Goal: Contribute content: Contribute content

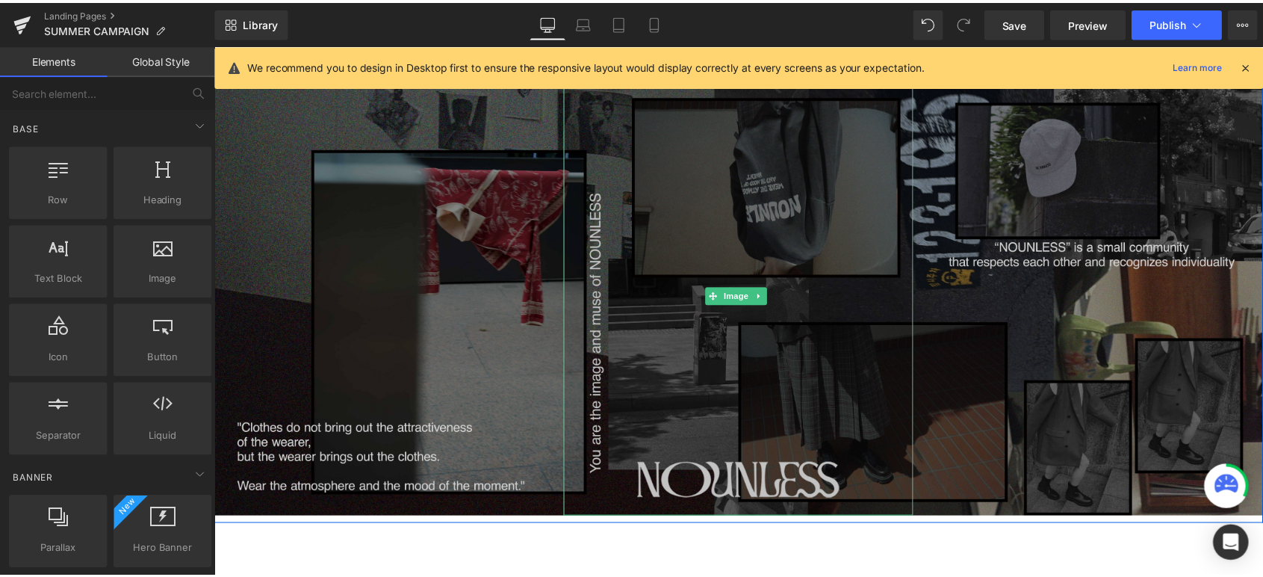
scroll to position [210, 0]
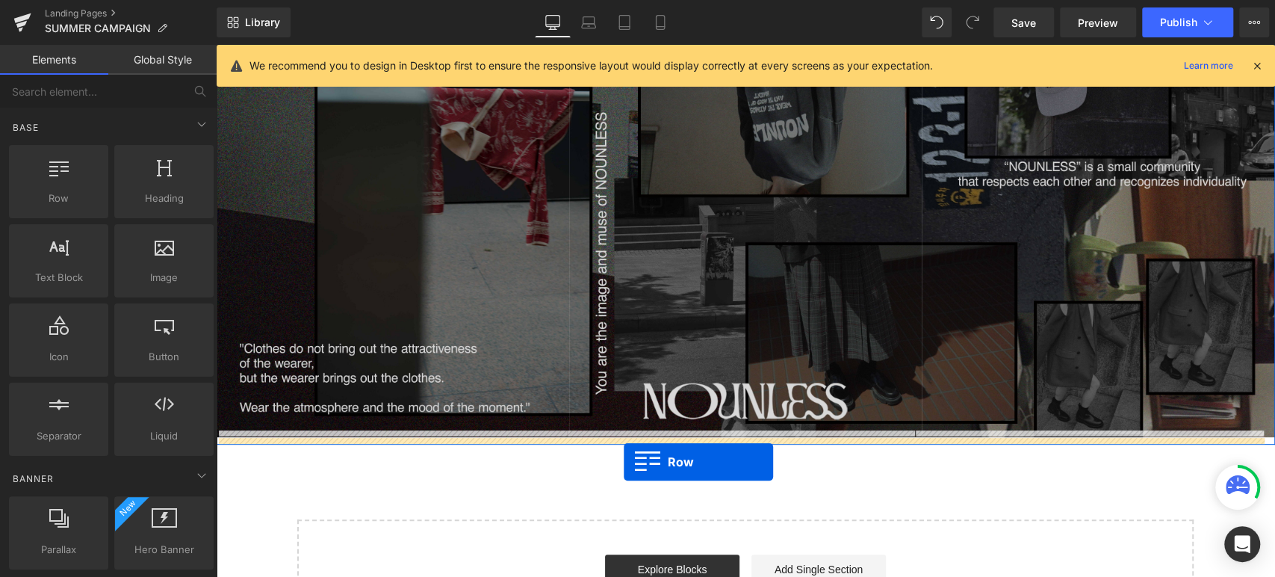
drag, startPoint x: 249, startPoint y: 253, endPoint x: 624, endPoint y: 466, distance: 430.5
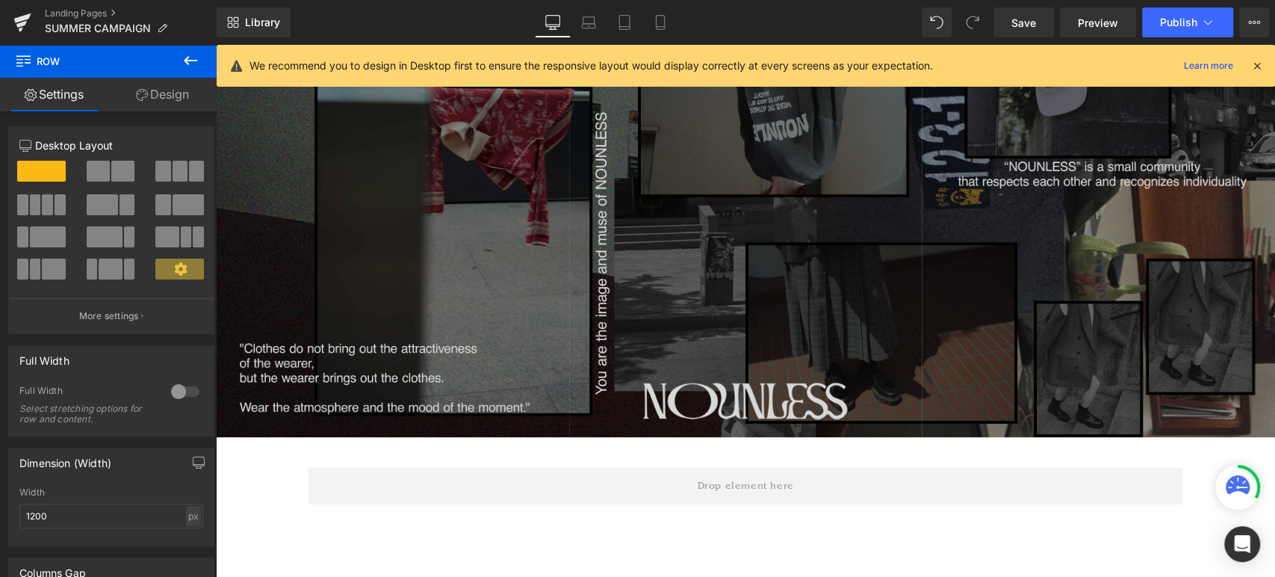
click at [187, 54] on icon at bounding box center [191, 61] width 18 height 18
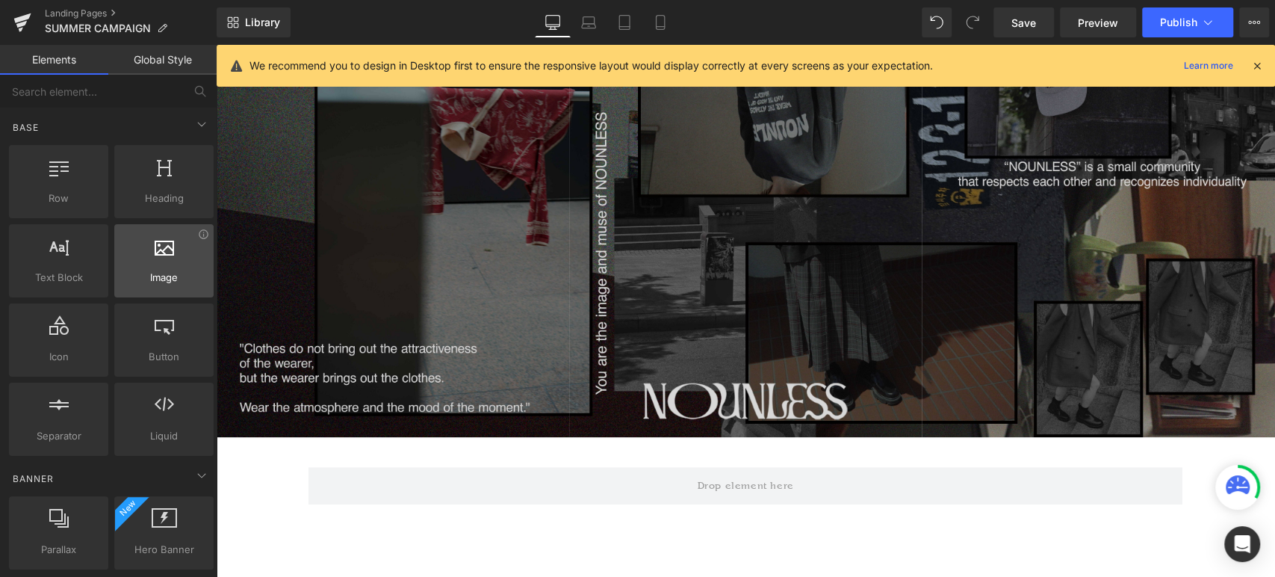
click at [170, 270] on span "Image" at bounding box center [164, 278] width 90 height 16
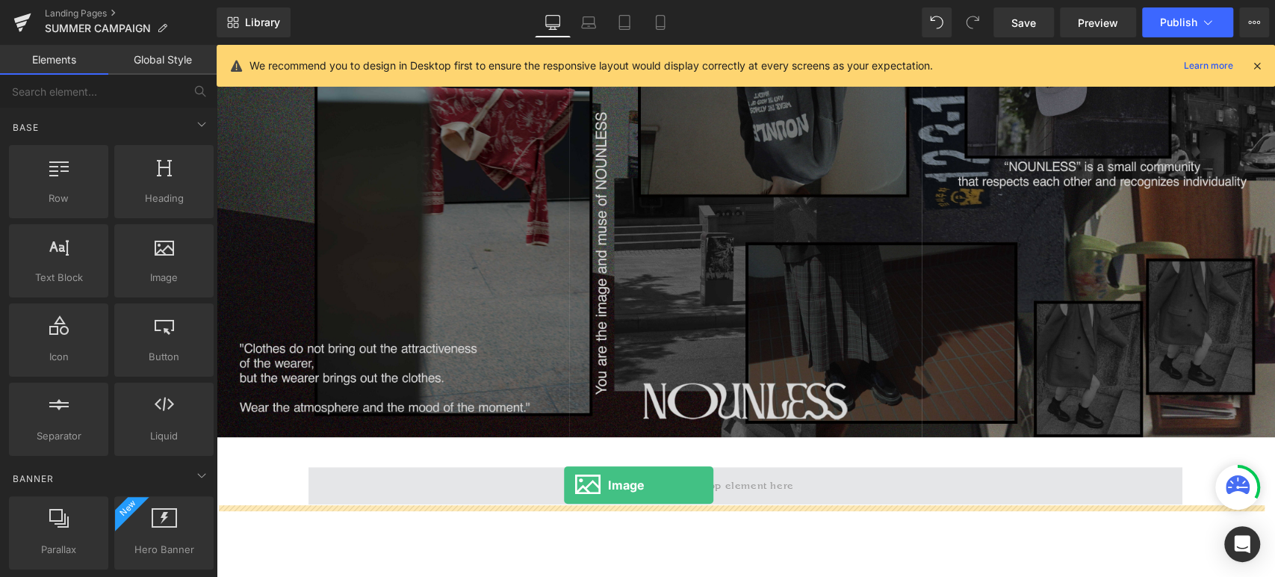
drag, startPoint x: 385, startPoint y: 314, endPoint x: 564, endPoint y: 485, distance: 247.2
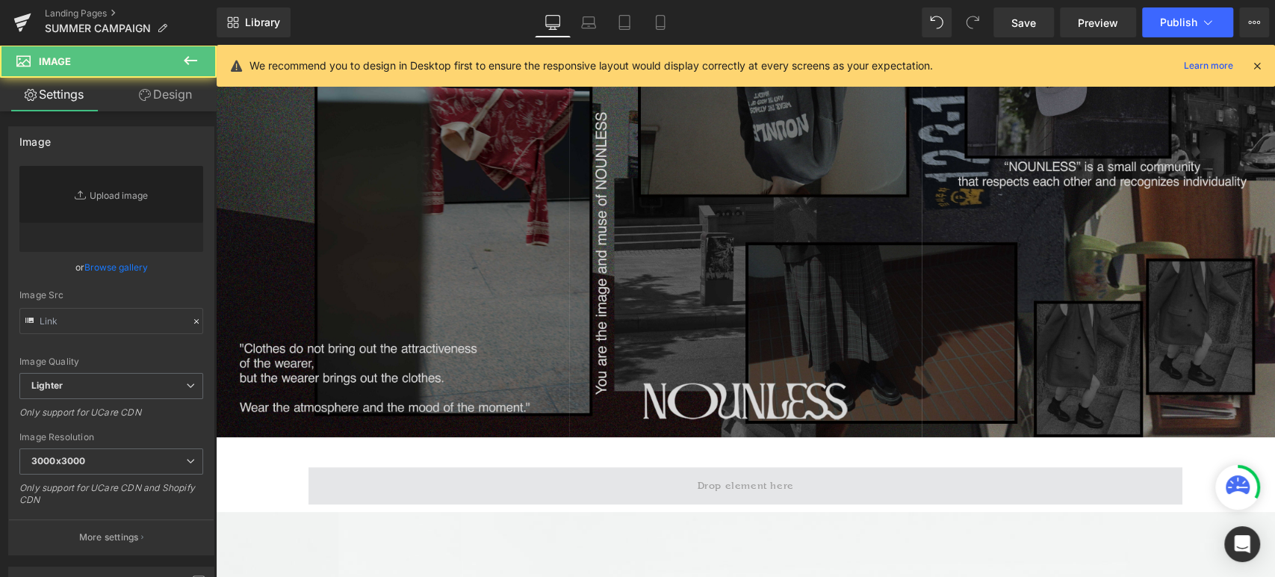
type input "//[DOMAIN_NAME][URL]"
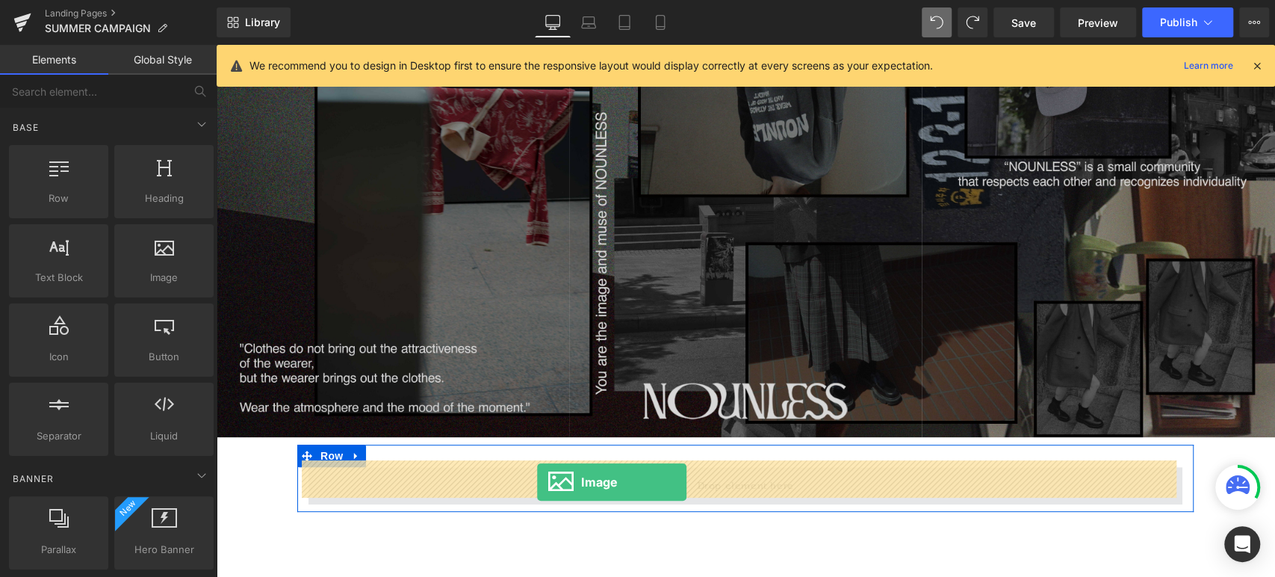
drag, startPoint x: 369, startPoint y: 315, endPoint x: 537, endPoint y: 483, distance: 237.1
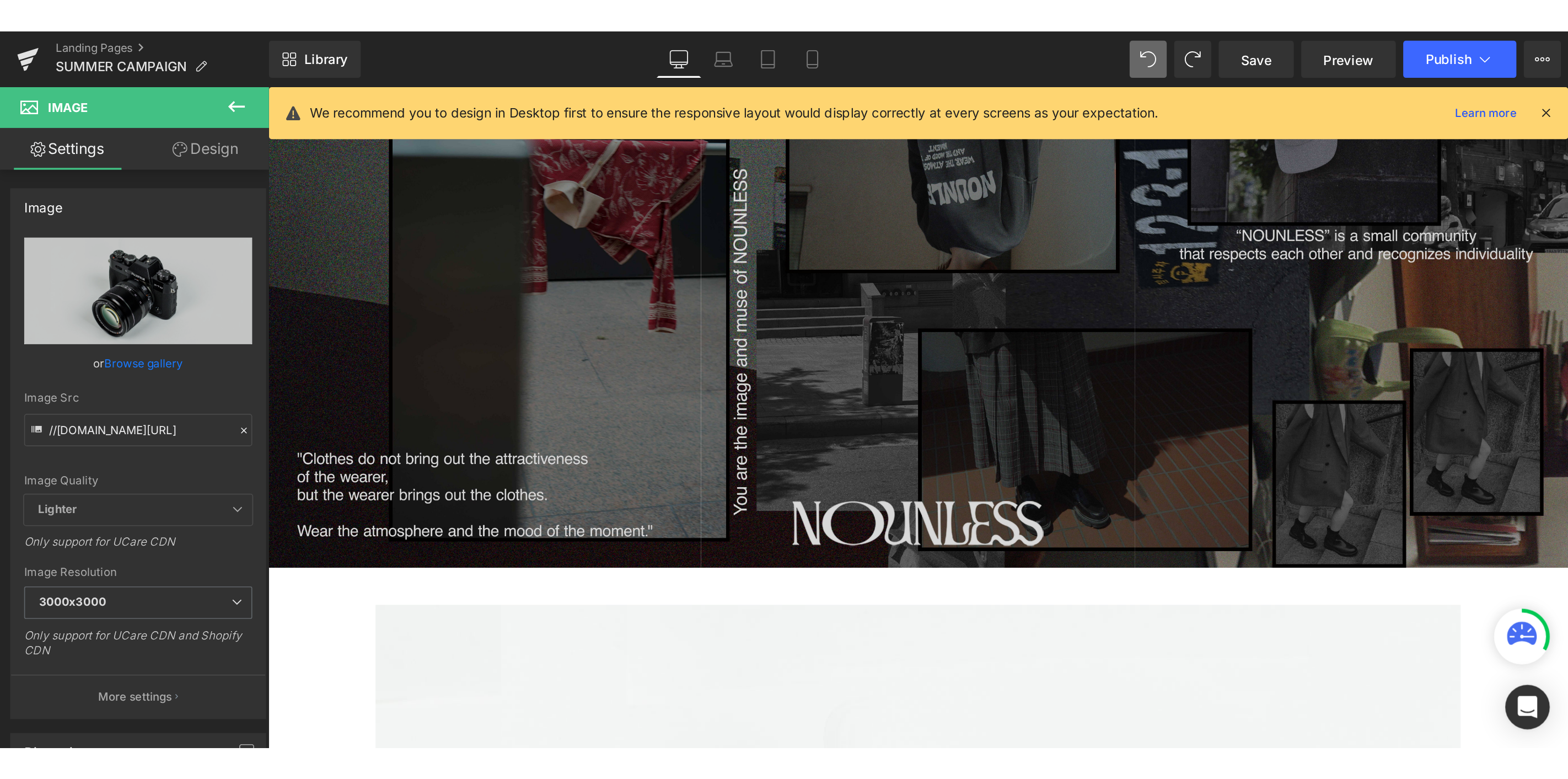
scroll to position [156, 0]
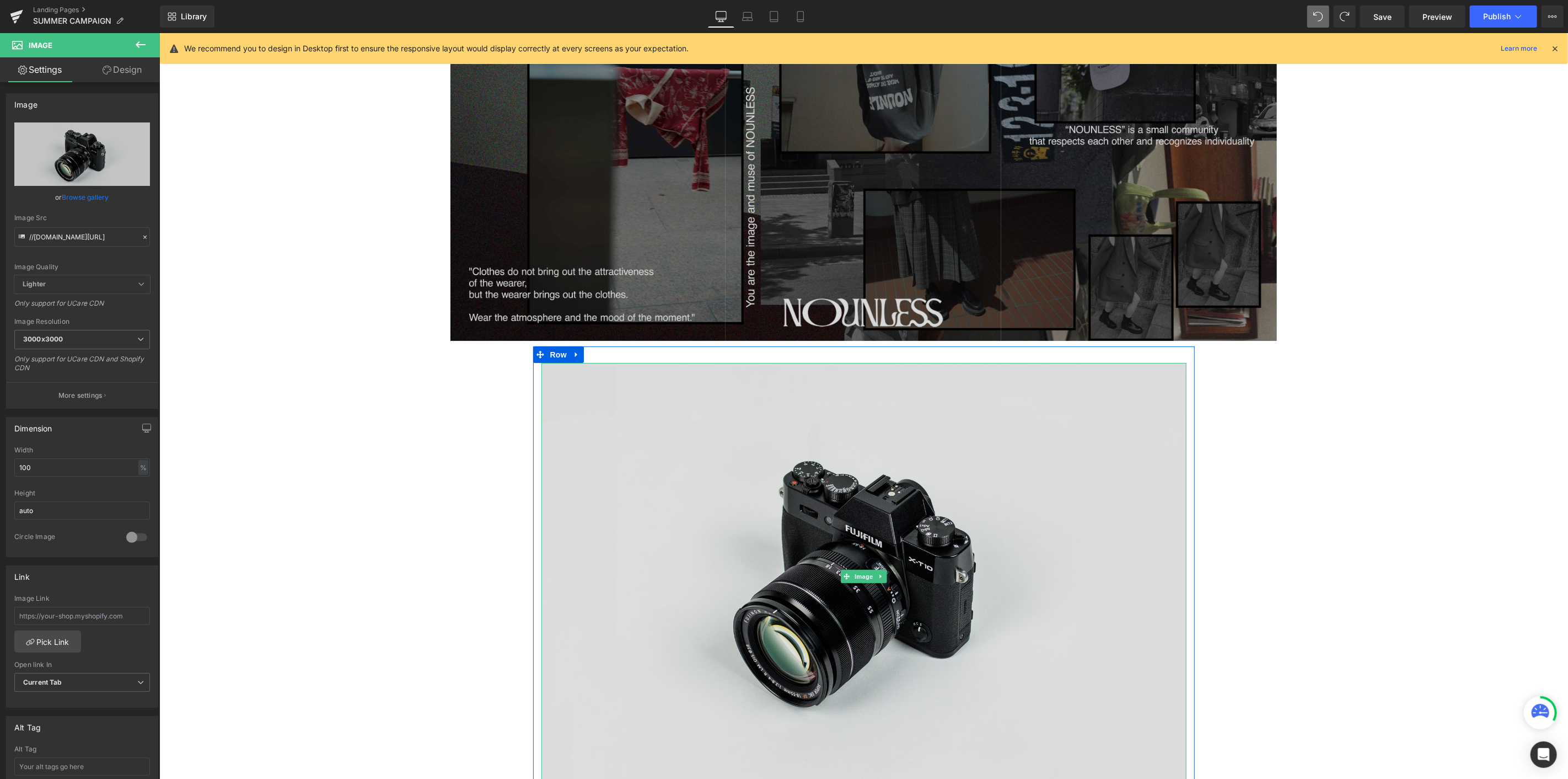
drag, startPoint x: 614, startPoint y: 499, endPoint x: 620, endPoint y: 496, distance: 6.7
click at [614, 425] on img at bounding box center [864, 576] width 645 height 428
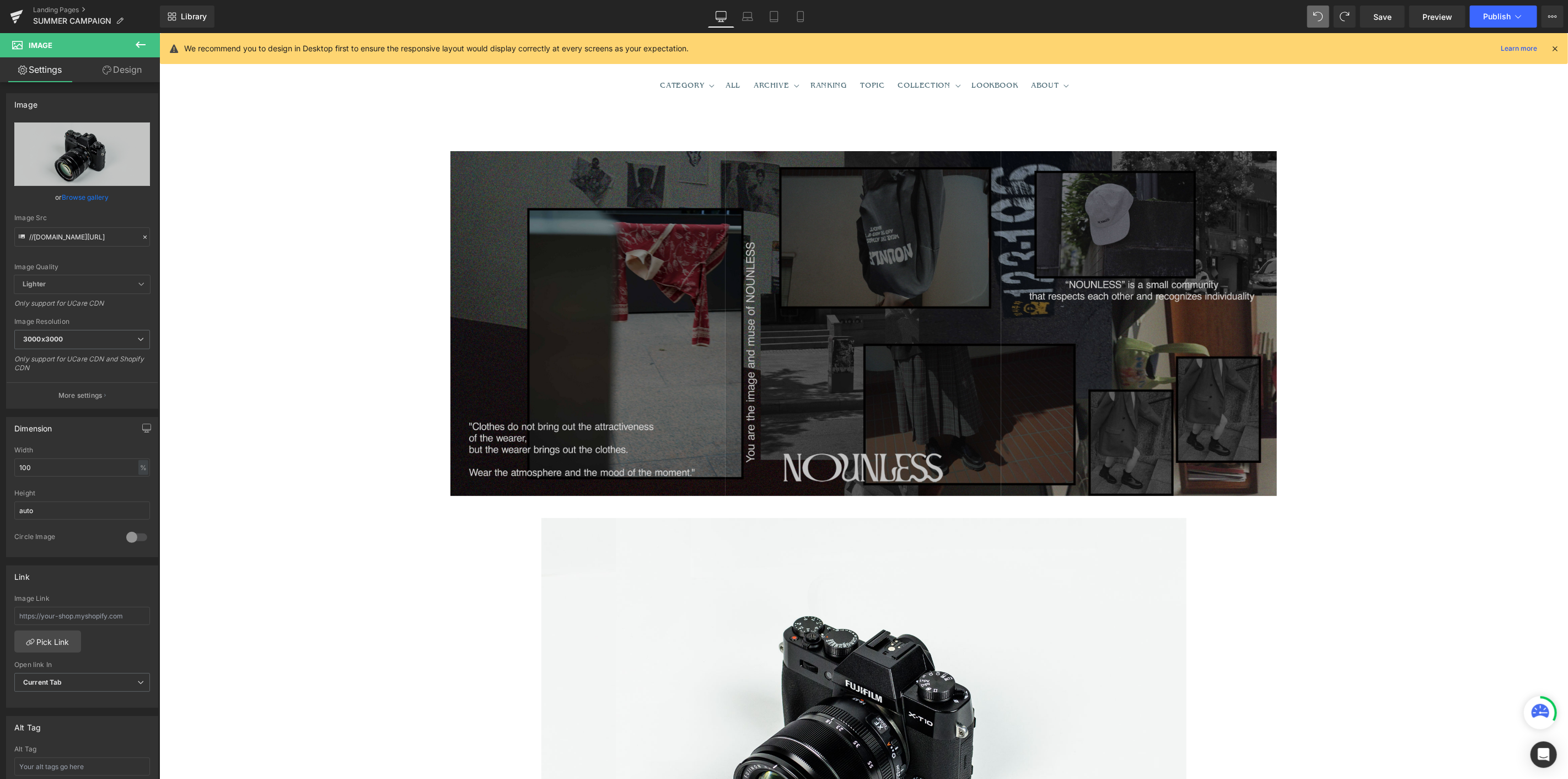
scroll to position [0, 0]
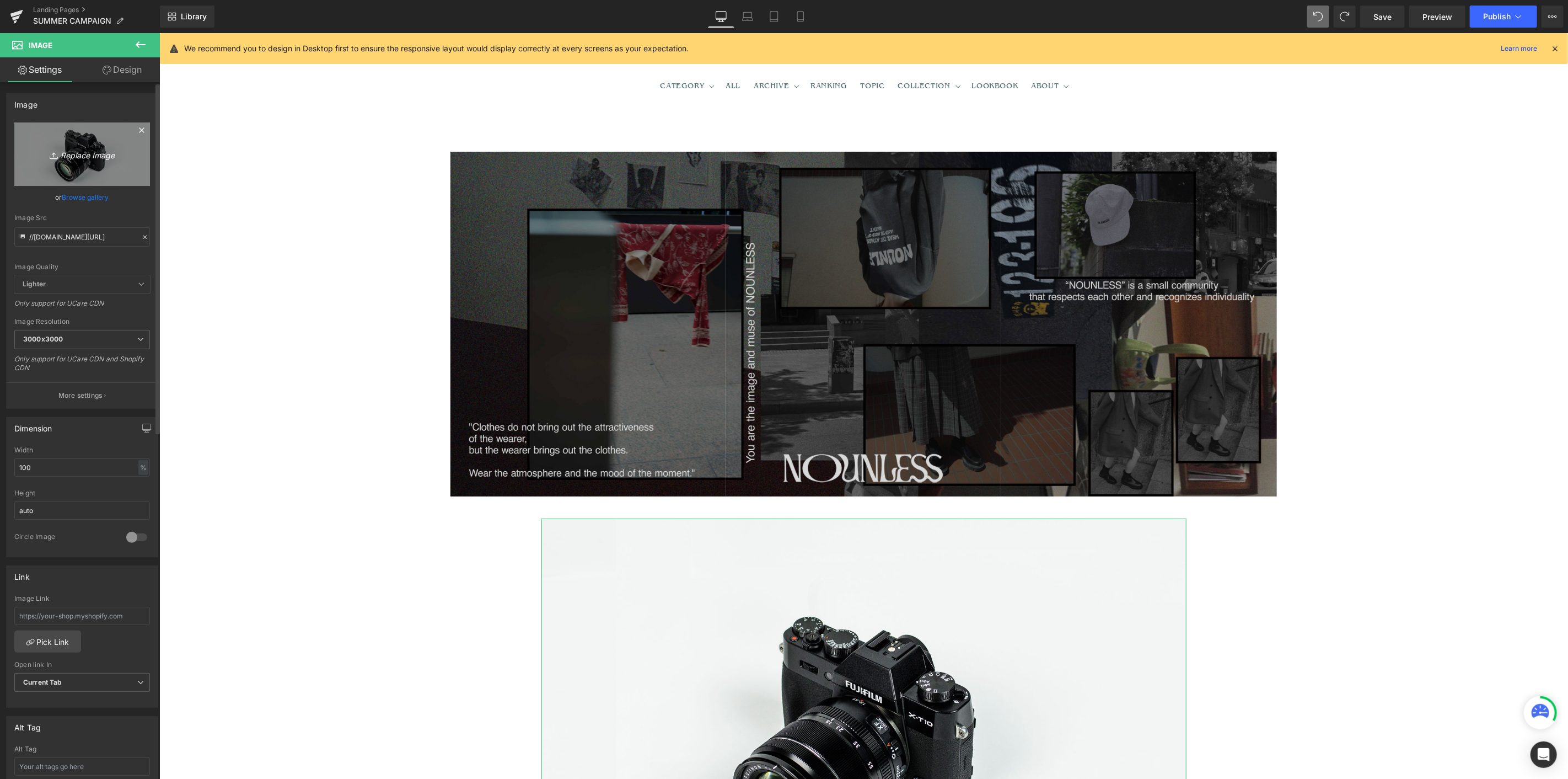
click at [100, 158] on icon "Replace Image" at bounding box center [83, 154] width 89 height 14
type input "C:\fakepath\_DSC8227.jpg"
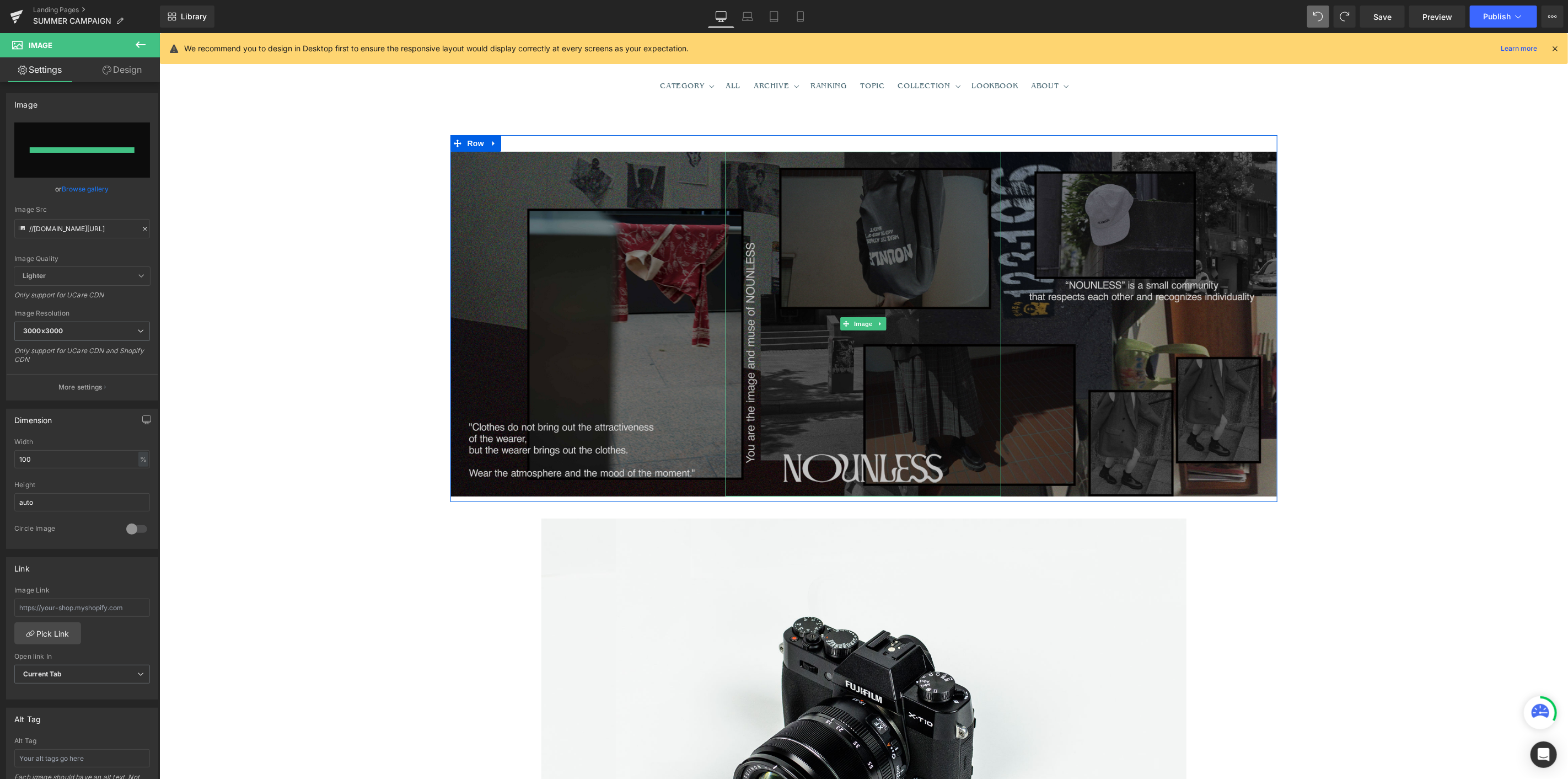
type input "[URL][DOMAIN_NAME]"
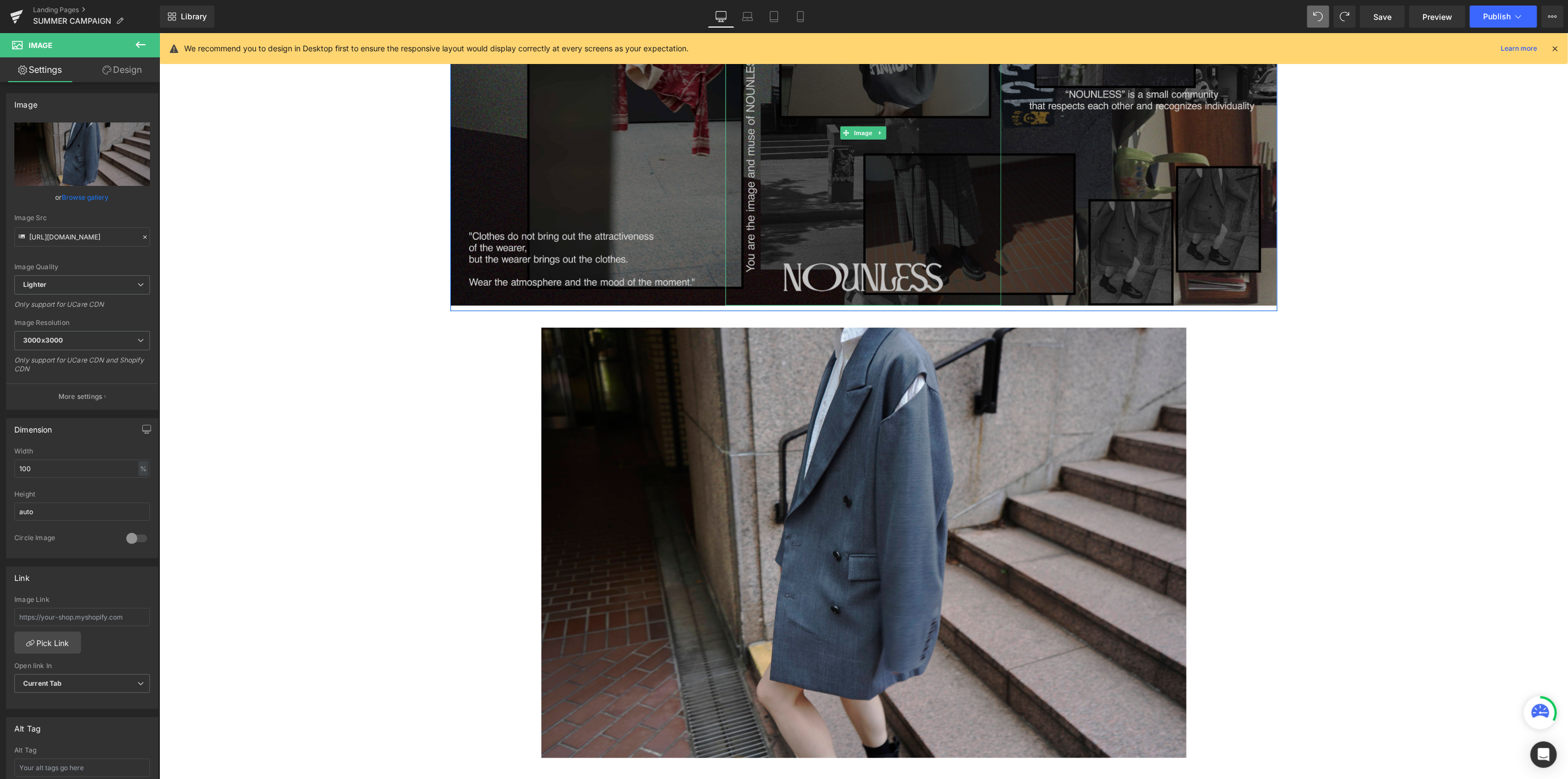
scroll to position [306, 0]
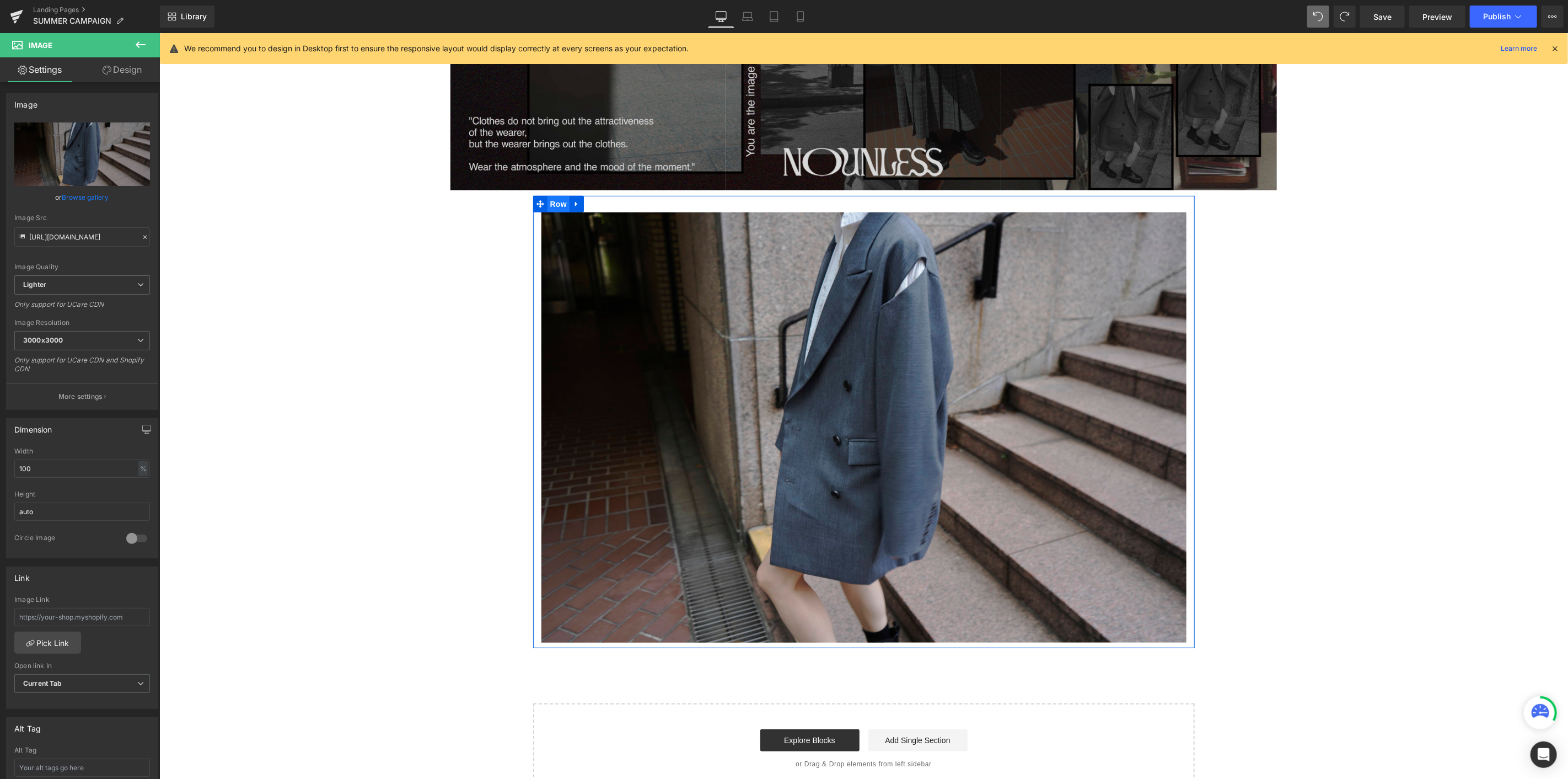
click at [552, 202] on span "Row" at bounding box center [558, 203] width 22 height 16
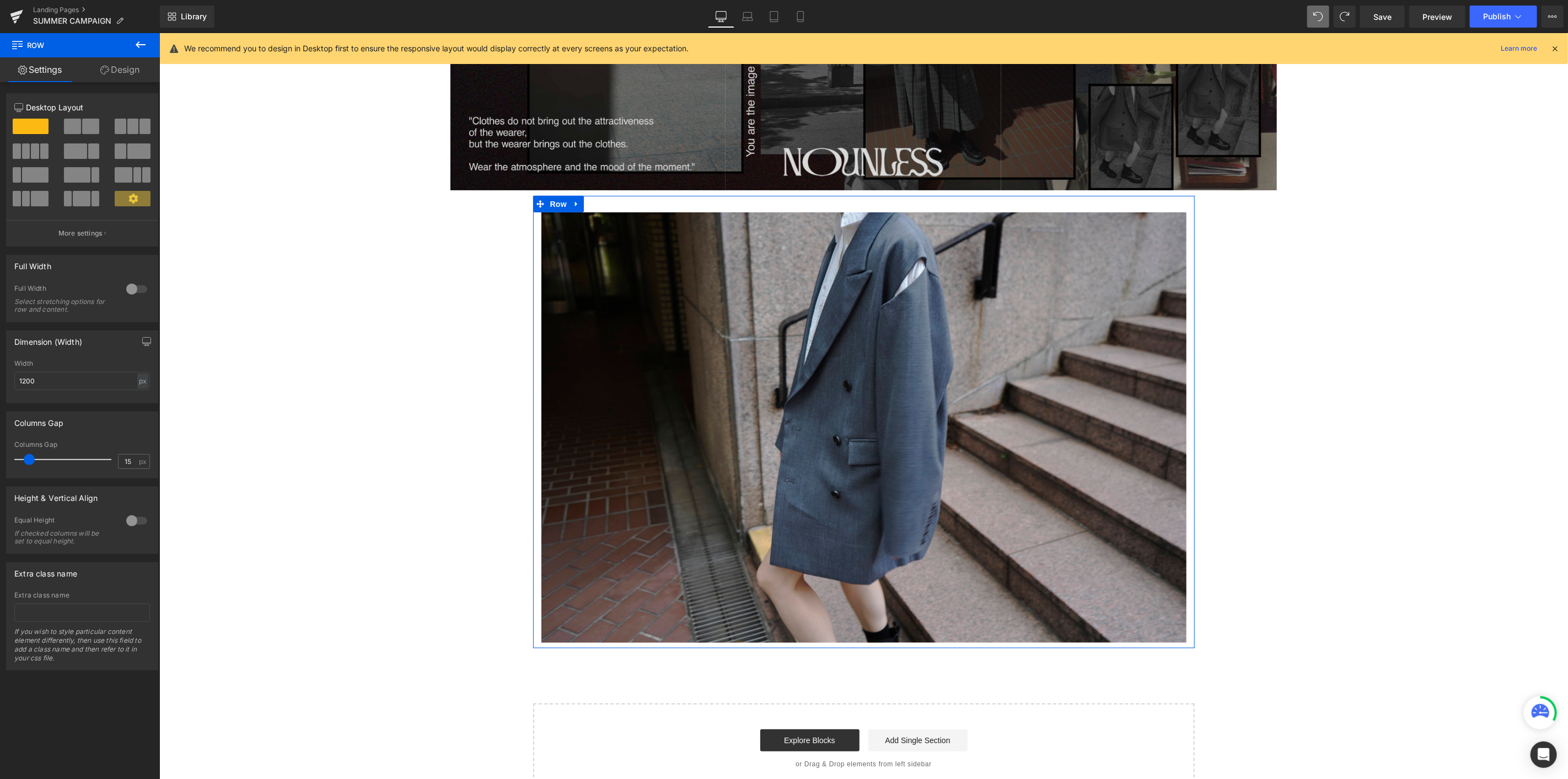
click at [136, 72] on link "Design" at bounding box center [120, 70] width 80 height 25
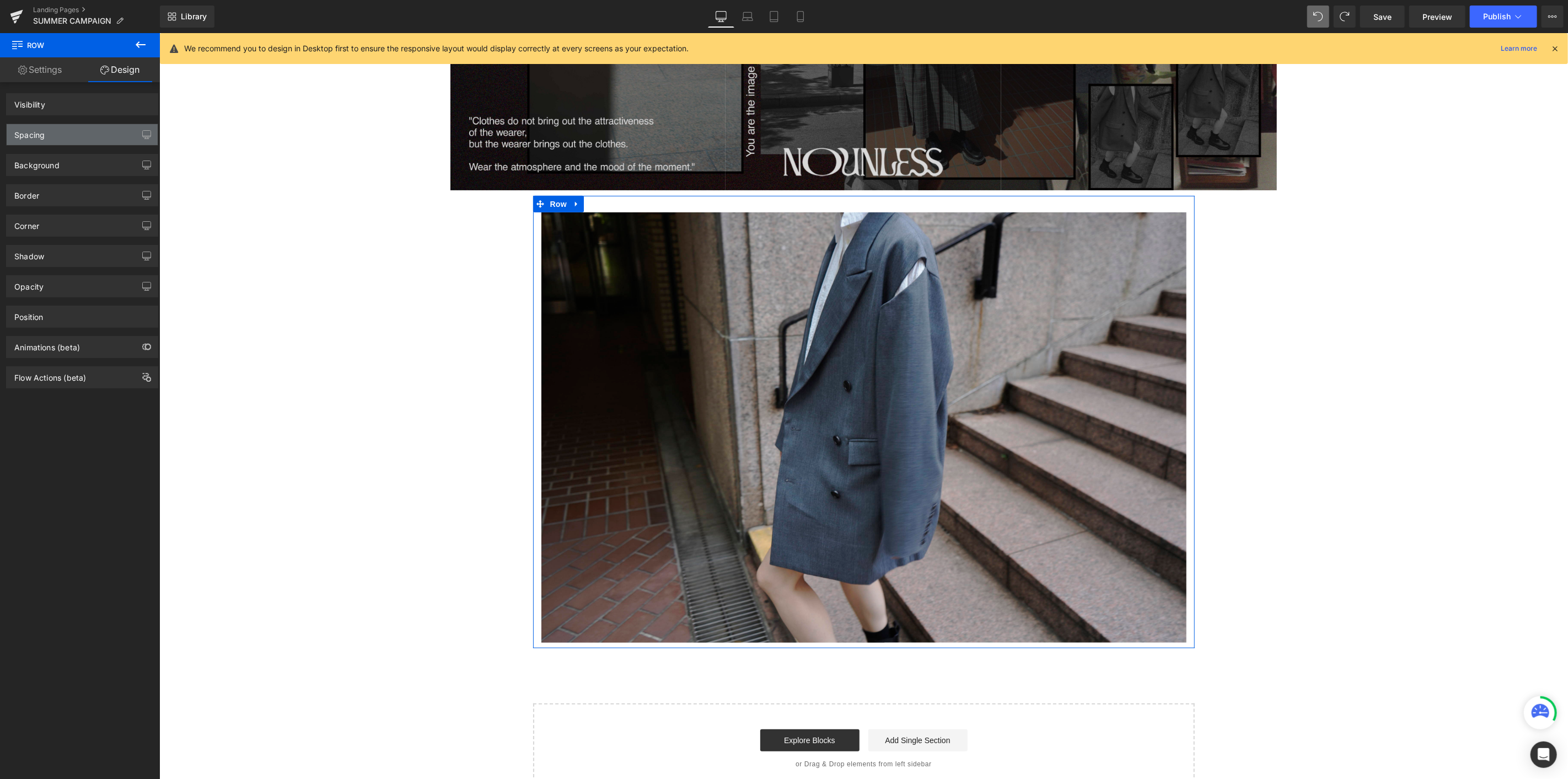
click at [82, 141] on div "Spacing" at bounding box center [82, 134] width 151 height 21
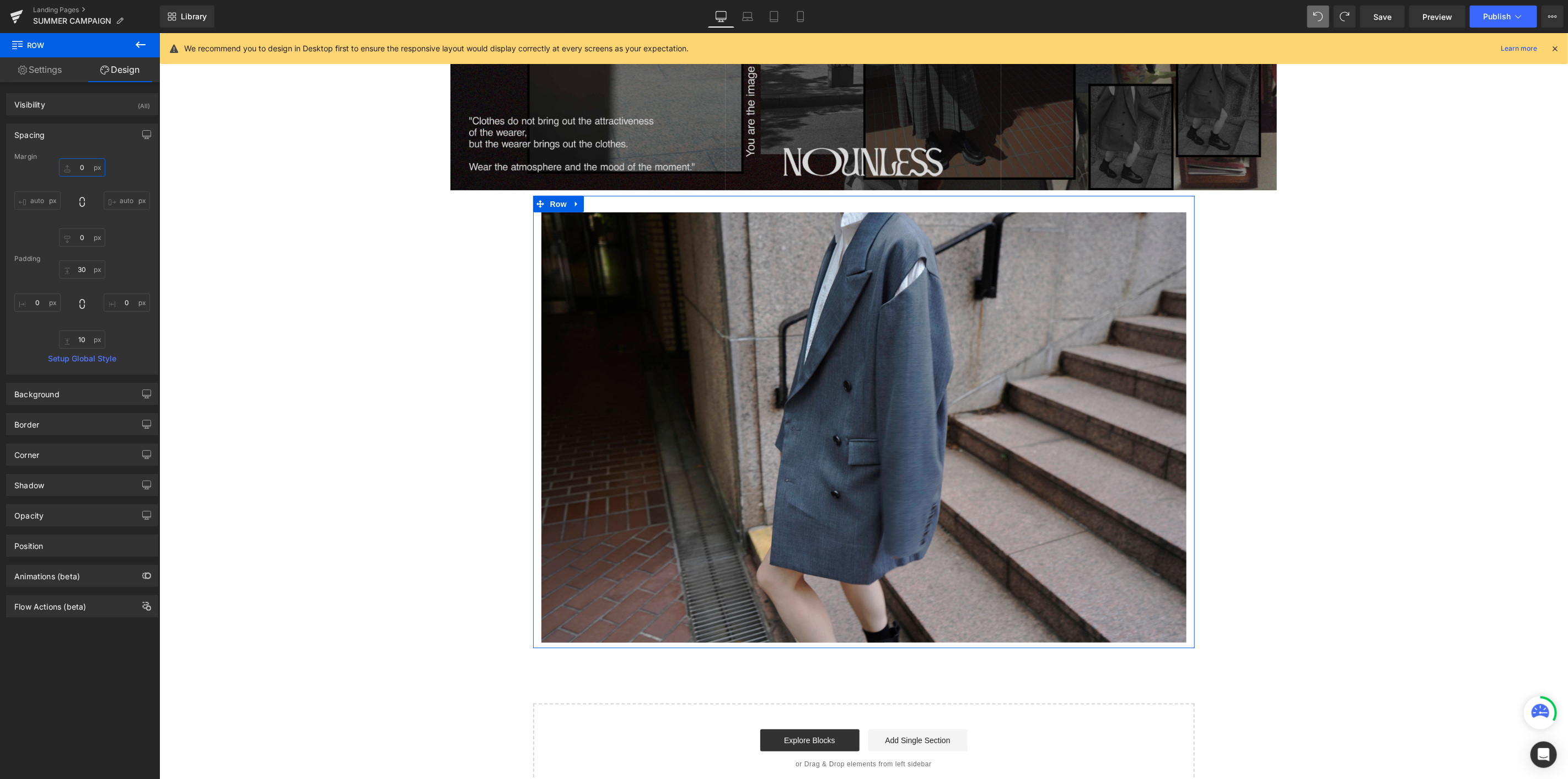
drag, startPoint x: 85, startPoint y: 168, endPoint x: 96, endPoint y: 174, distance: 12.5
click at [86, 169] on input "0" at bounding box center [82, 167] width 47 height 18
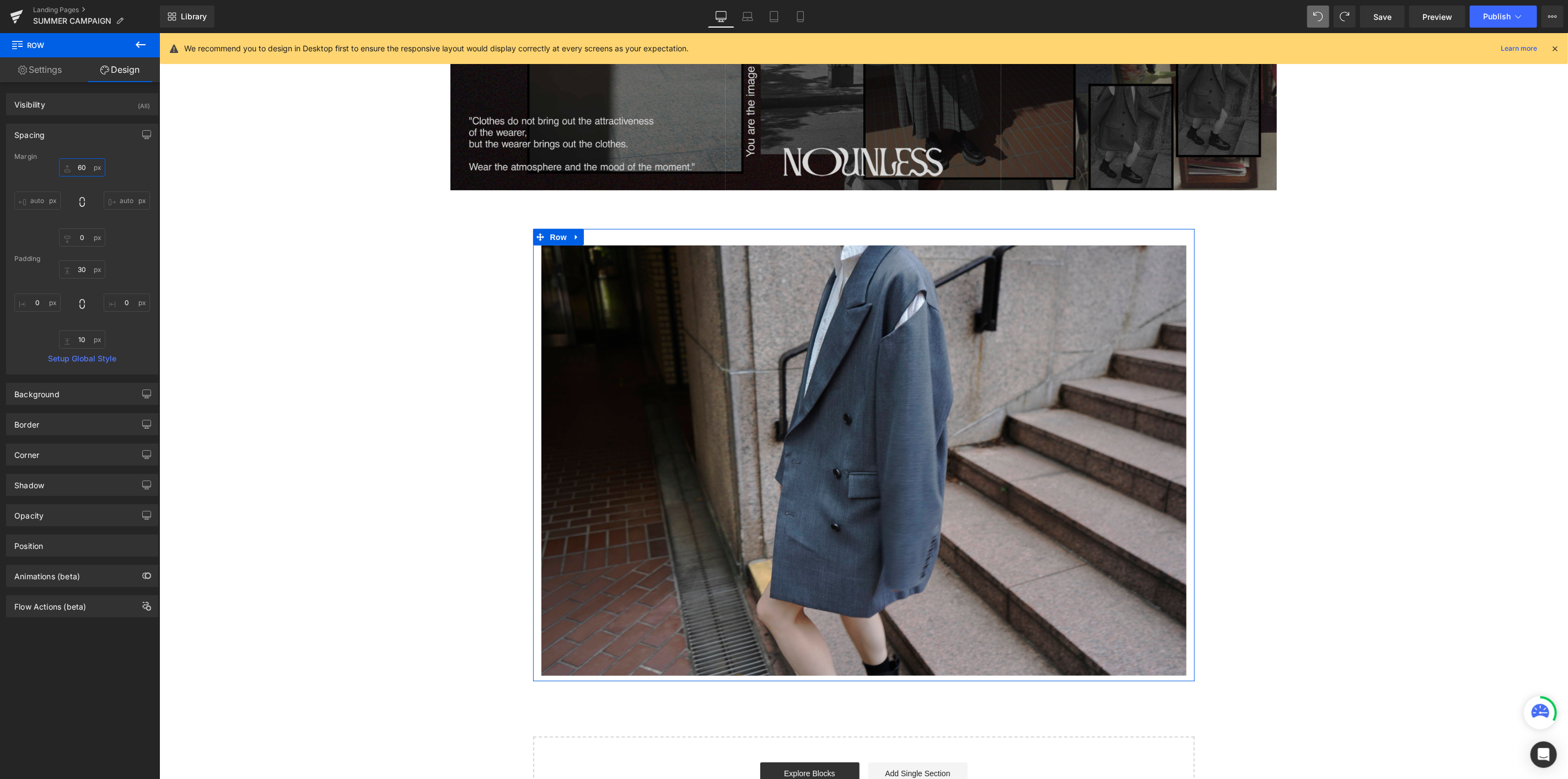
type input "6"
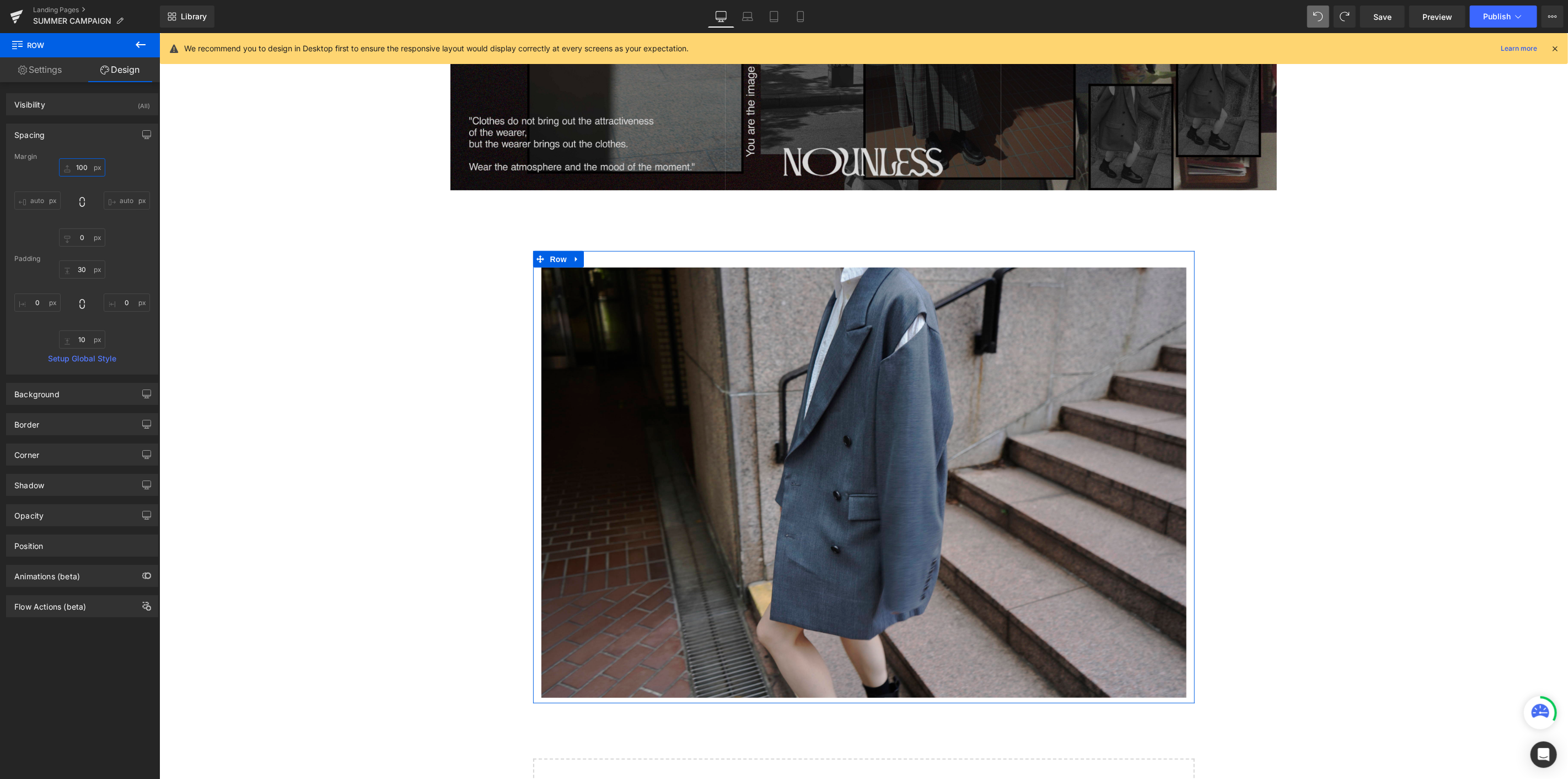
type input "100"
click at [145, 44] on icon at bounding box center [140, 44] width 10 height 7
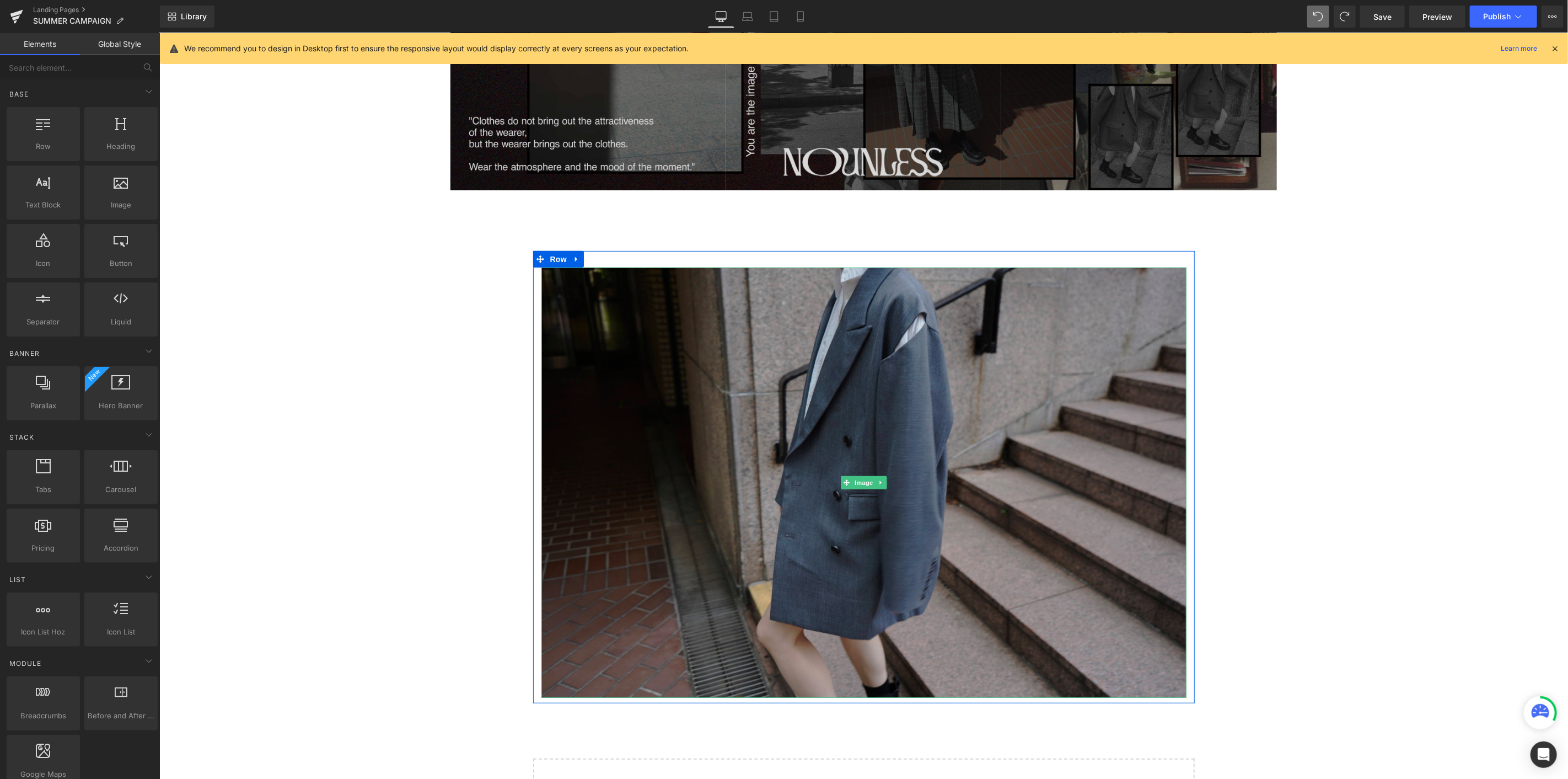
click at [761, 419] on img at bounding box center [864, 482] width 645 height 430
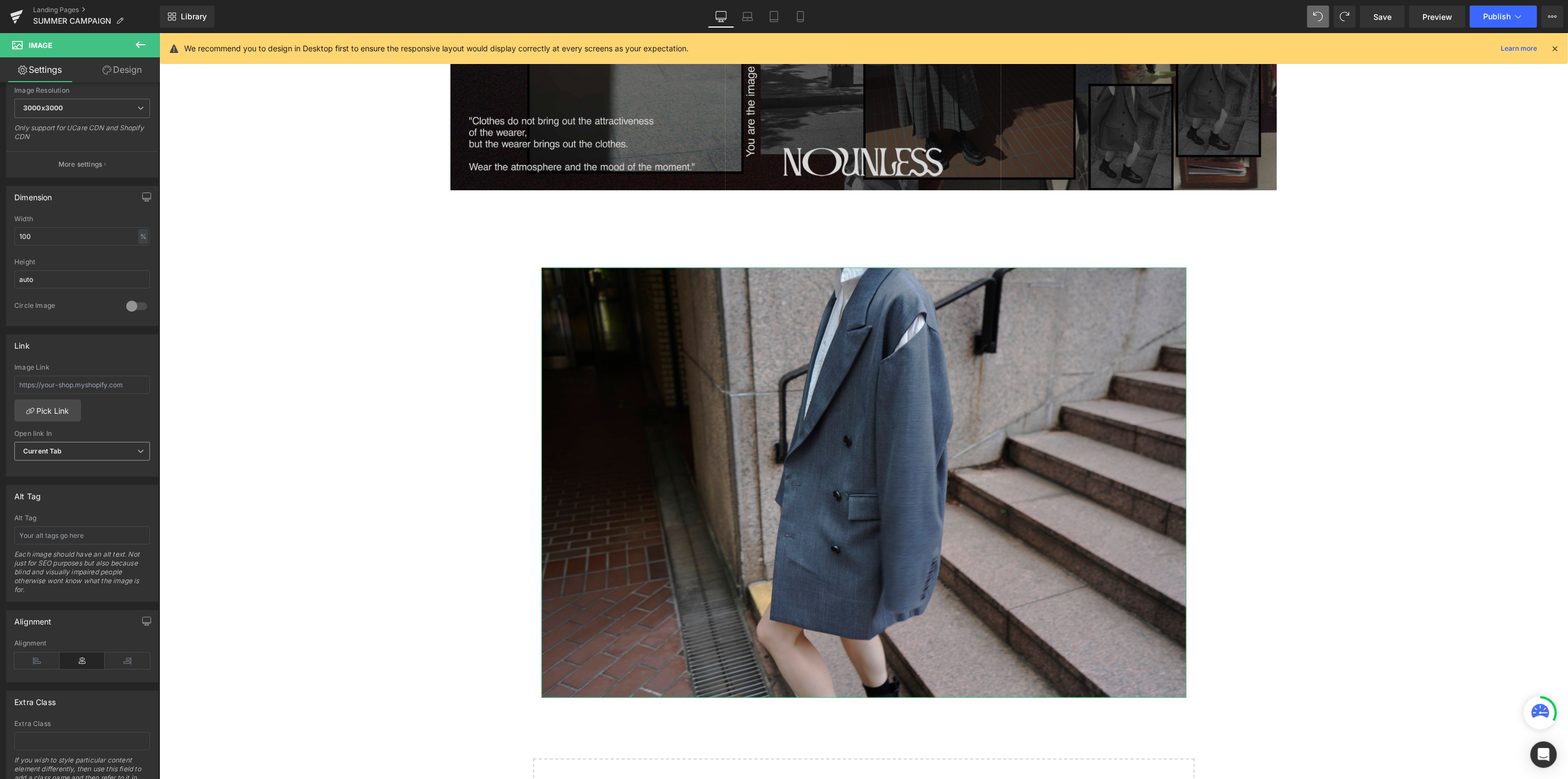
scroll to position [245, 0]
click at [125, 425] on icon at bounding box center [127, 648] width 45 height 16
click at [557, 258] on span "Row" at bounding box center [558, 259] width 22 height 16
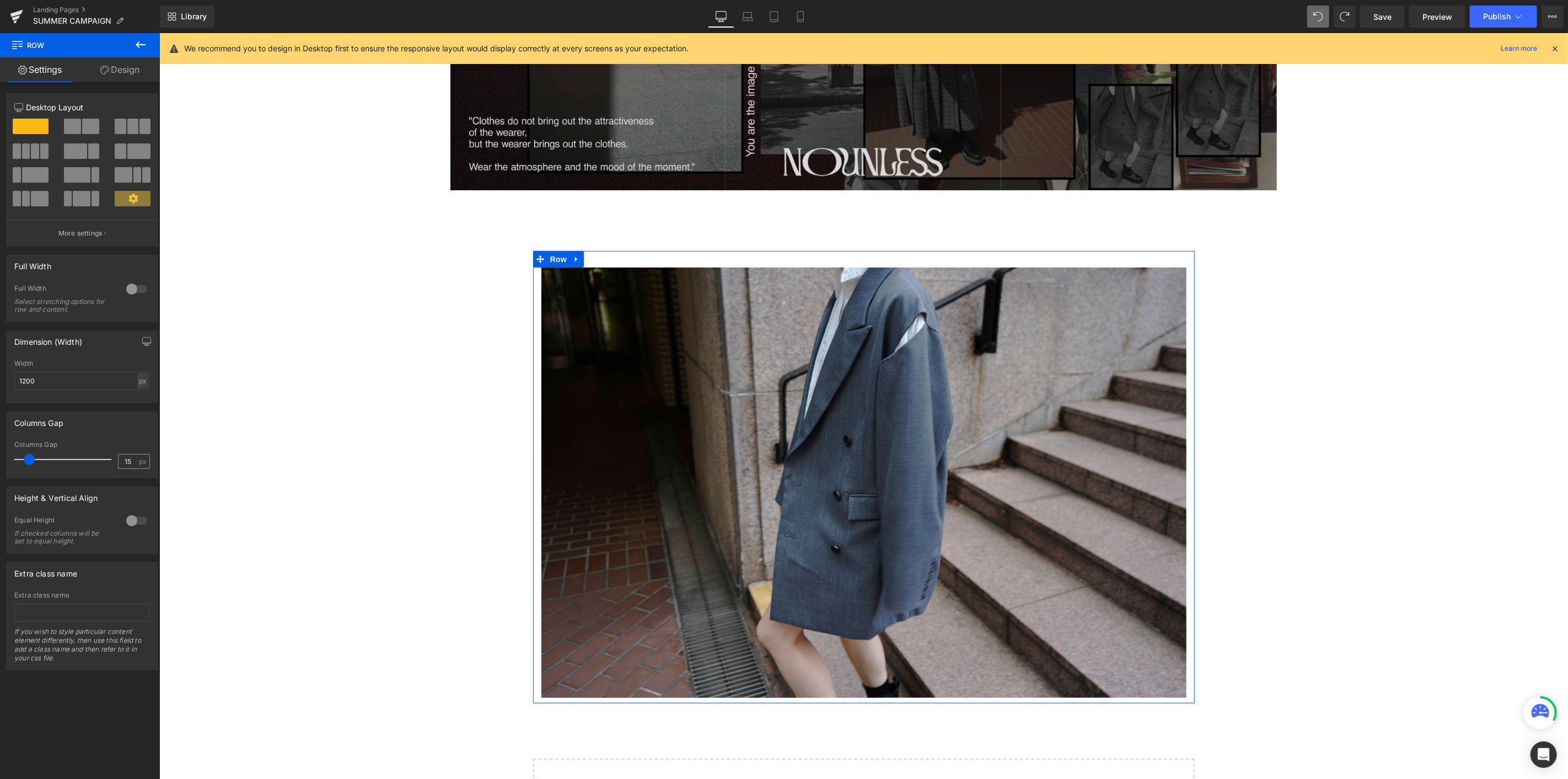
drag, startPoint x: 134, startPoint y: 466, endPoint x: 114, endPoint y: 464, distance: 20.1
click at [118, 425] on div "15 px" at bounding box center [134, 461] width 32 height 15
click at [131, 425] on input "15" at bounding box center [128, 461] width 19 height 14
drag, startPoint x: 132, startPoint y: 450, endPoint x: 133, endPoint y: 462, distance: 12.0
click at [133, 425] on div "Columns Gap 15 px" at bounding box center [82, 459] width 136 height 37
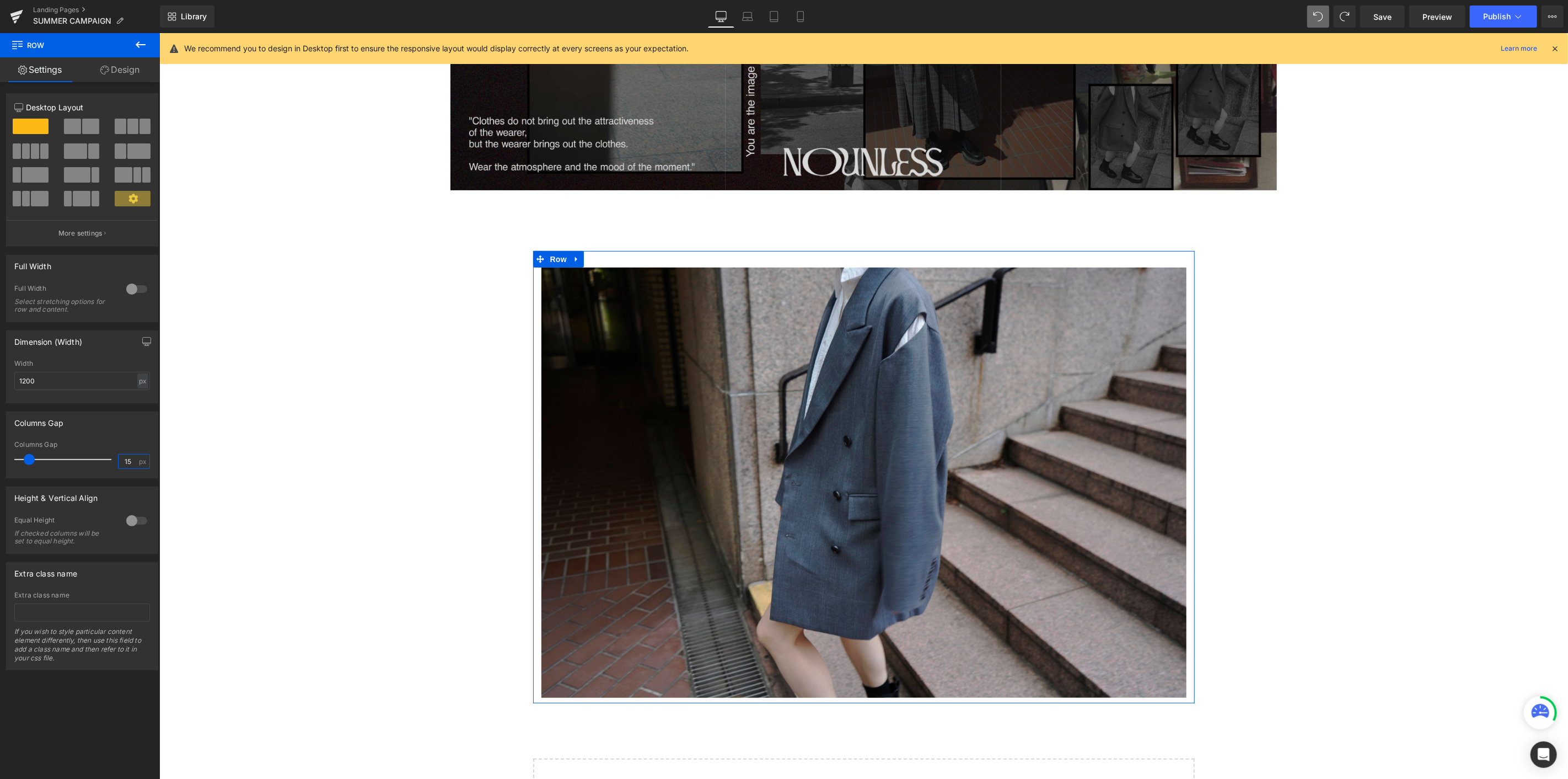
drag, startPoint x: 133, startPoint y: 462, endPoint x: 120, endPoint y: 461, distance: 13.0
click at [120, 425] on input "15" at bounding box center [128, 461] width 19 height 14
type input "0"
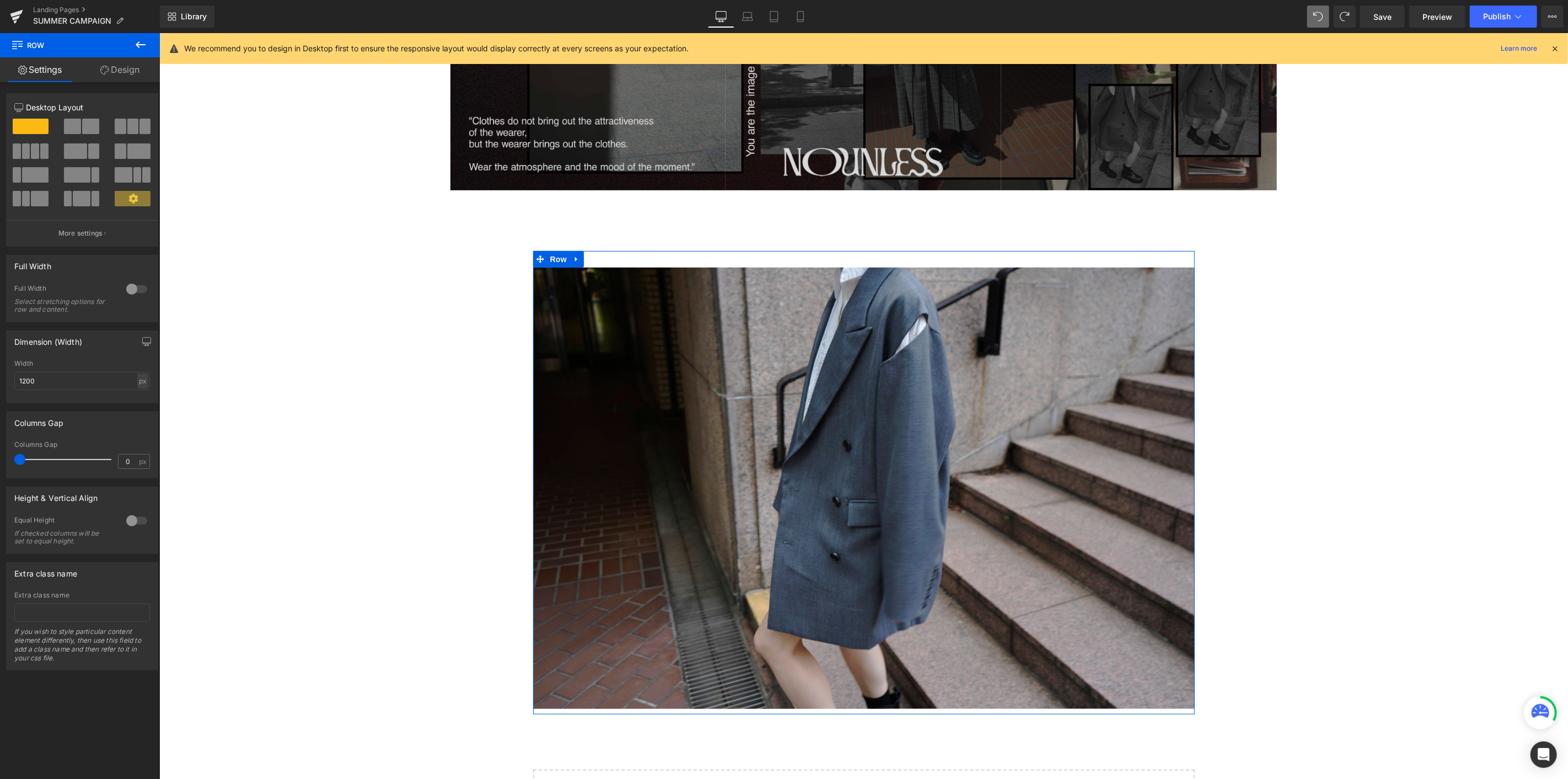
click at [109, 69] on link "Design" at bounding box center [120, 70] width 80 height 25
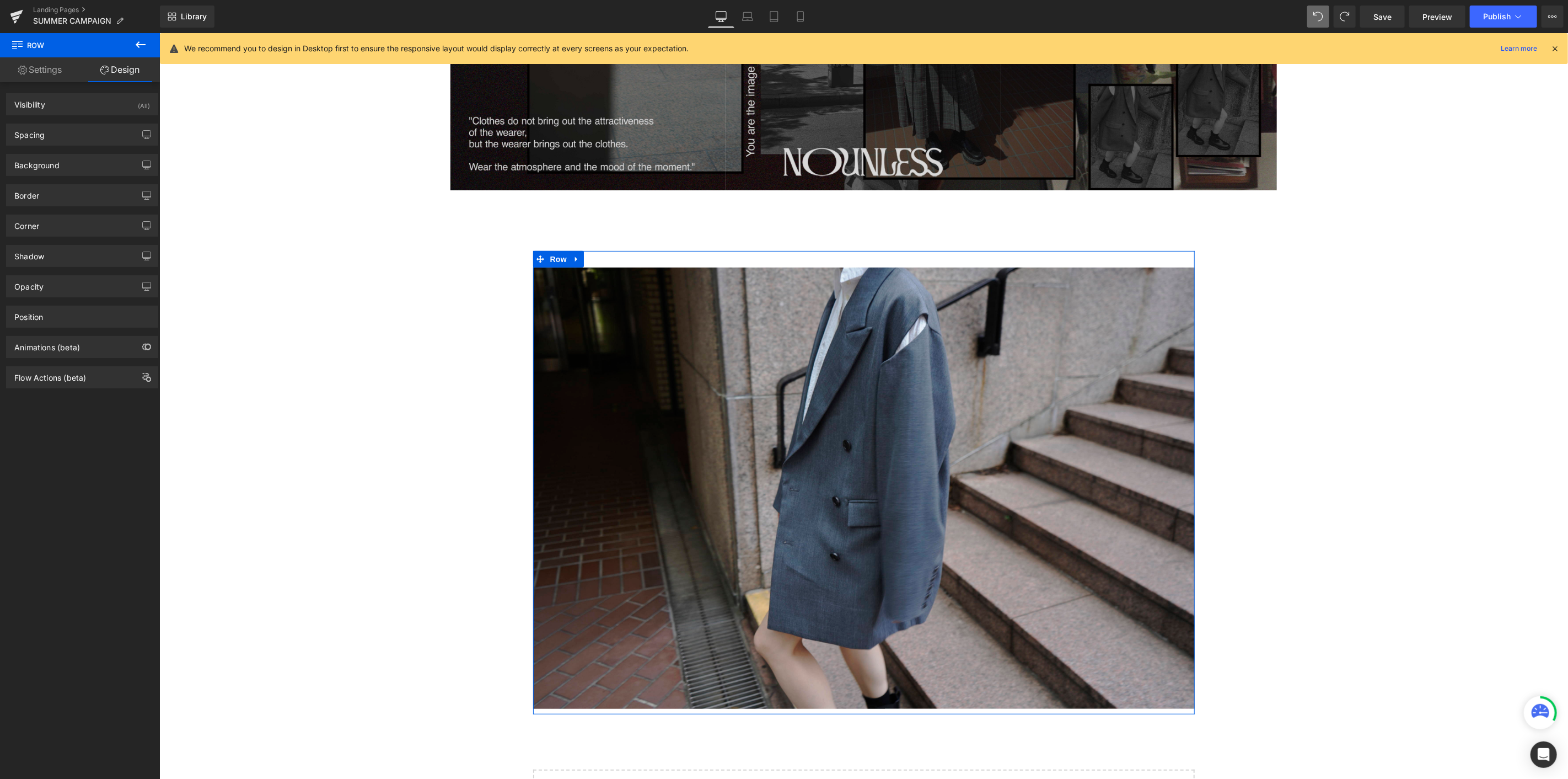
click at [46, 70] on link "Settings" at bounding box center [40, 70] width 80 height 25
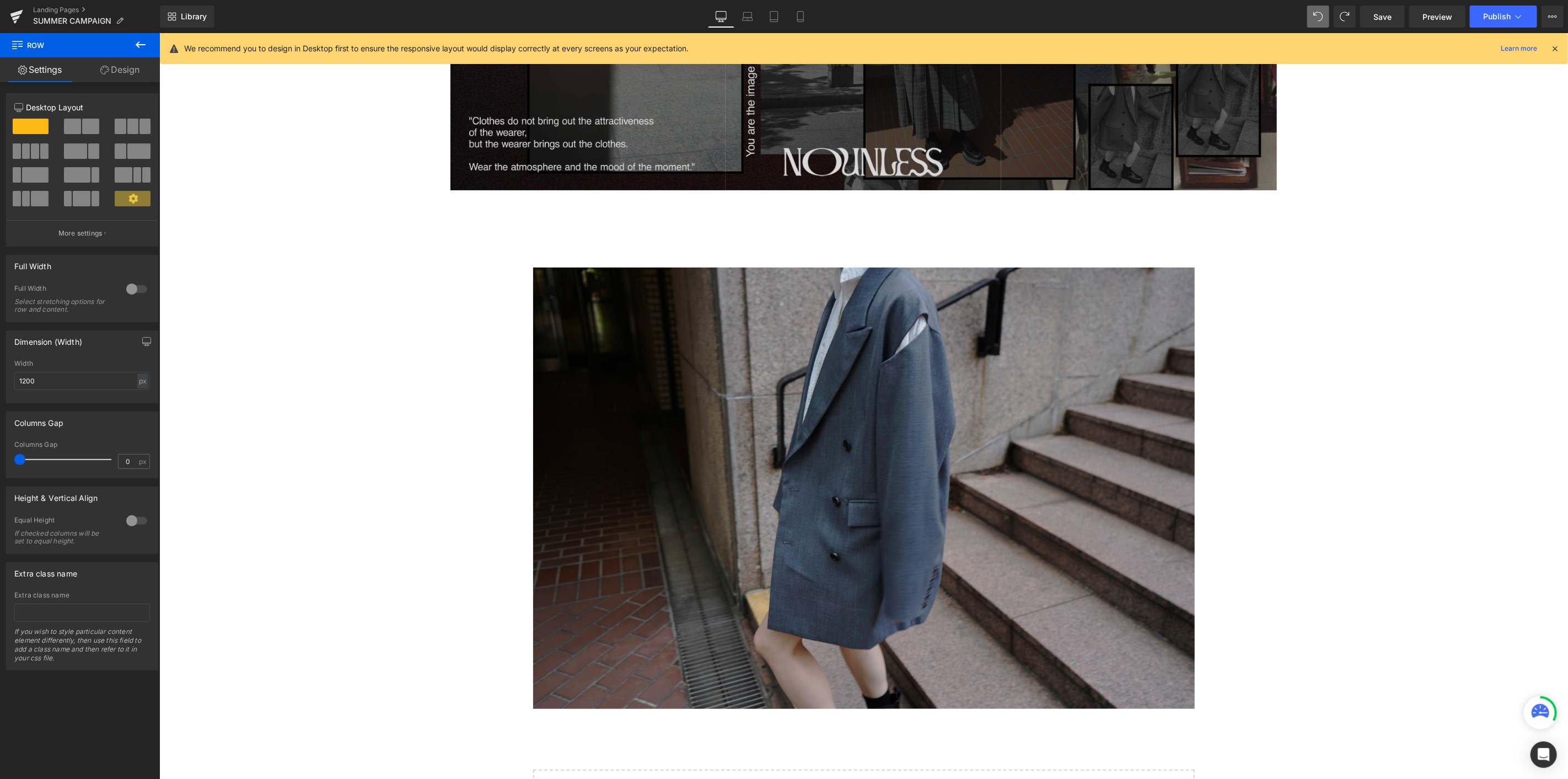
click at [770, 334] on img at bounding box center [864, 488] width 661 height 442
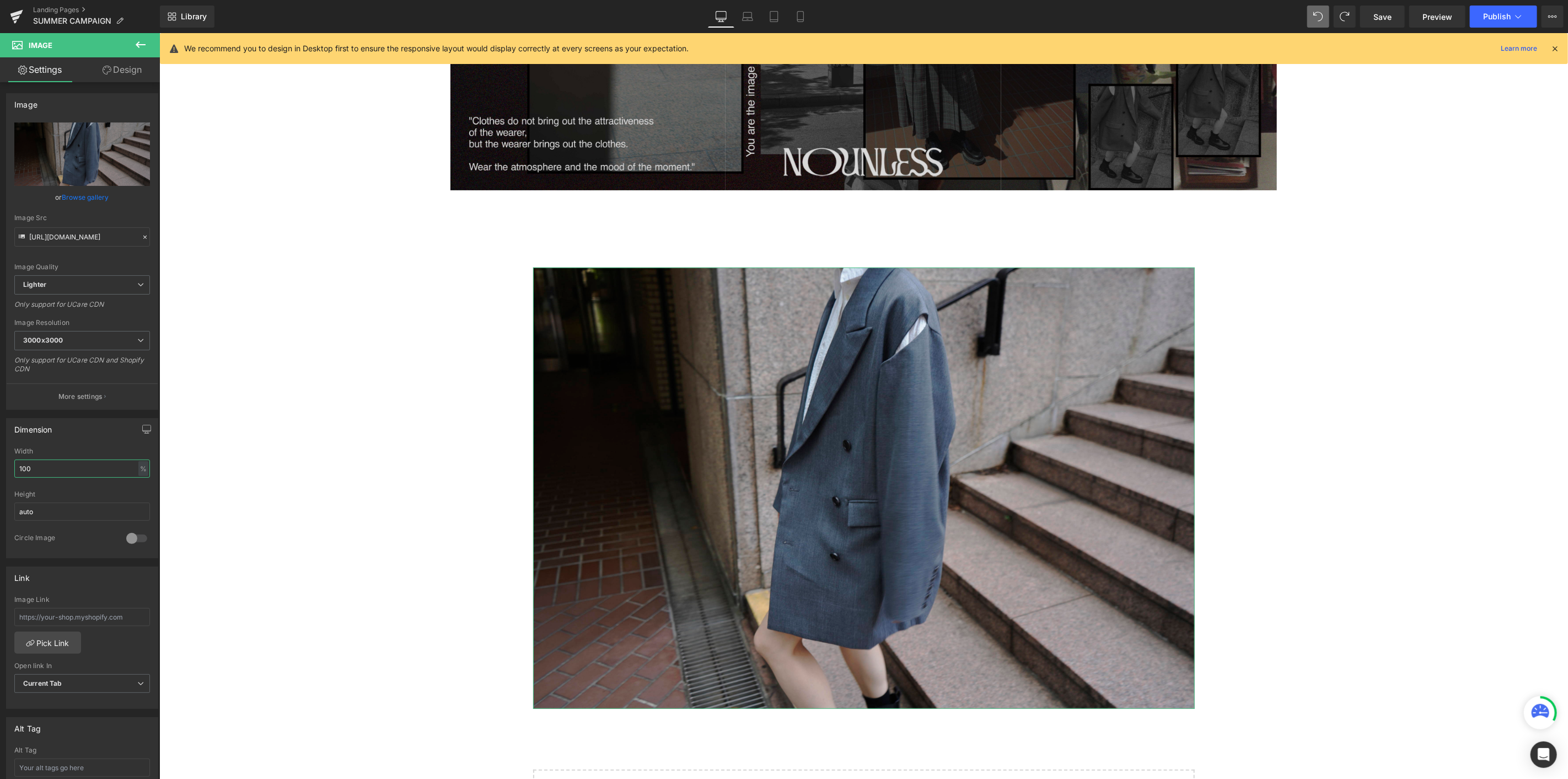
drag, startPoint x: 48, startPoint y: 462, endPoint x: 0, endPoint y: 467, distance: 48.3
click at [0, 425] on div "Dimension 100% Width 100 % % px auto Height auto 0 Circle Image" at bounding box center [82, 484] width 165 height 148
type input "80"
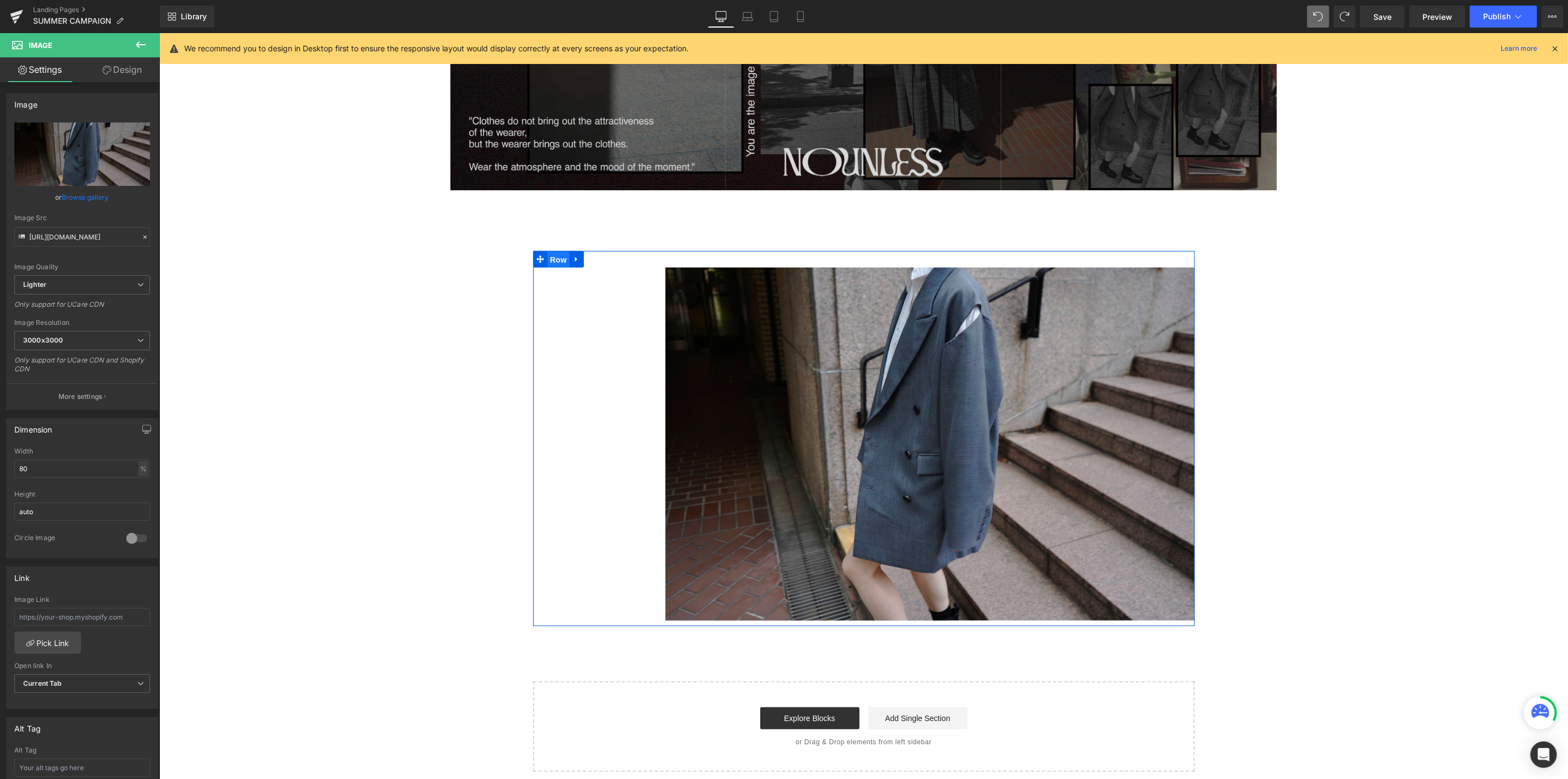
click at [553, 261] on span "Row" at bounding box center [558, 259] width 22 height 16
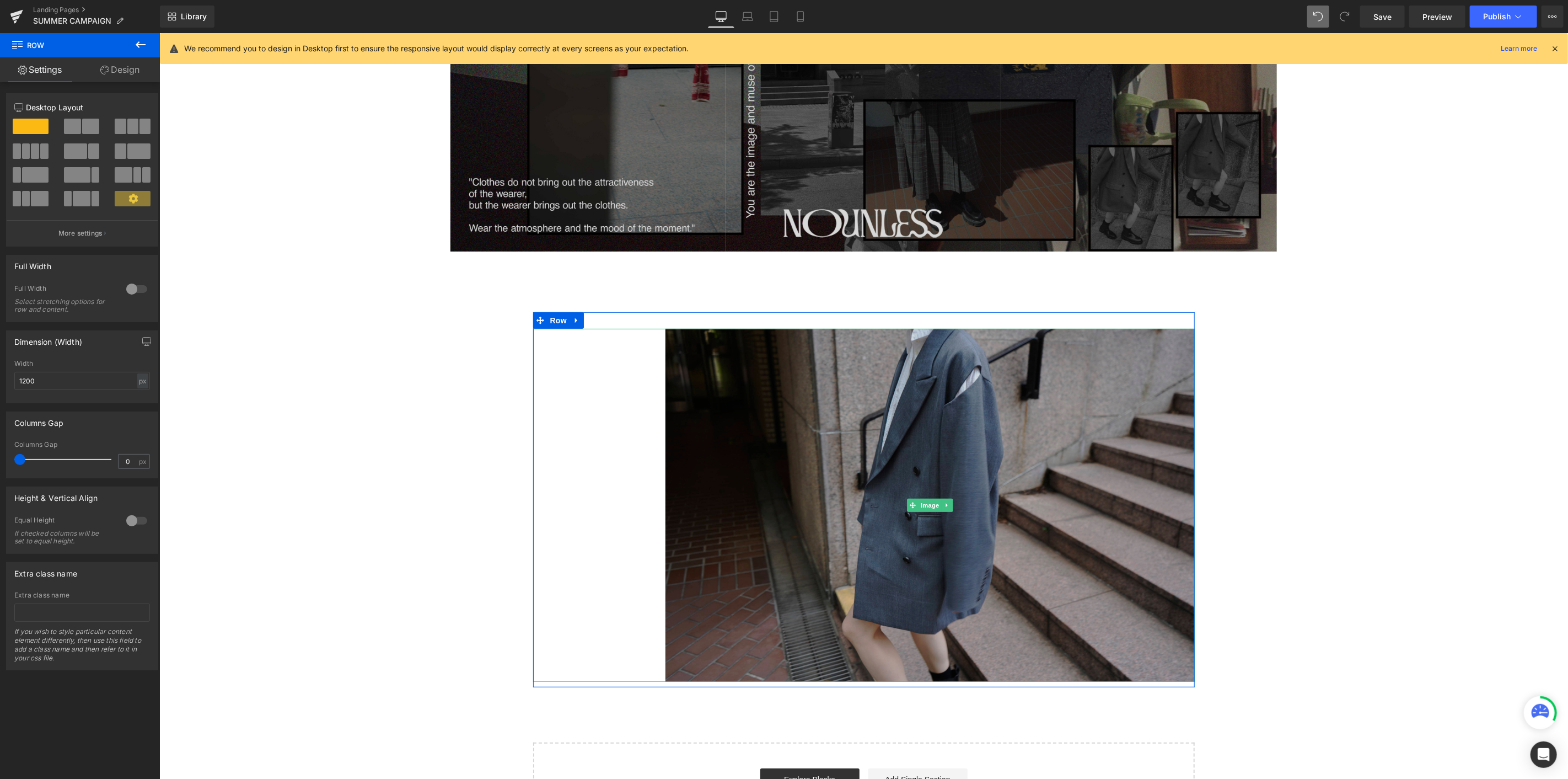
click at [741, 371] on img at bounding box center [929, 504] width 529 height 353
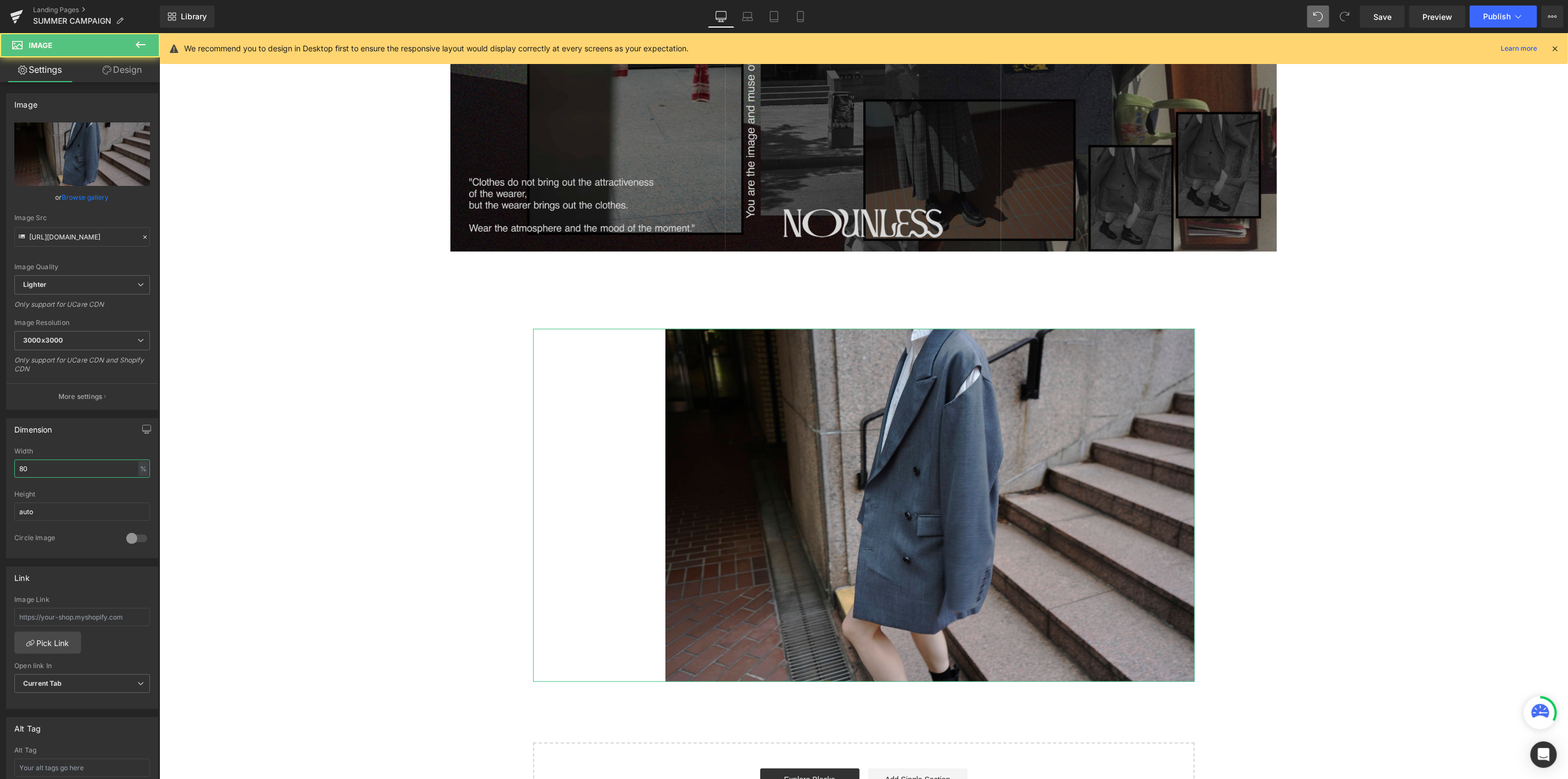
drag, startPoint x: 41, startPoint y: 467, endPoint x: 0, endPoint y: 459, distance: 41.8
click at [0, 425] on div "Dimension 80% Width 80 % % px auto Height auto 0 Circle Image" at bounding box center [82, 484] width 165 height 148
type input "60"
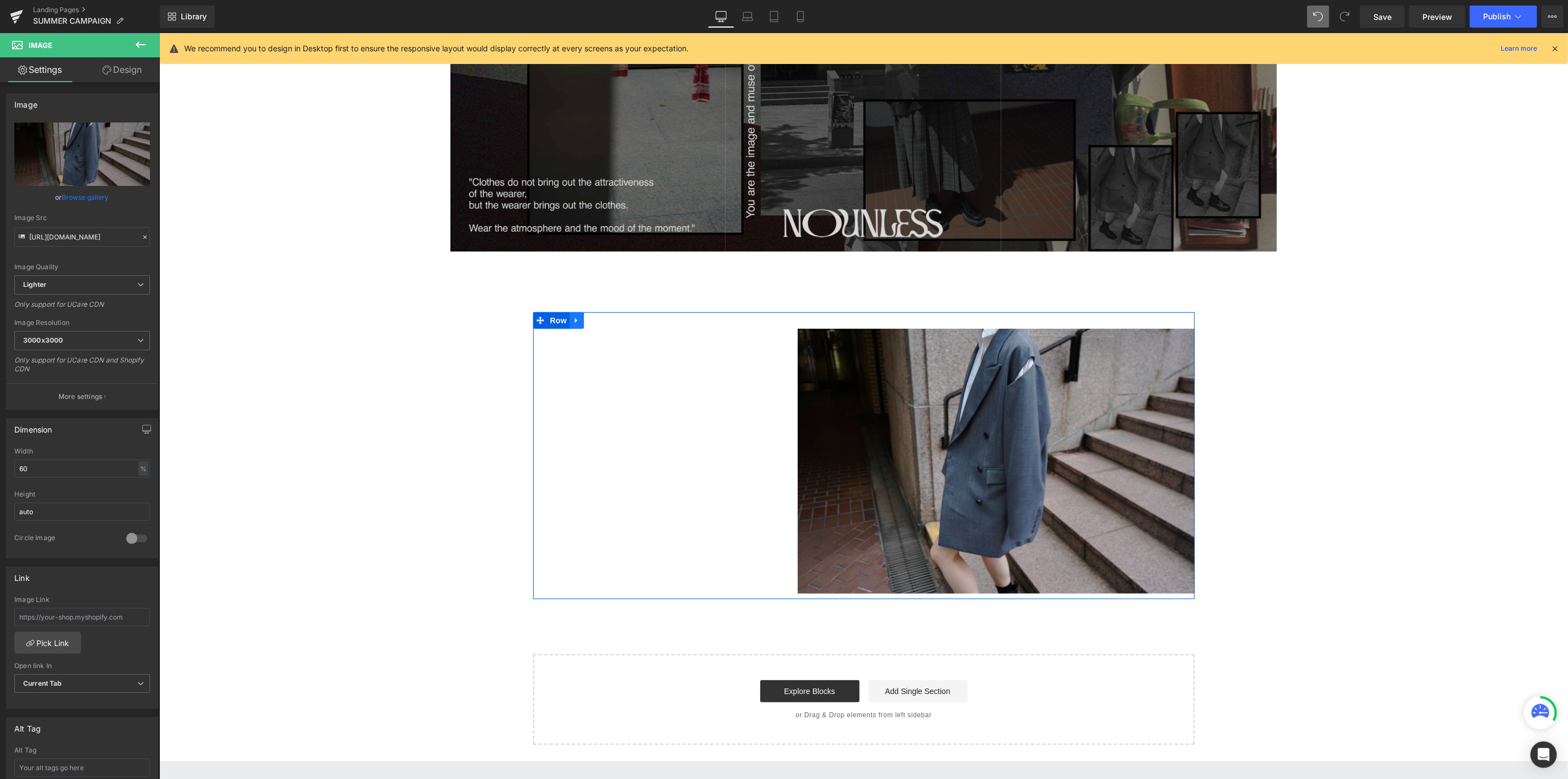
click at [574, 319] on icon at bounding box center [575, 319] width 2 height 5
click at [587, 323] on icon at bounding box center [591, 320] width 7 height 7
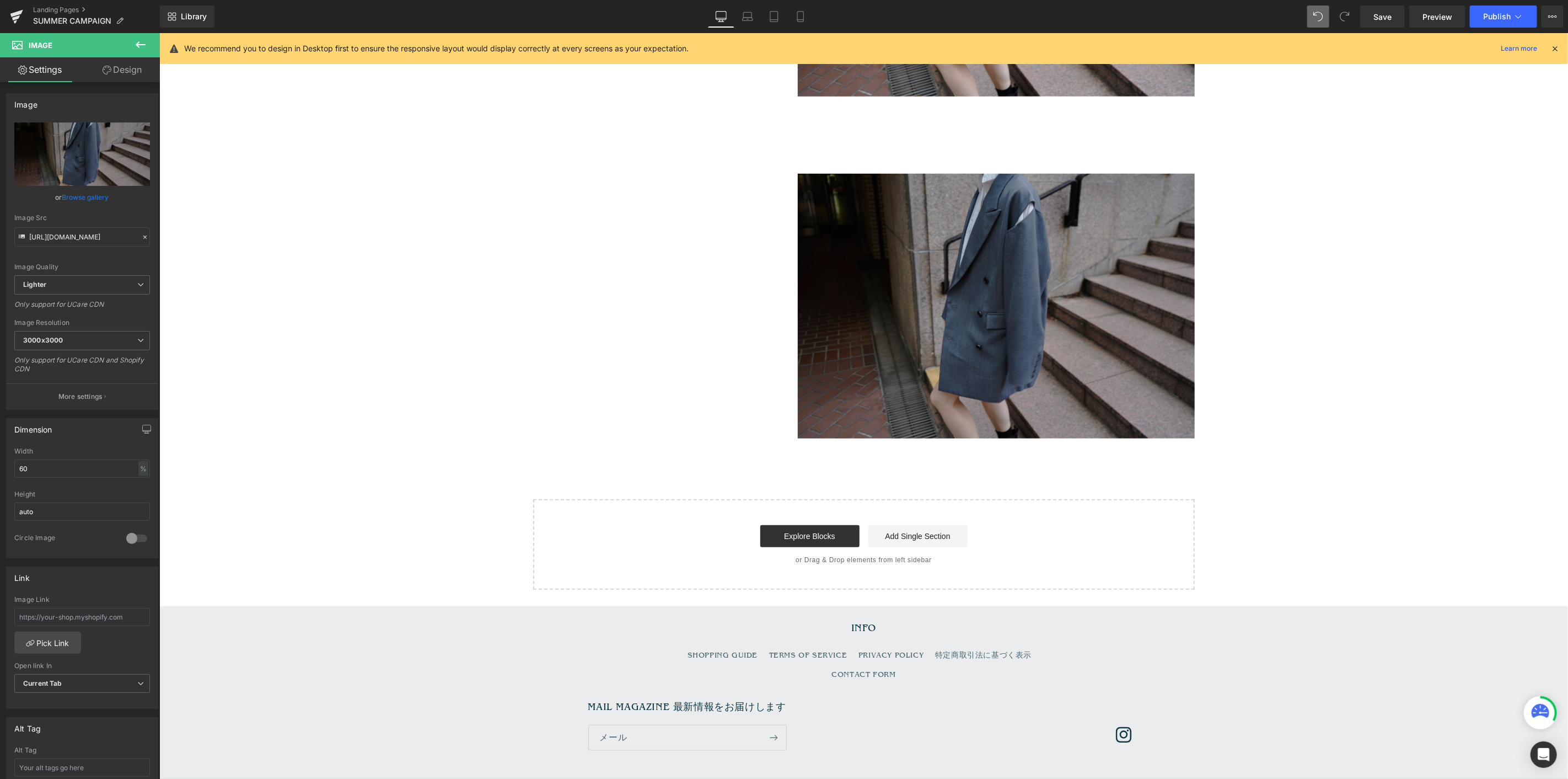
scroll to position [786, 0]
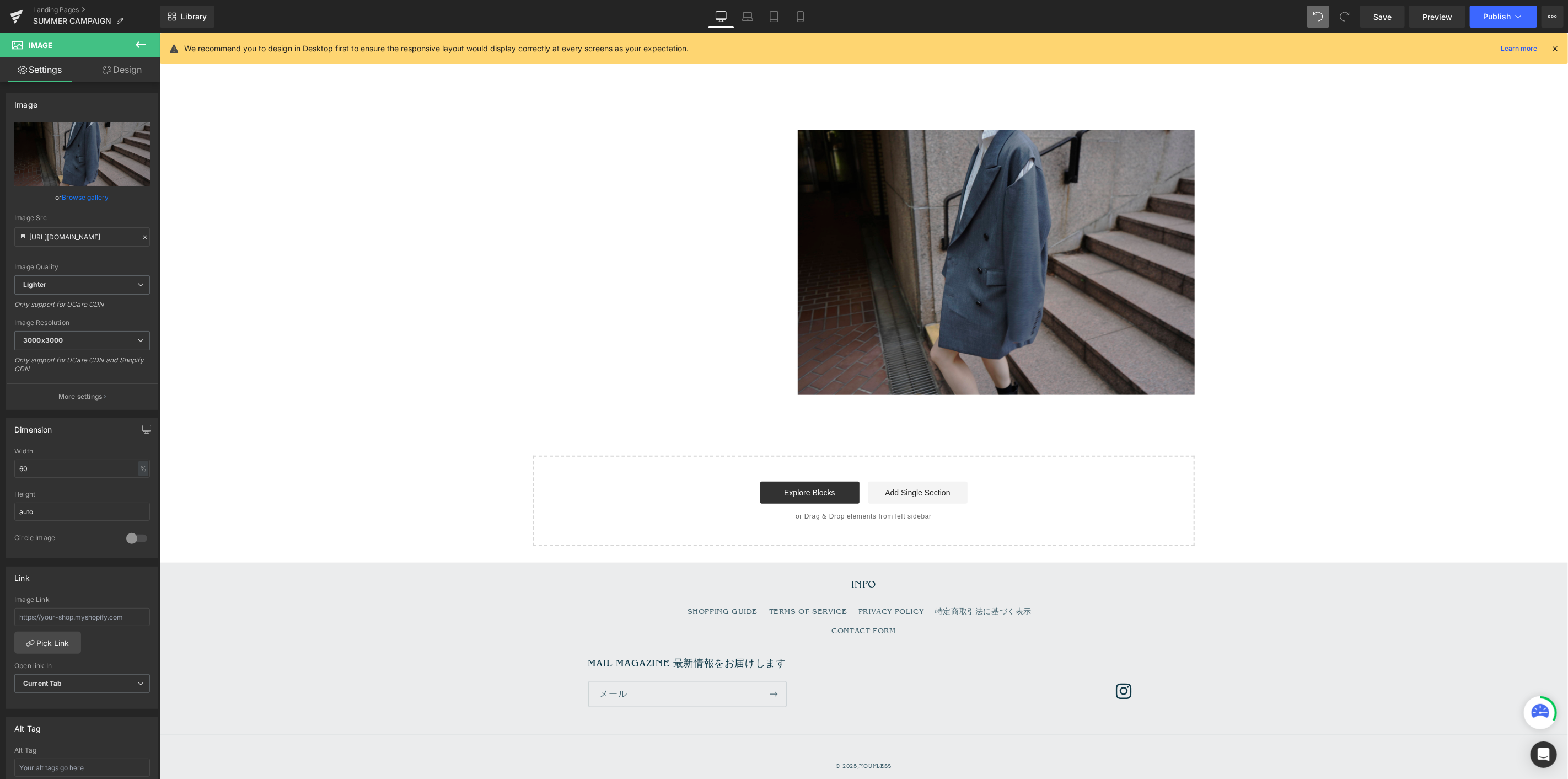
click at [941, 300] on img at bounding box center [996, 262] width 397 height 265
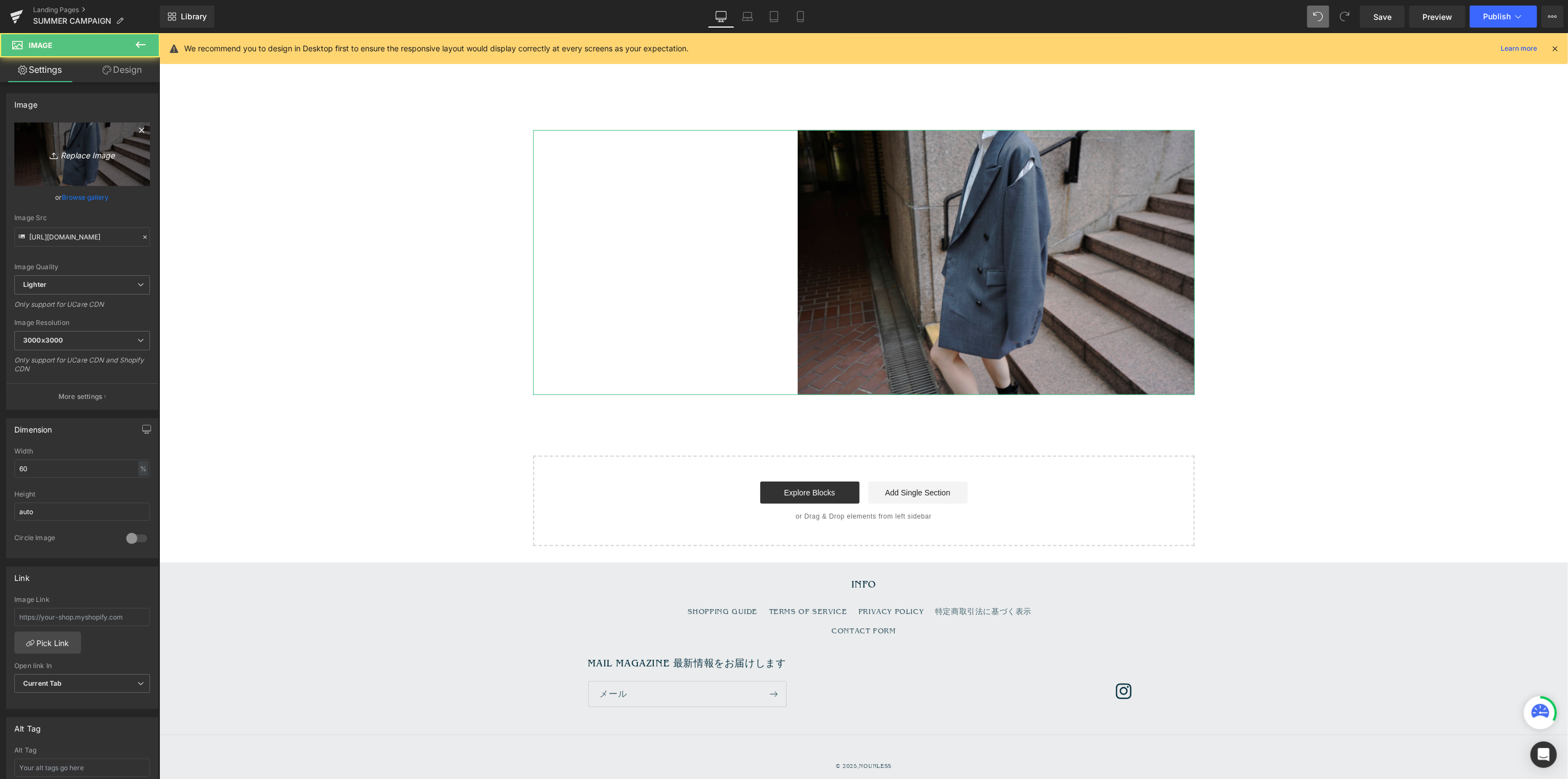
click at [94, 147] on icon "Replace Image" at bounding box center [83, 154] width 89 height 14
type input "C:\fakepath\_DSC8070.jpg"
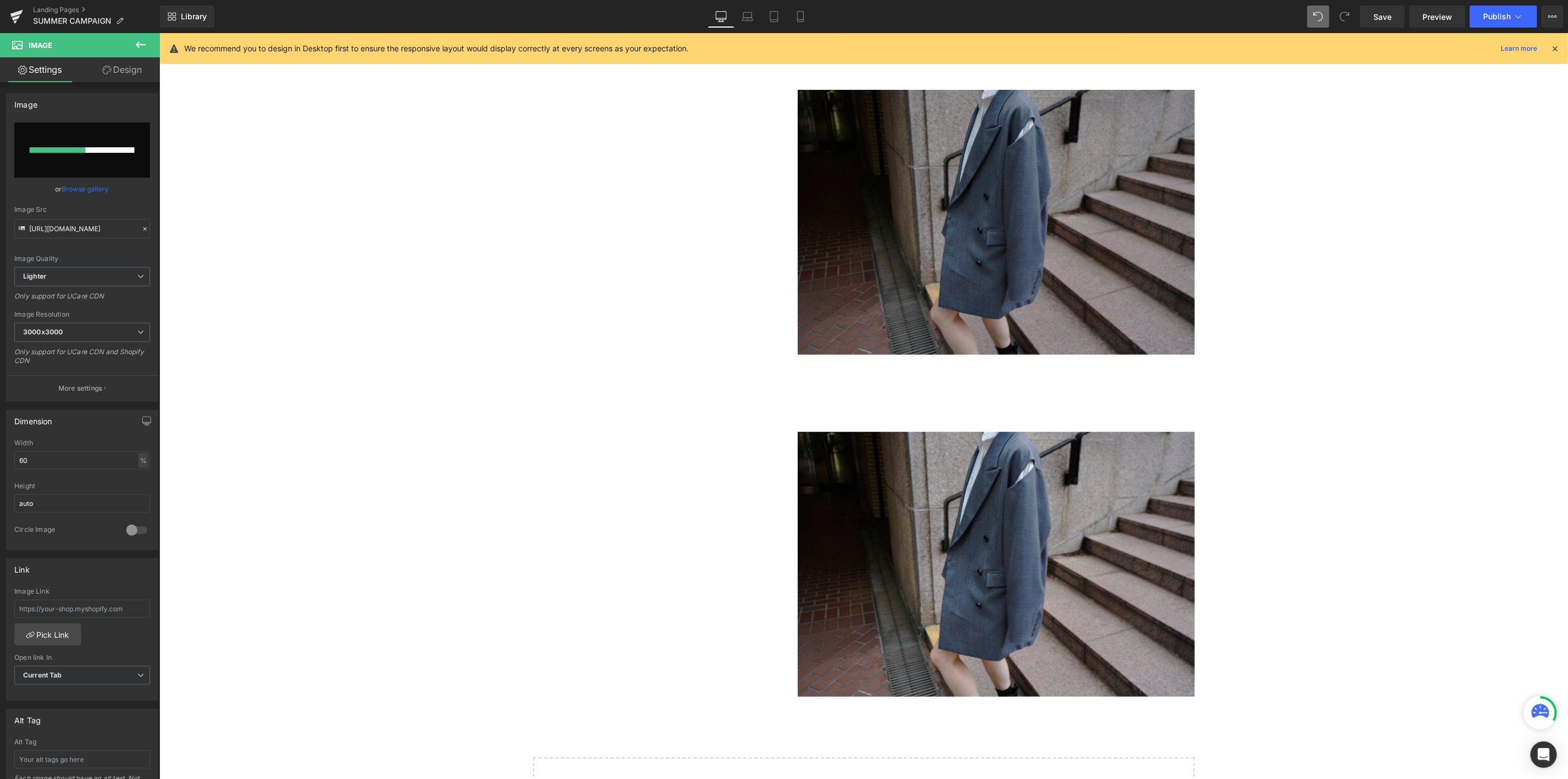
scroll to position [478, 0]
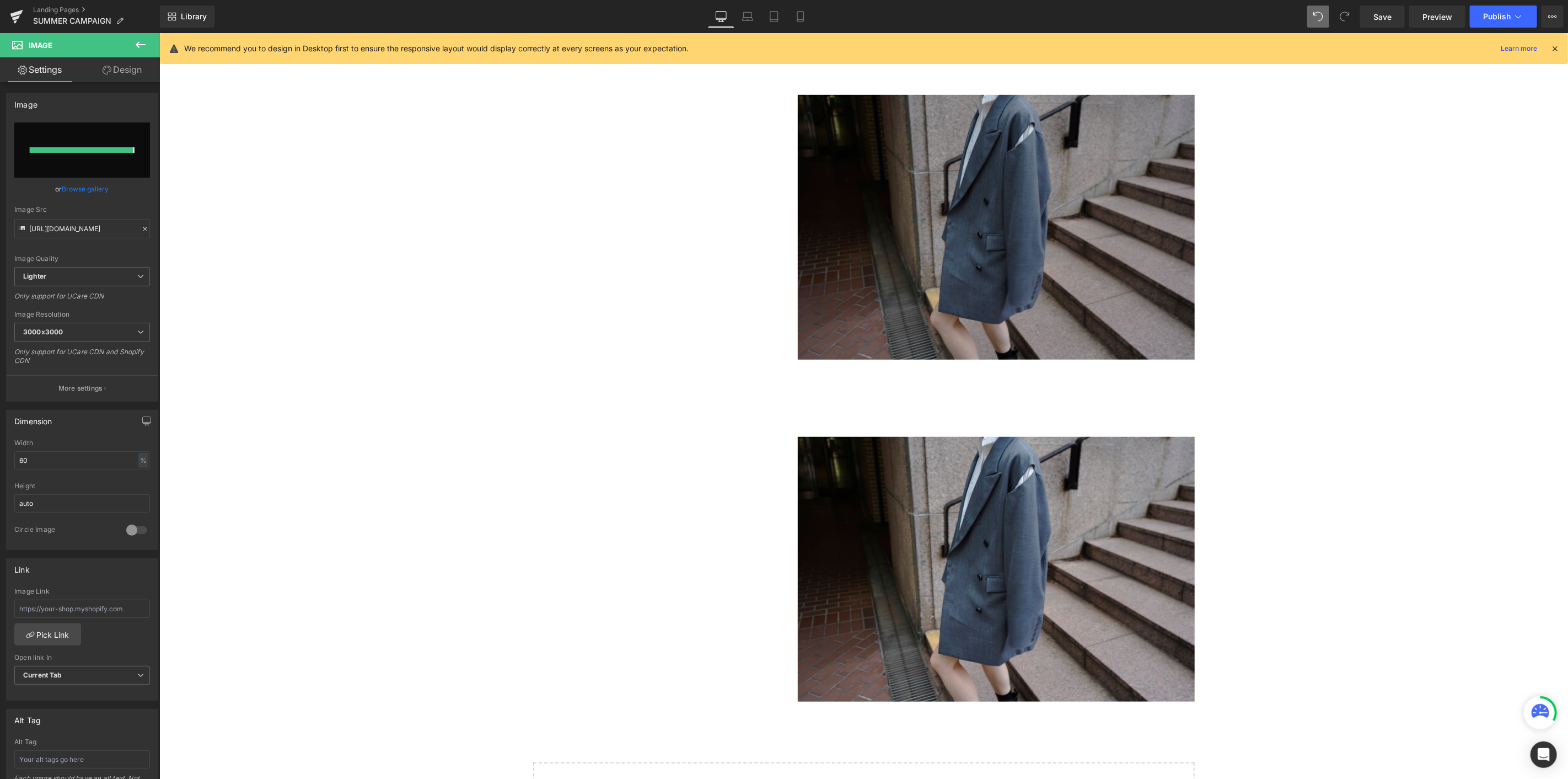
type input "[URL][DOMAIN_NAME]"
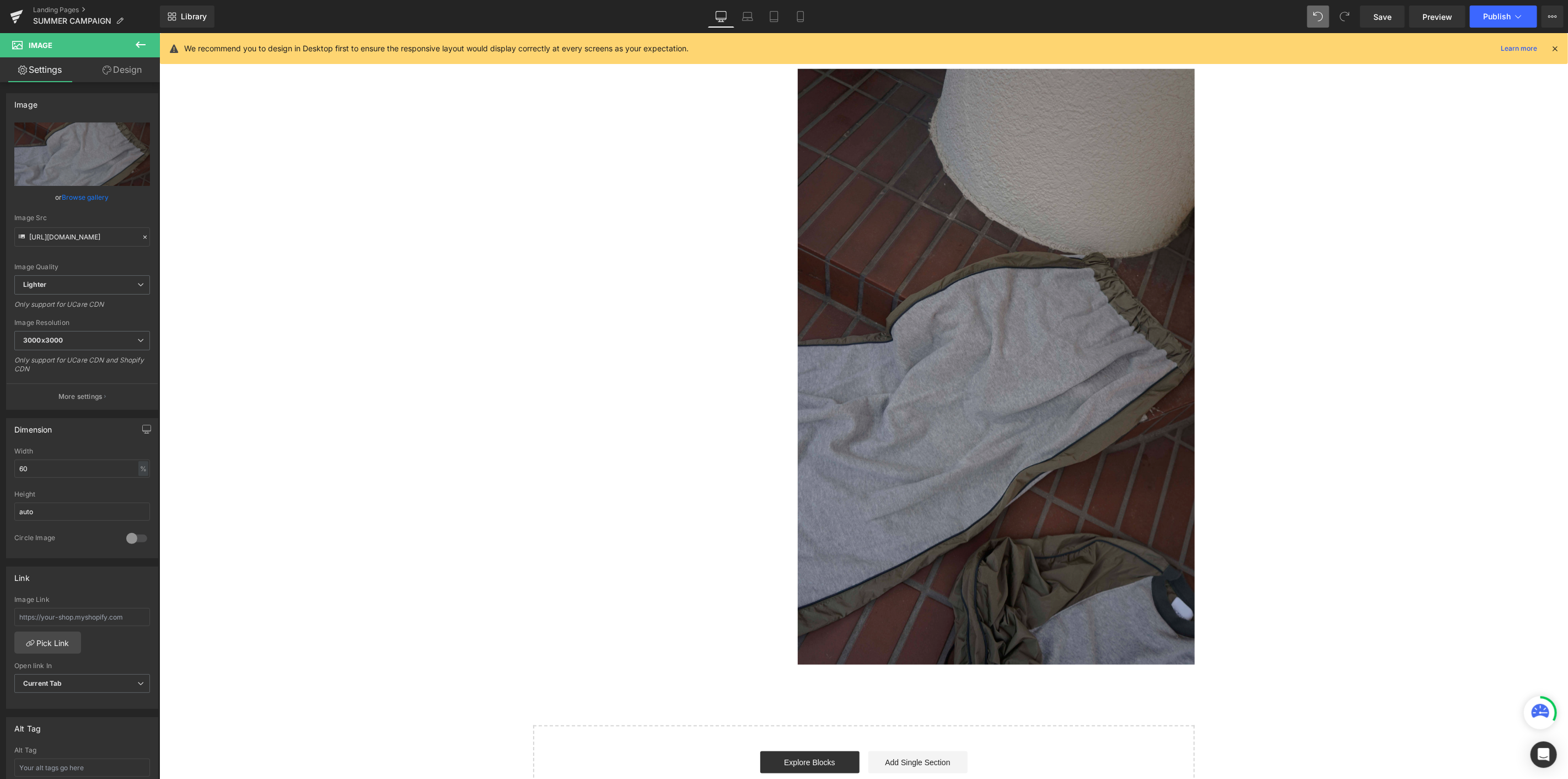
click at [941, 311] on img at bounding box center [996, 366] width 397 height 596
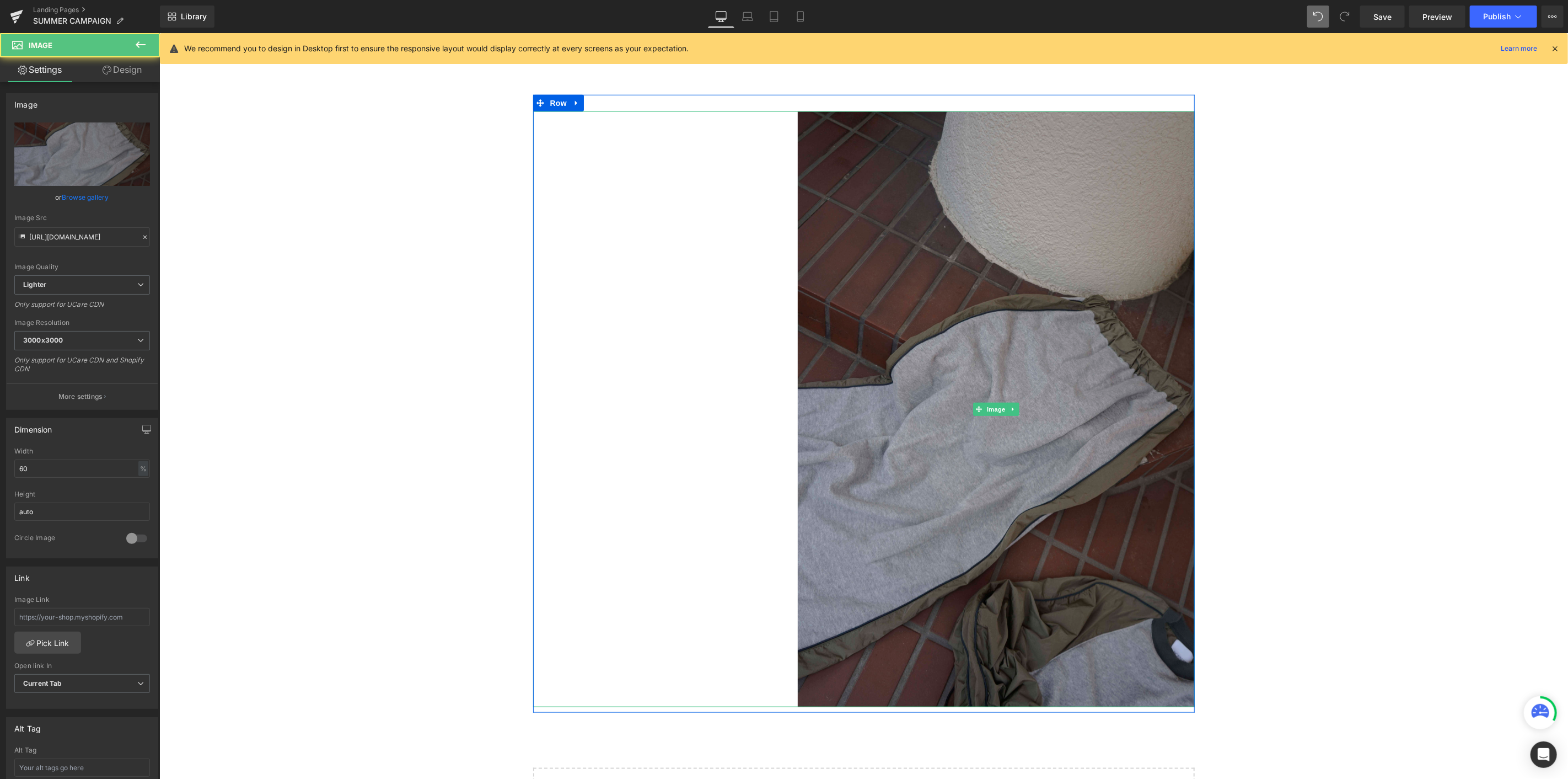
scroll to position [786, 0]
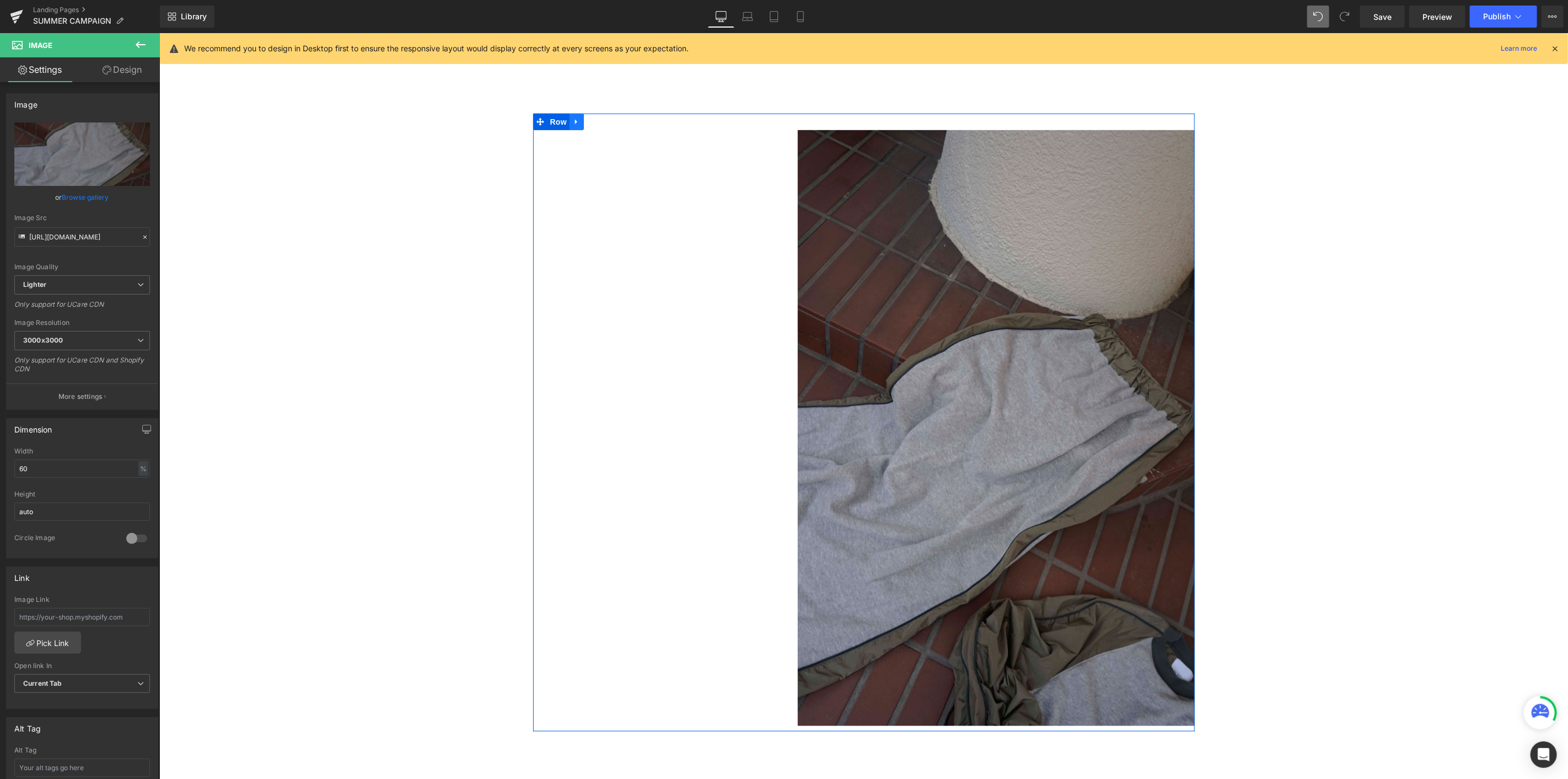
click at [577, 124] on link at bounding box center [576, 121] width 14 height 16
click at [587, 124] on icon at bounding box center [591, 121] width 7 height 7
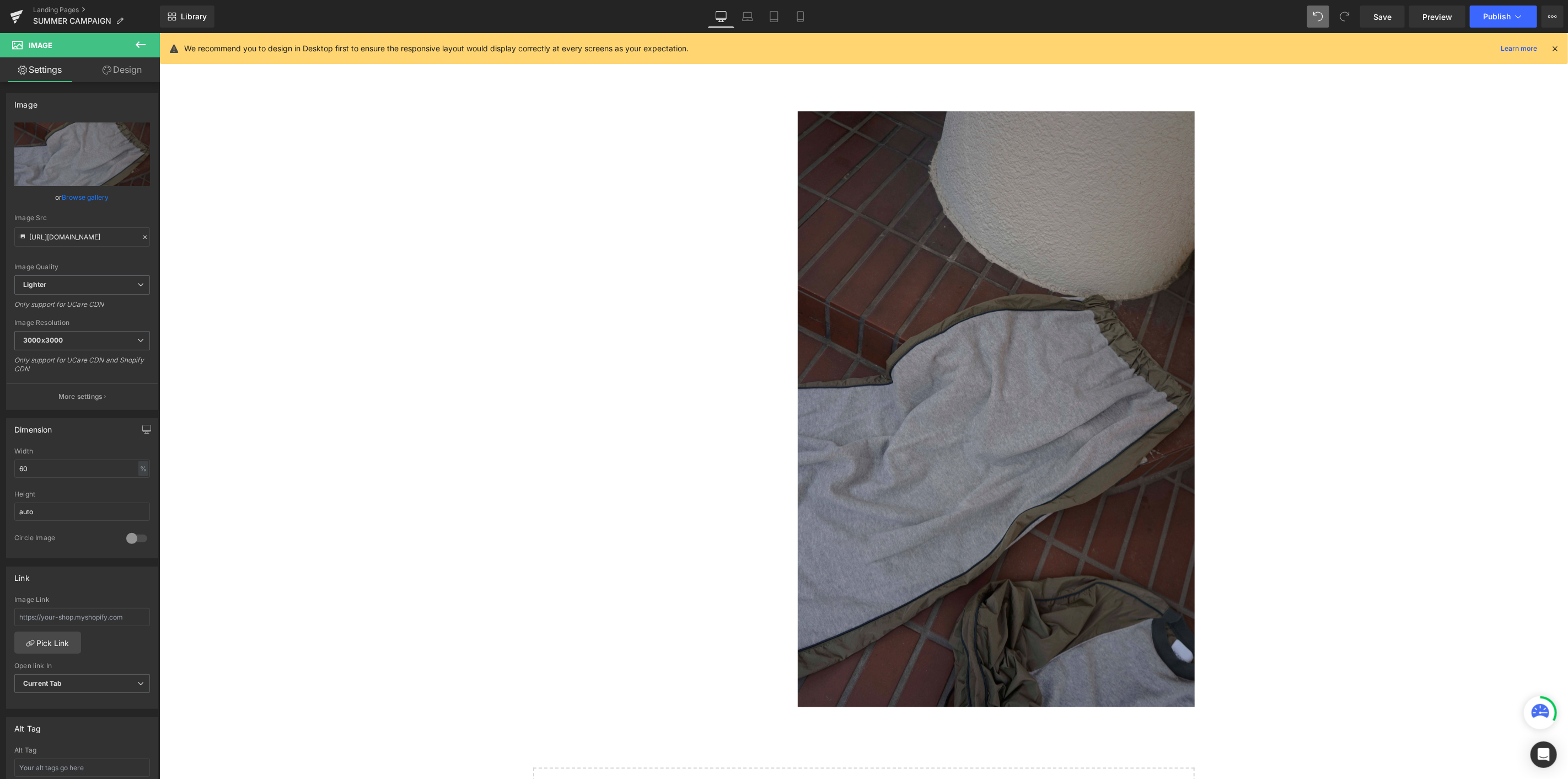
scroll to position [1494, 0]
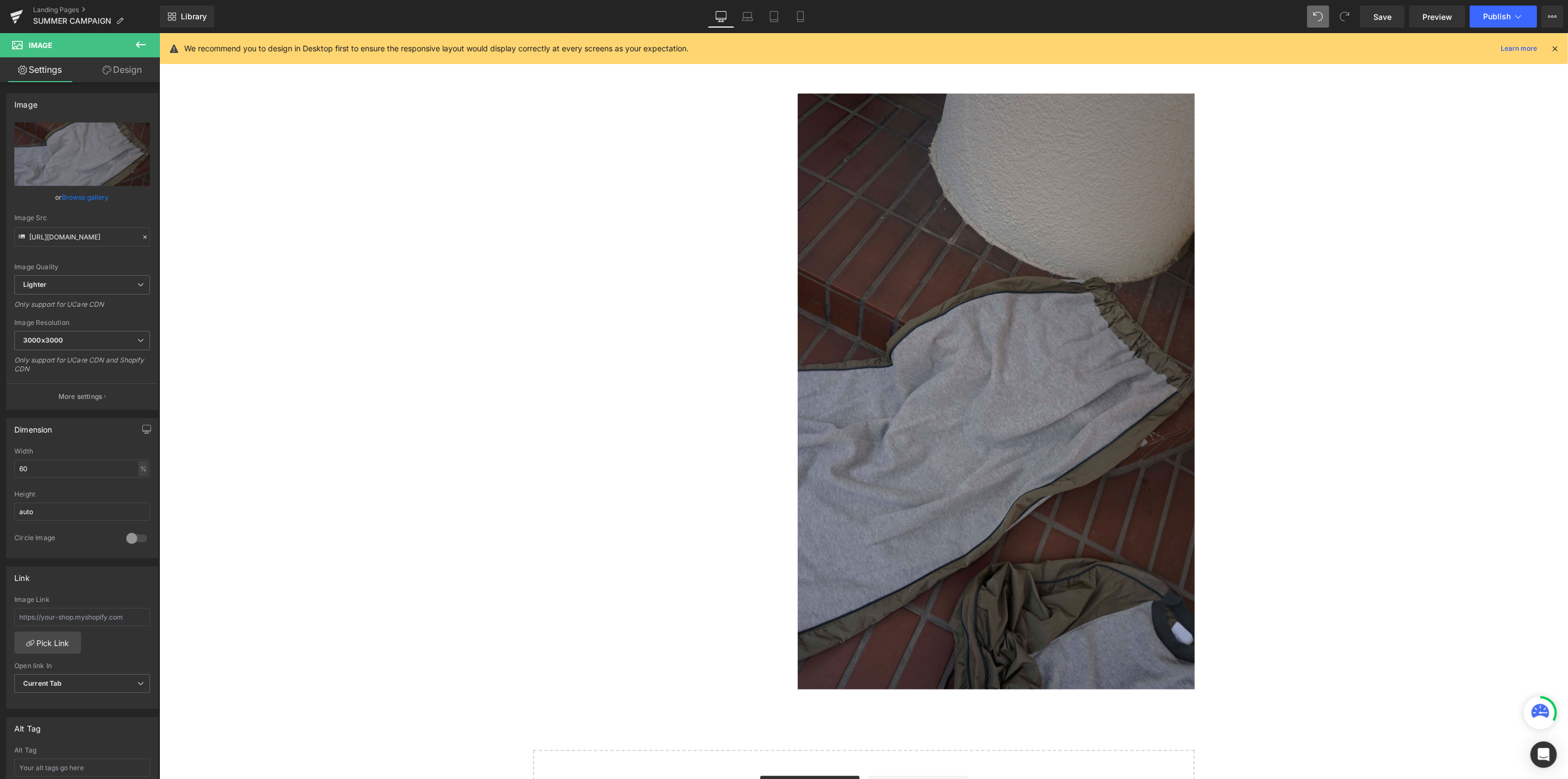
click at [941, 425] on img at bounding box center [996, 391] width 397 height 596
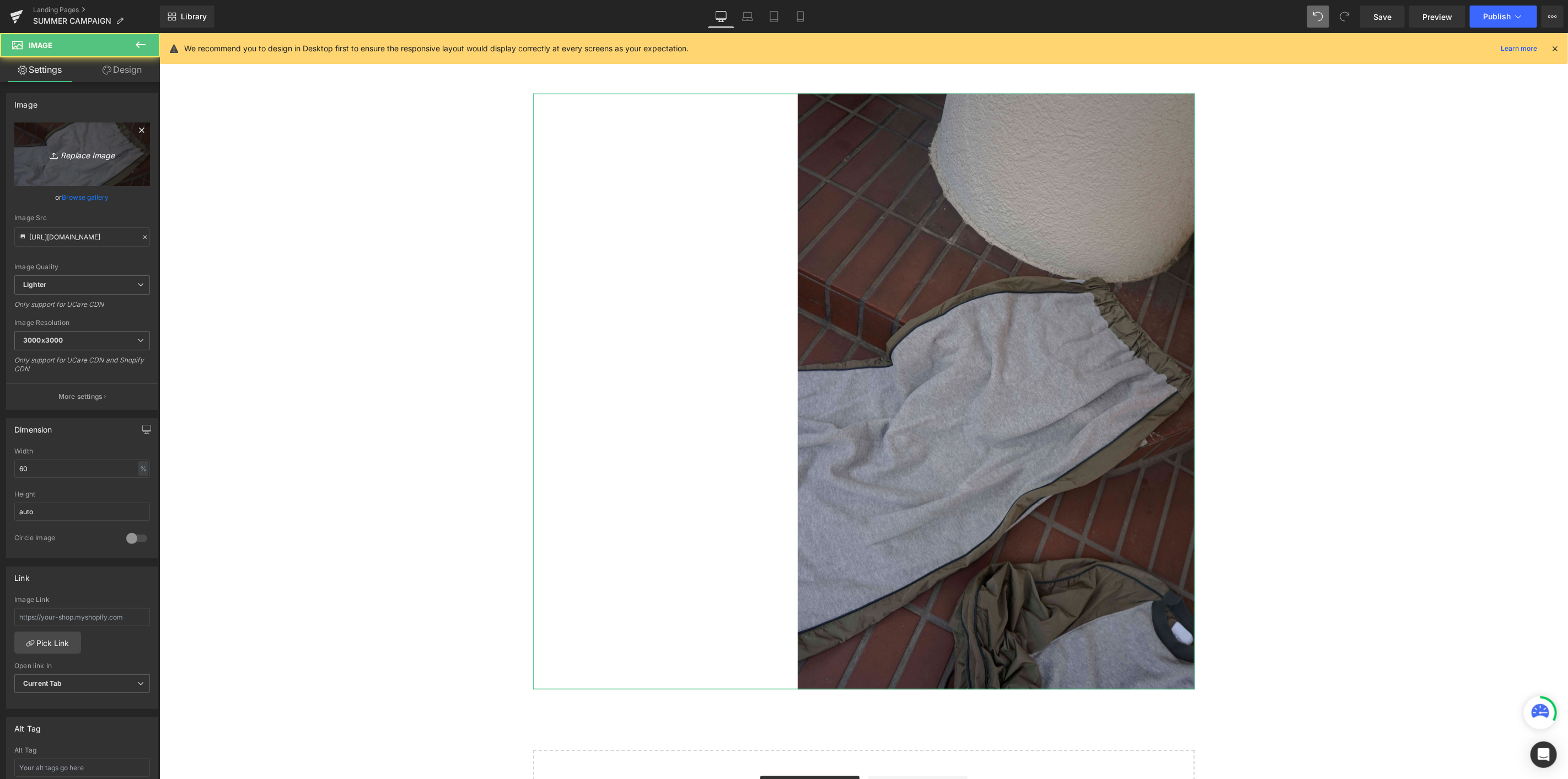
click at [97, 145] on link "Replace Image" at bounding box center [82, 154] width 136 height 64
type input "C:\fakepath\_DSC8107.jpg"
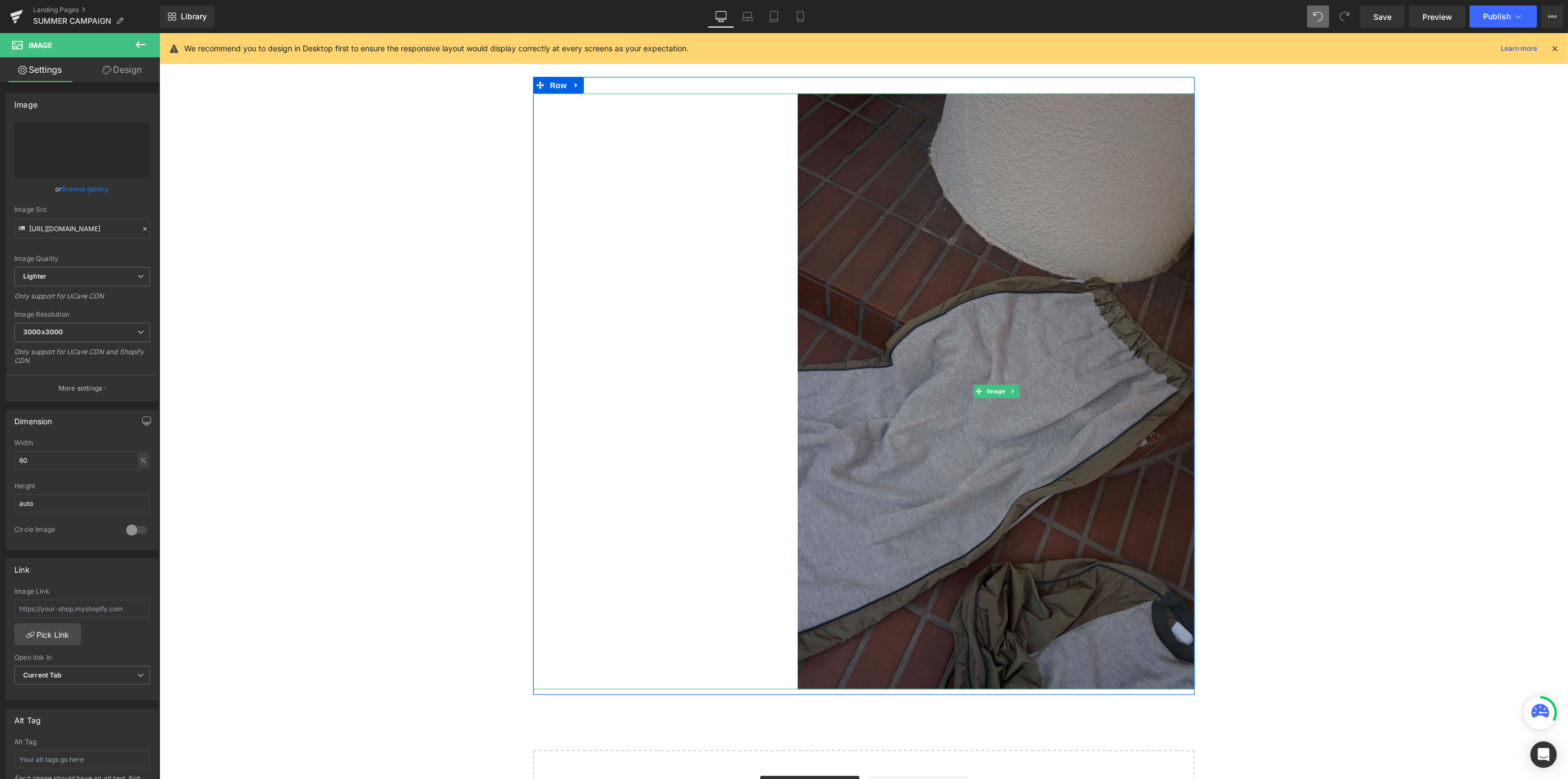
type input "[URL][DOMAIN_NAME]"
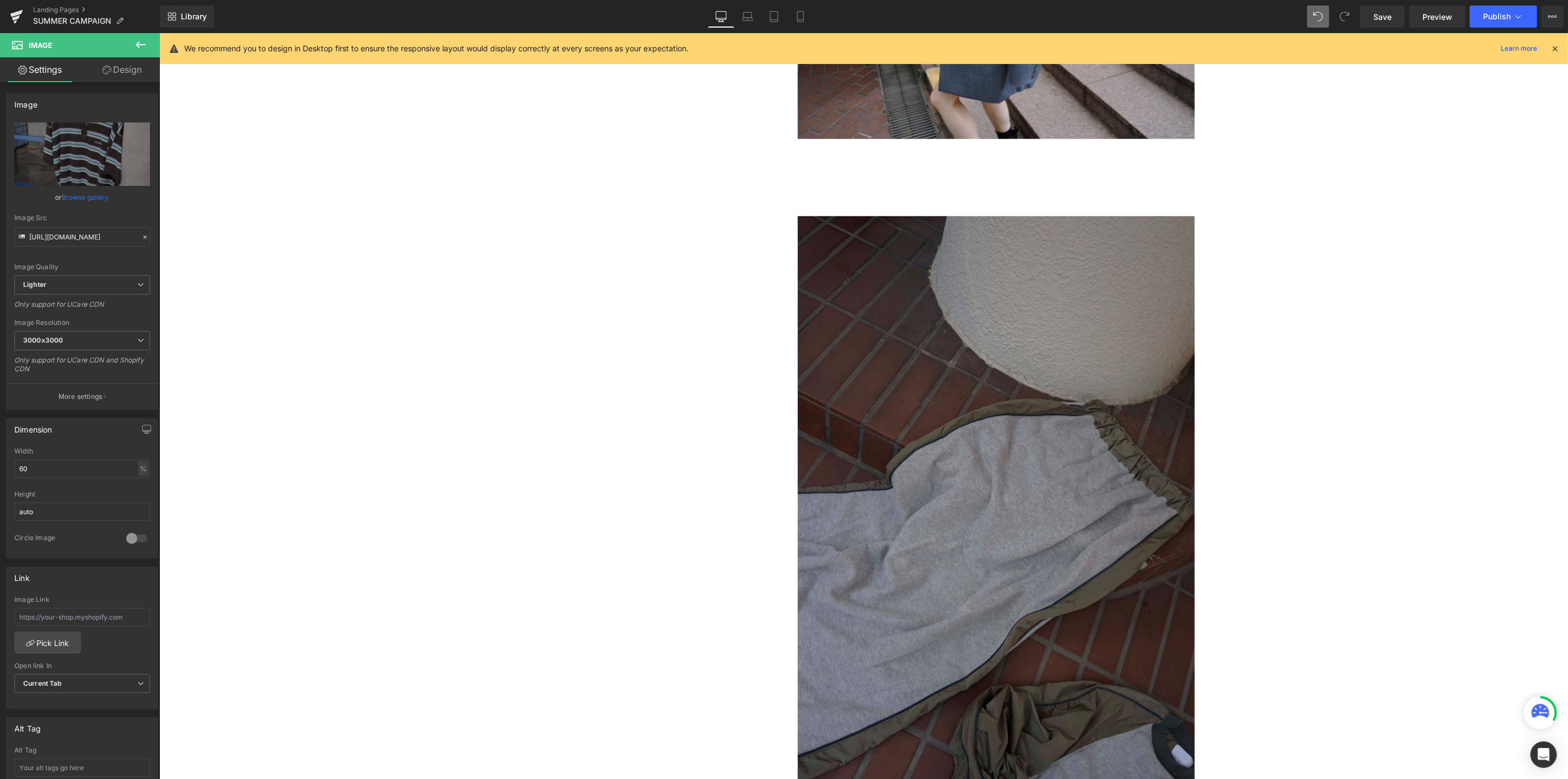
scroll to position [759, 0]
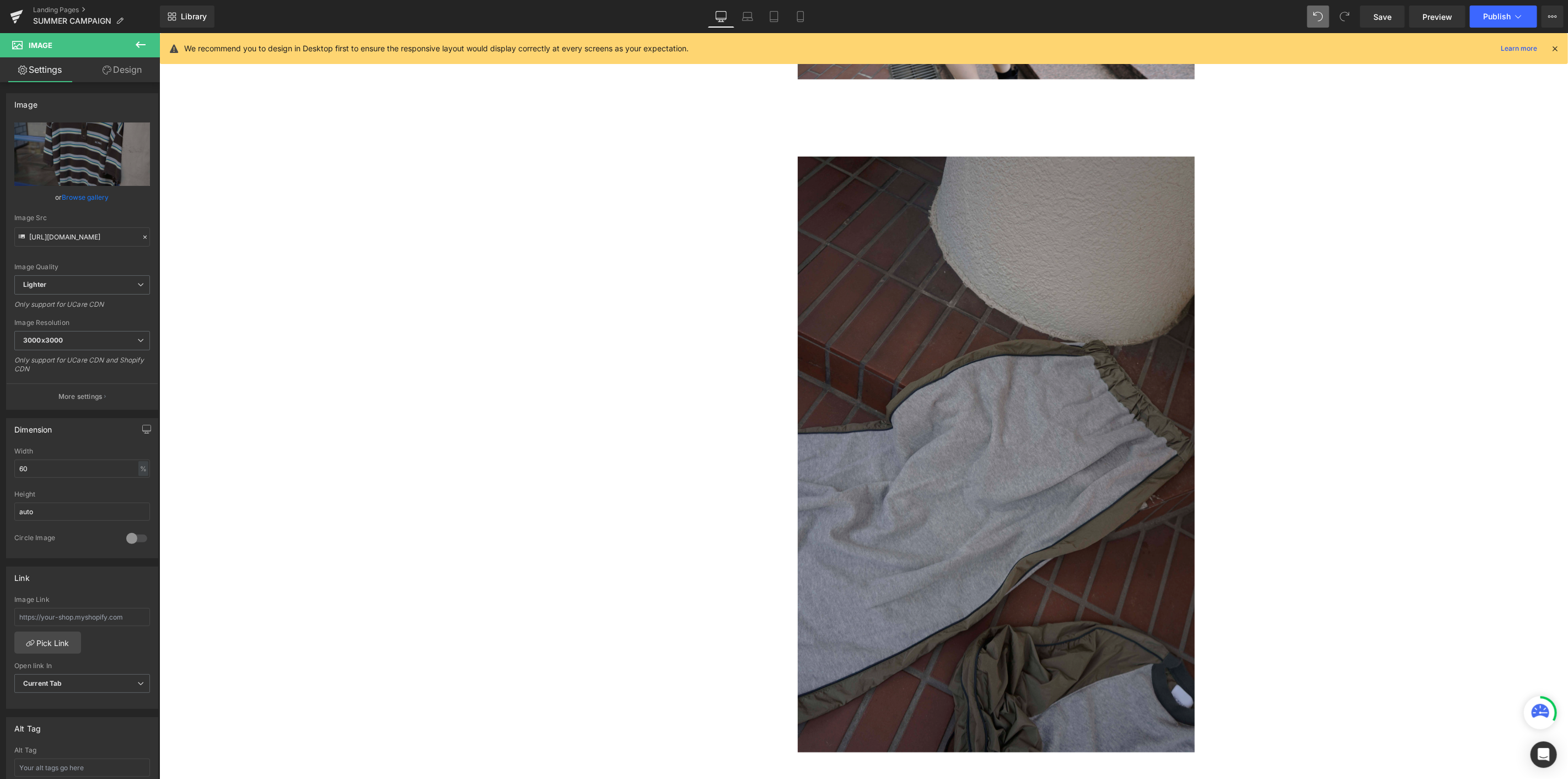
click at [941, 373] on img at bounding box center [996, 453] width 397 height 596
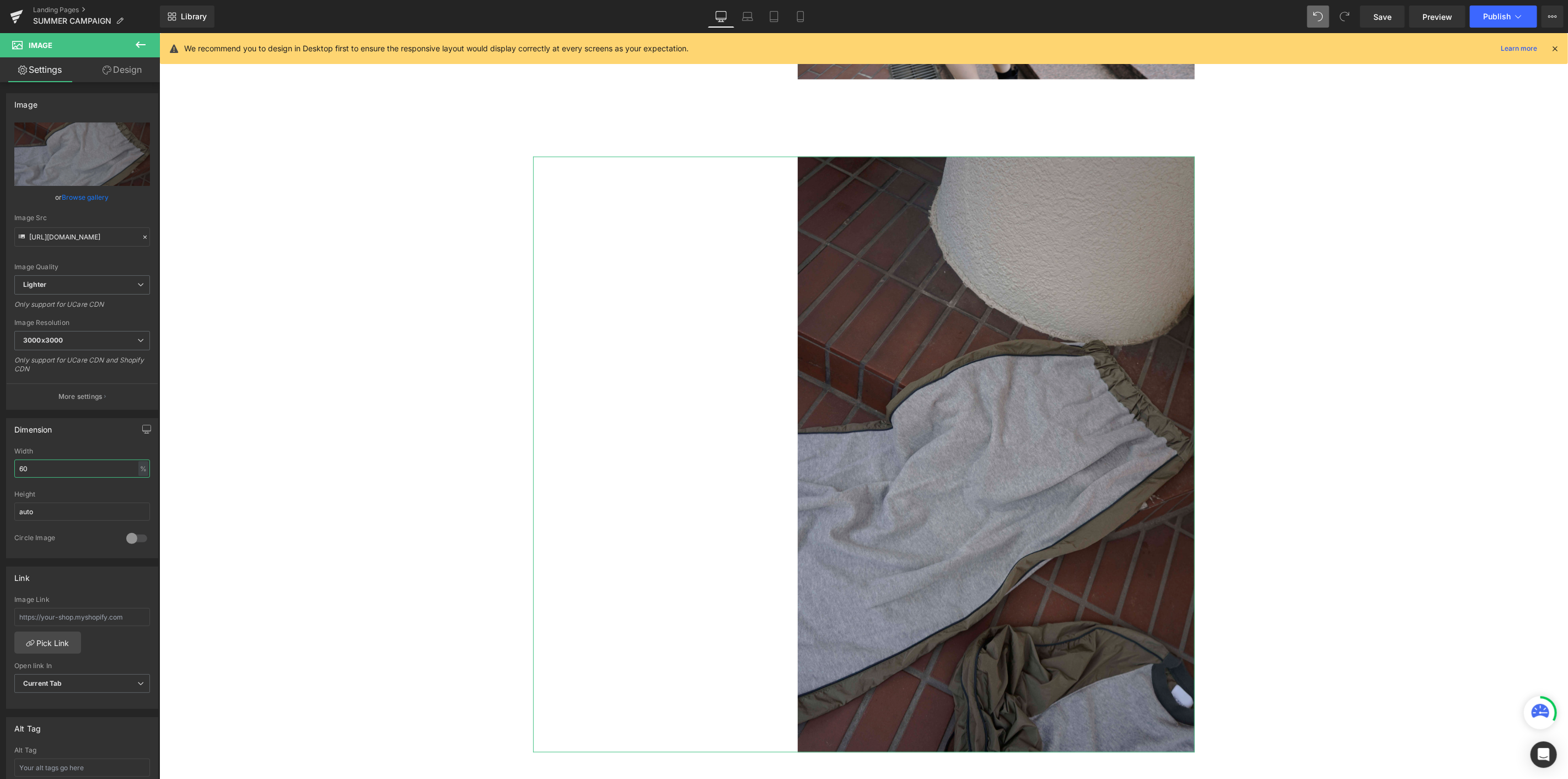
drag, startPoint x: 80, startPoint y: 464, endPoint x: 0, endPoint y: 450, distance: 81.2
click at [0, 425] on div "Dimension 60% Width 60 % % px auto Height auto 0 Circle Image" at bounding box center [82, 484] width 165 height 148
type input "40"
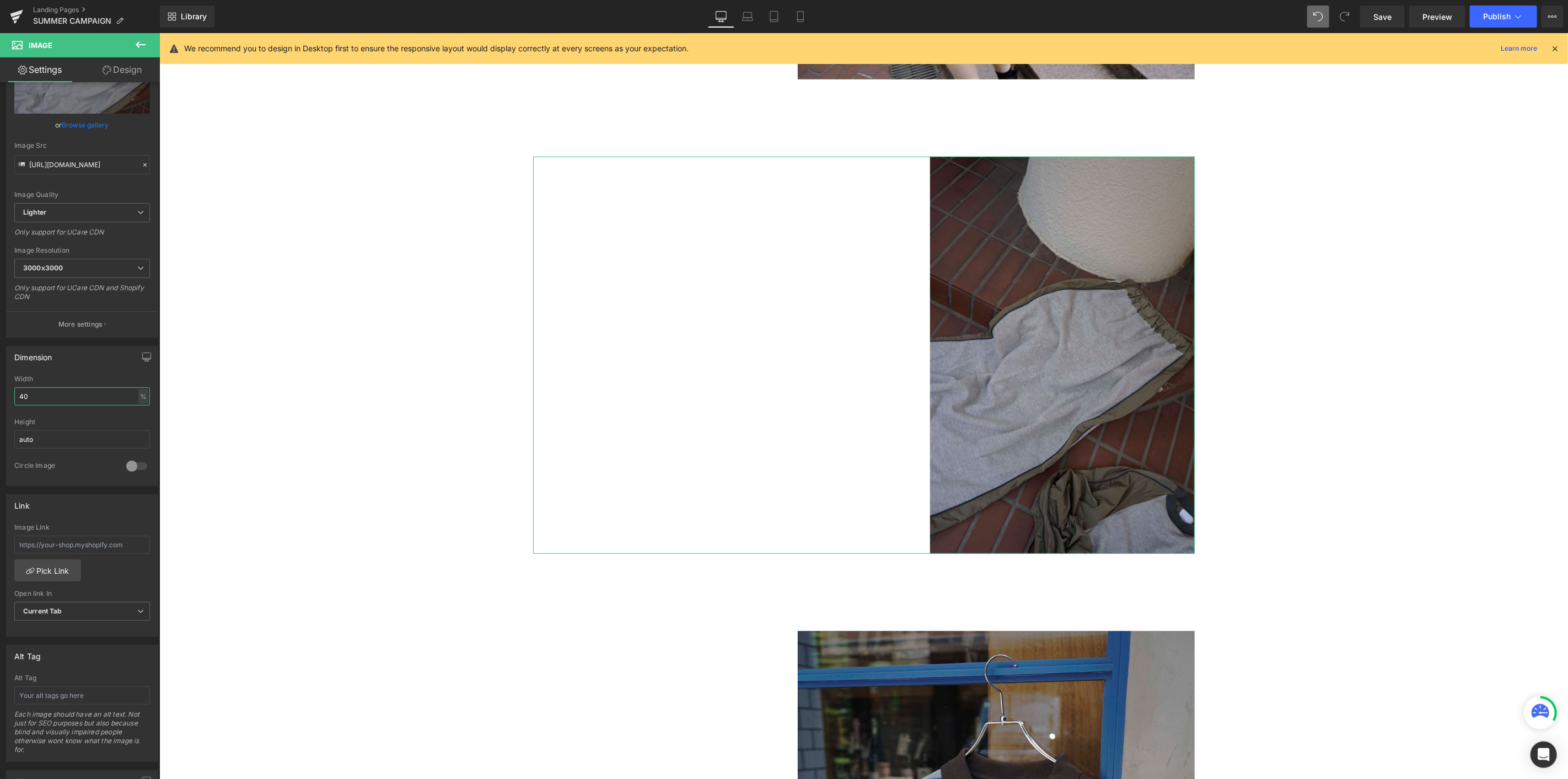
scroll to position [184, 0]
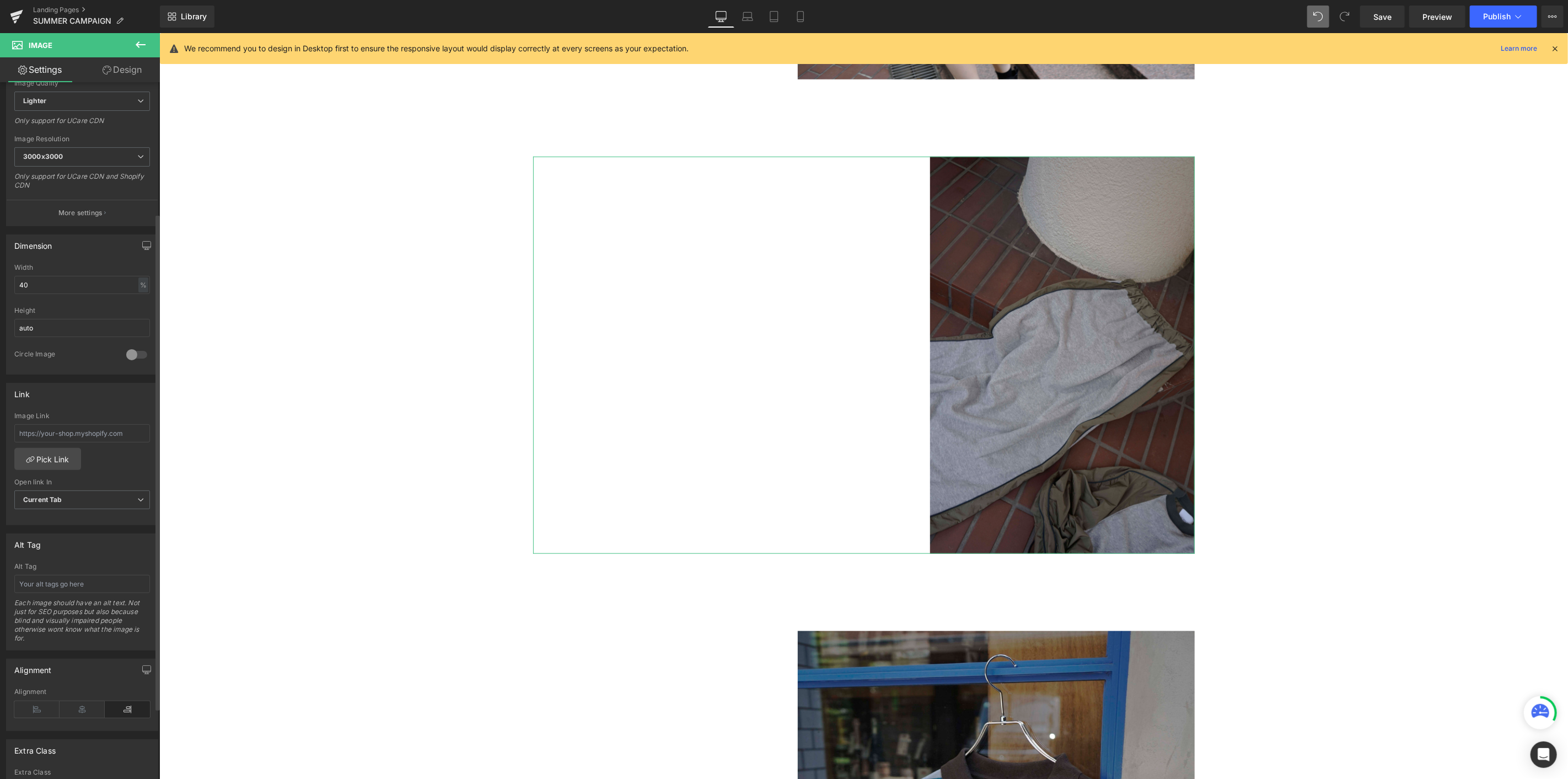
drag, startPoint x: 47, startPoint y: 704, endPoint x: 86, endPoint y: 699, distance: 39.3
click at [47, 425] on icon at bounding box center [36, 709] width 45 height 16
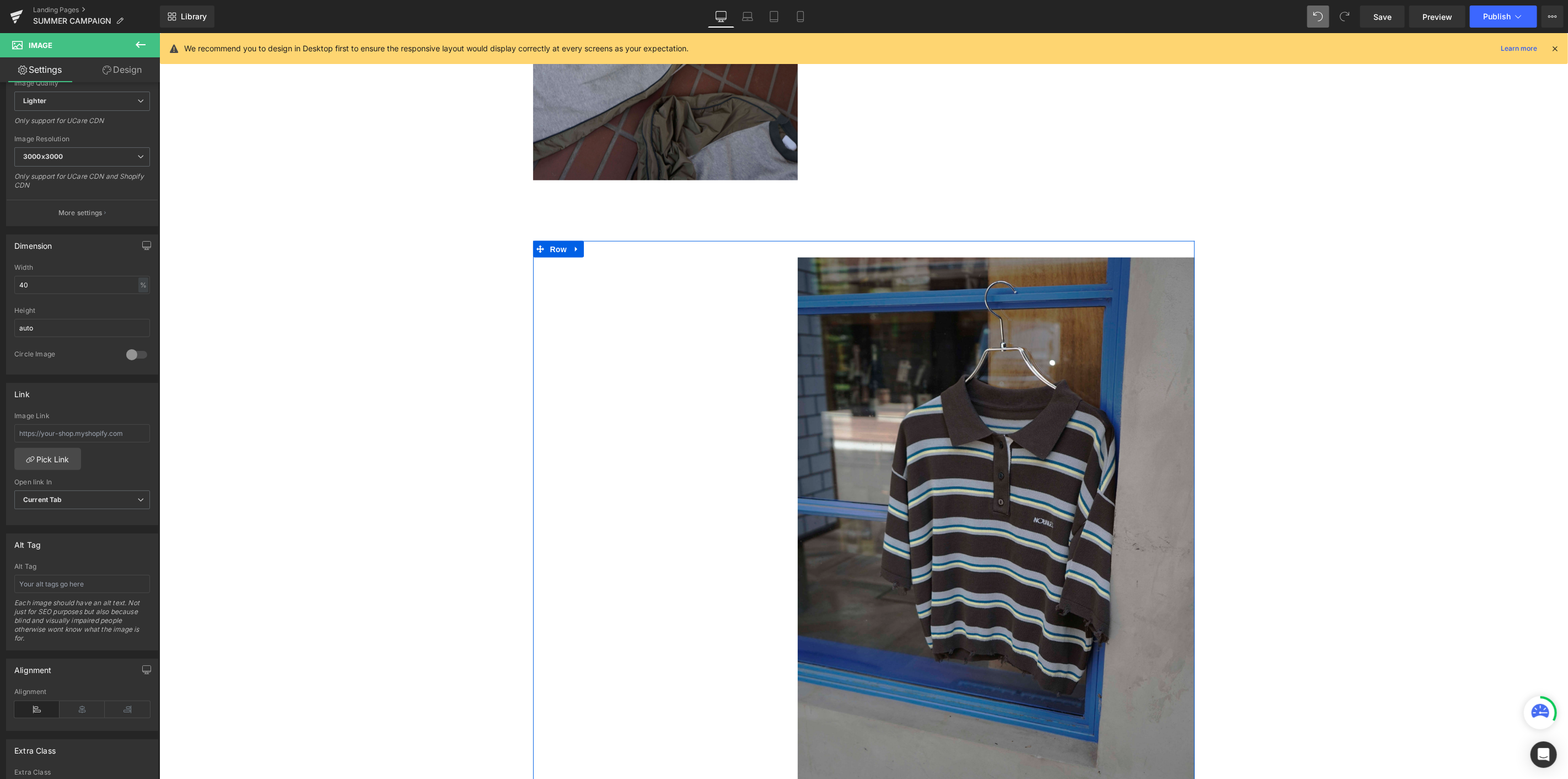
scroll to position [1127, 0]
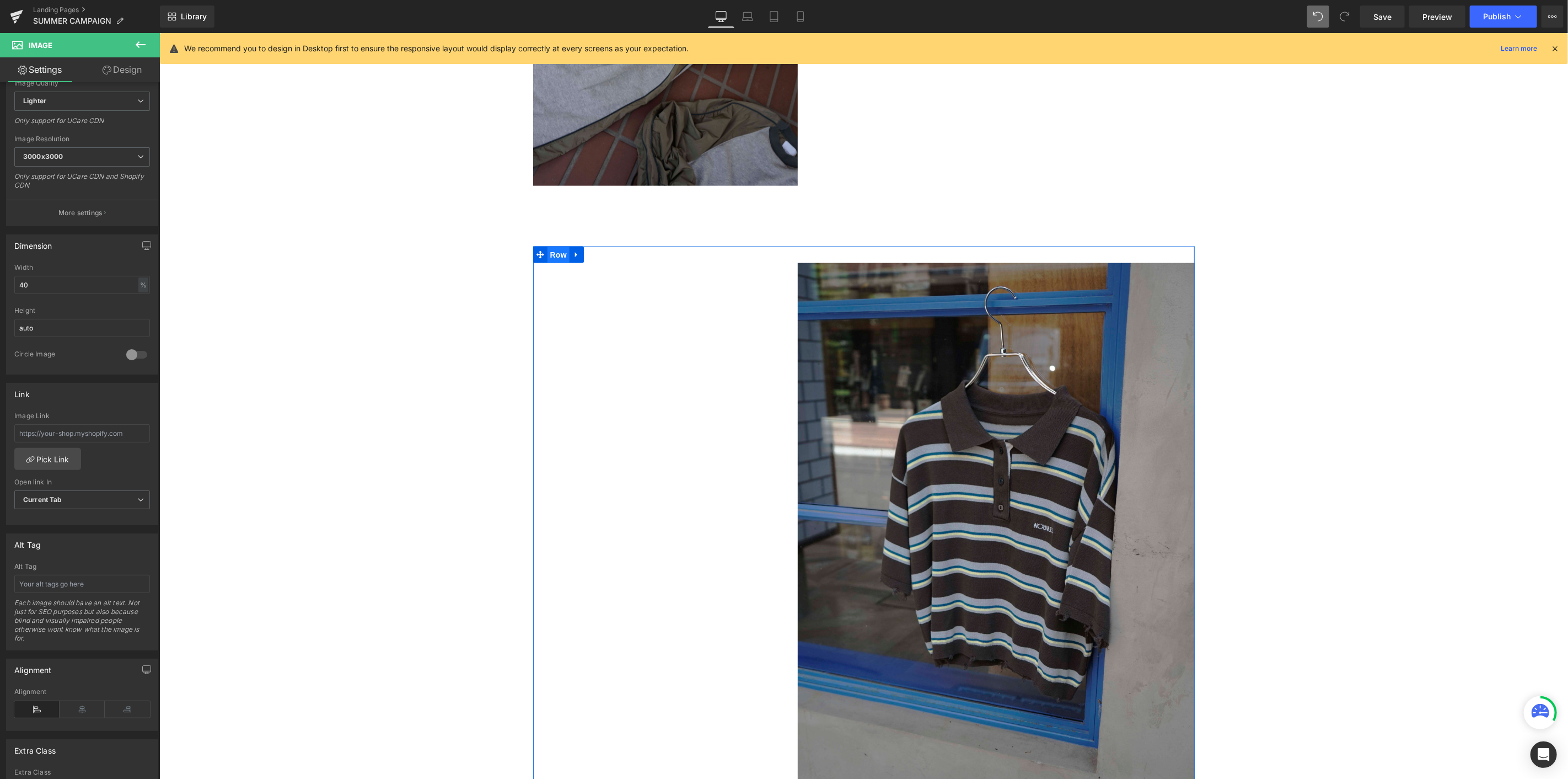
click at [554, 253] on span "Row" at bounding box center [558, 254] width 22 height 16
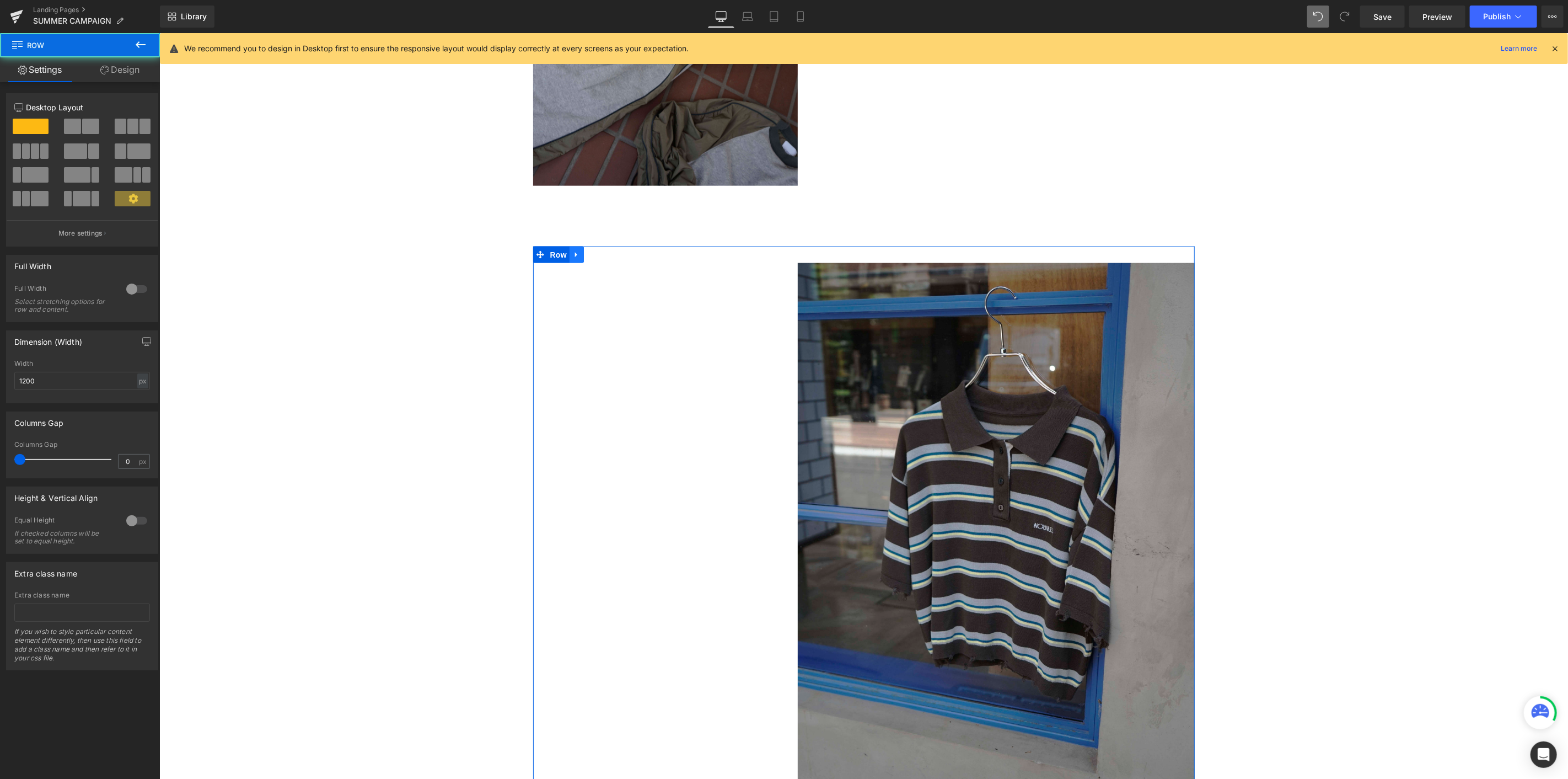
click at [574, 253] on icon at bounding box center [575, 254] width 2 height 5
click at [587, 253] on icon at bounding box center [591, 254] width 7 height 7
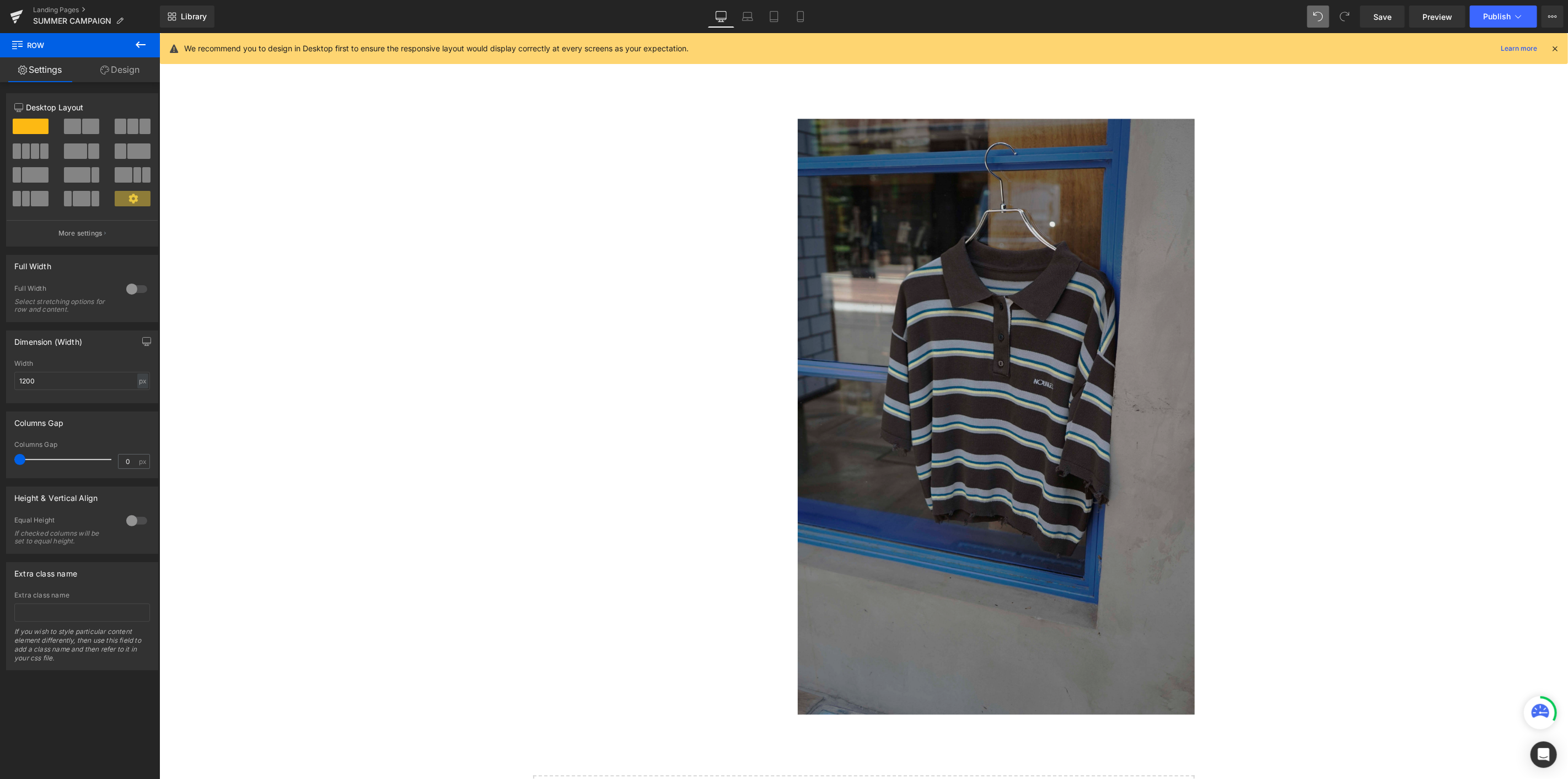
scroll to position [1969, 0]
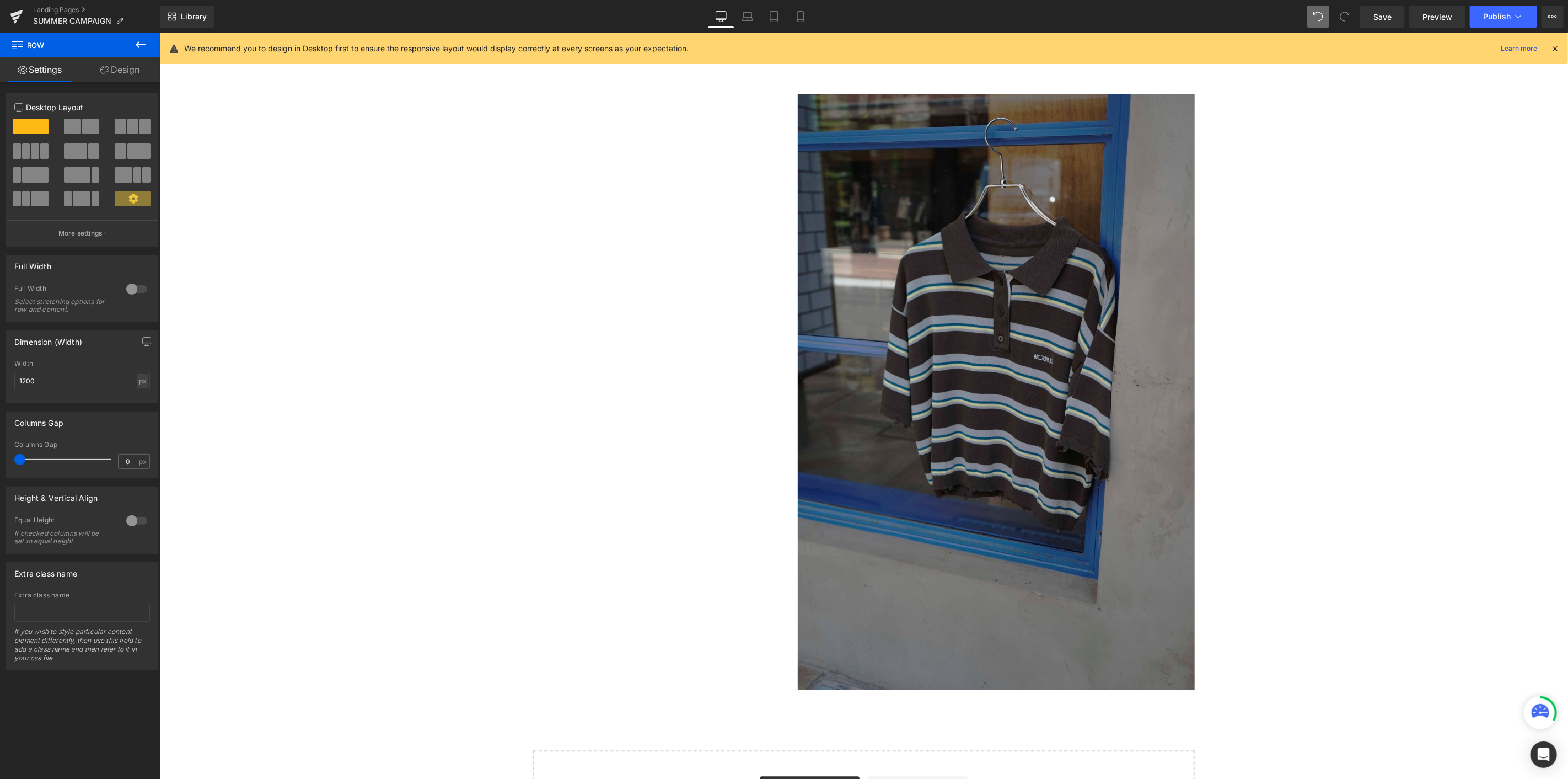
click at [879, 385] on img at bounding box center [996, 391] width 397 height 596
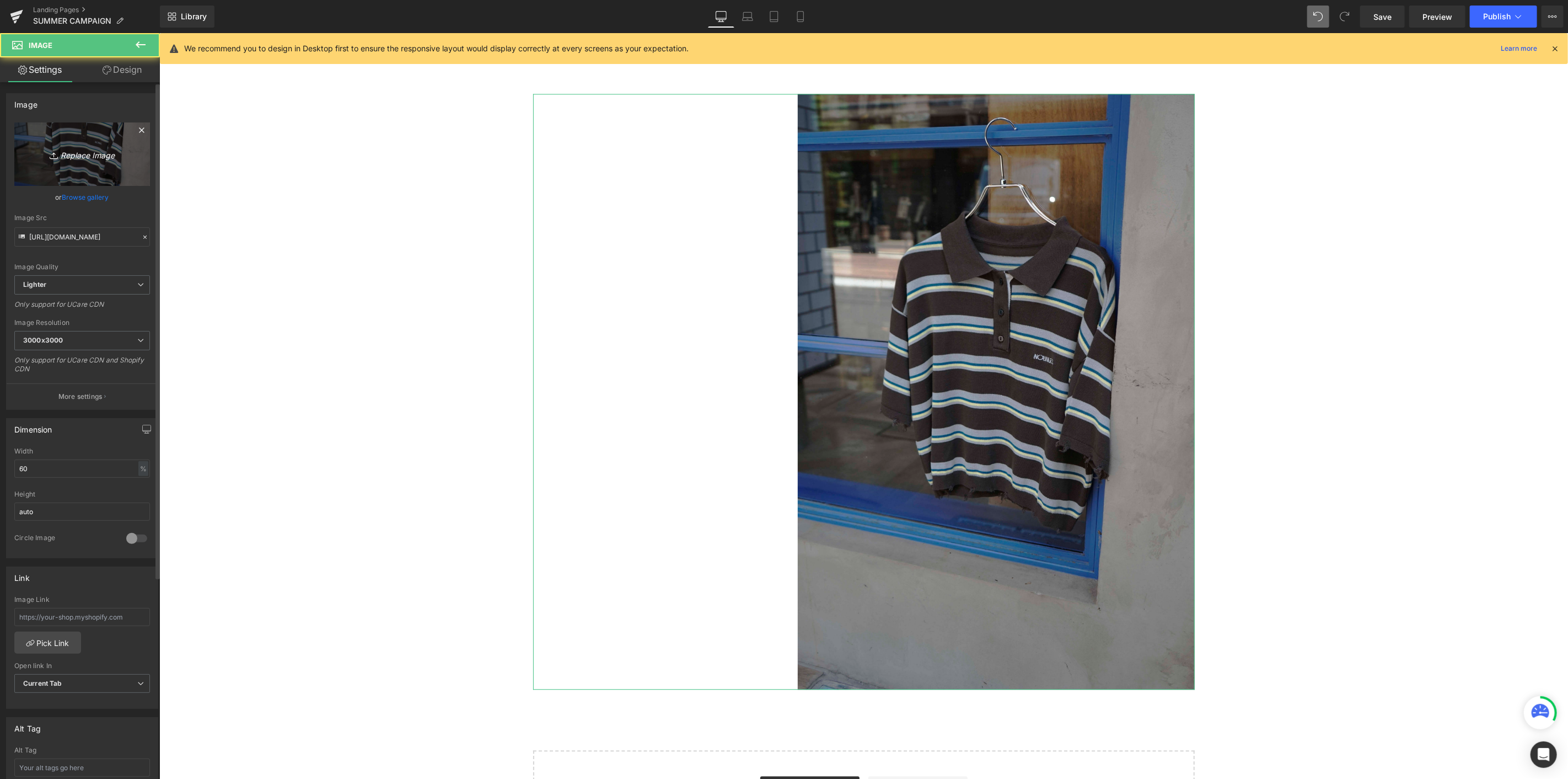
click at [90, 154] on icon "Replace Image" at bounding box center [83, 154] width 89 height 14
type input "C:\fakepath\_DSC8204.jpg"
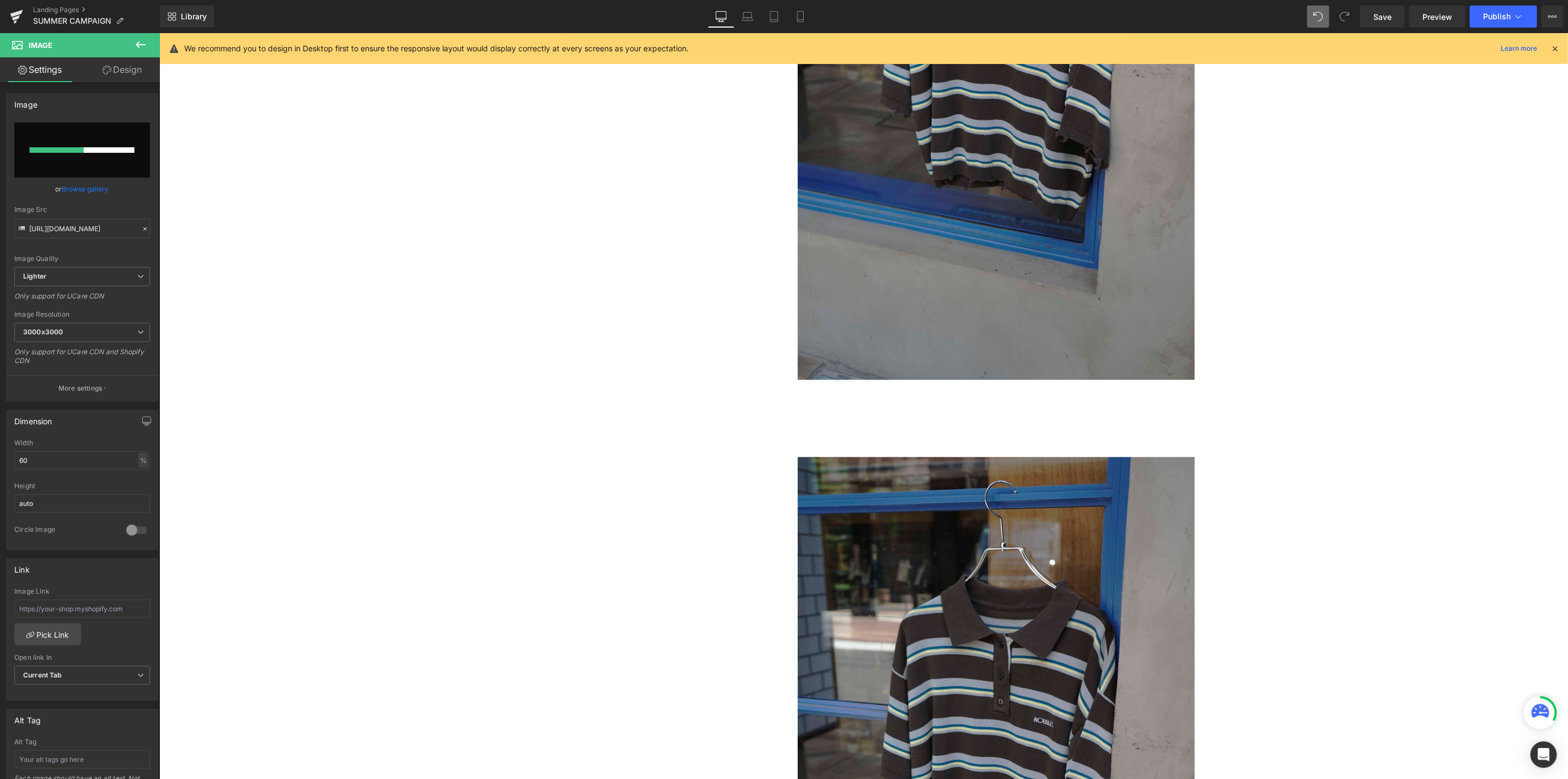
scroll to position [1601, 0]
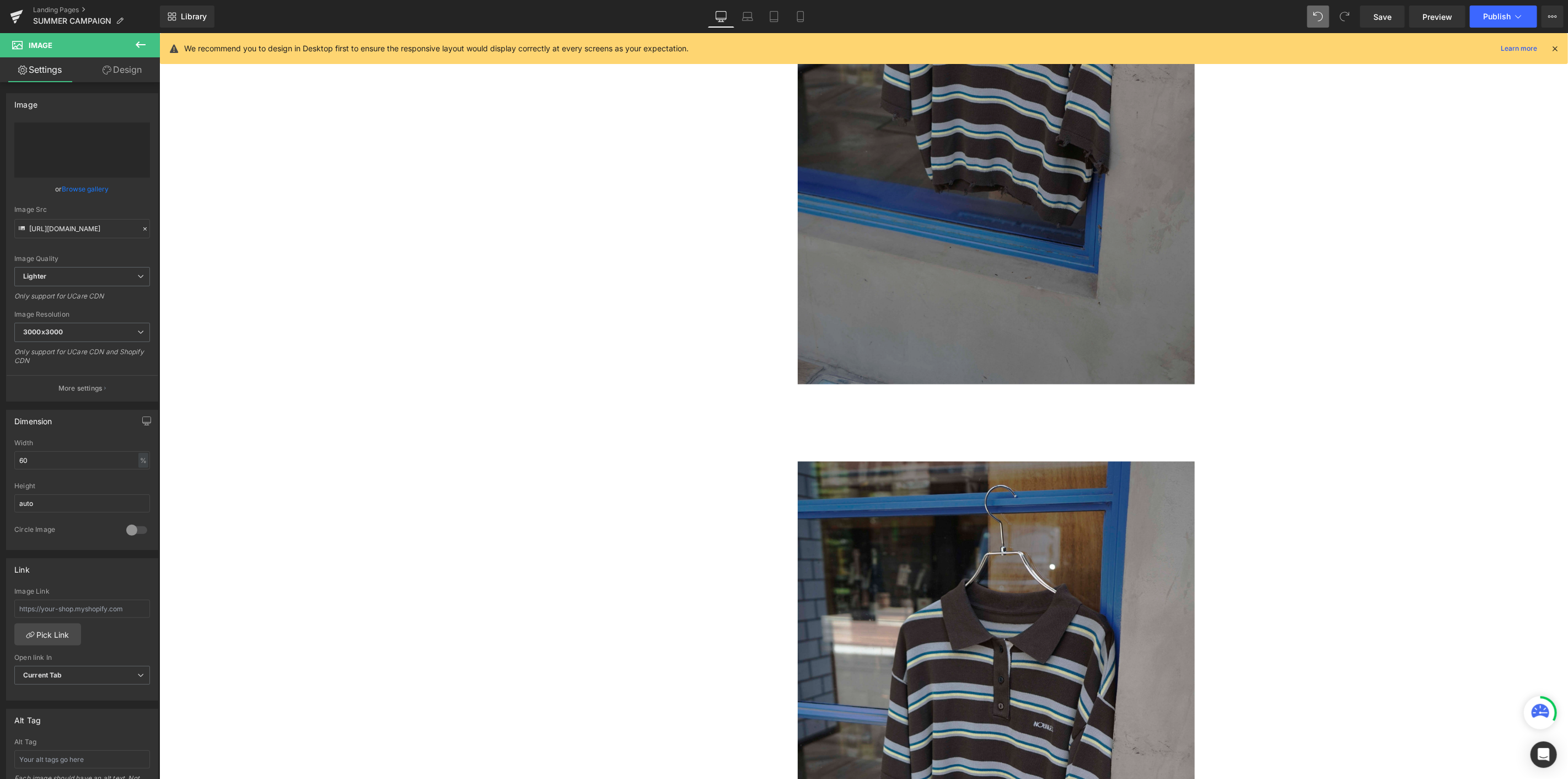
type input "[URL][DOMAIN_NAME]"
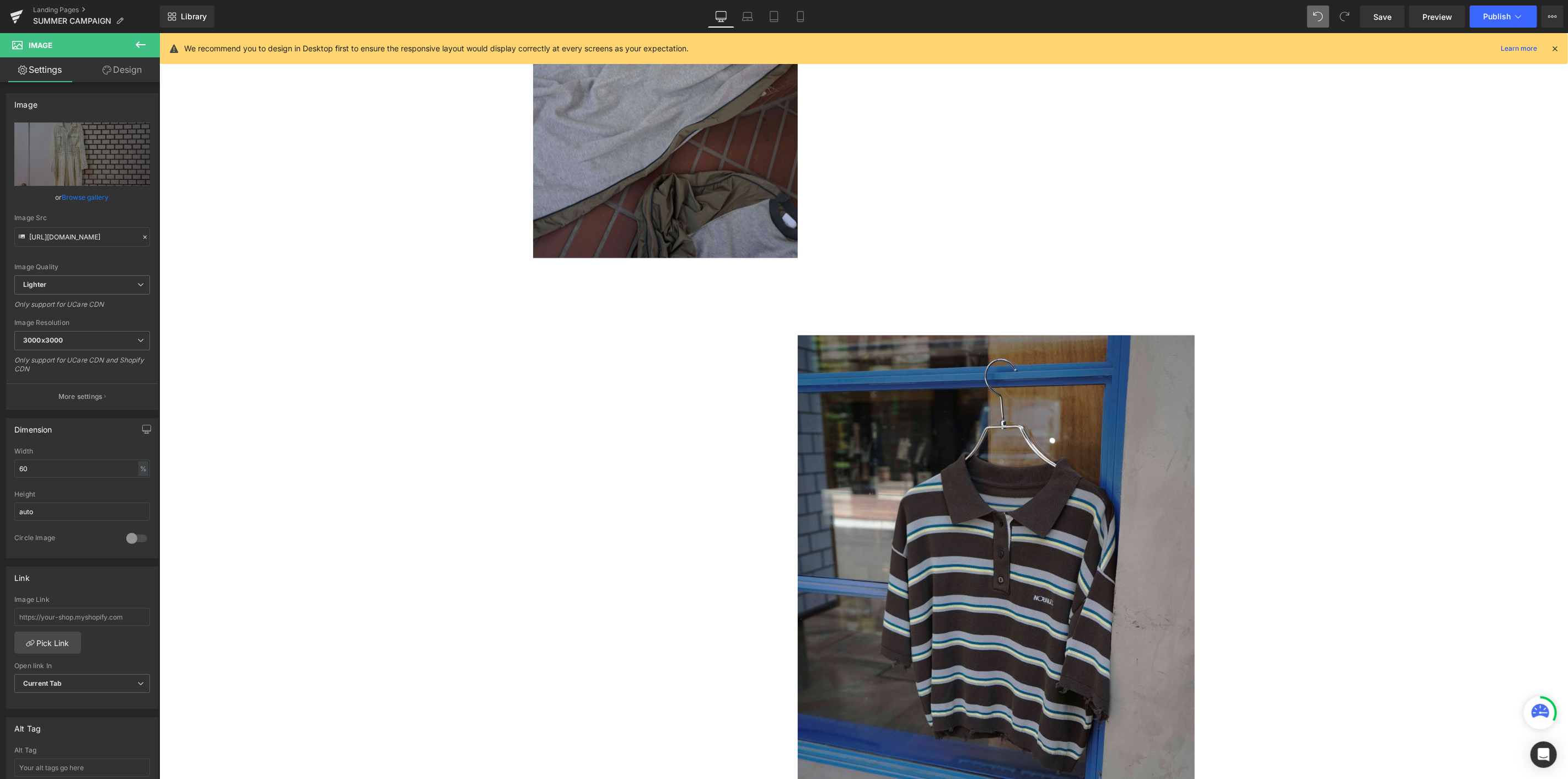
scroll to position [1049, 0]
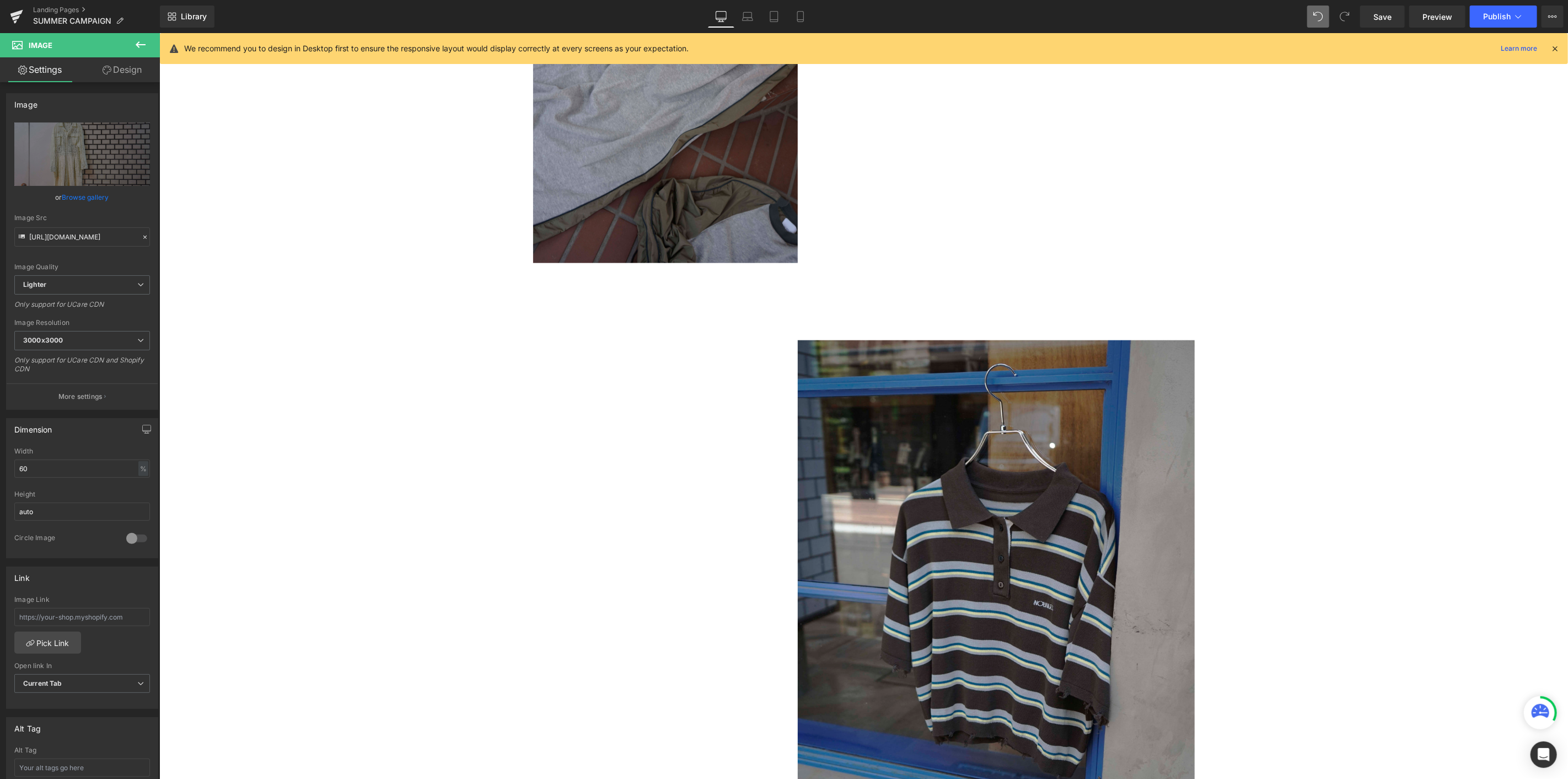
click at [602, 372] on div at bounding box center [864, 637] width 661 height 596
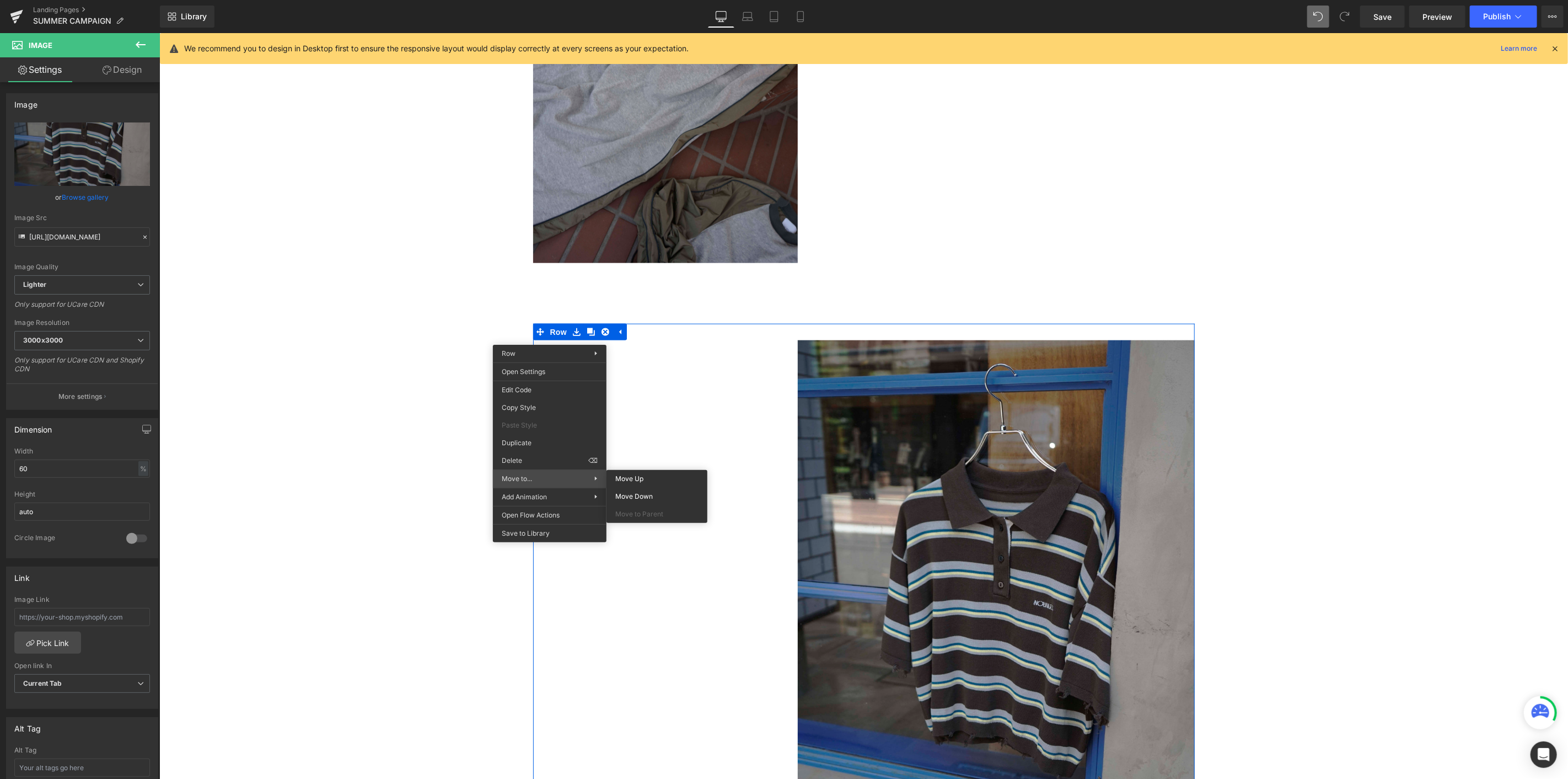
click at [583, 425] on span "Move to..." at bounding box center [548, 478] width 92 height 10
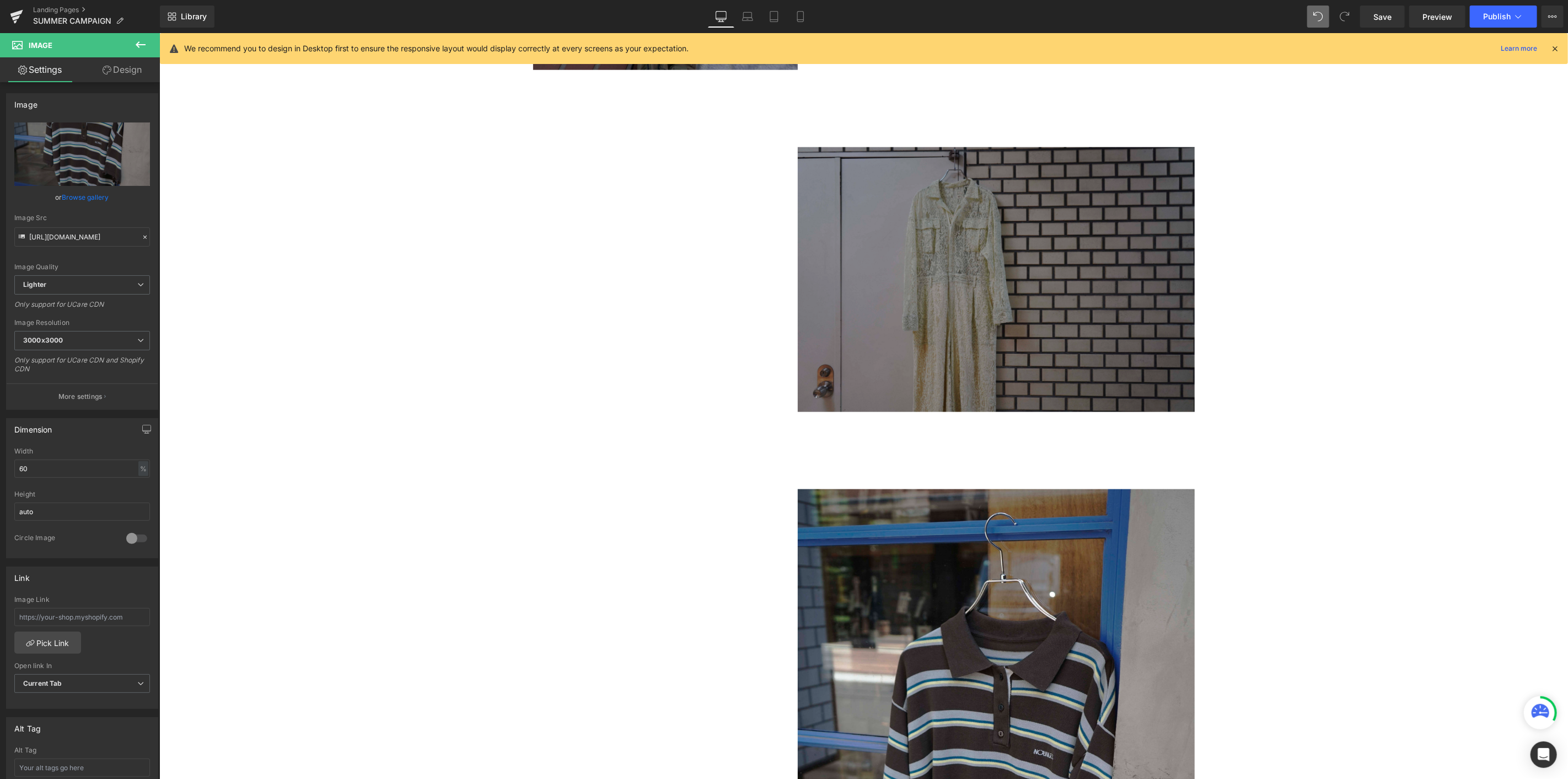
scroll to position [1147, 0]
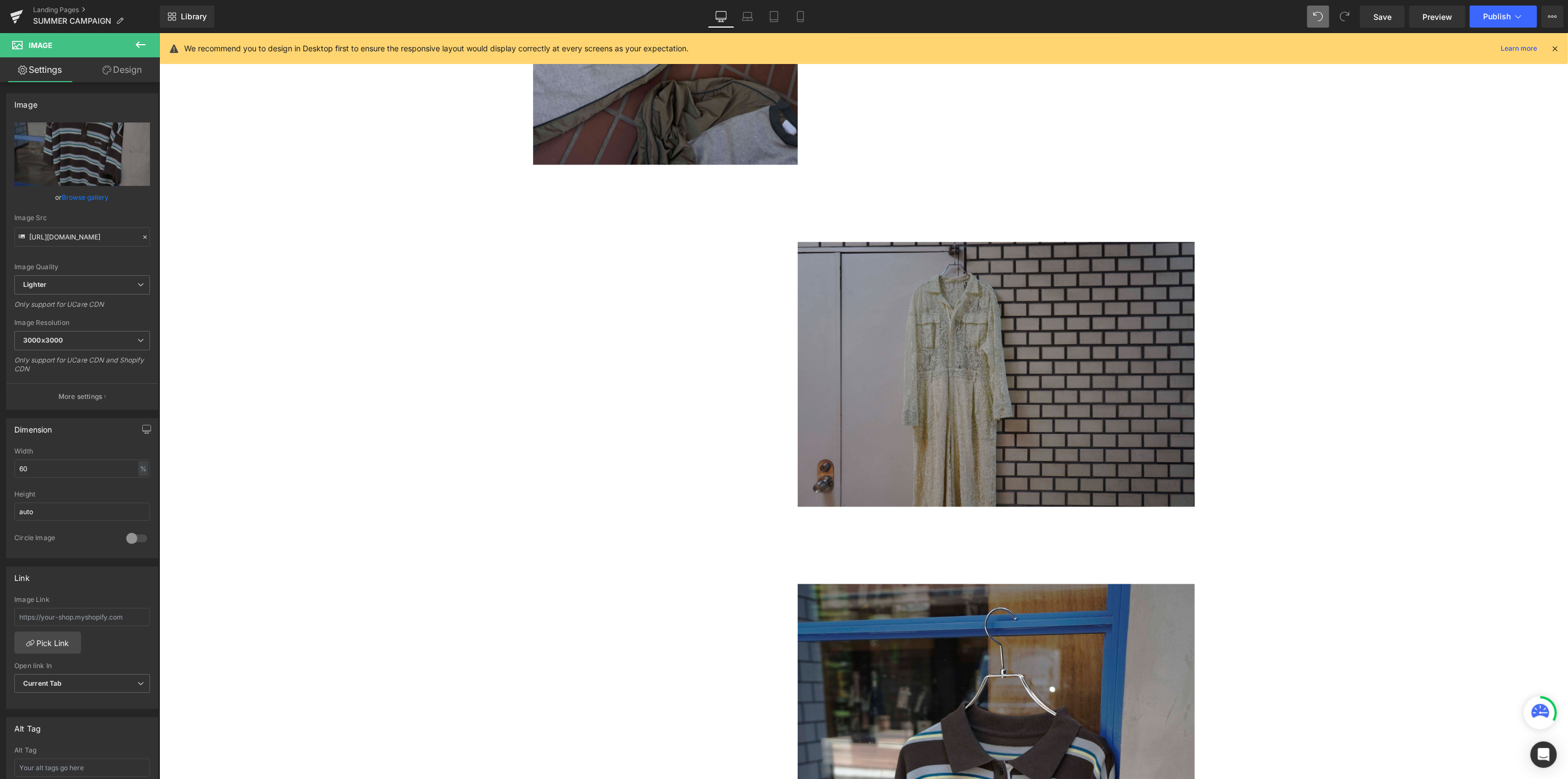
click at [881, 363] on img at bounding box center [996, 374] width 397 height 265
drag, startPoint x: 62, startPoint y: 470, endPoint x: 0, endPoint y: 449, distance: 65.5
click at [0, 425] on div "Dimension 60% Width 60 % % px auto Height auto 0 Circle Image" at bounding box center [82, 484] width 165 height 148
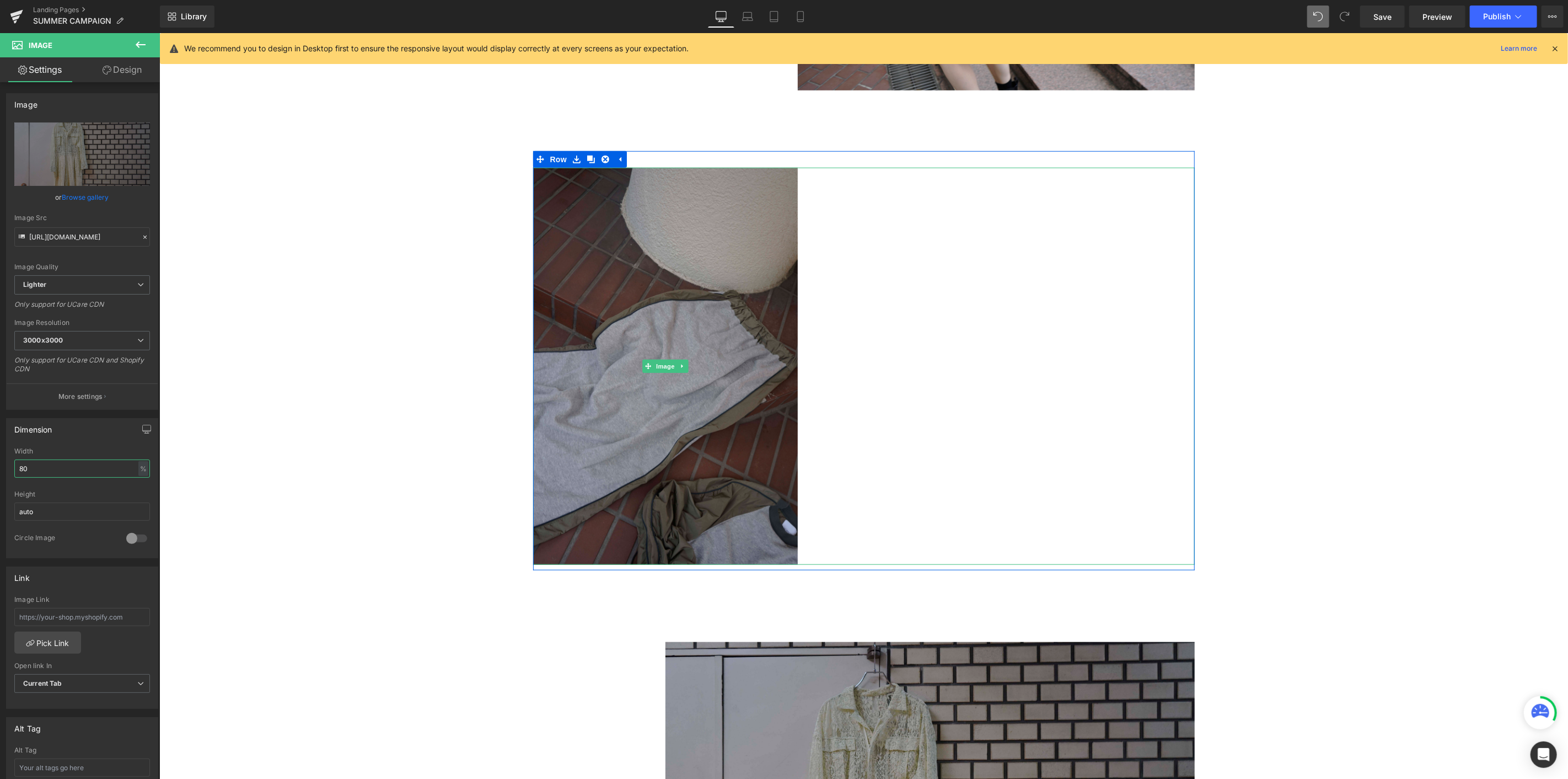
scroll to position [657, 0]
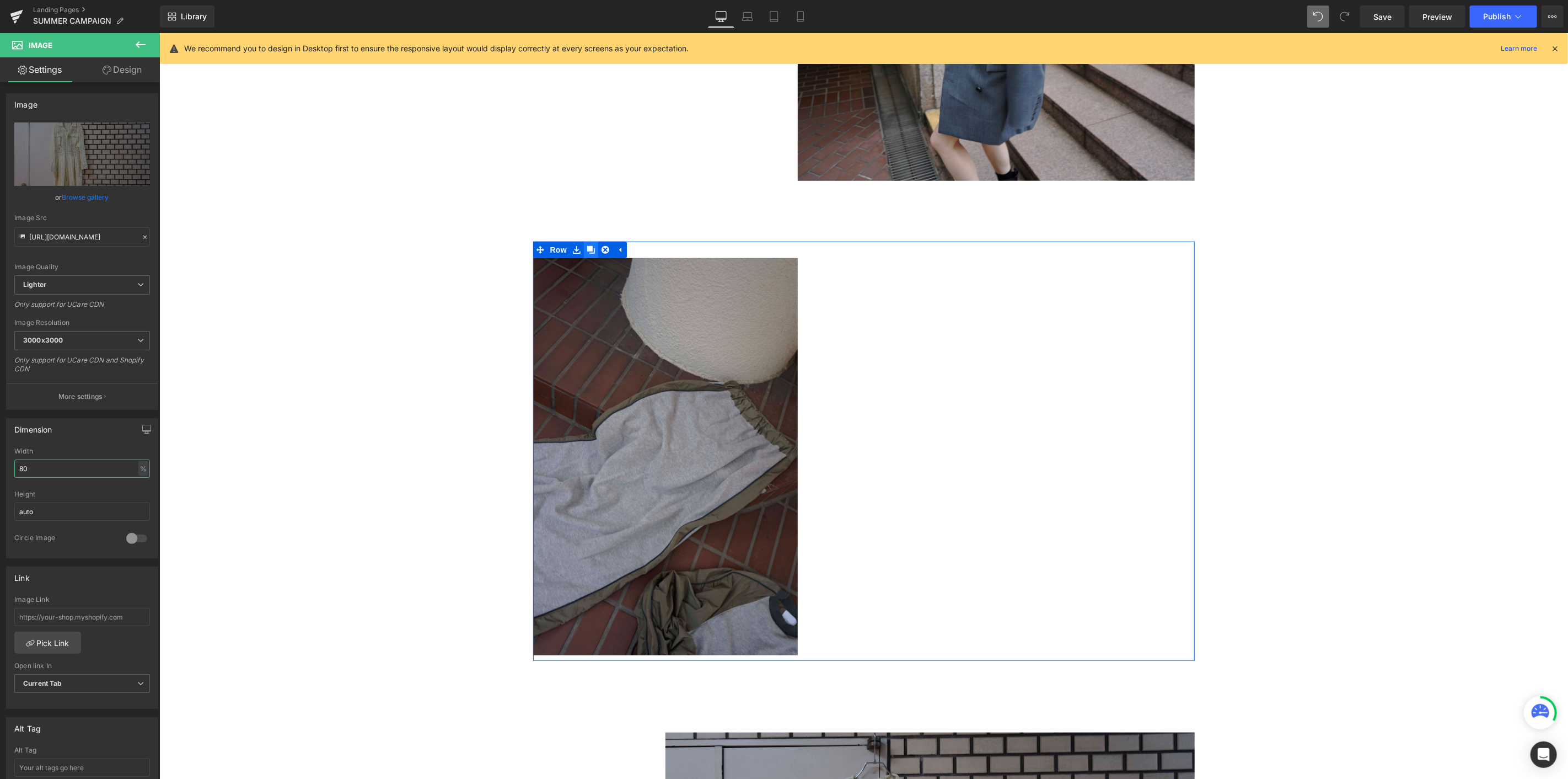
type input "80"
click at [587, 251] on icon at bounding box center [591, 249] width 7 height 8
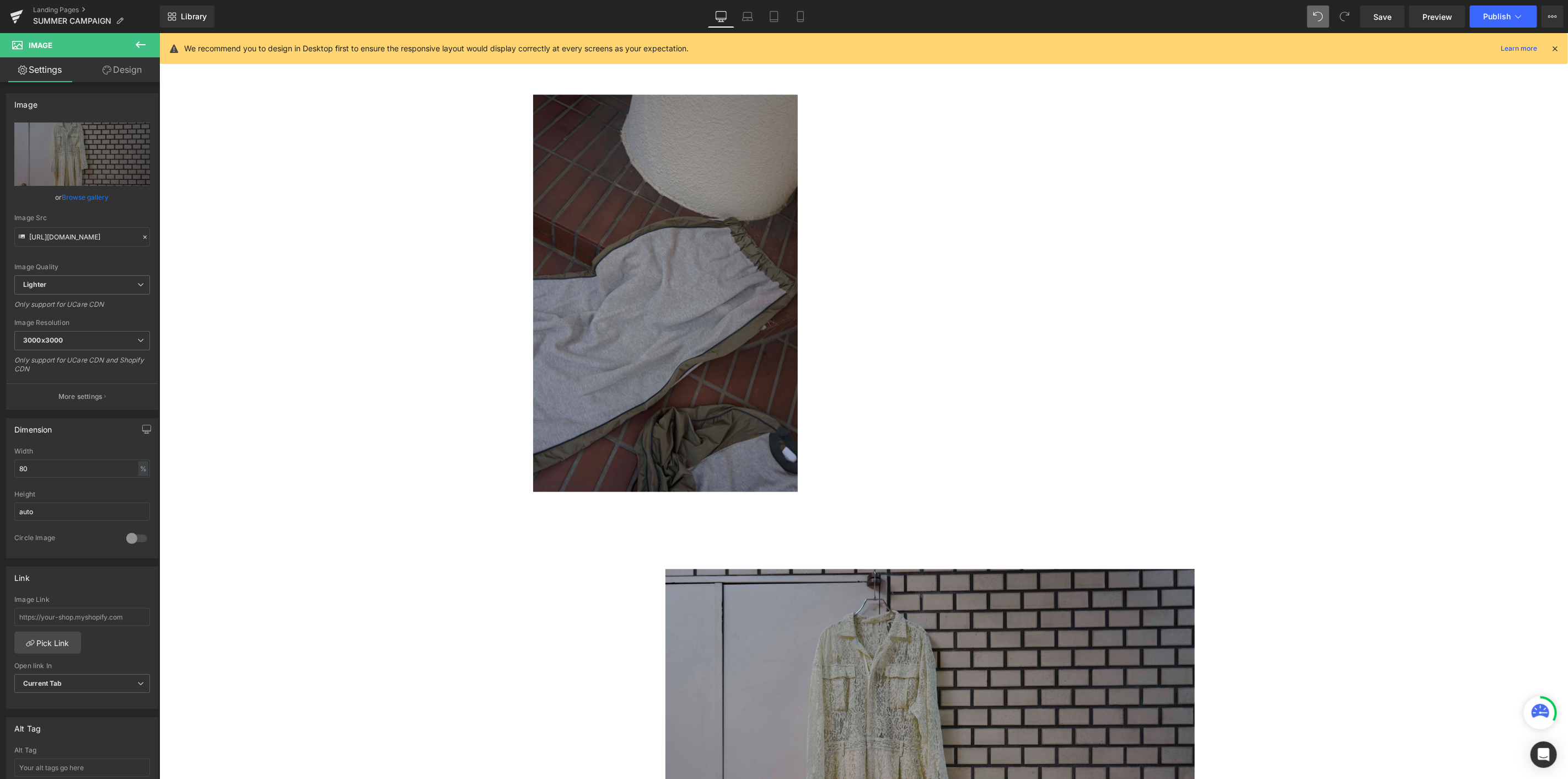
scroll to position [1296, 0]
click at [599, 372] on img at bounding box center [665, 292] width 265 height 397
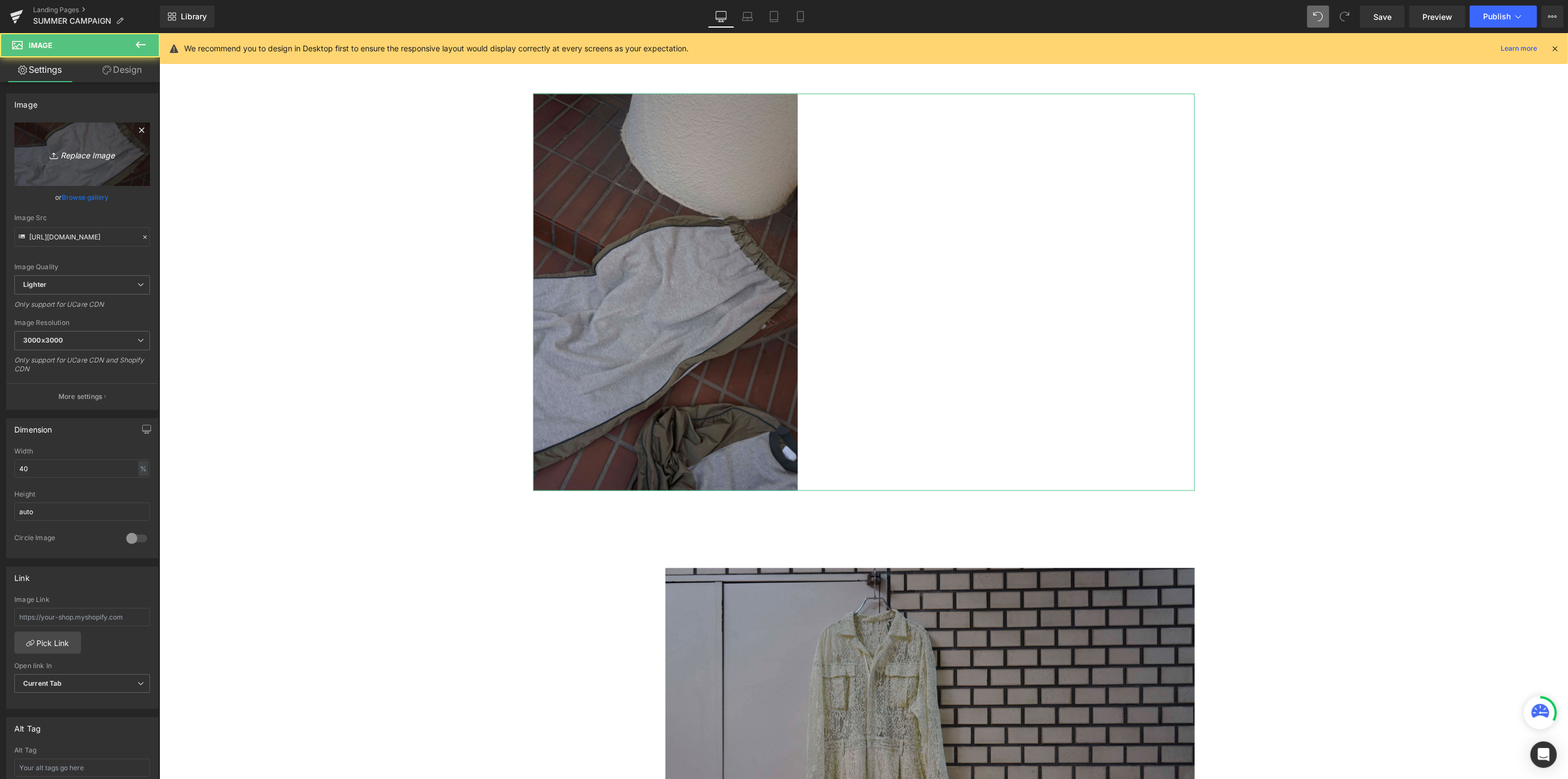
click at [92, 151] on icon "Replace Image" at bounding box center [83, 154] width 89 height 14
type input "C:\fakepath\_DSC8188.jpg"
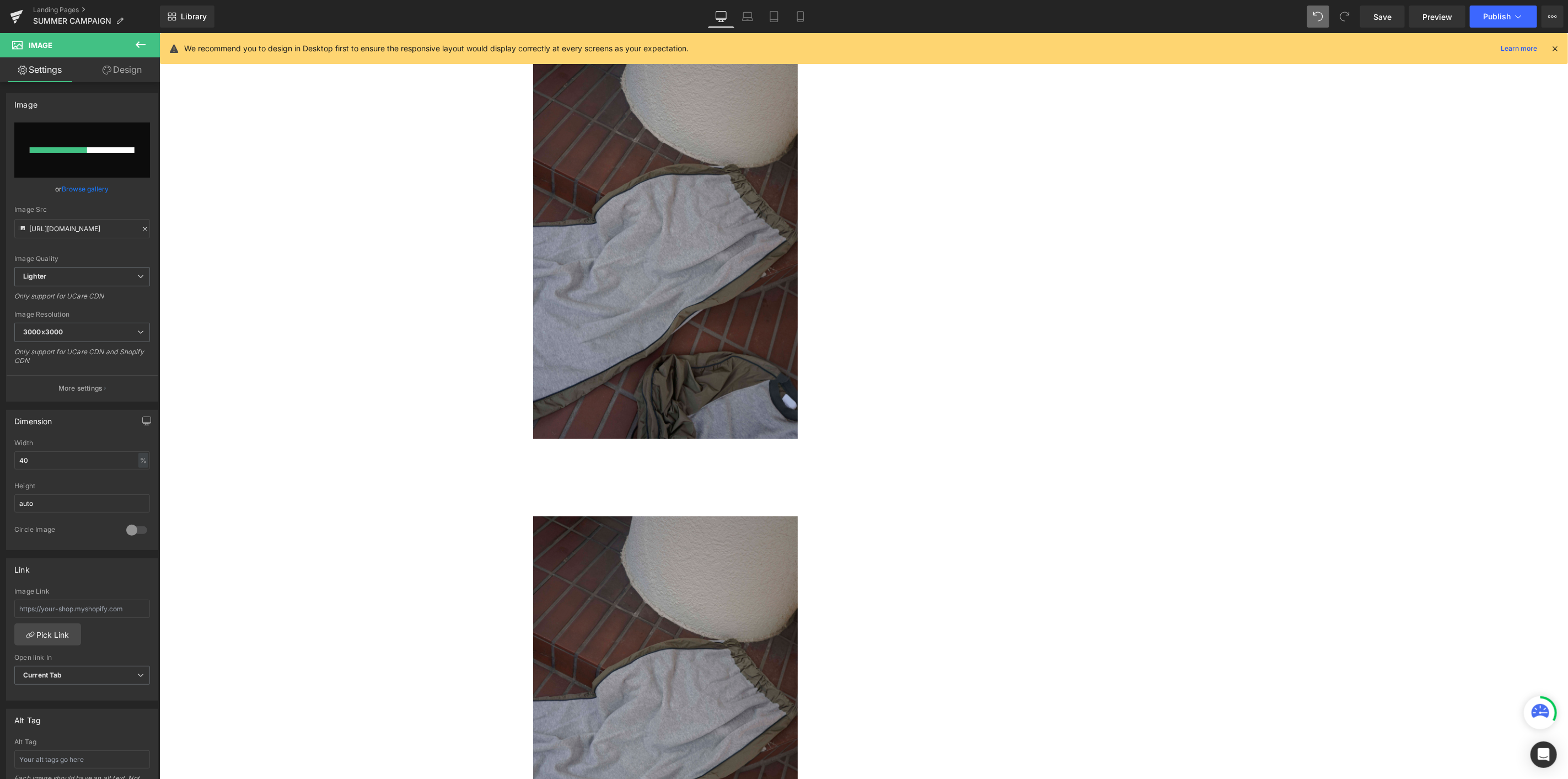
scroll to position [928, 0]
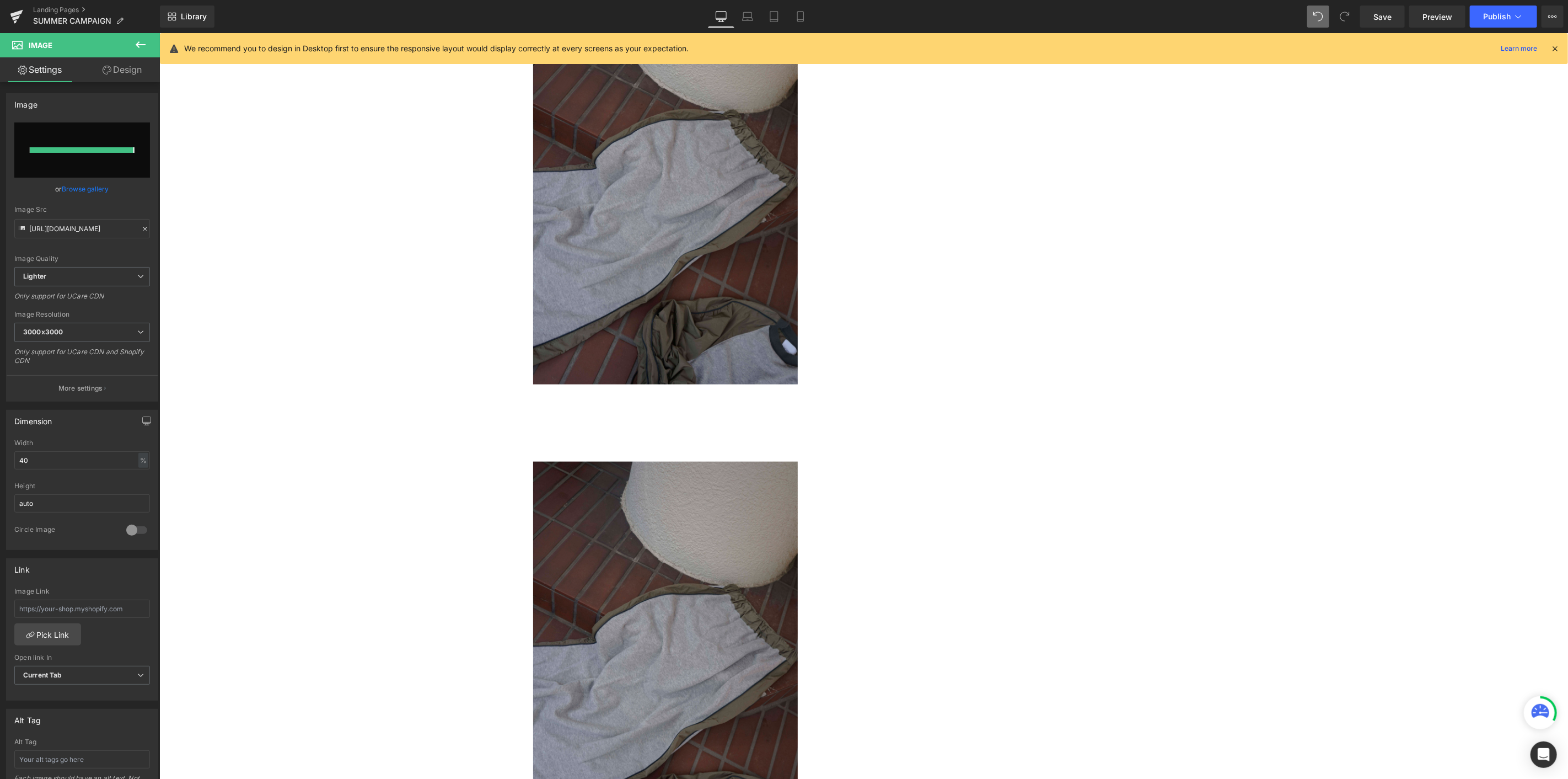
type input "[URL][DOMAIN_NAME]"
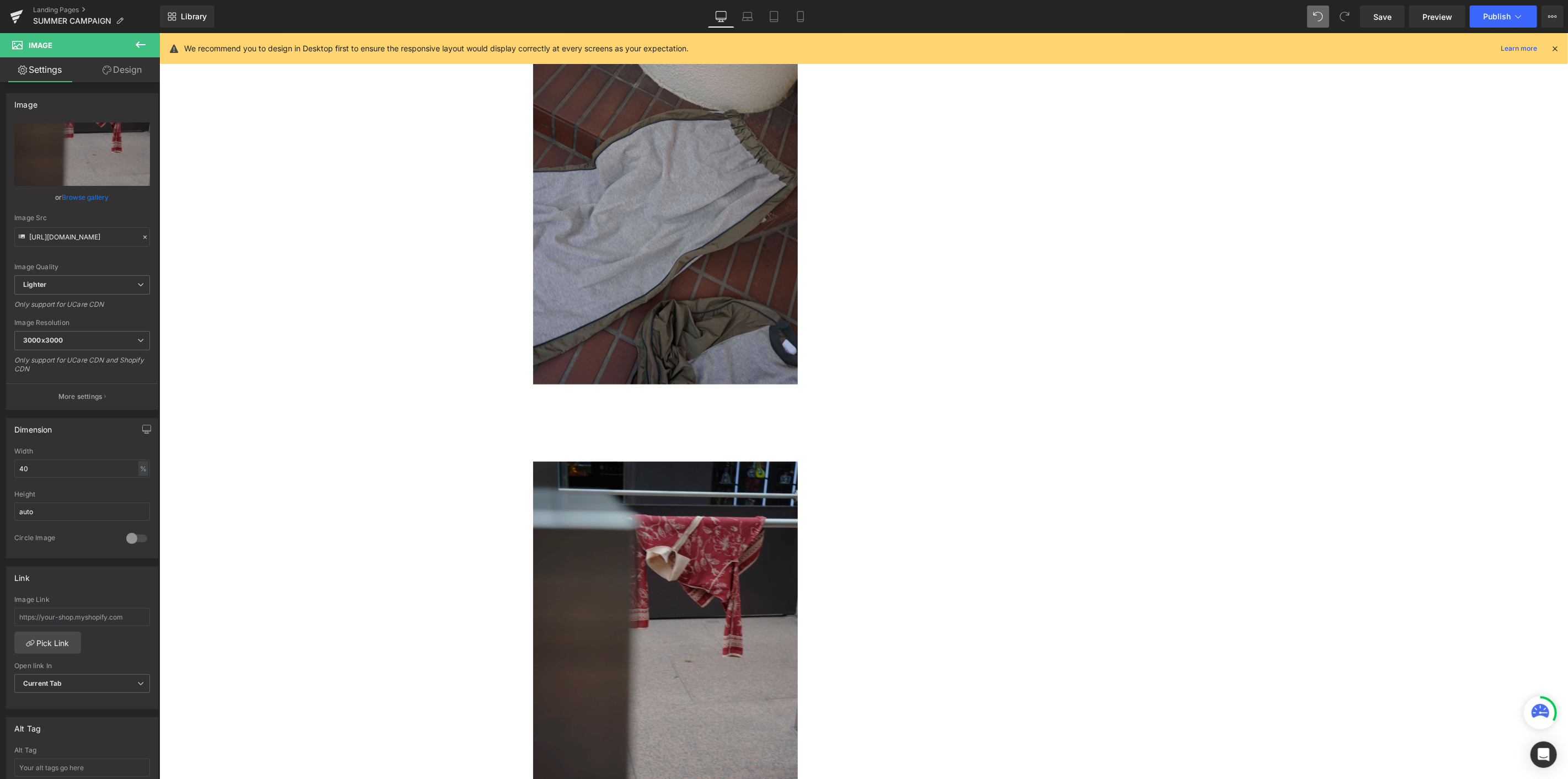
click at [690, 425] on img at bounding box center [665, 659] width 265 height 397
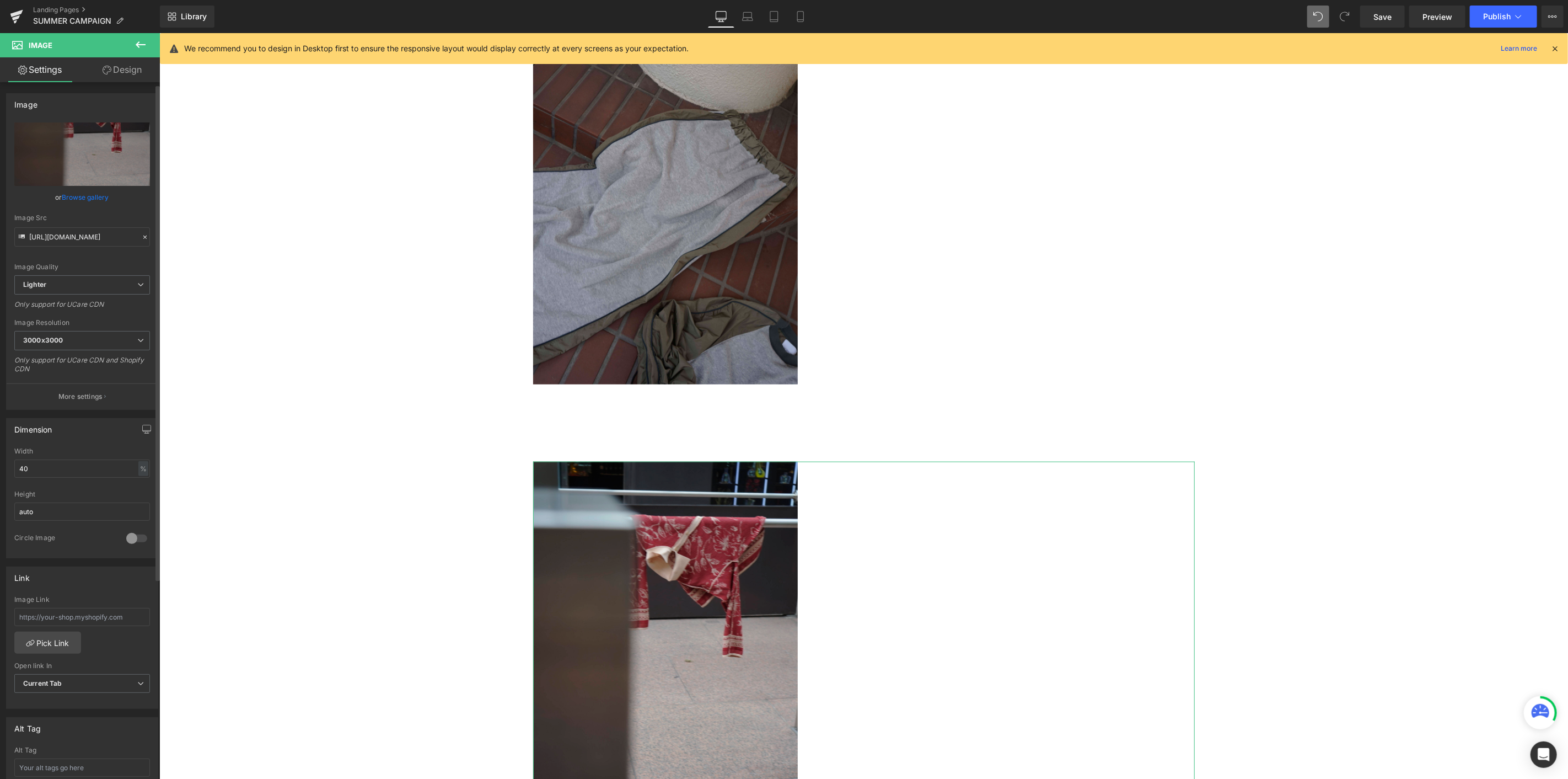
scroll to position [184, 0]
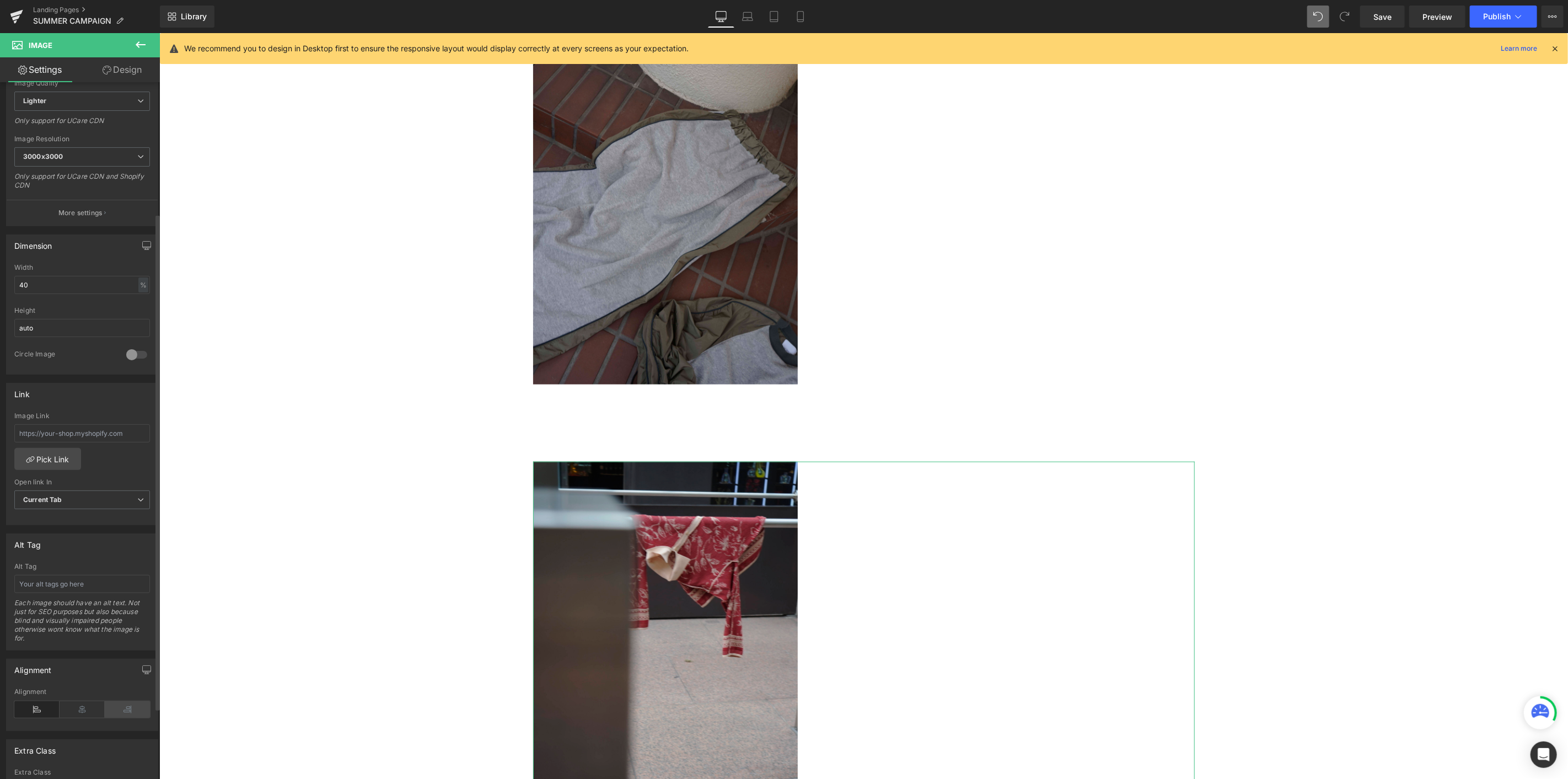
click at [116, 425] on icon at bounding box center [127, 709] width 45 height 16
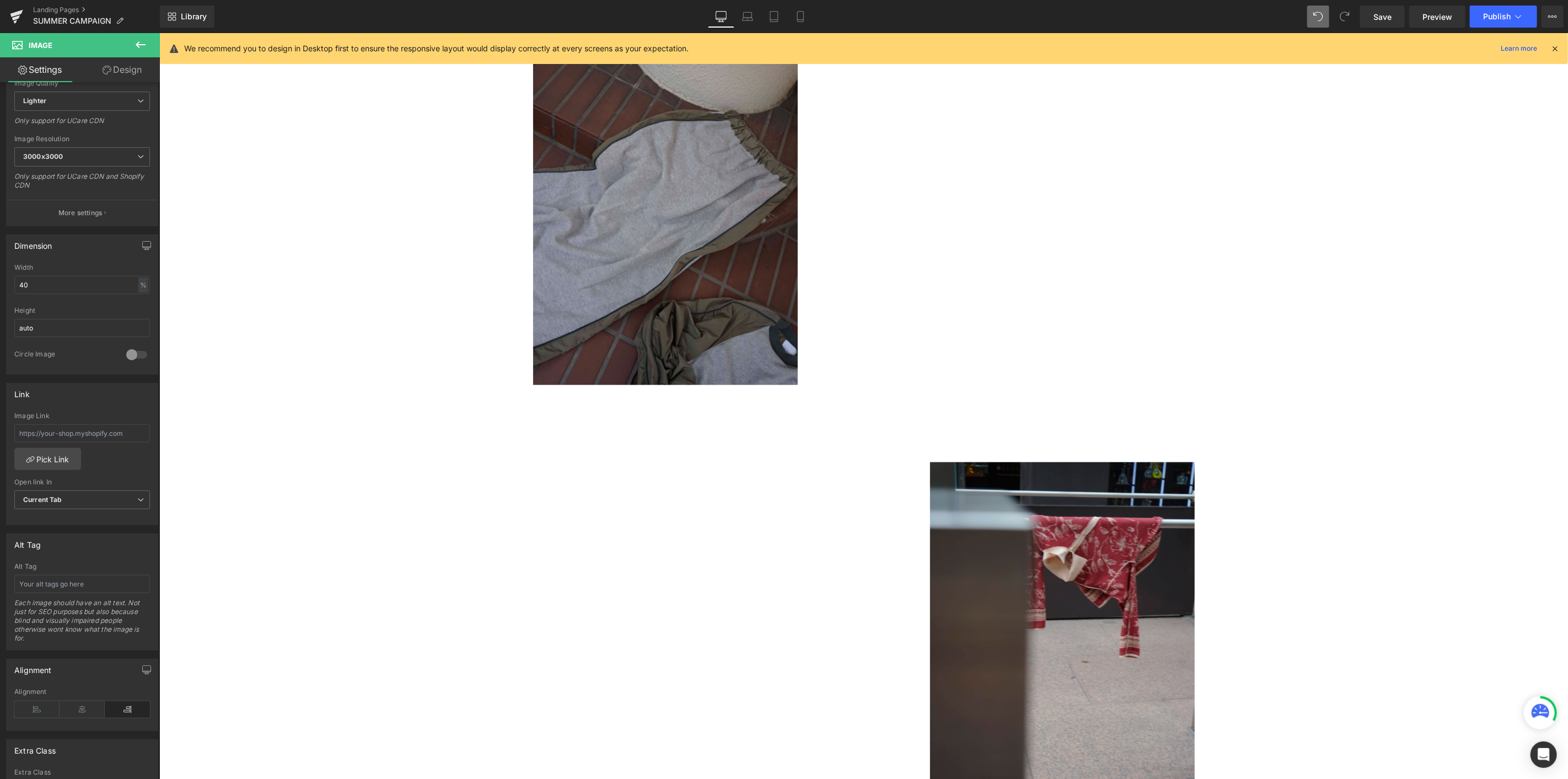
scroll to position [867, 0]
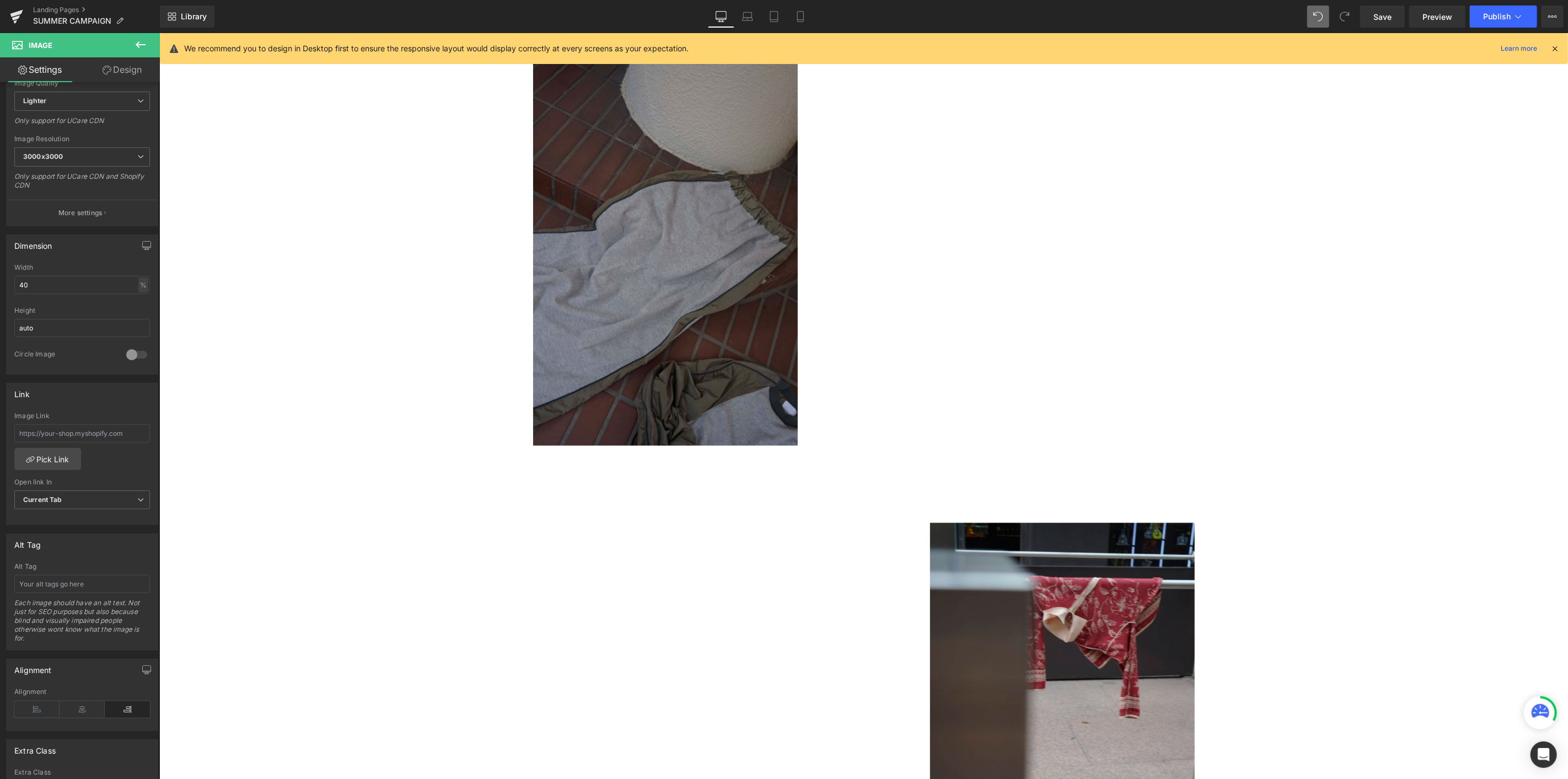
click at [713, 284] on img at bounding box center [665, 247] width 265 height 397
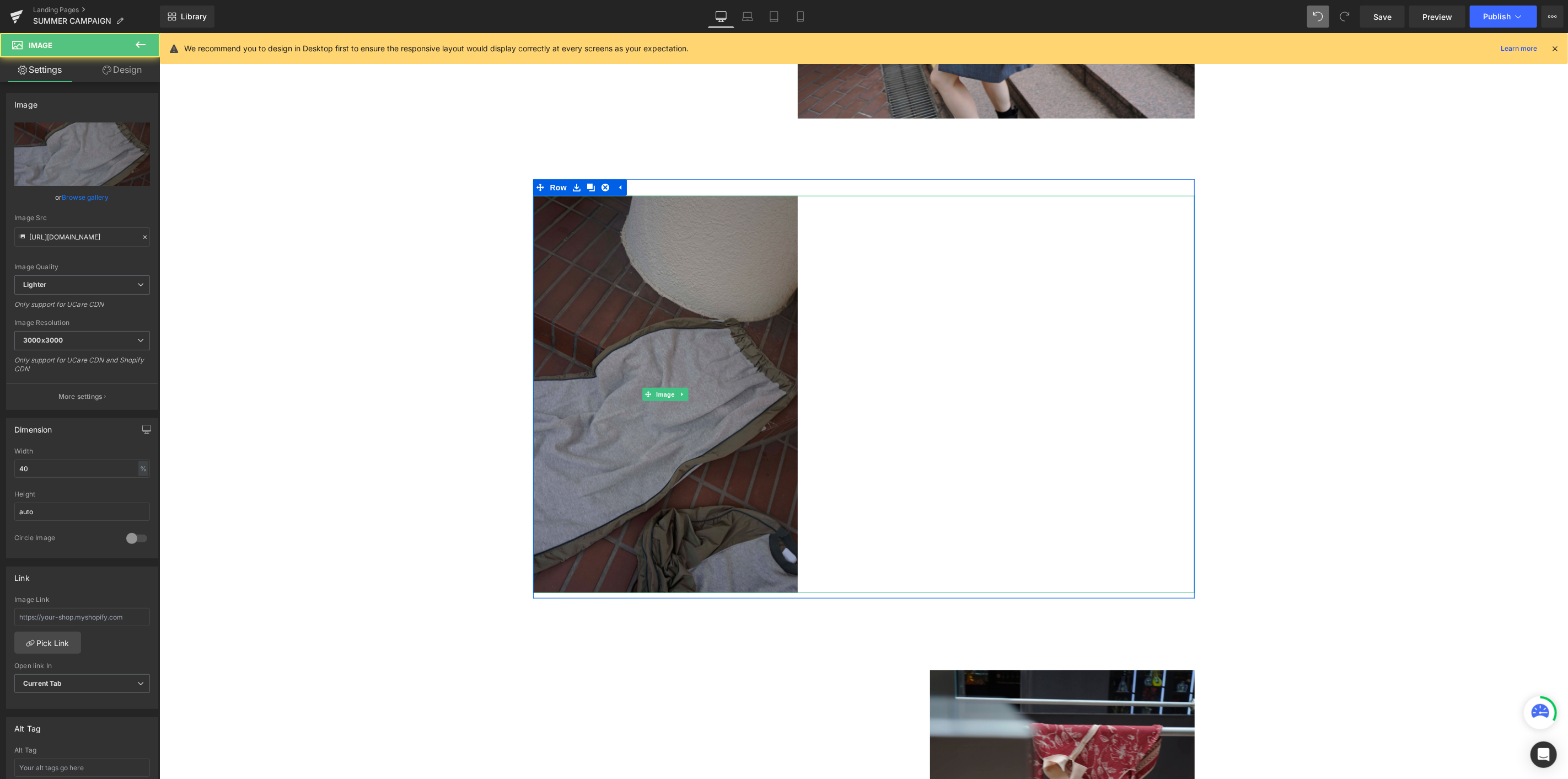
scroll to position [683, 0]
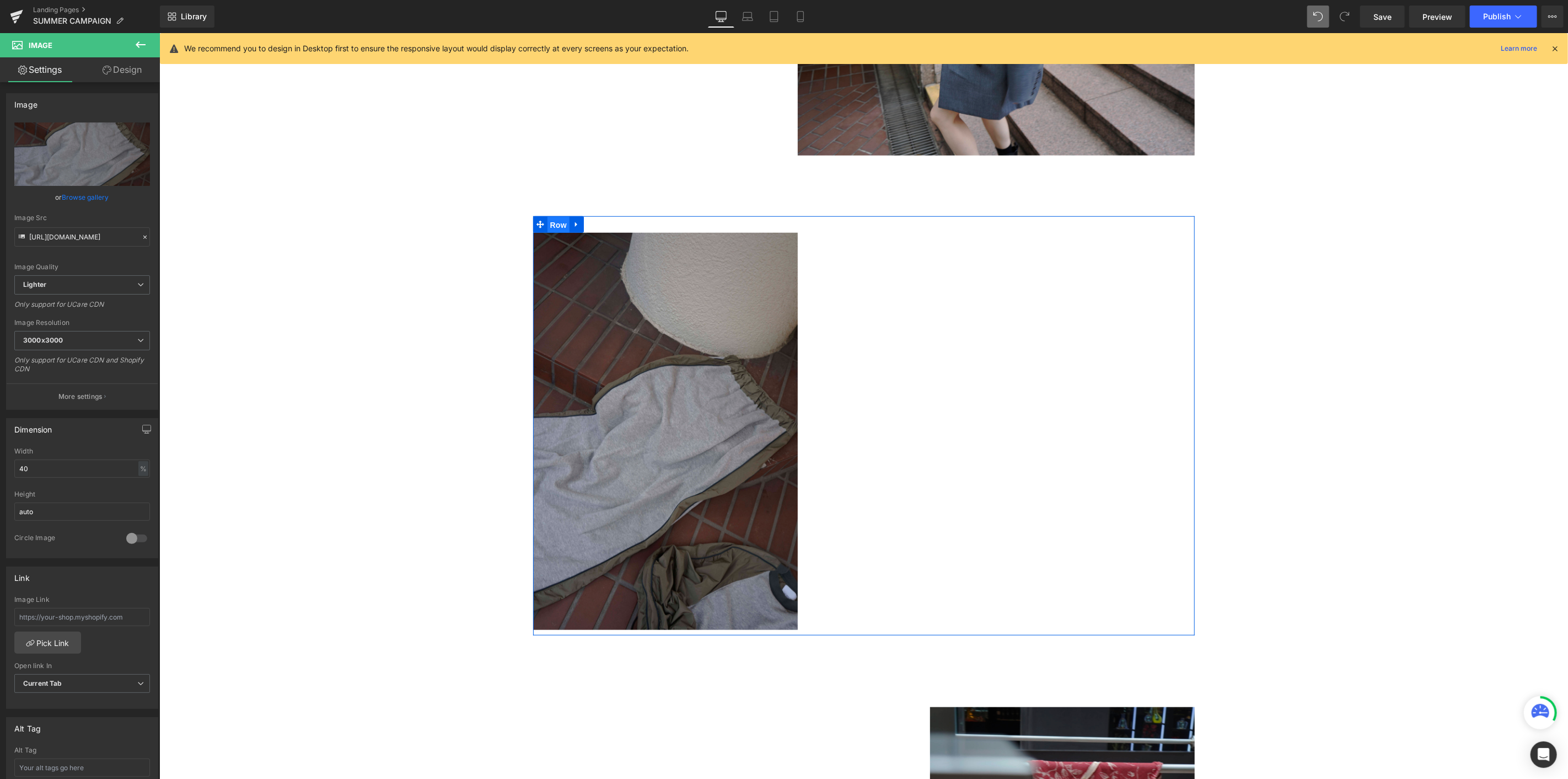
click at [560, 227] on span "Row" at bounding box center [558, 224] width 22 height 16
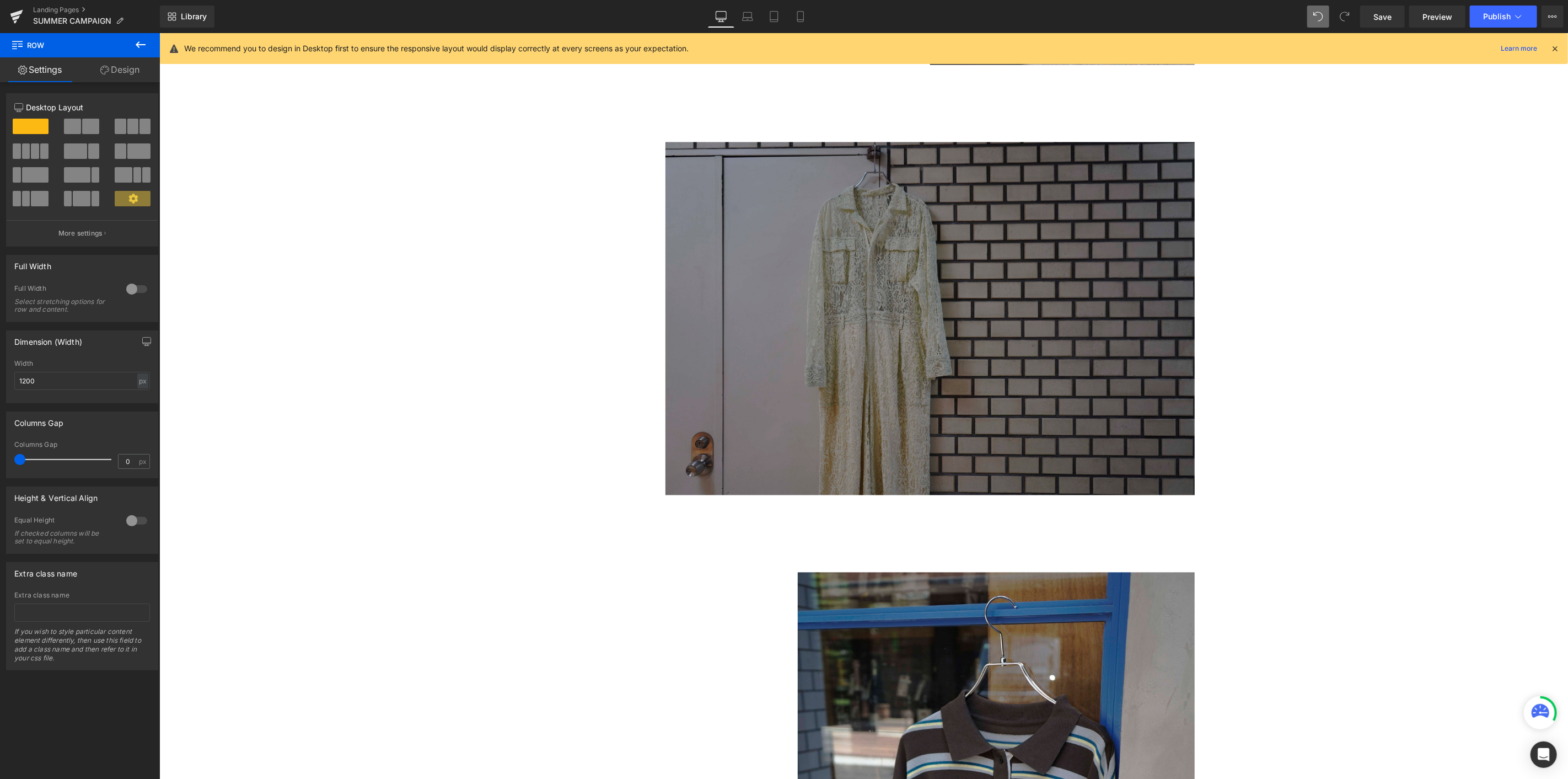
scroll to position [1664, 0]
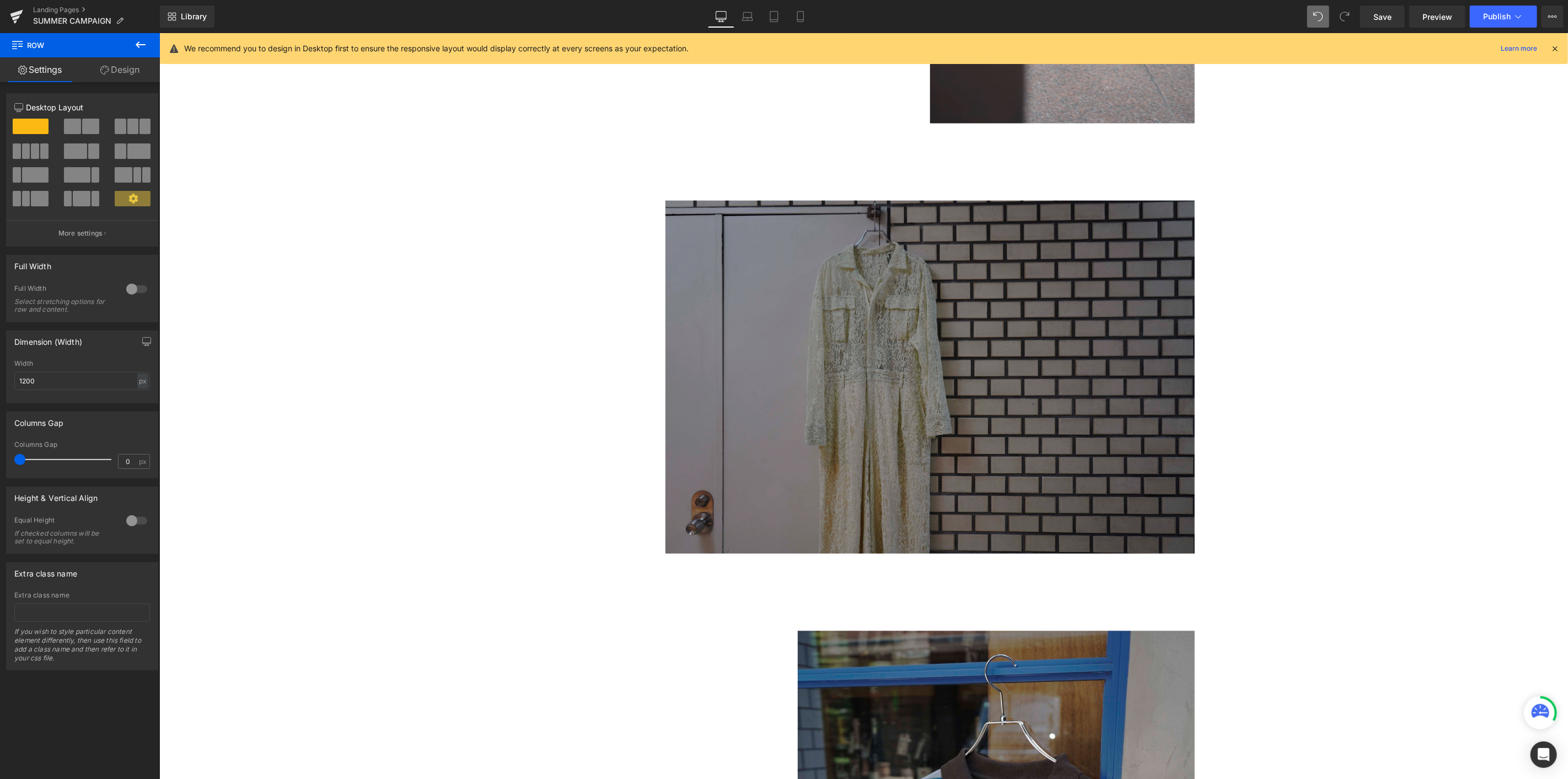
drag, startPoint x: 855, startPoint y: 357, endPoint x: 499, endPoint y: 326, distance: 357.3
click at [855, 357] on img at bounding box center [929, 377] width 529 height 353
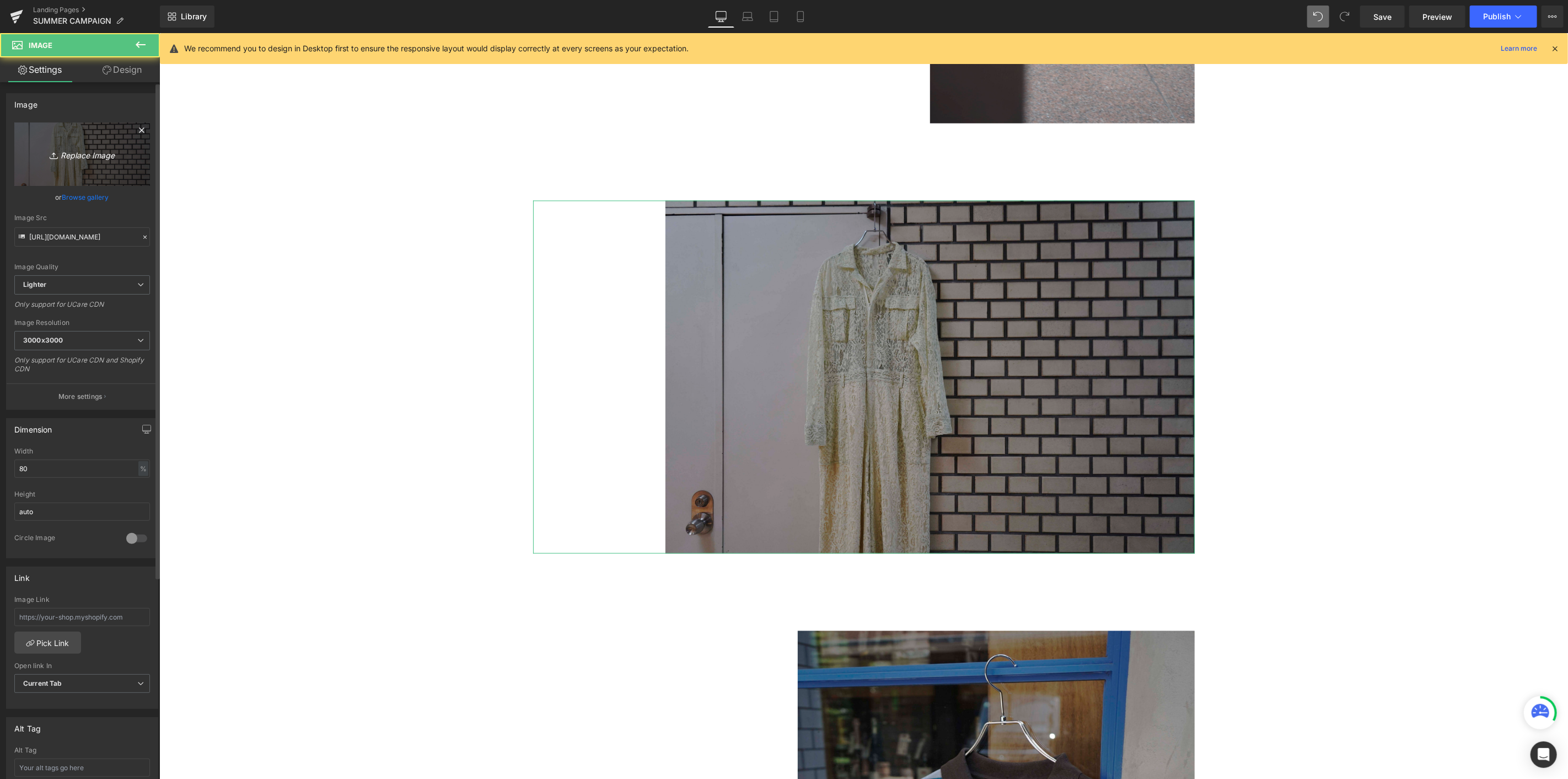
click at [75, 161] on link "Replace Image" at bounding box center [82, 154] width 136 height 64
type input "C:\fakepath\_DSC8127.jpg"
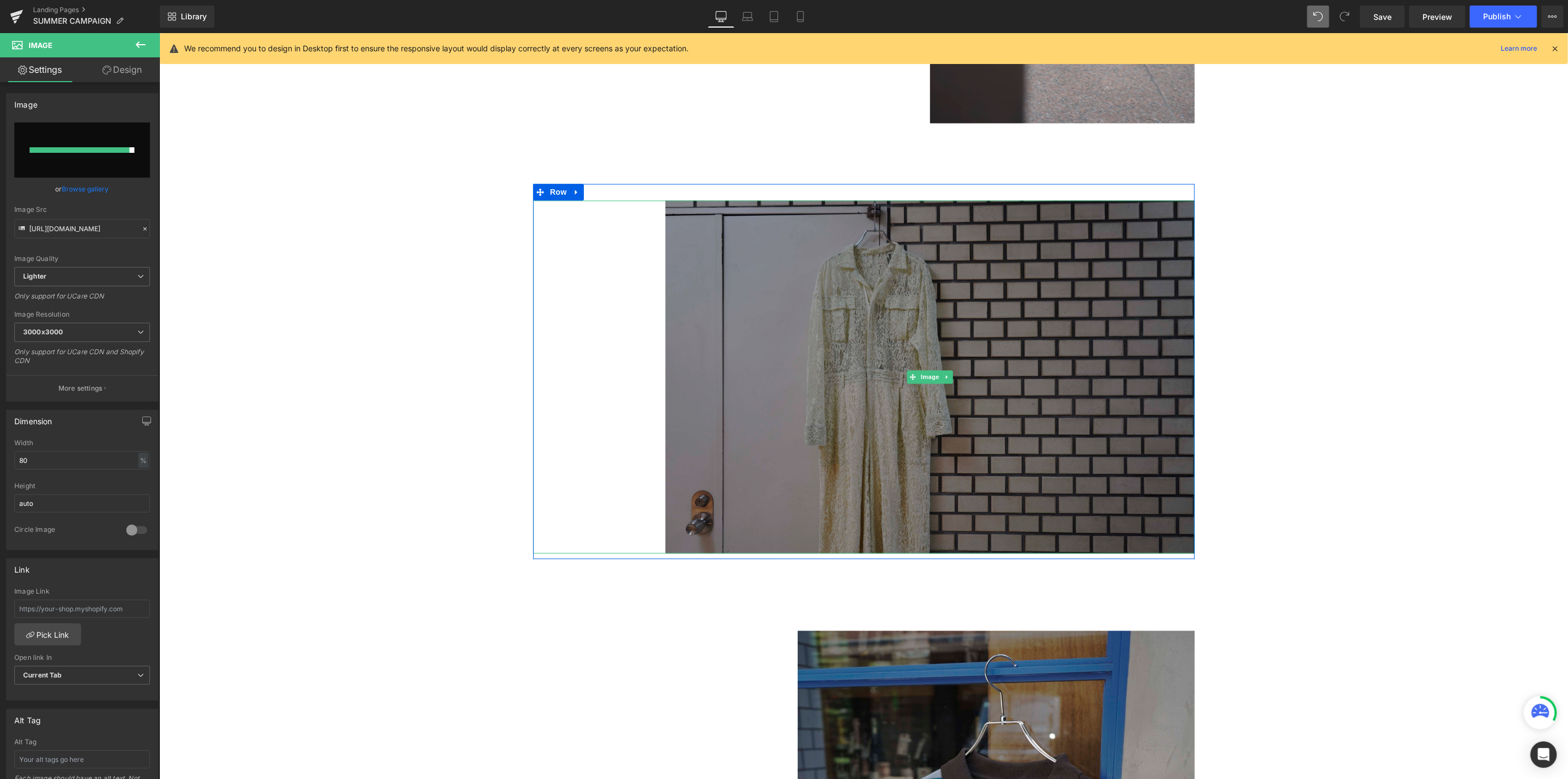
type input "[URL][DOMAIN_NAME]"
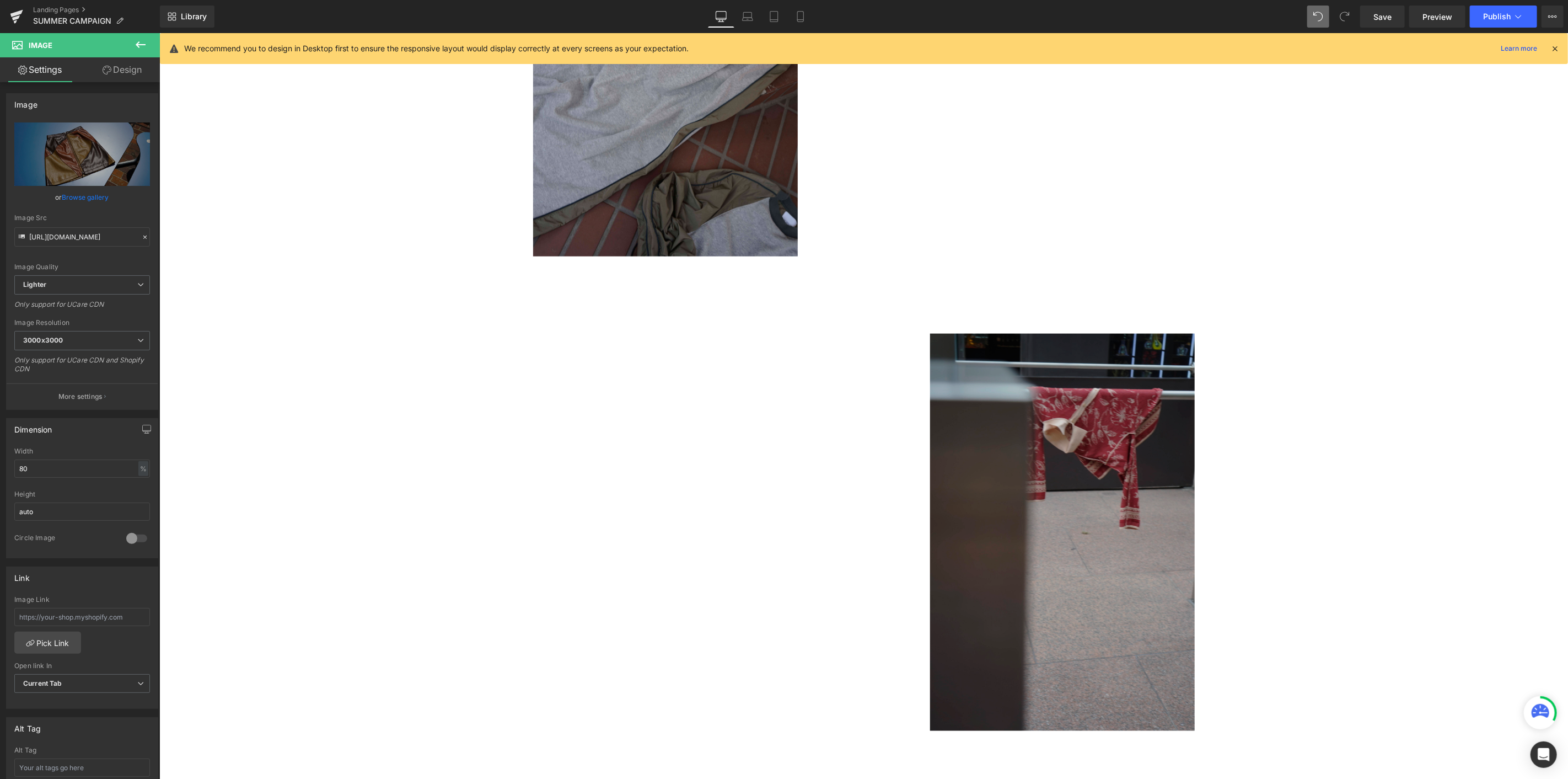
scroll to position [1173, 0]
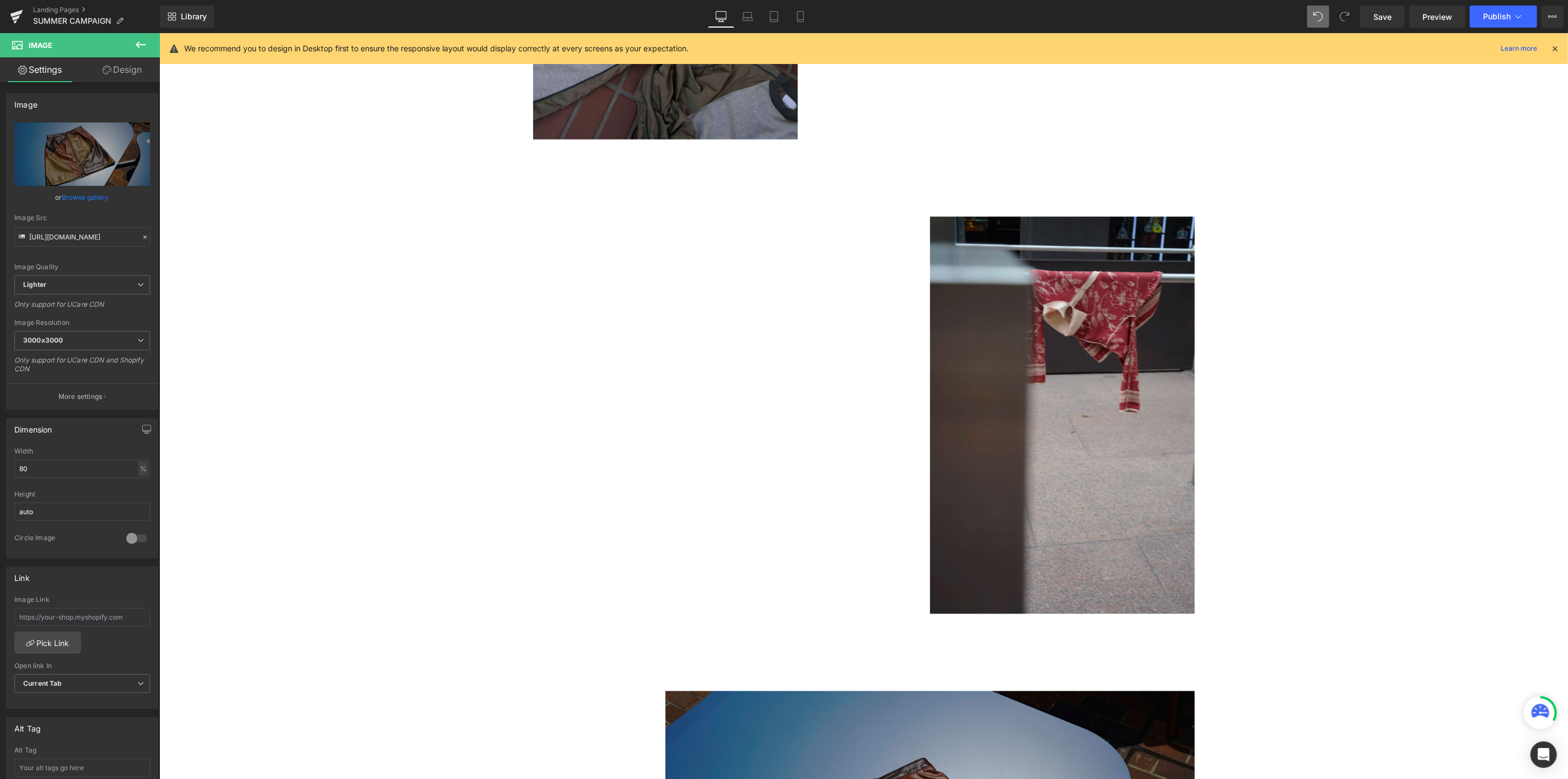
click at [594, 270] on div at bounding box center [864, 415] width 661 height 397
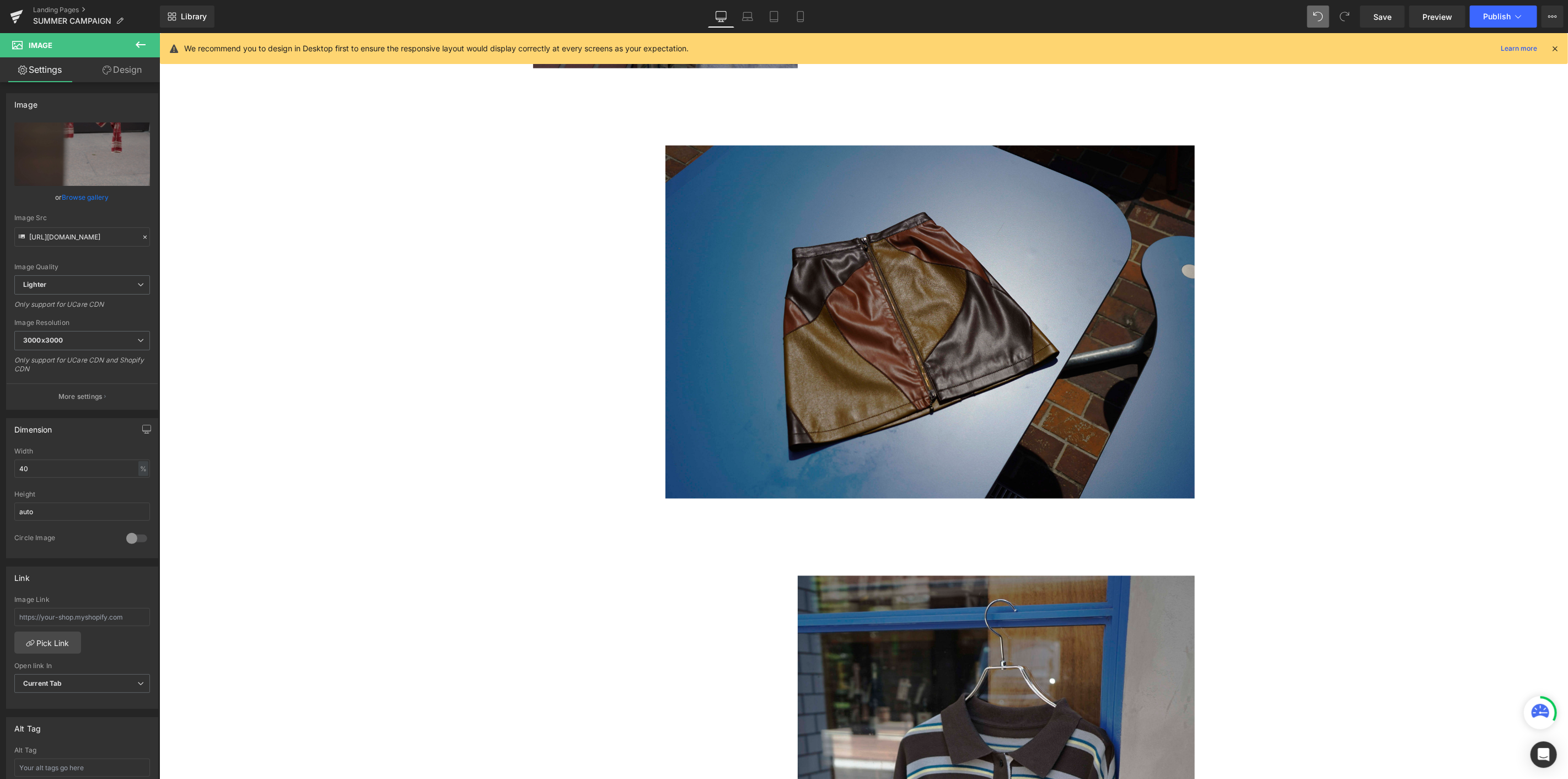
scroll to position [1304, 0]
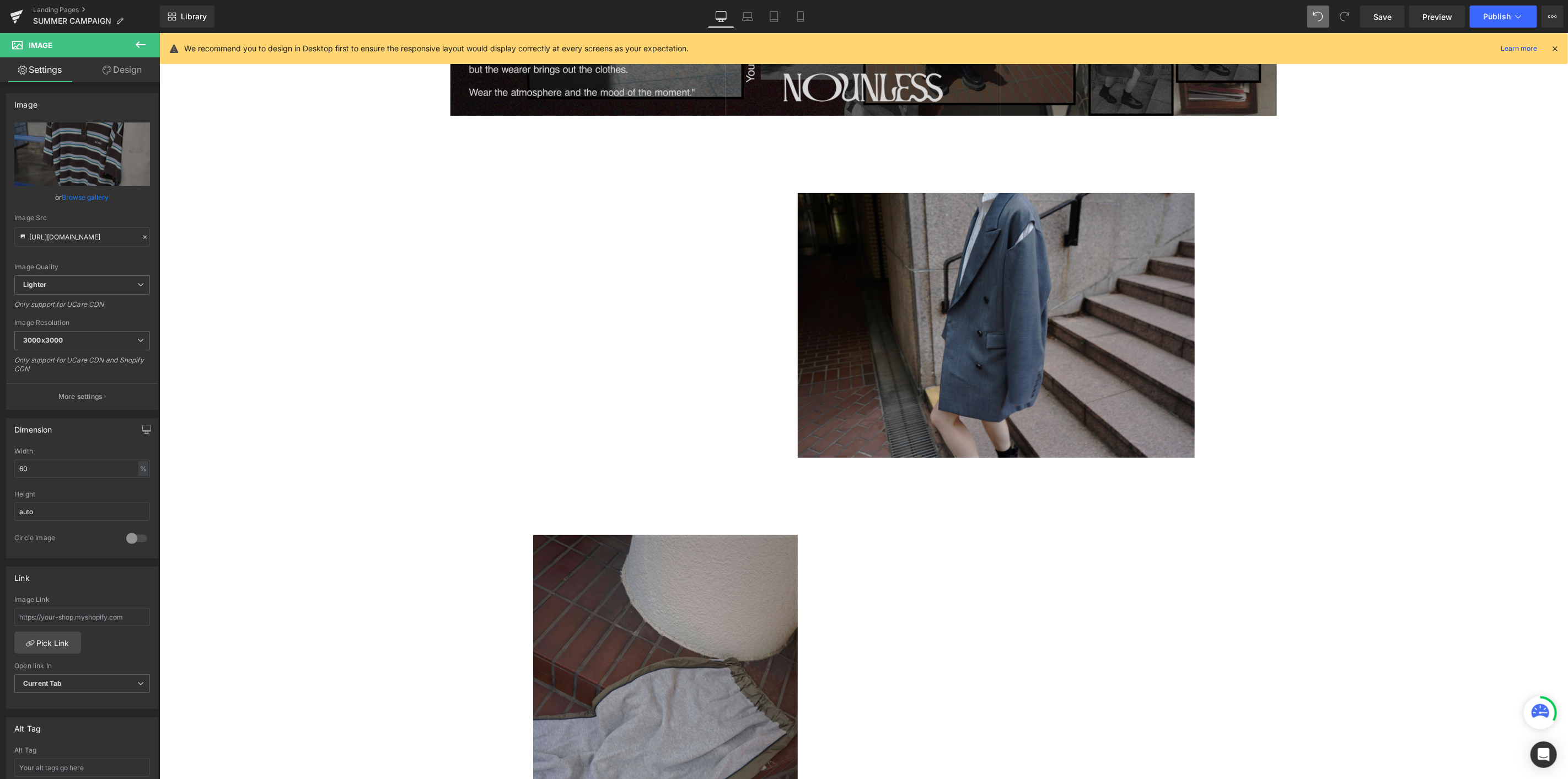
scroll to position [382, 0]
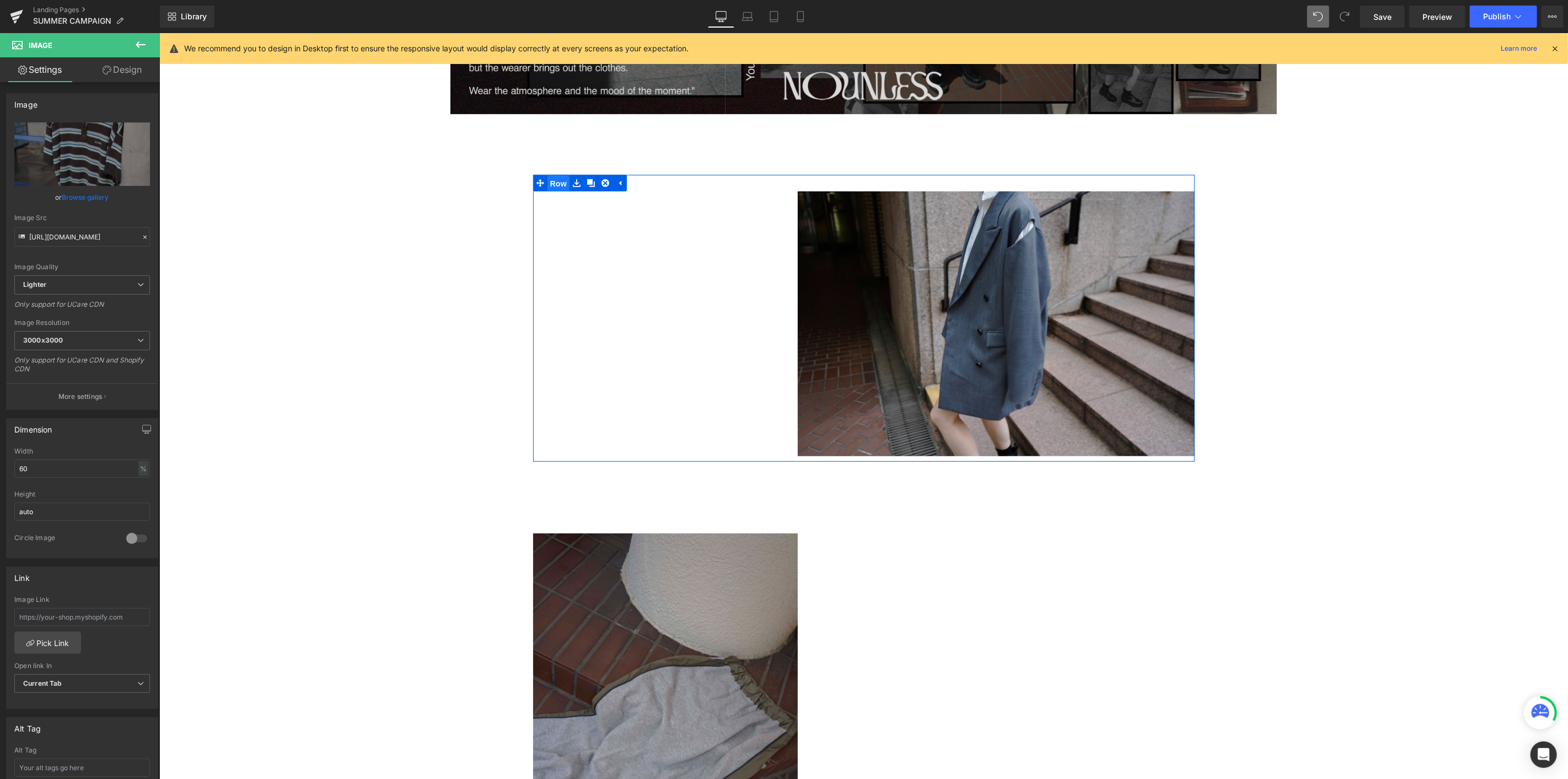
drag, startPoint x: 554, startPoint y: 180, endPoint x: 554, endPoint y: 188, distance: 8.0
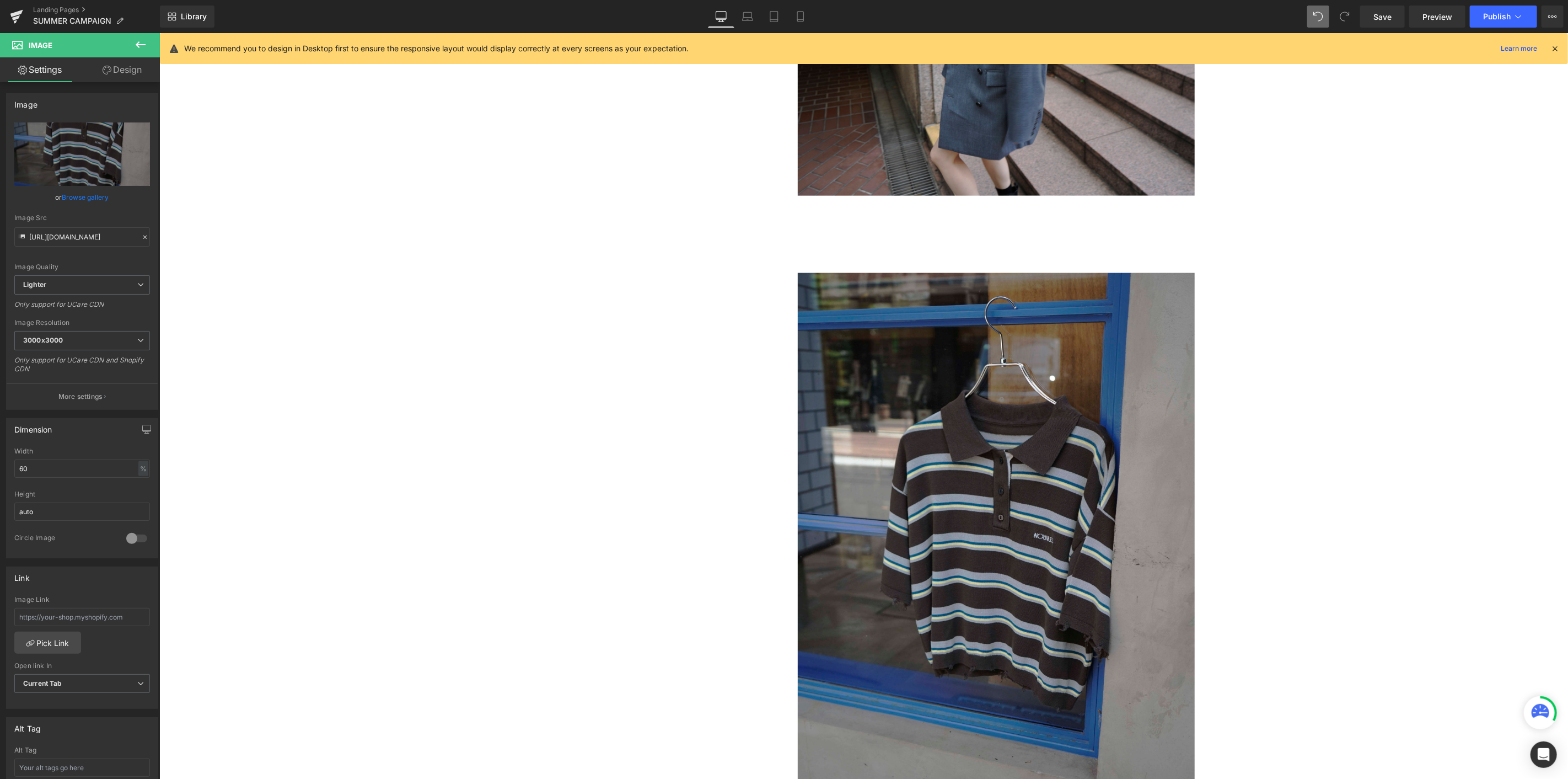
scroll to position [1138, 0]
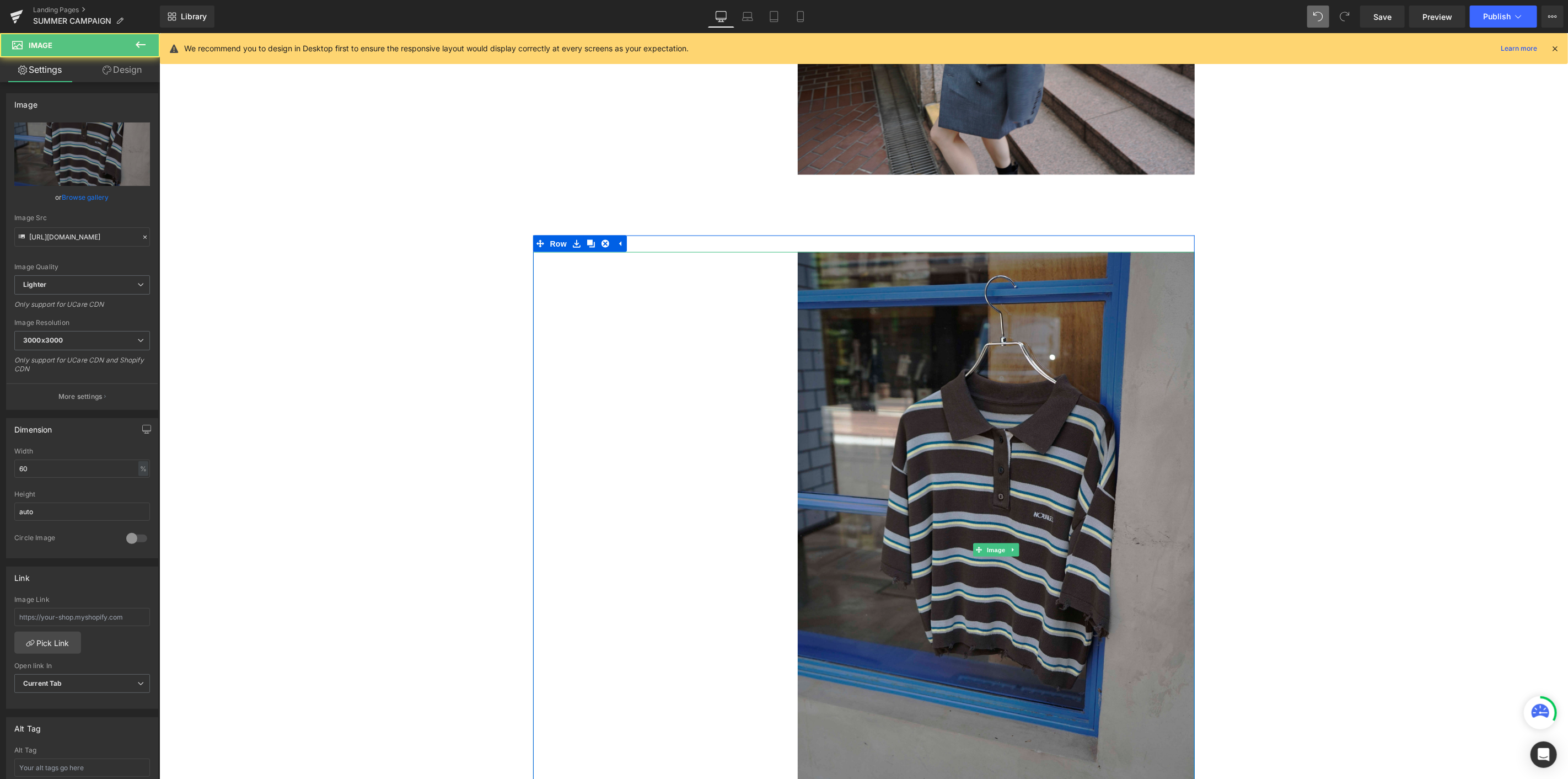
click at [633, 353] on div at bounding box center [864, 549] width 661 height 596
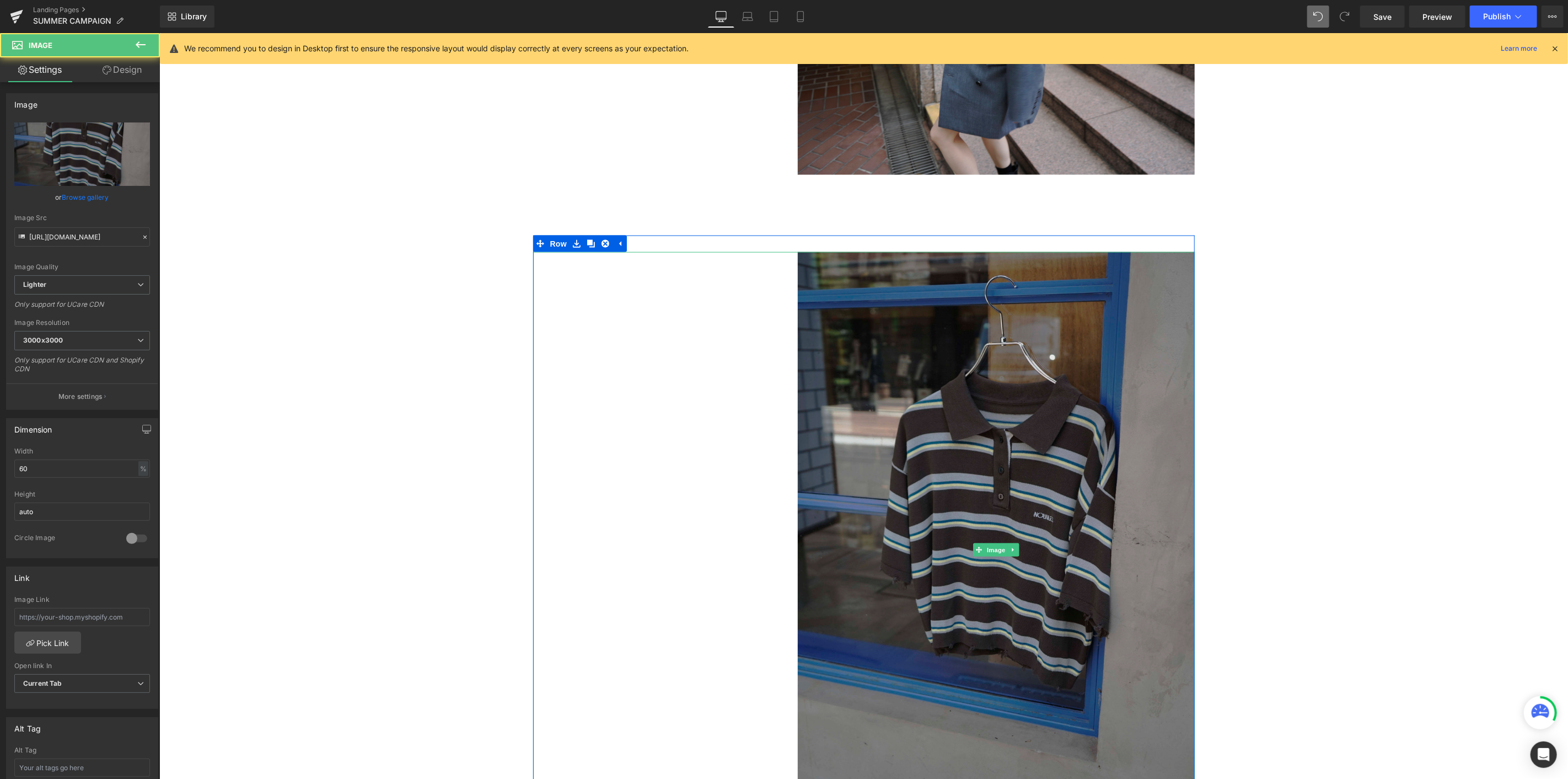
click at [941, 402] on img at bounding box center [996, 549] width 397 height 596
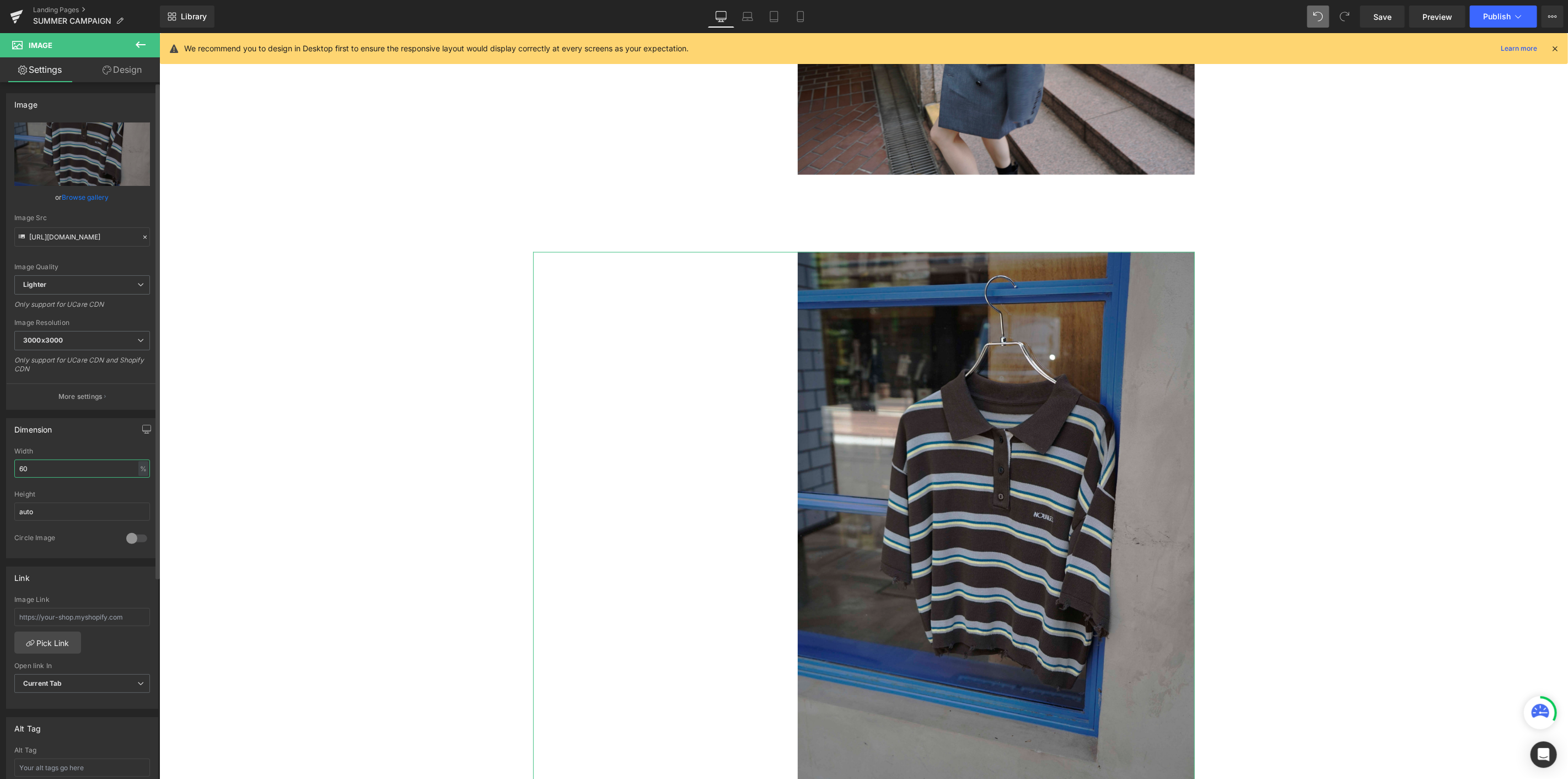
drag, startPoint x: 51, startPoint y: 469, endPoint x: 0, endPoint y: 459, distance: 52.0
click at [0, 425] on div "Dimension 60% Width 60 % % px auto Height auto 0 Circle Image" at bounding box center [82, 484] width 165 height 148
type input "40"
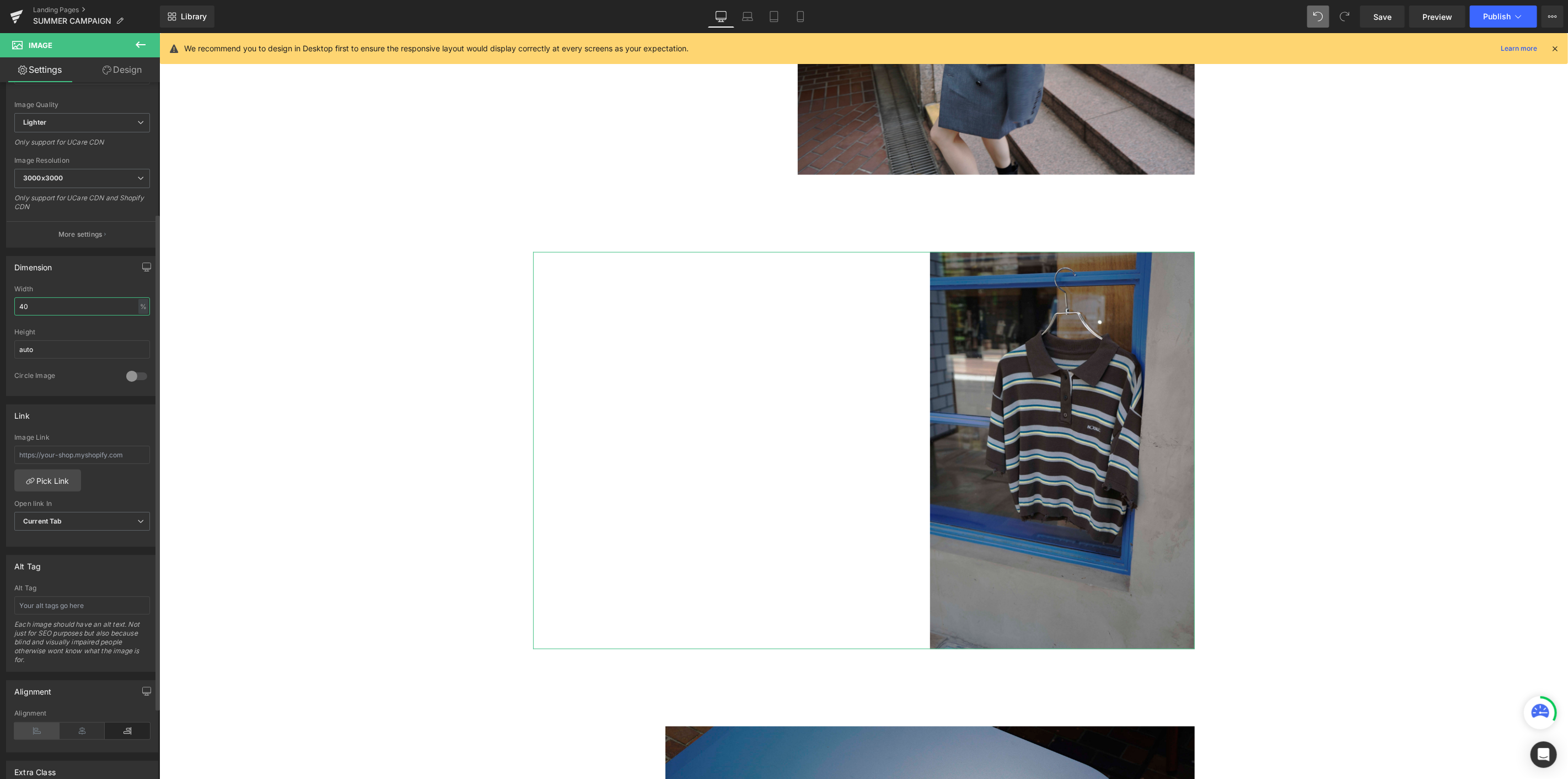
scroll to position [184, 0]
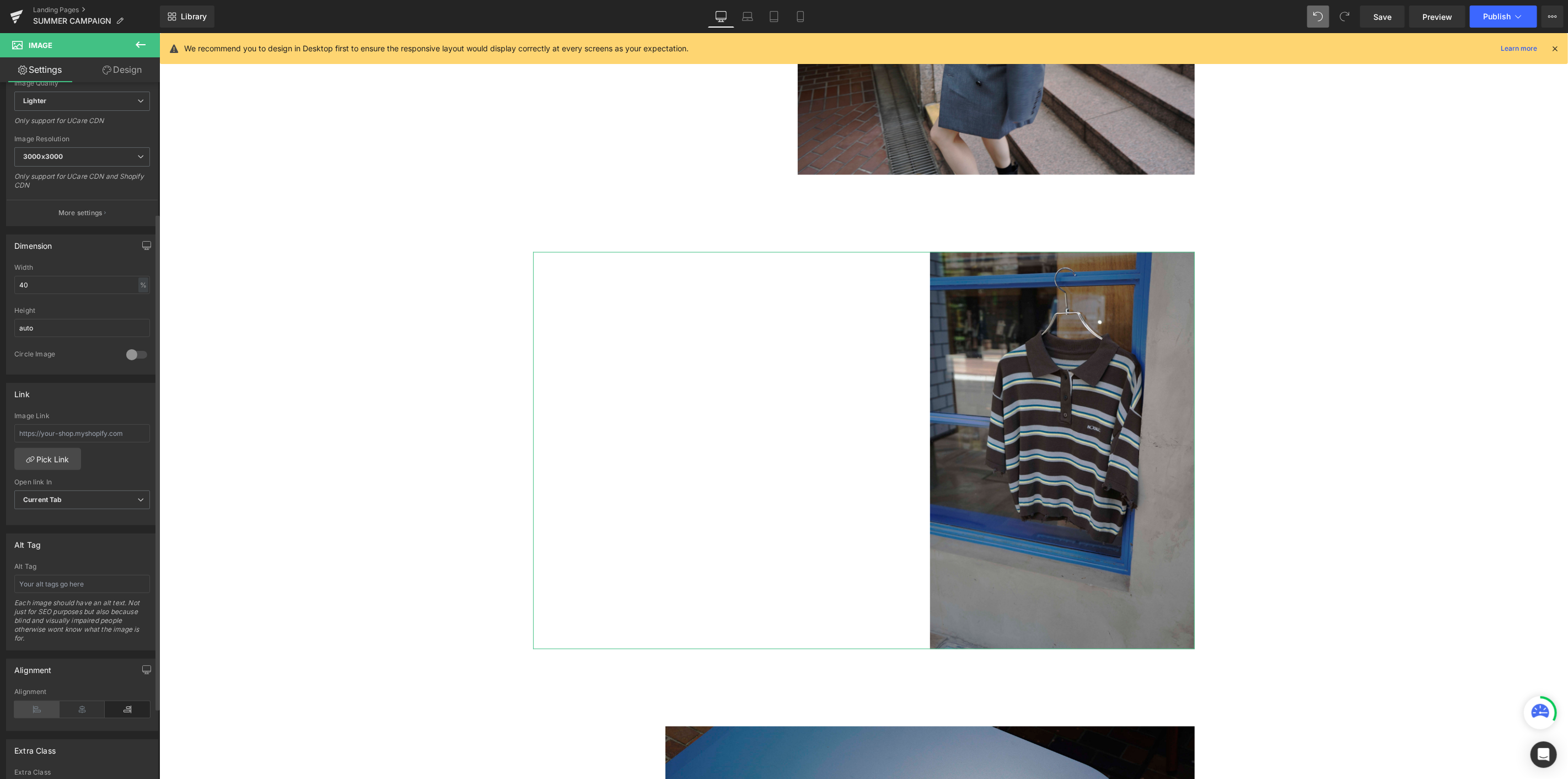
click at [51, 425] on icon at bounding box center [36, 709] width 45 height 16
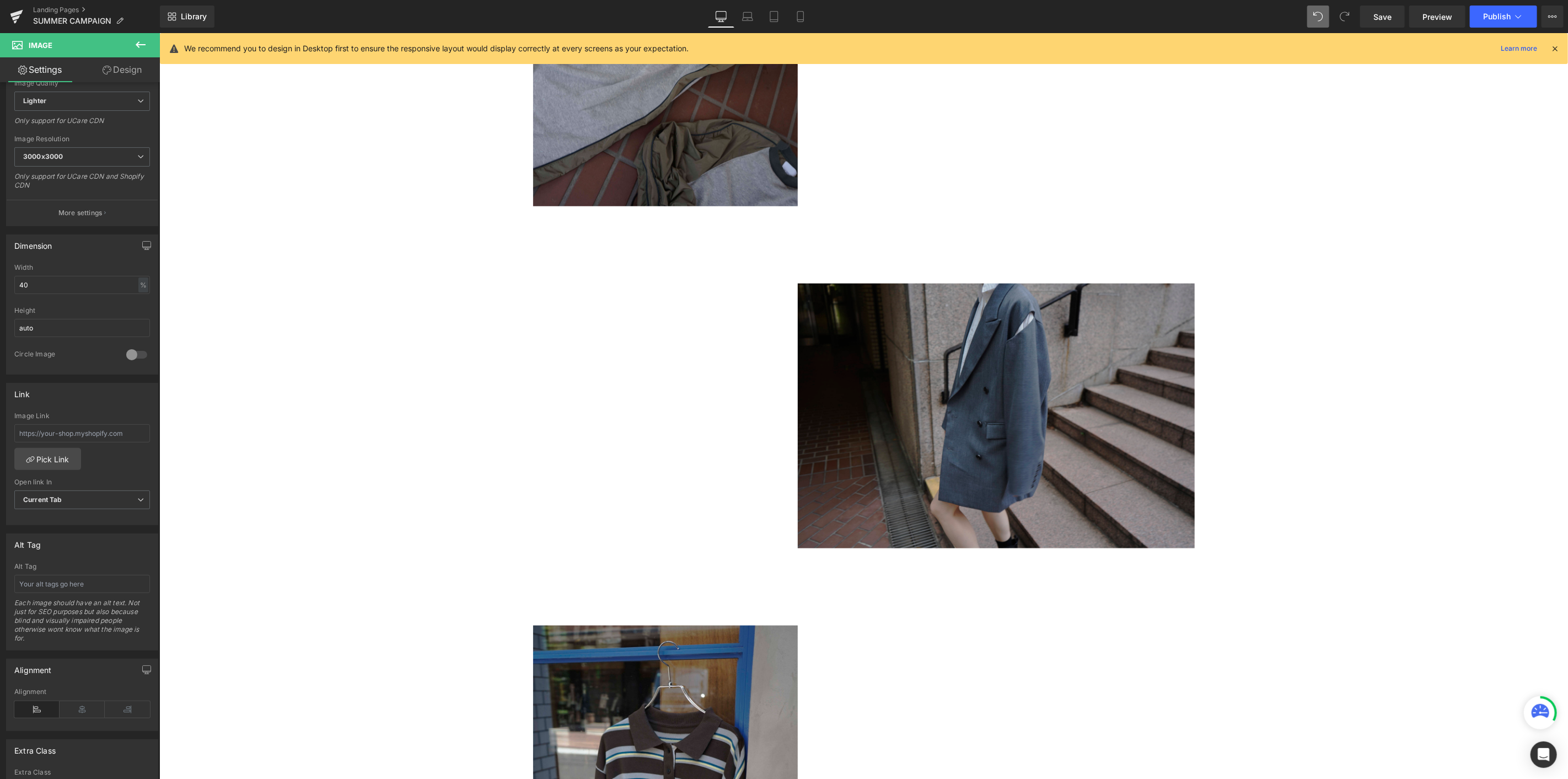
scroll to position [770, 0]
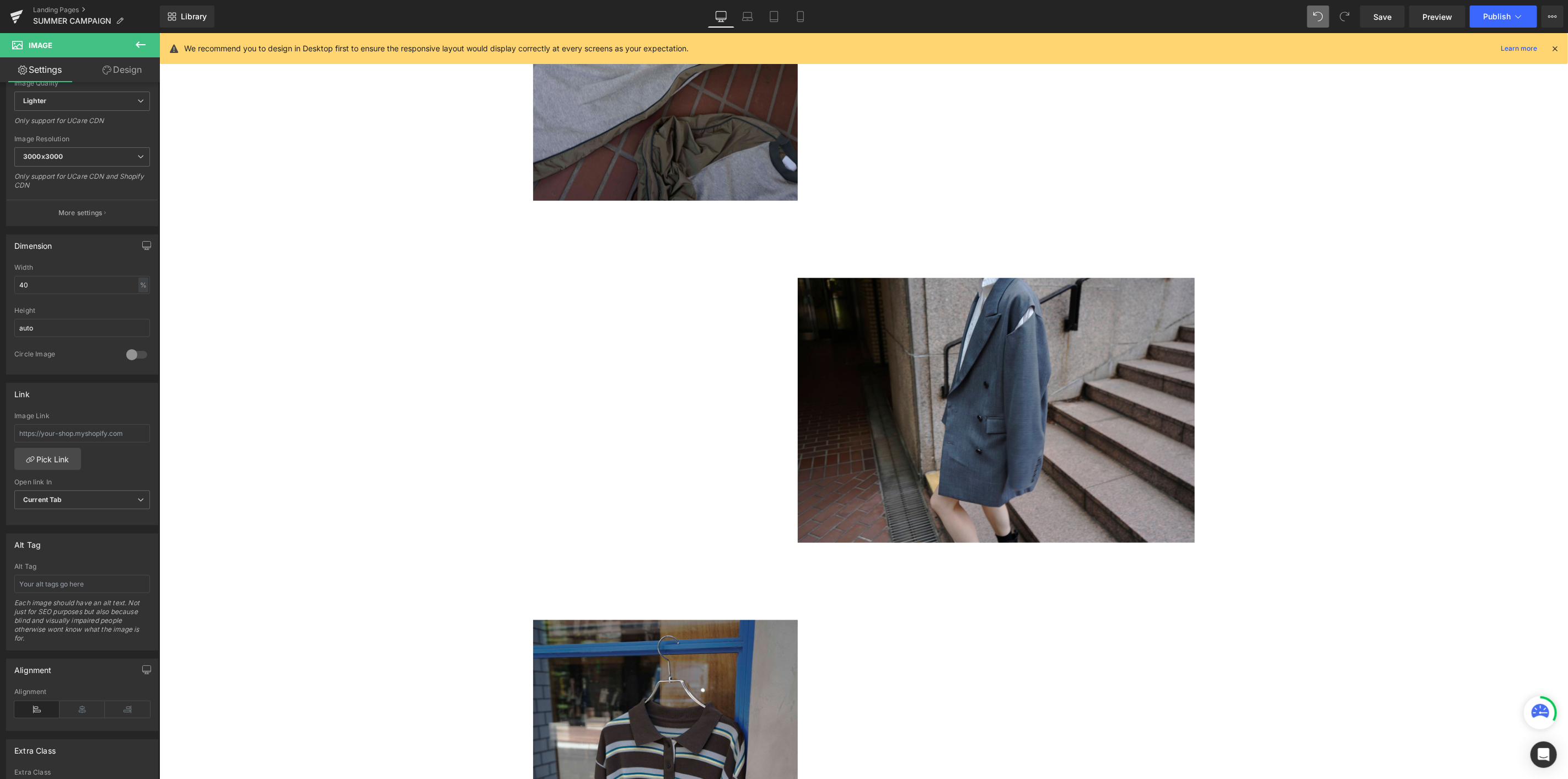
click at [941, 405] on img at bounding box center [996, 410] width 397 height 265
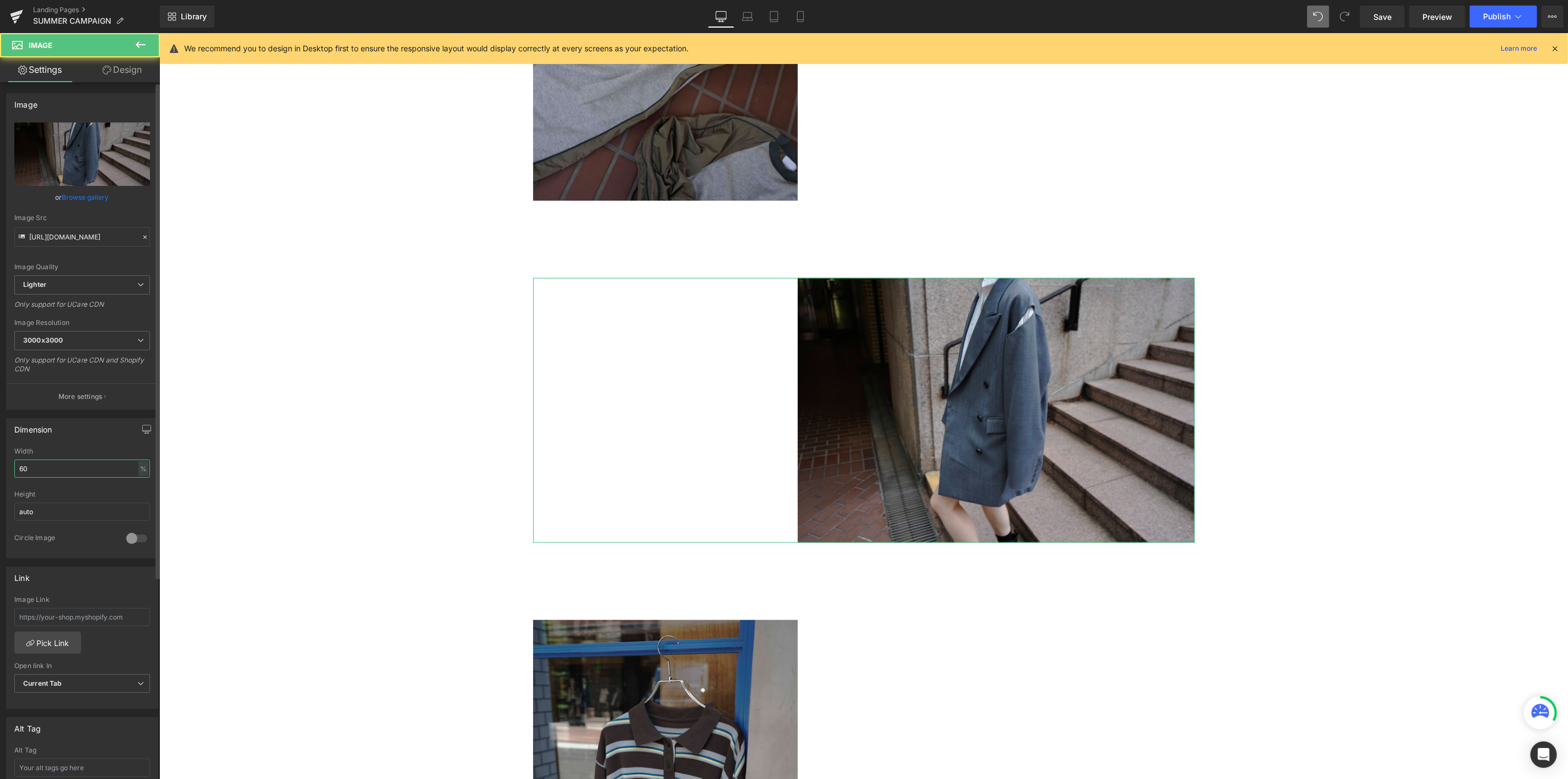
drag, startPoint x: 36, startPoint y: 472, endPoint x: 7, endPoint y: 464, distance: 30.1
click at [8, 425] on div "60% Width 60 % % px auto Height auto 0 Circle Image" at bounding box center [82, 502] width 151 height 110
type input "70"
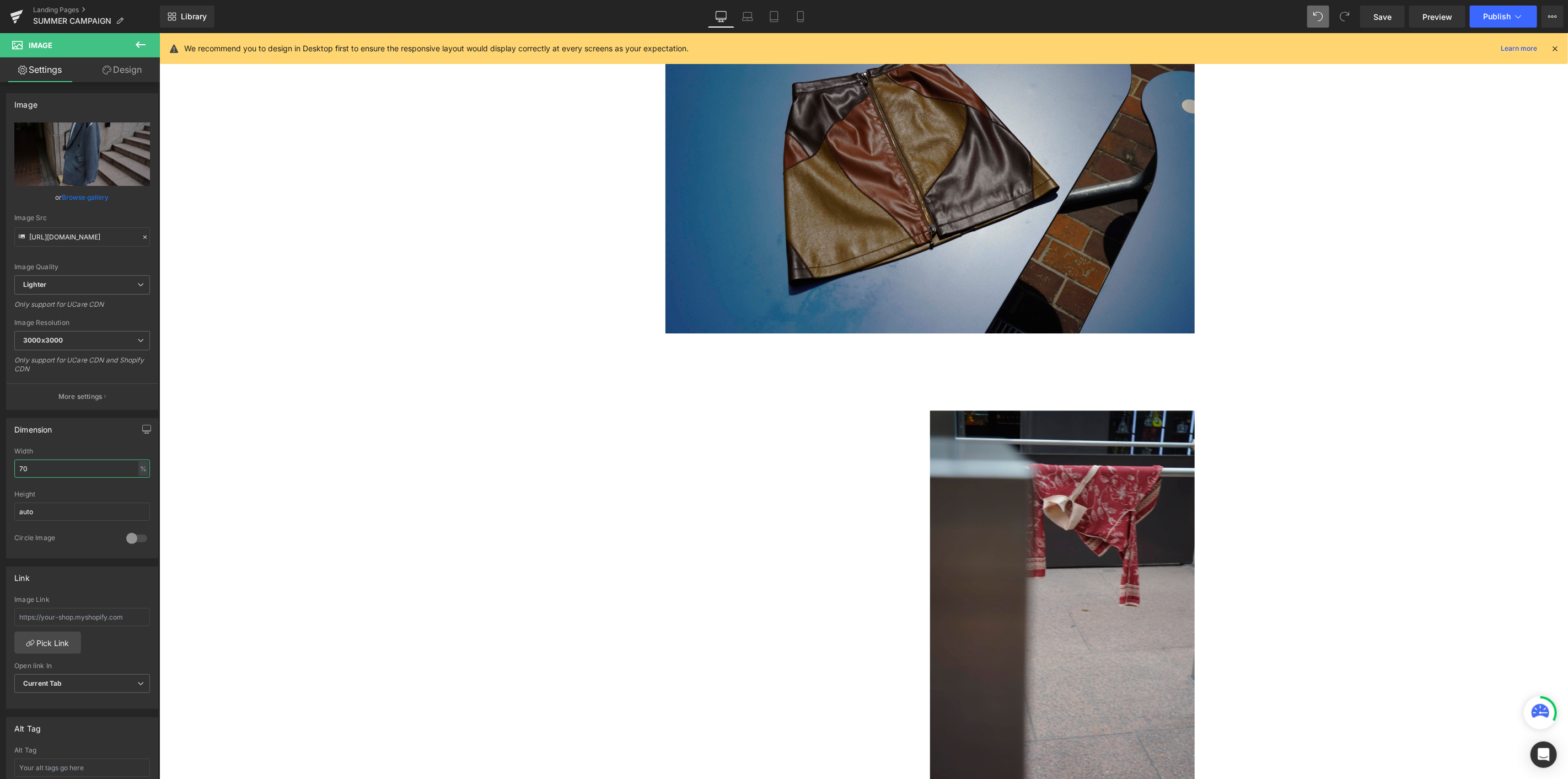
scroll to position [1689, 0]
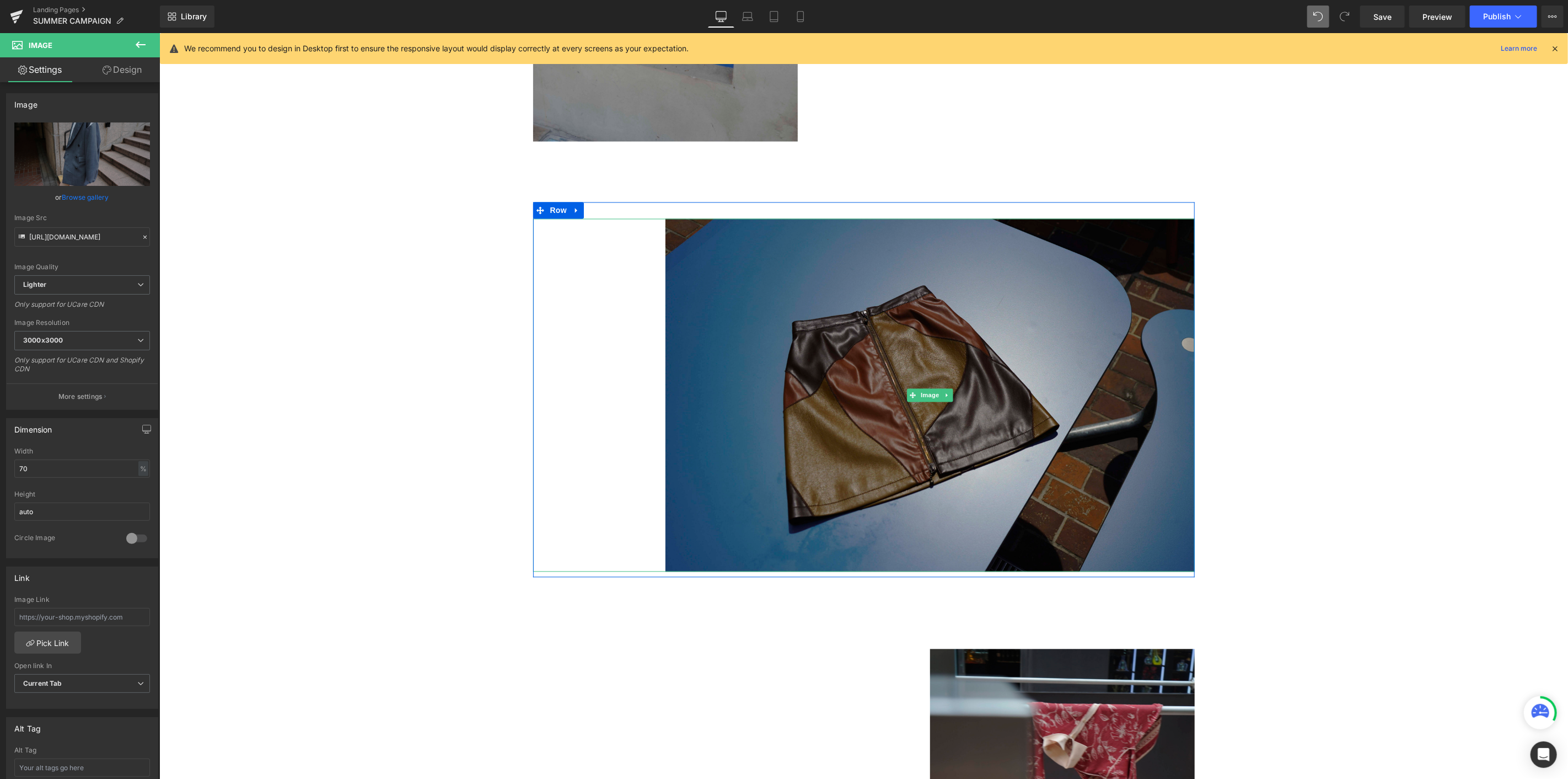
click at [859, 397] on img at bounding box center [929, 395] width 529 height 353
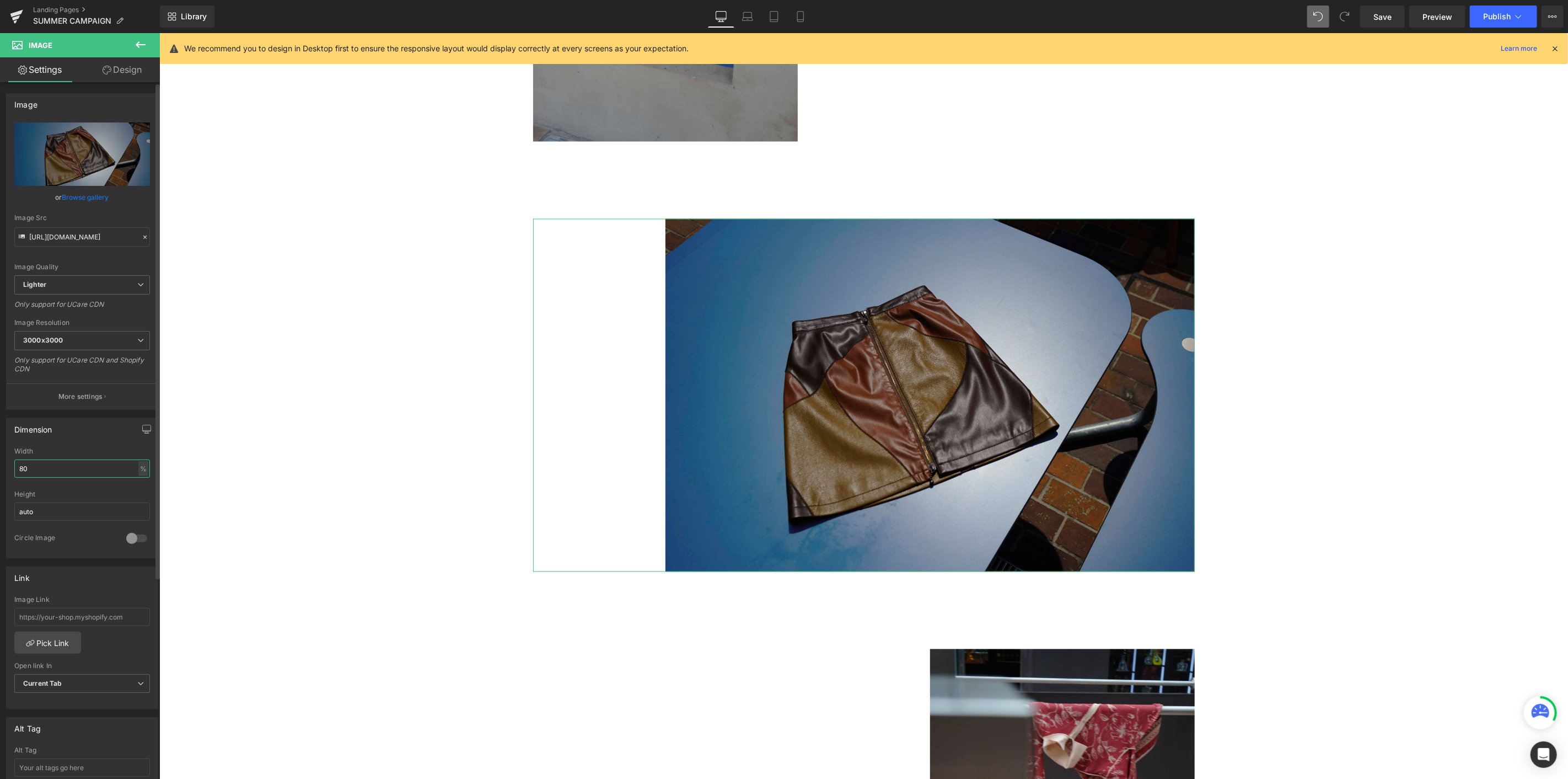
drag, startPoint x: 57, startPoint y: 465, endPoint x: 0, endPoint y: 448, distance: 59.5
click at [0, 425] on div "Dimension 80% Width 80 % % px auto Height auto 0 Circle Image" at bounding box center [82, 484] width 165 height 148
type input "50"
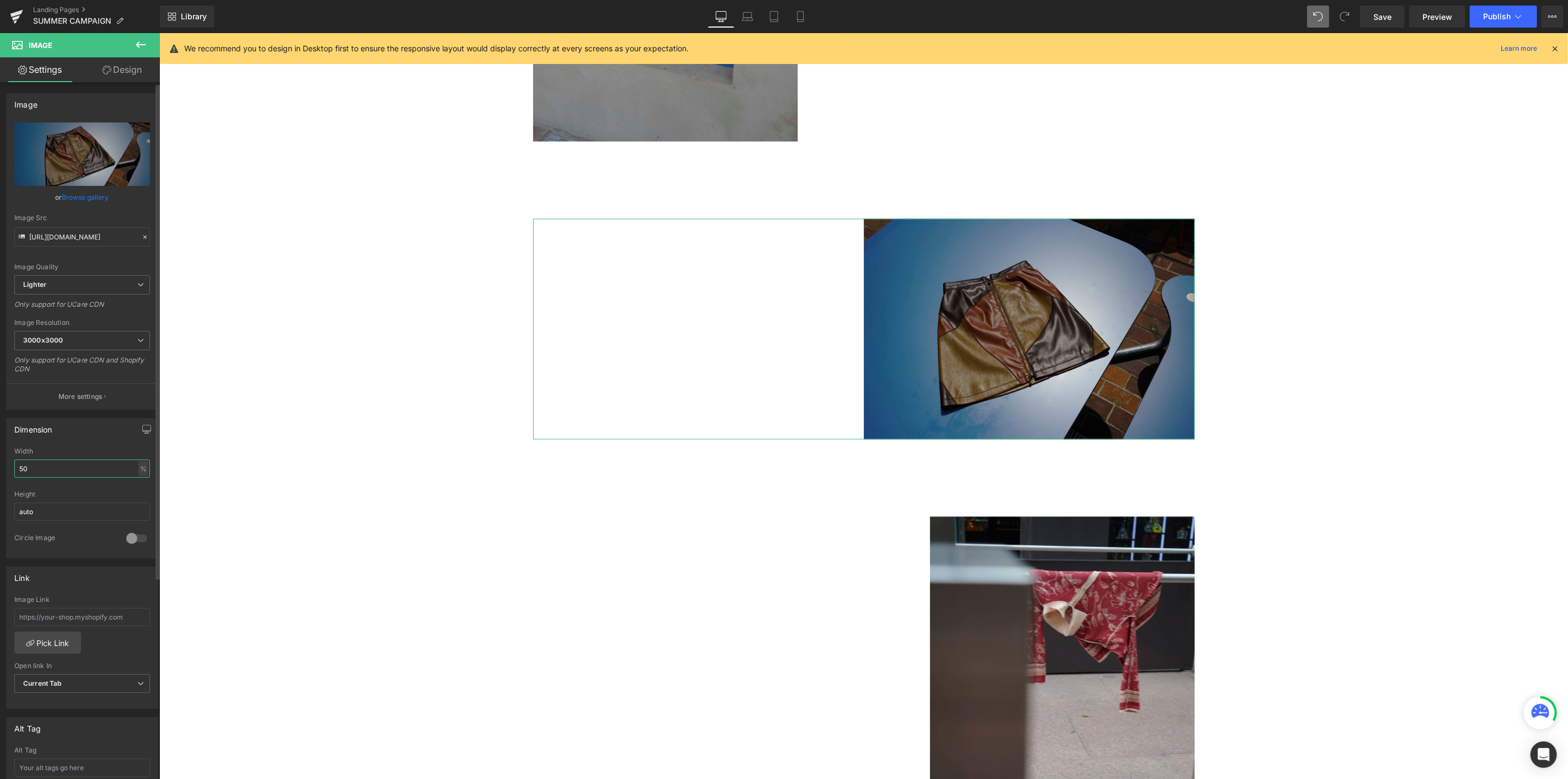
scroll to position [245, 0]
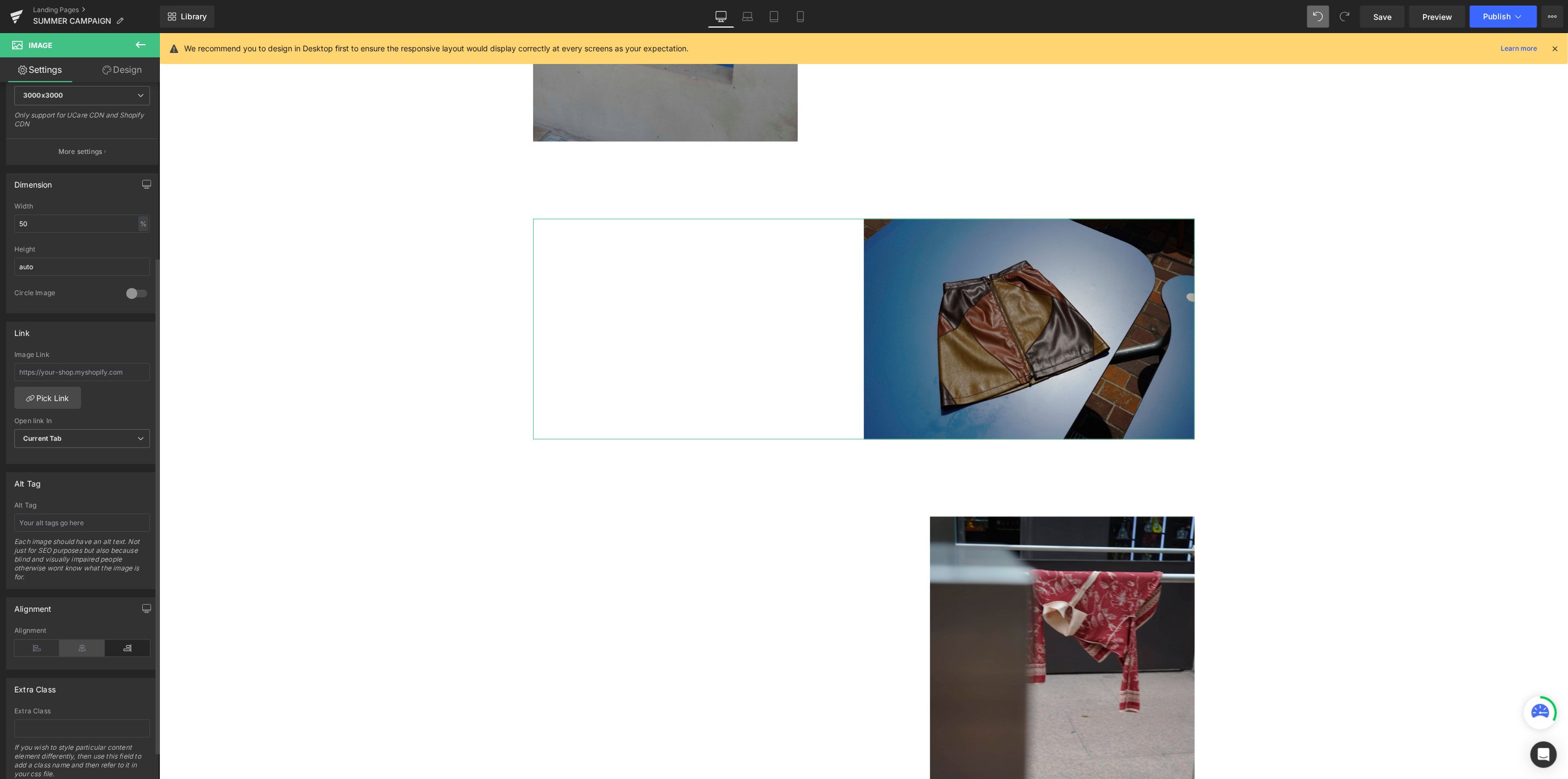
click at [66, 425] on icon at bounding box center [82, 648] width 45 height 16
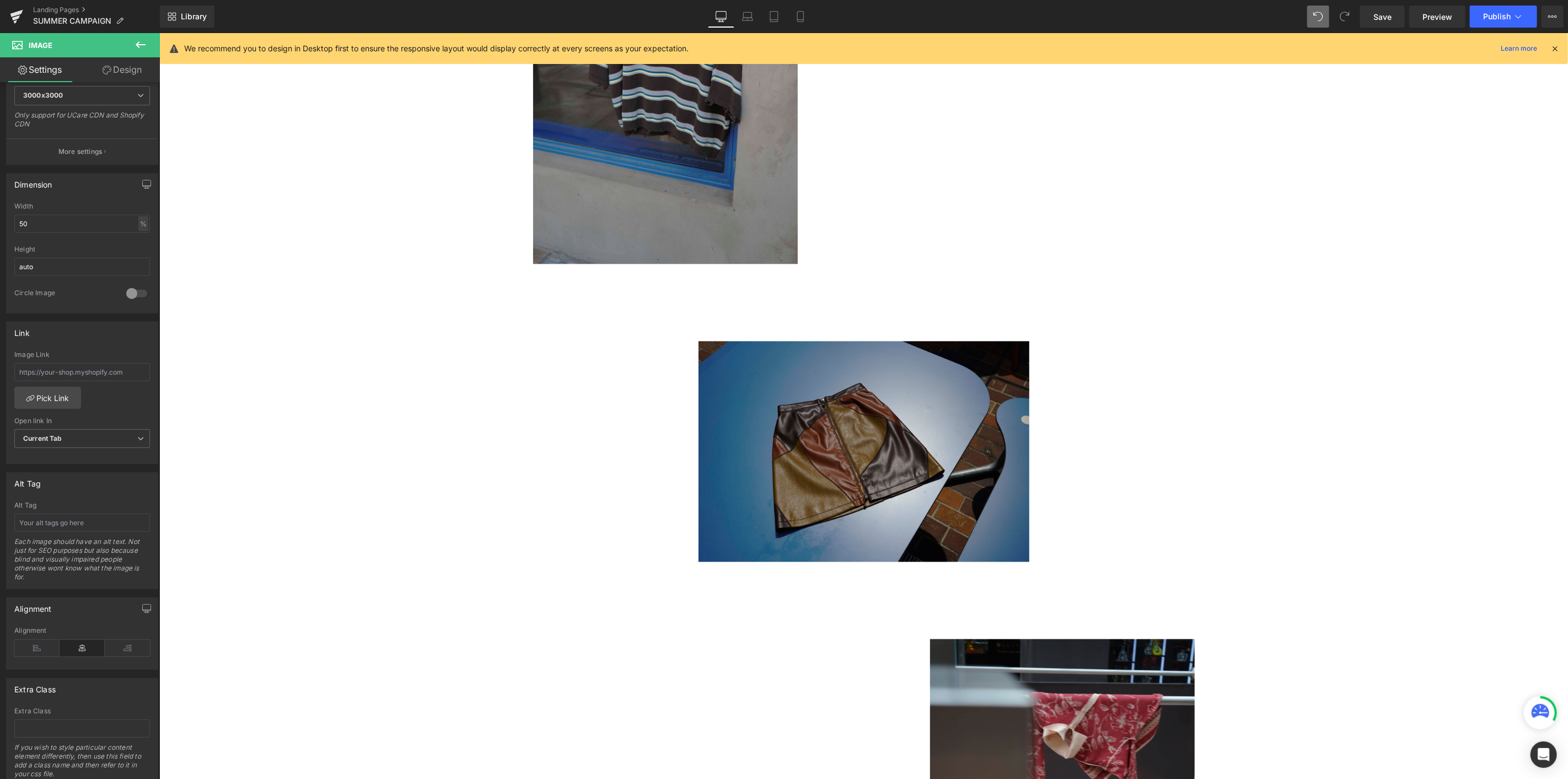
scroll to position [1934, 0]
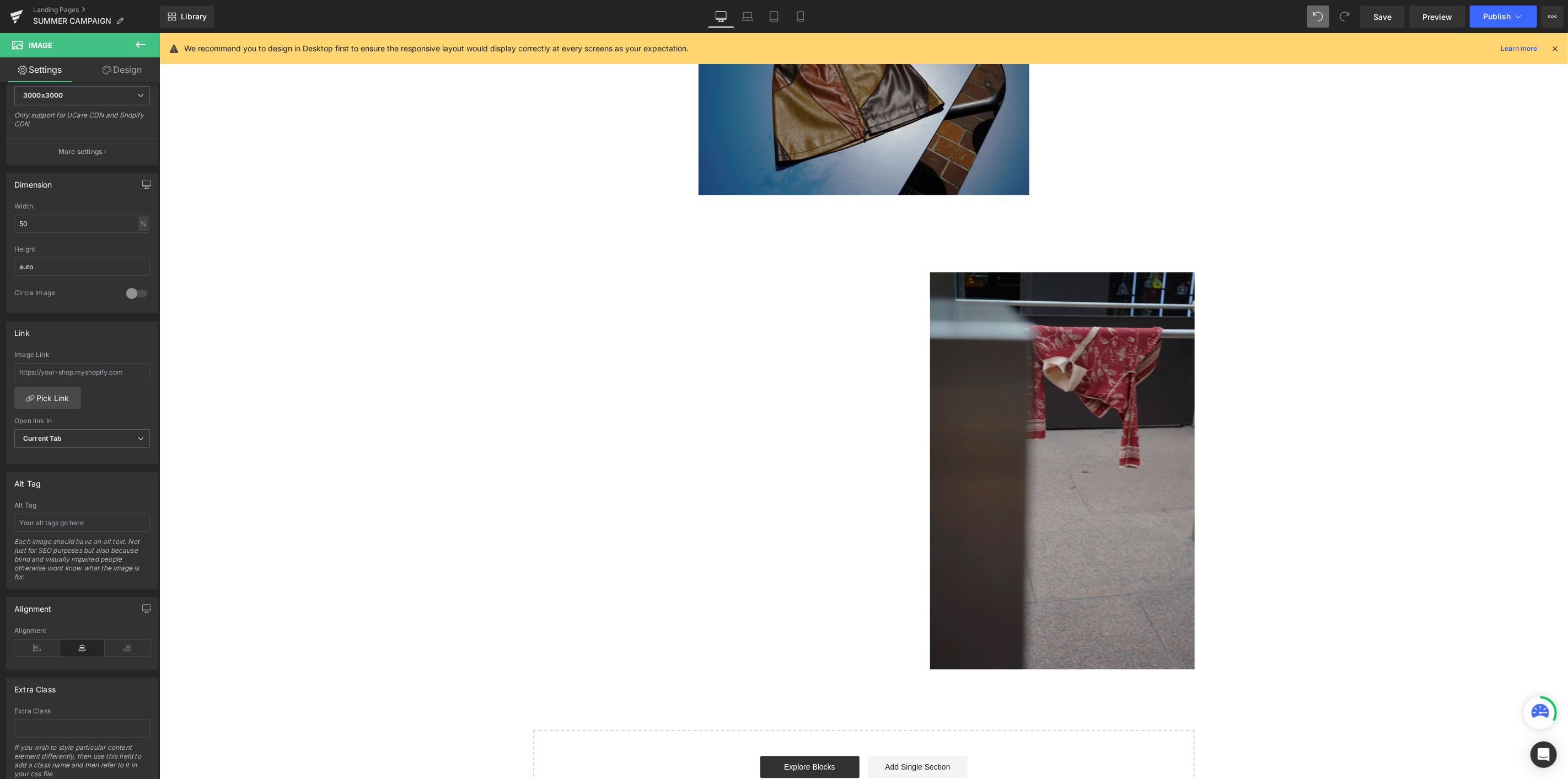
click at [941, 422] on img at bounding box center [1062, 470] width 265 height 397
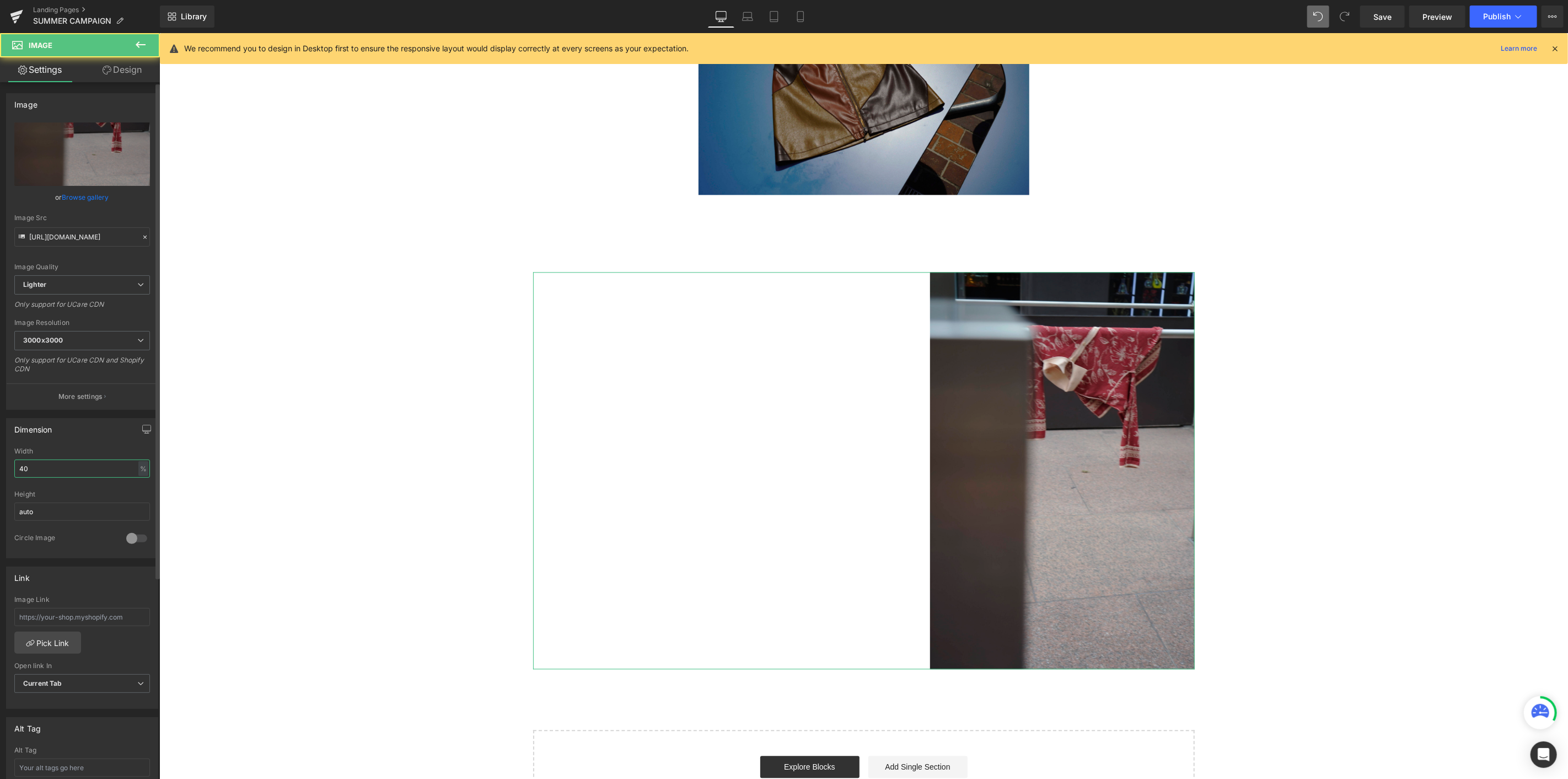
drag, startPoint x: 54, startPoint y: 474, endPoint x: 0, endPoint y: 459, distance: 56.0
click at [0, 425] on div "Dimension 40% Width 40 % % px auto Height auto 0 Circle Image" at bounding box center [82, 484] width 165 height 148
type input "60"
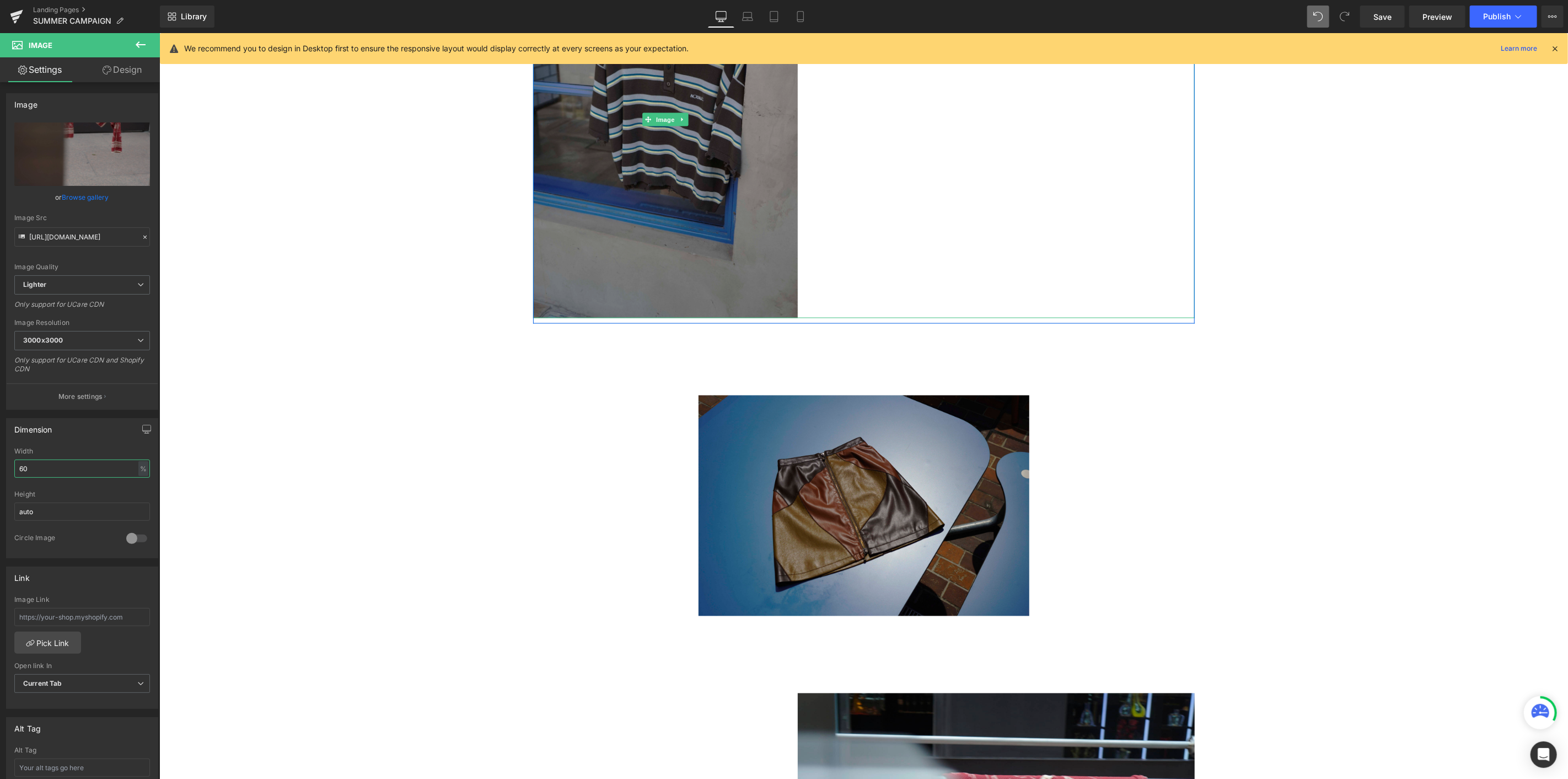
scroll to position [1383, 0]
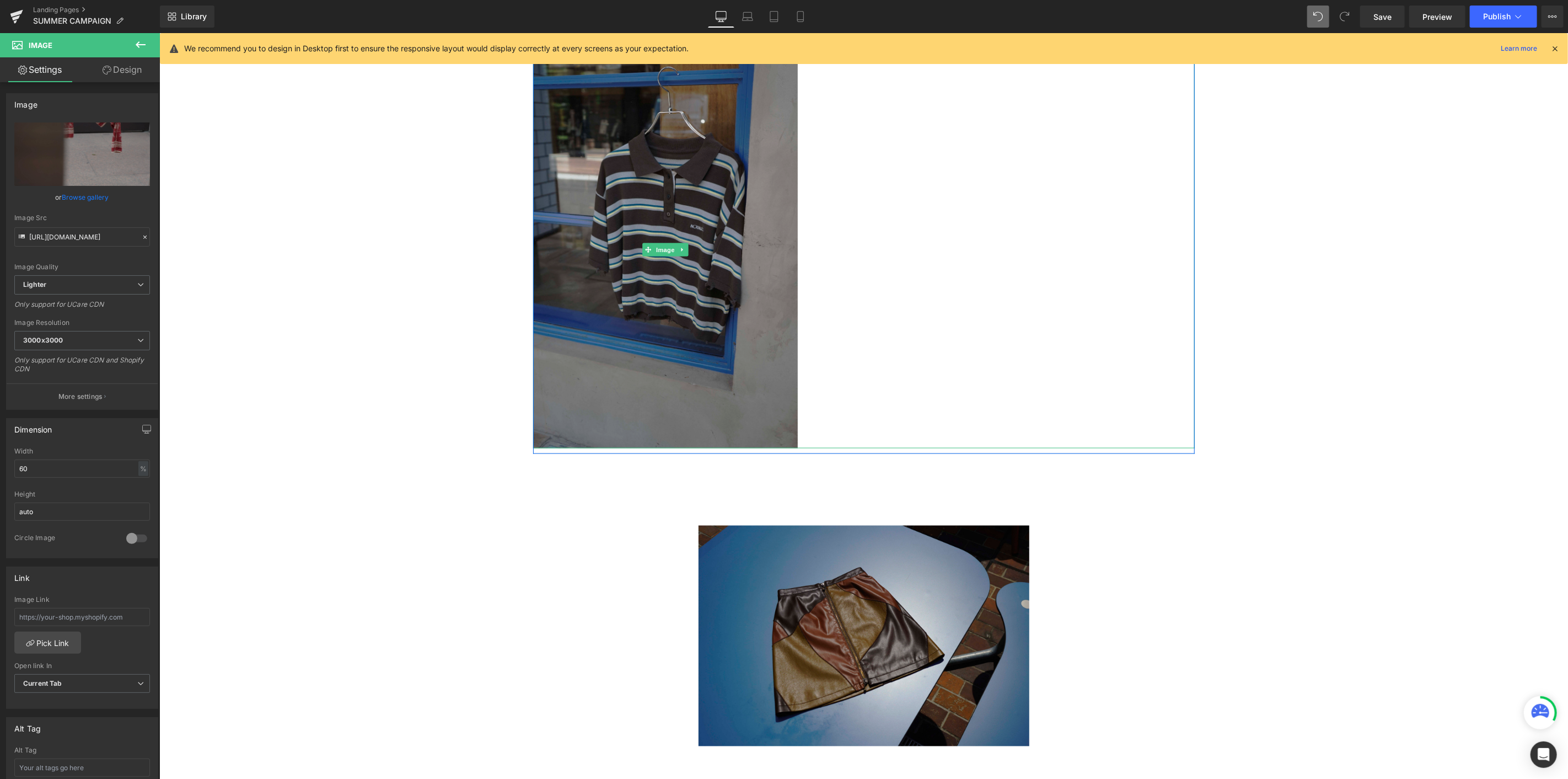
click at [614, 201] on img at bounding box center [665, 250] width 265 height 397
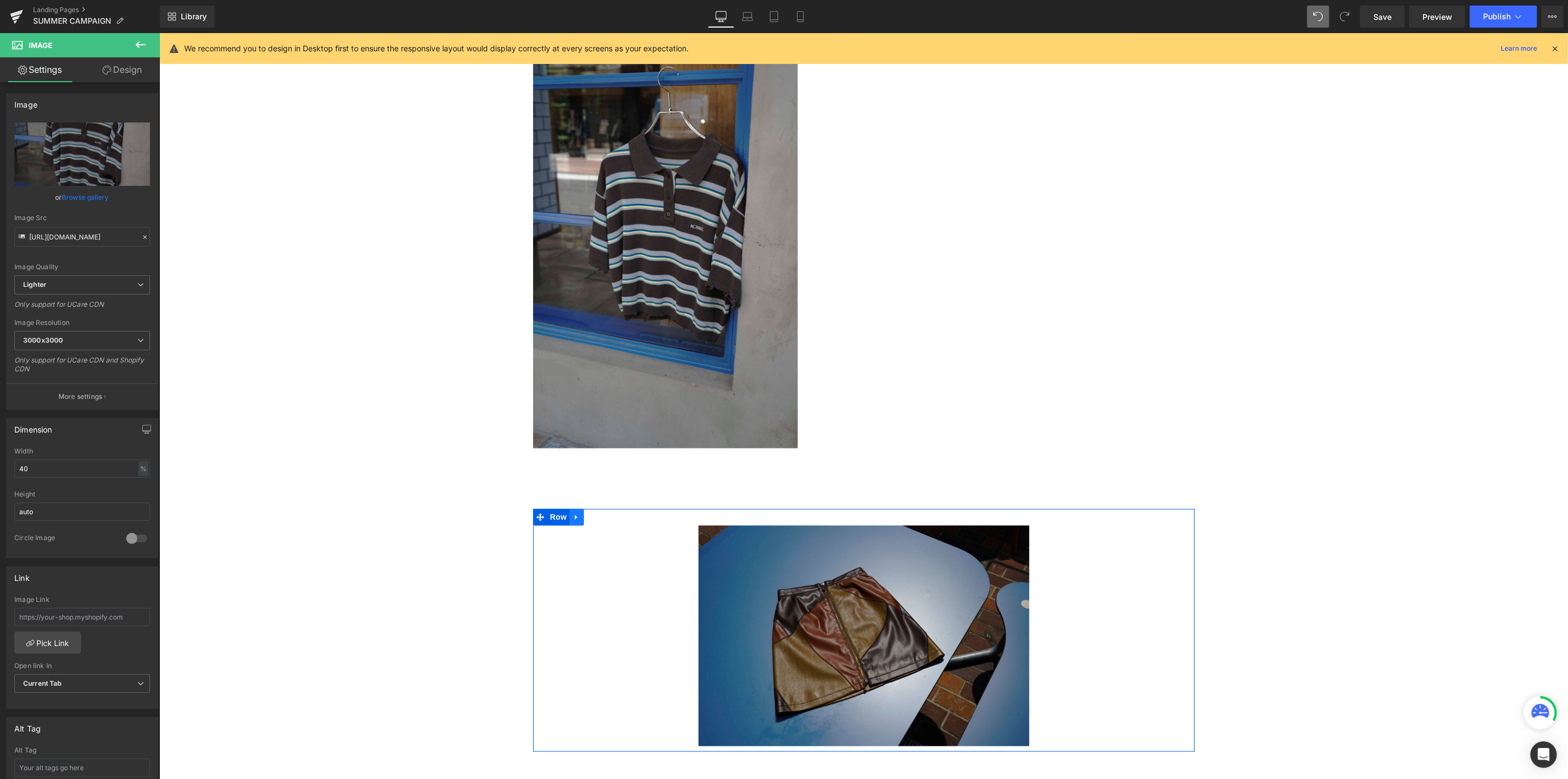
click at [568, 425] on div "Image Row" at bounding box center [864, 630] width 661 height 243
click at [572, 425] on icon at bounding box center [576, 516] width 7 height 8
click at [587, 425] on icon at bounding box center [591, 516] width 7 height 8
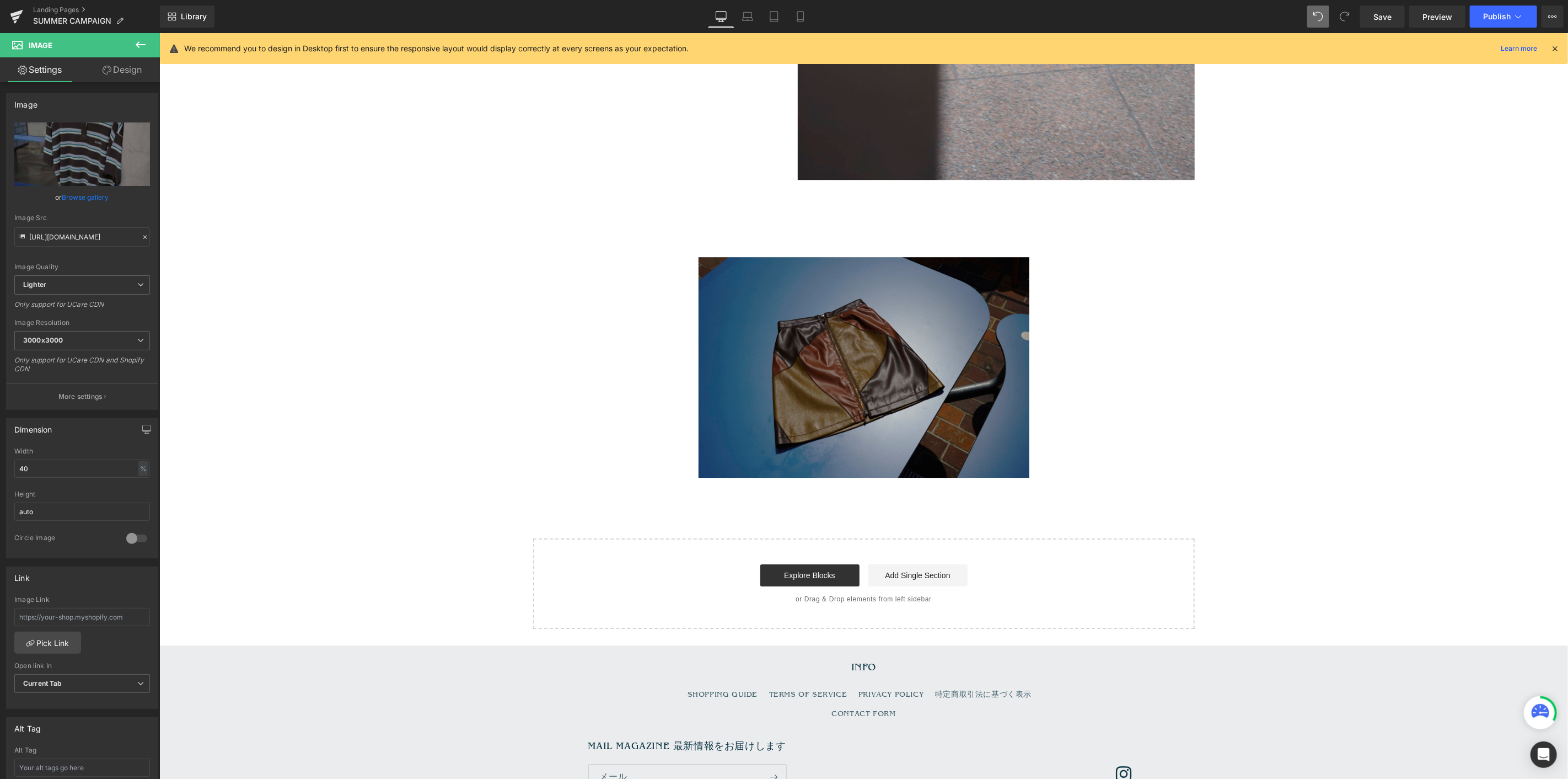
scroll to position [2705, 0]
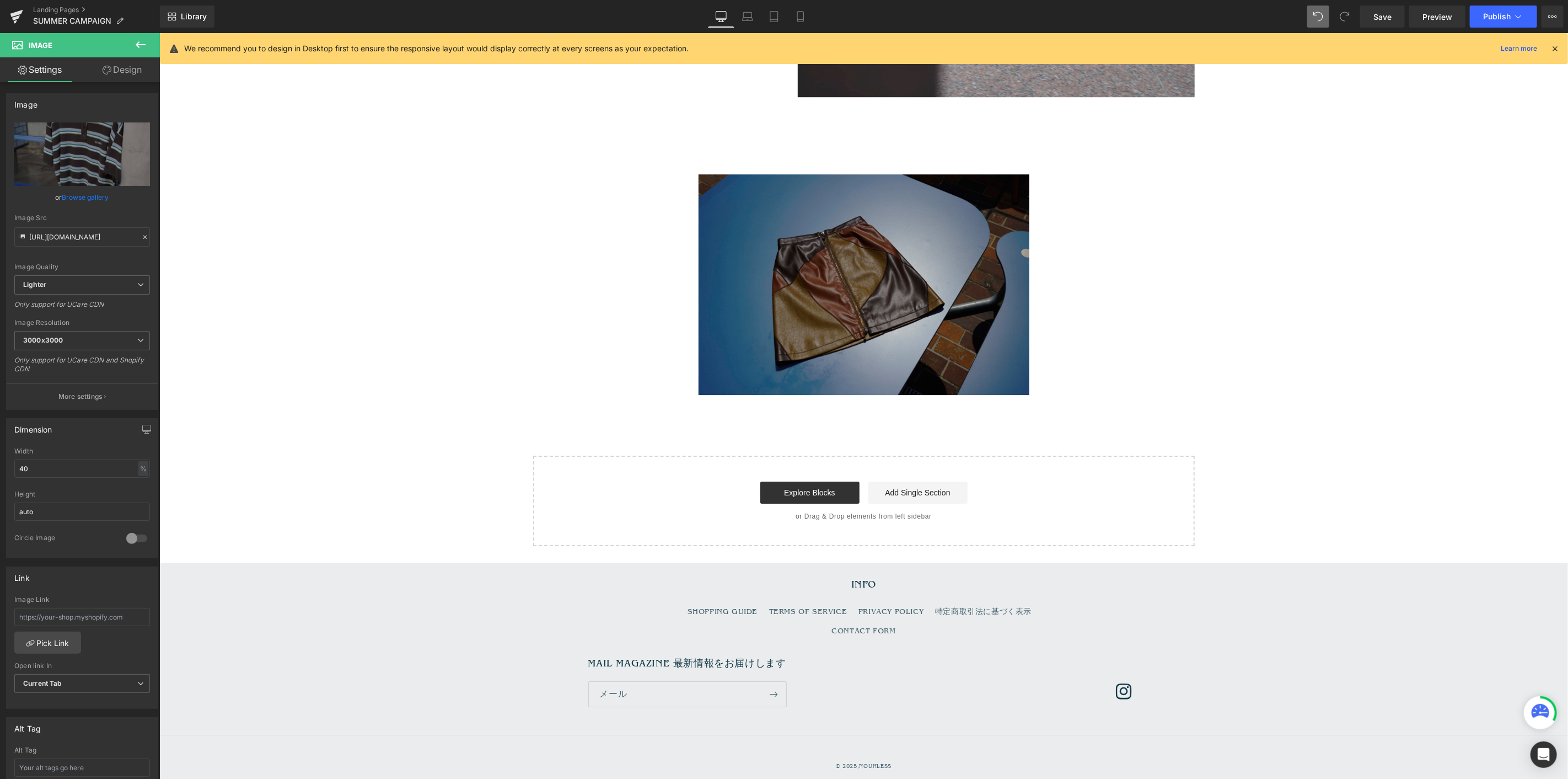
click at [809, 295] on img at bounding box center [864, 284] width 331 height 221
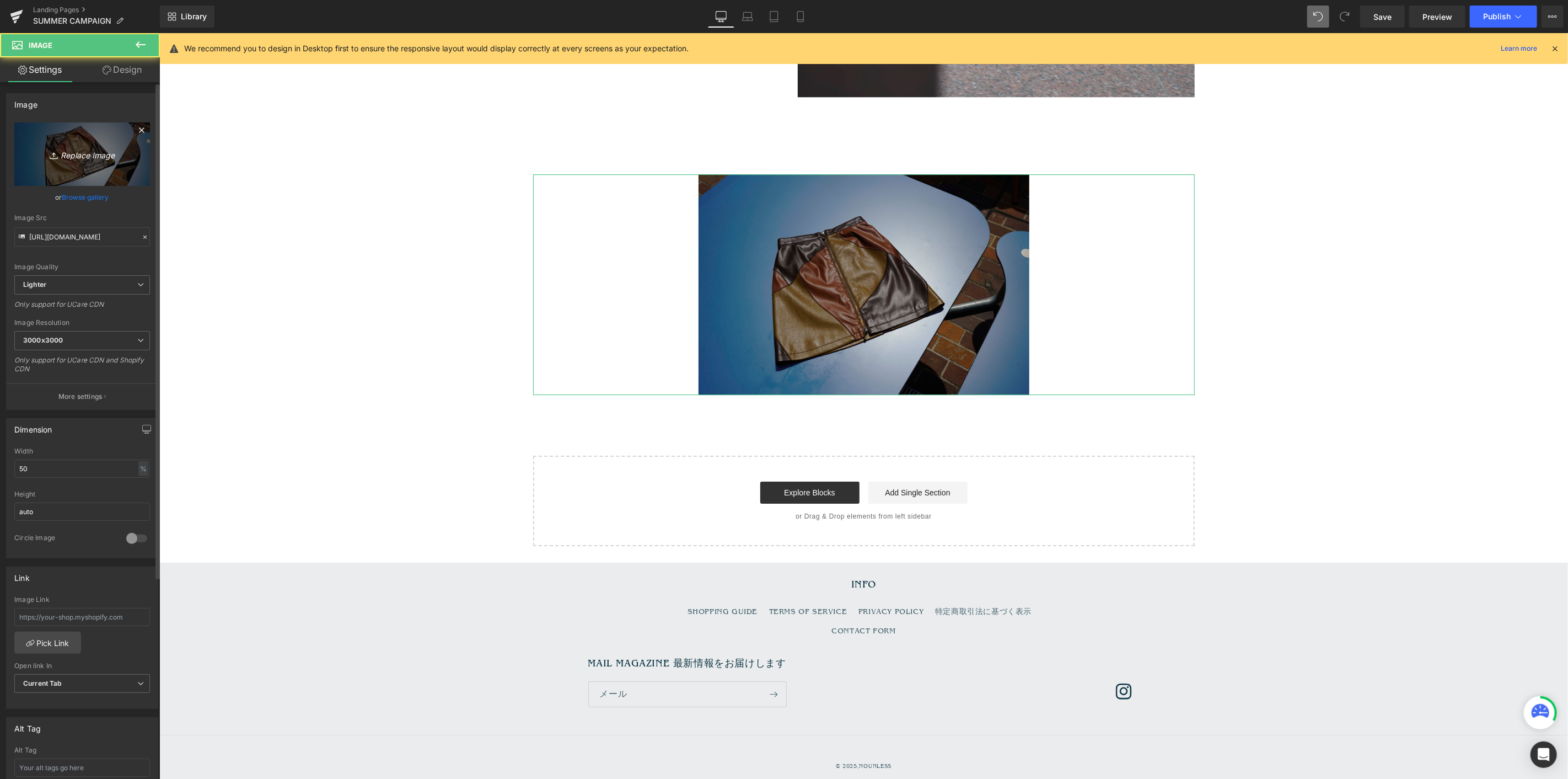
click at [62, 145] on link "Replace Image" at bounding box center [82, 154] width 136 height 64
type input "C:\fakepath\_DSC8091.jpg"
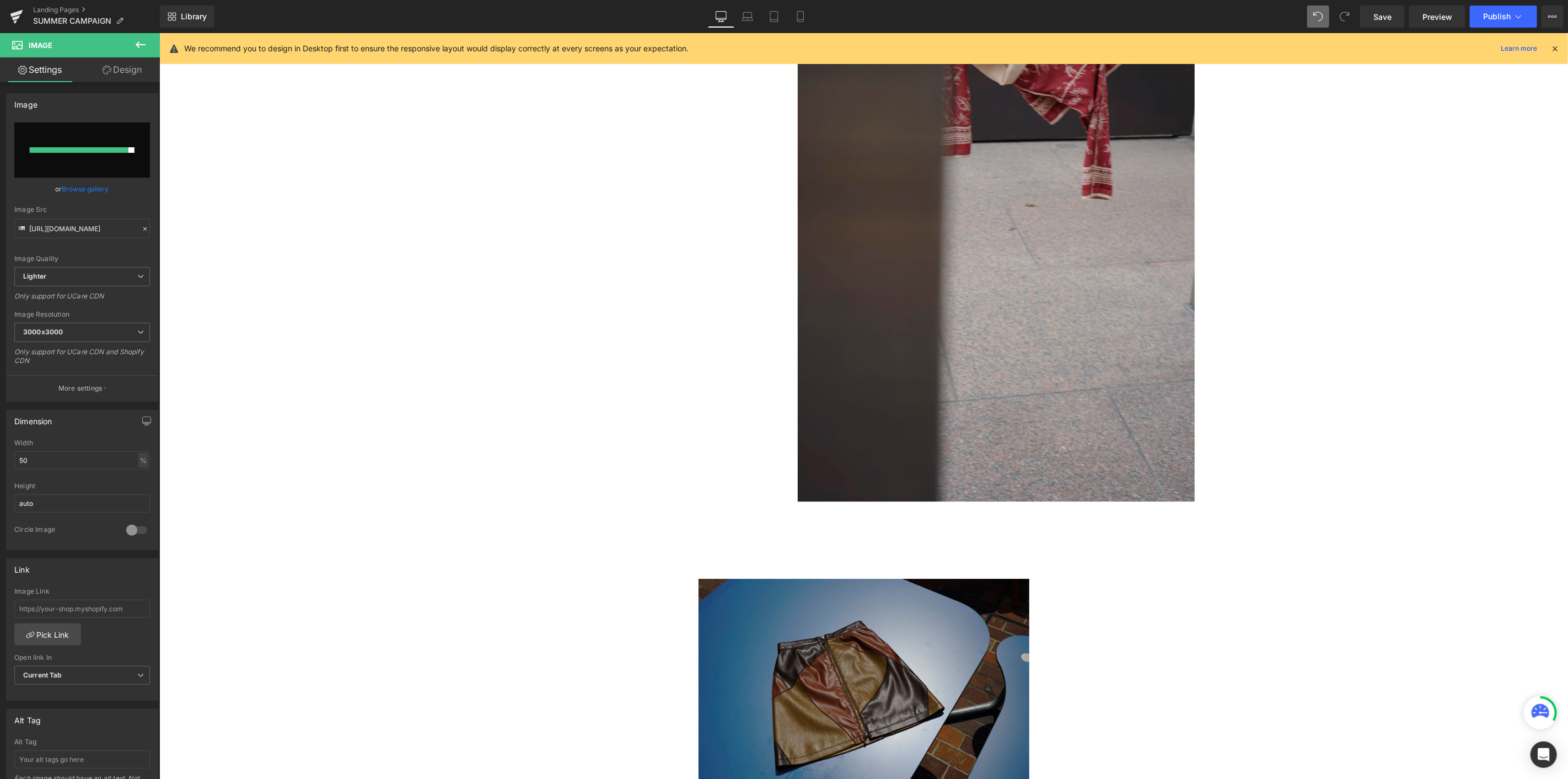
type input "[URL][DOMAIN_NAME]"
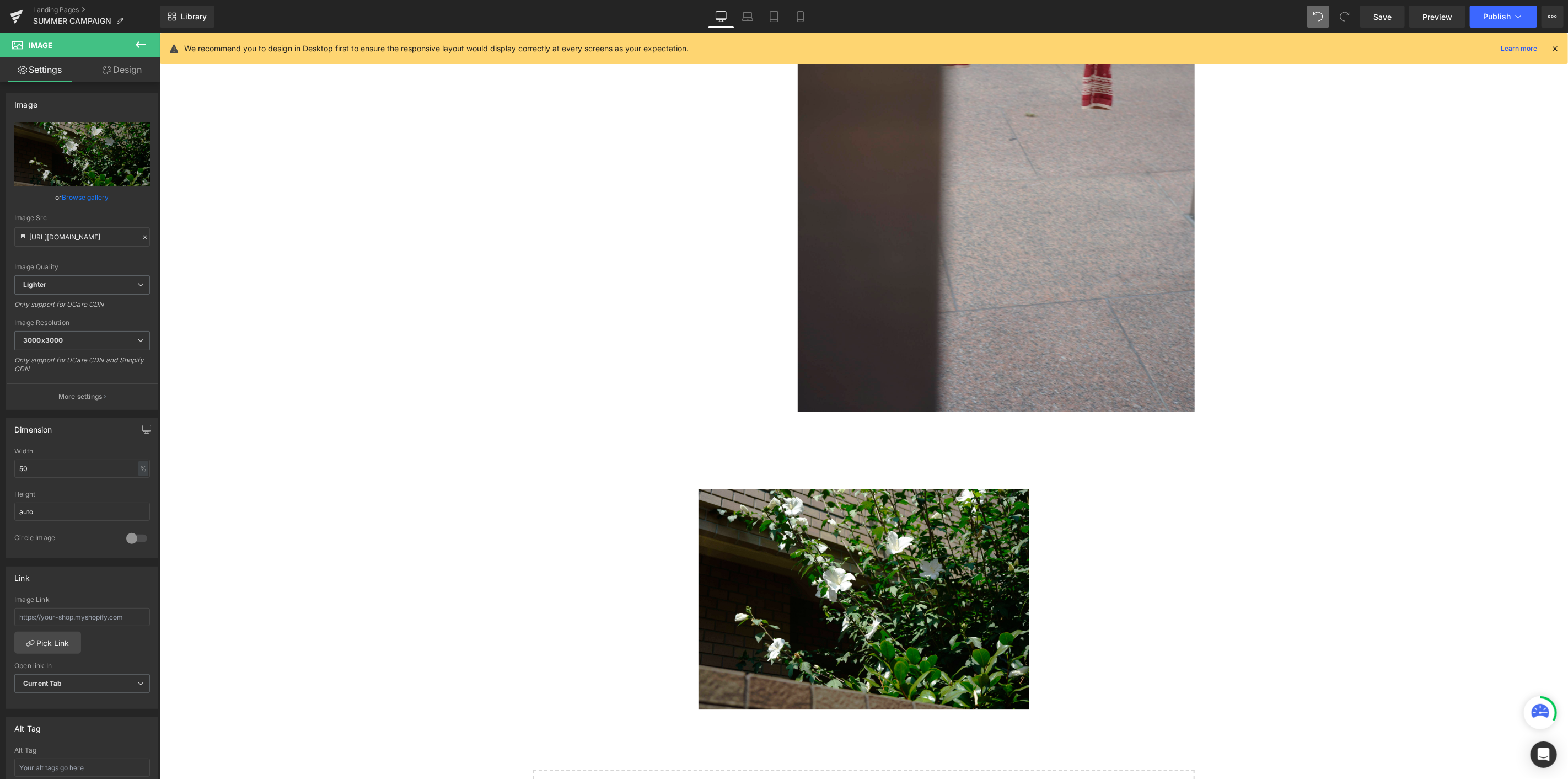
scroll to position [2521, 0]
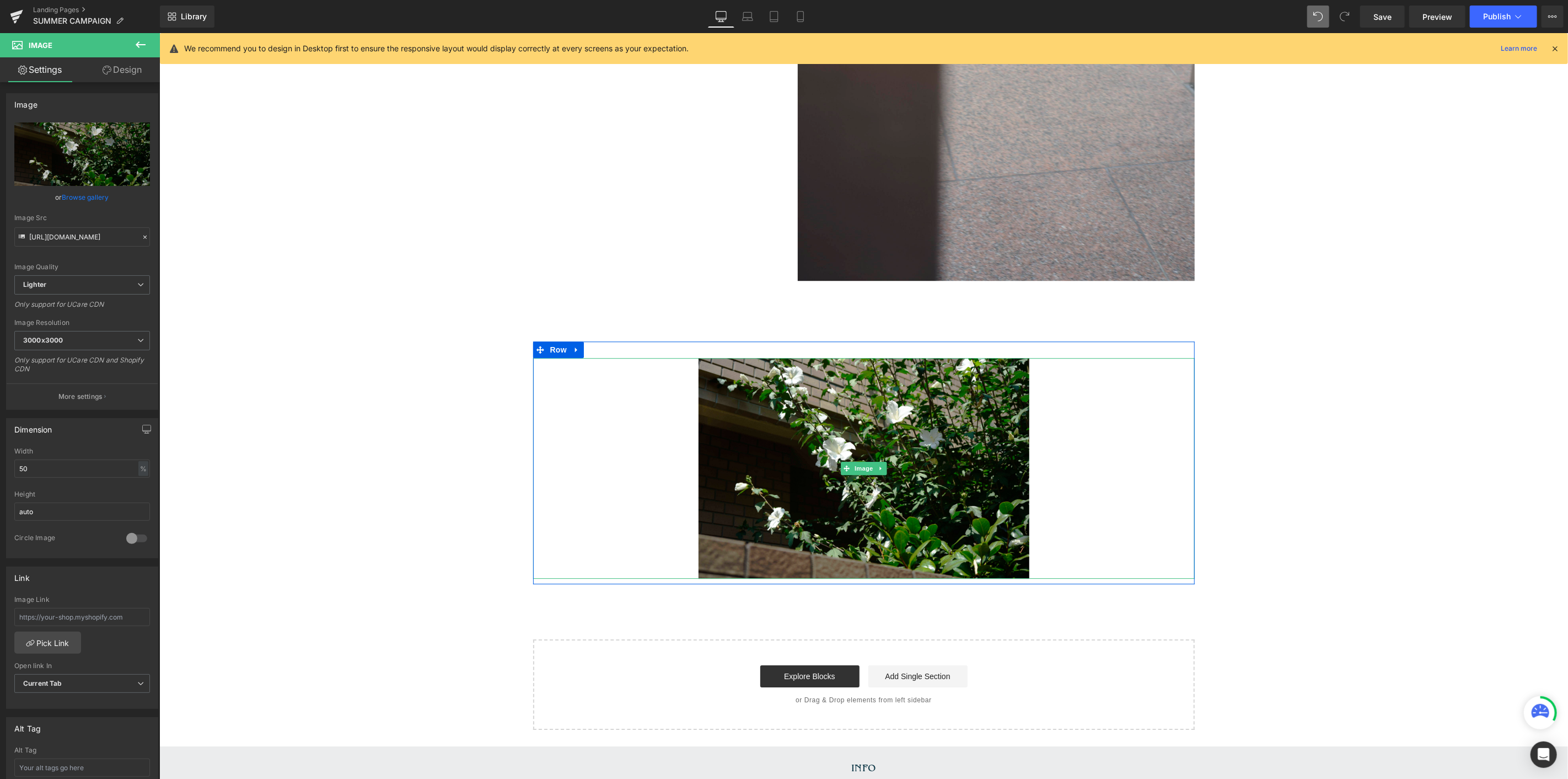
click at [629, 403] on div at bounding box center [864, 467] width 661 height 221
click at [569, 349] on link at bounding box center [576, 349] width 14 height 16
click at [587, 349] on icon at bounding box center [591, 349] width 7 height 7
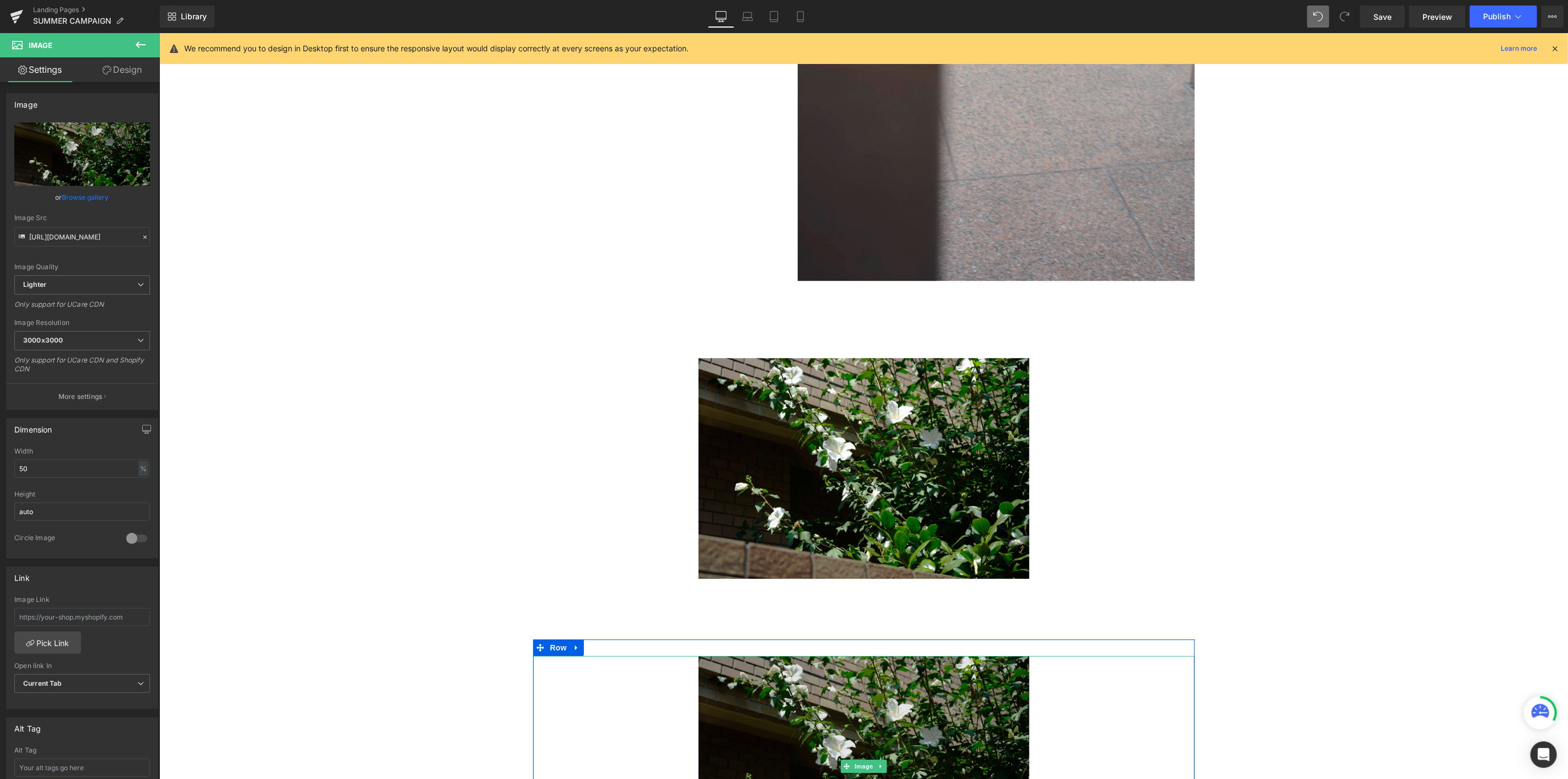
click at [888, 425] on img at bounding box center [864, 765] width 331 height 221
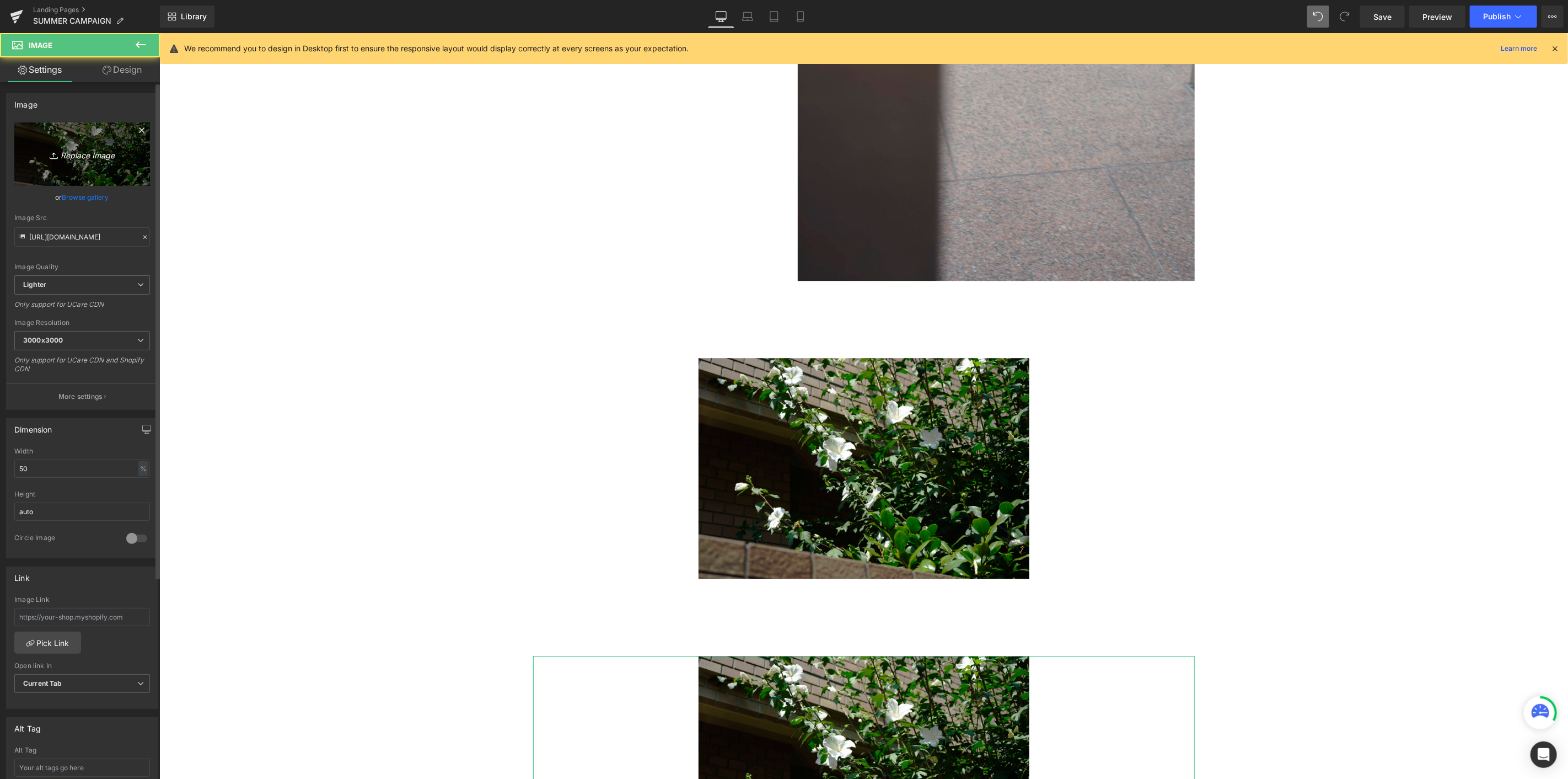
click at [101, 158] on icon "Replace Image" at bounding box center [83, 154] width 89 height 14
type input "C:\fakepath\_DSC8119.jpg"
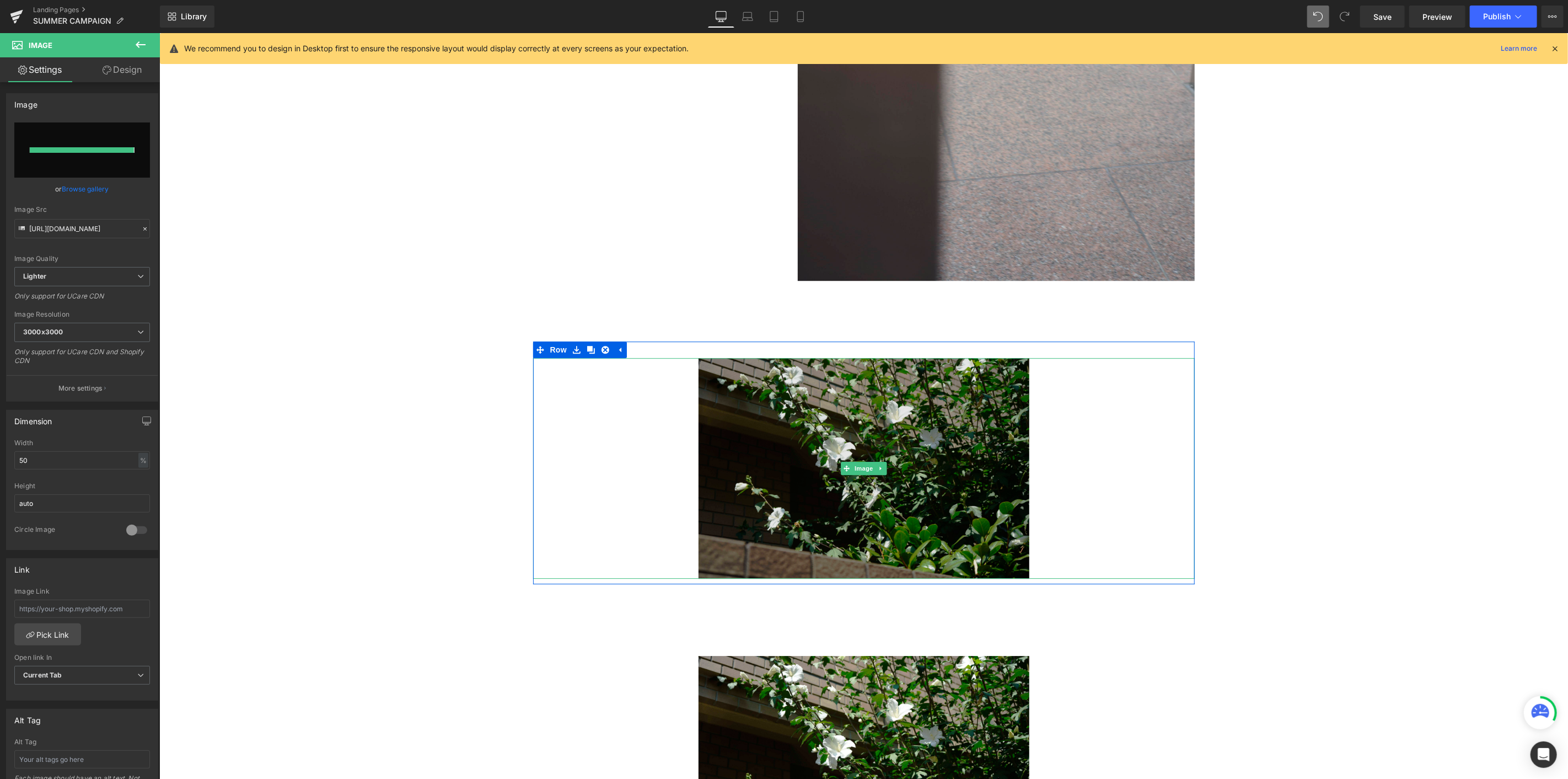
type input "[URL][DOMAIN_NAME]"
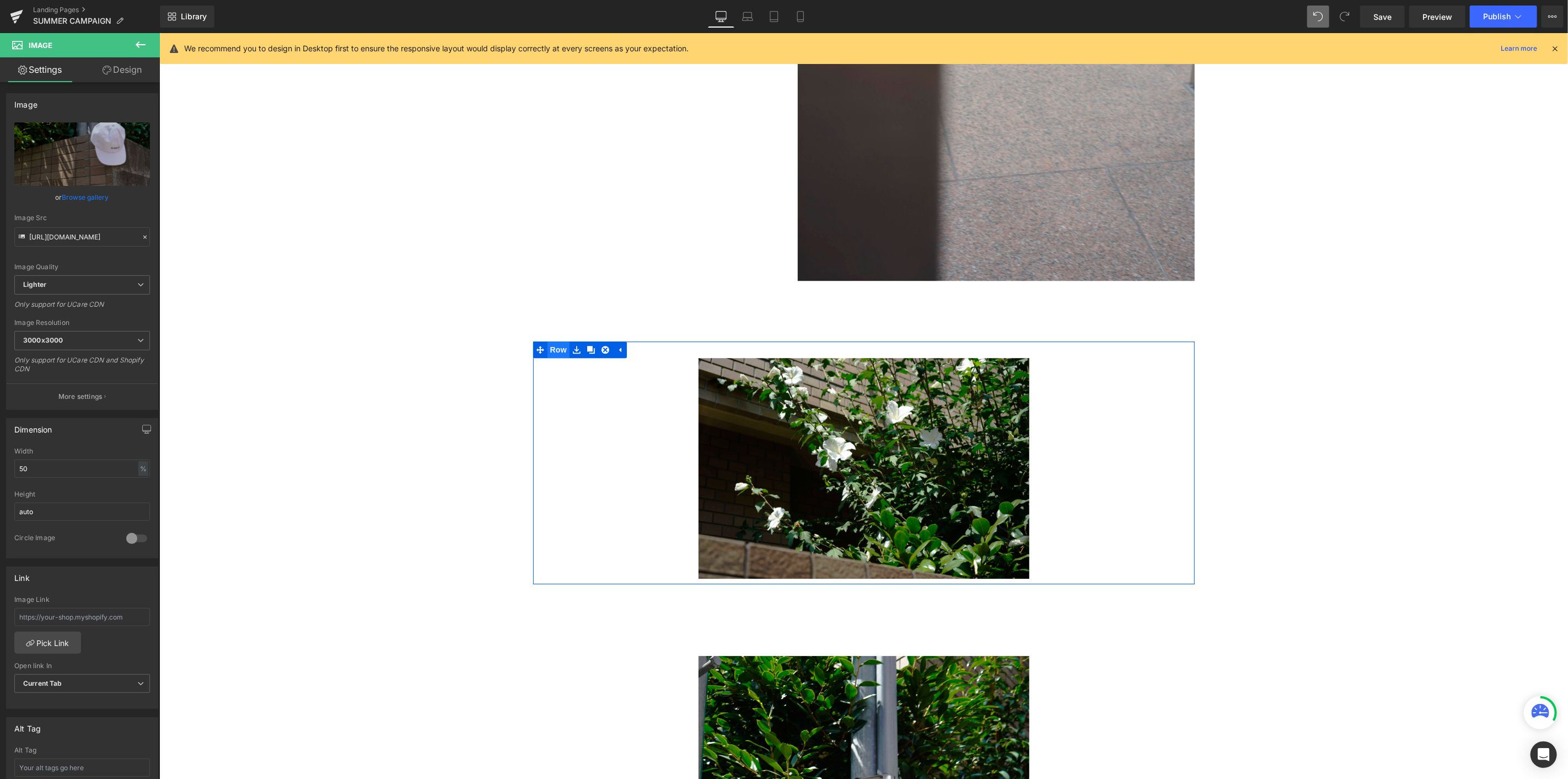
click at [548, 353] on span "Row" at bounding box center [558, 349] width 22 height 16
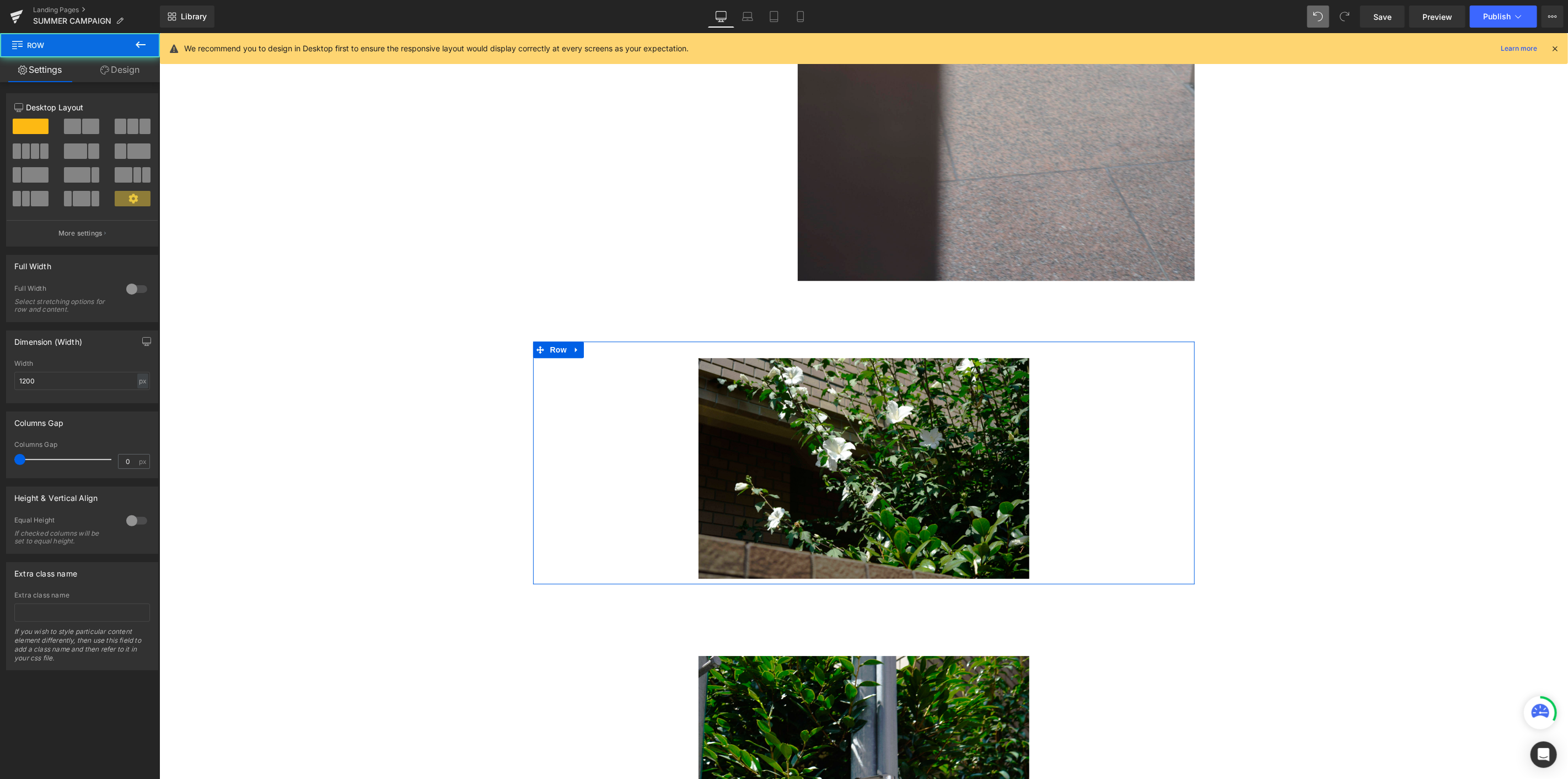
click at [90, 129] on span at bounding box center [90, 126] width 17 height 16
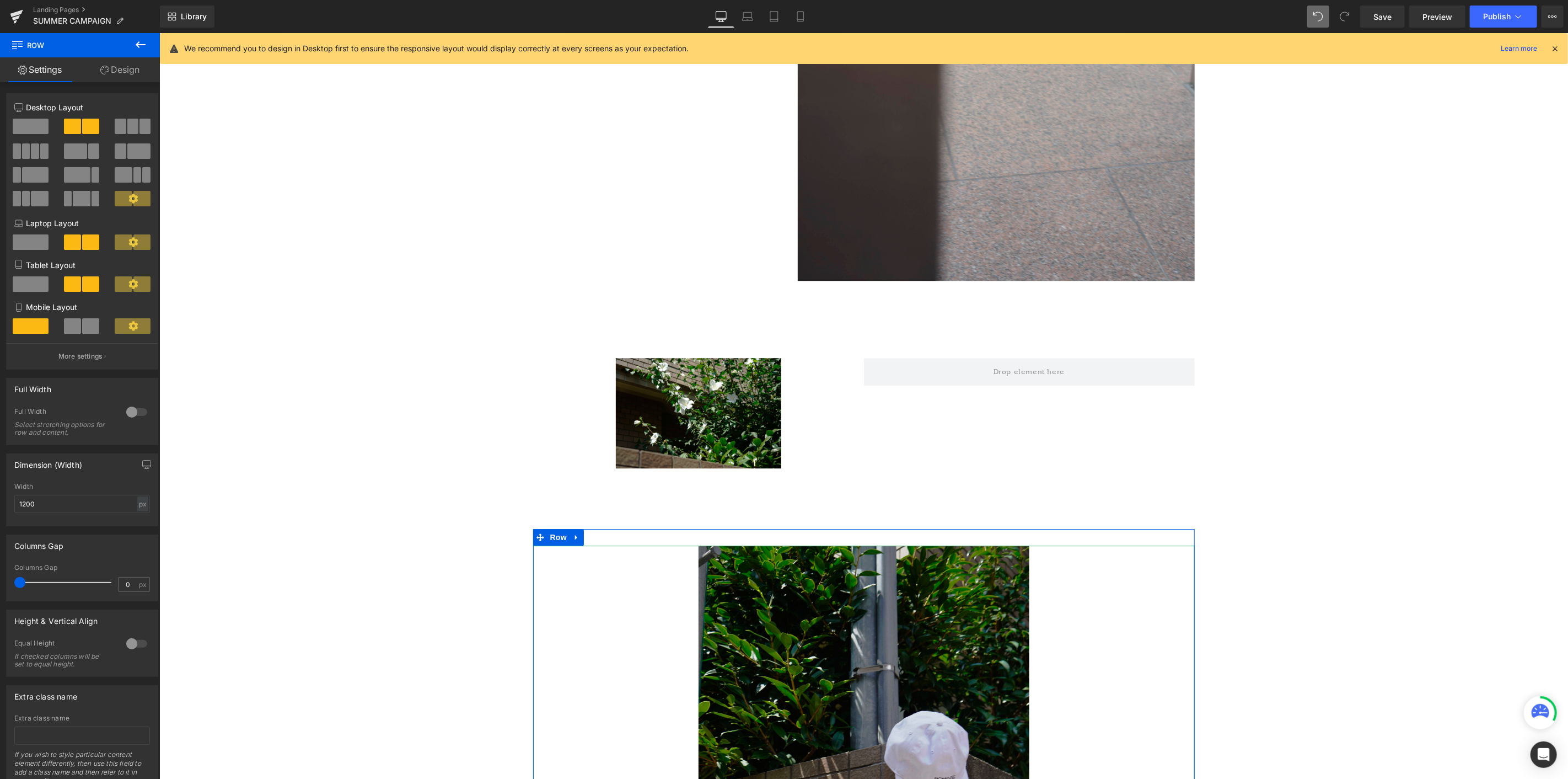
click at [938, 425] on img at bounding box center [864, 793] width 331 height 496
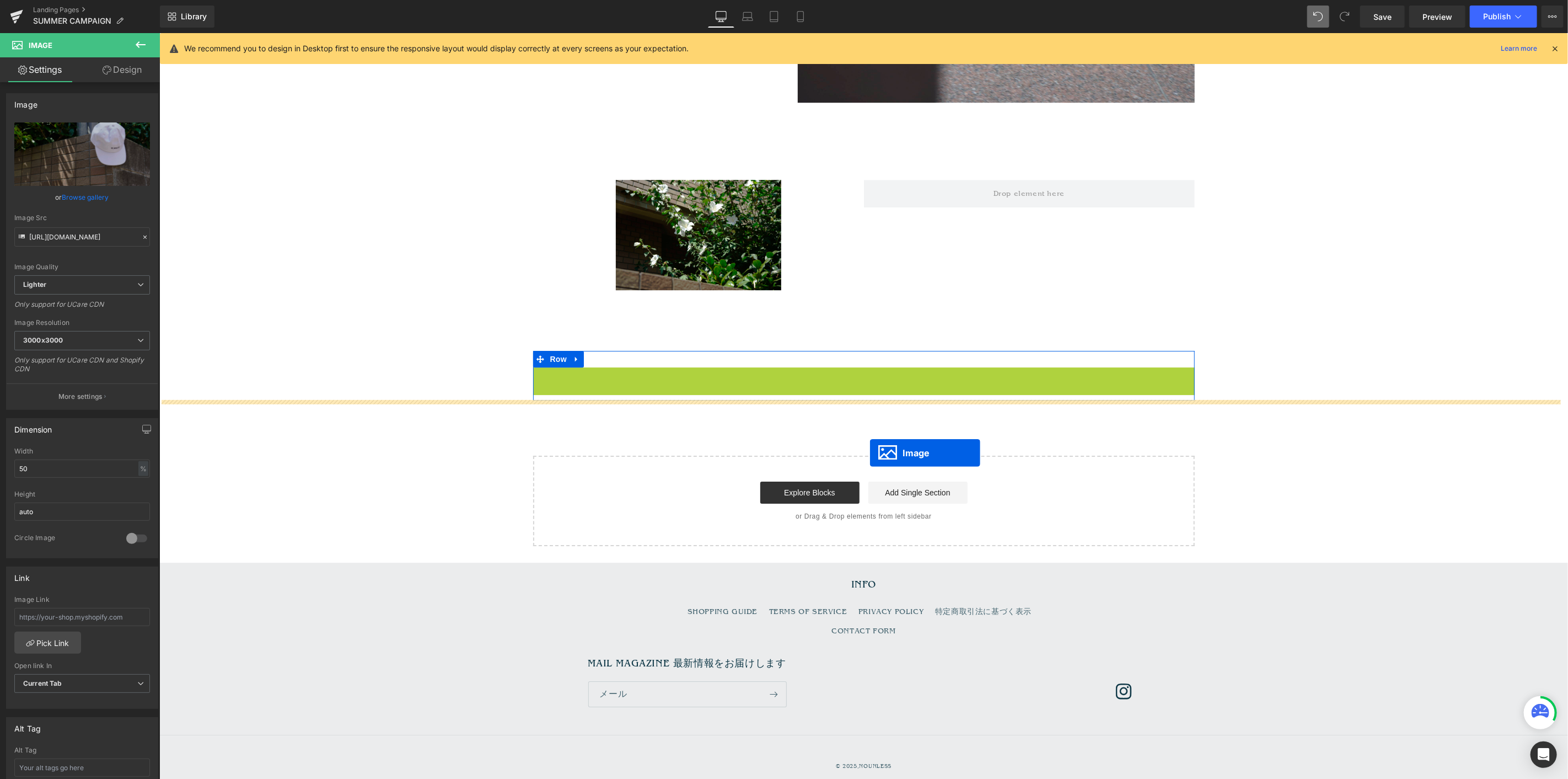
scroll to position [2638, 0]
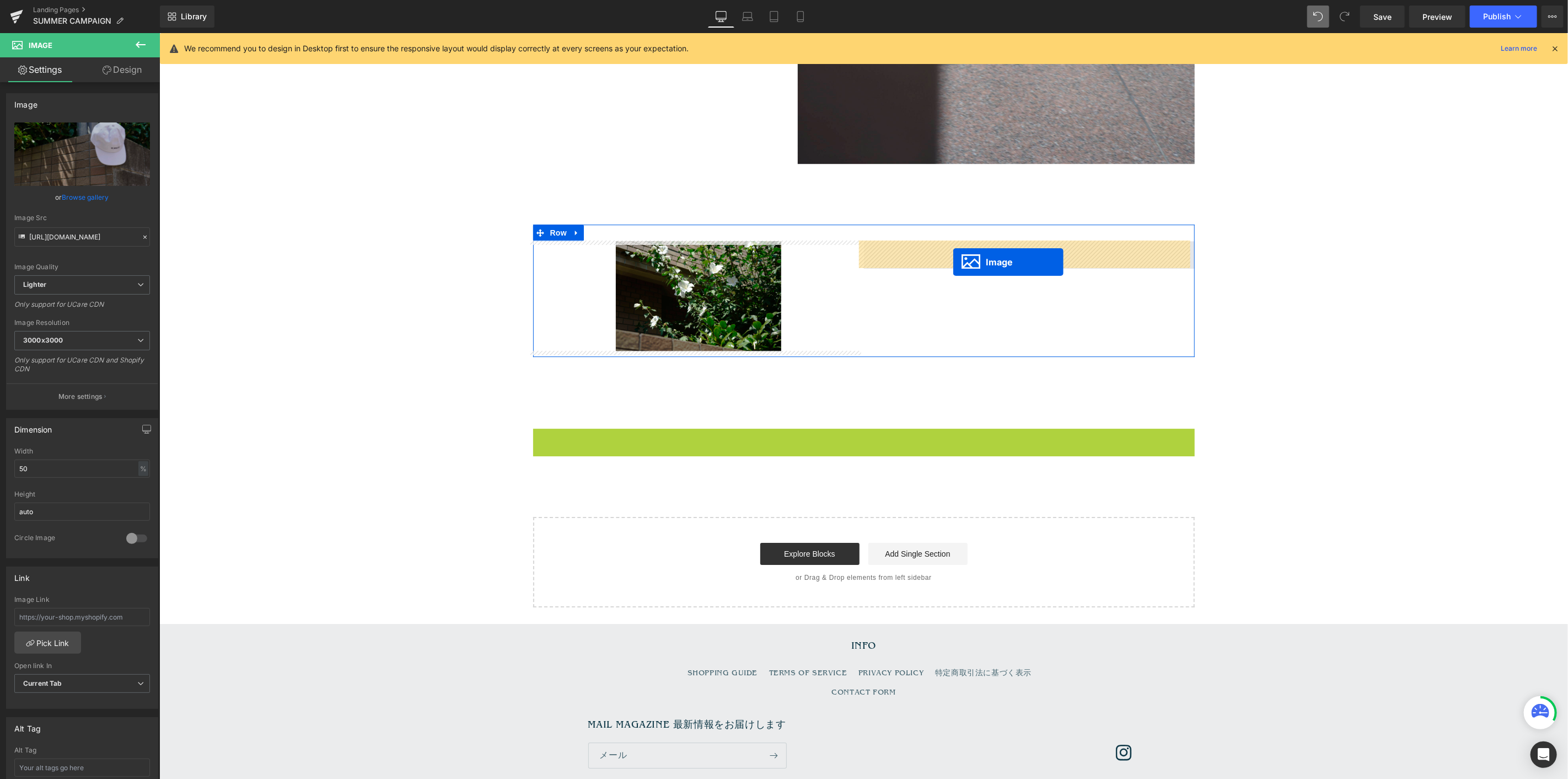
drag, startPoint x: 841, startPoint y: 551, endPoint x: 953, endPoint y: 261, distance: 310.9
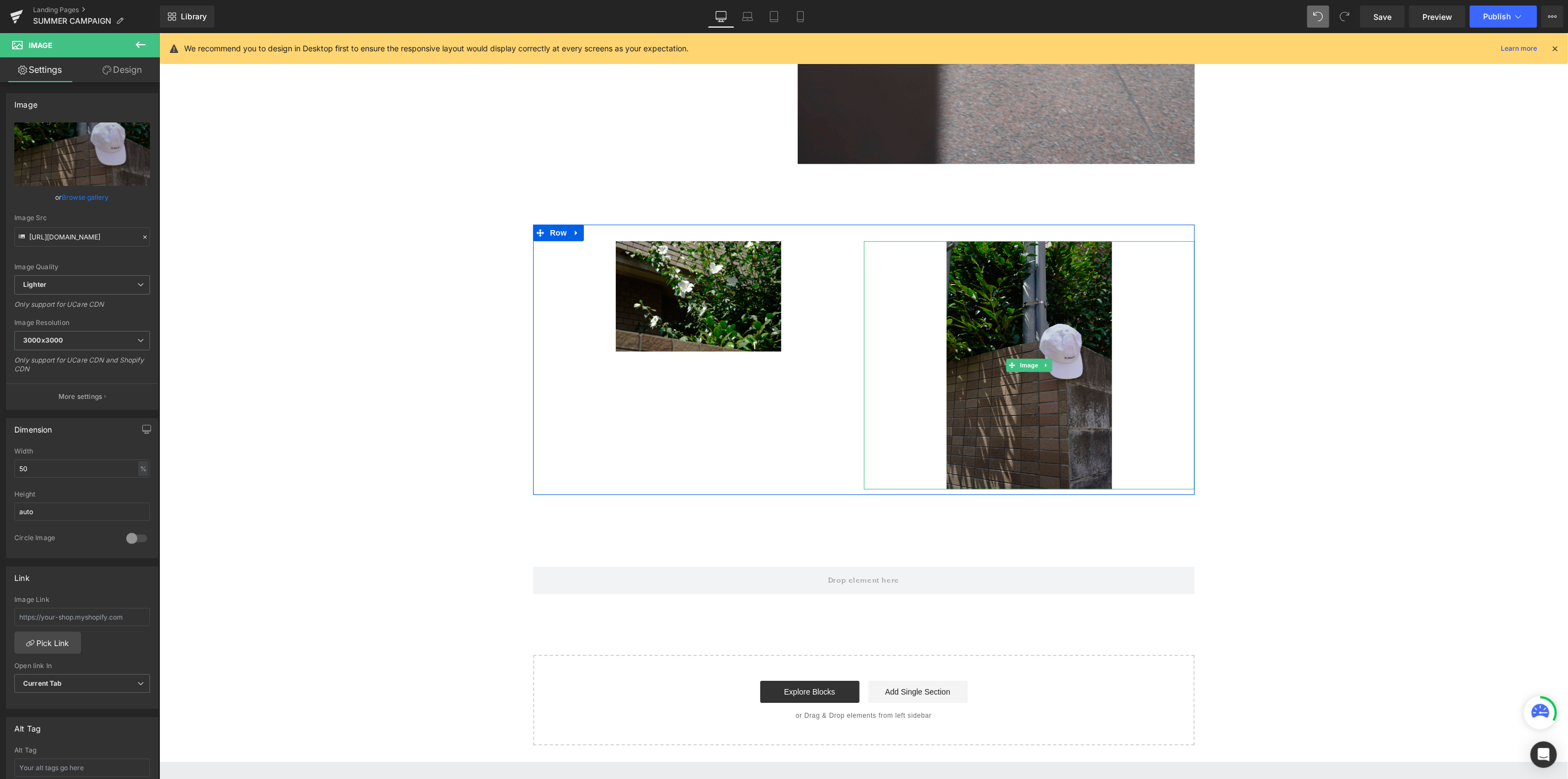
drag, startPoint x: 1012, startPoint y: 278, endPoint x: 990, endPoint y: 278, distance: 22.0
click at [941, 278] on img at bounding box center [1029, 365] width 165 height 248
drag, startPoint x: 55, startPoint y: 465, endPoint x: 0, endPoint y: 453, distance: 56.3
click at [0, 425] on div "Dimension 50% Width 50 % % px auto Height auto 0 Circle Image" at bounding box center [82, 484] width 165 height 148
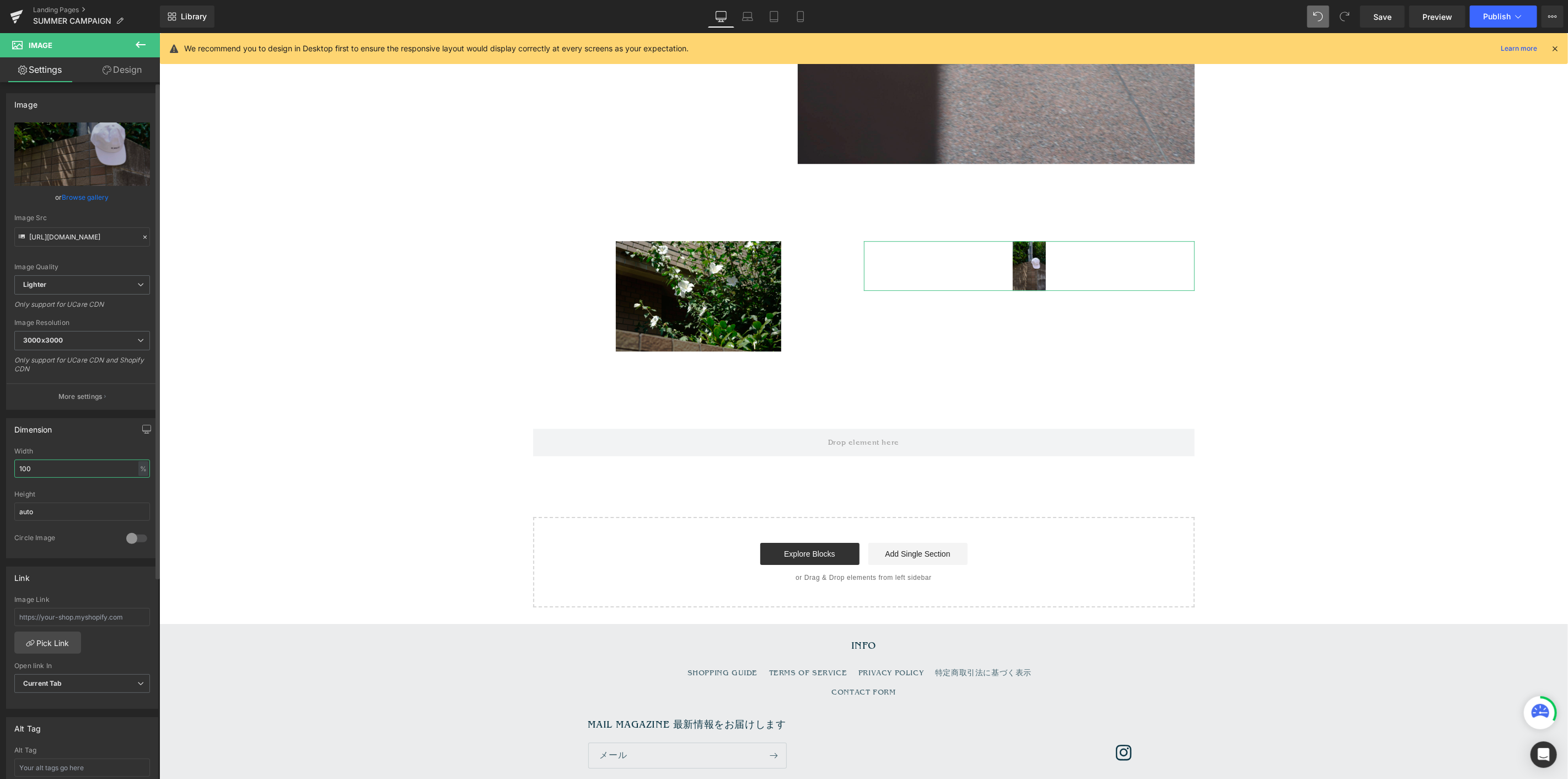
type input "100"
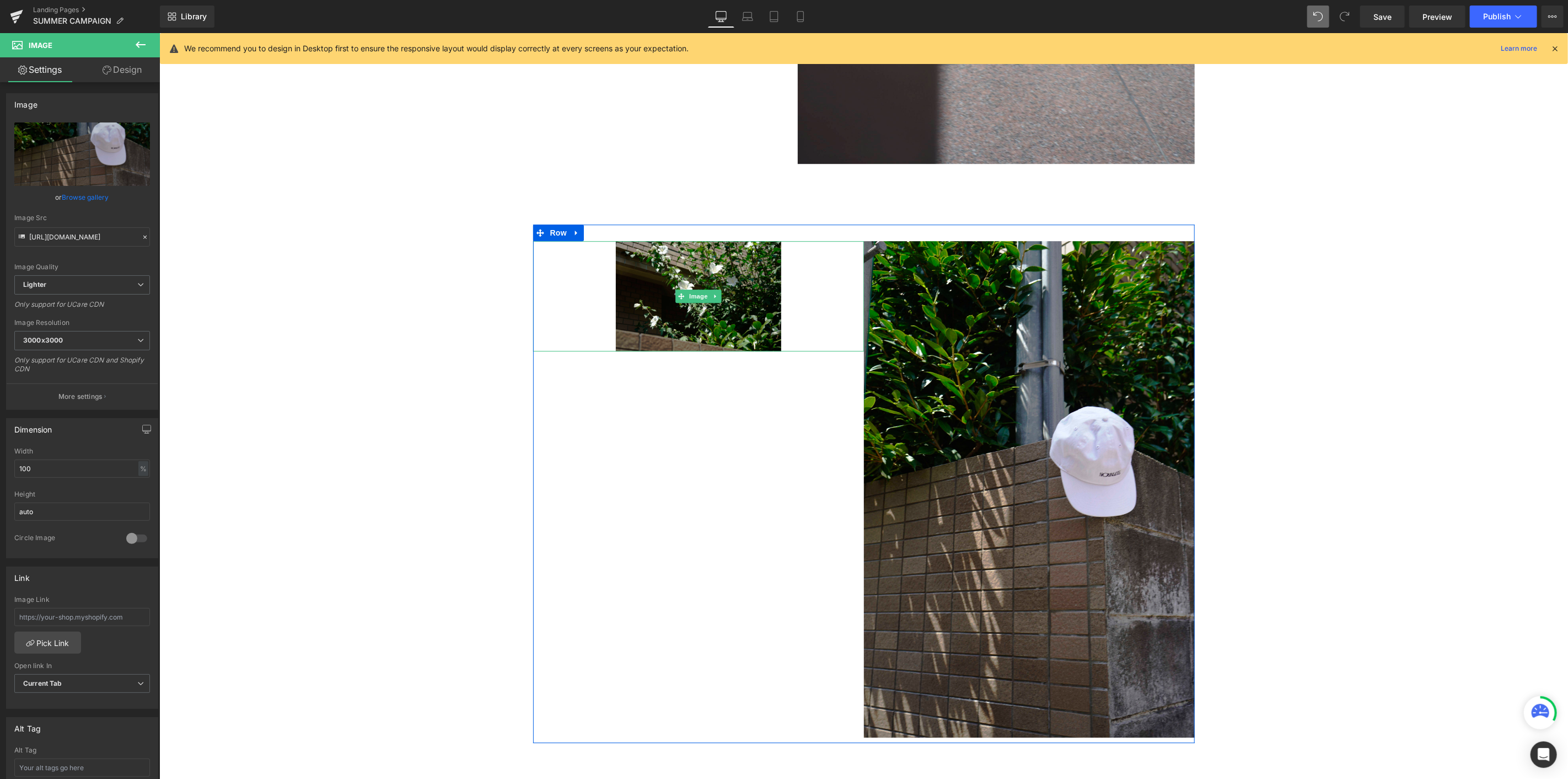
click at [681, 284] on img at bounding box center [698, 295] width 165 height 110
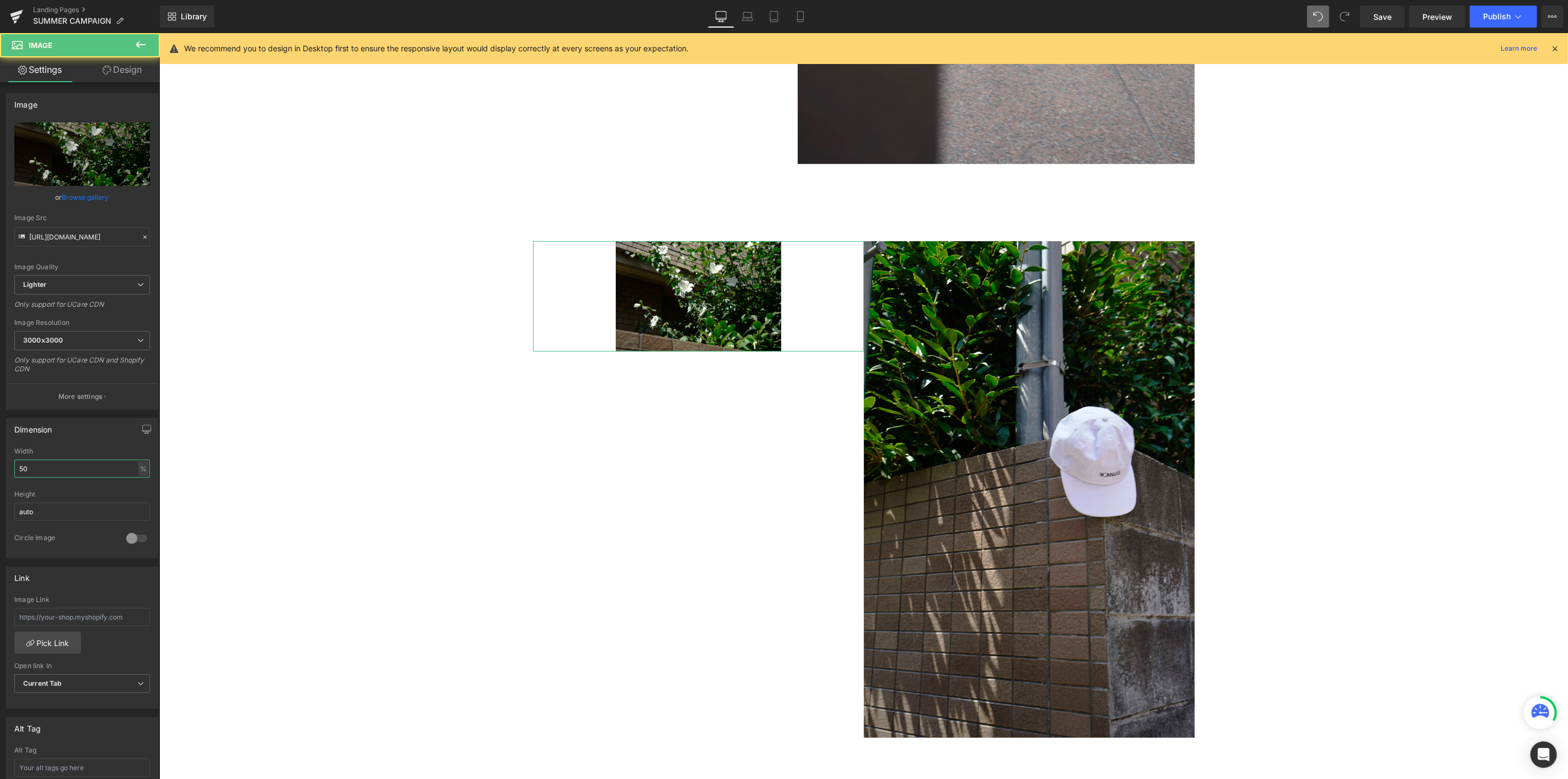
drag, startPoint x: 24, startPoint y: 465, endPoint x: 0, endPoint y: 456, distance: 25.6
click at [0, 425] on div "Dimension 50% Width 50 % % px auto Height auto 0 Circle Image" at bounding box center [82, 484] width 165 height 148
type input "100"
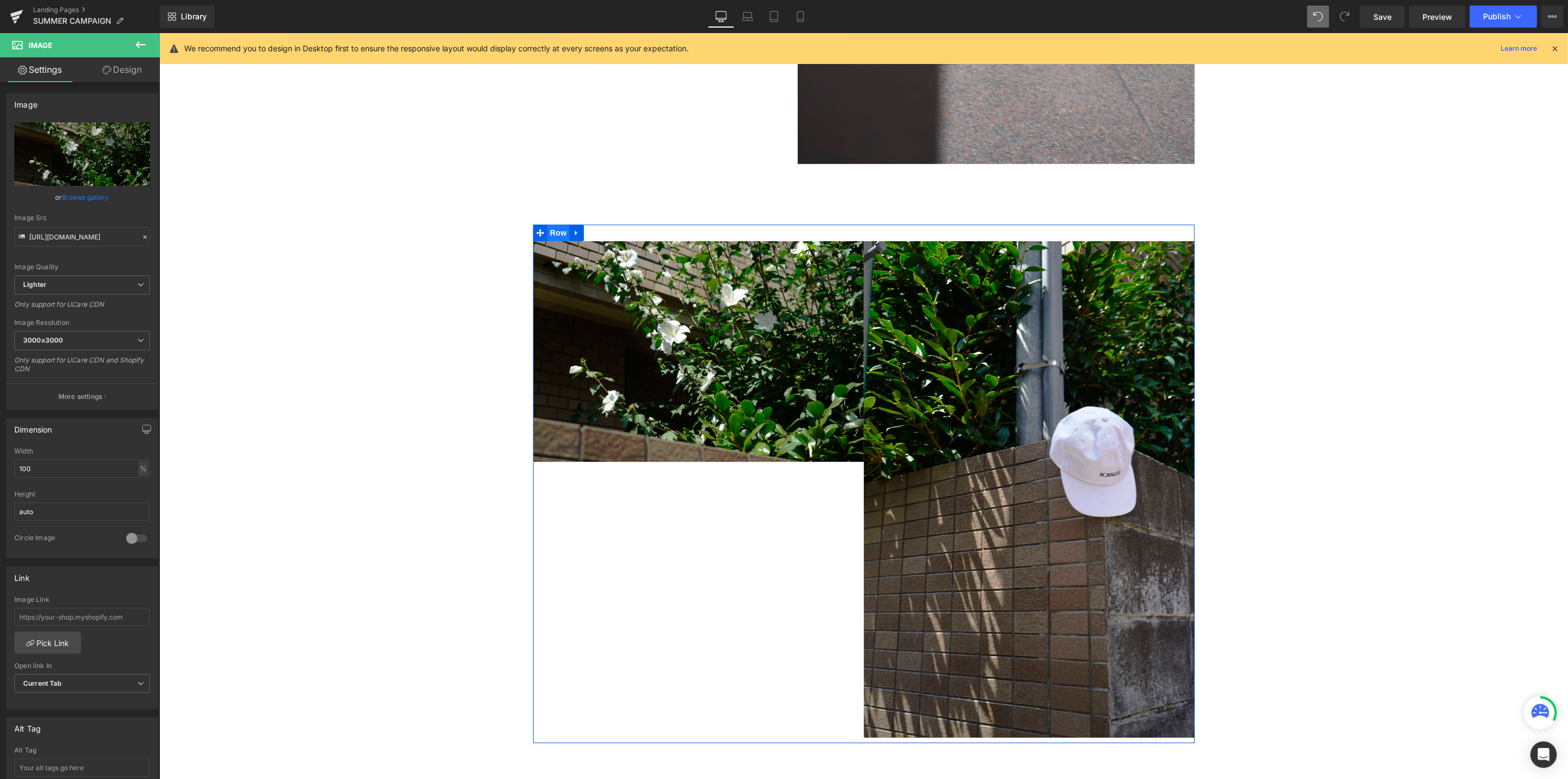
click at [547, 227] on span "Row" at bounding box center [558, 232] width 22 height 16
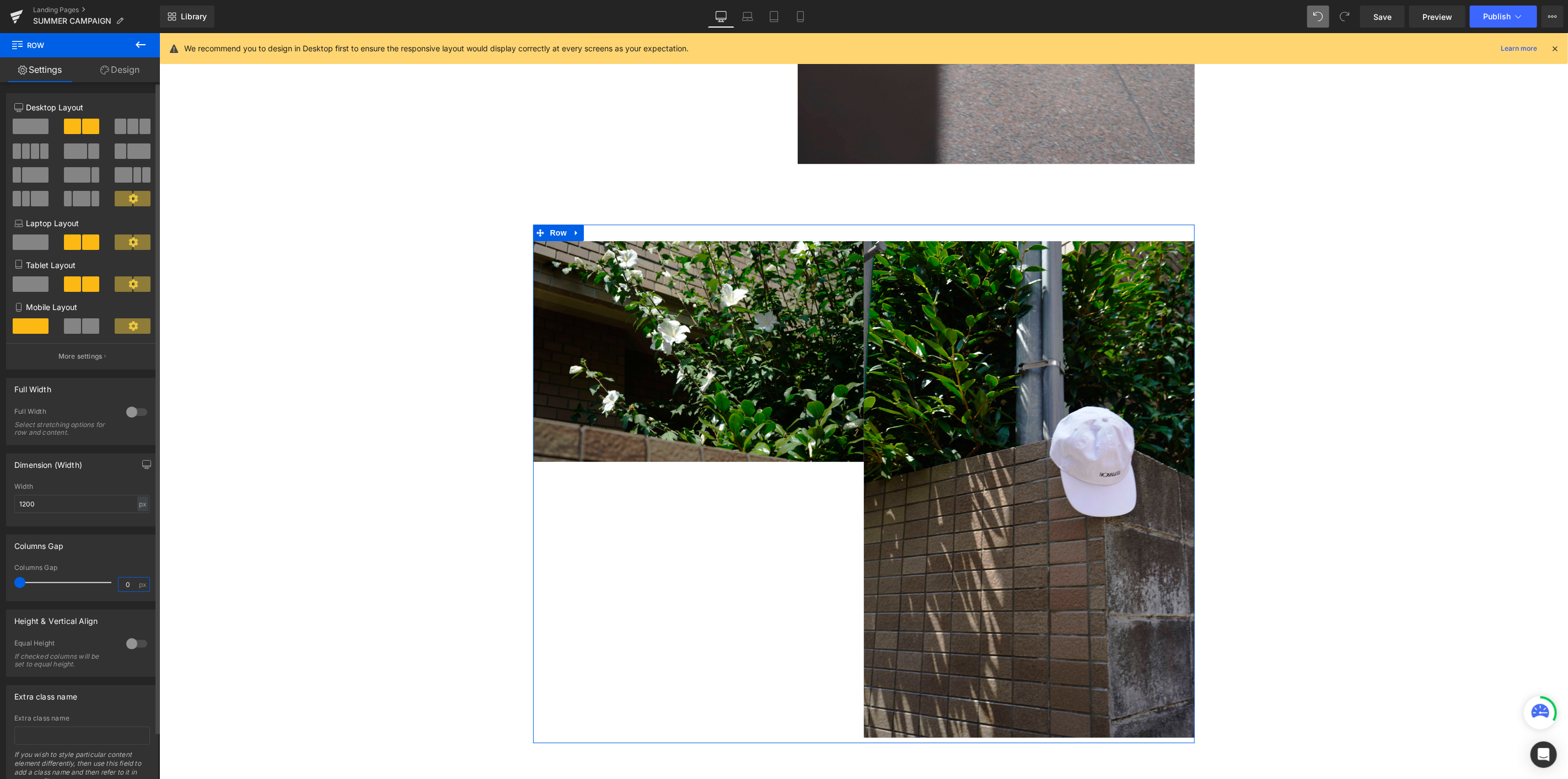
drag, startPoint x: 127, startPoint y: 589, endPoint x: 97, endPoint y: 585, distance: 30.3
click at [97, 425] on div "Columns Gap 0 px" at bounding box center [82, 582] width 136 height 37
type input "10"
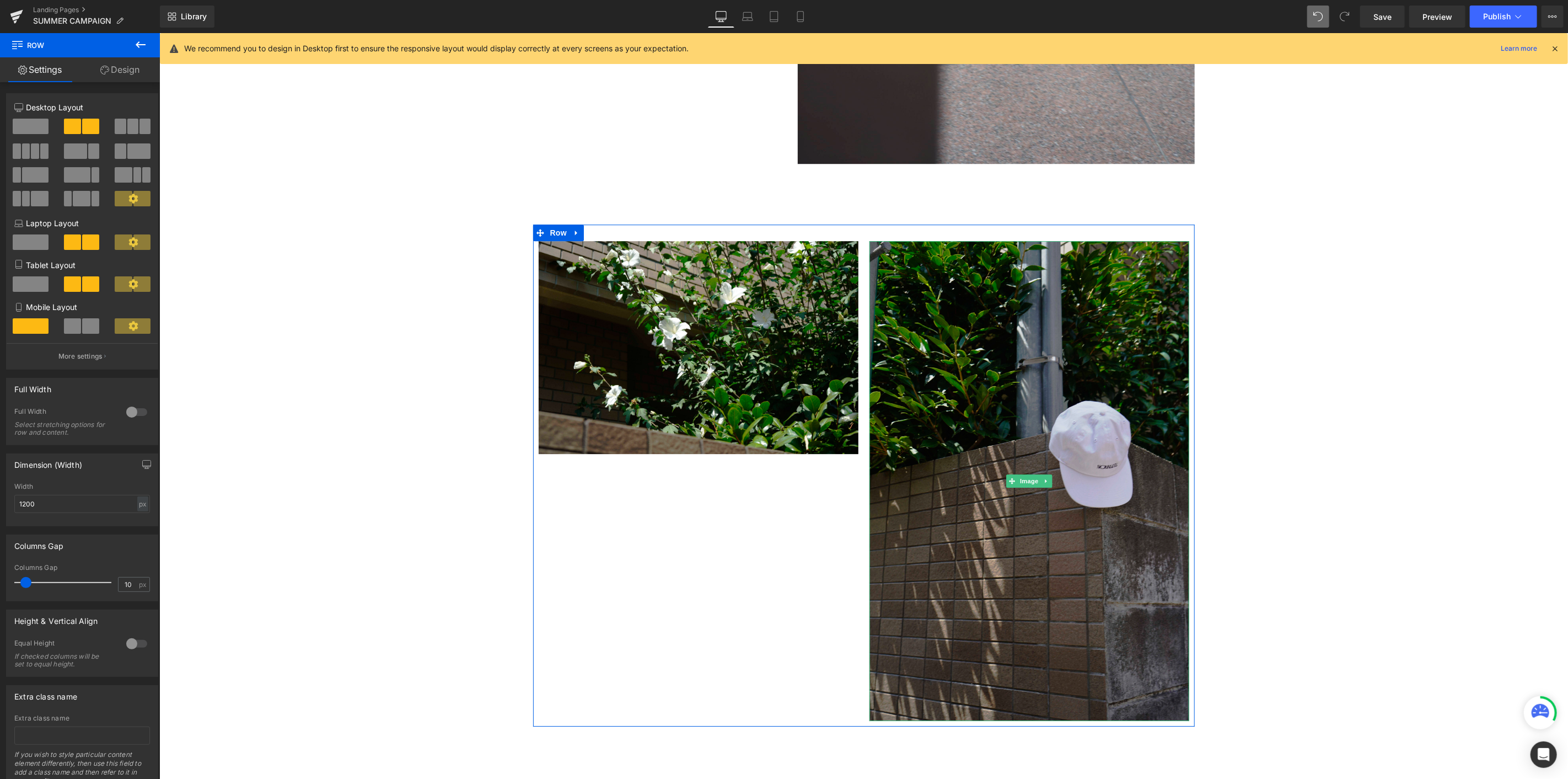
click at [941, 425] on img at bounding box center [1028, 481] width 320 height 480
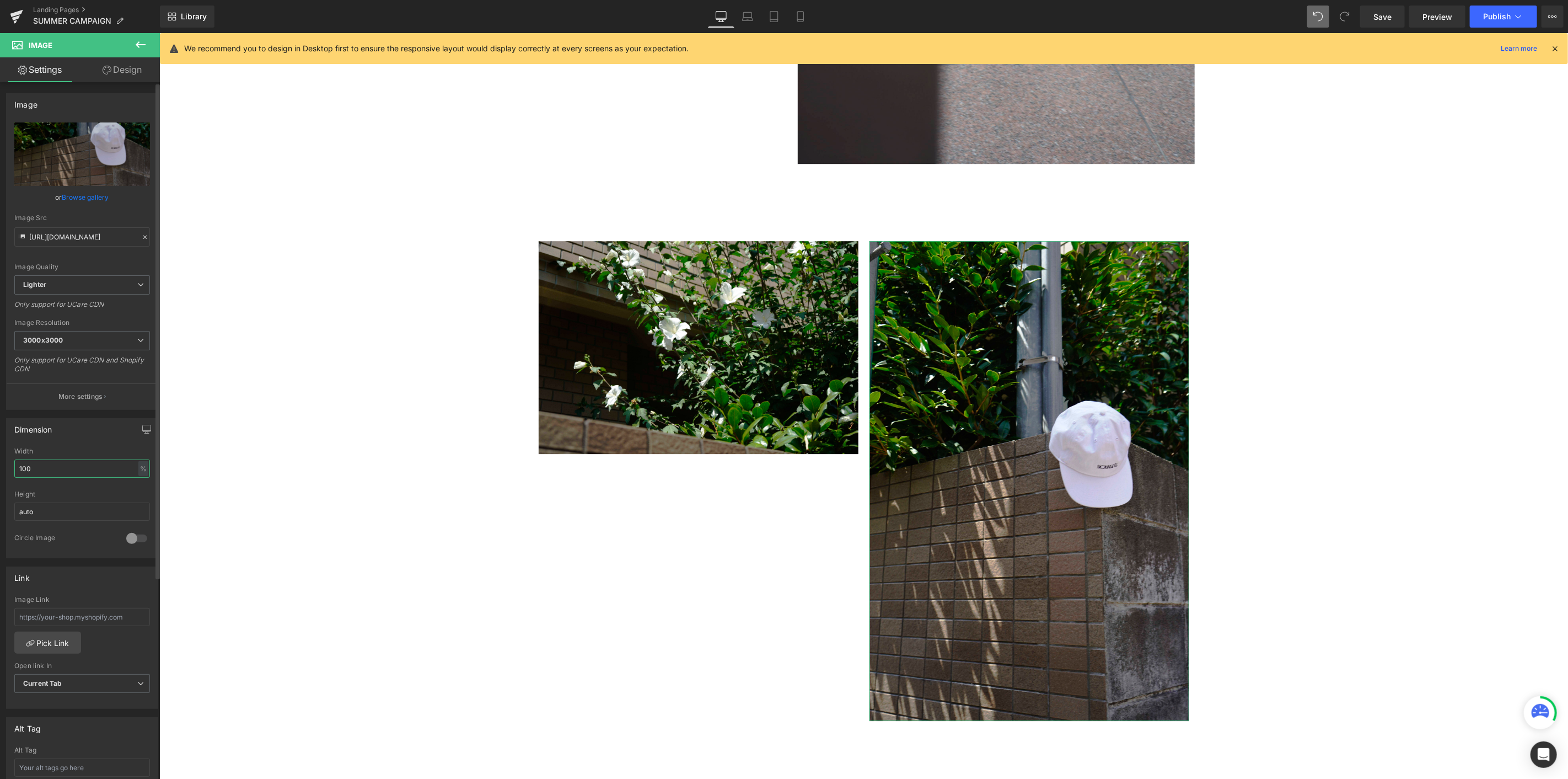
drag, startPoint x: 41, startPoint y: 467, endPoint x: 0, endPoint y: 461, distance: 41.4
click at [0, 425] on div "Dimension 100% Width 100 % % px auto Height auto 0 Circle Image" at bounding box center [82, 484] width 165 height 148
type input "70"
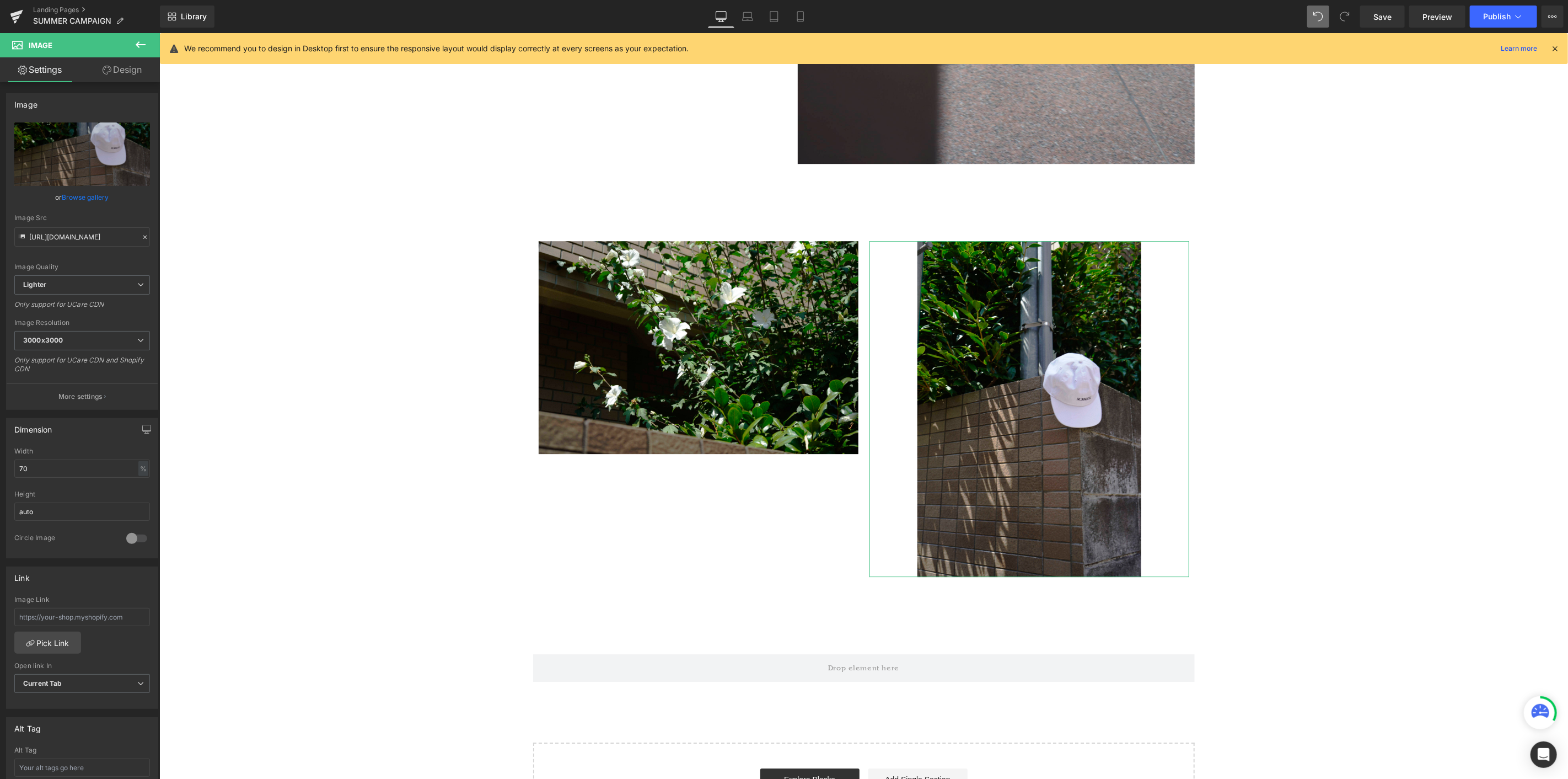
click at [129, 78] on link "Design" at bounding box center [122, 70] width 80 height 25
click at [0, 0] on div "Spacing" at bounding box center [0, 0] width 0 height 0
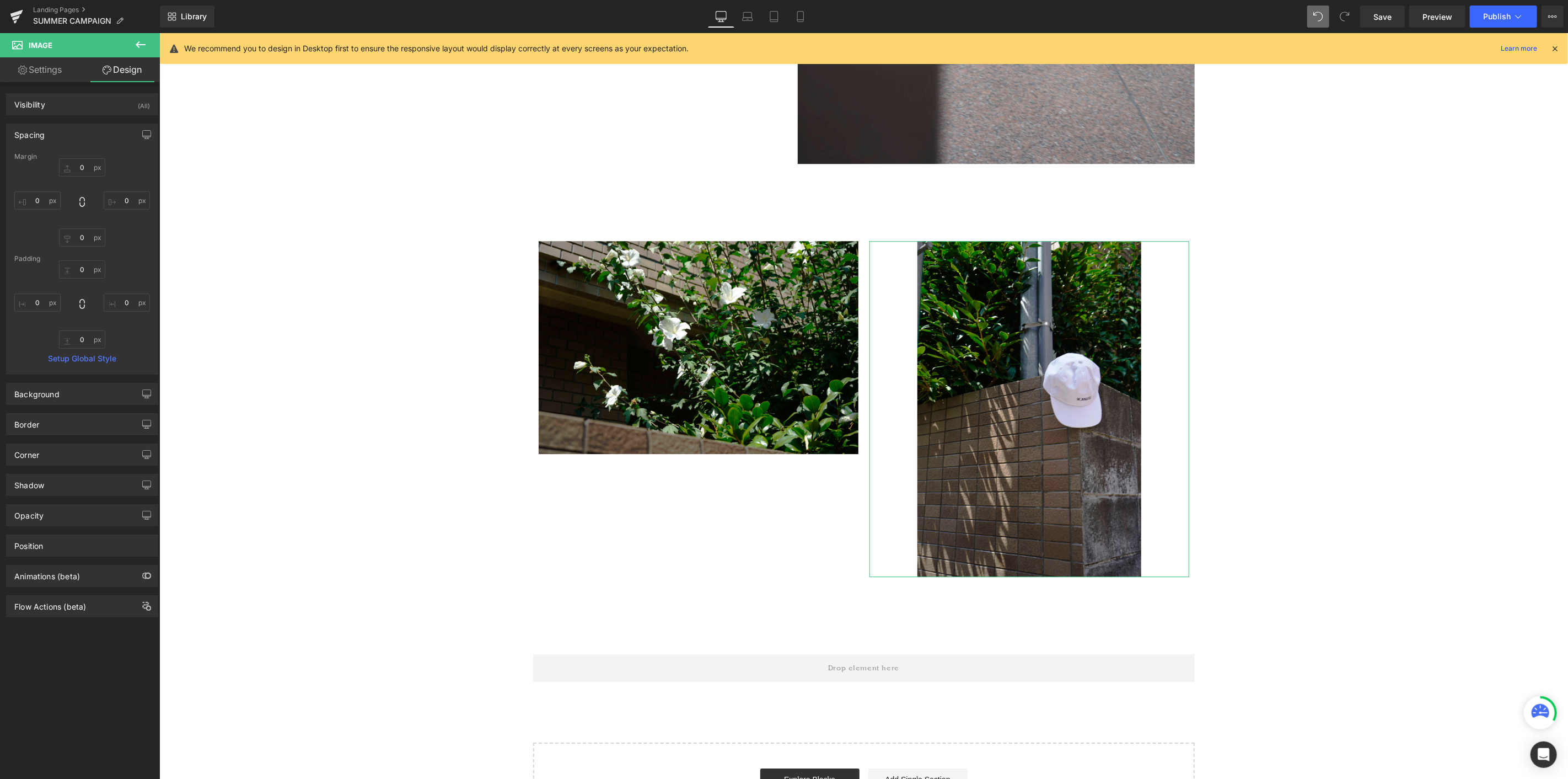
type input "0"
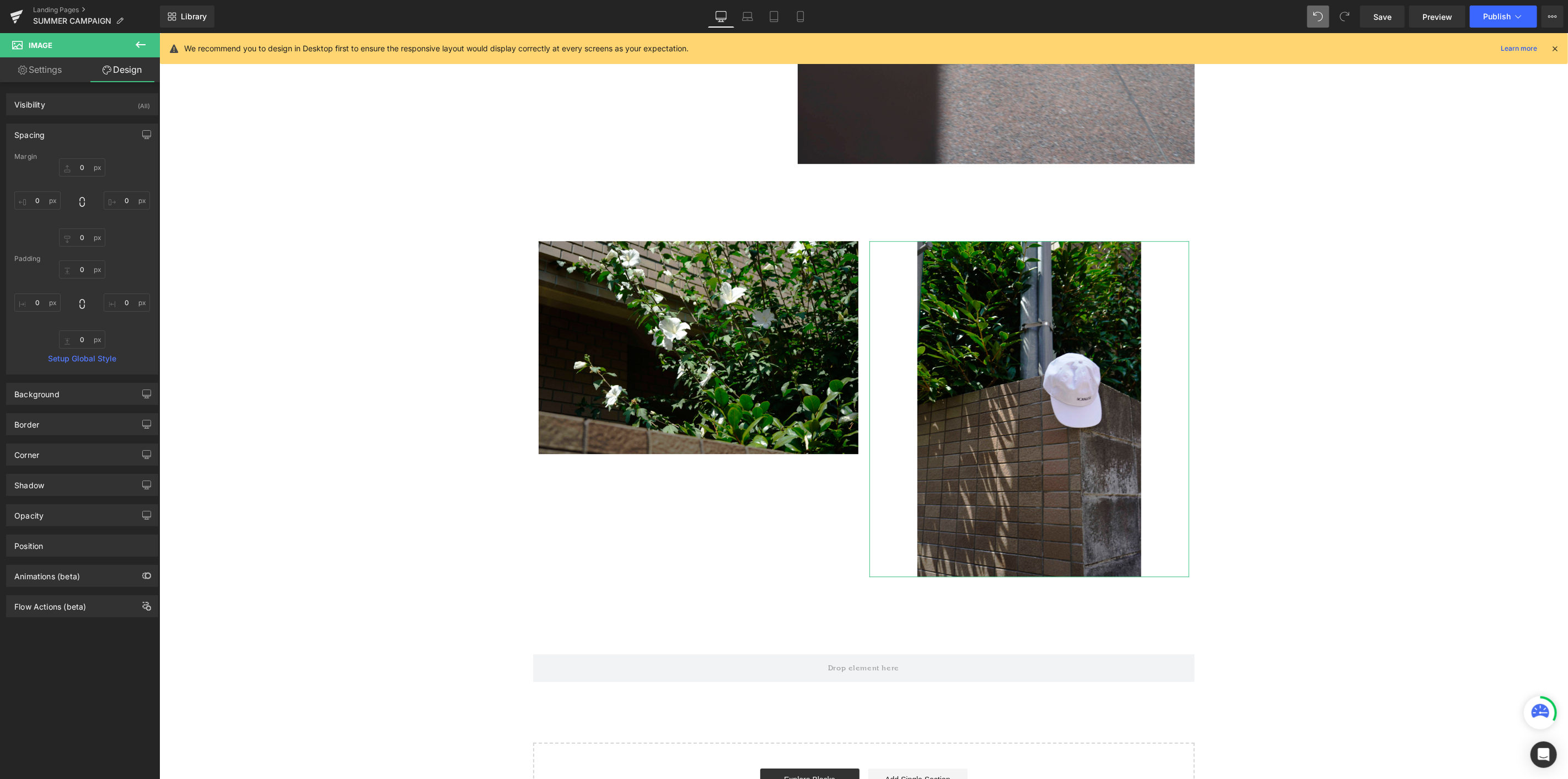
type input "0"
click at [80, 174] on input "0" at bounding box center [82, 167] width 47 height 18
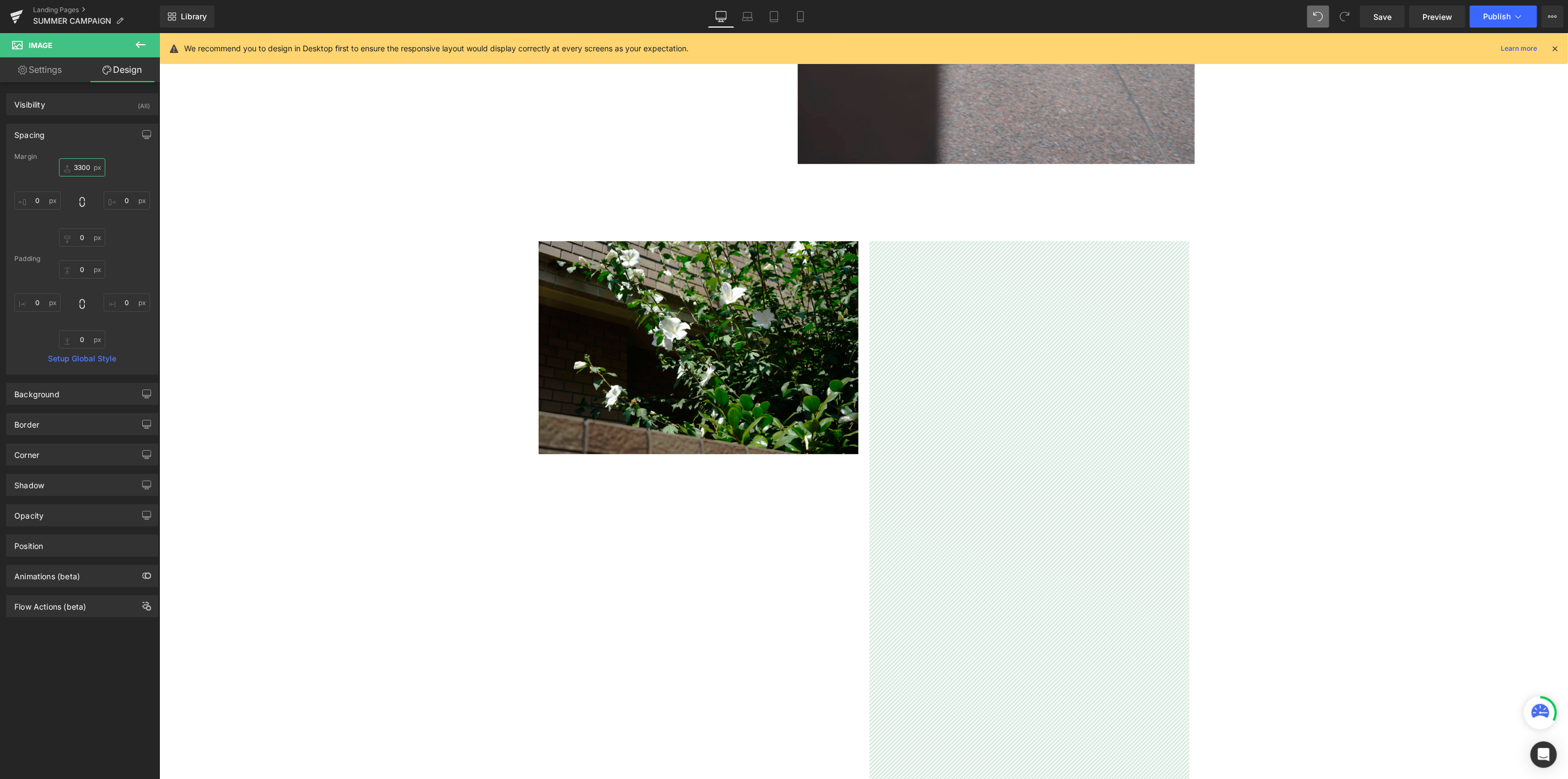
type input "300"
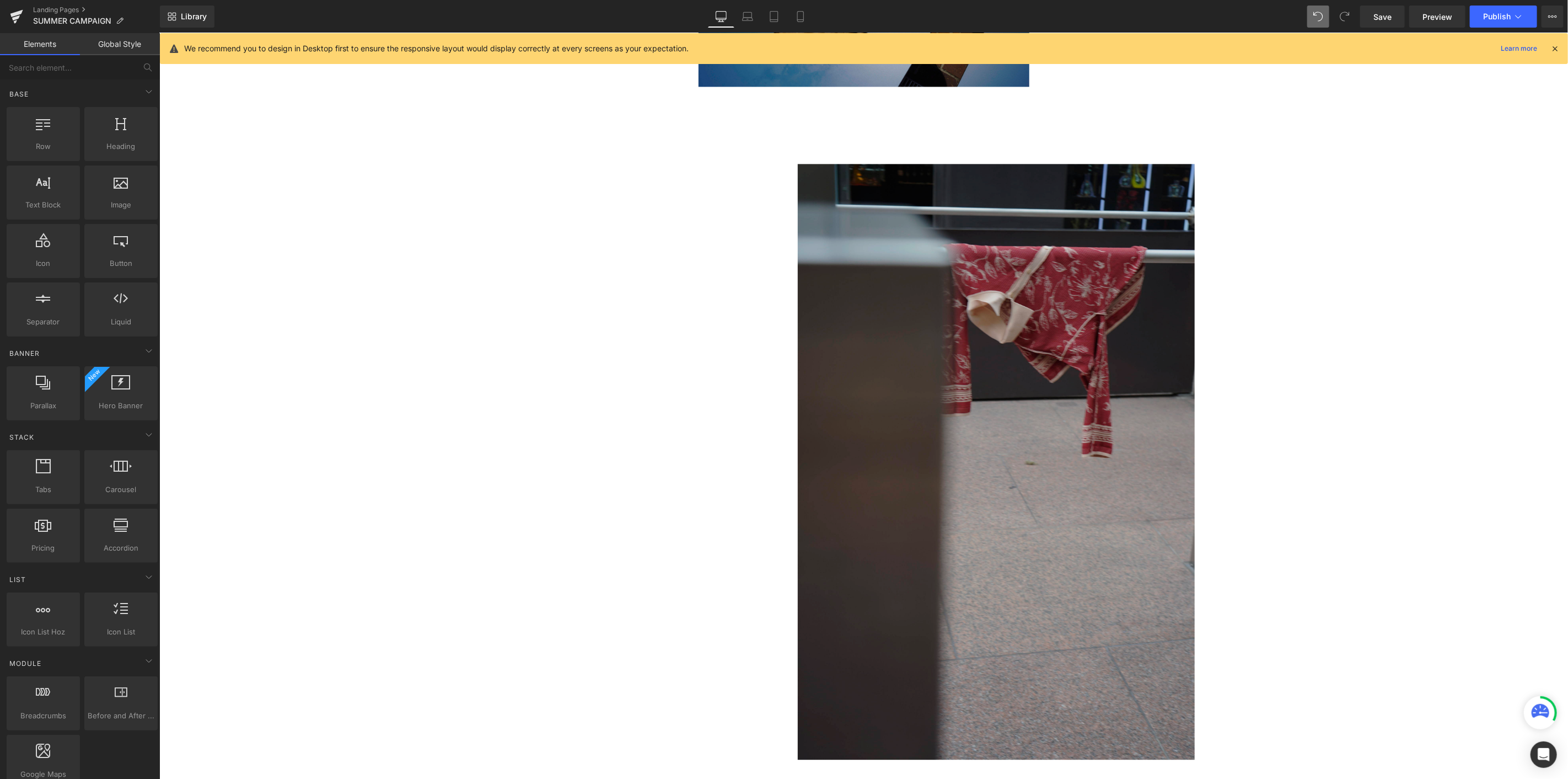
scroll to position [2025, 0]
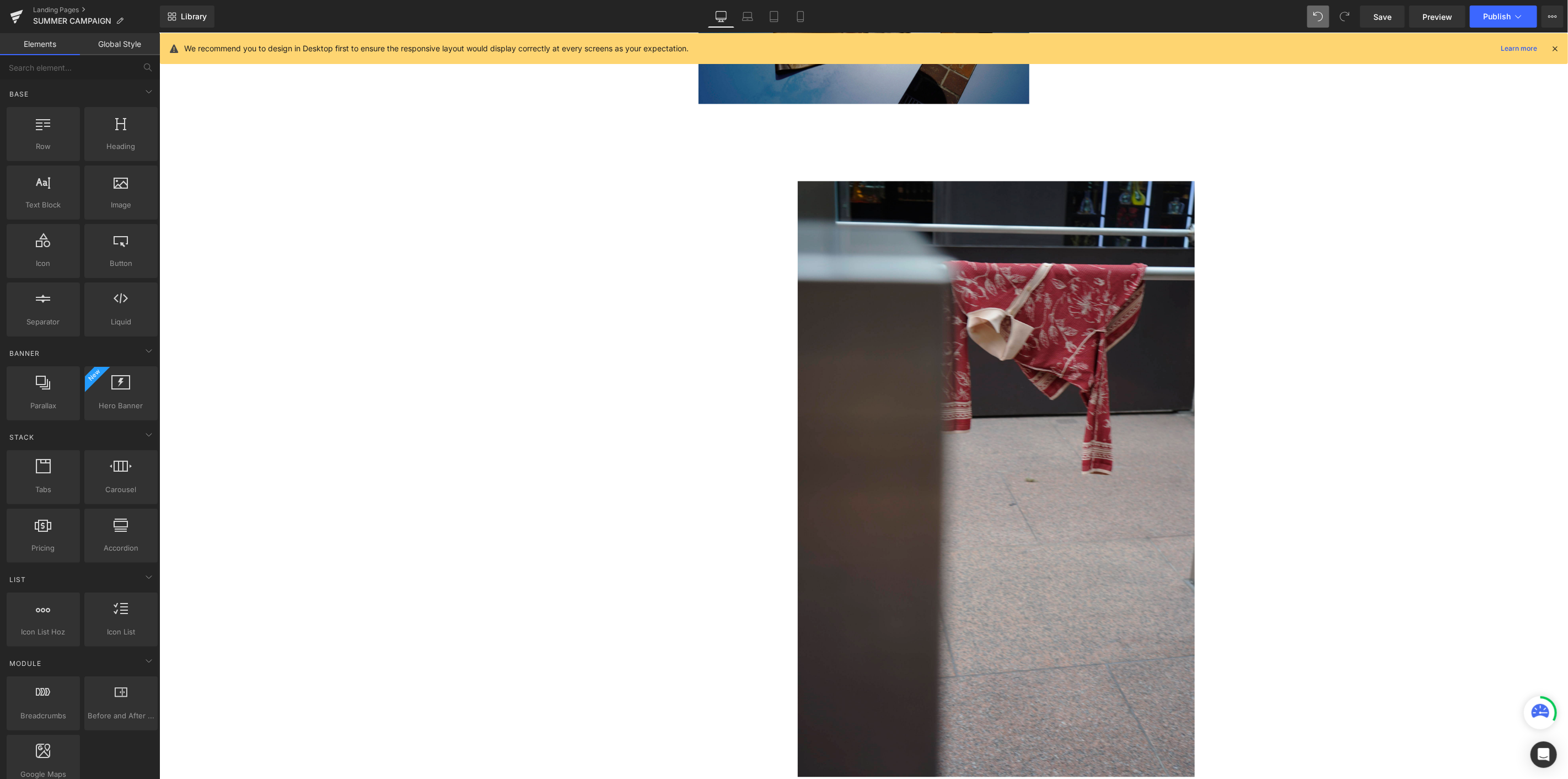
click at [941, 253] on img at bounding box center [996, 478] width 397 height 596
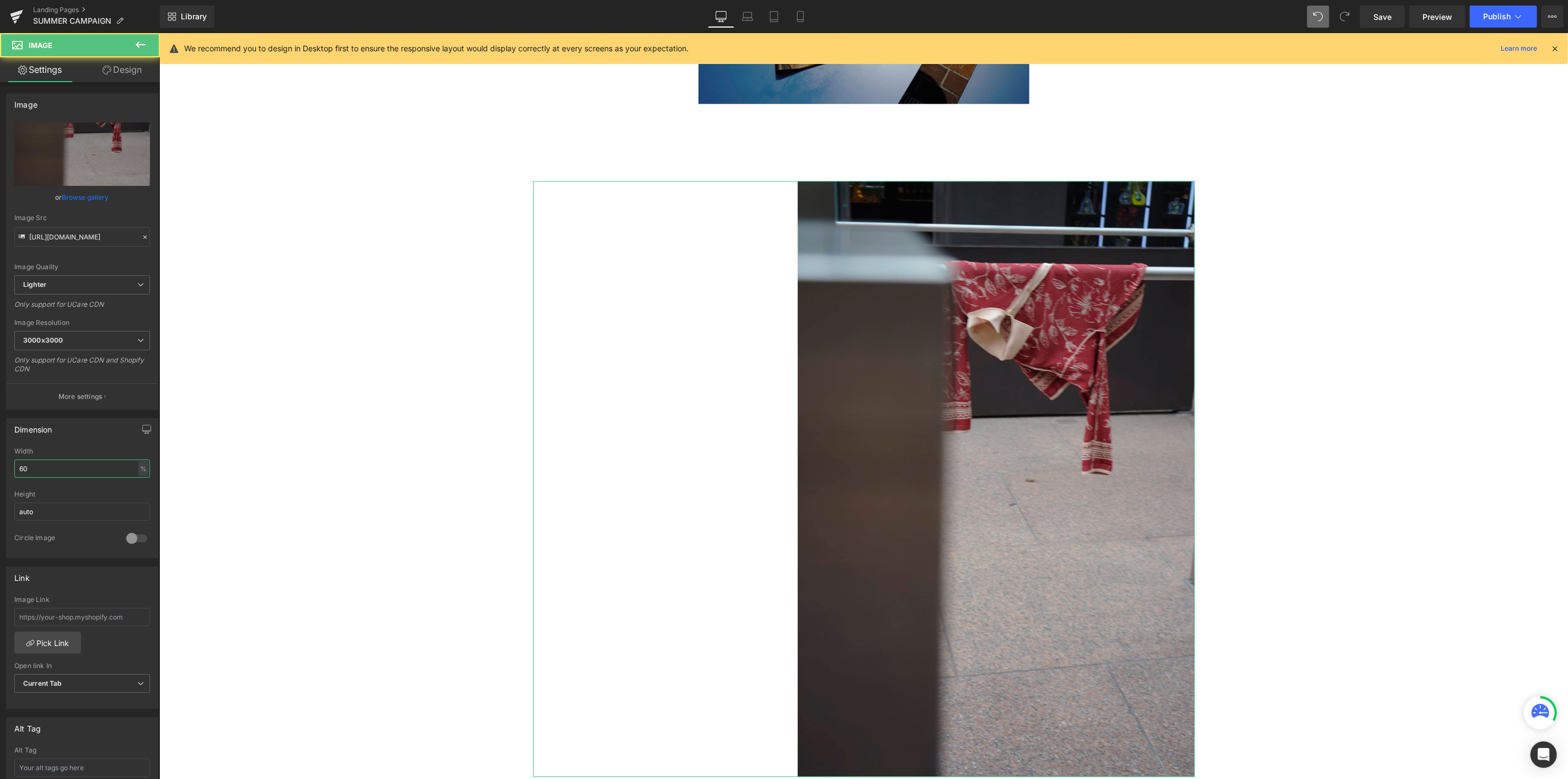
drag, startPoint x: 29, startPoint y: 467, endPoint x: 2, endPoint y: 464, distance: 27.2
click at [2, 425] on div "Dimension 60% Width 60 % % px auto Height auto 0 Circle Image" at bounding box center [82, 484] width 165 height 148
type input "50"
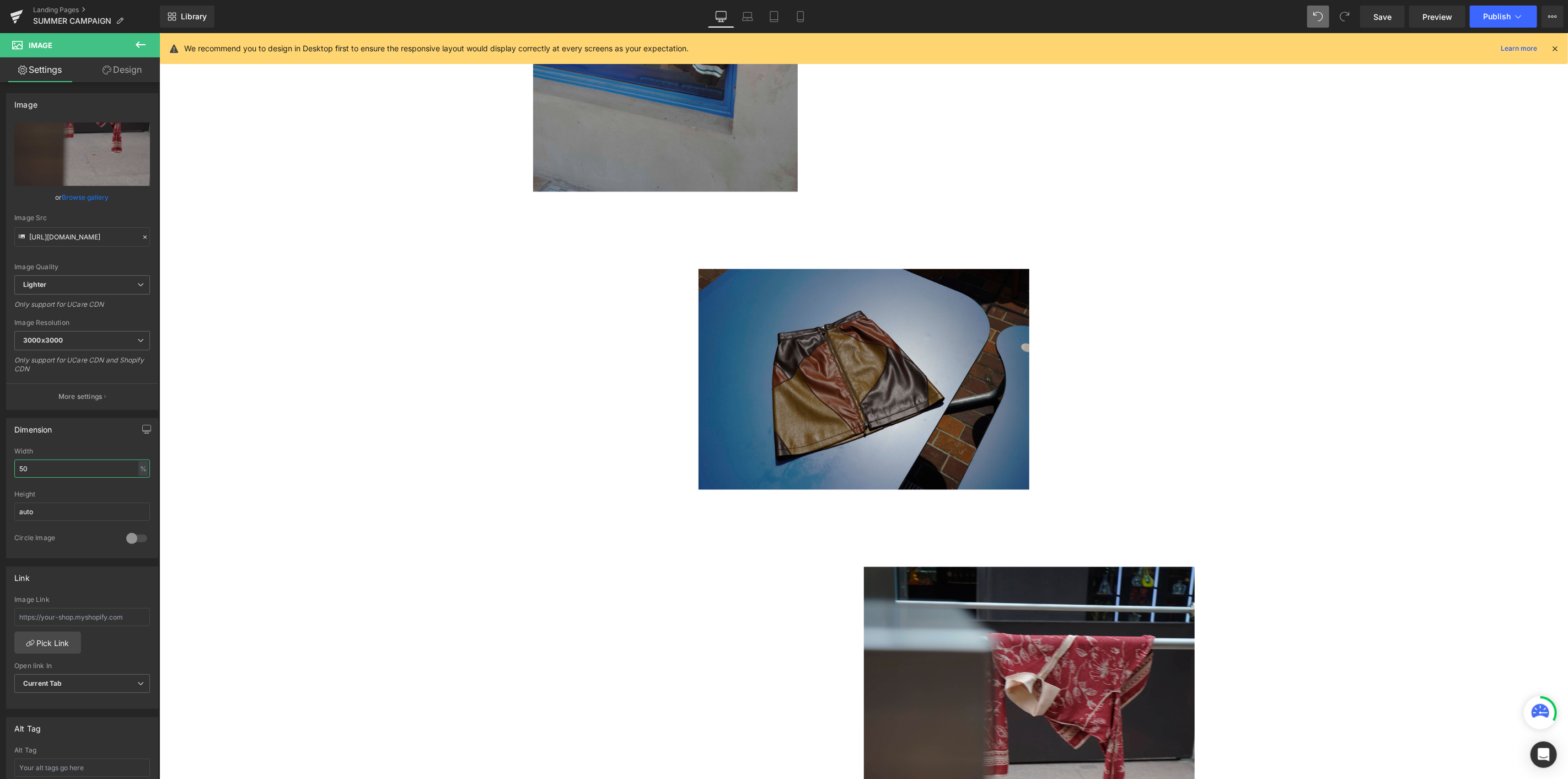
scroll to position [1531, 0]
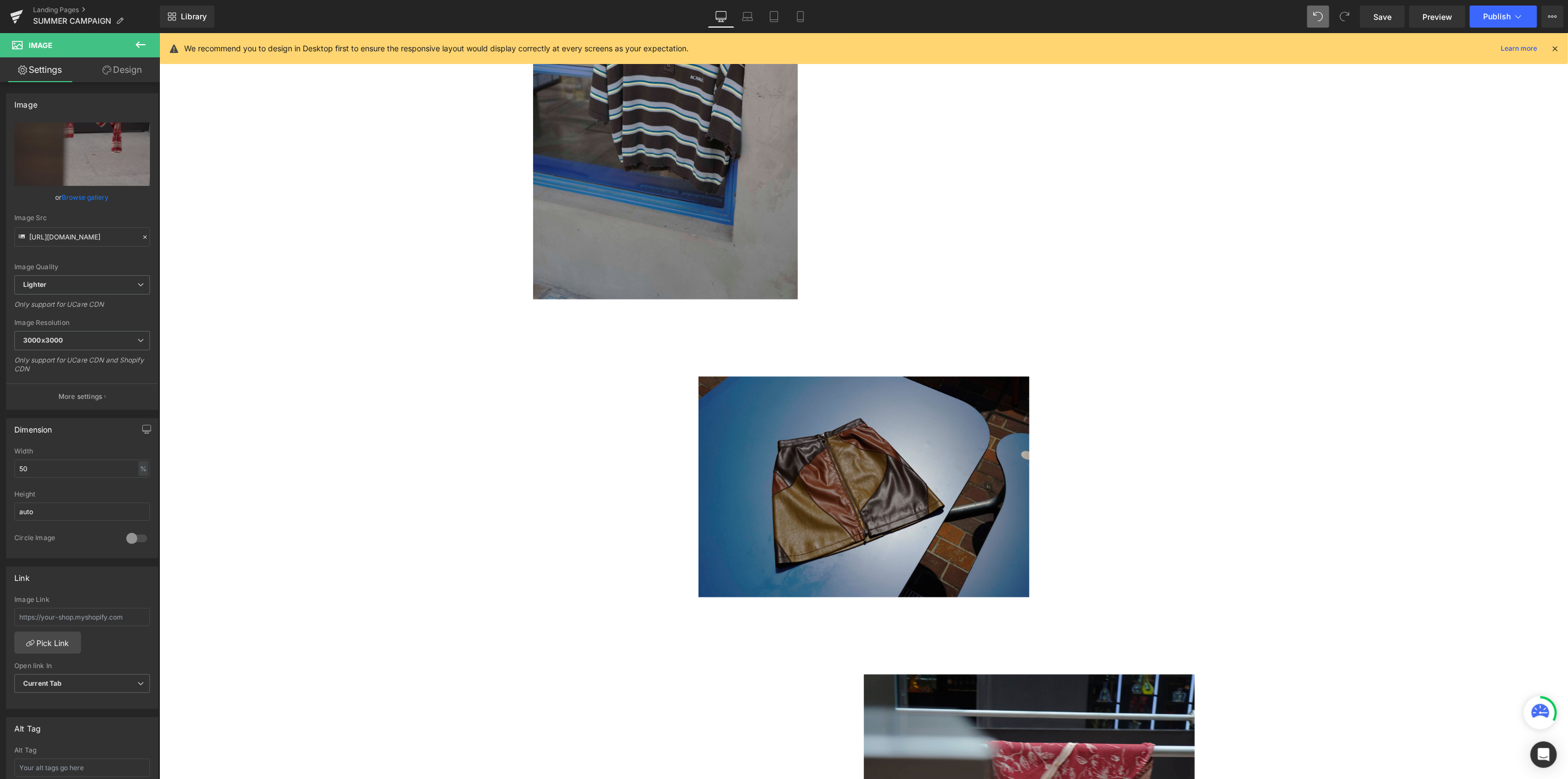
click at [581, 425] on div at bounding box center [864, 486] width 661 height 221
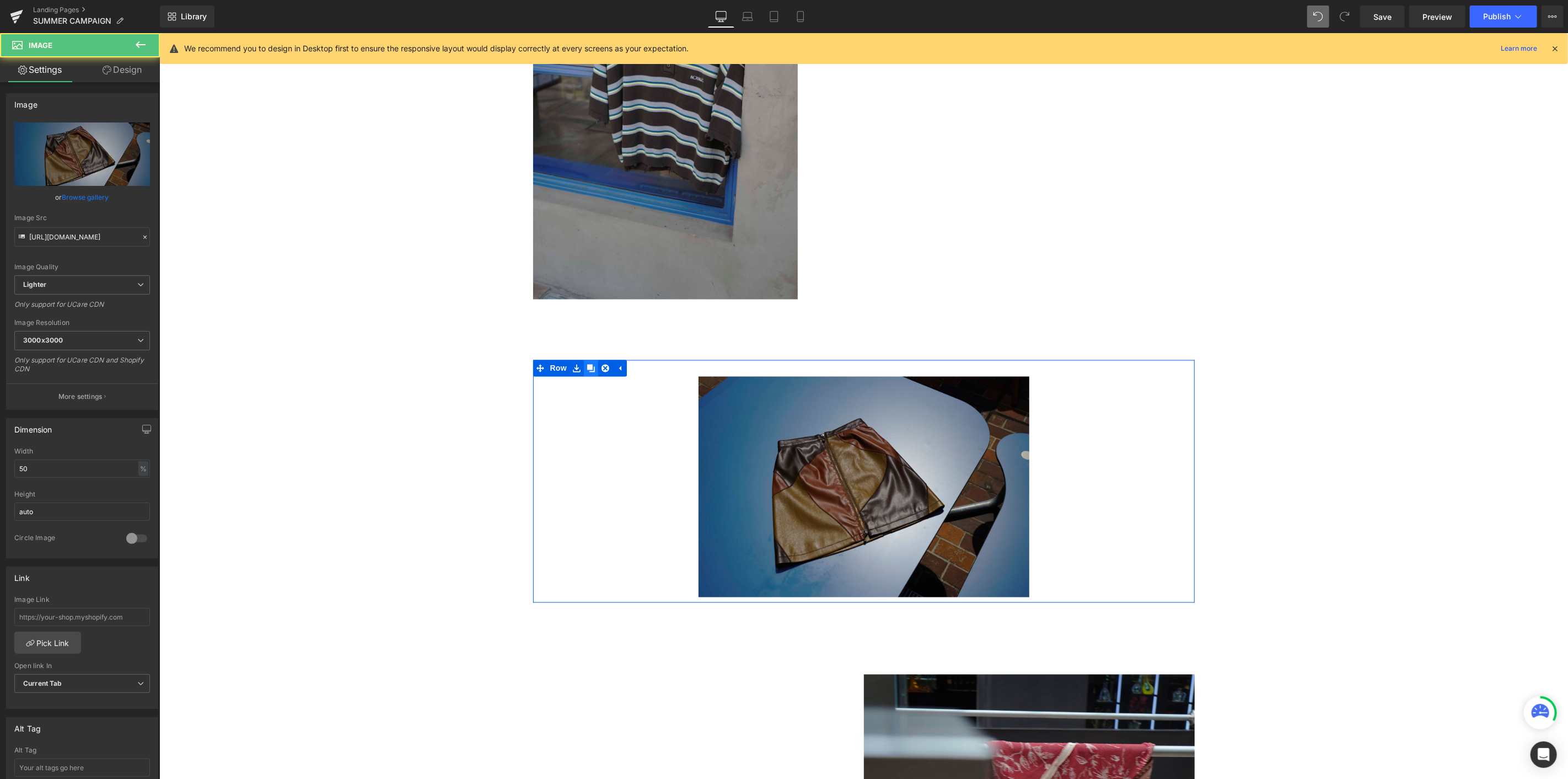
click at [588, 370] on icon at bounding box center [591, 368] width 7 height 7
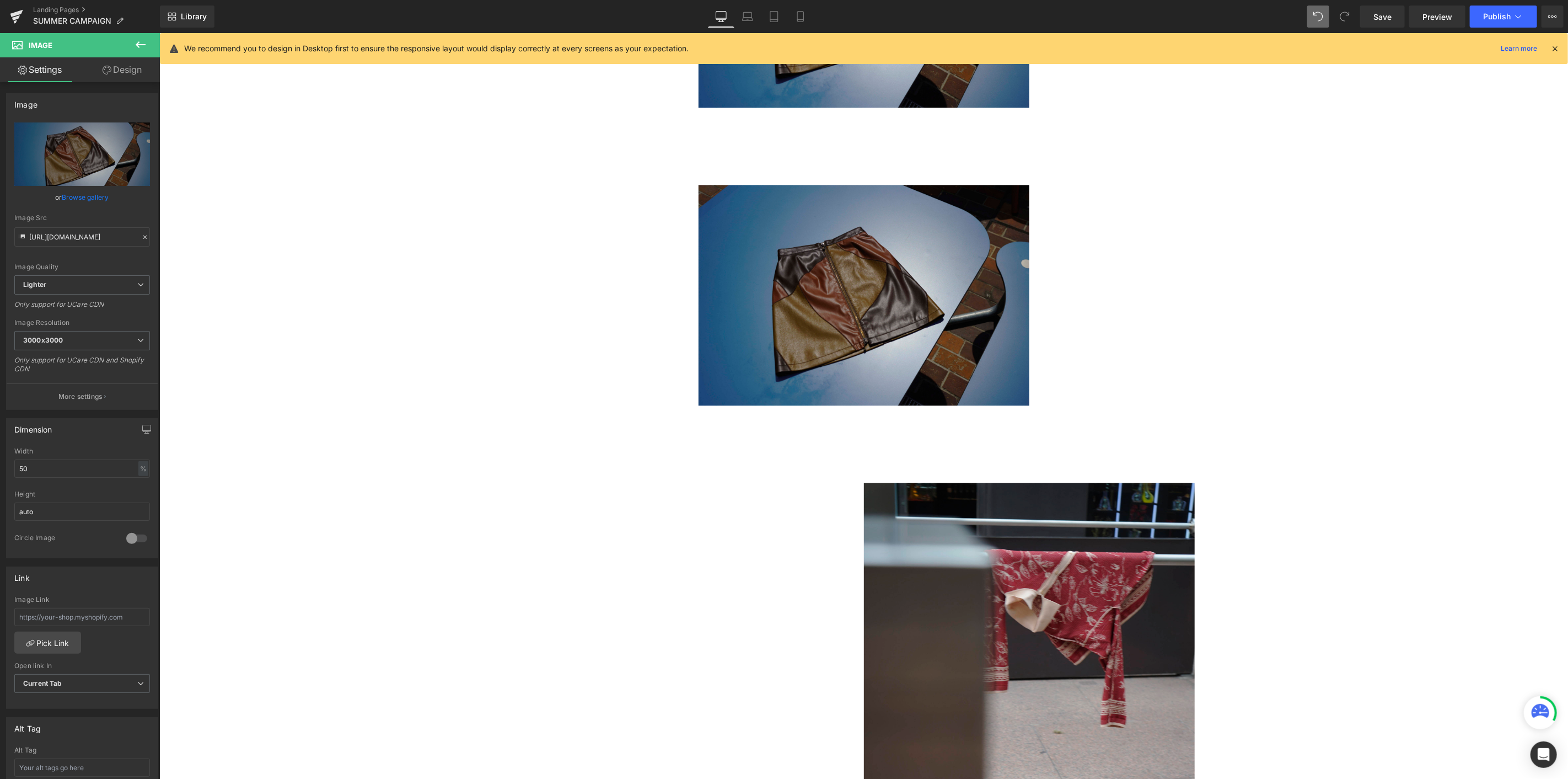
scroll to position [1989, 0]
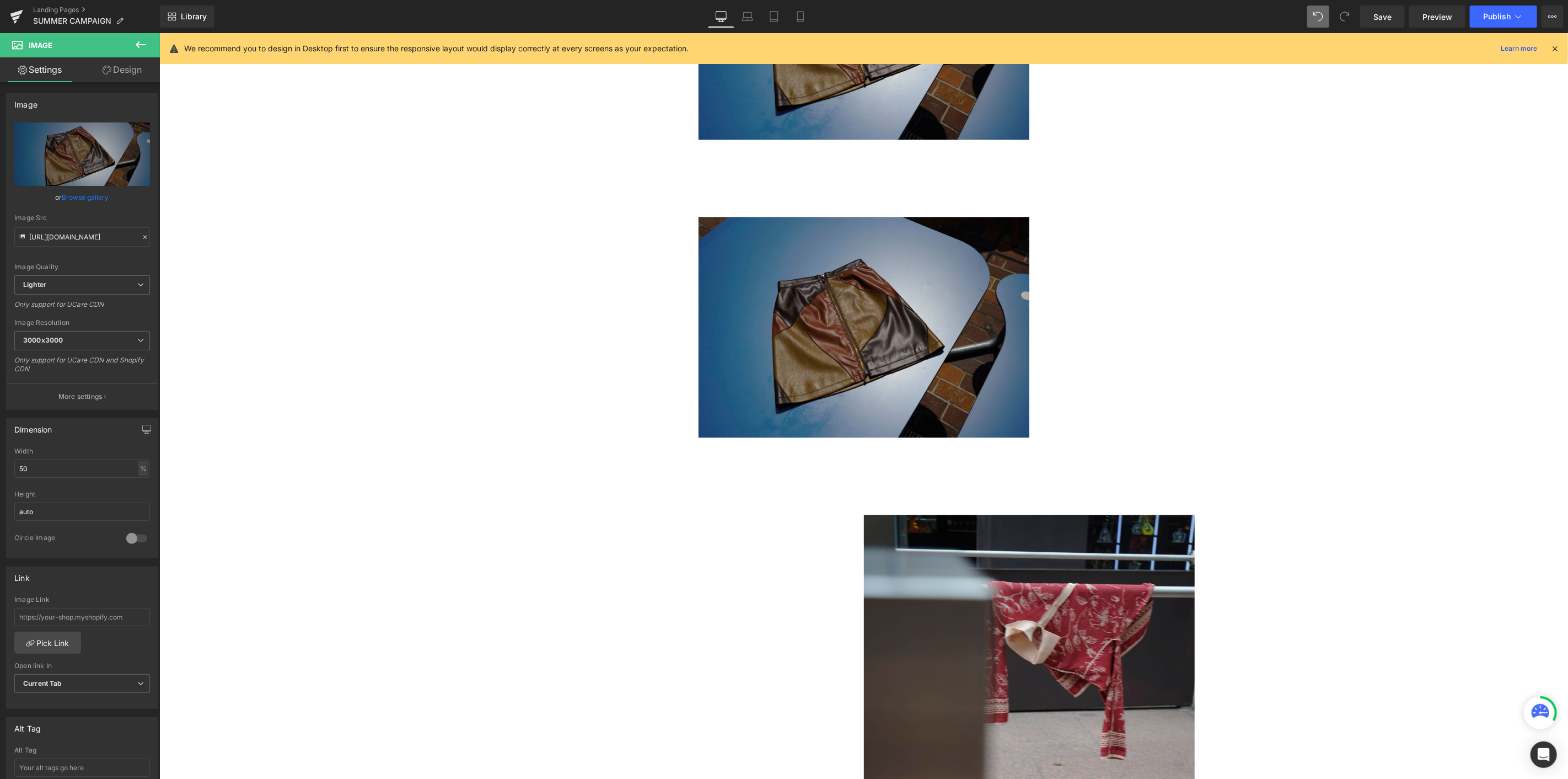
click at [616, 267] on div at bounding box center [864, 326] width 661 height 221
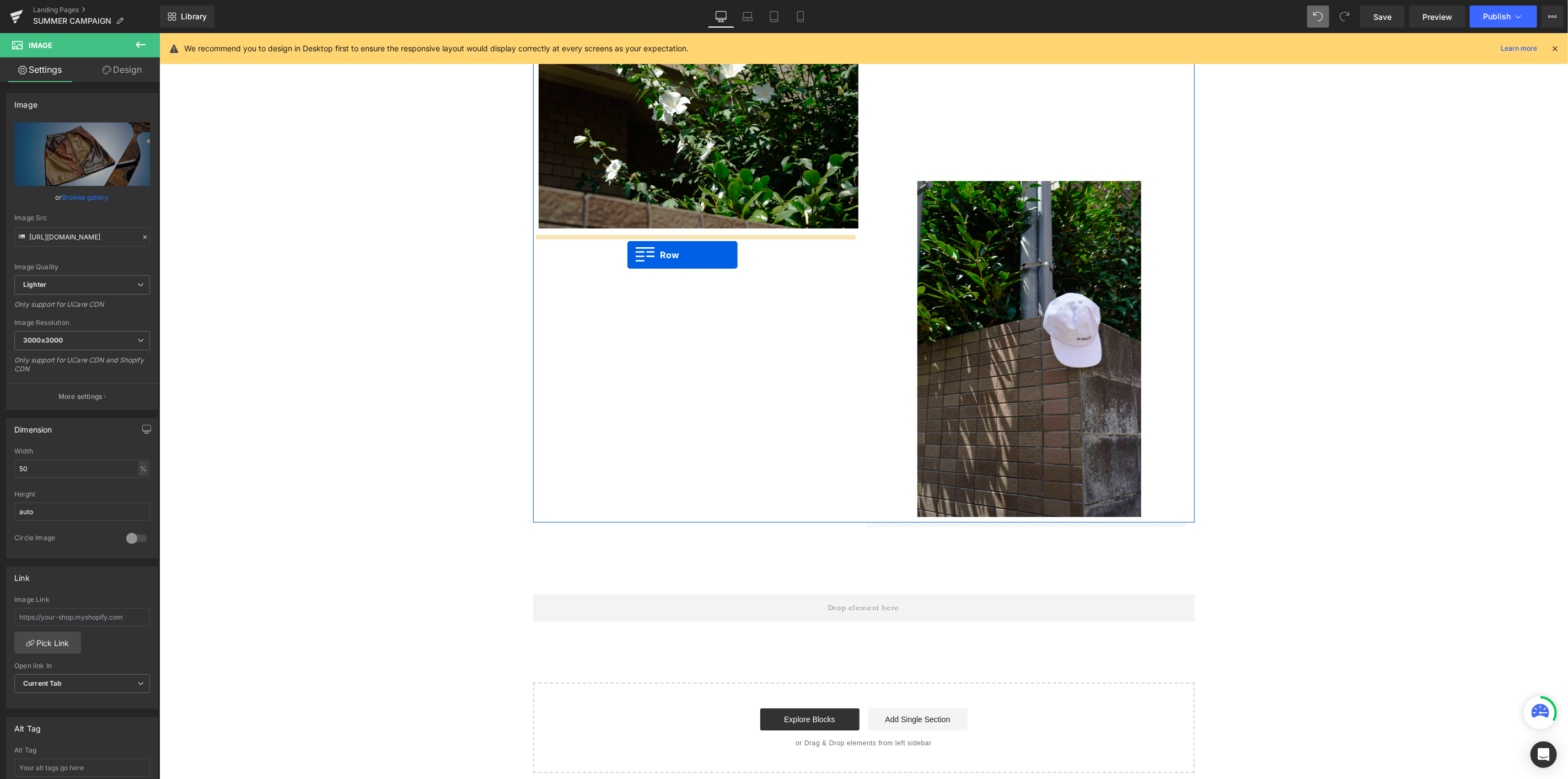
scroll to position [2847, 0]
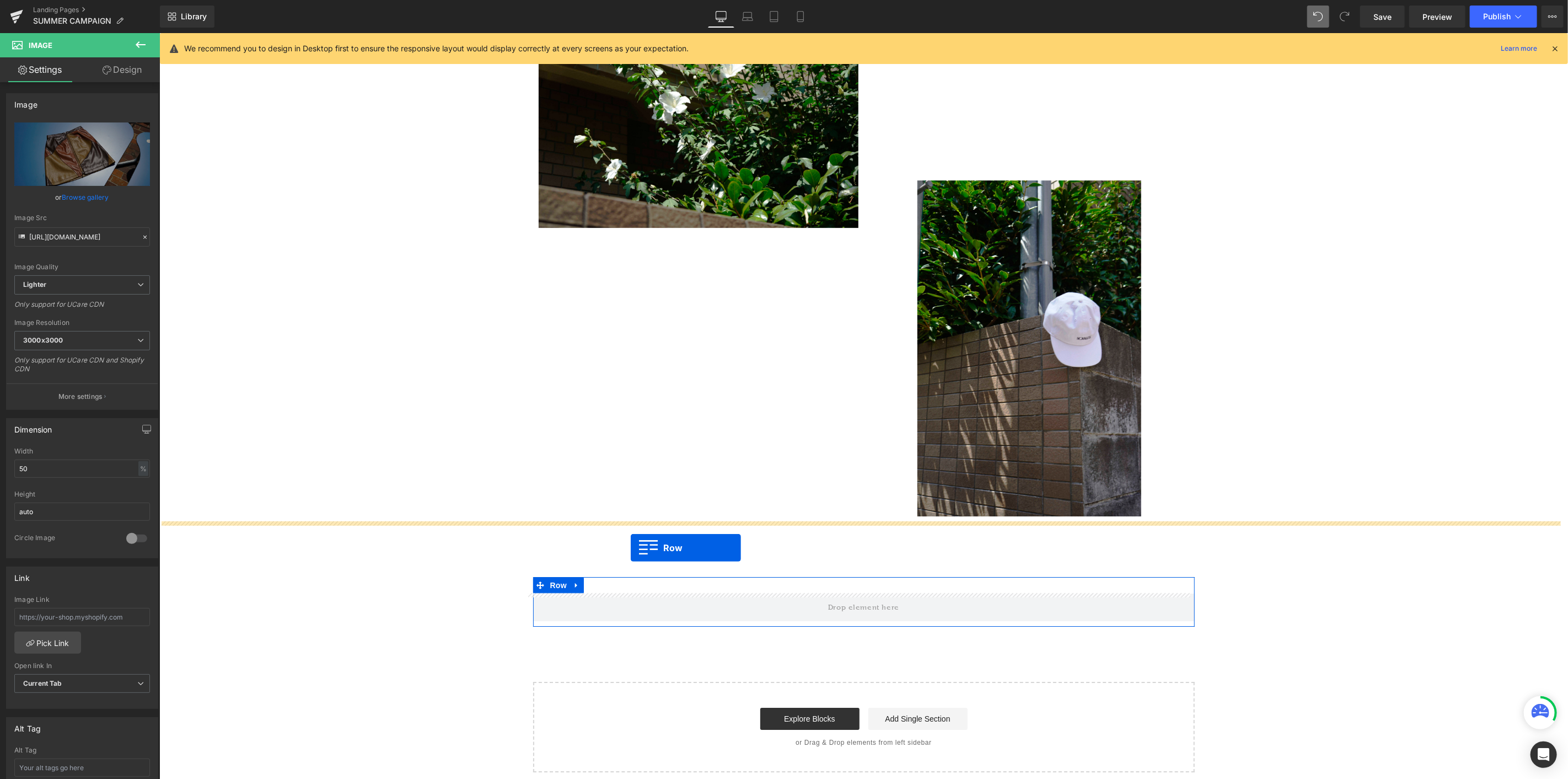
drag, startPoint x: 531, startPoint y: 209, endPoint x: 630, endPoint y: 547, distance: 352.2
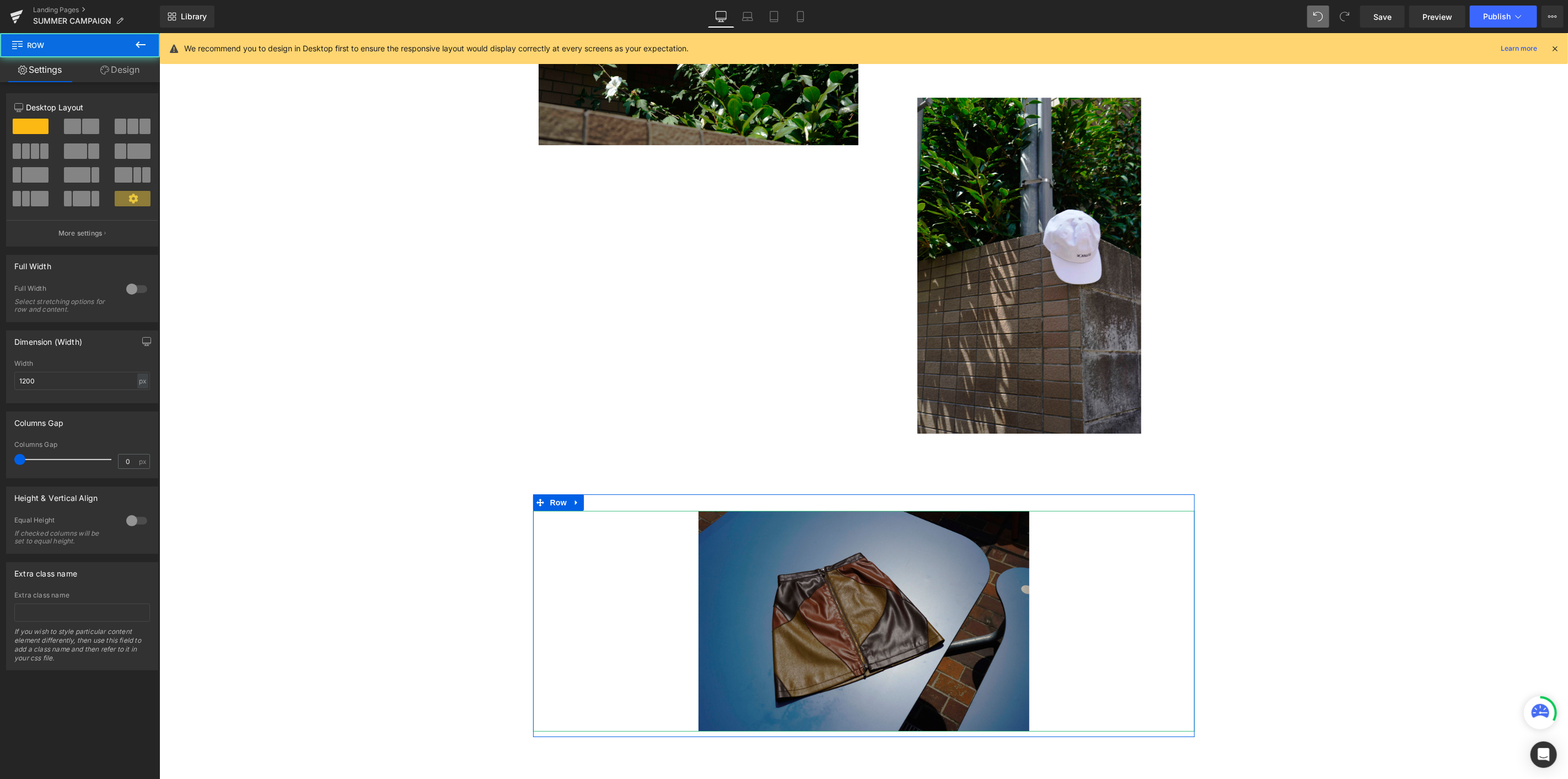
scroll to position [2765, 0]
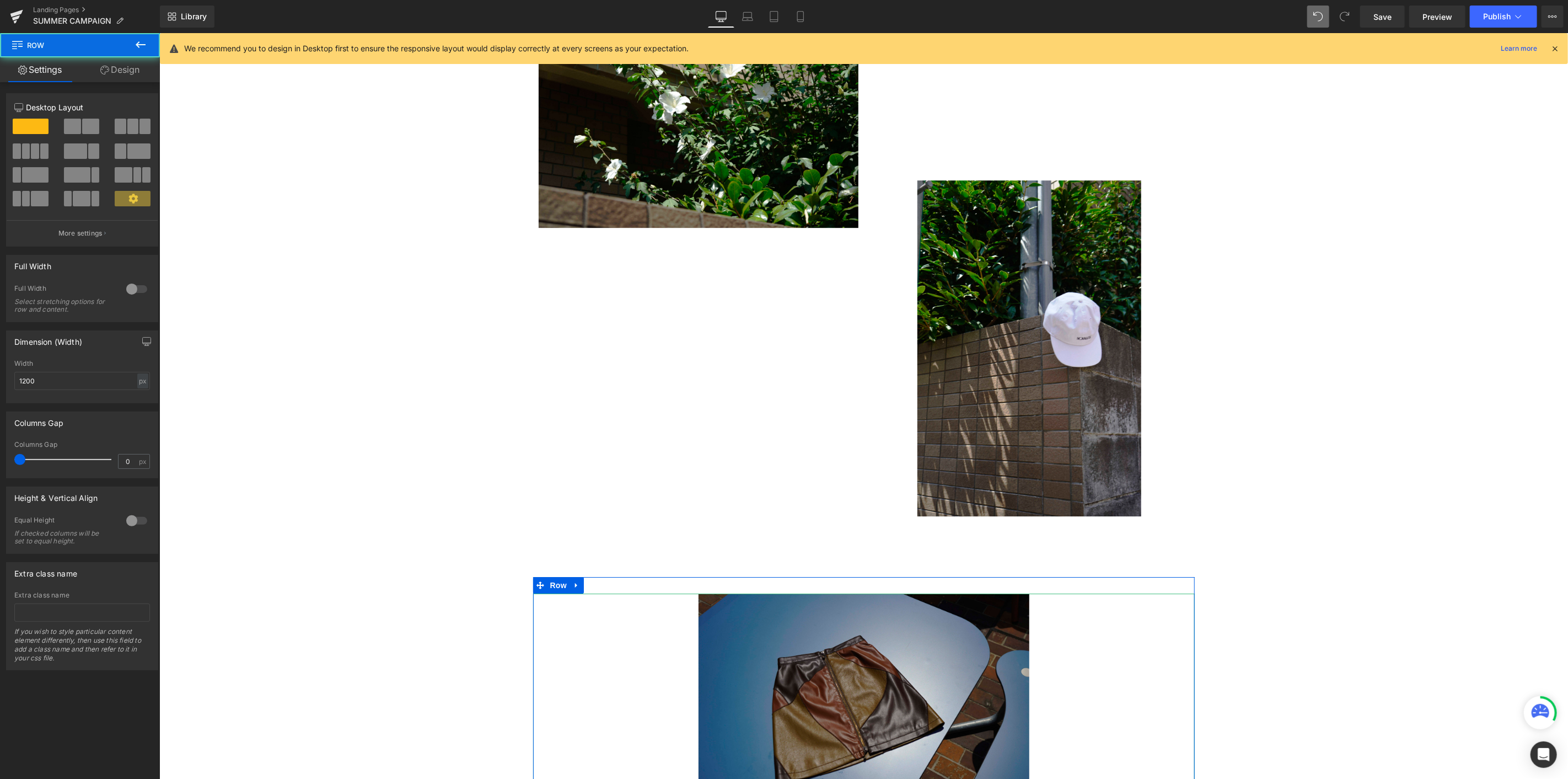
click at [831, 425] on img at bounding box center [864, 703] width 331 height 221
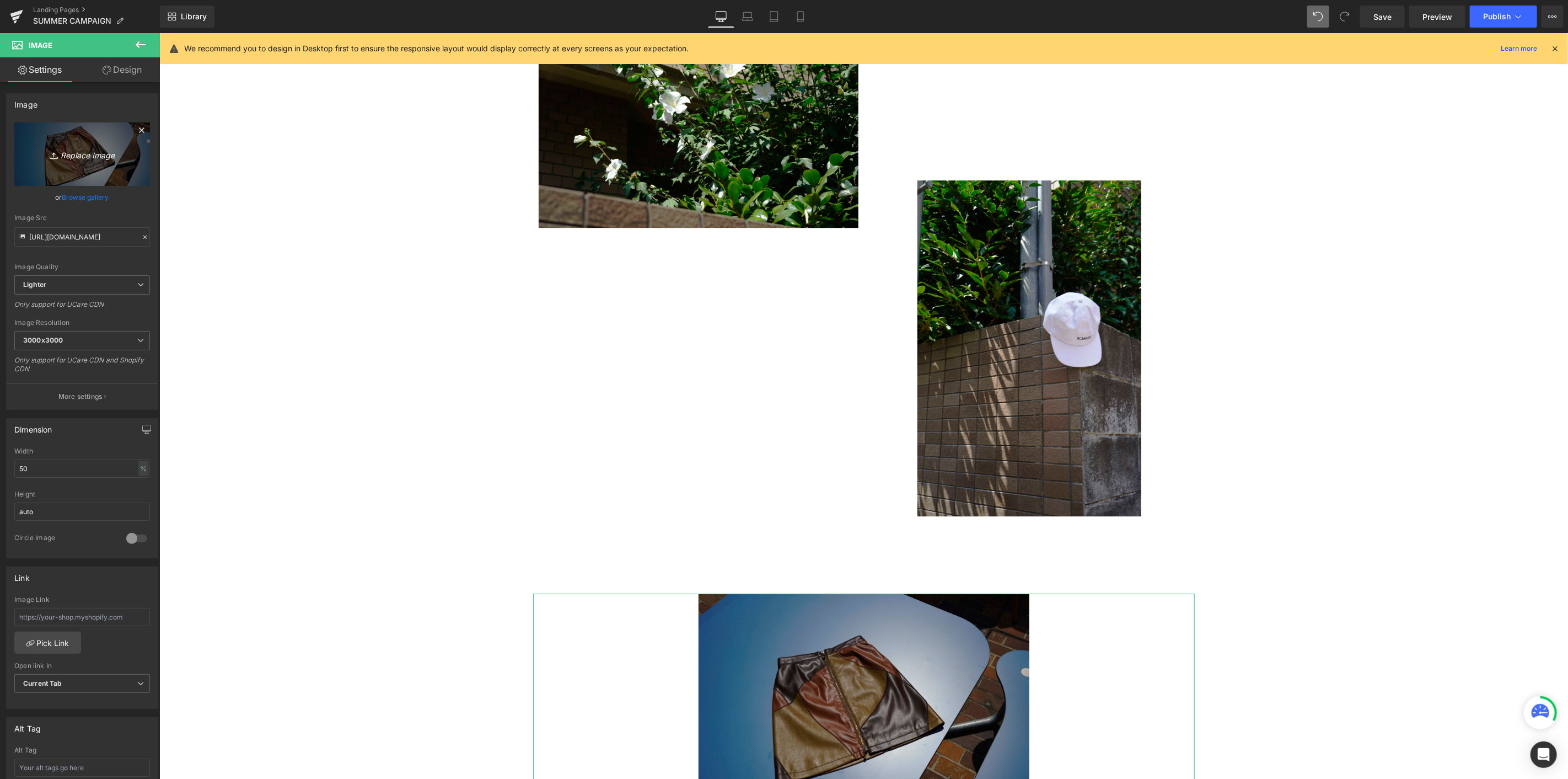
click at [69, 149] on icon "Replace Image" at bounding box center [83, 154] width 89 height 14
type input "C:\fakepath\_DSC8204.jpg"
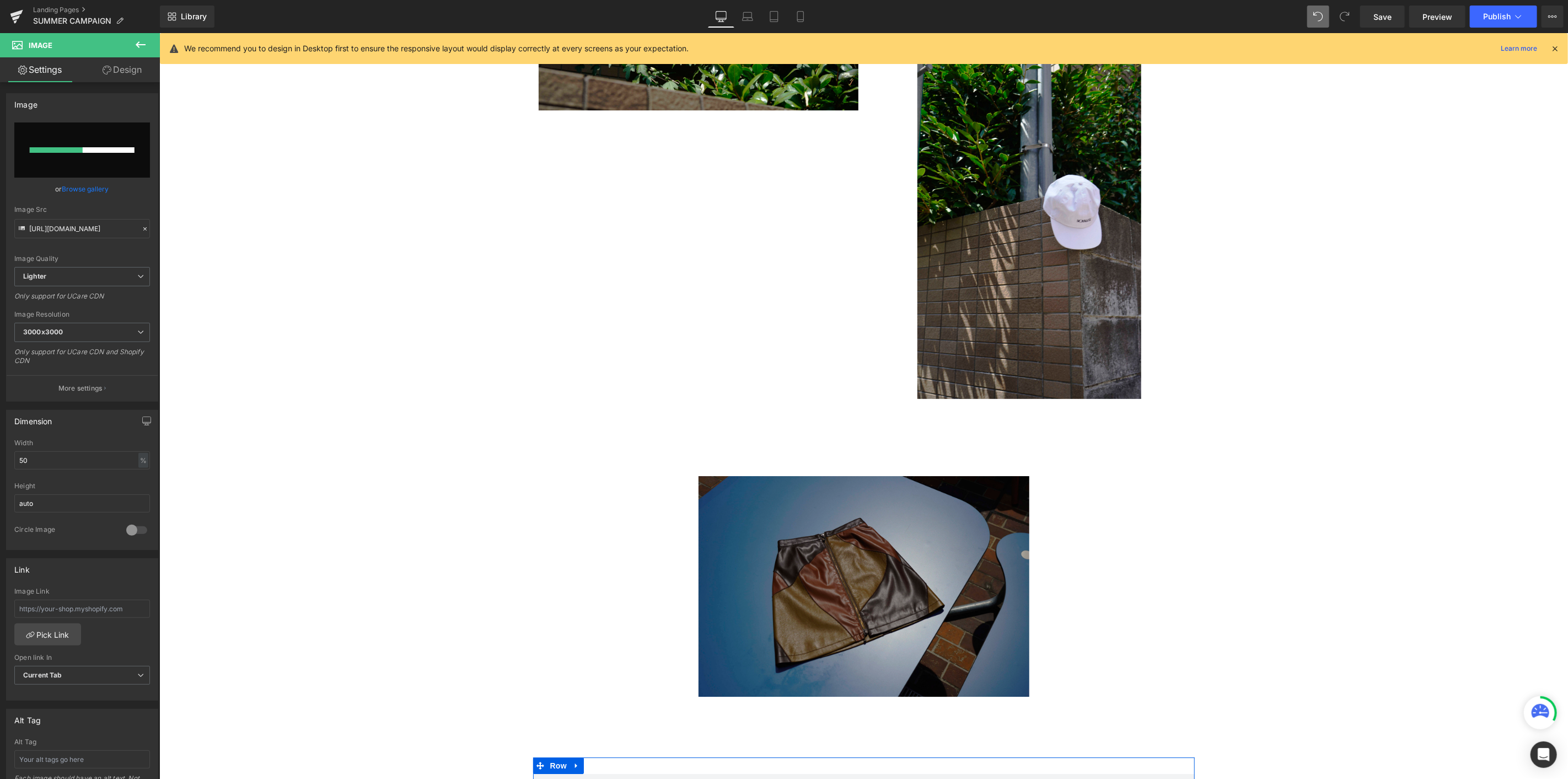
scroll to position [2887, 0]
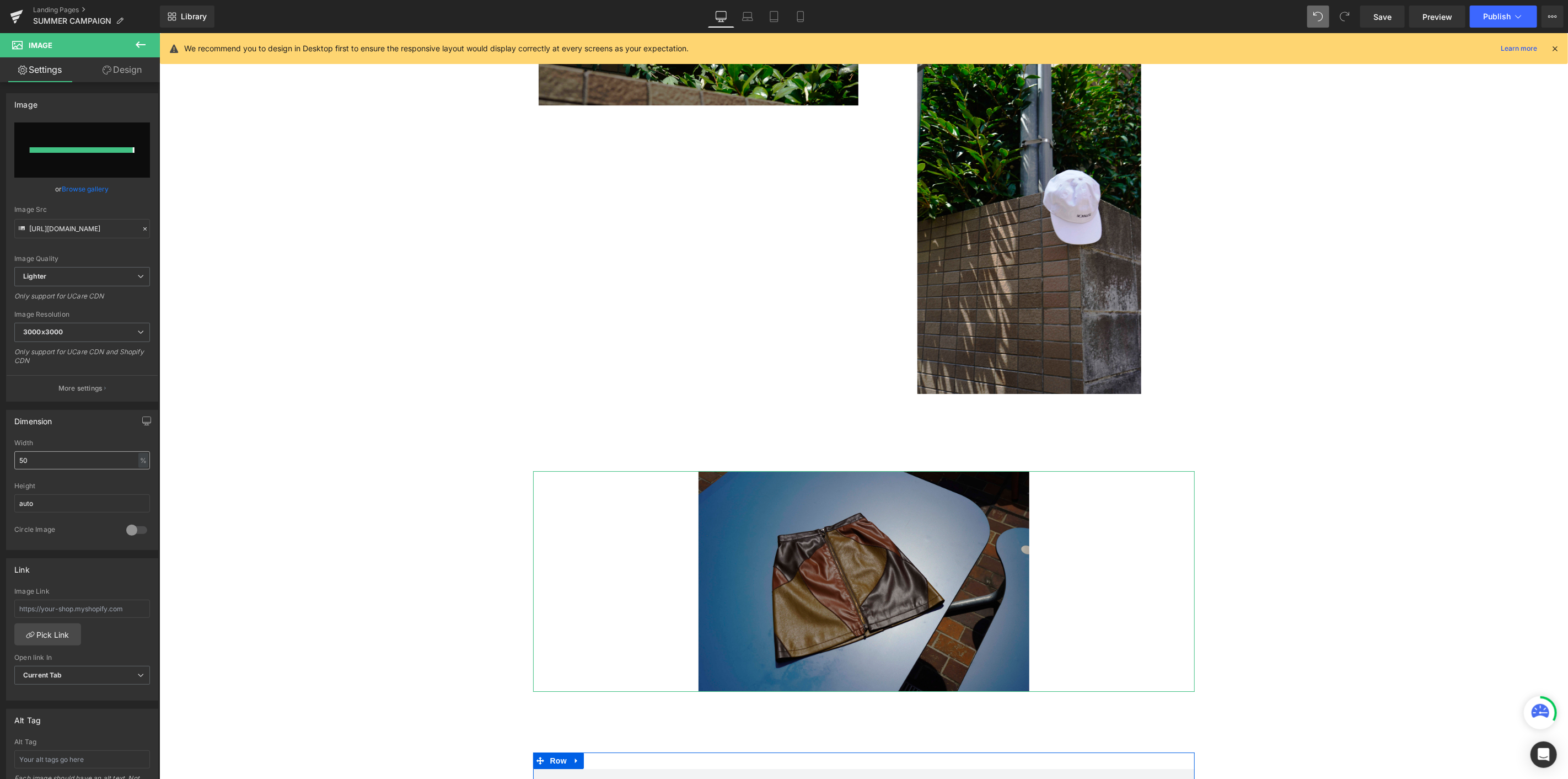
type input "[URL][DOMAIN_NAME]"
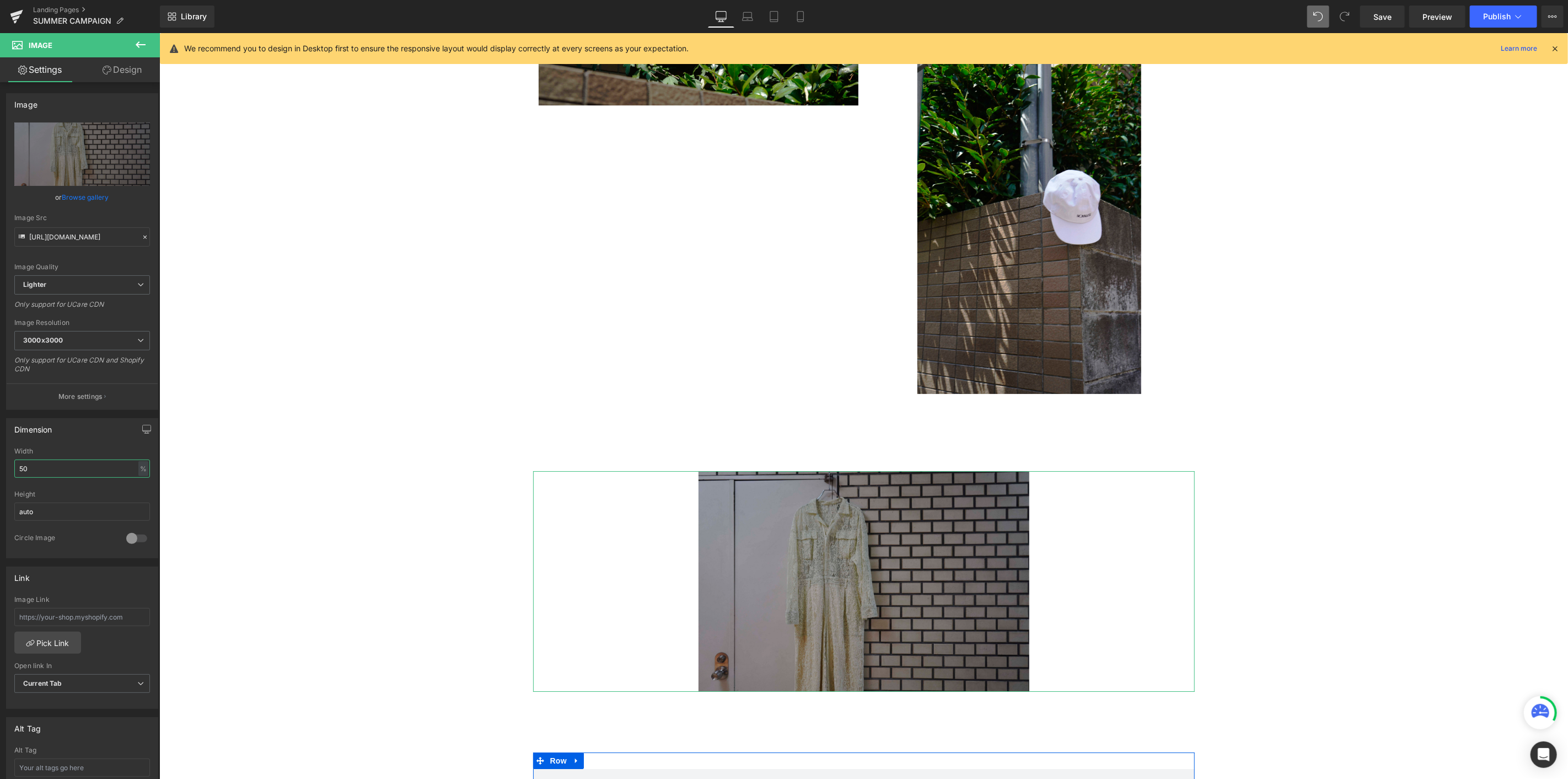
drag, startPoint x: 32, startPoint y: 467, endPoint x: 0, endPoint y: 464, distance: 32.1
click at [0, 425] on div "Dimension 50% Width 50 % % px auto Height auto 0 Circle Image" at bounding box center [82, 484] width 165 height 148
type input "80"
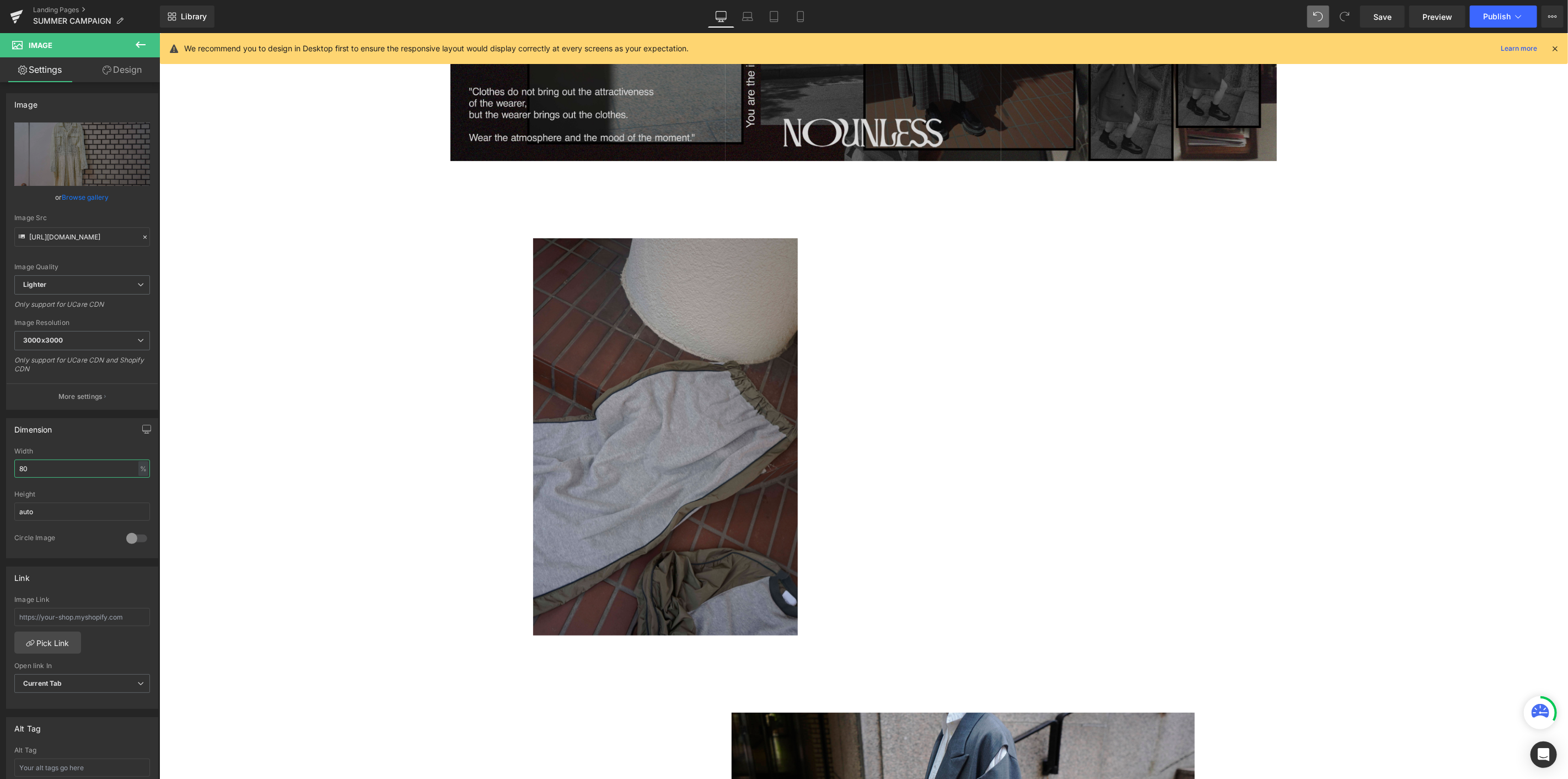
scroll to position [316, 0]
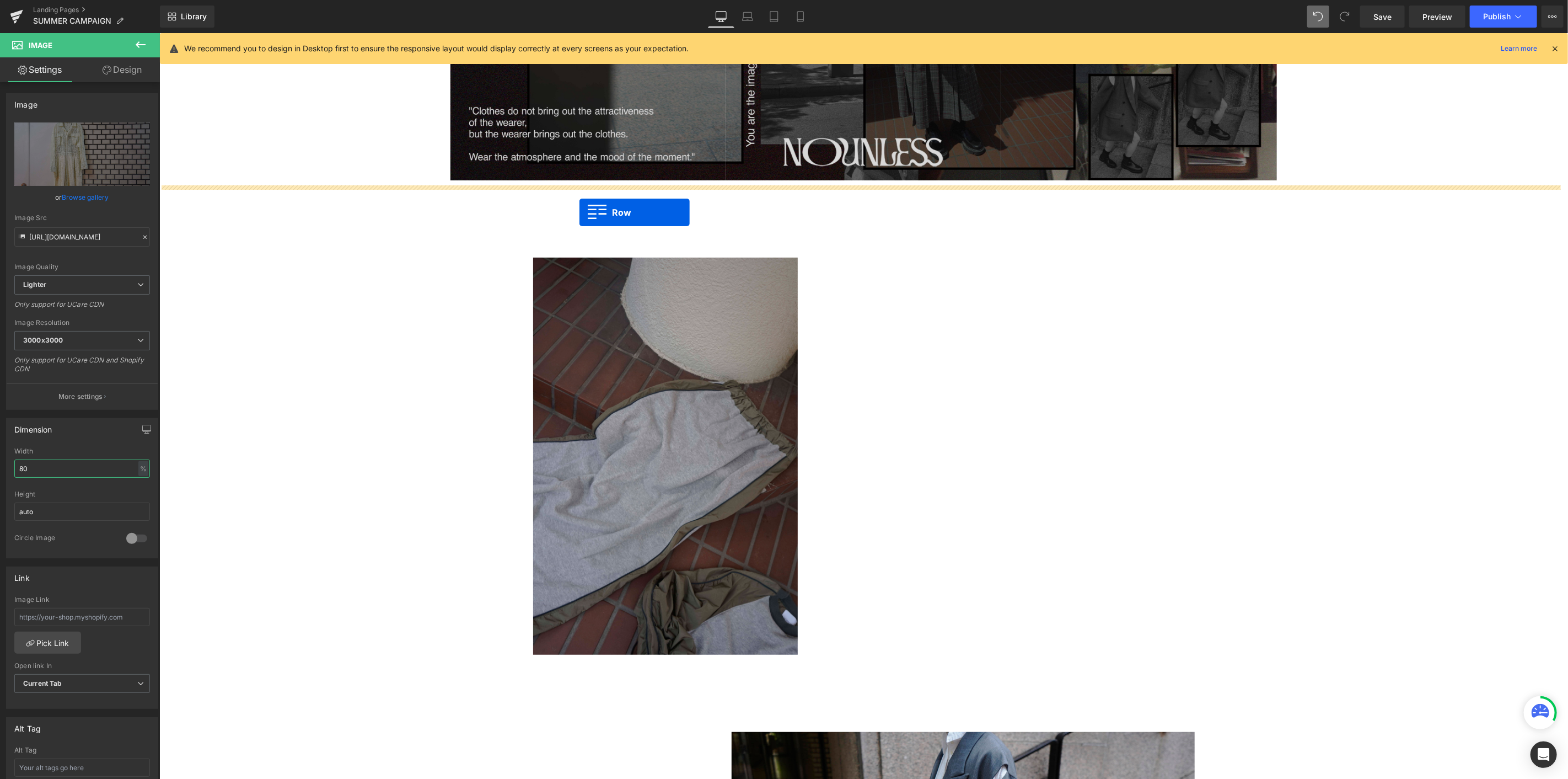
drag, startPoint x: 534, startPoint y: 219, endPoint x: 579, endPoint y: 212, distance: 45.5
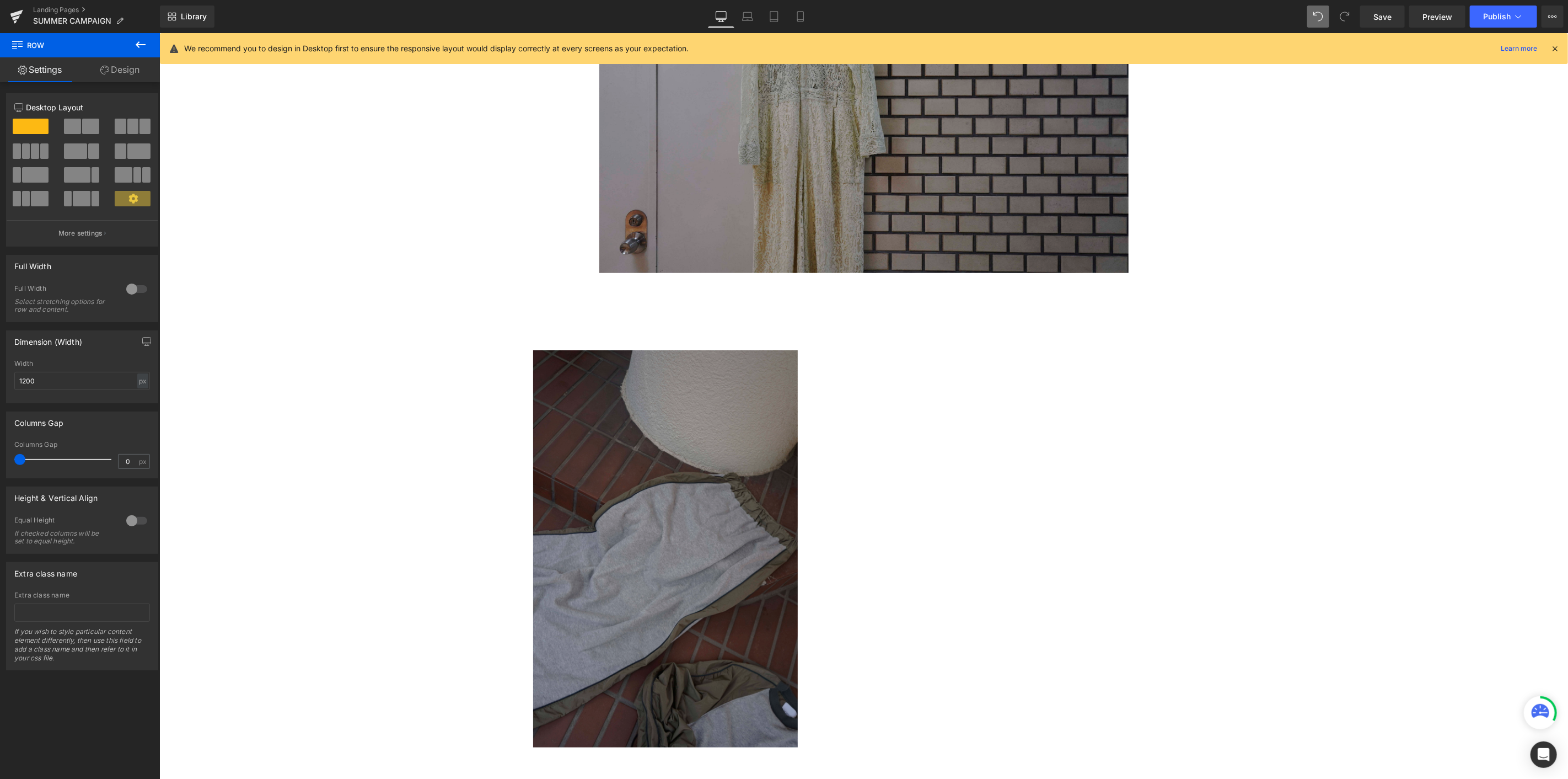
scroll to position [622, 0]
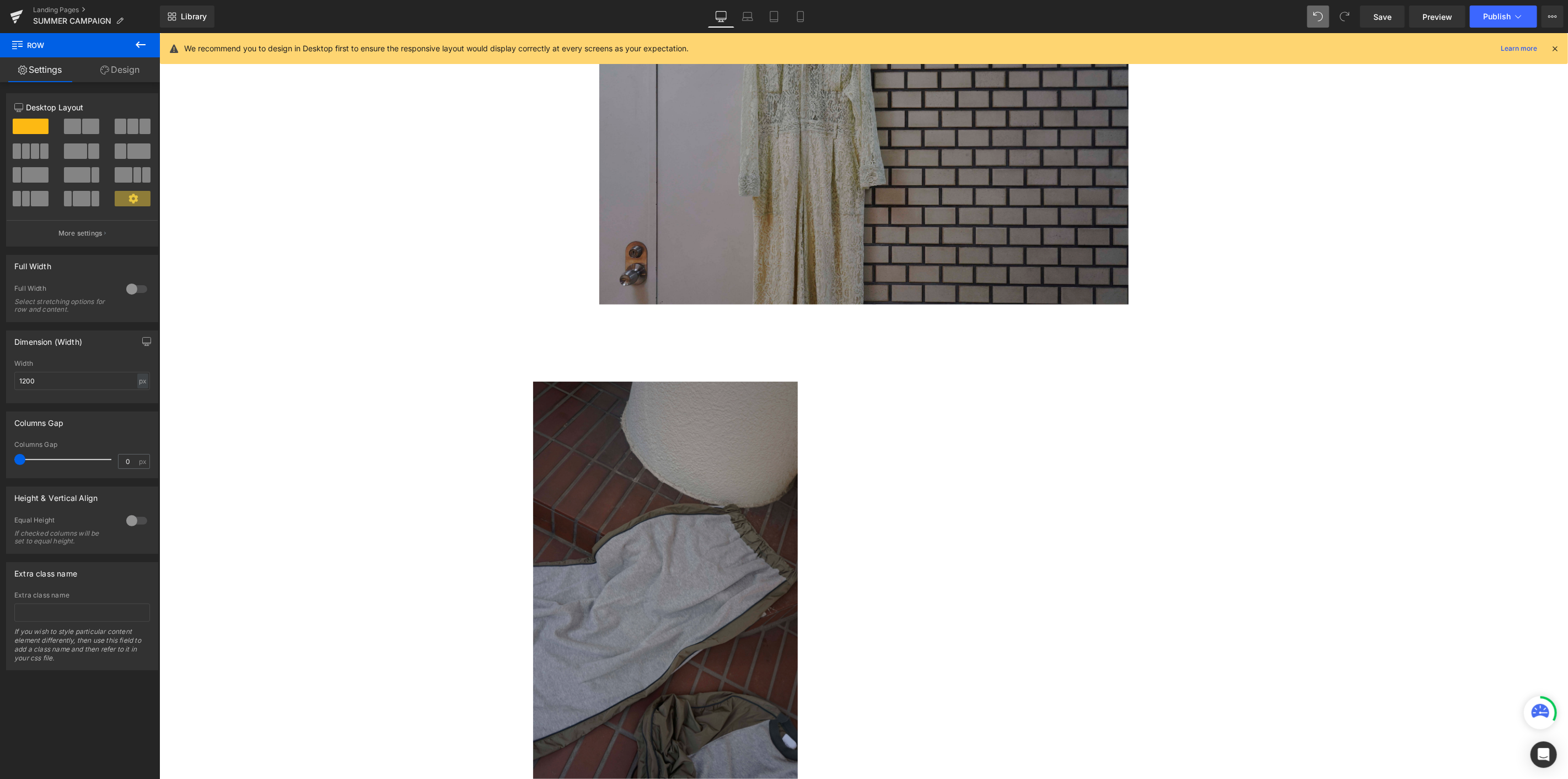
click at [741, 425] on img at bounding box center [665, 580] width 265 height 397
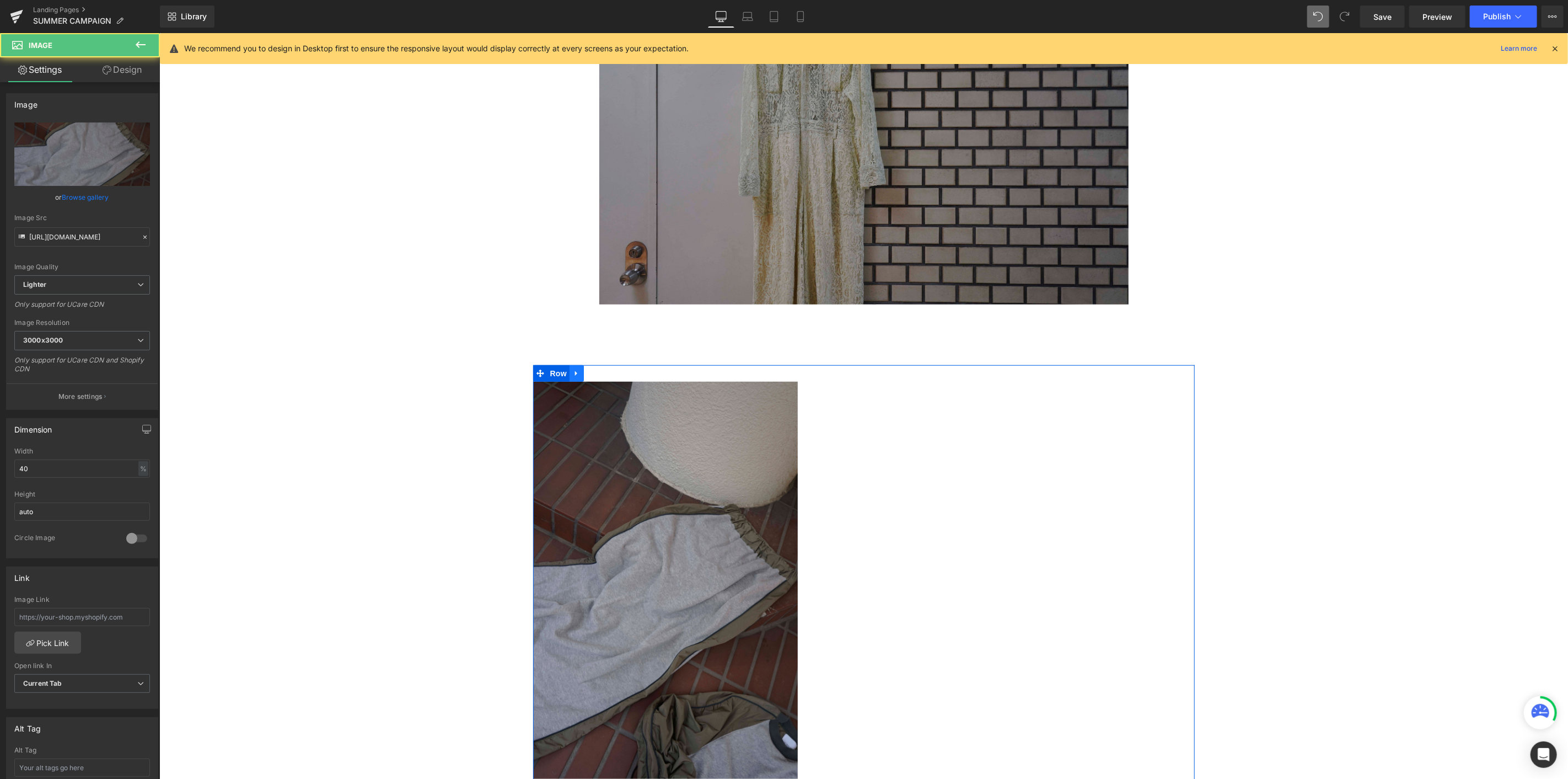
click at [574, 375] on icon at bounding box center [576, 372] width 7 height 8
click at [587, 372] on icon at bounding box center [591, 373] width 7 height 7
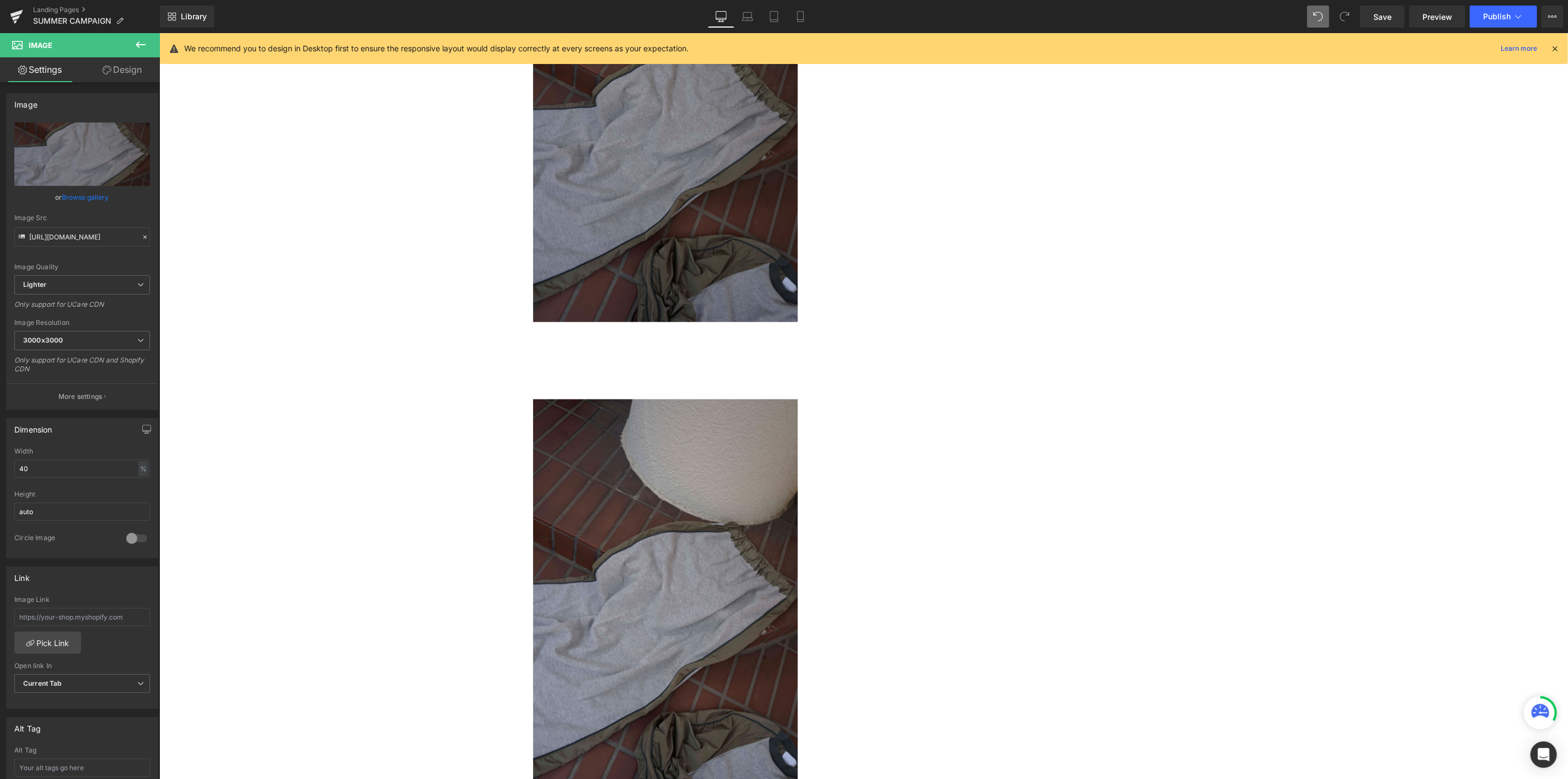
scroll to position [1012, 0]
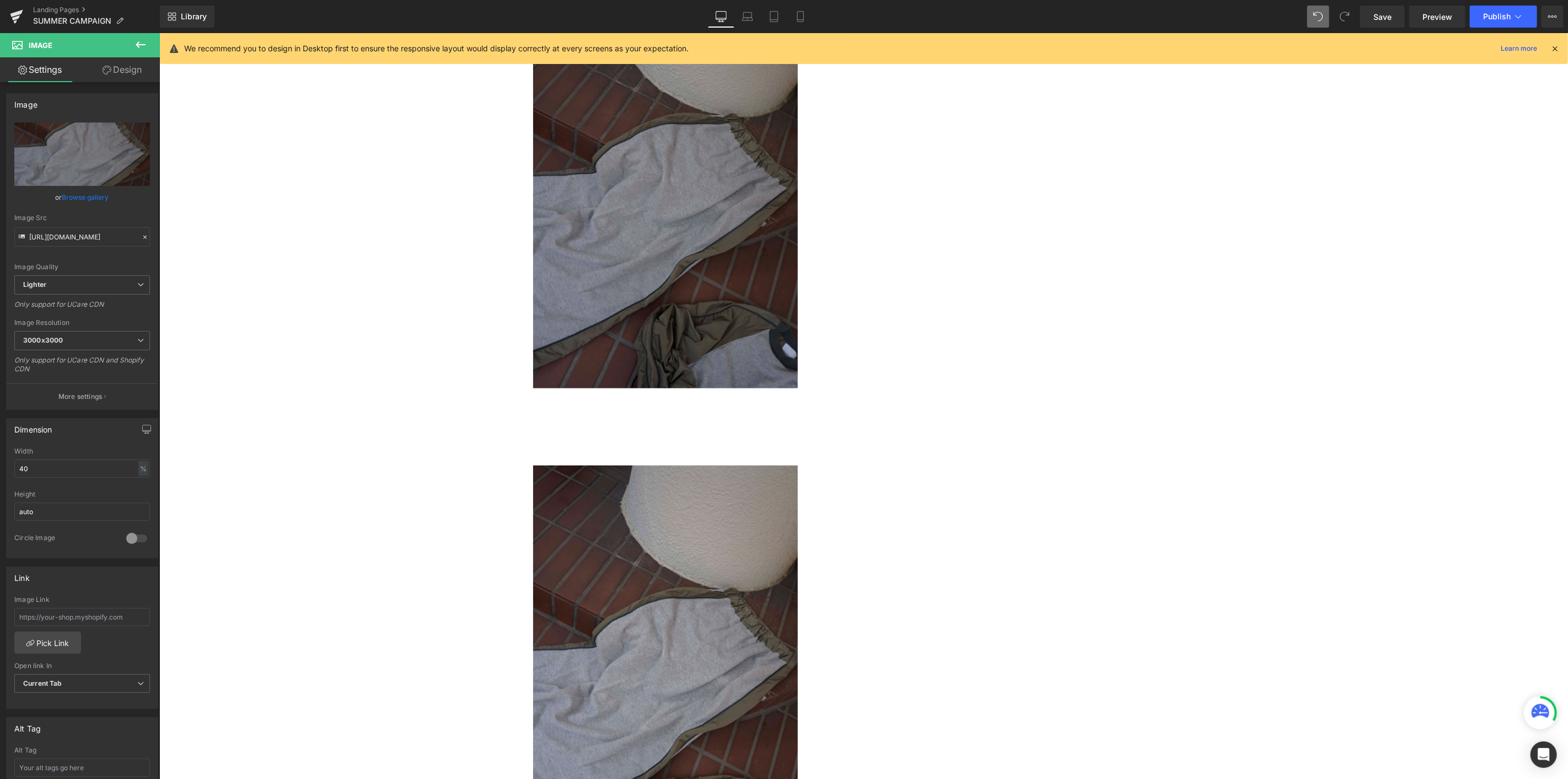
click at [677, 275] on img at bounding box center [665, 189] width 265 height 397
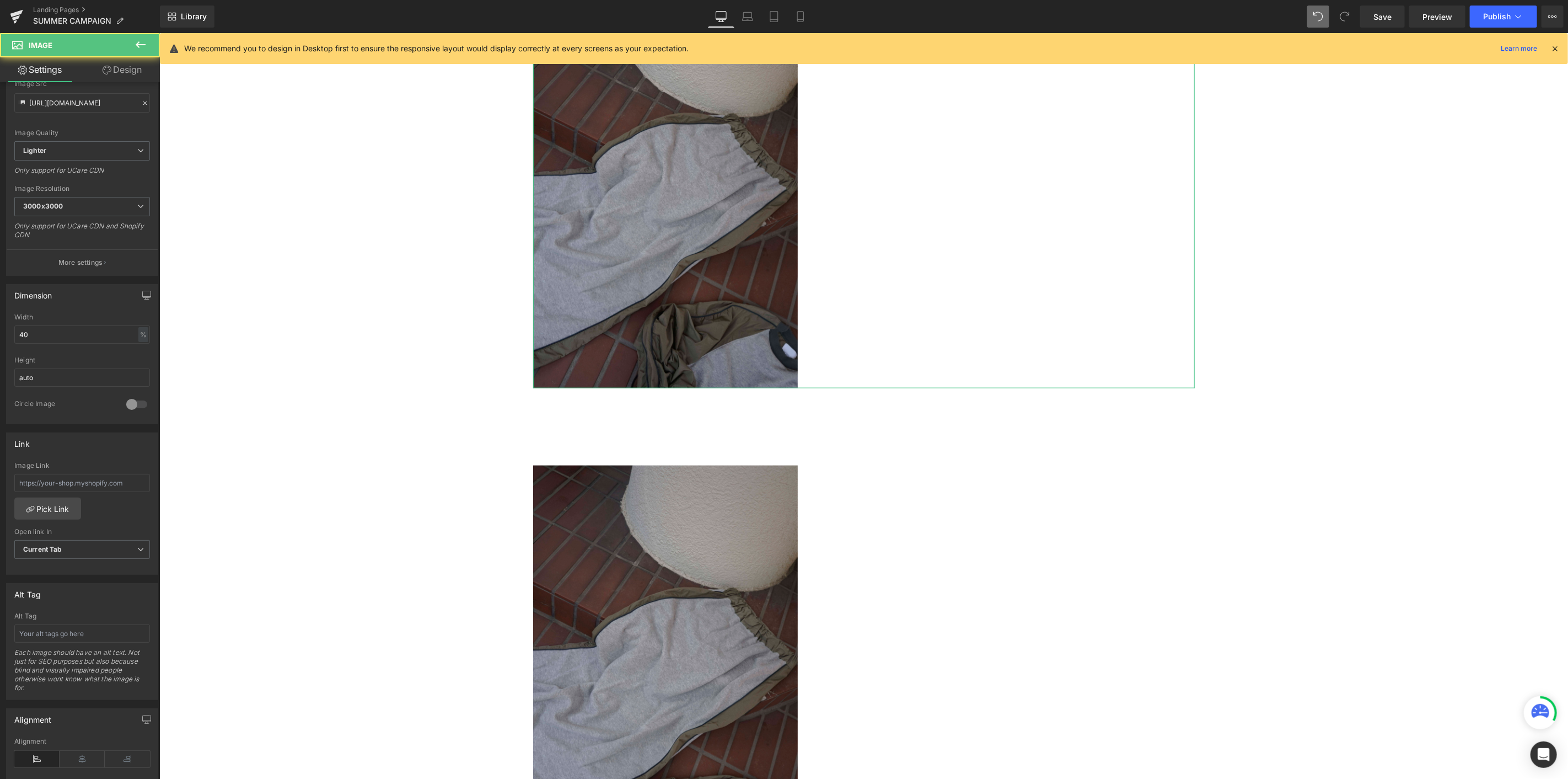
scroll to position [284, 0]
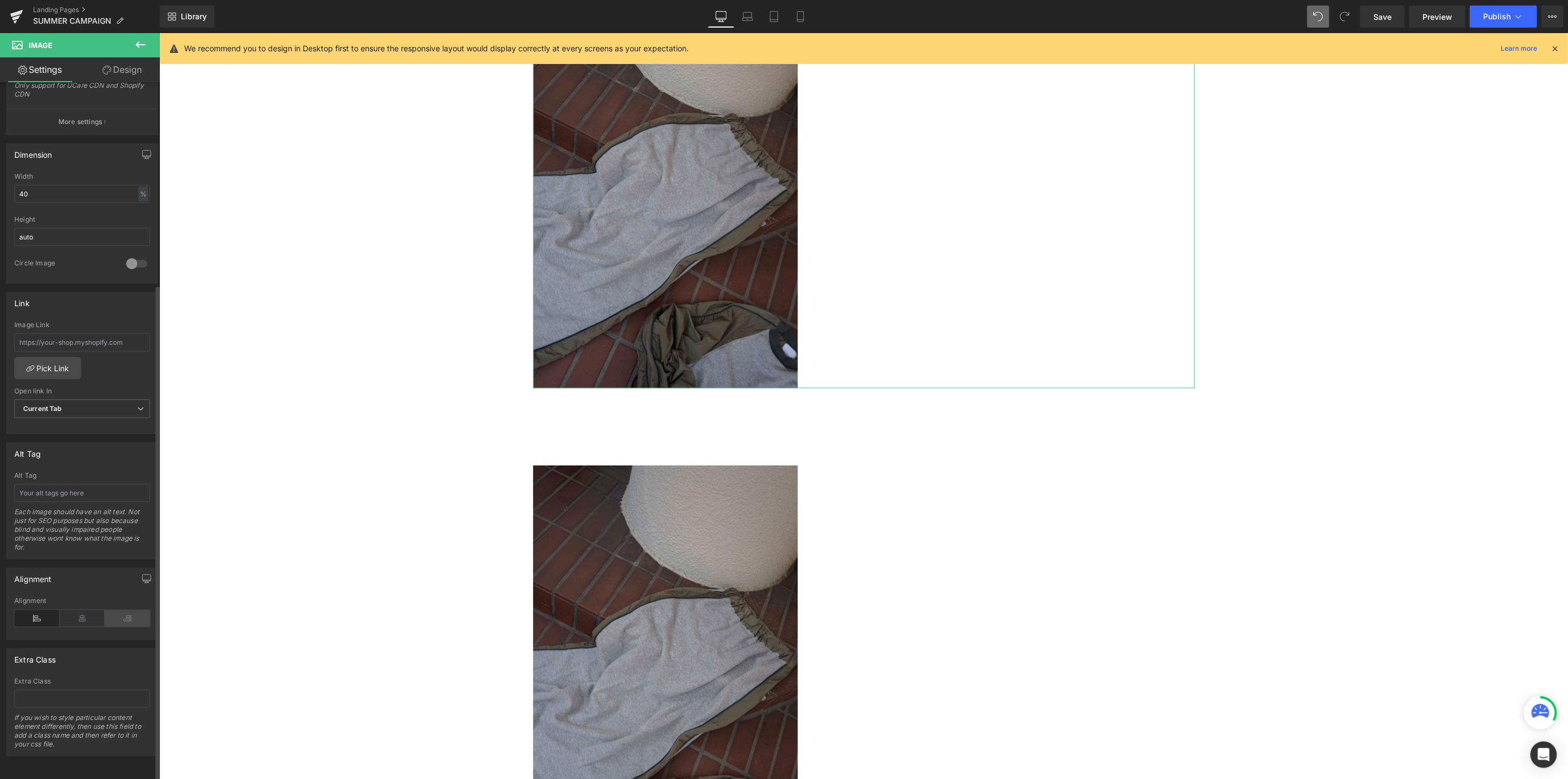
click at [109, 425] on icon at bounding box center [127, 618] width 45 height 16
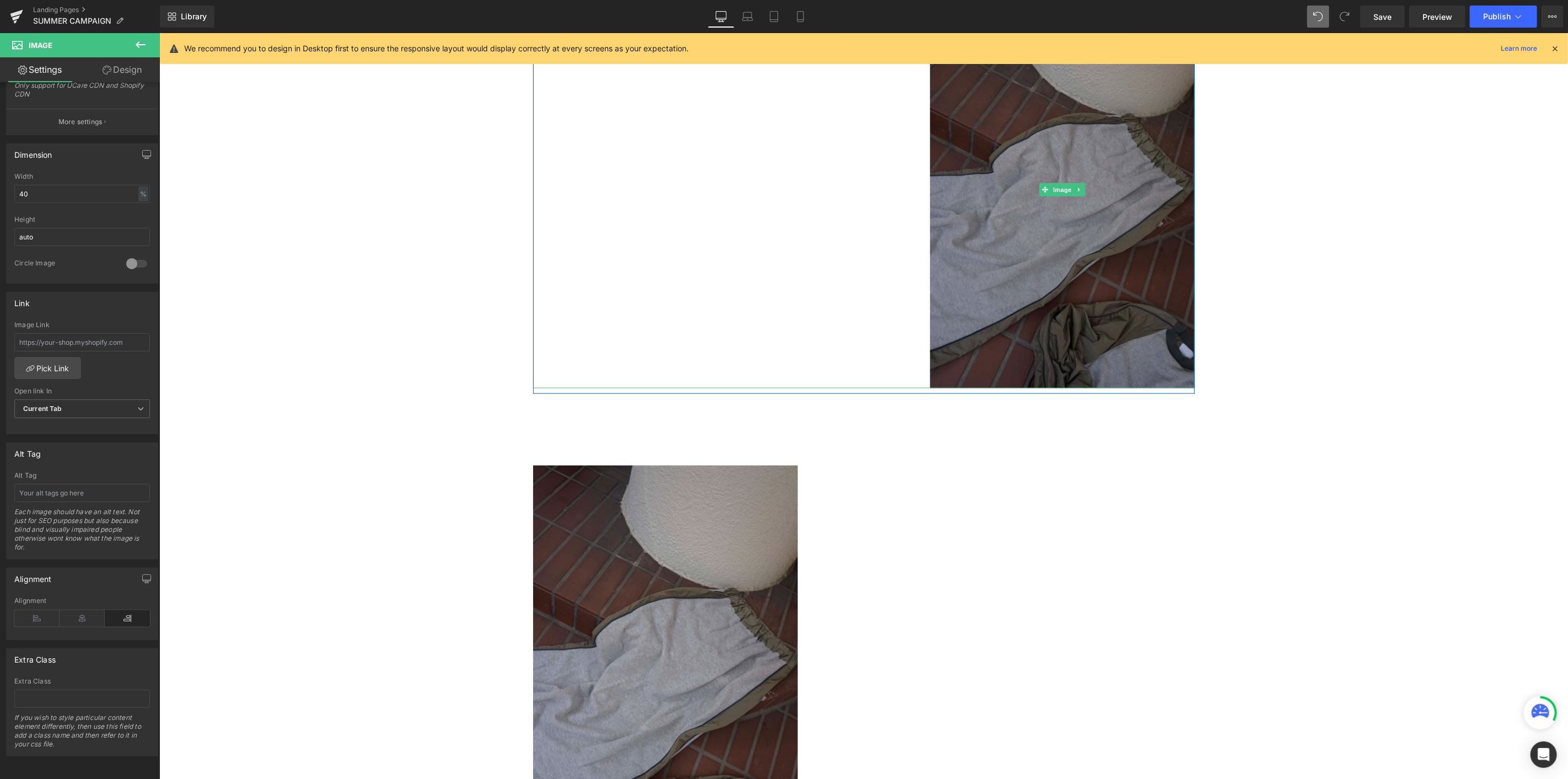
click at [941, 253] on img at bounding box center [1062, 189] width 265 height 397
click at [941, 233] on img at bounding box center [1062, 189] width 265 height 397
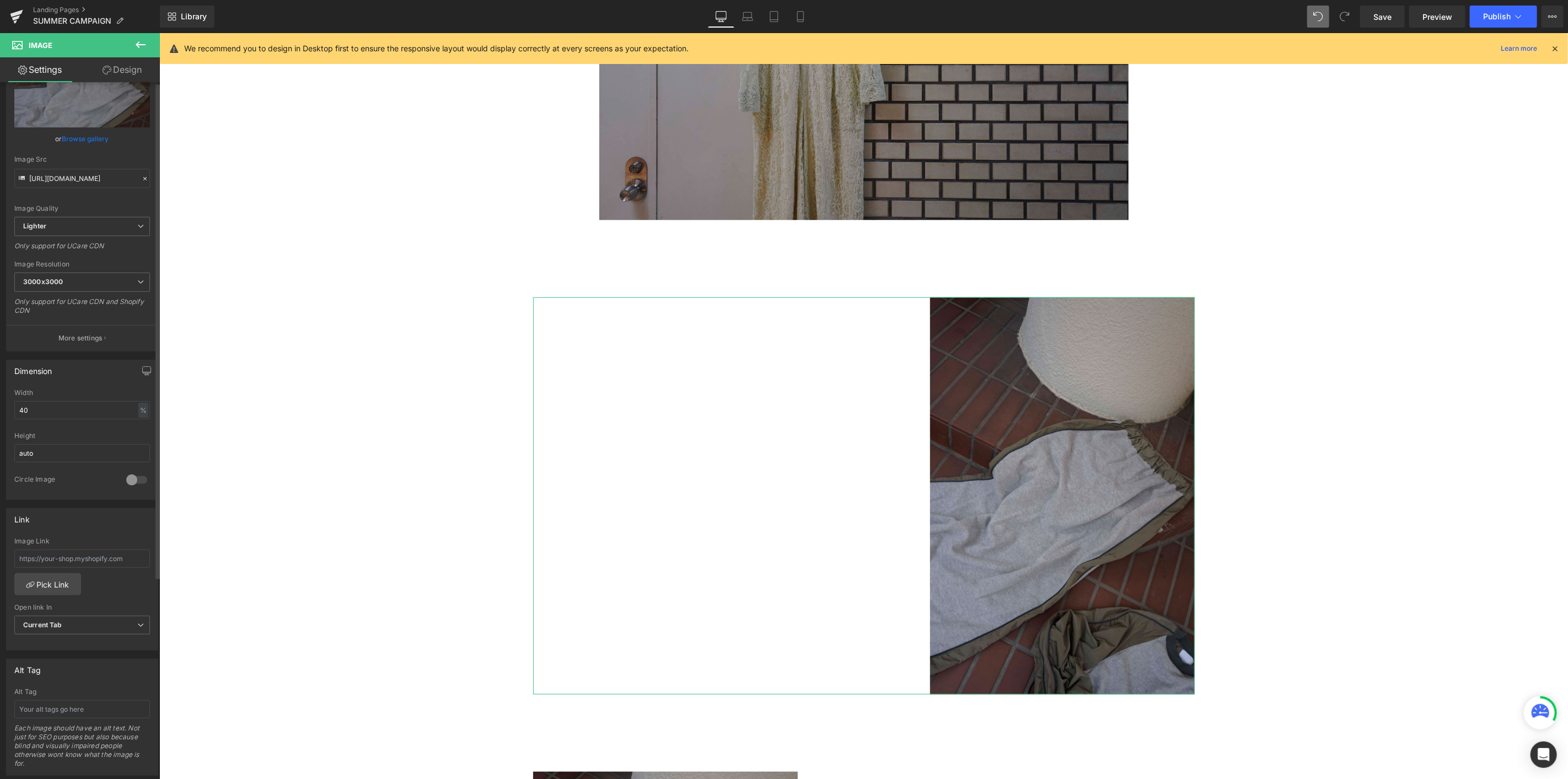
scroll to position [0, 0]
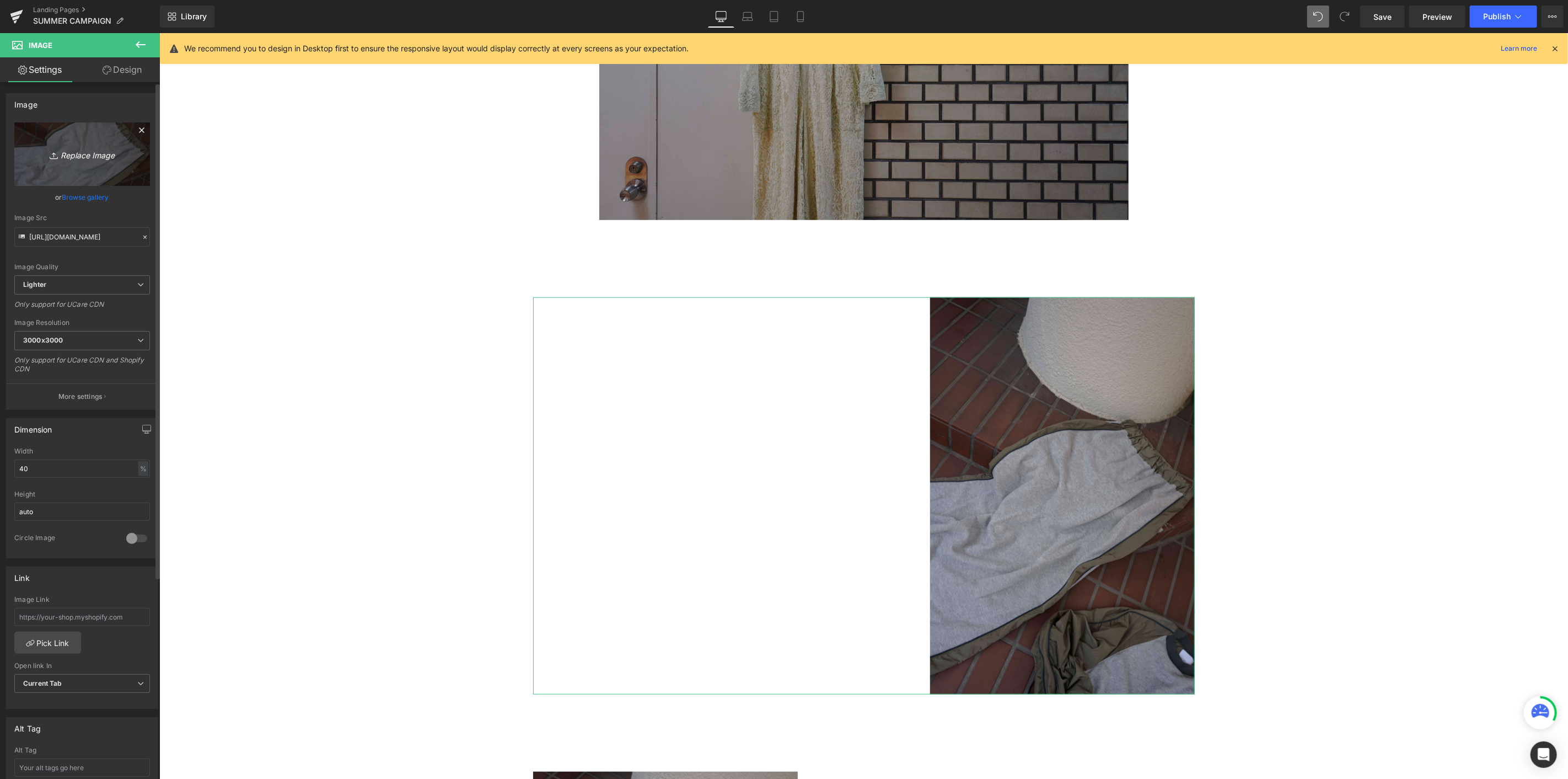
click at [97, 152] on icon "Replace Image" at bounding box center [83, 154] width 89 height 14
type input "C:\fakepath\_DSC8098.jpg"
type input "[URL][DOMAIN_NAME]"
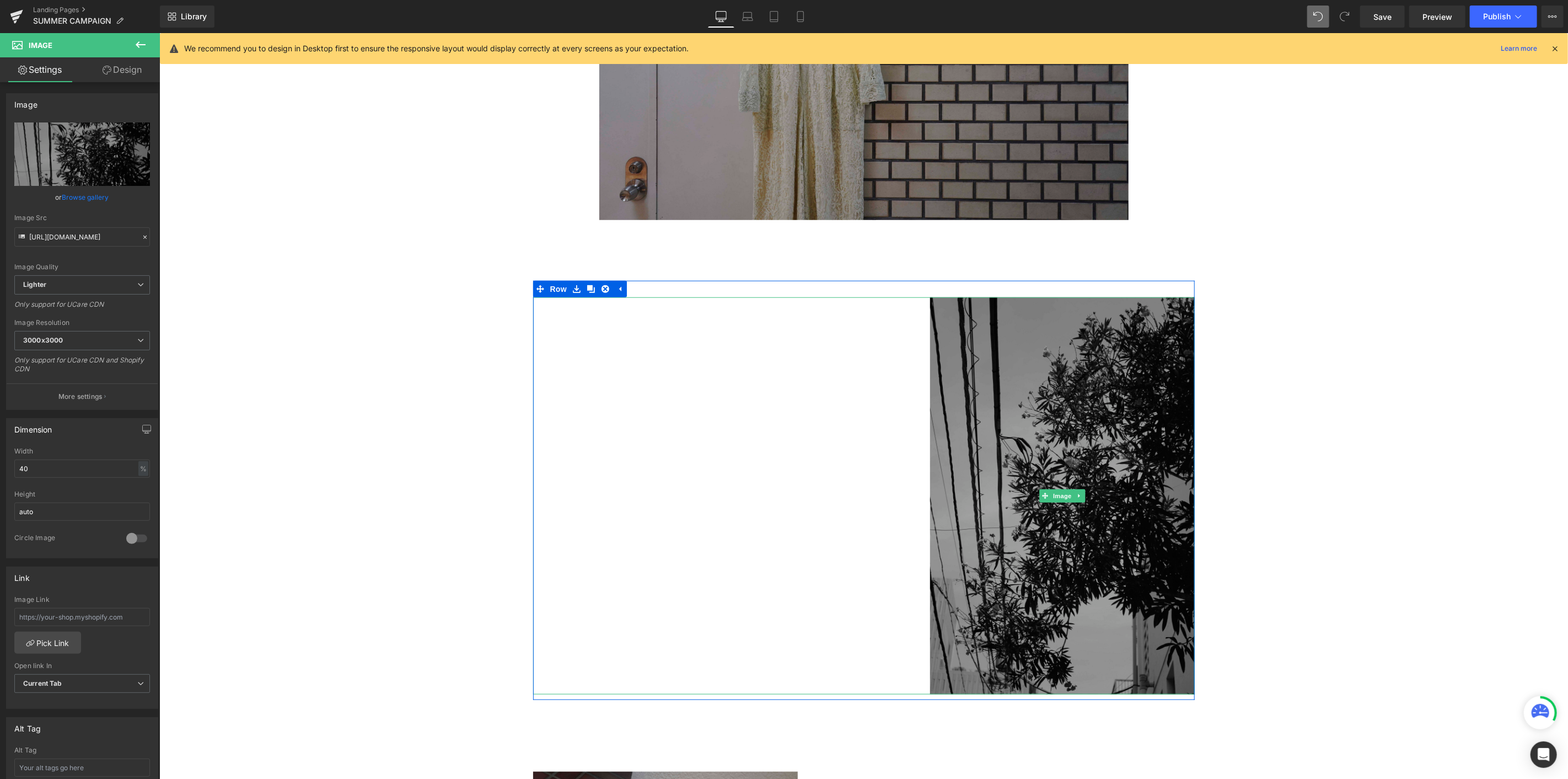
click at [941, 383] on img at bounding box center [1062, 495] width 265 height 397
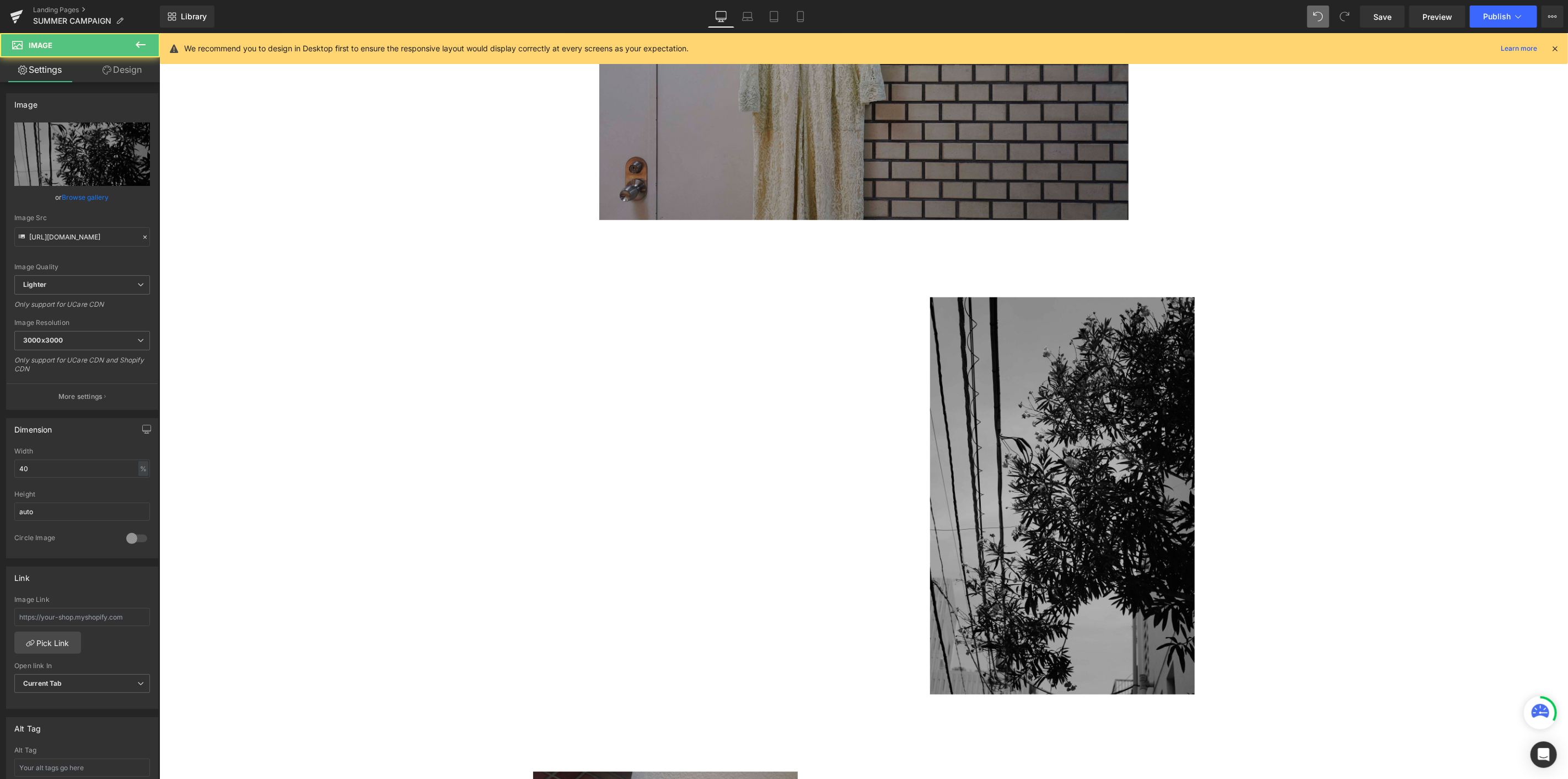
click at [683, 184] on img at bounding box center [863, 43] width 529 height 353
drag, startPoint x: 30, startPoint y: 472, endPoint x: 8, endPoint y: 470, distance: 22.1
click at [10, 425] on div "80% Width 80 % % px auto Height auto 0 Circle Image" at bounding box center [82, 502] width 151 height 110
type input "70"
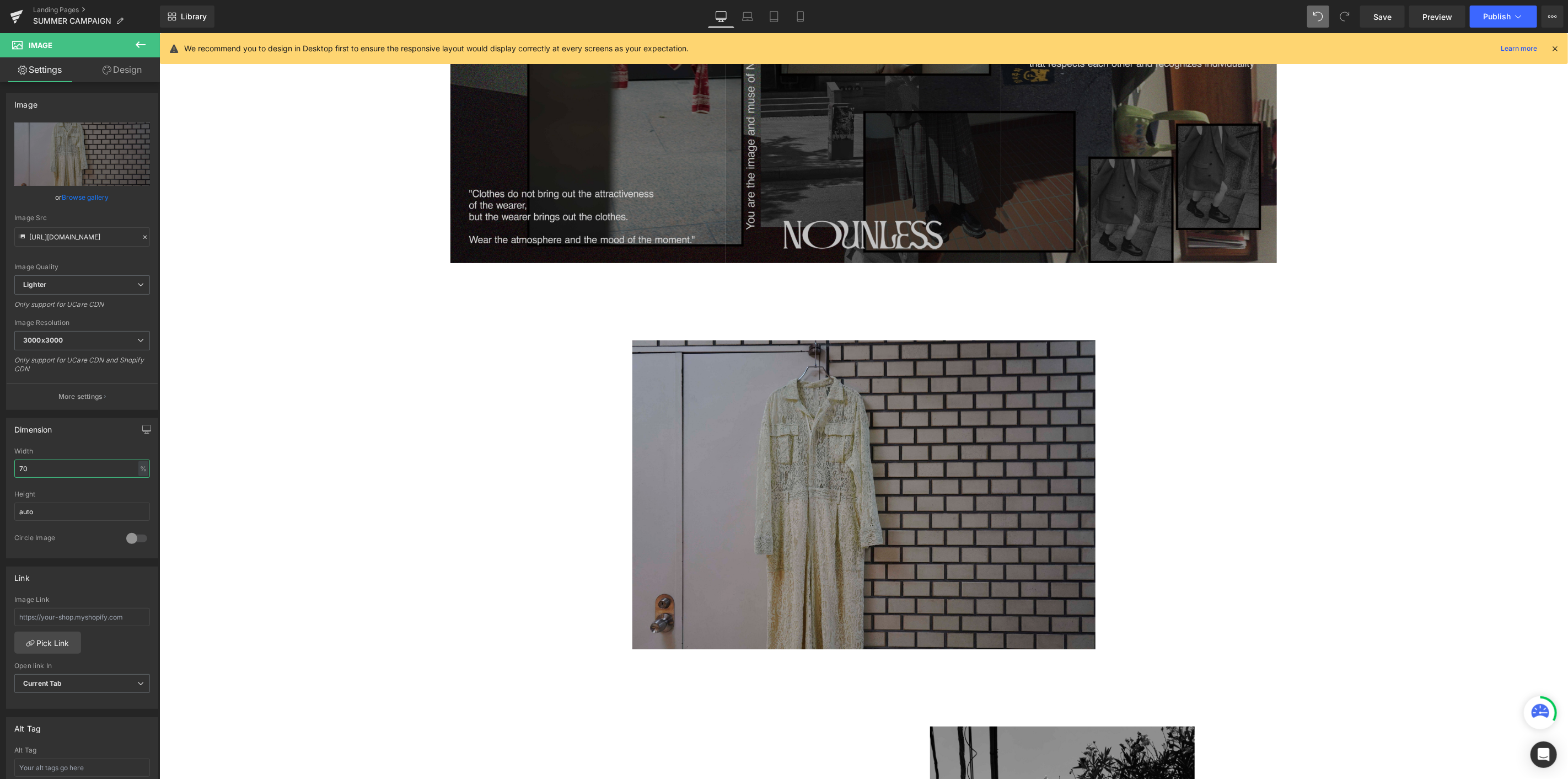
scroll to position [94, 0]
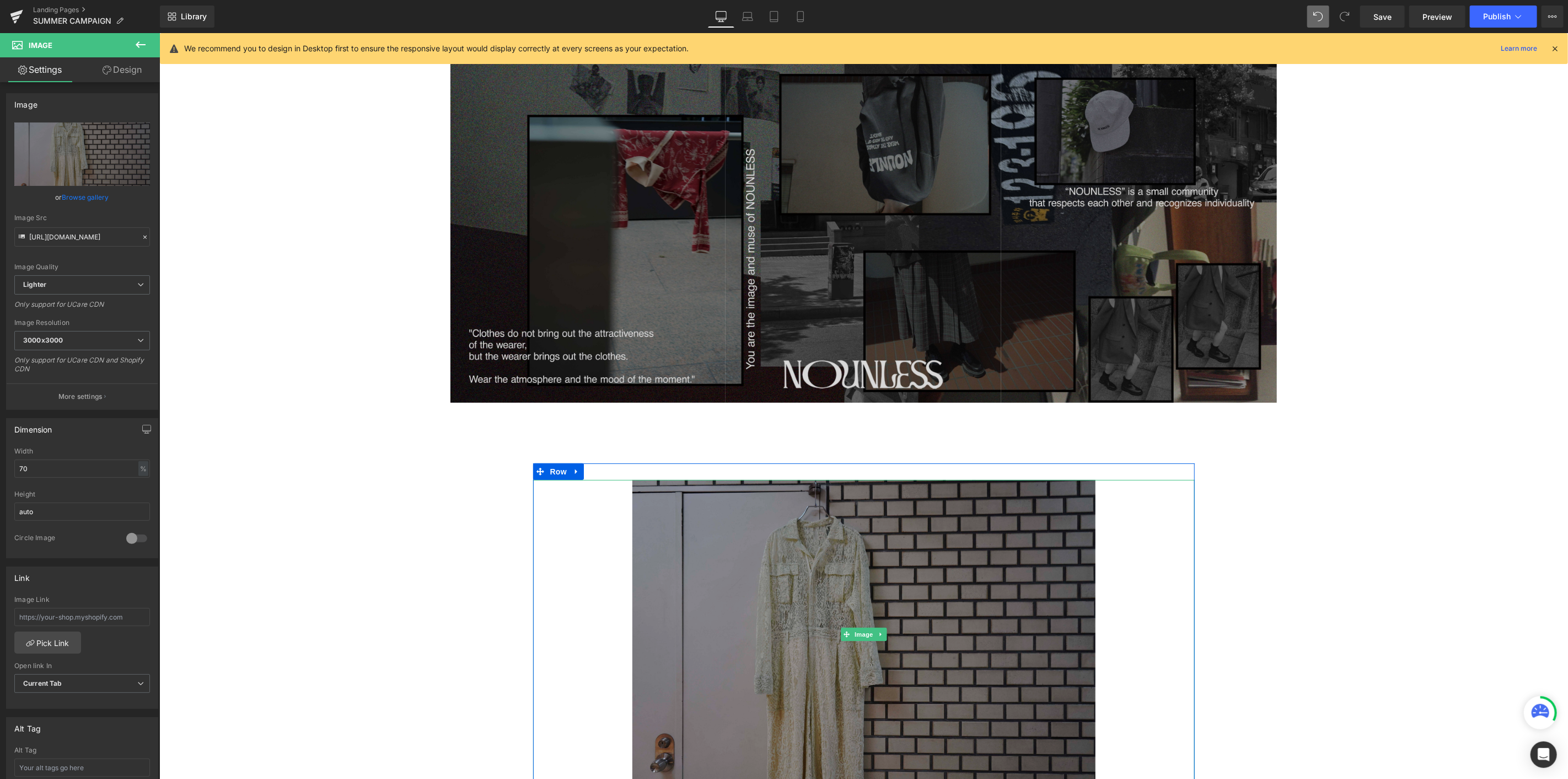
click at [715, 425] on img at bounding box center [863, 634] width 463 height 309
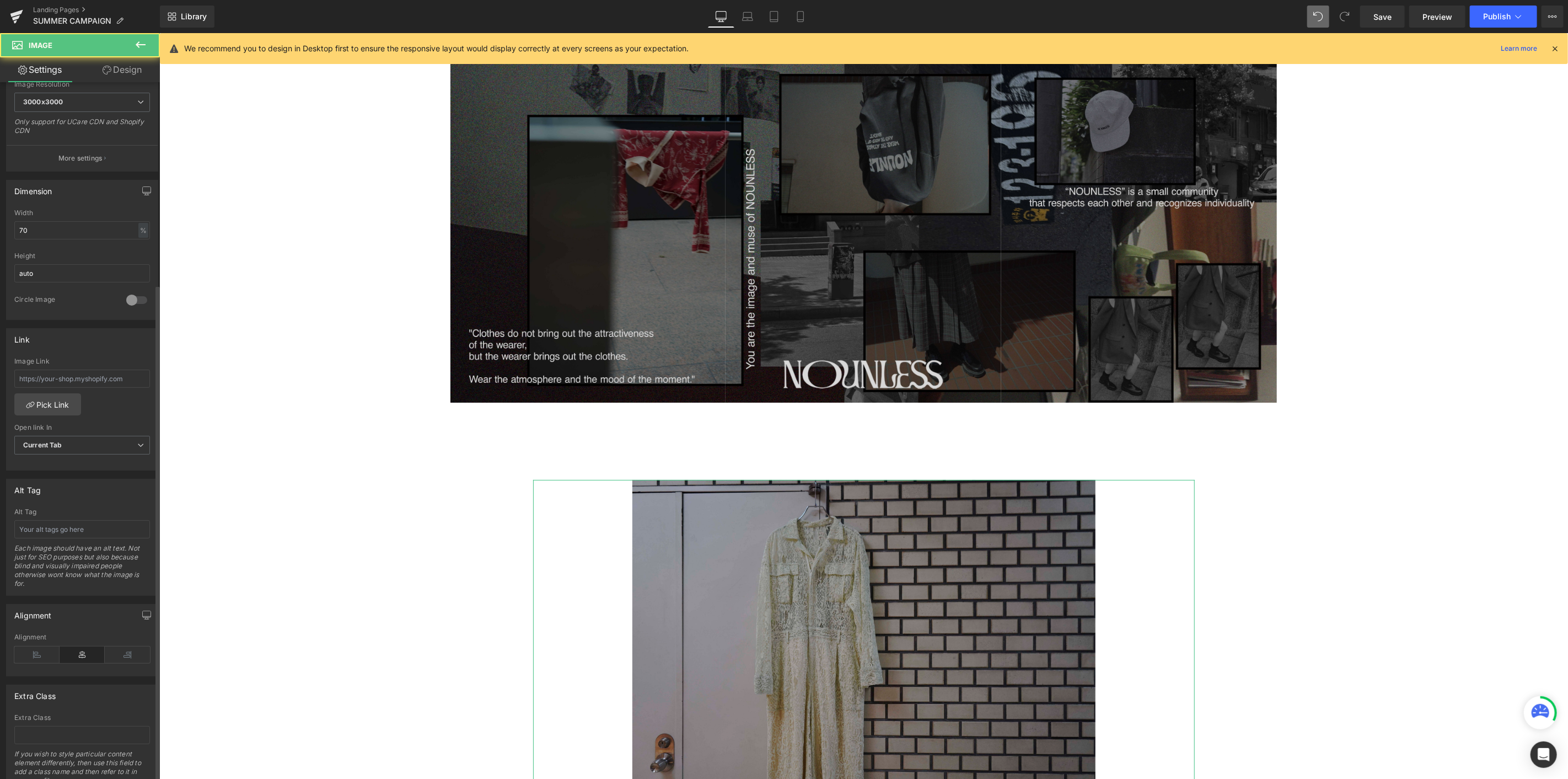
scroll to position [284, 0]
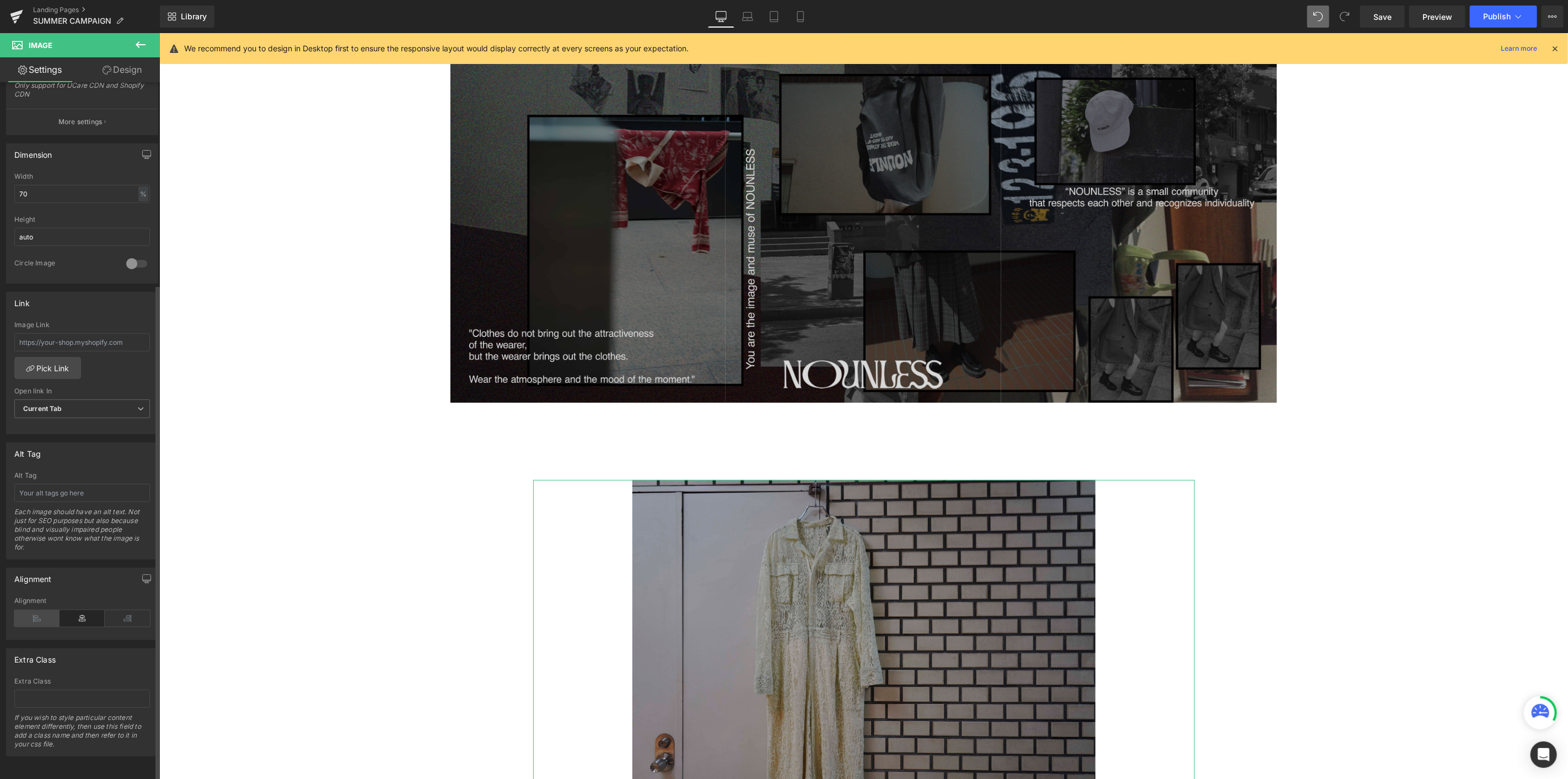
click at [35, 425] on icon at bounding box center [36, 618] width 45 height 16
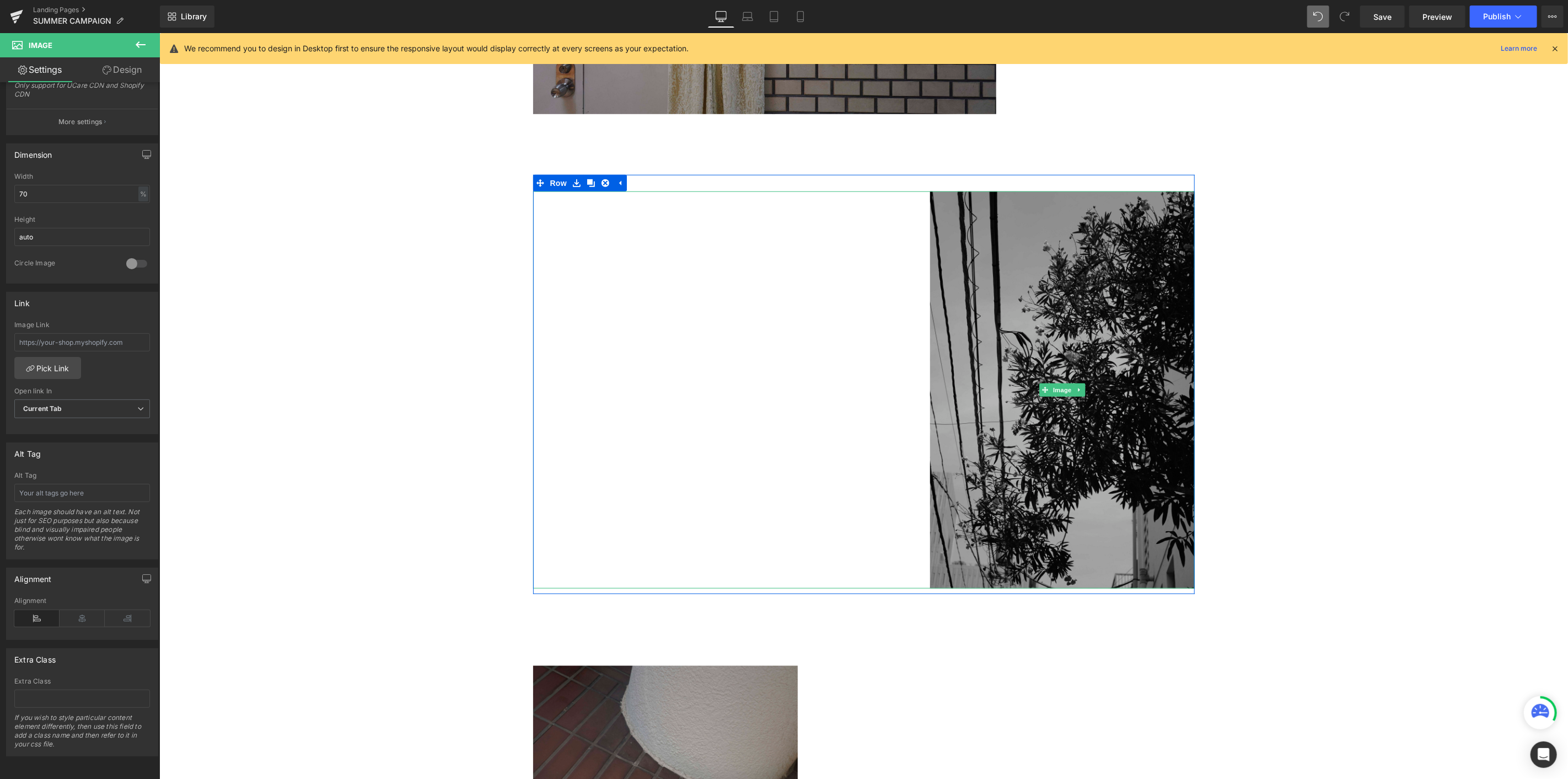
scroll to position [768, 0]
click at [550, 182] on span "Row" at bounding box center [558, 184] width 22 height 16
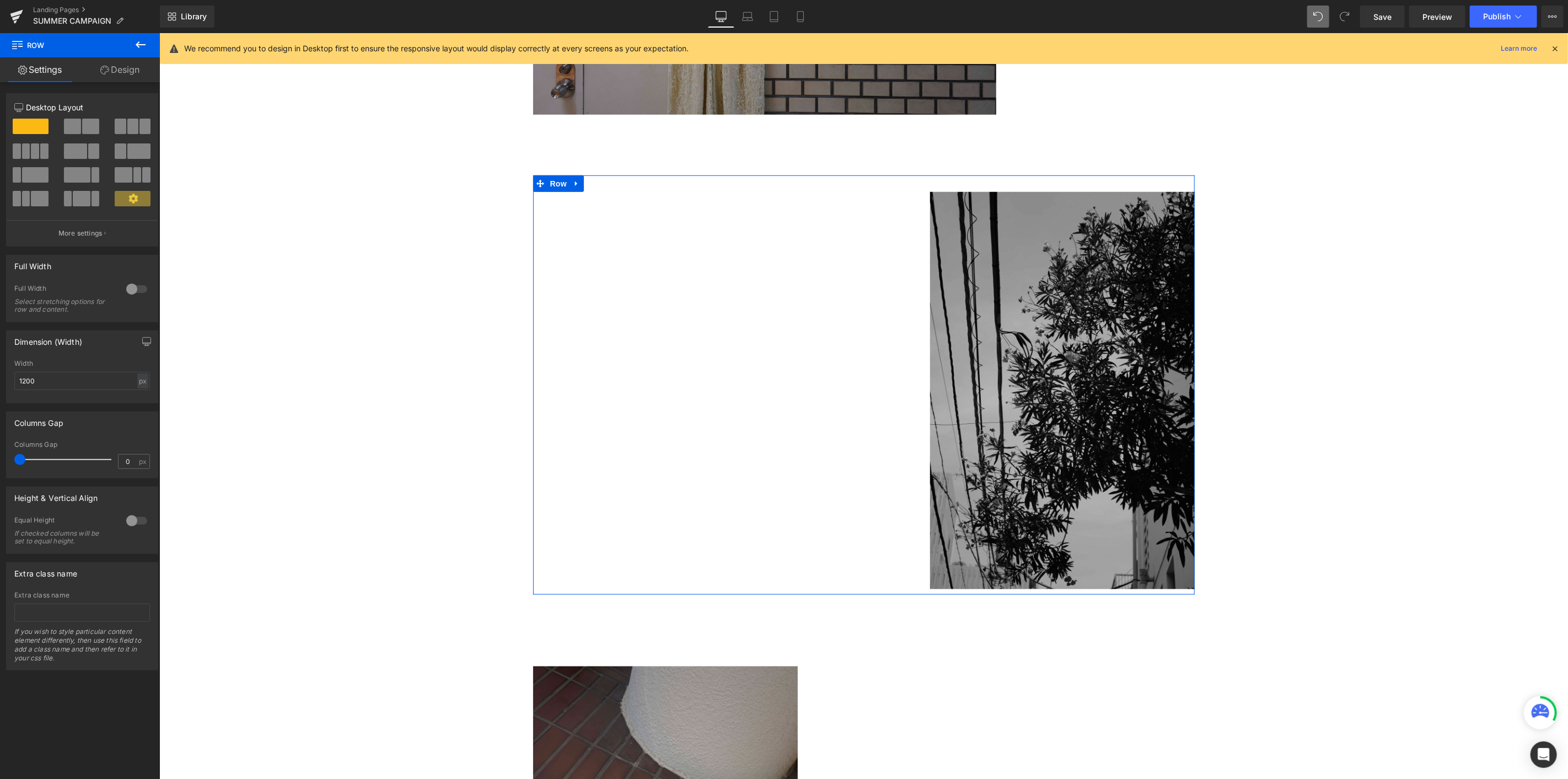
click at [89, 128] on span at bounding box center [90, 126] width 17 height 16
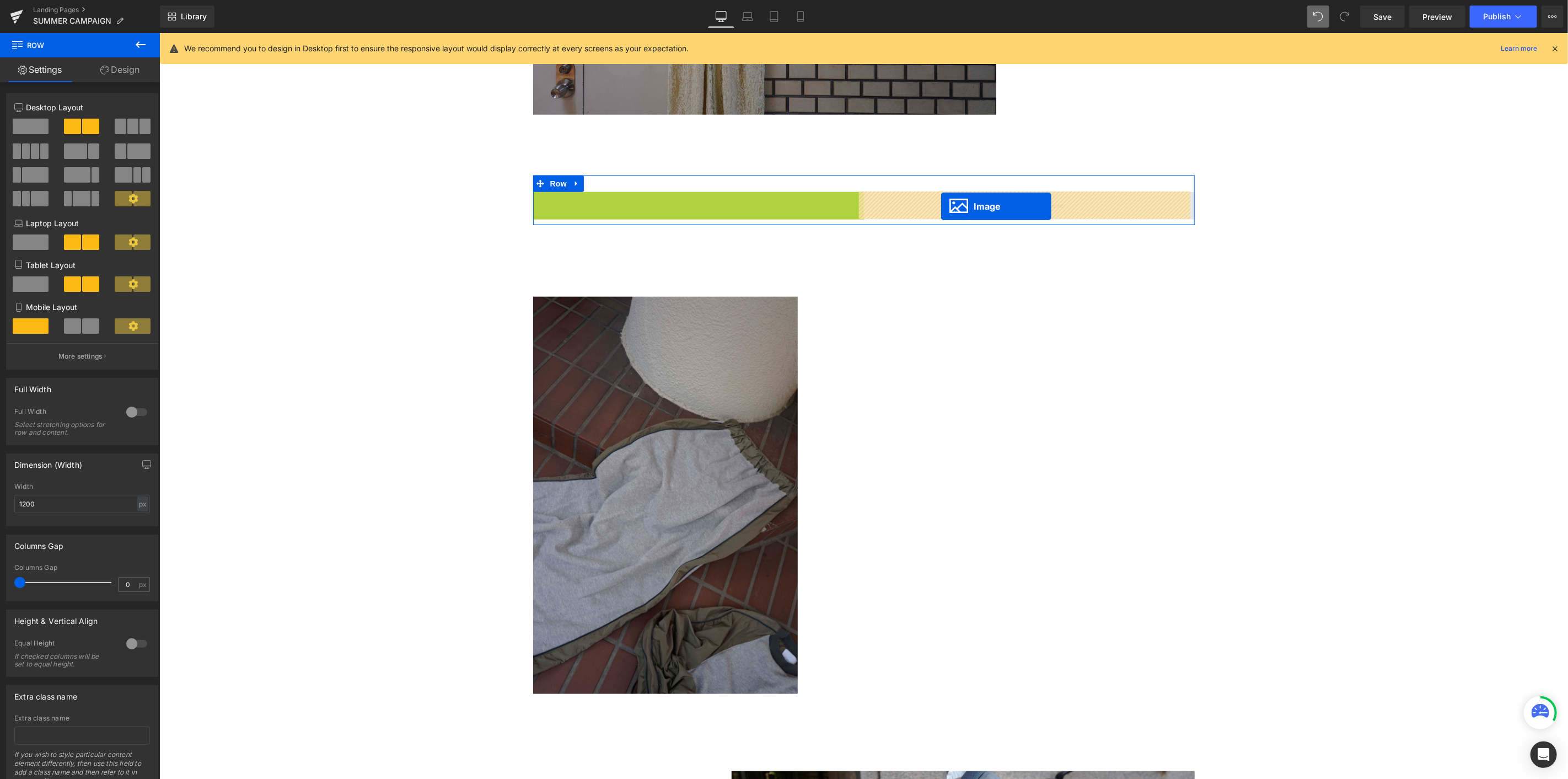
drag, startPoint x: 776, startPoint y: 286, endPoint x: 941, endPoint y: 206, distance: 183.4
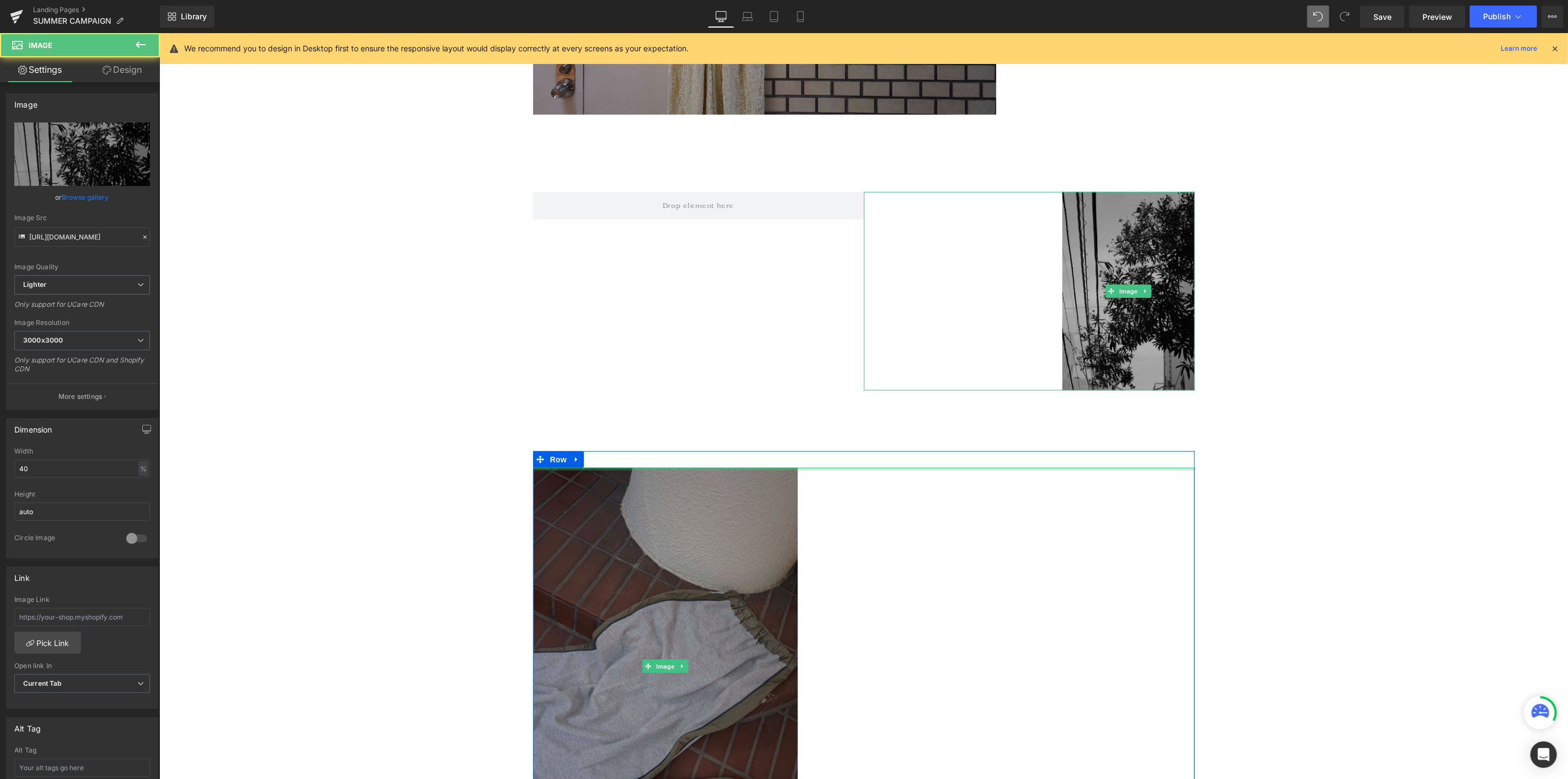
click at [664, 425] on div at bounding box center [864, 469] width 661 height 3
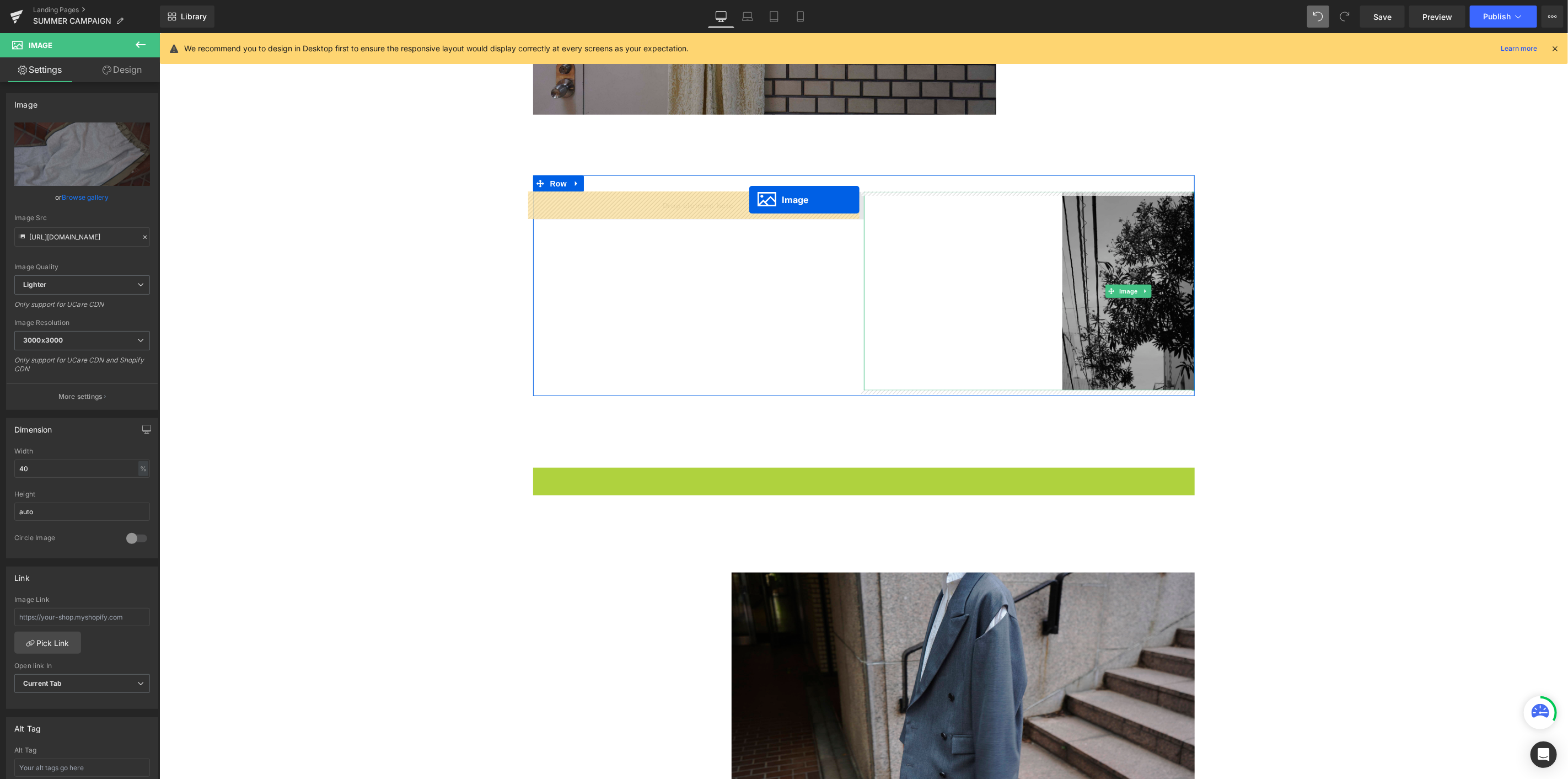
drag, startPoint x: 637, startPoint y: 668, endPoint x: 749, endPoint y: 199, distance: 482.2
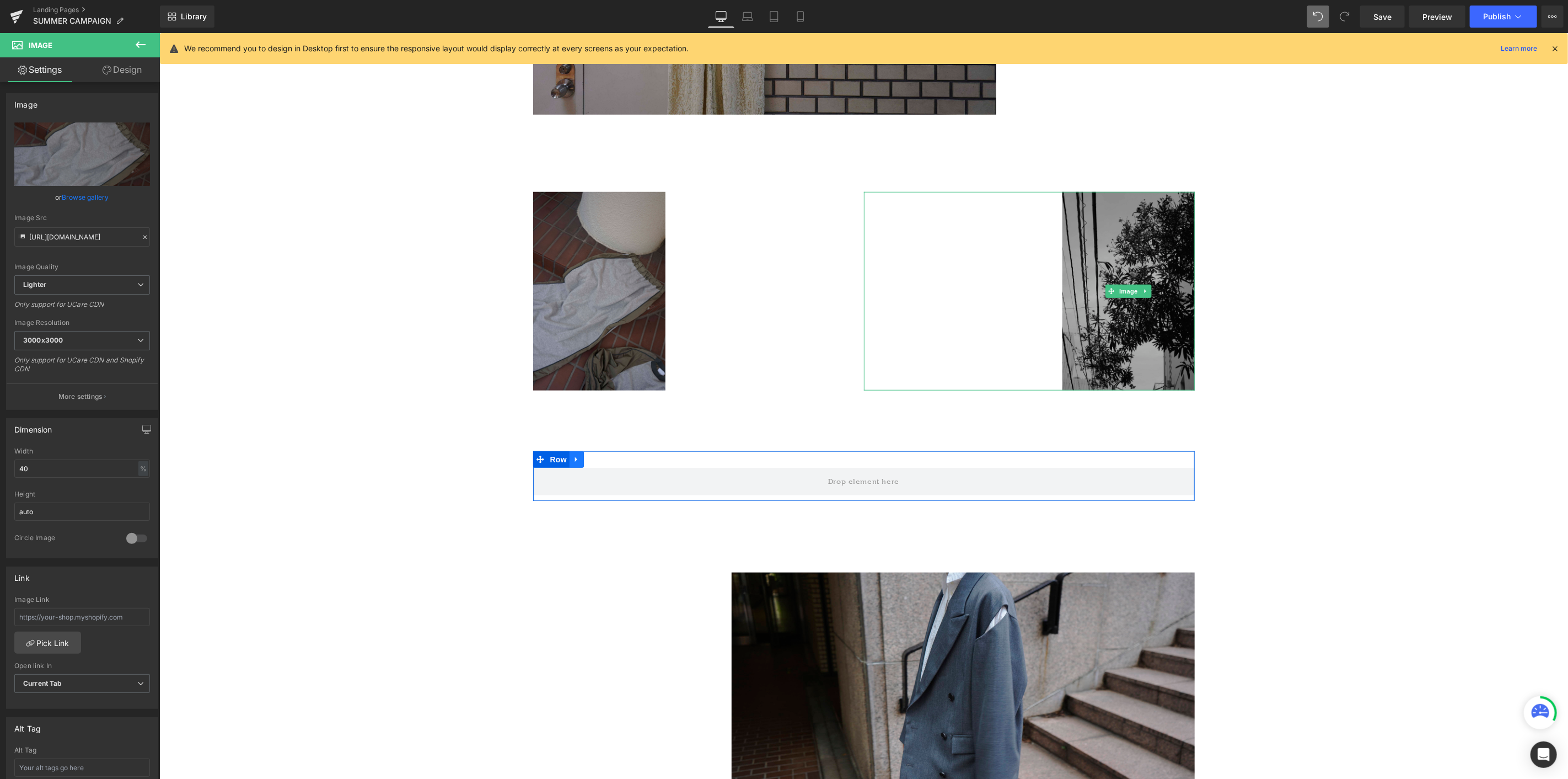
click at [572, 425] on icon at bounding box center [576, 458] width 7 height 8
click at [598, 425] on link at bounding box center [605, 459] width 14 height 16
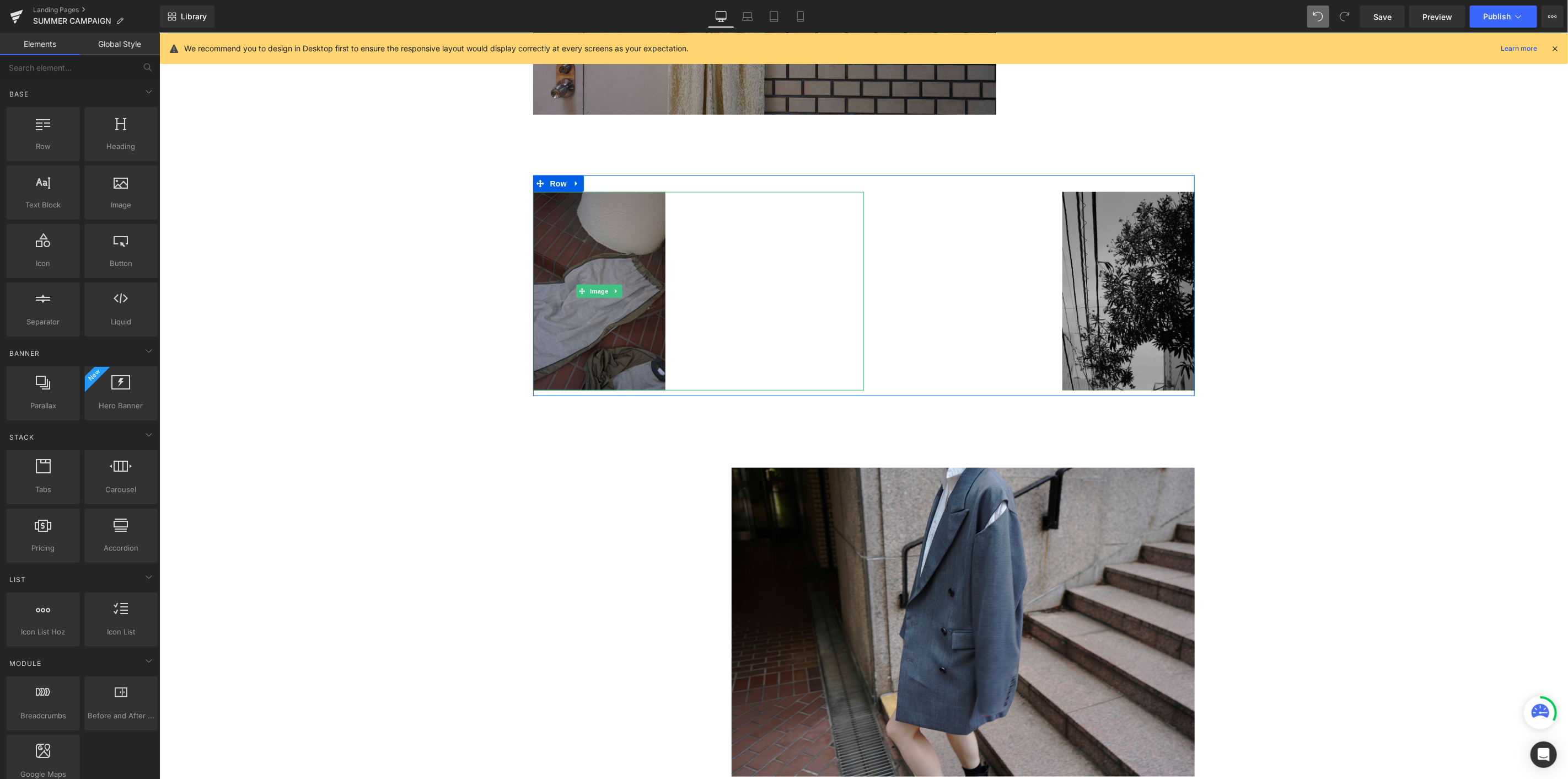
click at [624, 221] on img at bounding box center [599, 290] width 132 height 199
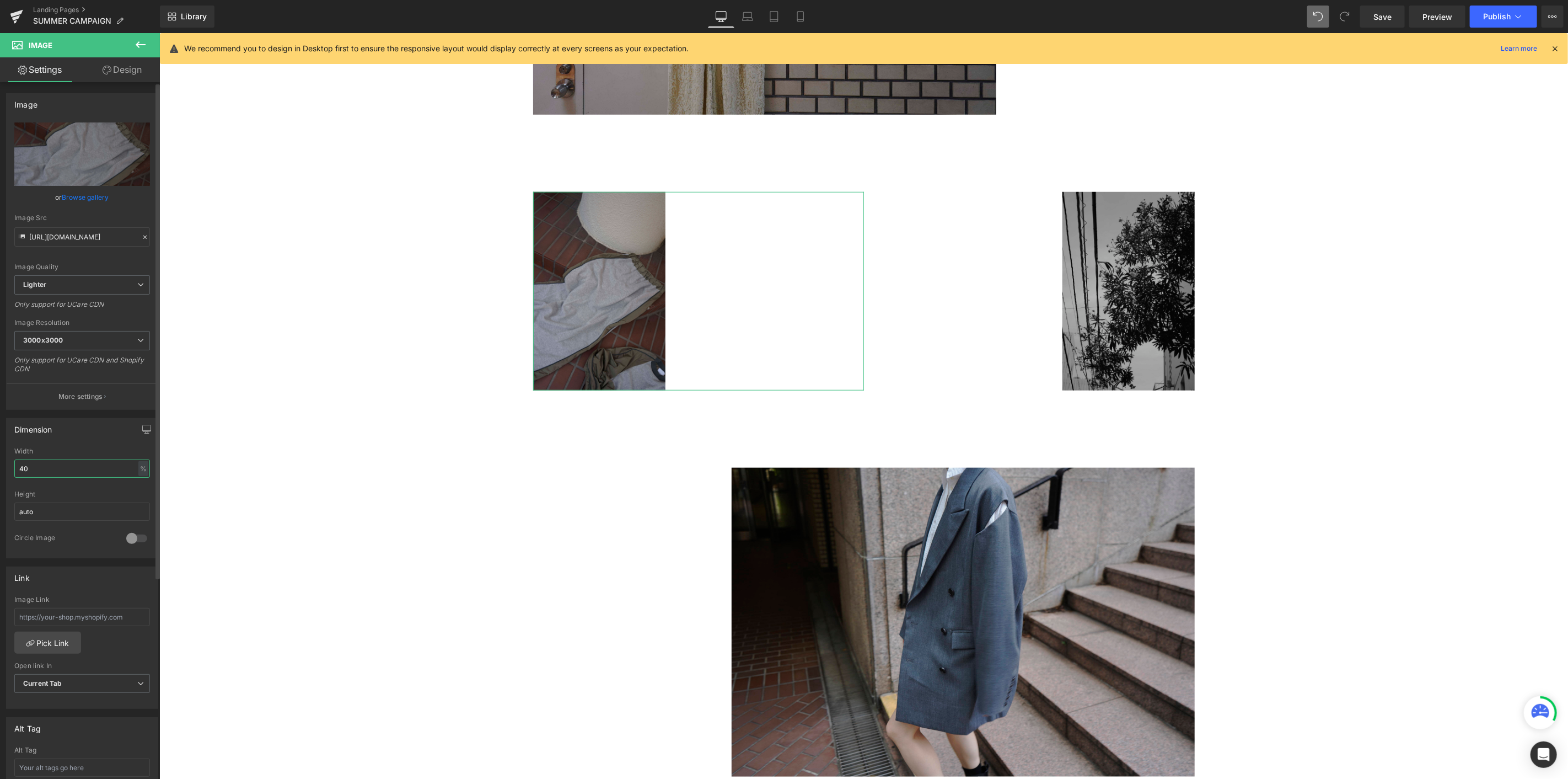
drag, startPoint x: 41, startPoint y: 466, endPoint x: 0, endPoint y: 466, distance: 41.0
click at [0, 425] on div "Dimension 40% Width 40 % % px auto Height auto 0 Circle Image" at bounding box center [82, 484] width 165 height 148
type input "70"
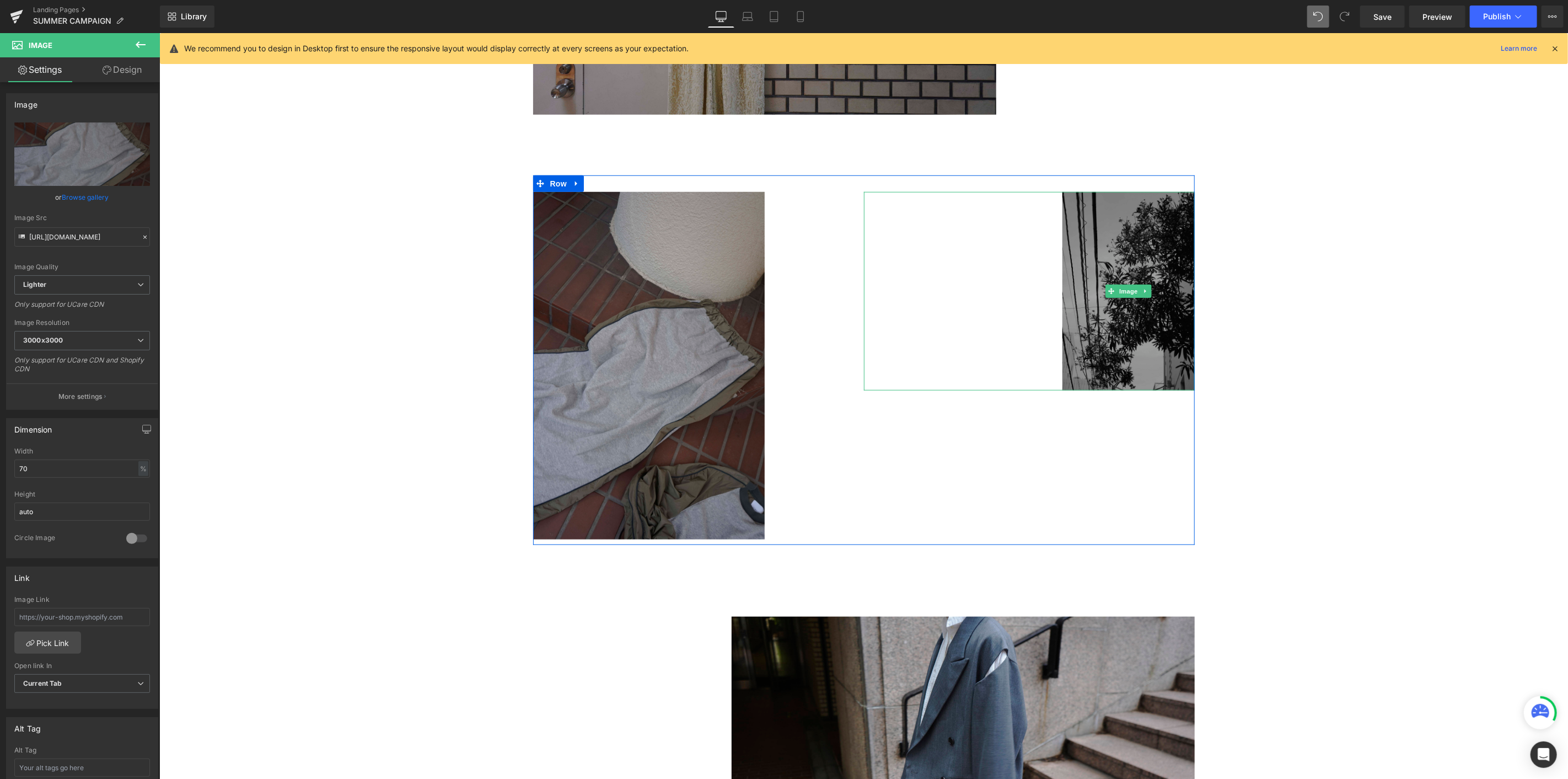
click at [941, 229] on img at bounding box center [1128, 290] width 132 height 199
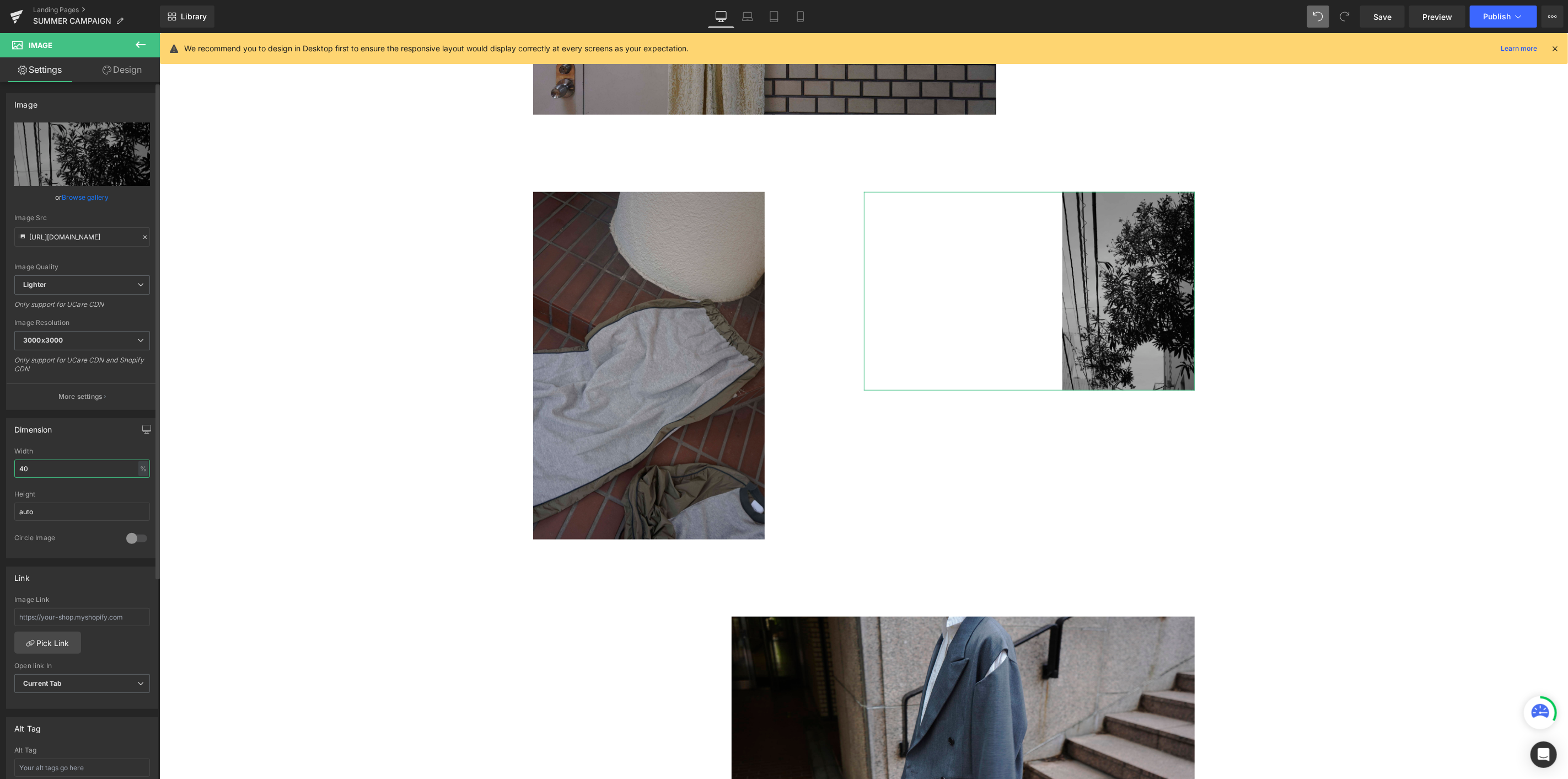
drag, startPoint x: 49, startPoint y: 471, endPoint x: 0, endPoint y: 467, distance: 49.2
click at [0, 425] on div "Dimension 40% Width 40 % % px auto Height auto 0 Circle Image" at bounding box center [82, 484] width 165 height 148
type input "70"
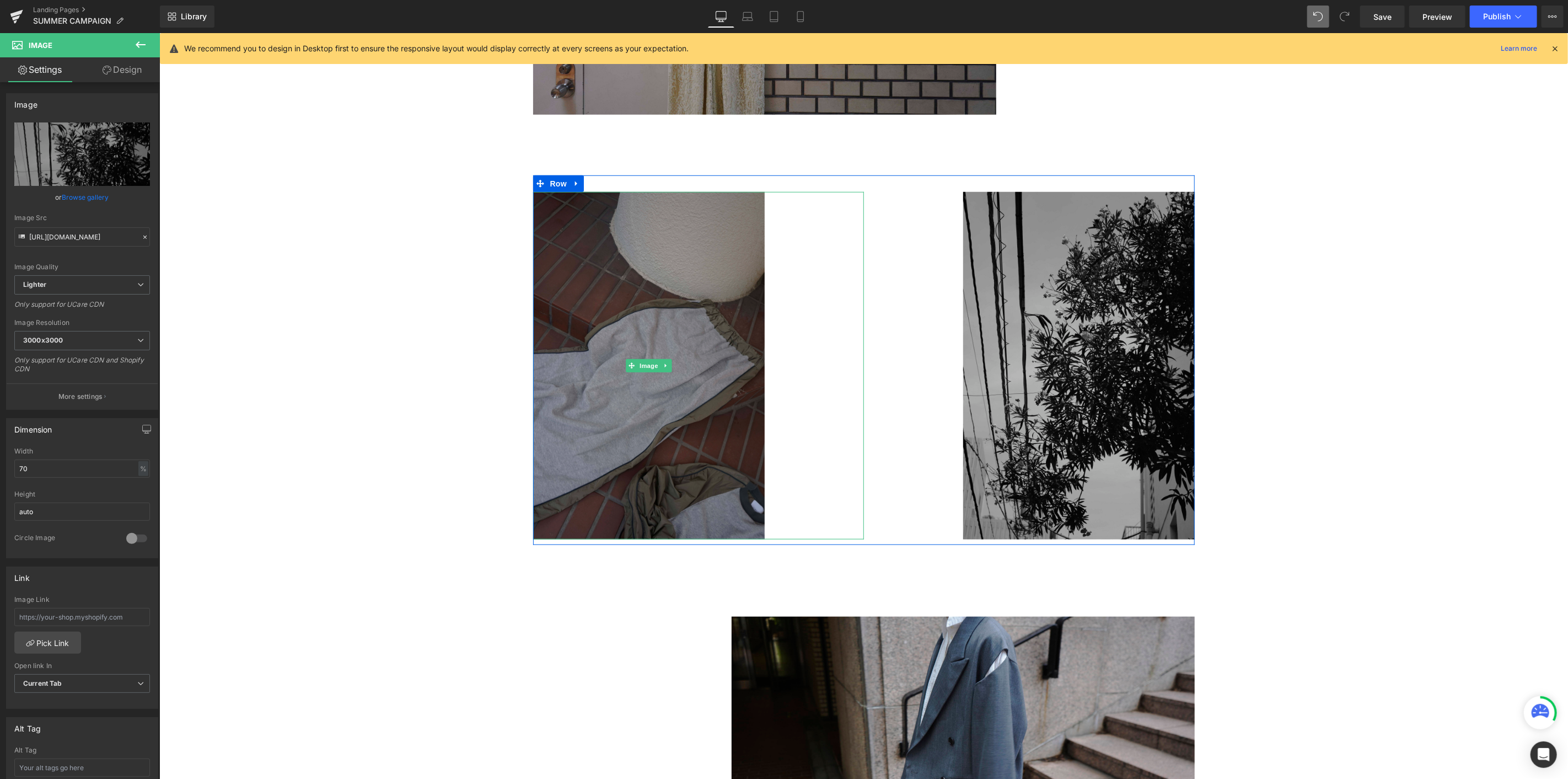
click at [614, 315] on img at bounding box center [649, 365] width 232 height 348
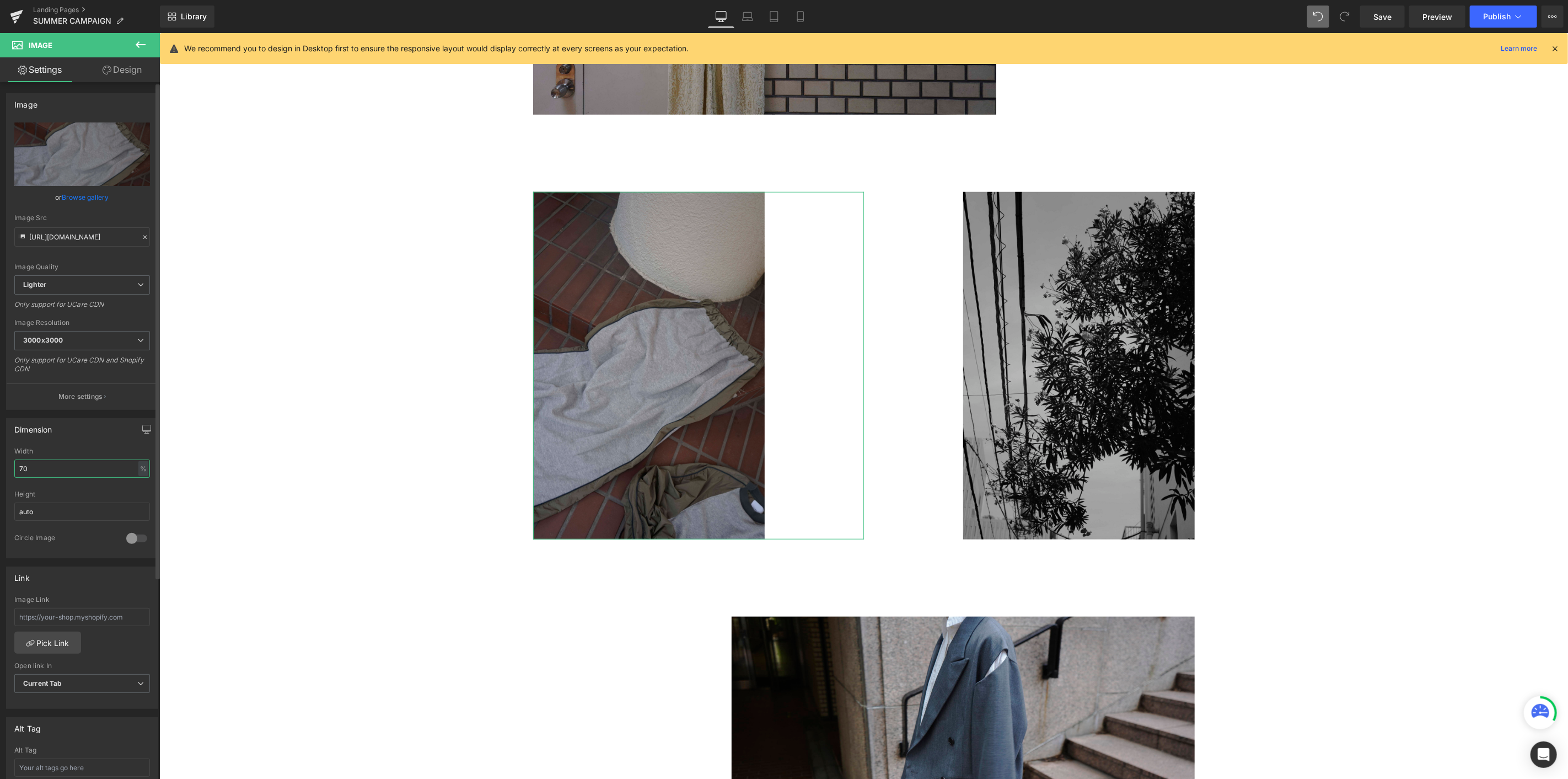
drag, startPoint x: 43, startPoint y: 470, endPoint x: 0, endPoint y: 465, distance: 43.3
click at [0, 425] on div "Dimension 70% Width 70 % % px auto Height auto 0 Circle Image" at bounding box center [82, 484] width 165 height 148
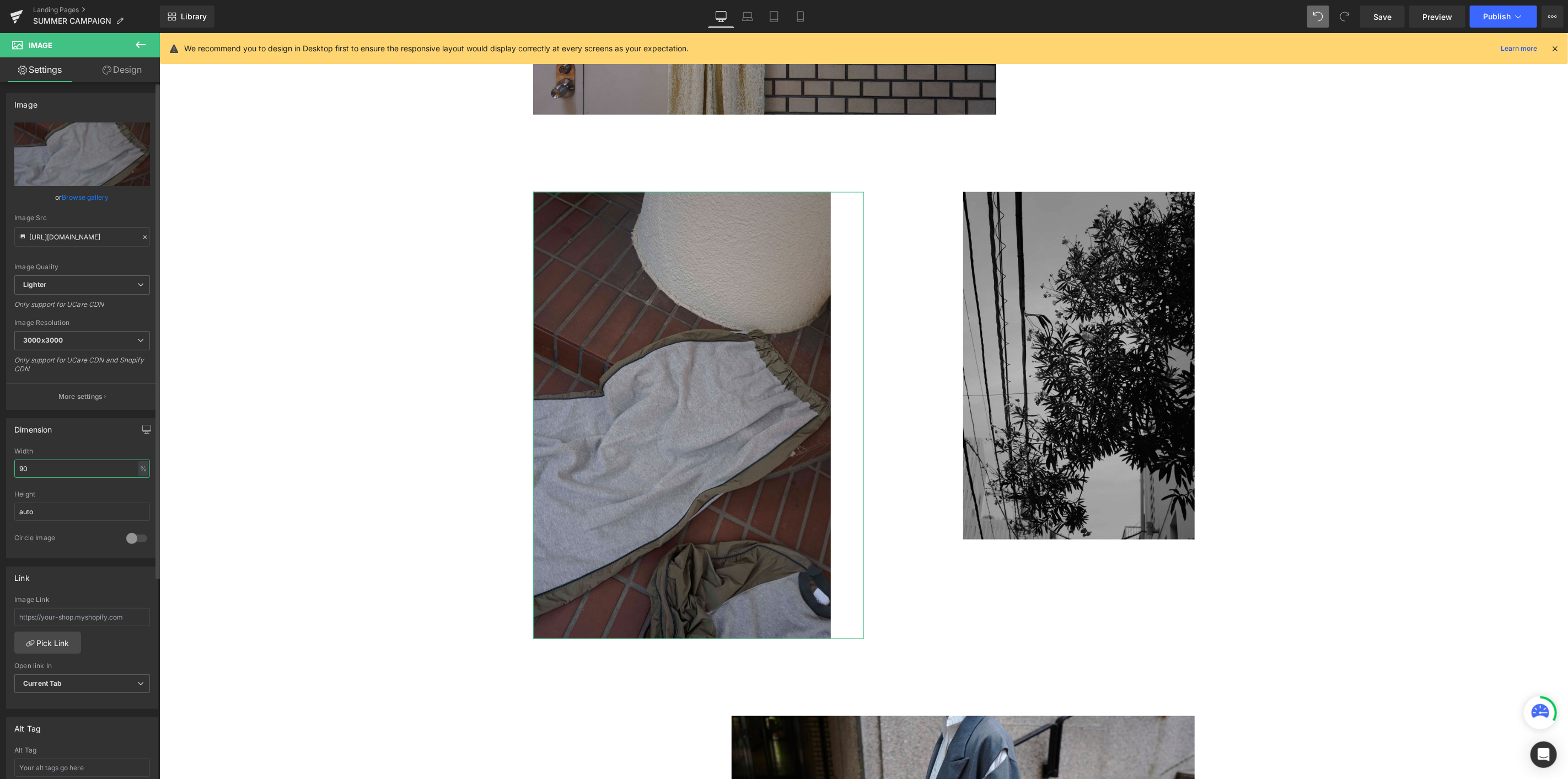
type input "90"
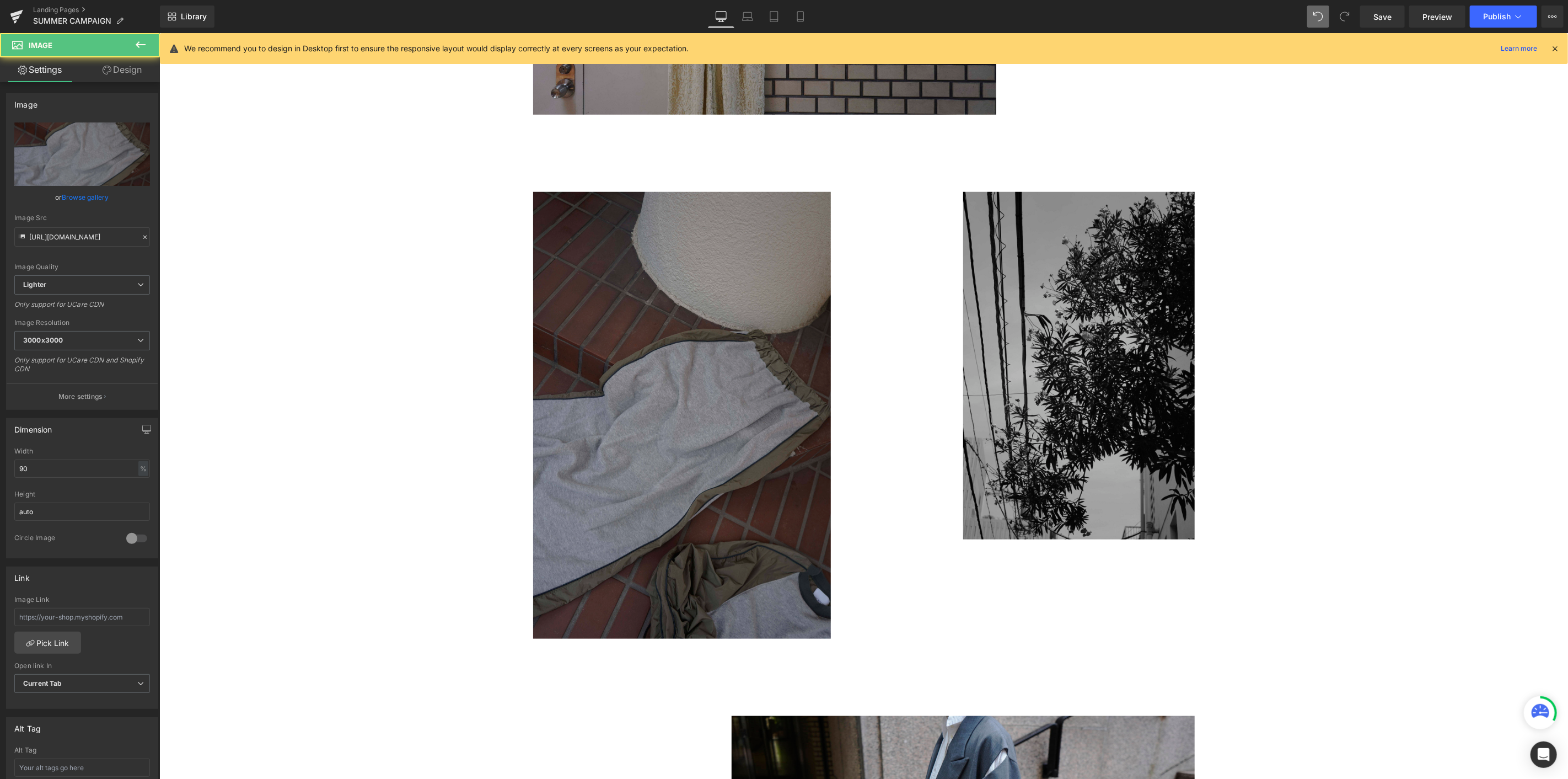
click at [618, 255] on img at bounding box center [681, 414] width 298 height 447
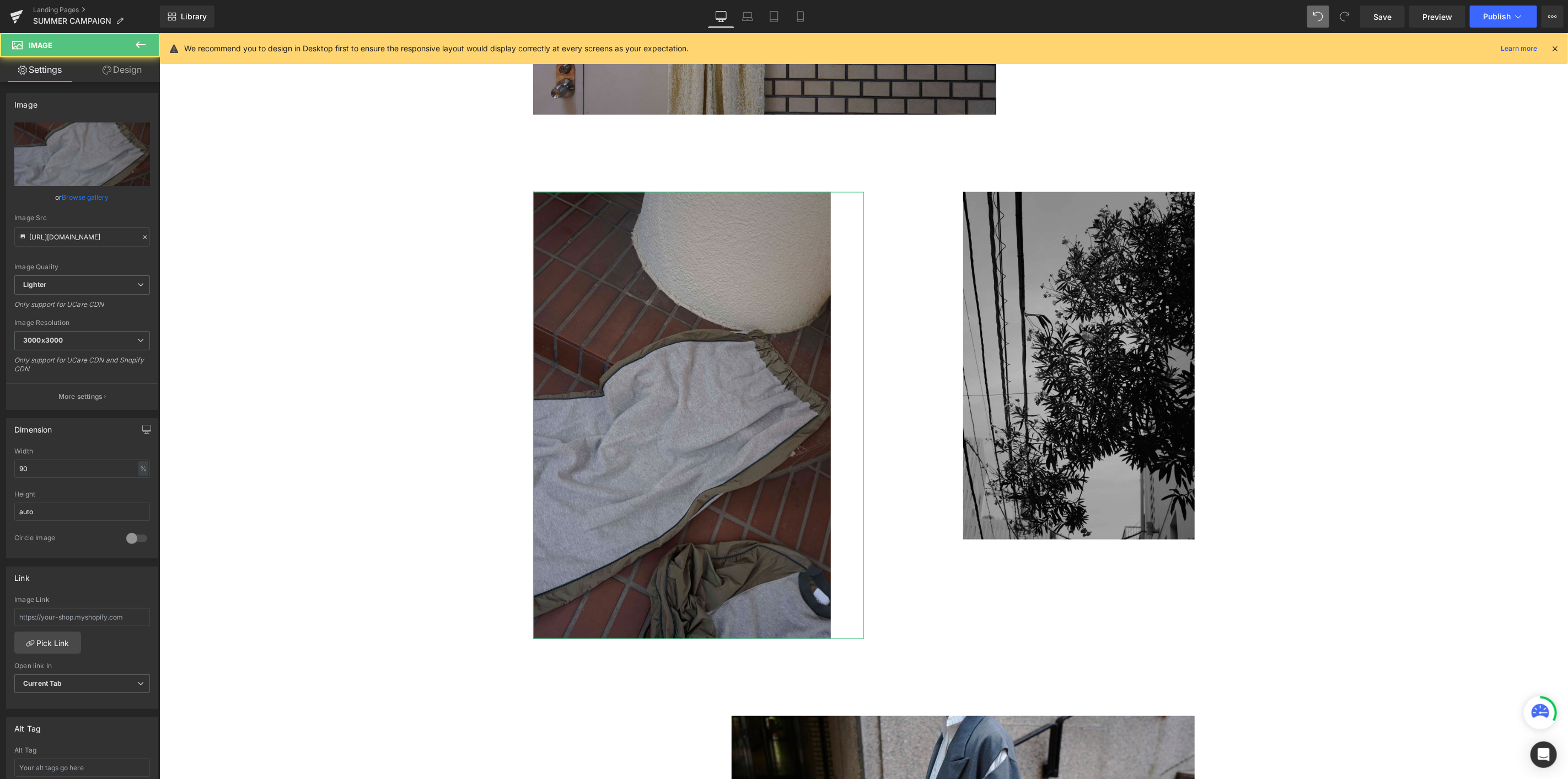
click at [132, 75] on link "Design" at bounding box center [122, 70] width 80 height 25
click at [0, 0] on div "Spacing" at bounding box center [0, 0] width 0 height 0
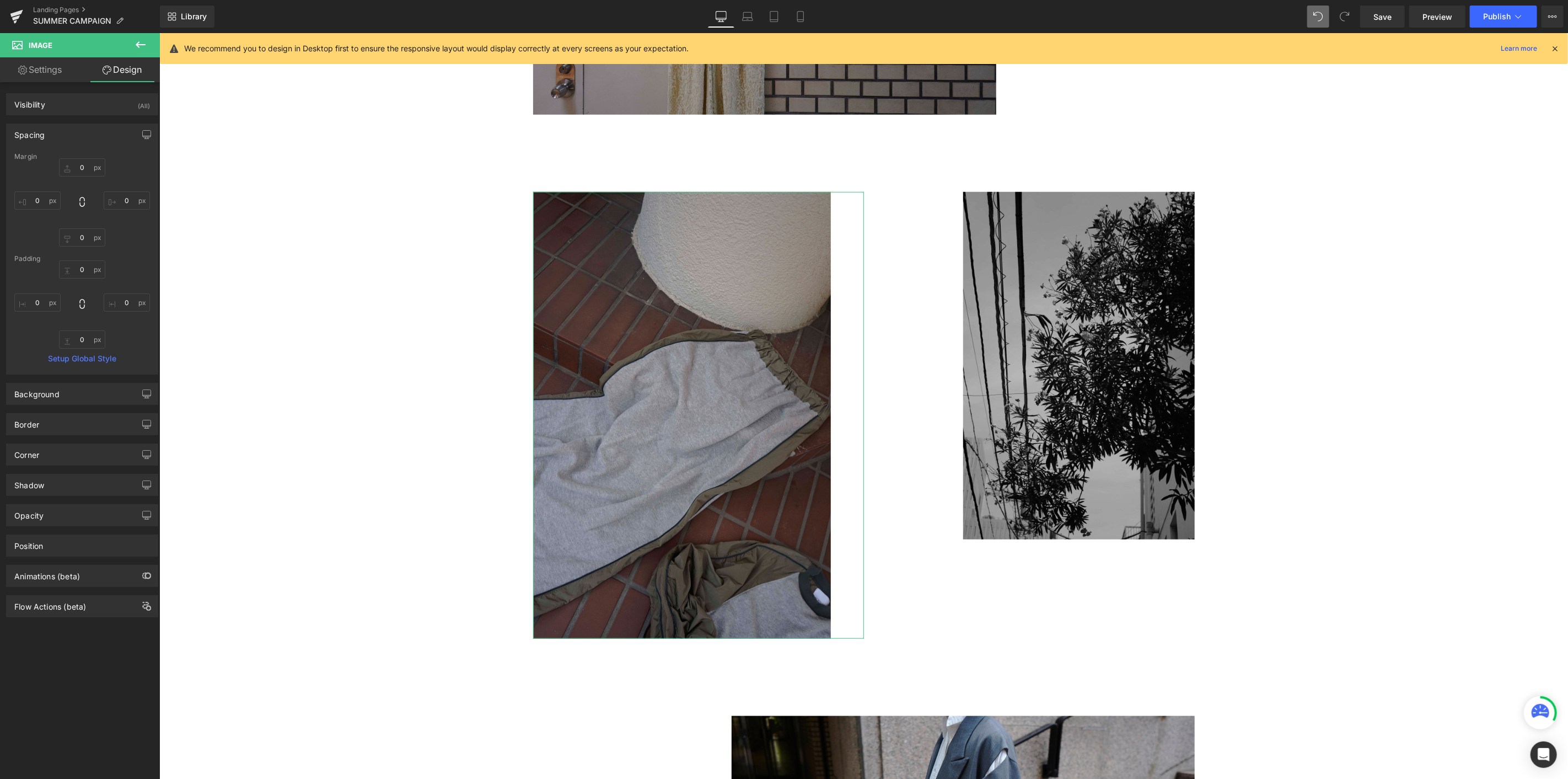
type input "0"
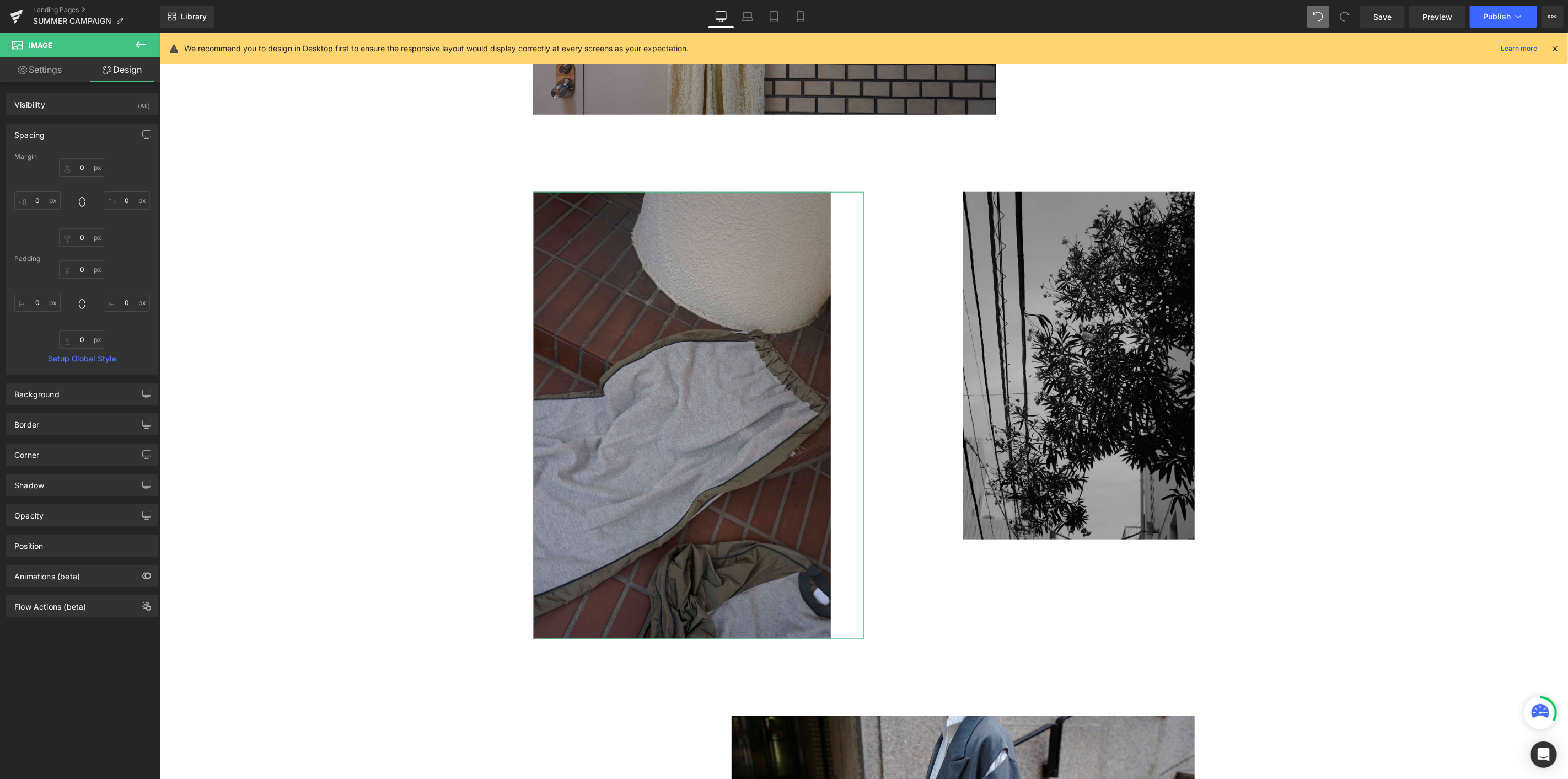
type input "0"
click at [68, 162] on input "0" at bounding box center [82, 167] width 47 height 18
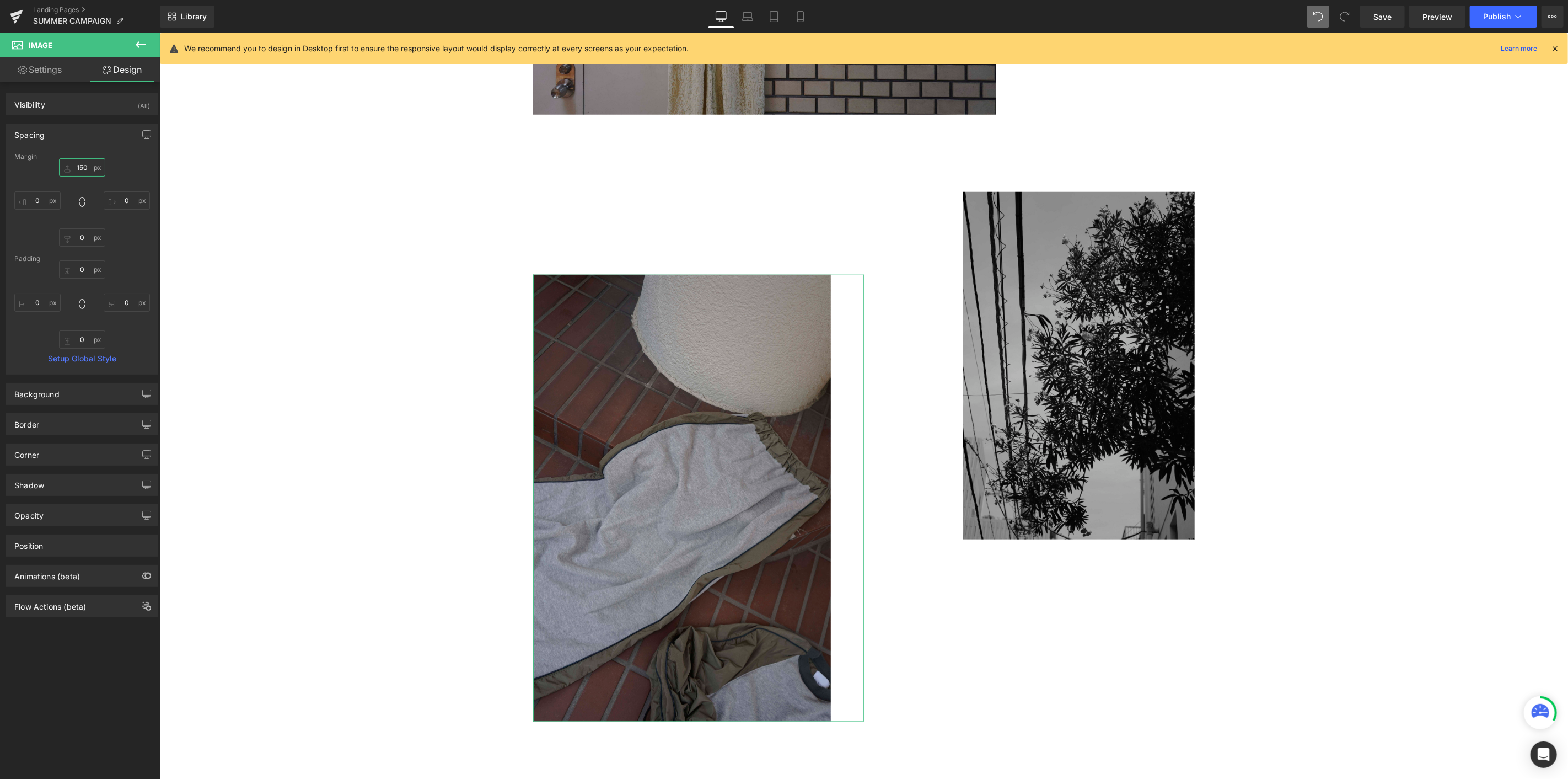
click at [80, 167] on input "150" at bounding box center [82, 167] width 47 height 18
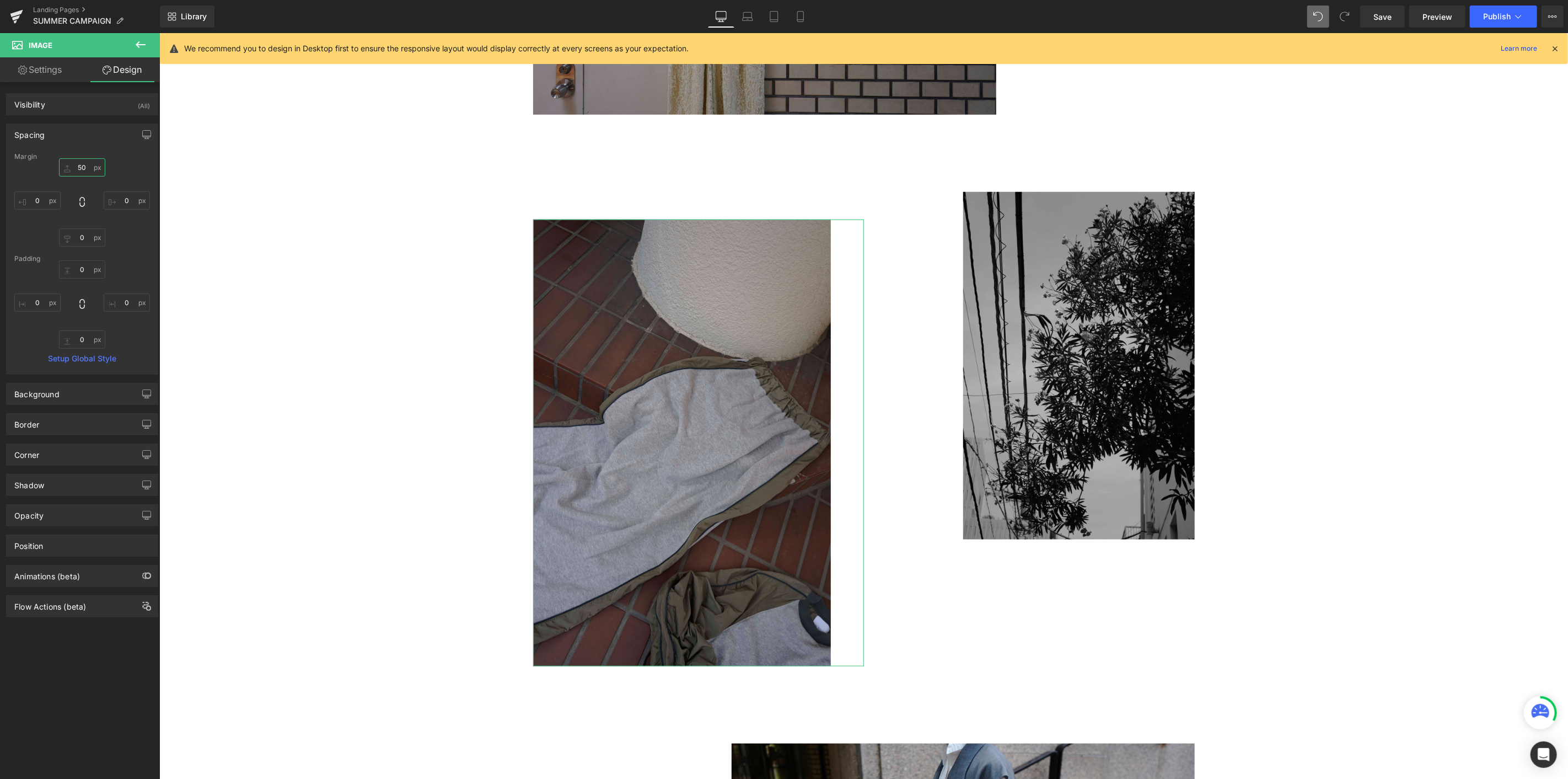
type input "250"
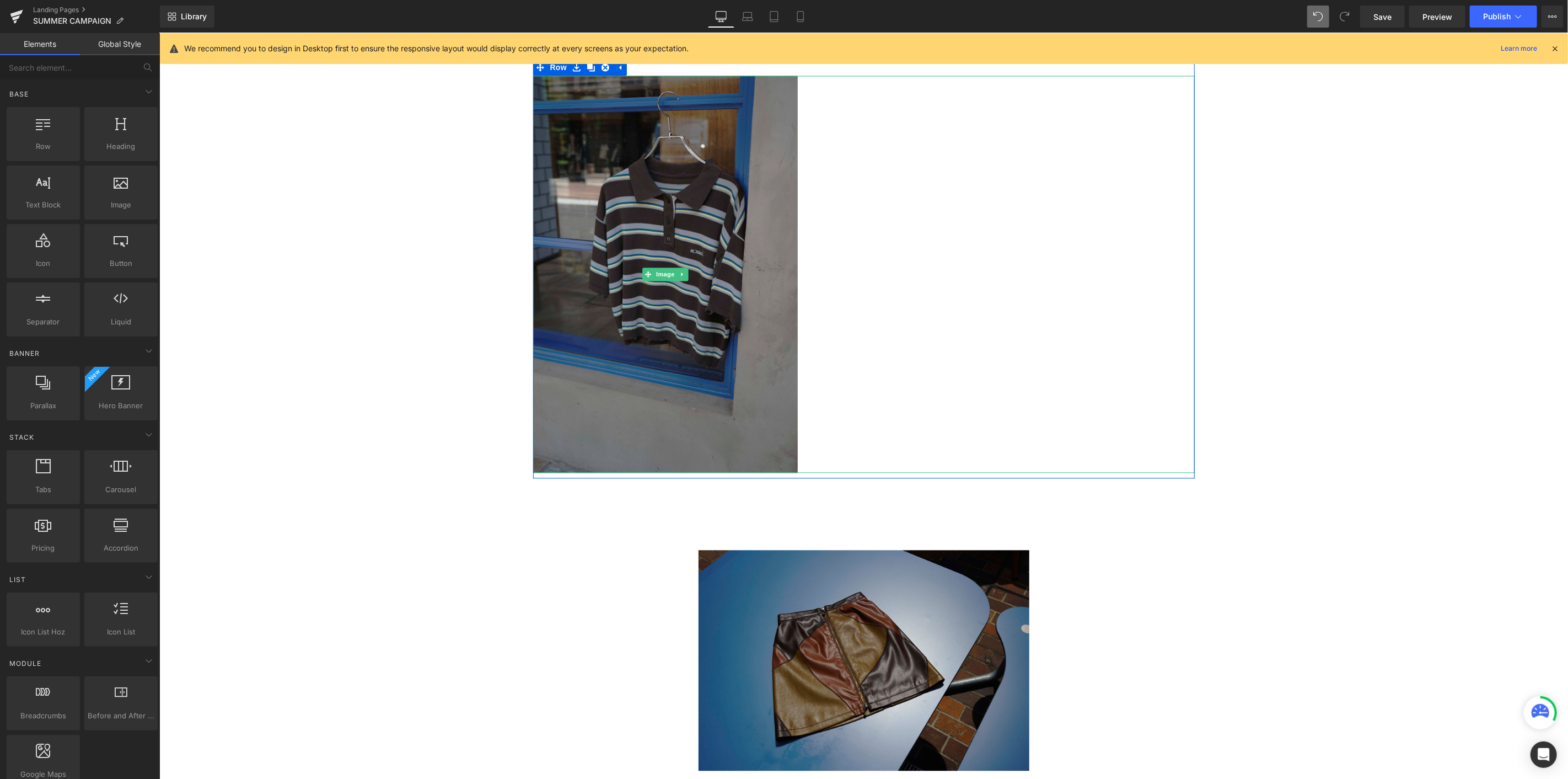
scroll to position [1810, 0]
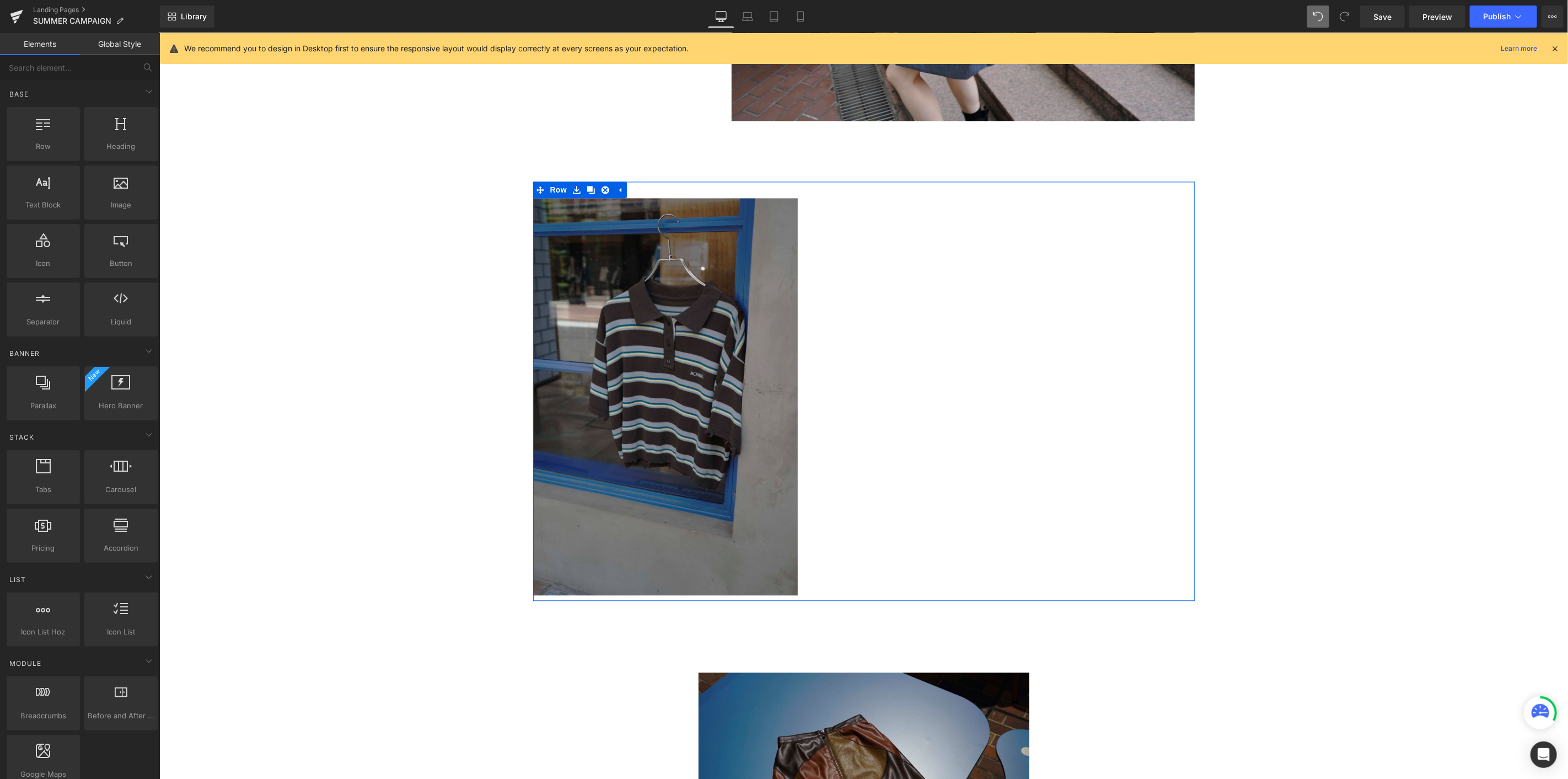
drag, startPoint x: 587, startPoint y: 190, endPoint x: 582, endPoint y: 238, distance: 48.3
click at [587, 190] on icon at bounding box center [591, 189] width 7 height 7
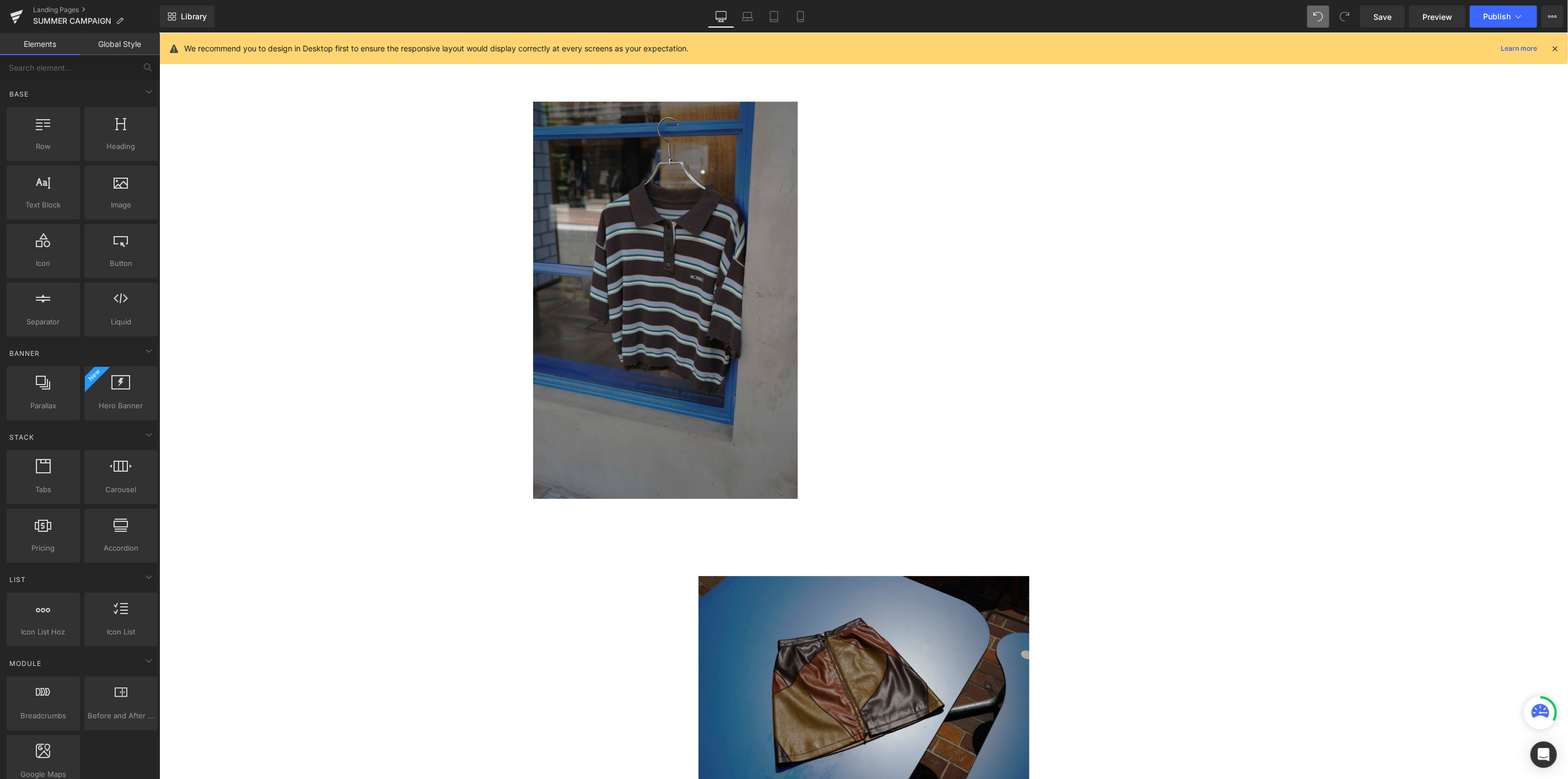
scroll to position [2388, 0]
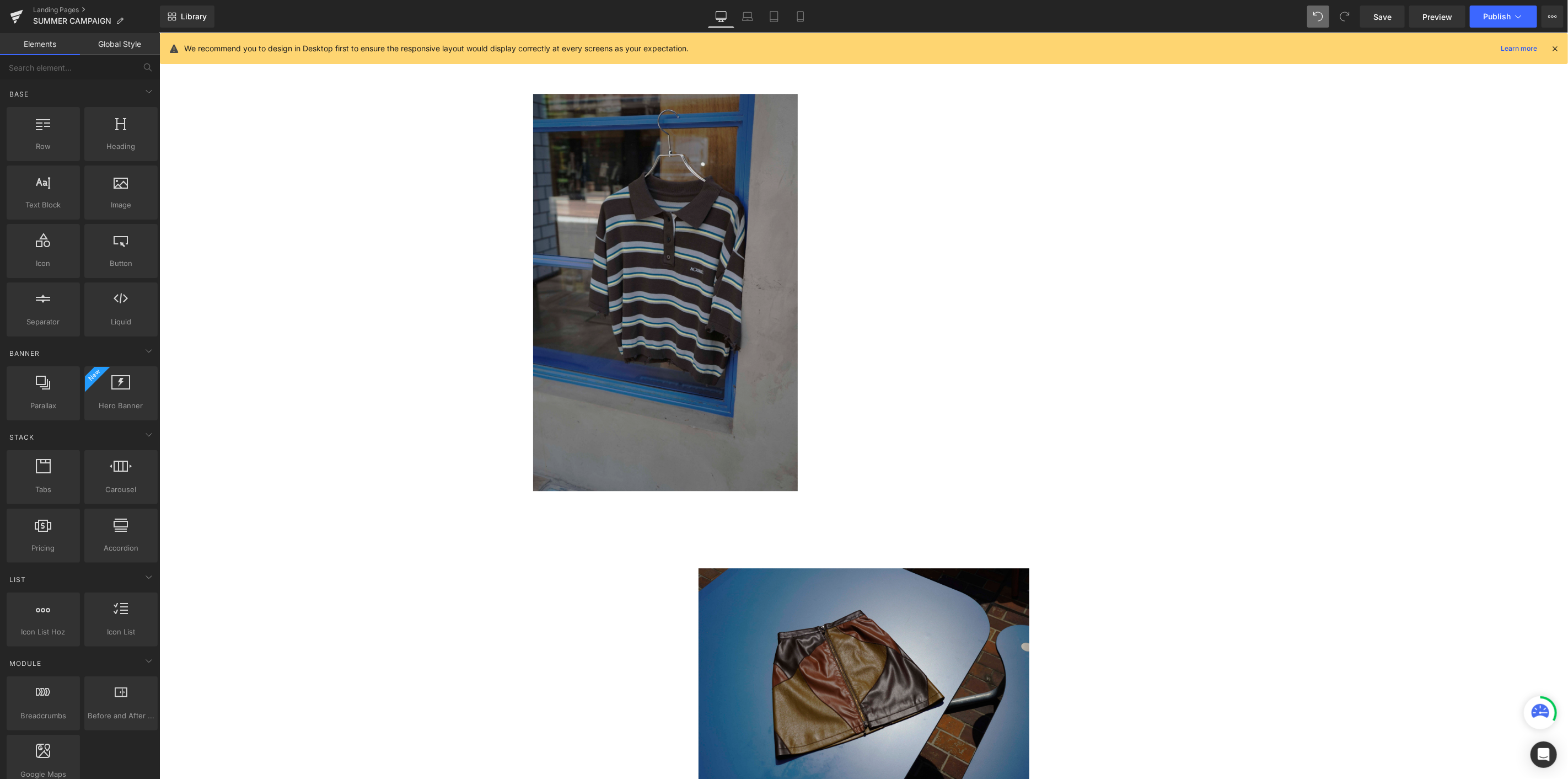
click at [662, 328] on img at bounding box center [665, 292] width 265 height 397
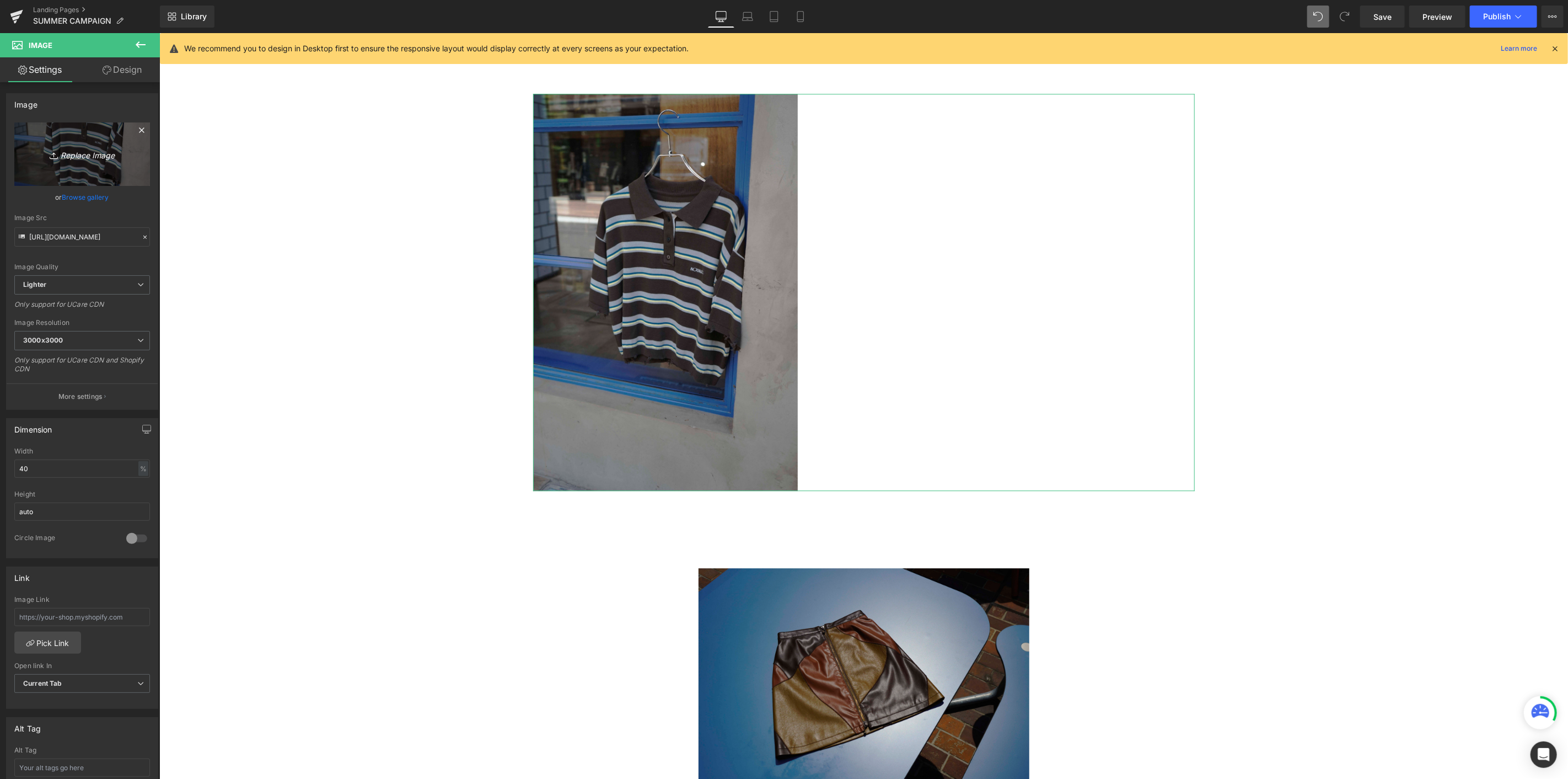
click at [84, 149] on icon "Replace Image" at bounding box center [83, 154] width 89 height 14
type input "C:\fakepath\_DSC8173.jpg"
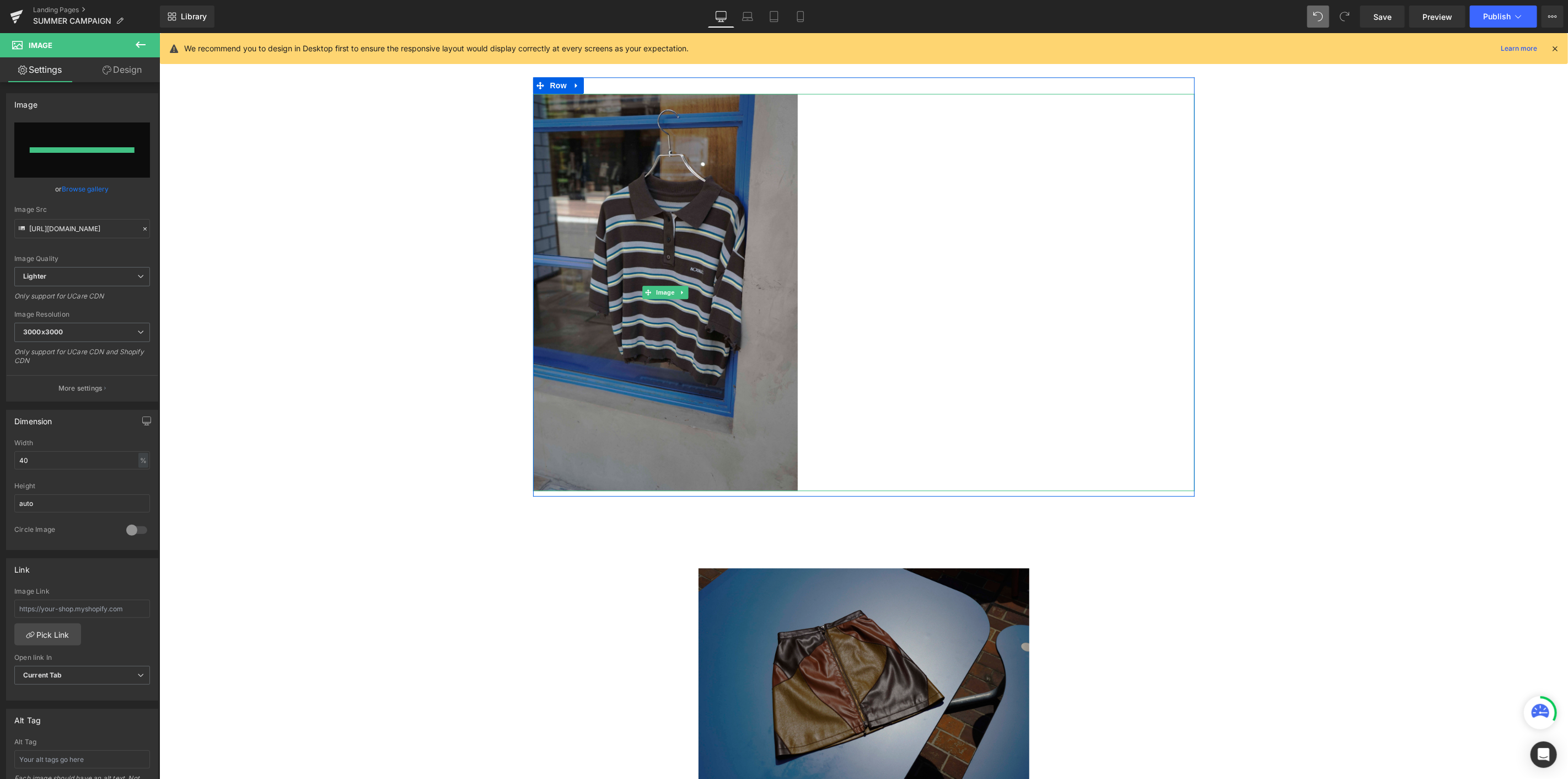
type input "[URL][DOMAIN_NAME]"
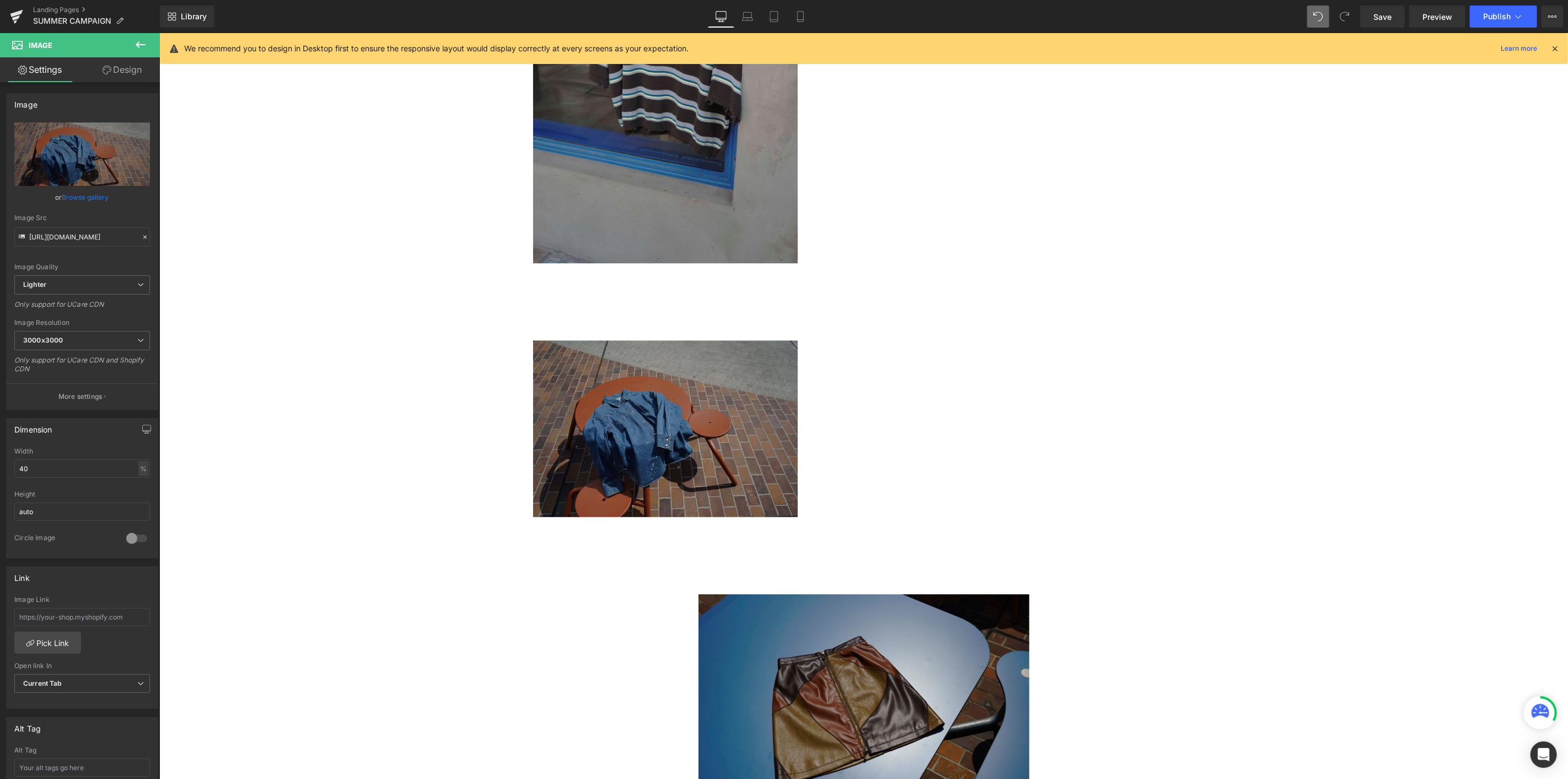
scroll to position [2143, 0]
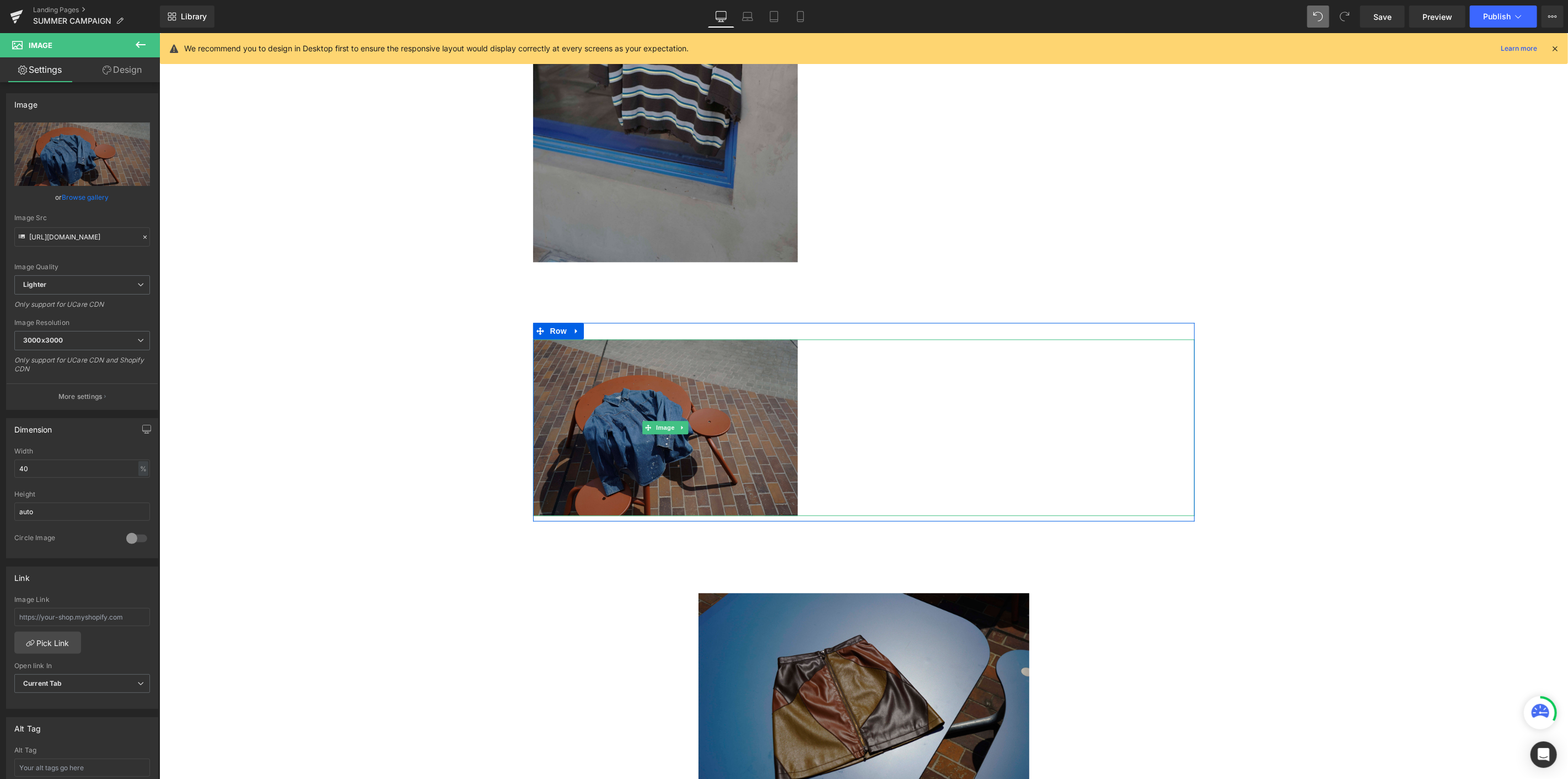
click at [715, 397] on img at bounding box center [665, 427] width 265 height 176
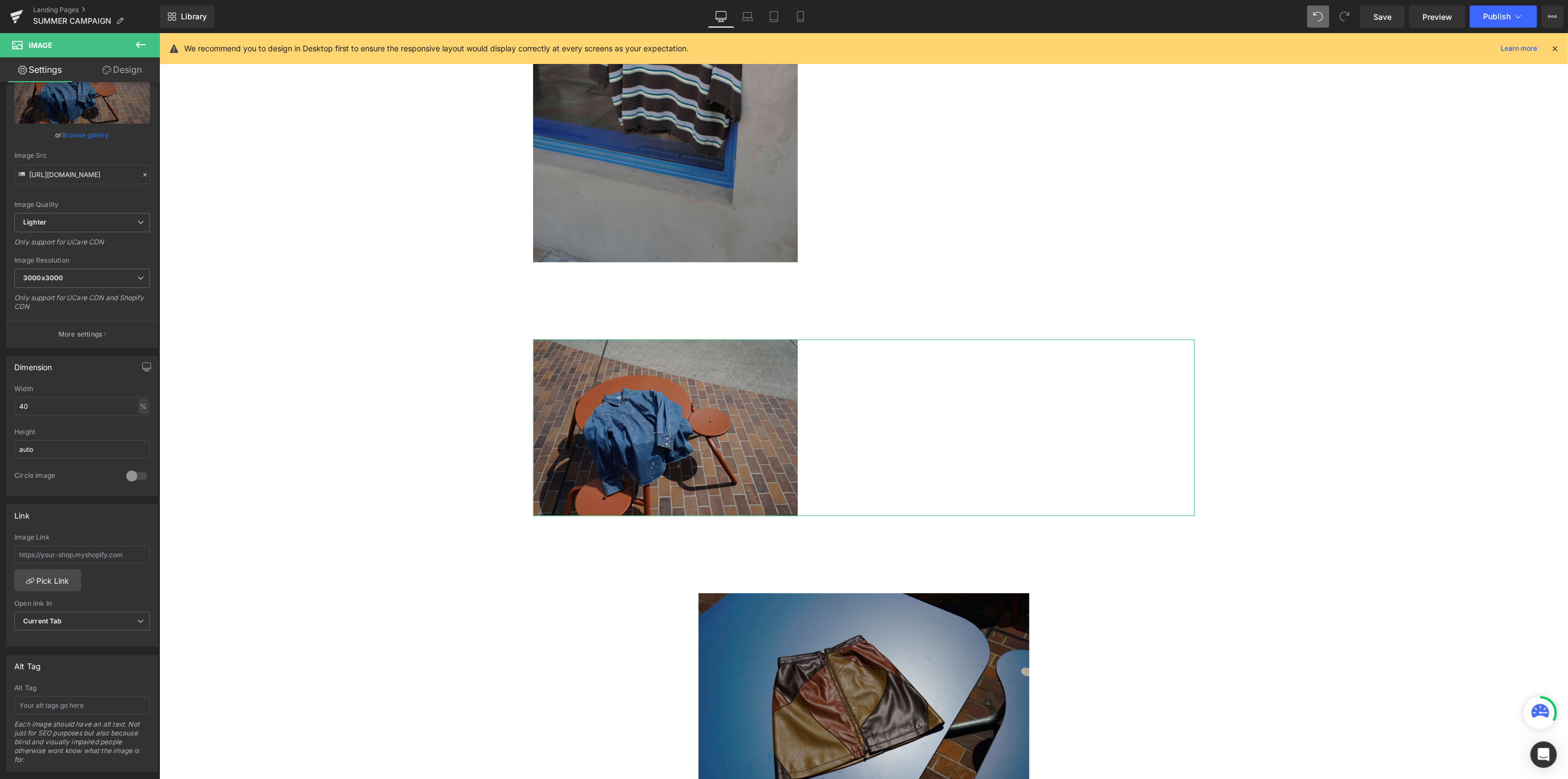
scroll to position [184, 0]
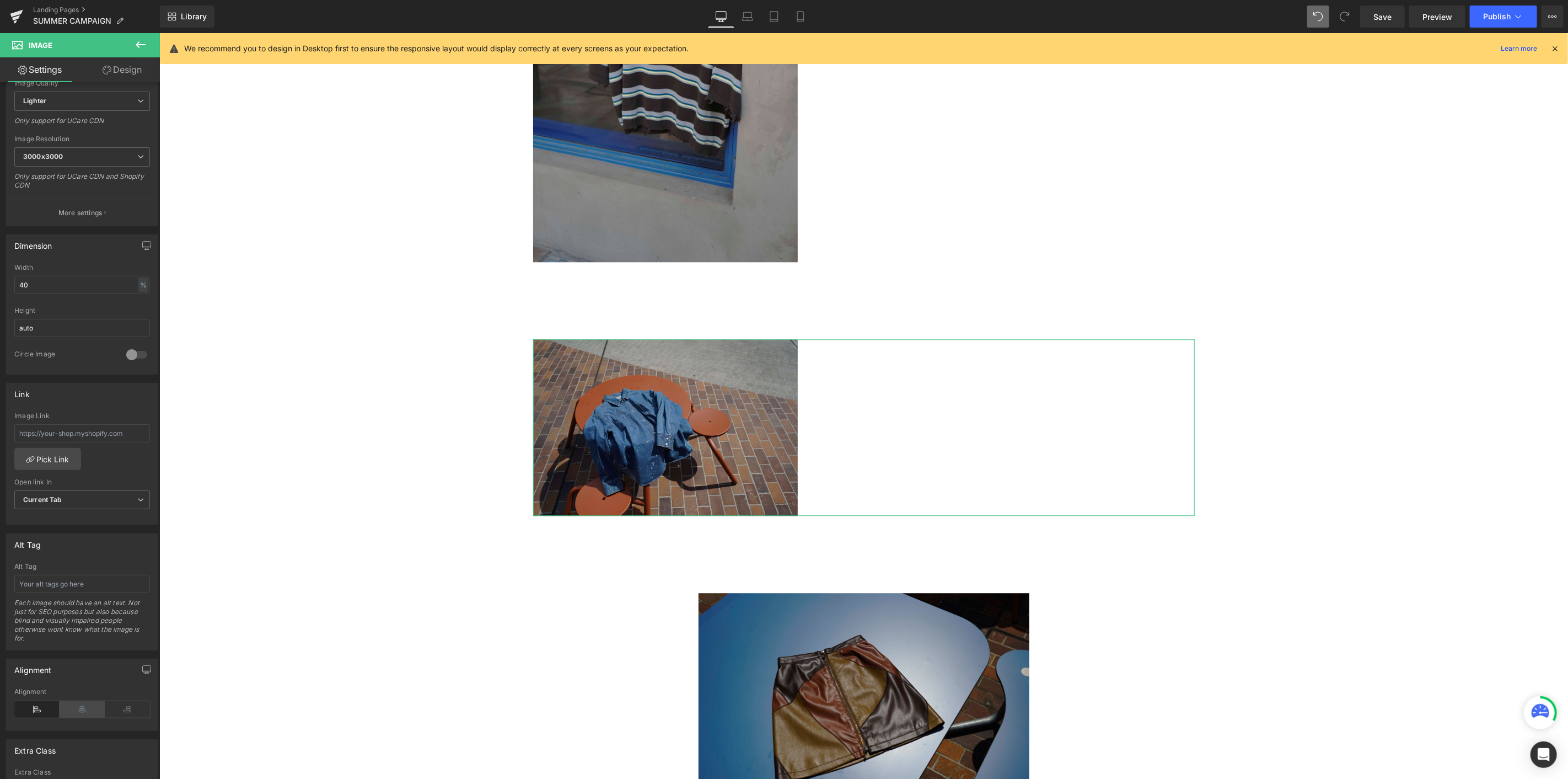
click at [87, 425] on icon at bounding box center [82, 709] width 45 height 16
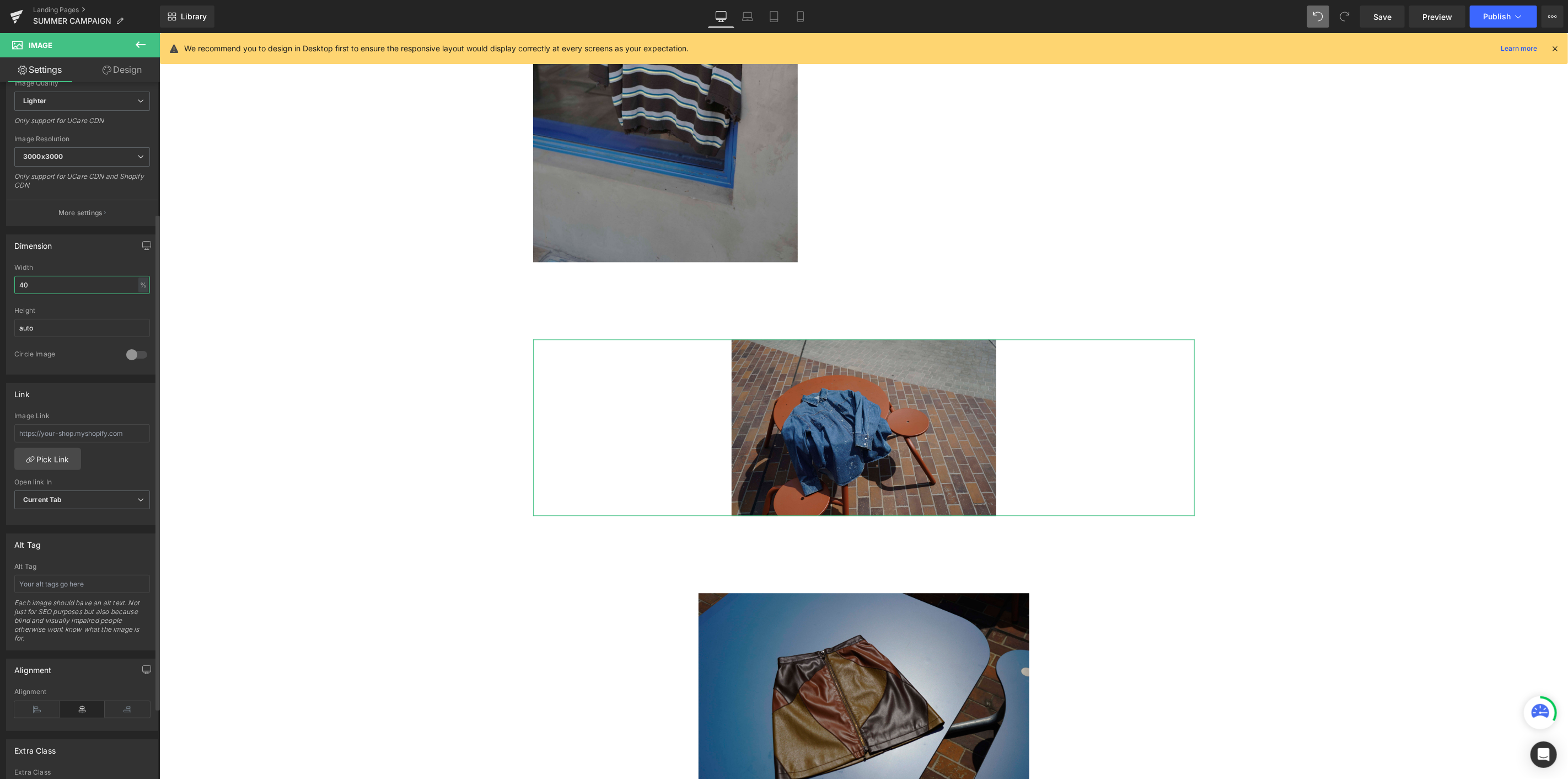
drag, startPoint x: 37, startPoint y: 288, endPoint x: 0, endPoint y: 289, distance: 37.0
click at [0, 289] on div "Dimension 40% Width 40 % % px auto Height auto 0 Circle Image" at bounding box center [82, 300] width 165 height 148
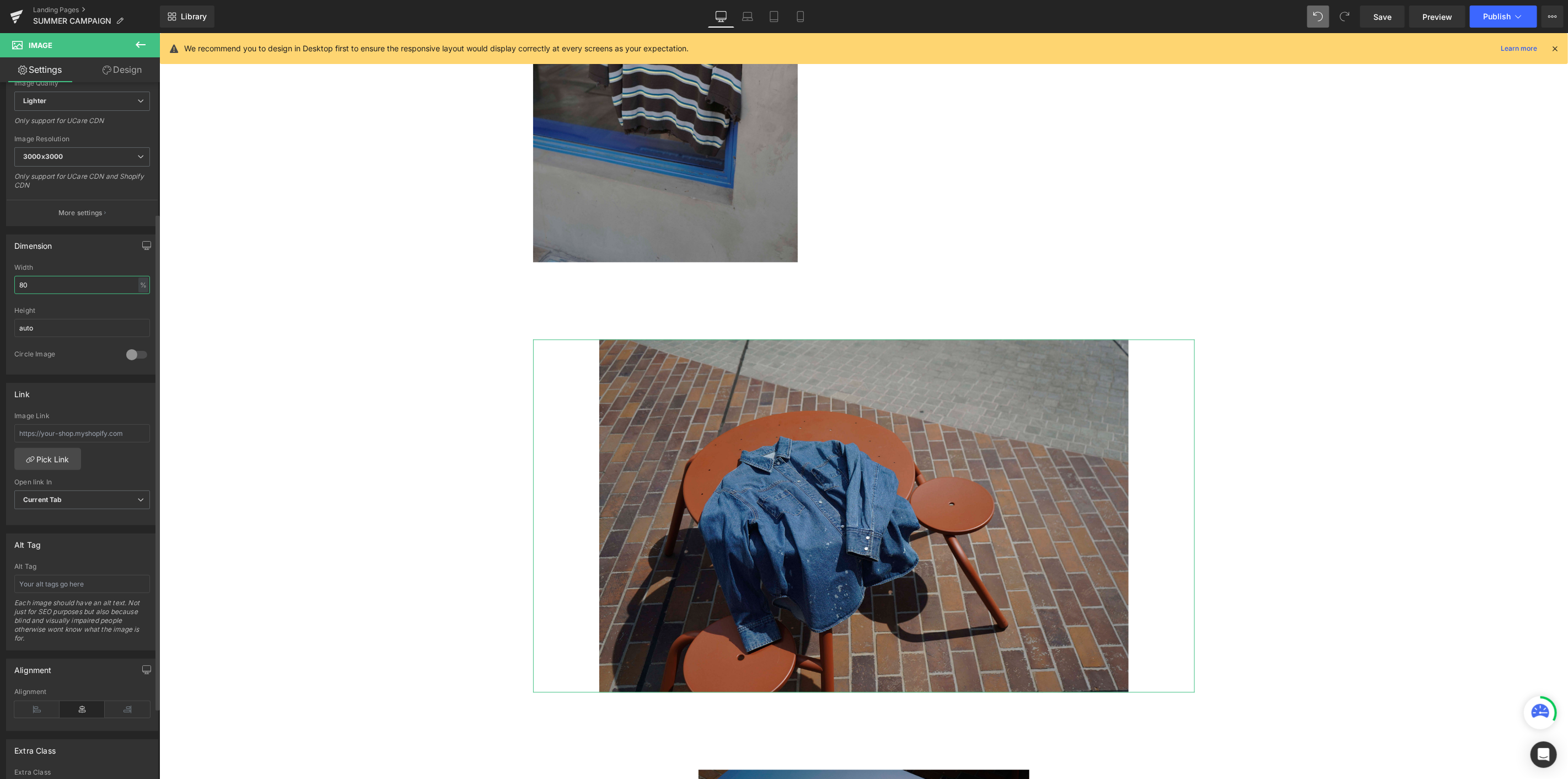
type input "80"
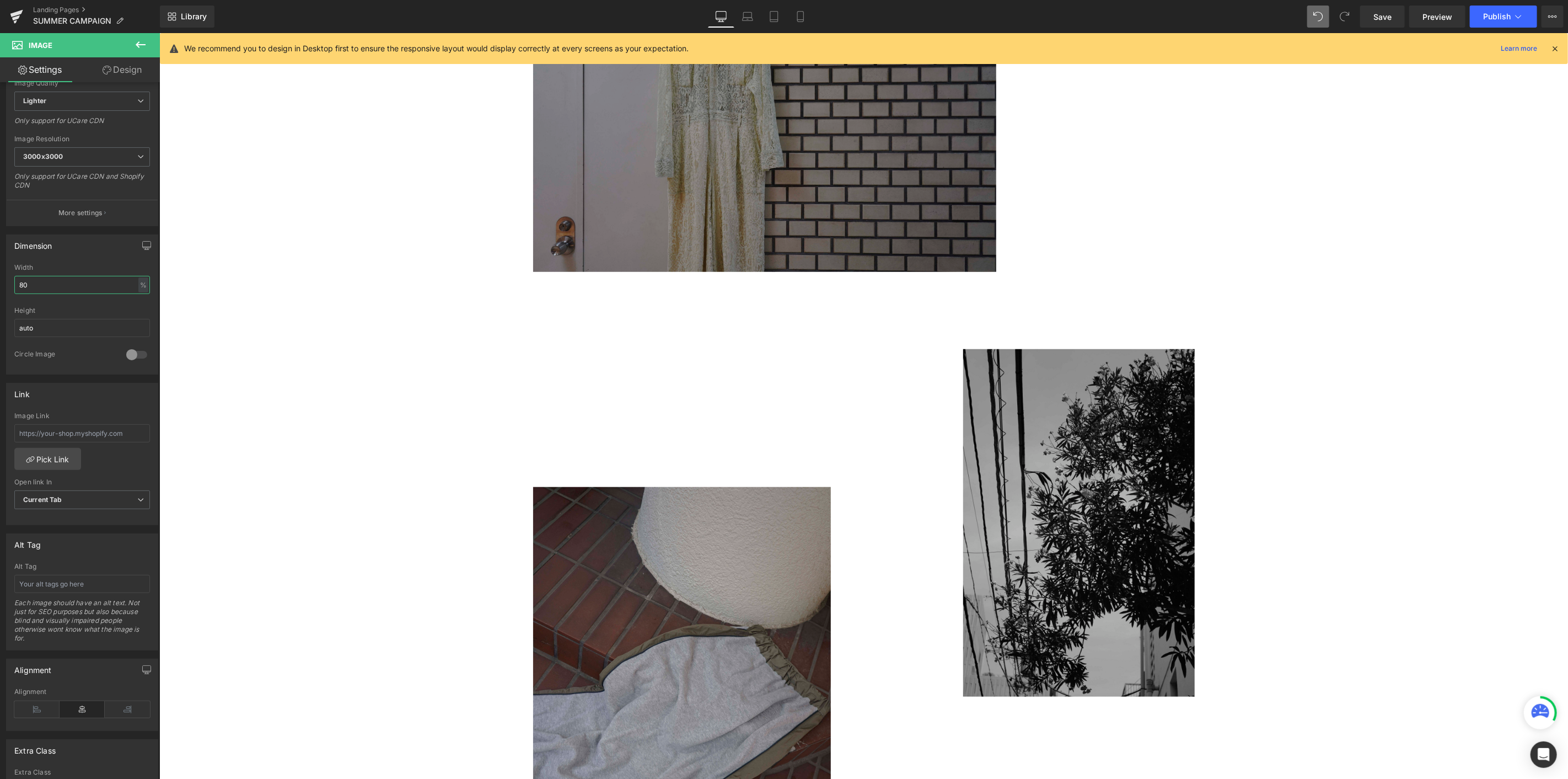
scroll to position [427, 0]
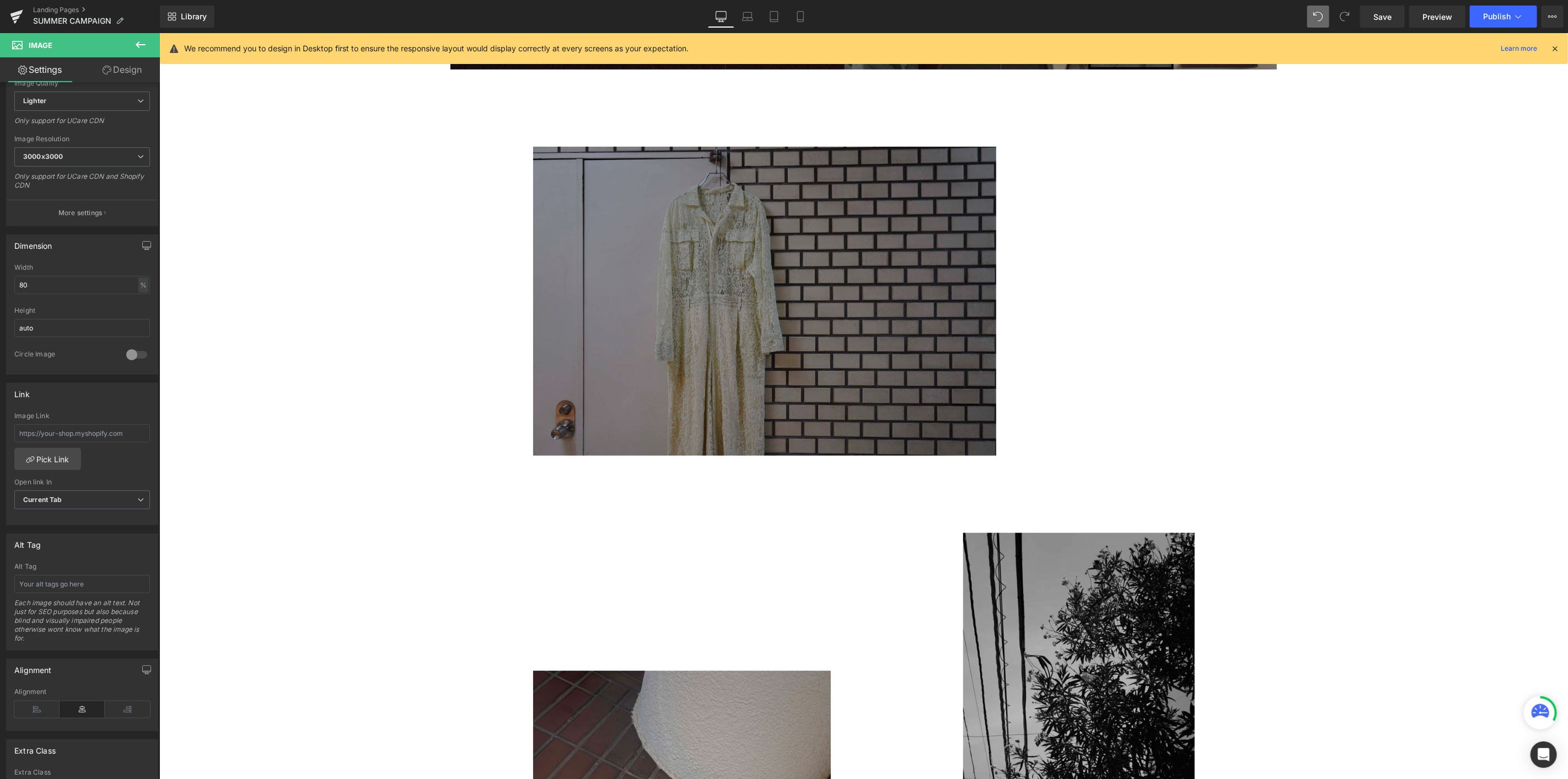
click at [849, 295] on img at bounding box center [764, 301] width 463 height 309
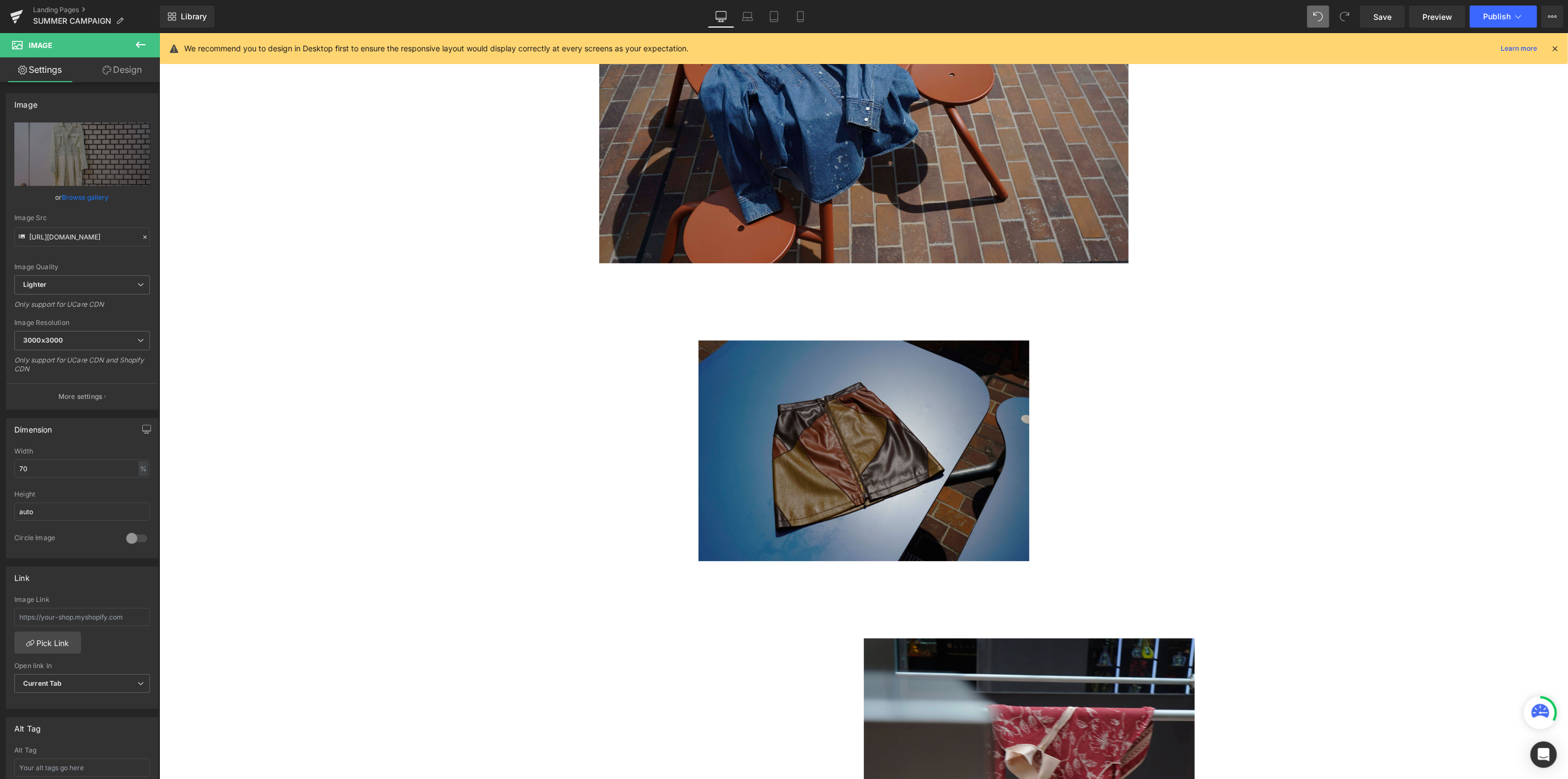
scroll to position [2633, 0]
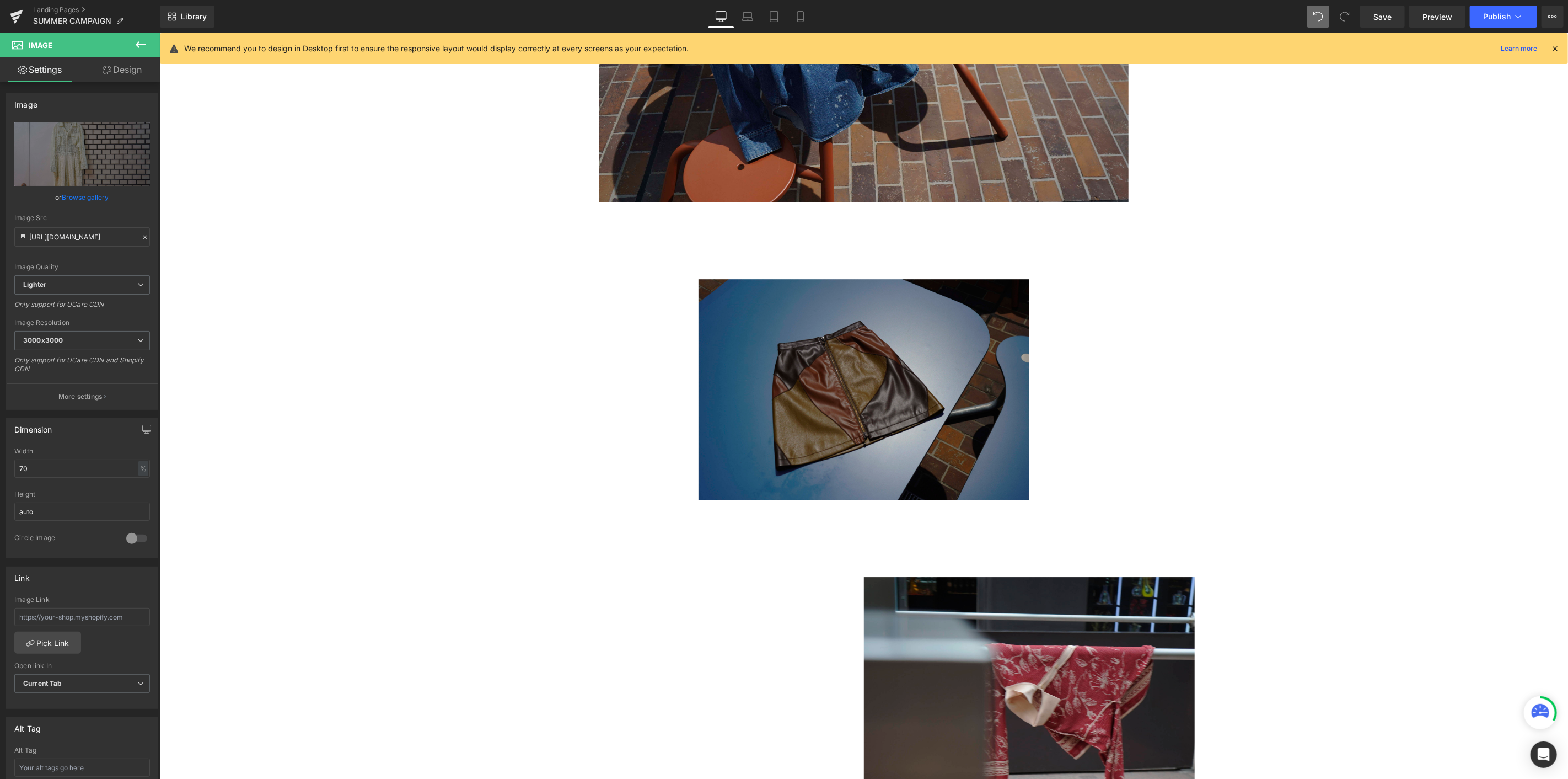
click at [932, 402] on img at bounding box center [864, 388] width 331 height 221
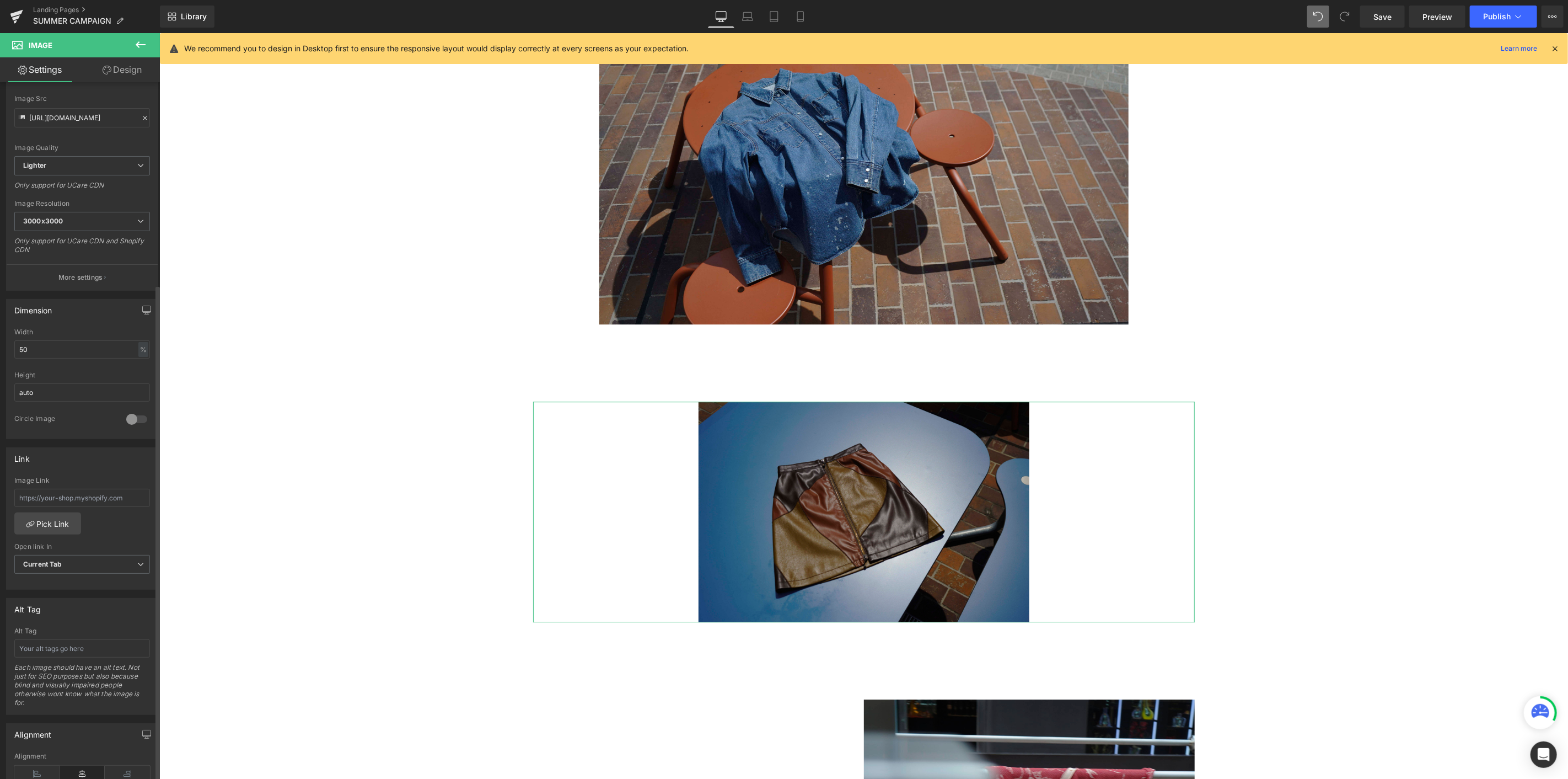
scroll to position [284, 0]
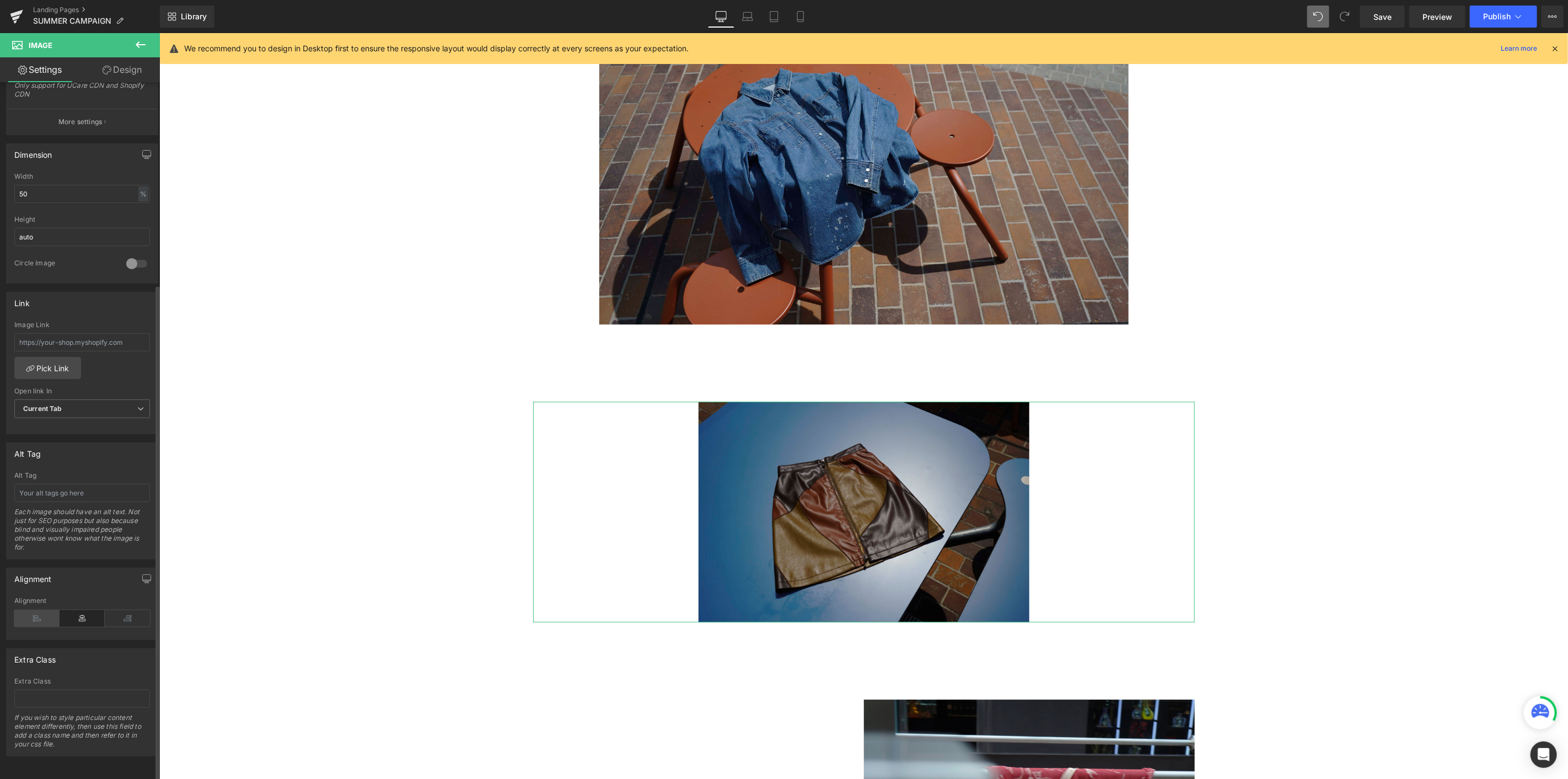
click at [35, 425] on icon at bounding box center [36, 618] width 45 height 16
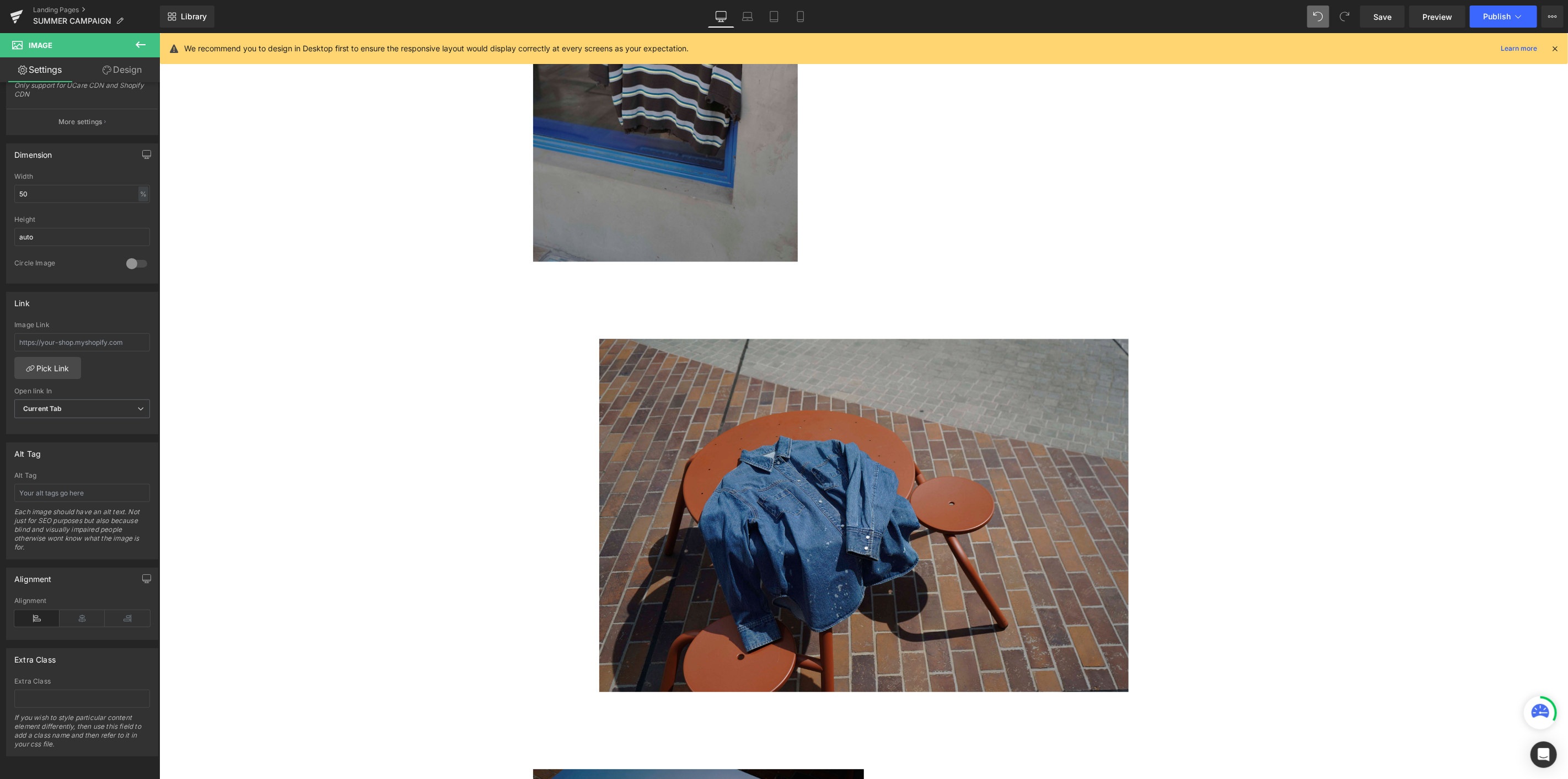
scroll to position [2511, 0]
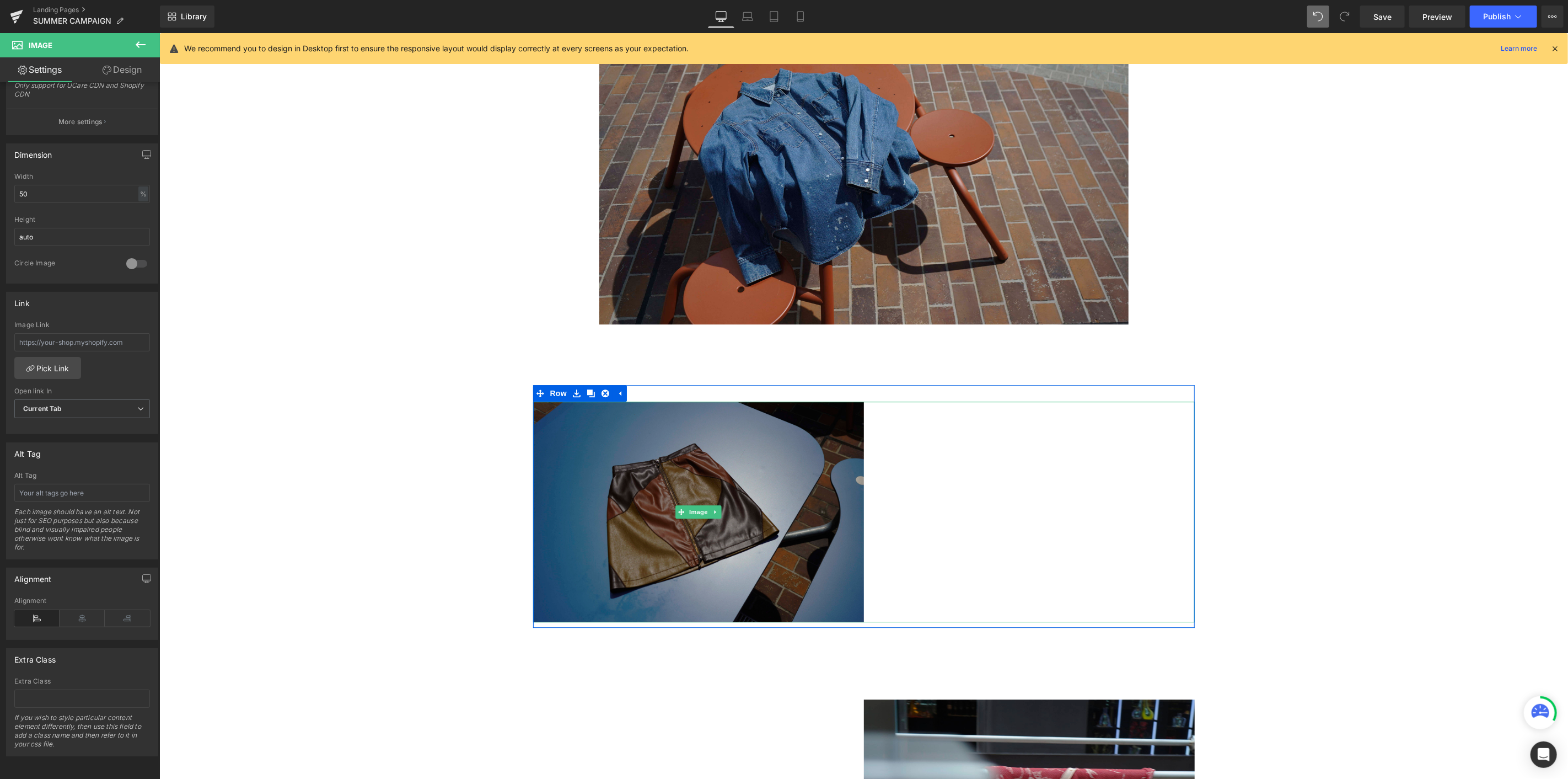
click at [741, 425] on img at bounding box center [698, 511] width 331 height 221
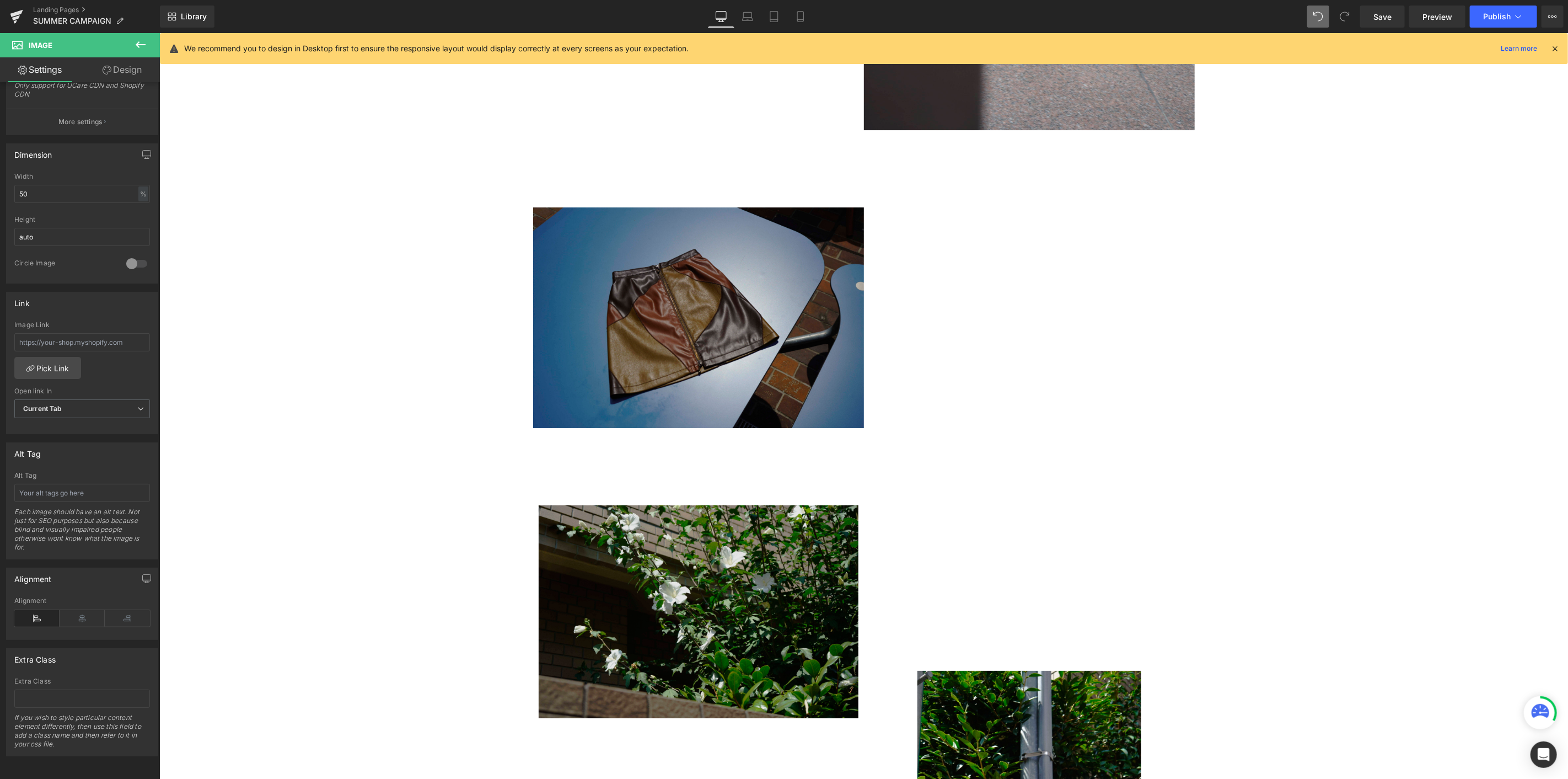
scroll to position [3510, 0]
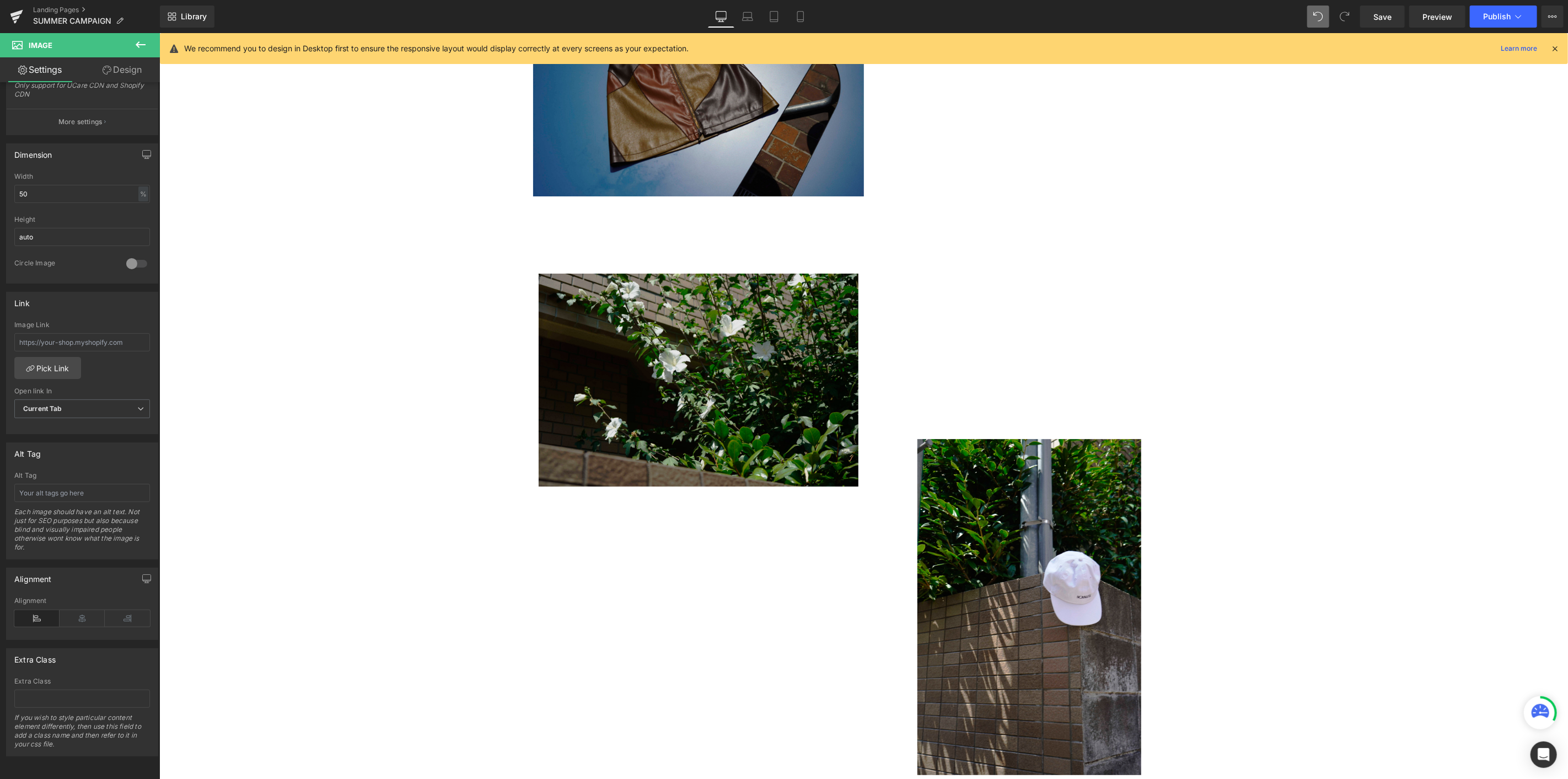
click at [627, 395] on img at bounding box center [698, 380] width 320 height 213
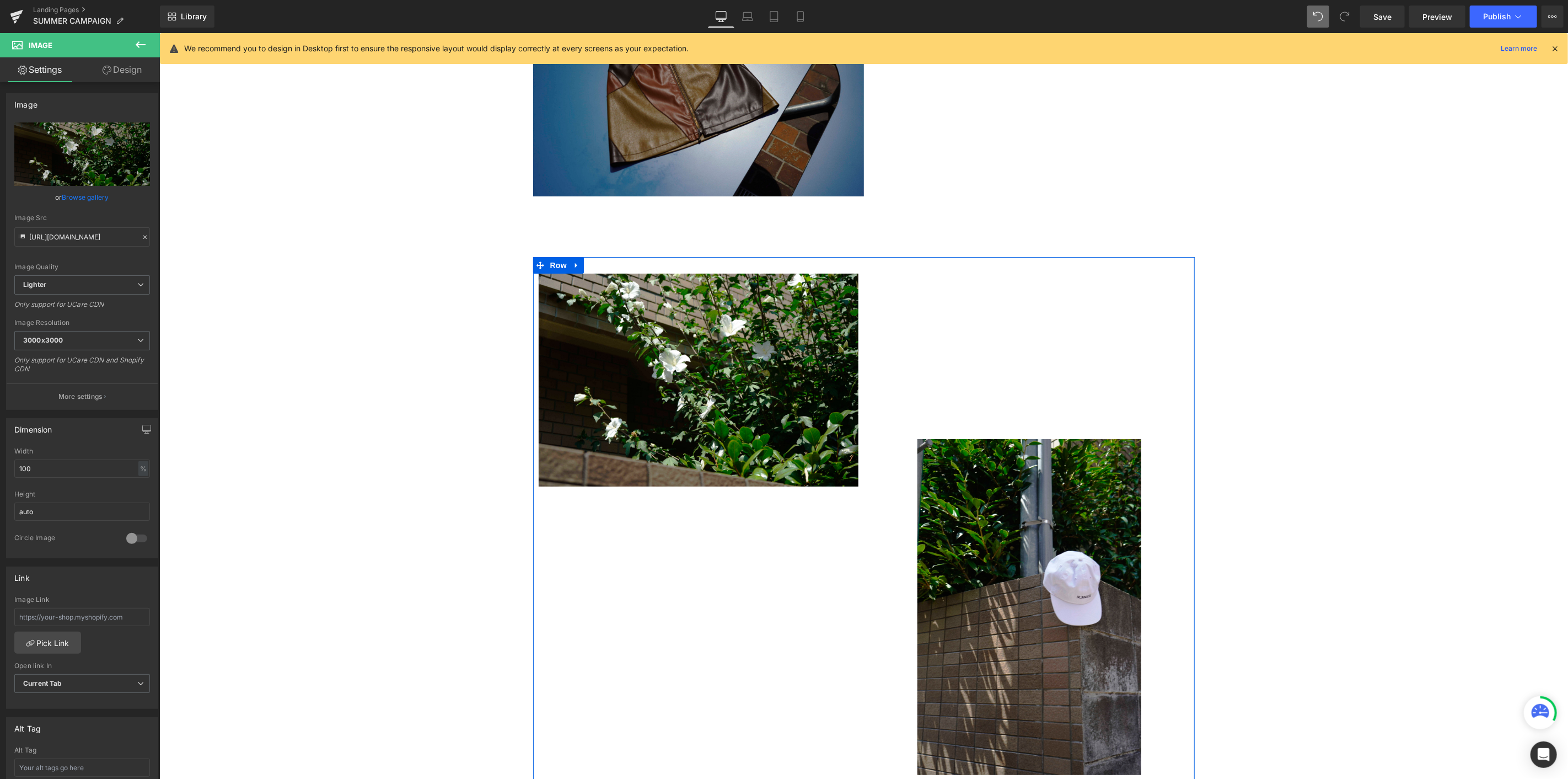
drag, startPoint x: 797, startPoint y: 443, endPoint x: 637, endPoint y: 412, distance: 163.0
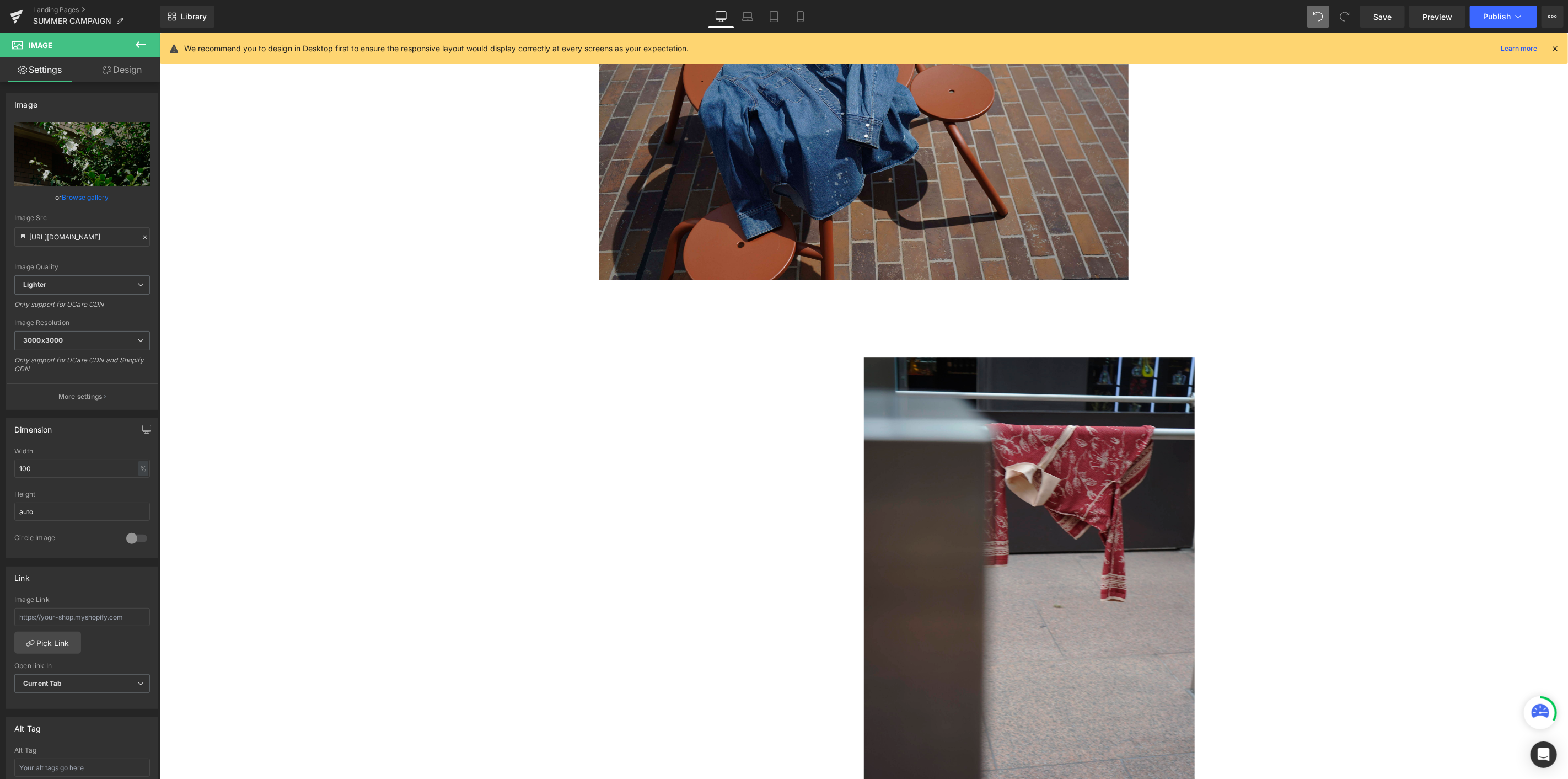
scroll to position [2533, 0]
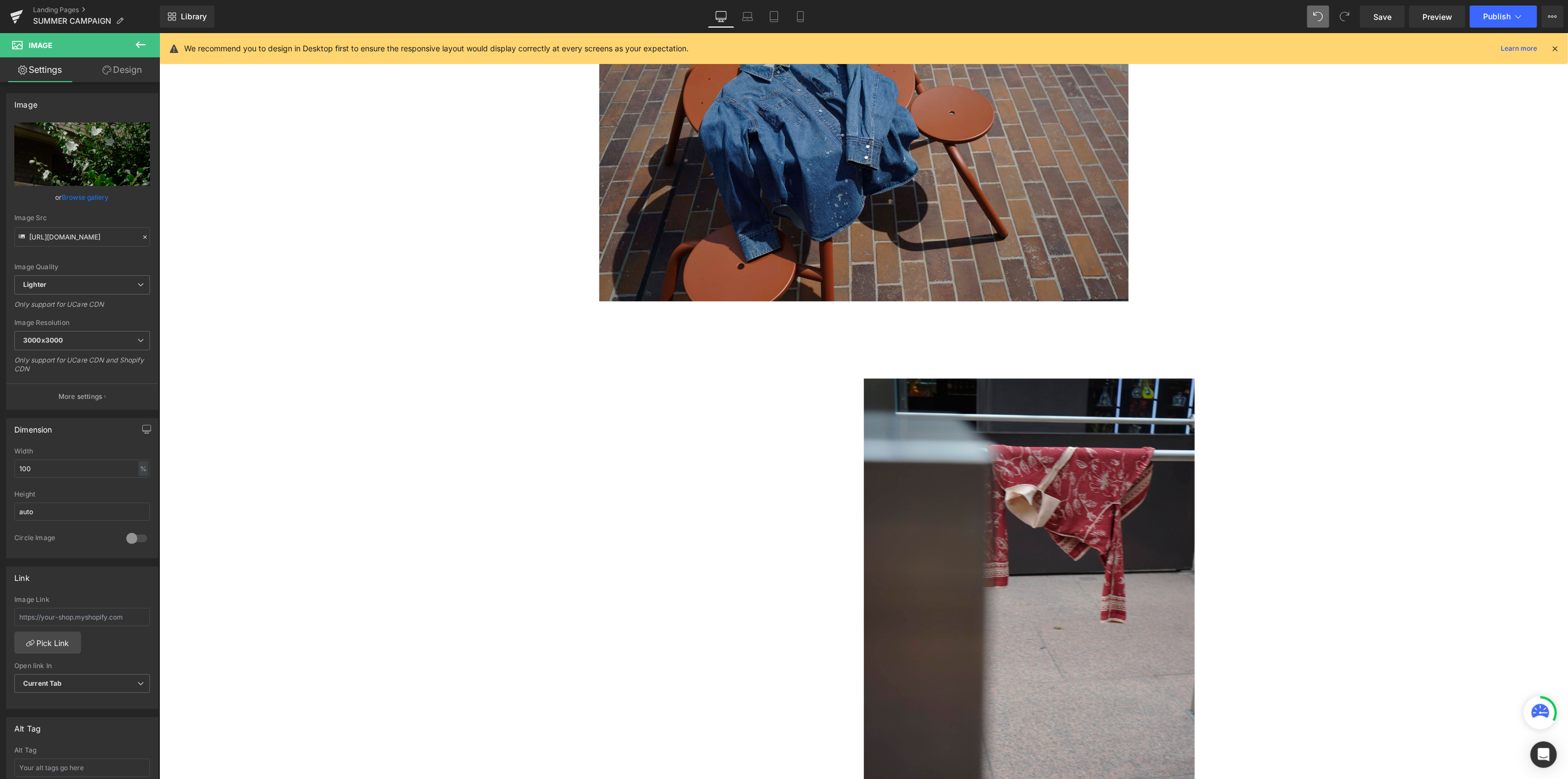
click at [669, 425] on div at bounding box center [864, 626] width 661 height 496
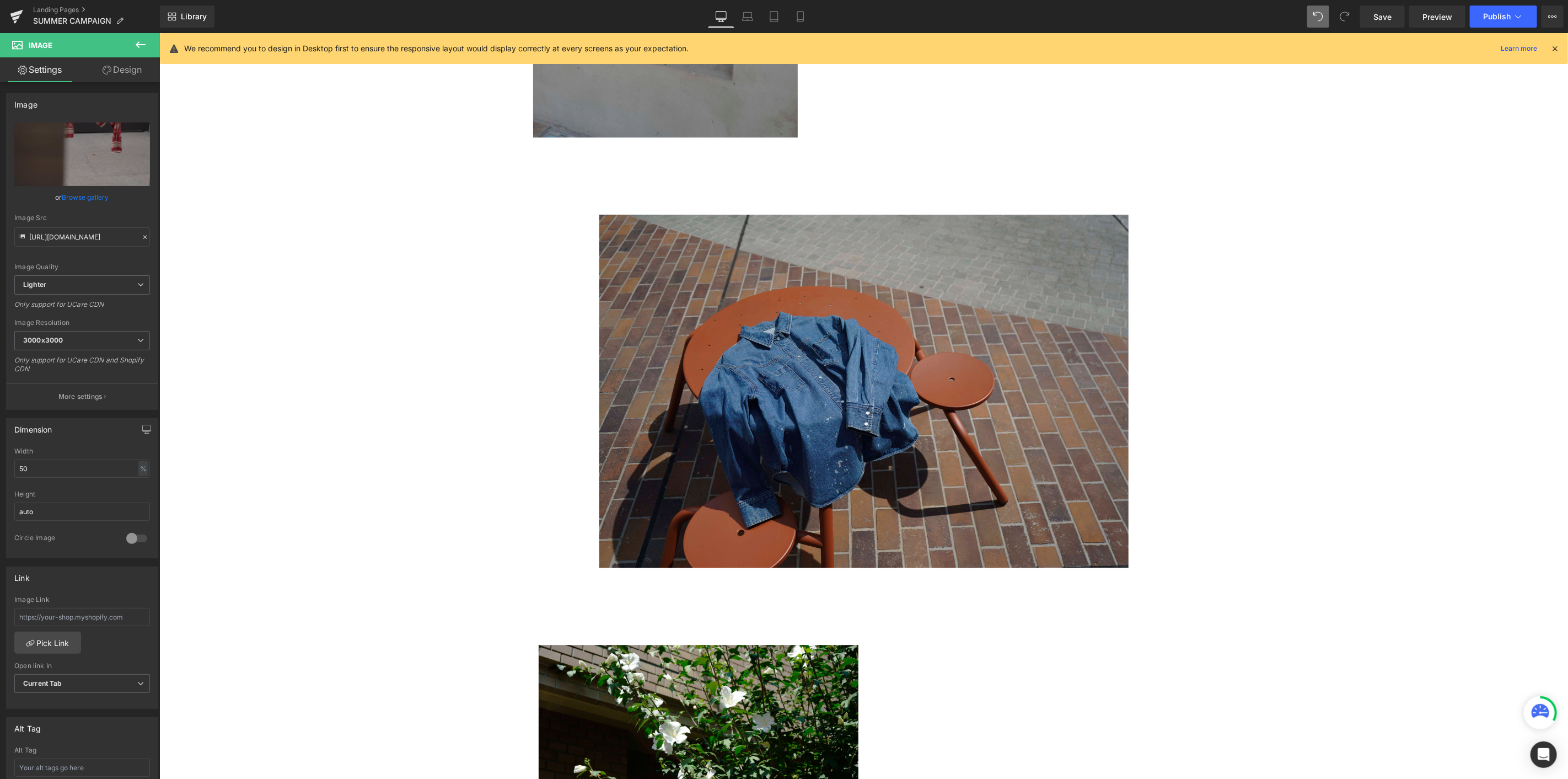
scroll to position [2819, 0]
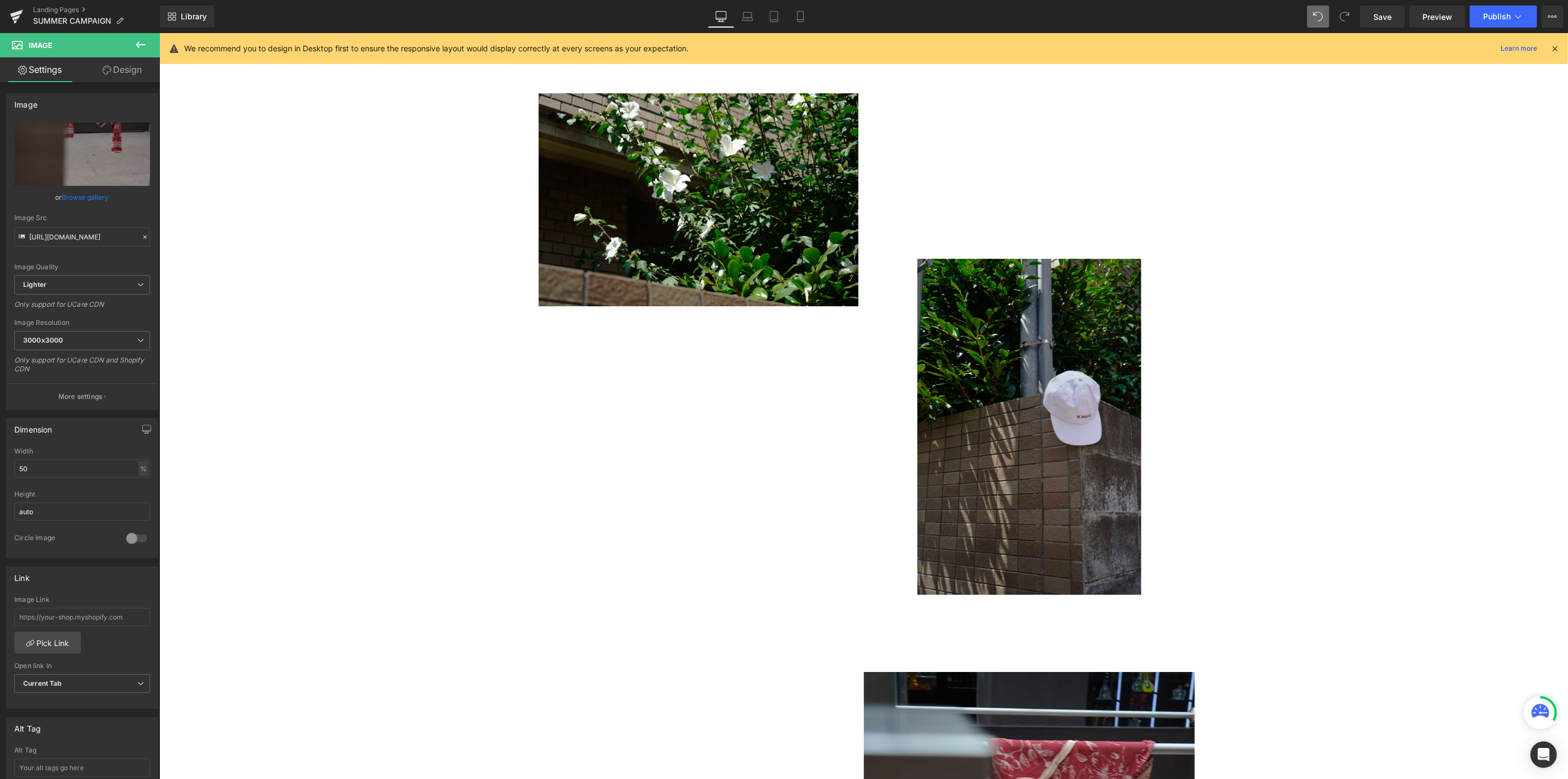
click at [941, 425] on div "Image" at bounding box center [1028, 426] width 320 height 336
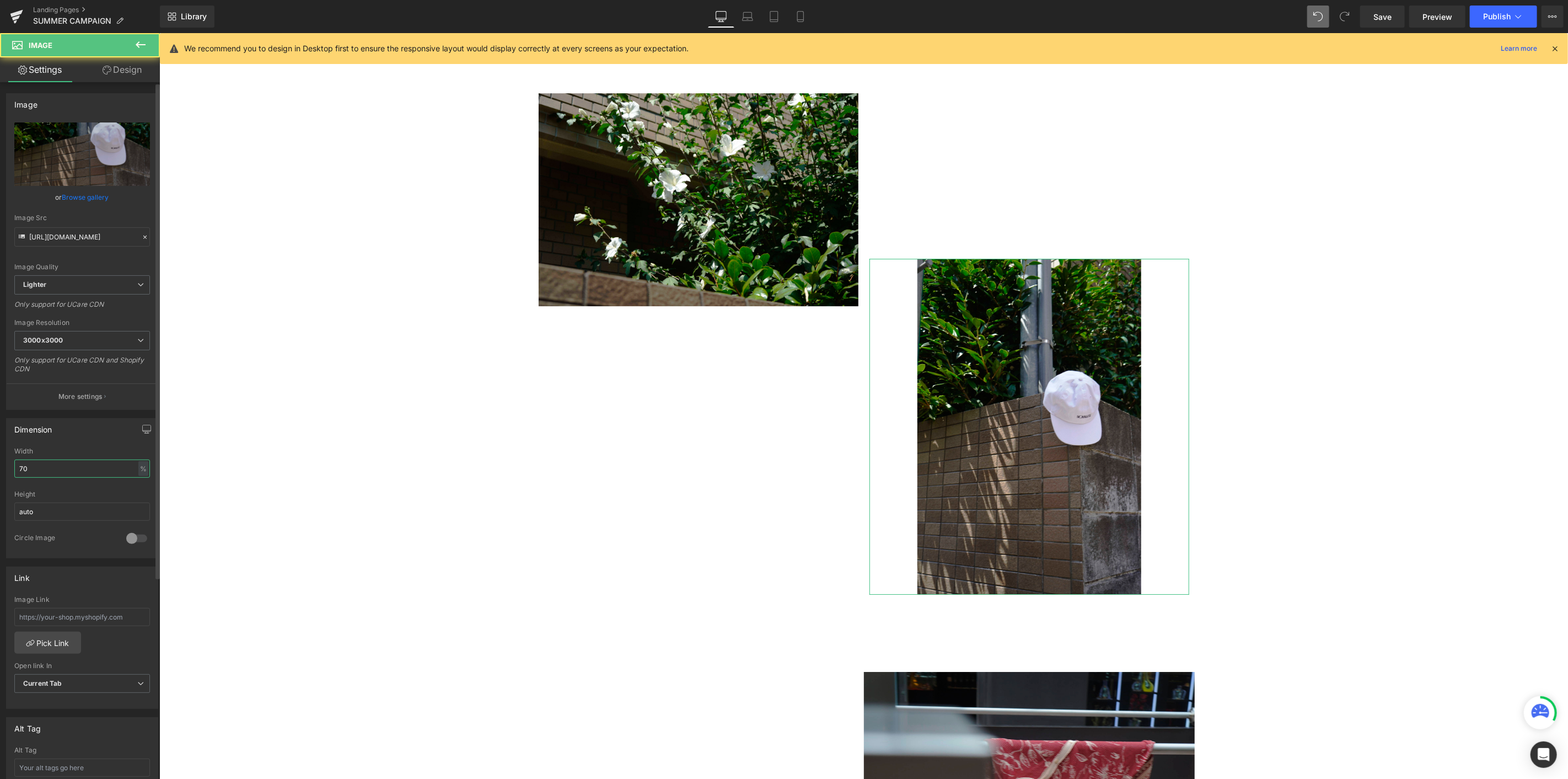
drag, startPoint x: 52, startPoint y: 470, endPoint x: 0, endPoint y: 459, distance: 53.2
click at [0, 425] on div "Dimension 70% Width 70 % % px auto Height auto 0 Circle Image" at bounding box center [82, 484] width 165 height 148
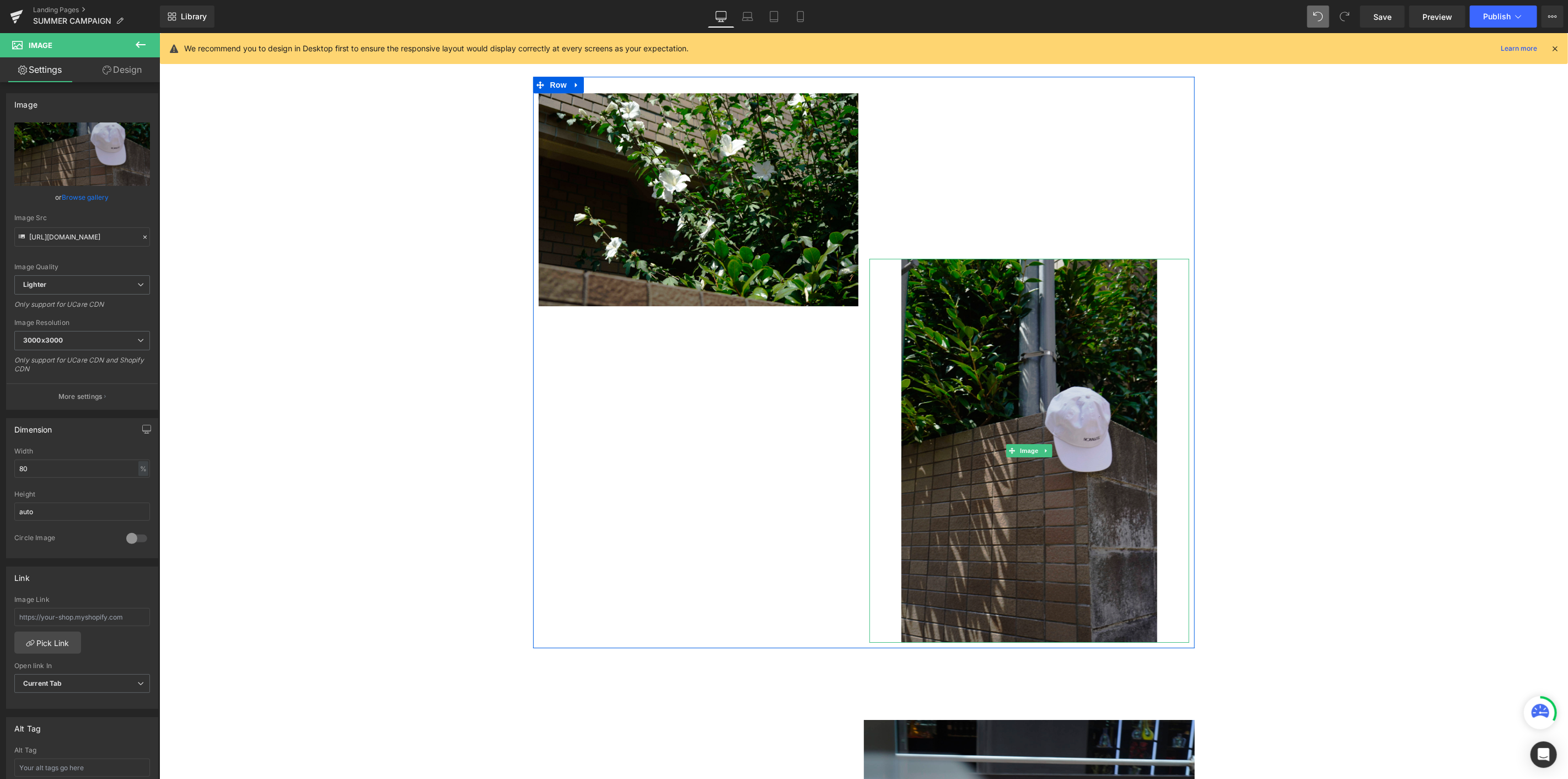
click at [941, 303] on img at bounding box center [1028, 450] width 256 height 384
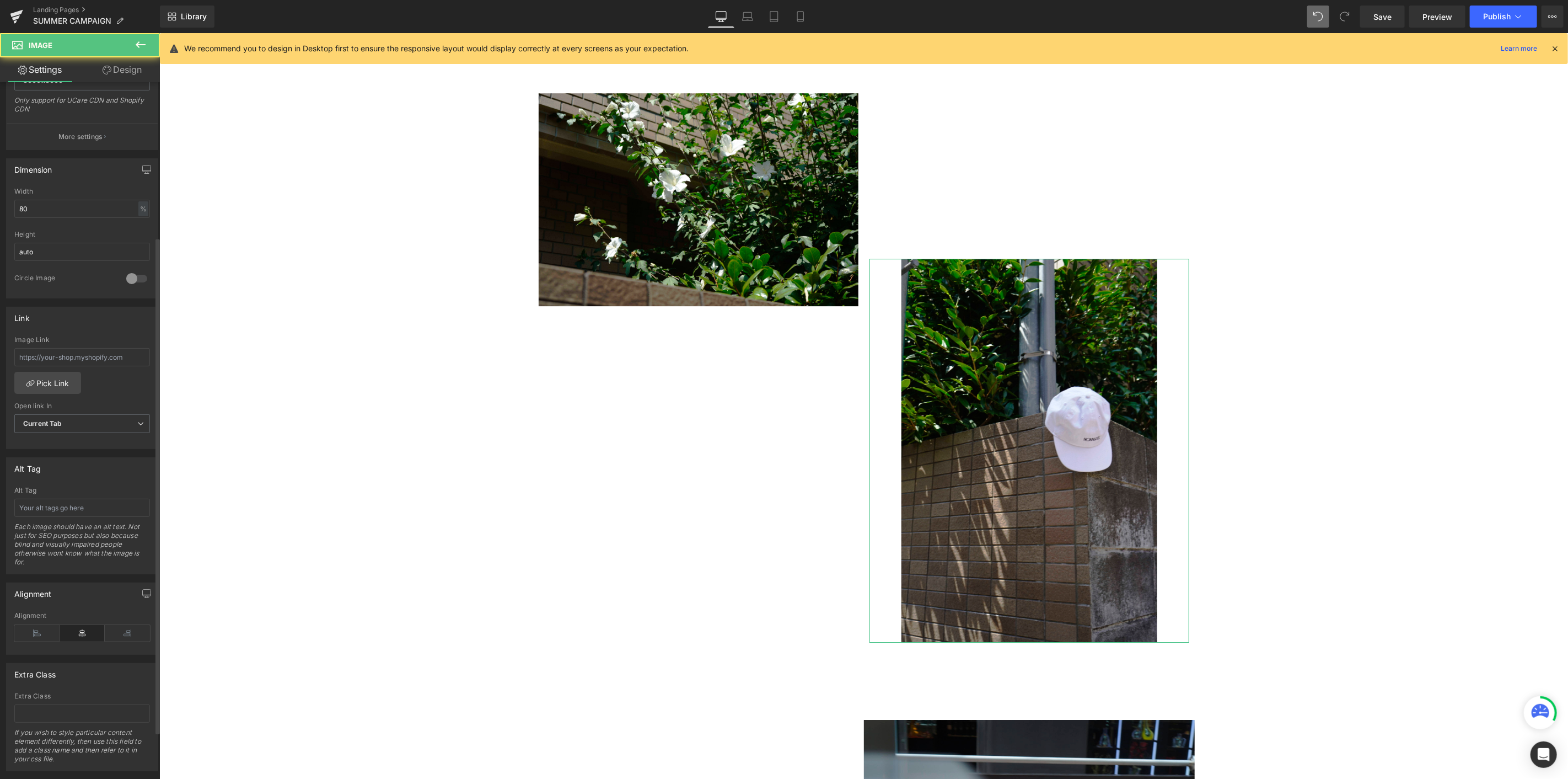
scroll to position [284, 0]
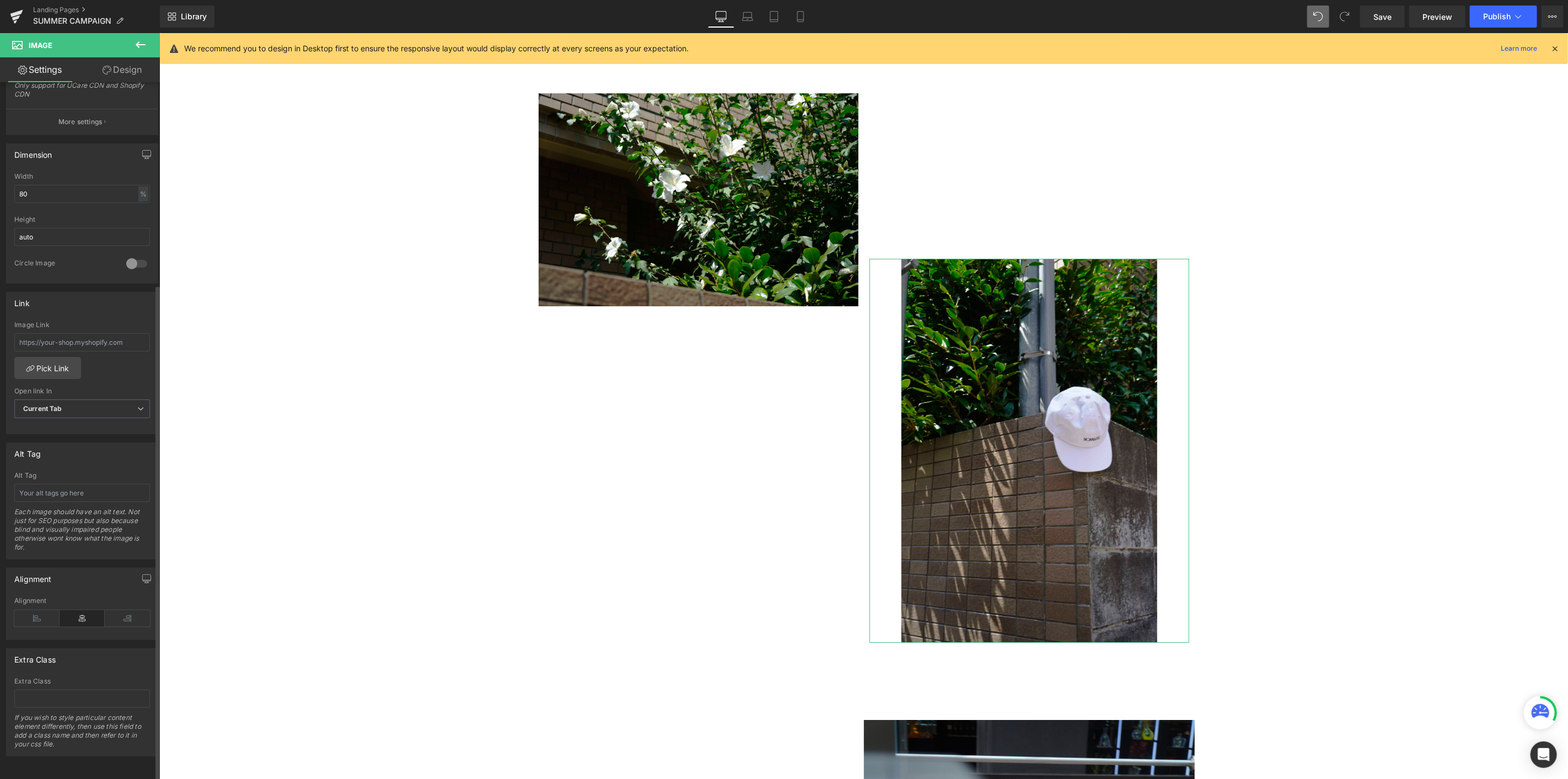
drag, startPoint x: 125, startPoint y: 609, endPoint x: 151, endPoint y: 607, distance: 26.1
click at [125, 425] on icon at bounding box center [127, 618] width 45 height 16
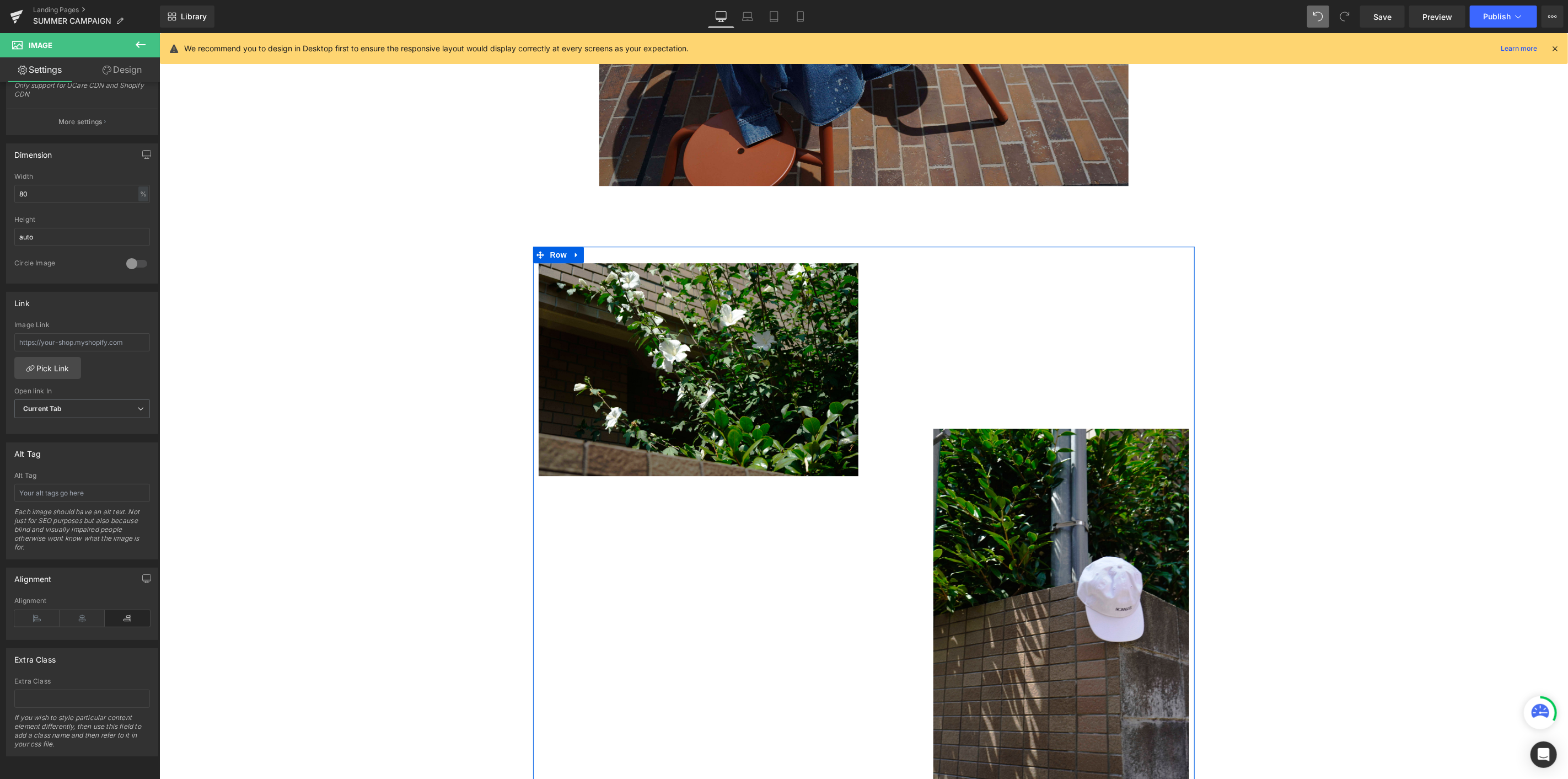
scroll to position [2635, 0]
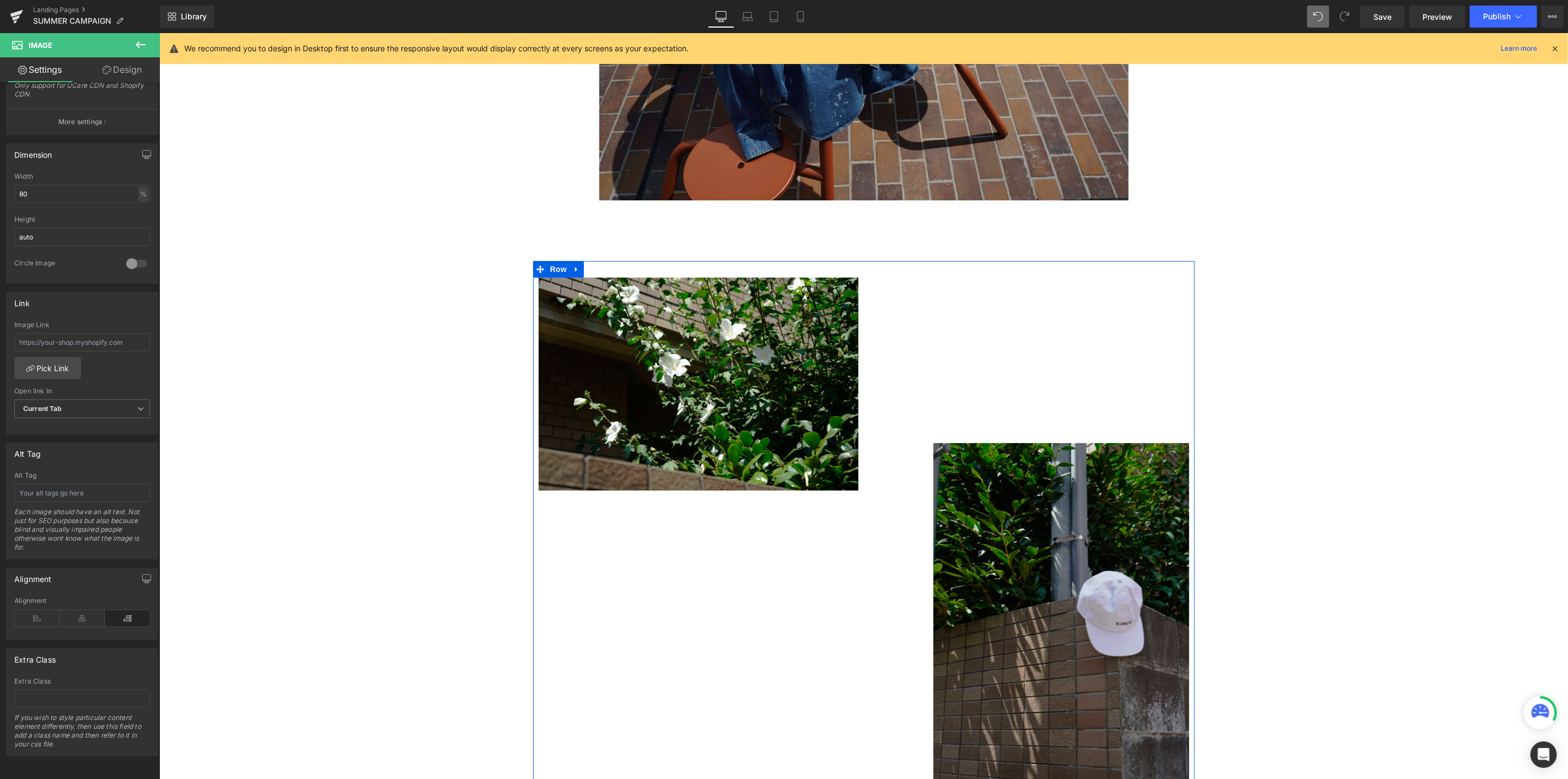
click at [941, 425] on img at bounding box center [1061, 634] width 256 height 384
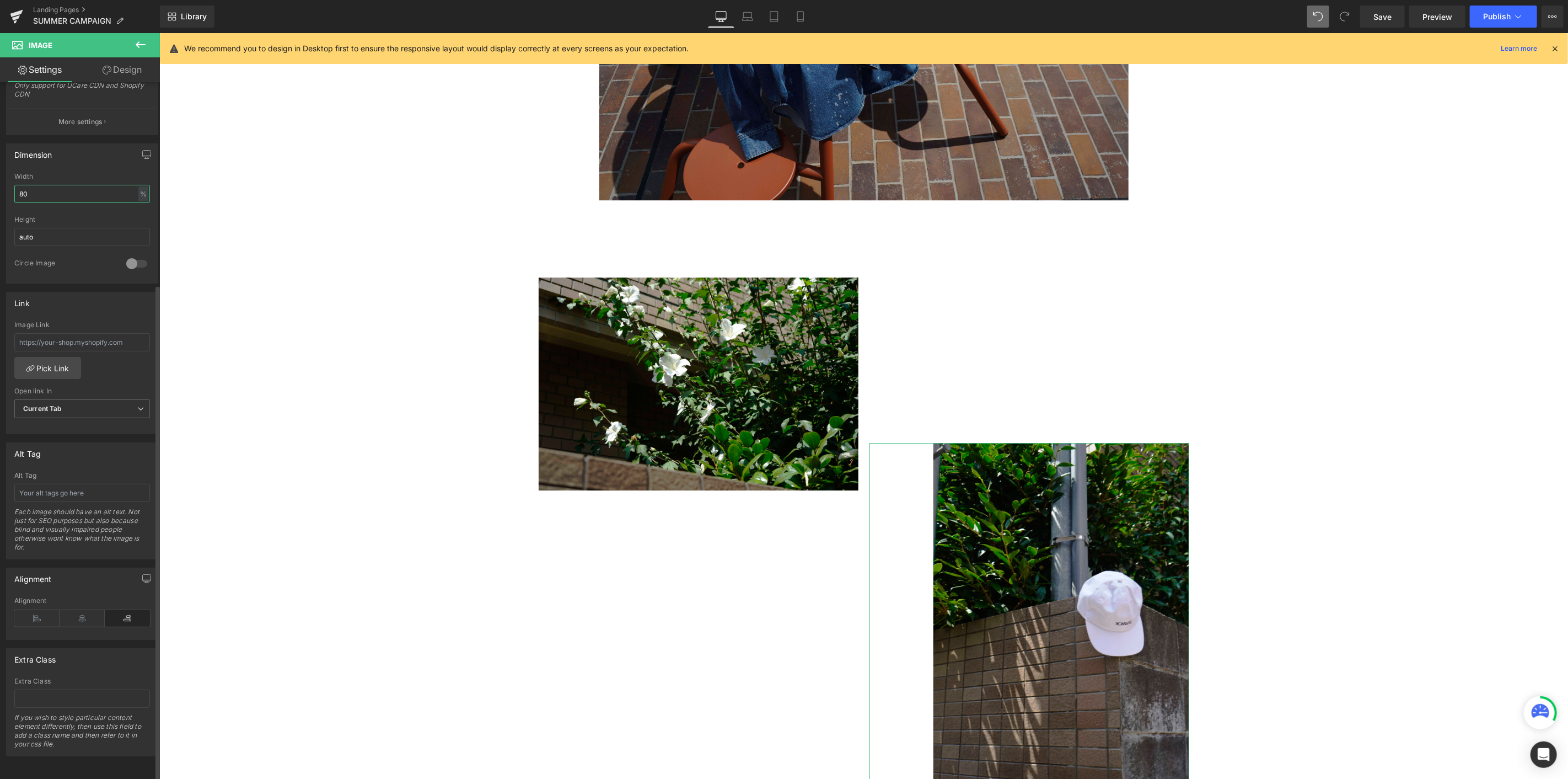
drag, startPoint x: 32, startPoint y: 185, endPoint x: 13, endPoint y: 184, distance: 19.0
click at [13, 184] on div "80% Width 80 % % px auto Height auto 0 Circle Image" at bounding box center [82, 227] width 151 height 110
type input "90"
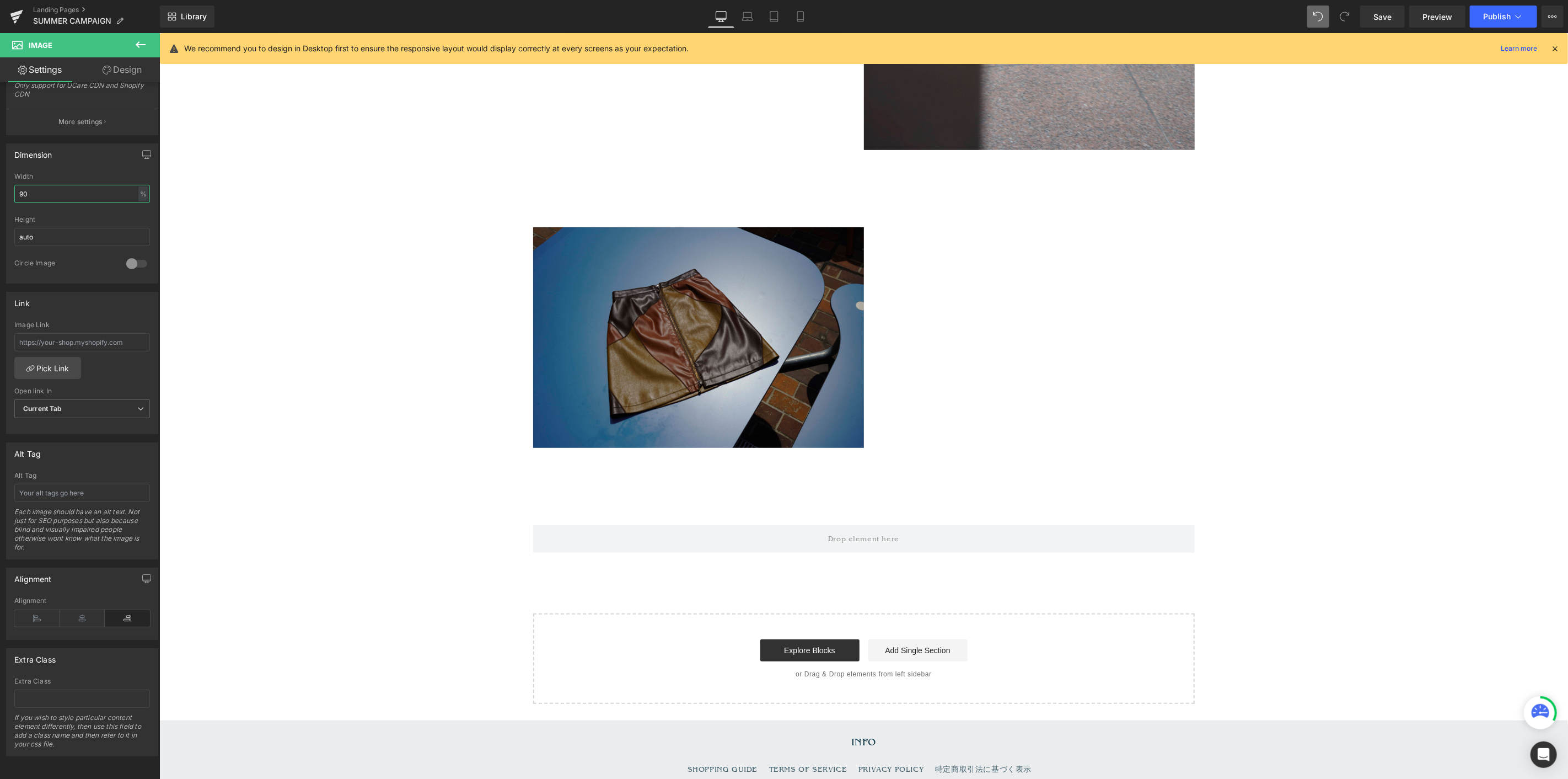
scroll to position [4044, 0]
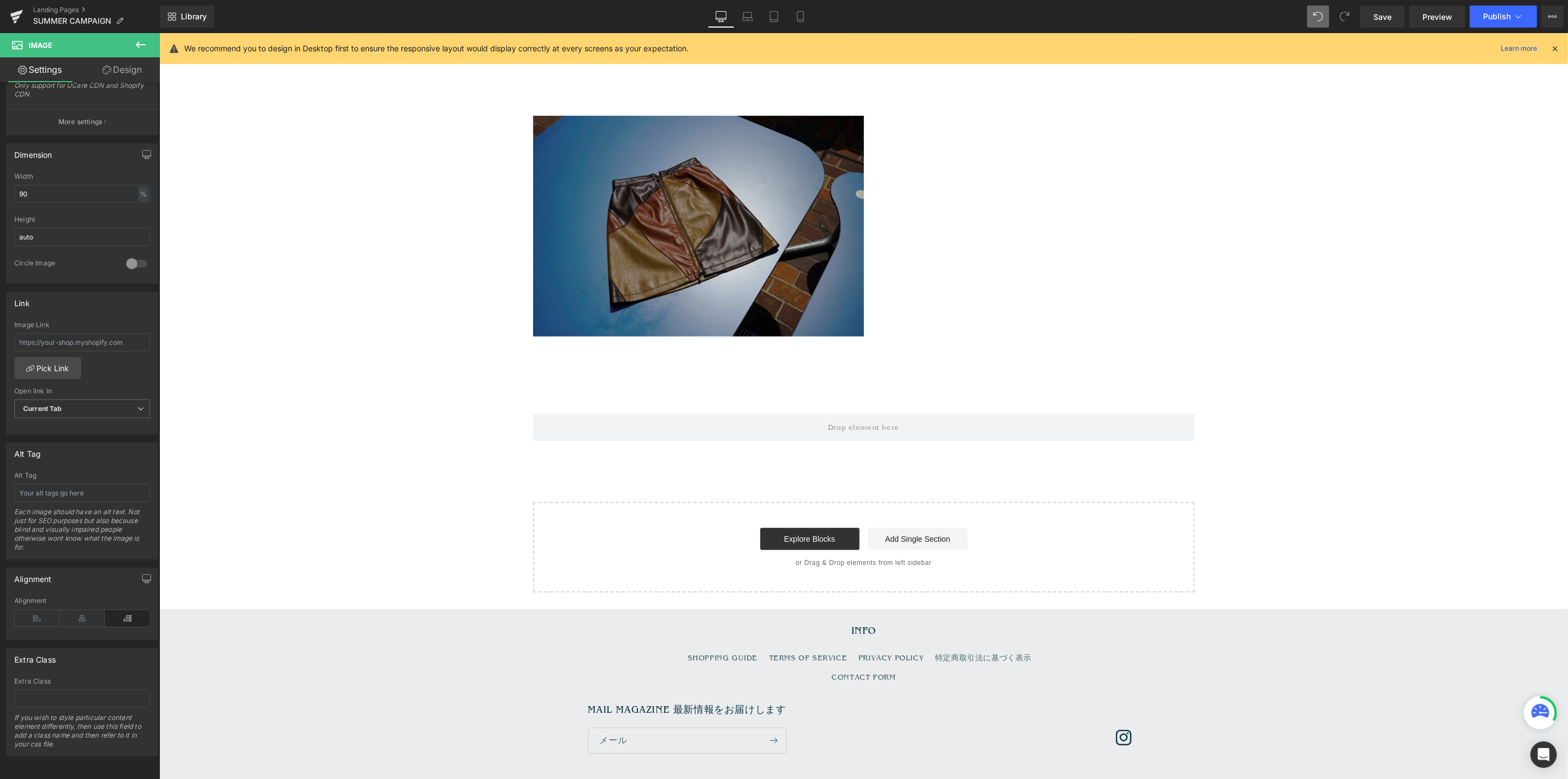
click at [146, 46] on icon at bounding box center [141, 45] width 13 height 13
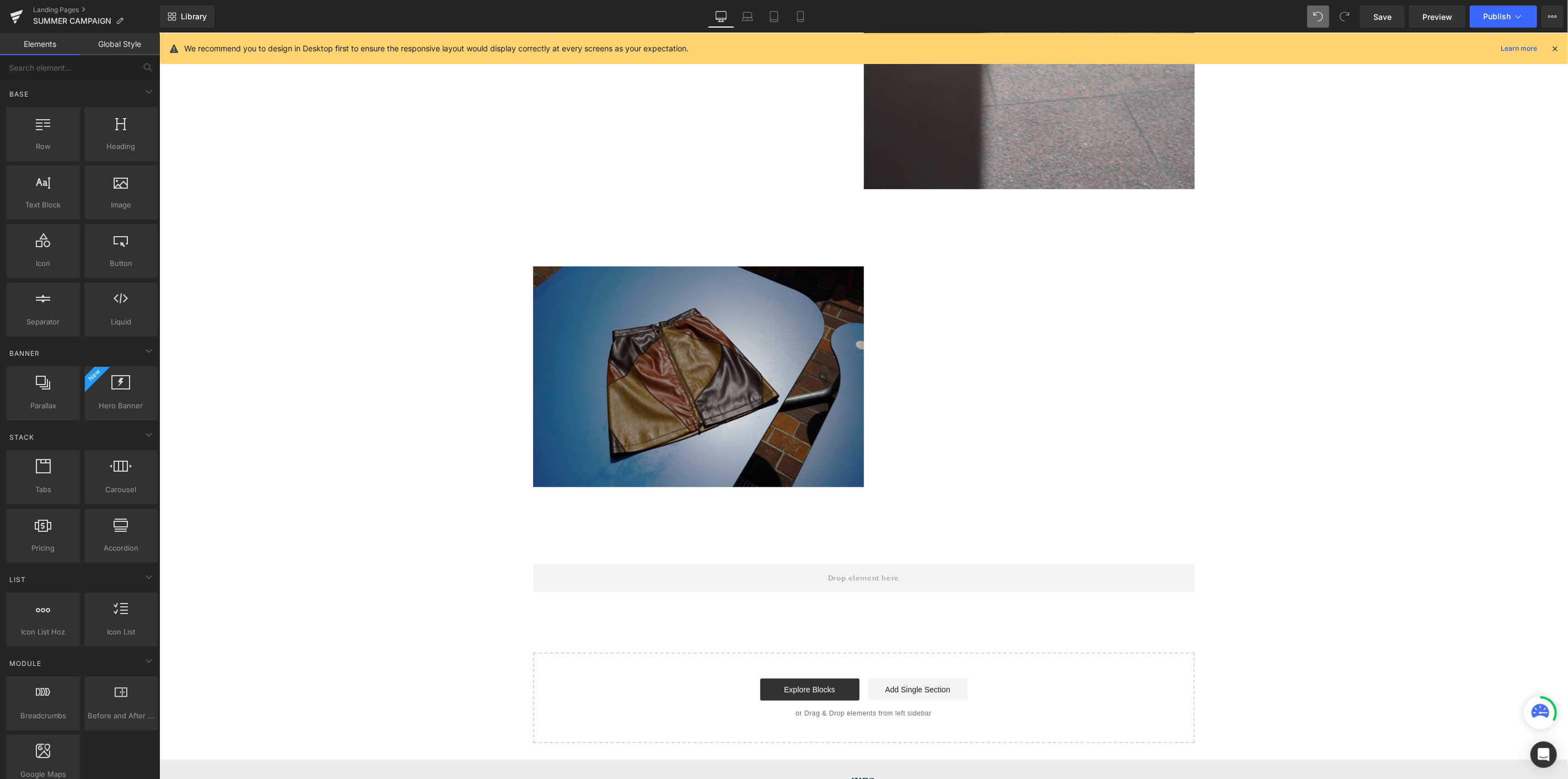
scroll to position [3860, 0]
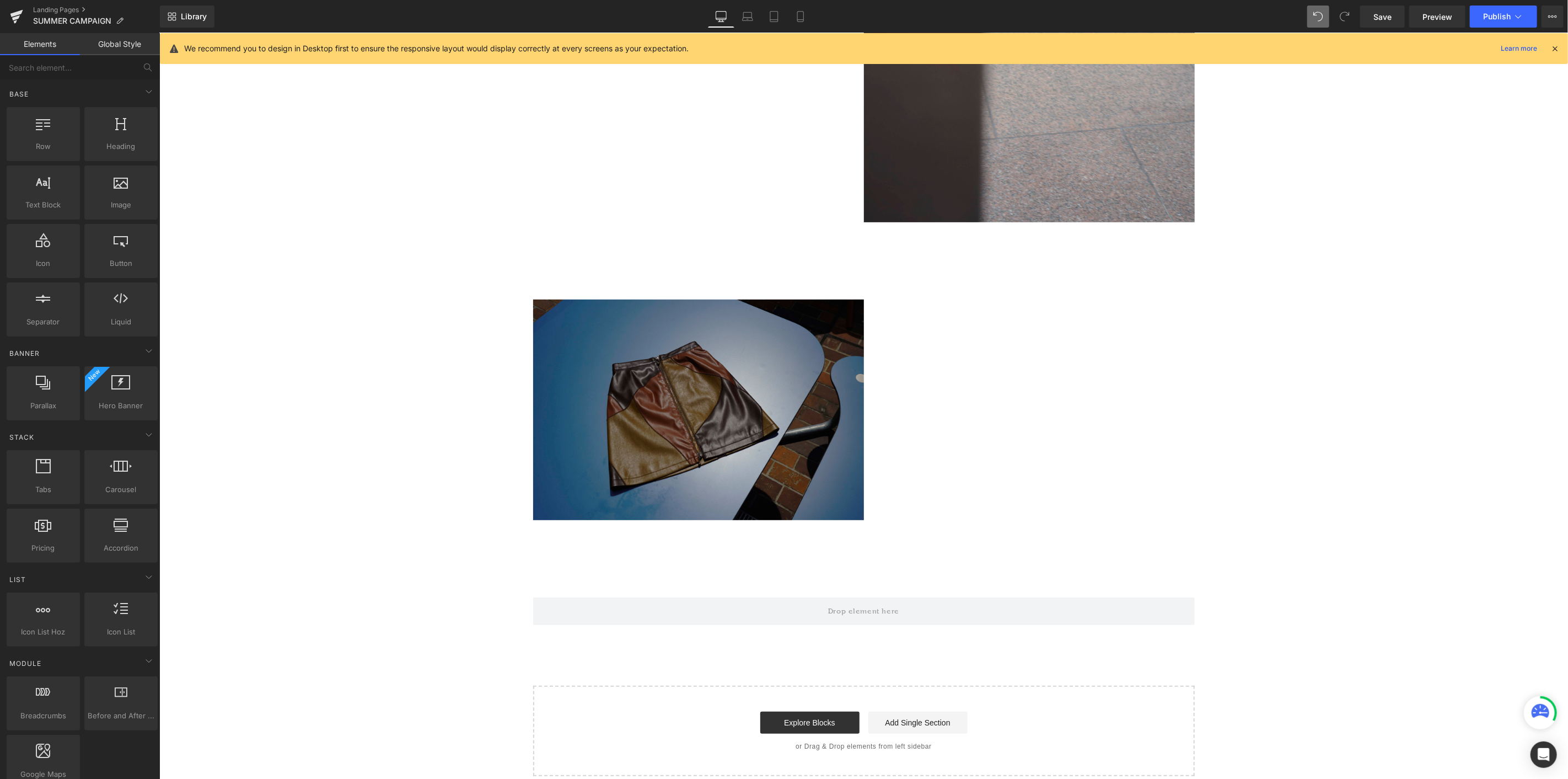
click at [656, 325] on img at bounding box center [698, 409] width 331 height 221
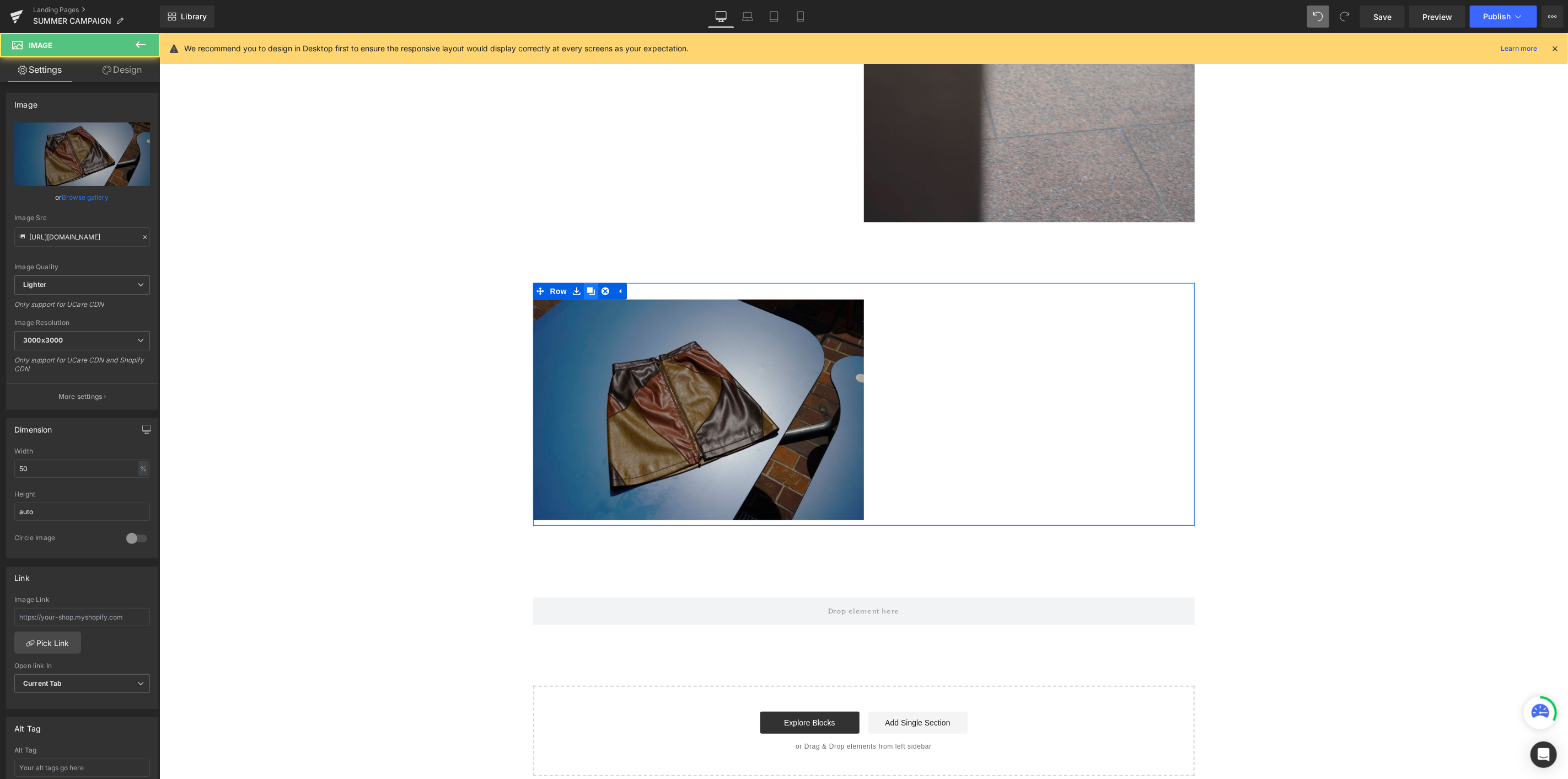
click at [587, 289] on icon at bounding box center [591, 290] width 7 height 7
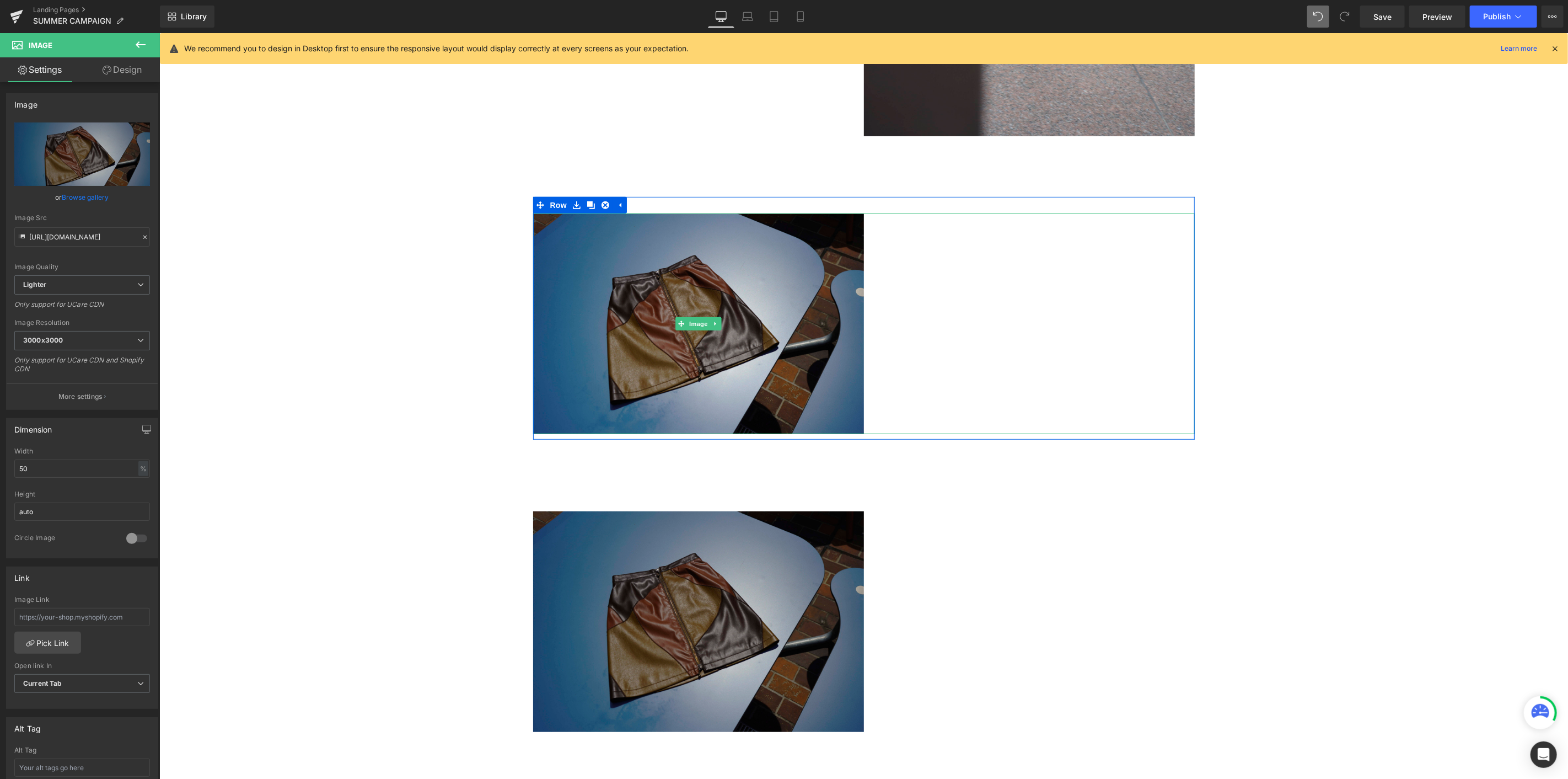
scroll to position [4044, 0]
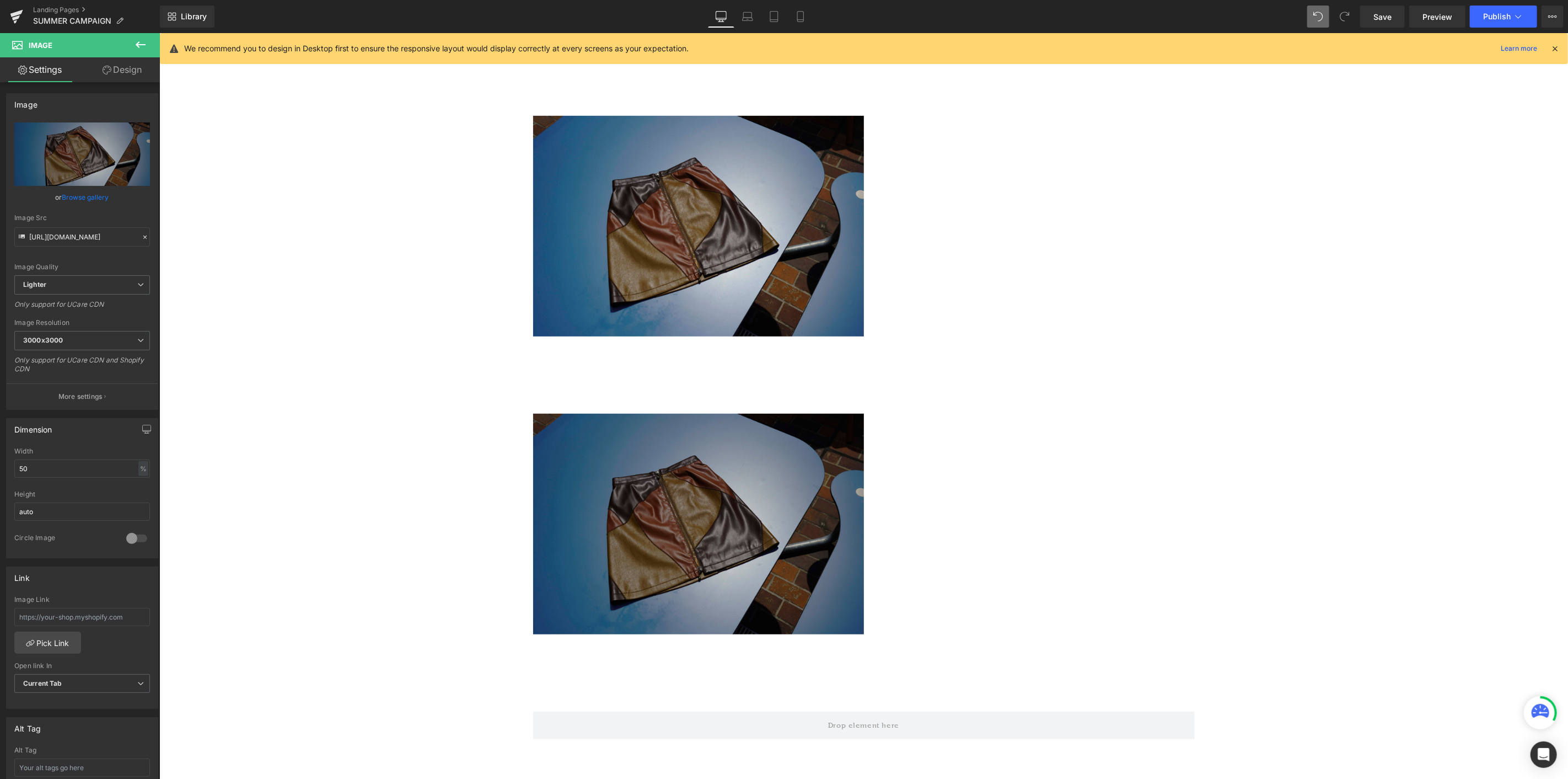
click at [714, 425] on img at bounding box center [698, 523] width 331 height 221
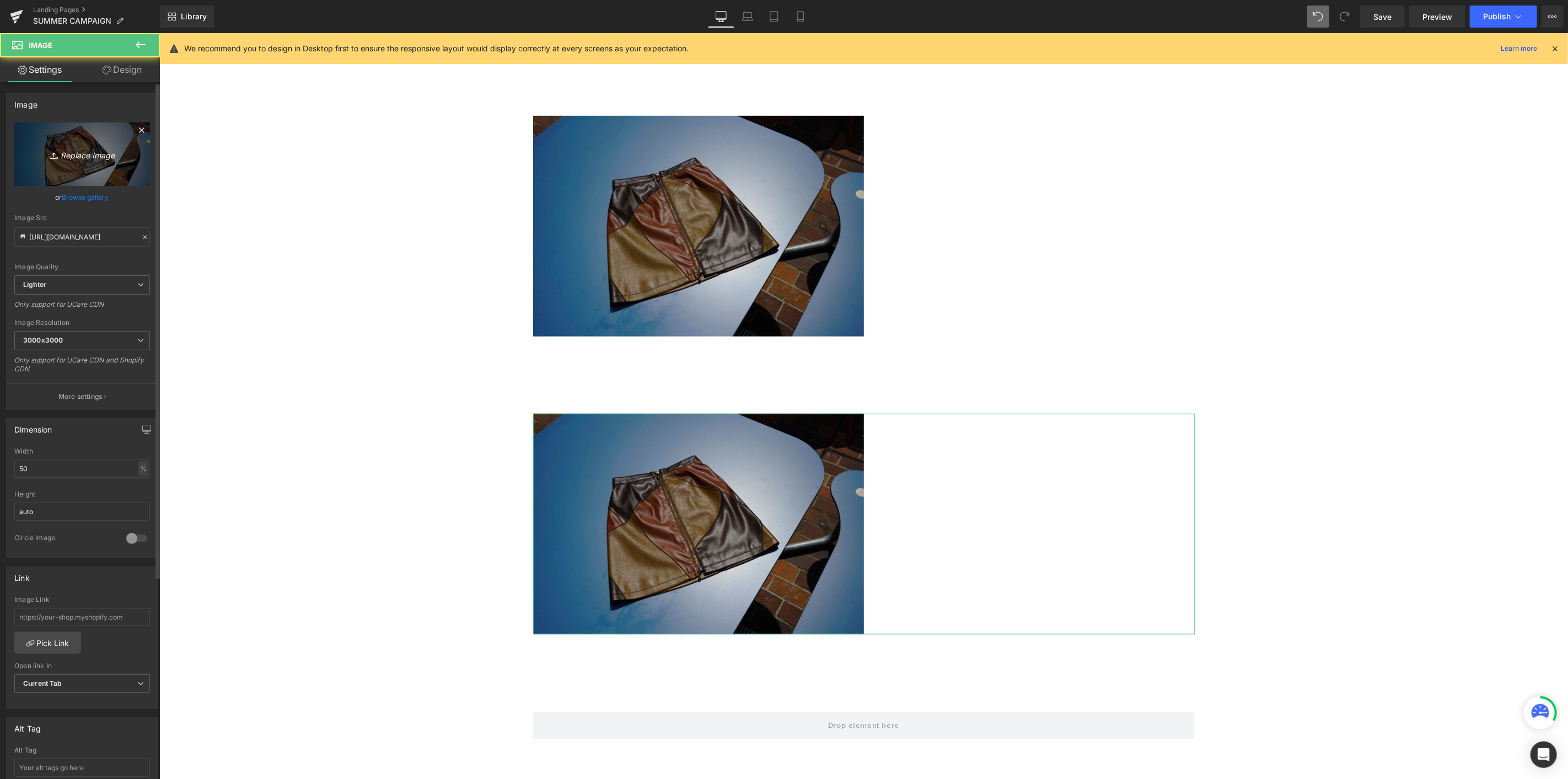
click at [65, 159] on icon "Replace Image" at bounding box center [83, 154] width 89 height 14
type input "C:\fakepath\_DSC8083.jpg"
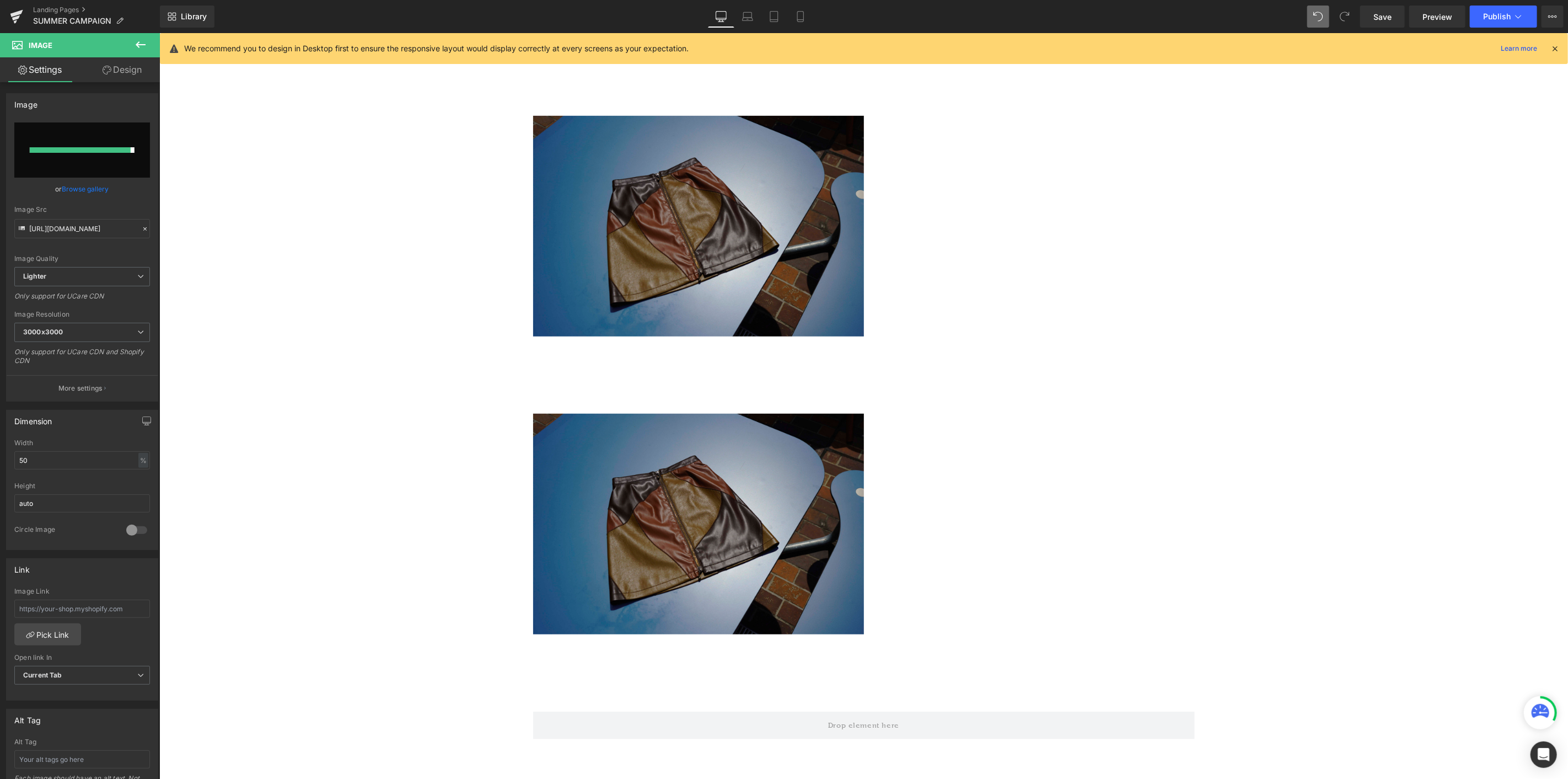
type input "[URL][DOMAIN_NAME]"
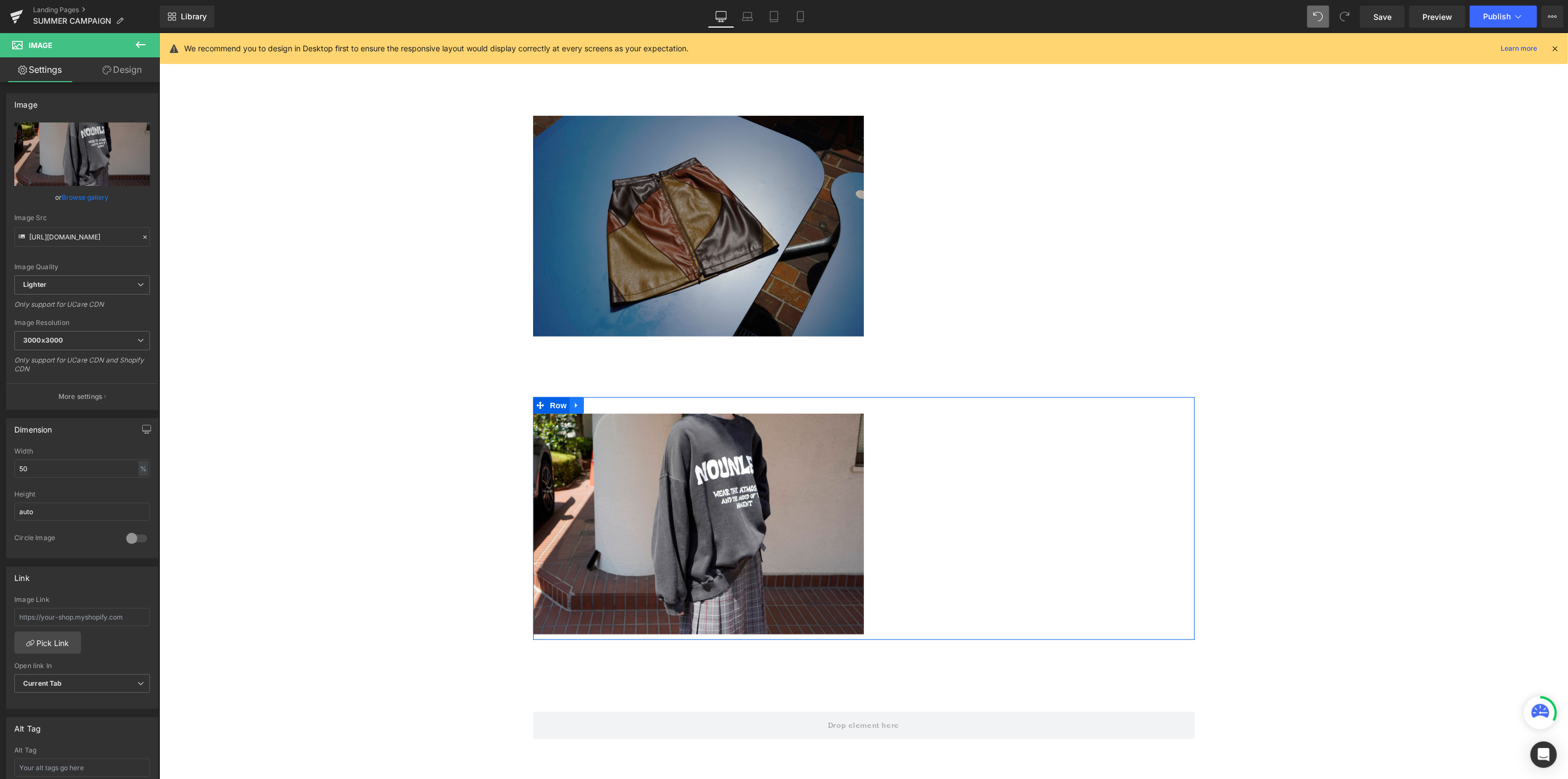
click at [572, 406] on icon at bounding box center [576, 404] width 7 height 8
click at [587, 406] on icon at bounding box center [591, 404] width 7 height 8
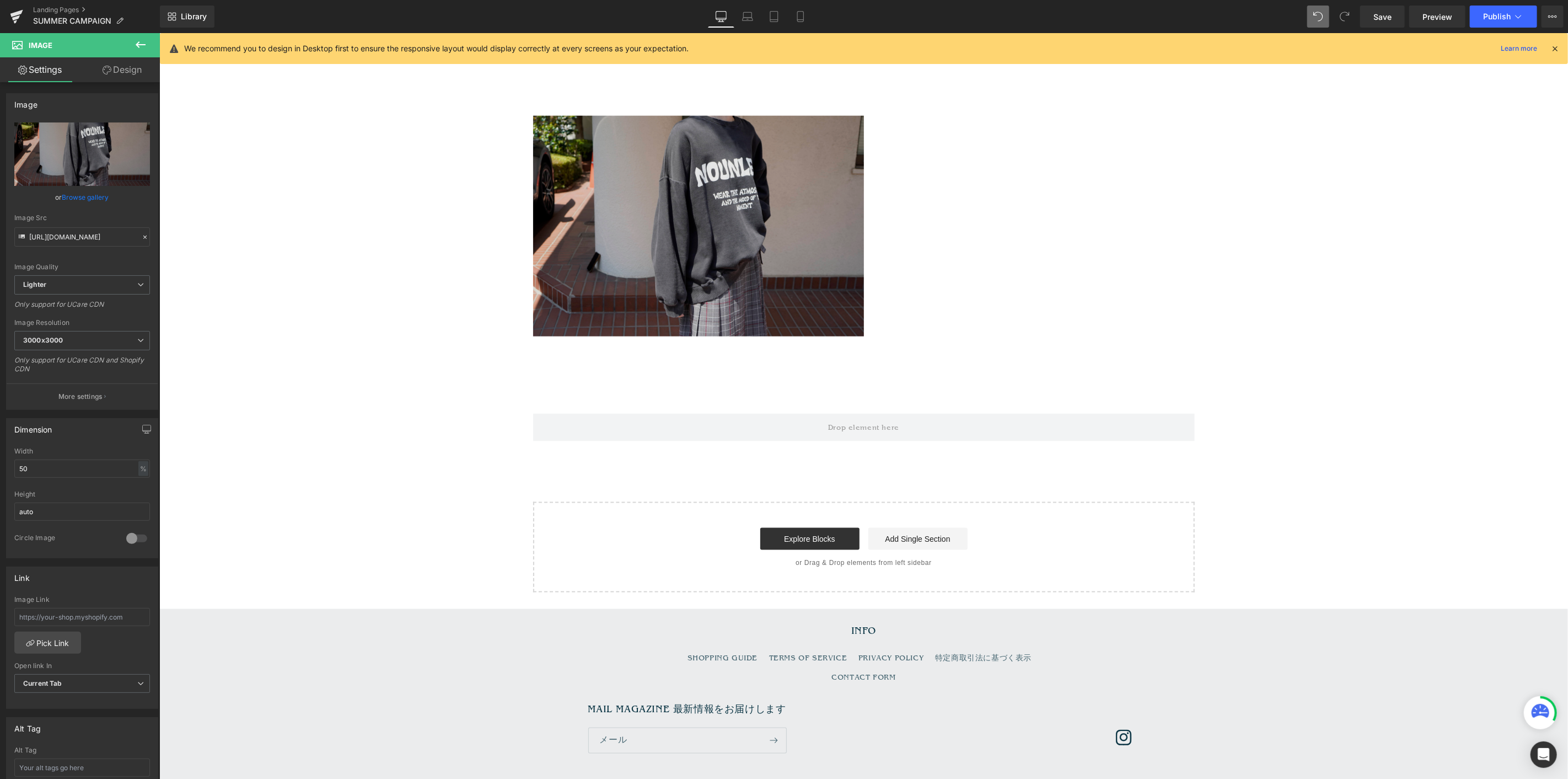
scroll to position [4661, 0]
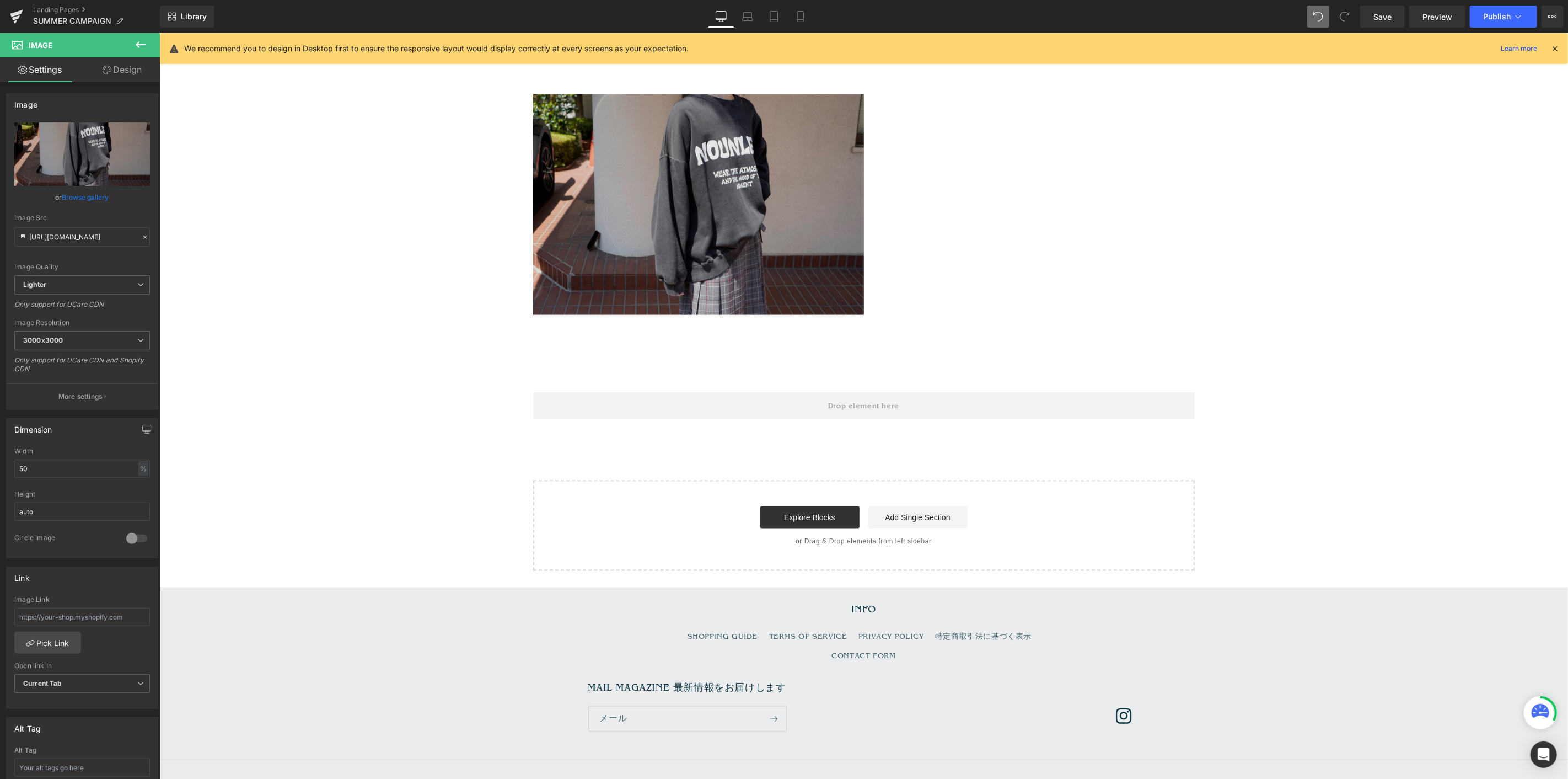
click at [673, 287] on img at bounding box center [698, 204] width 331 height 221
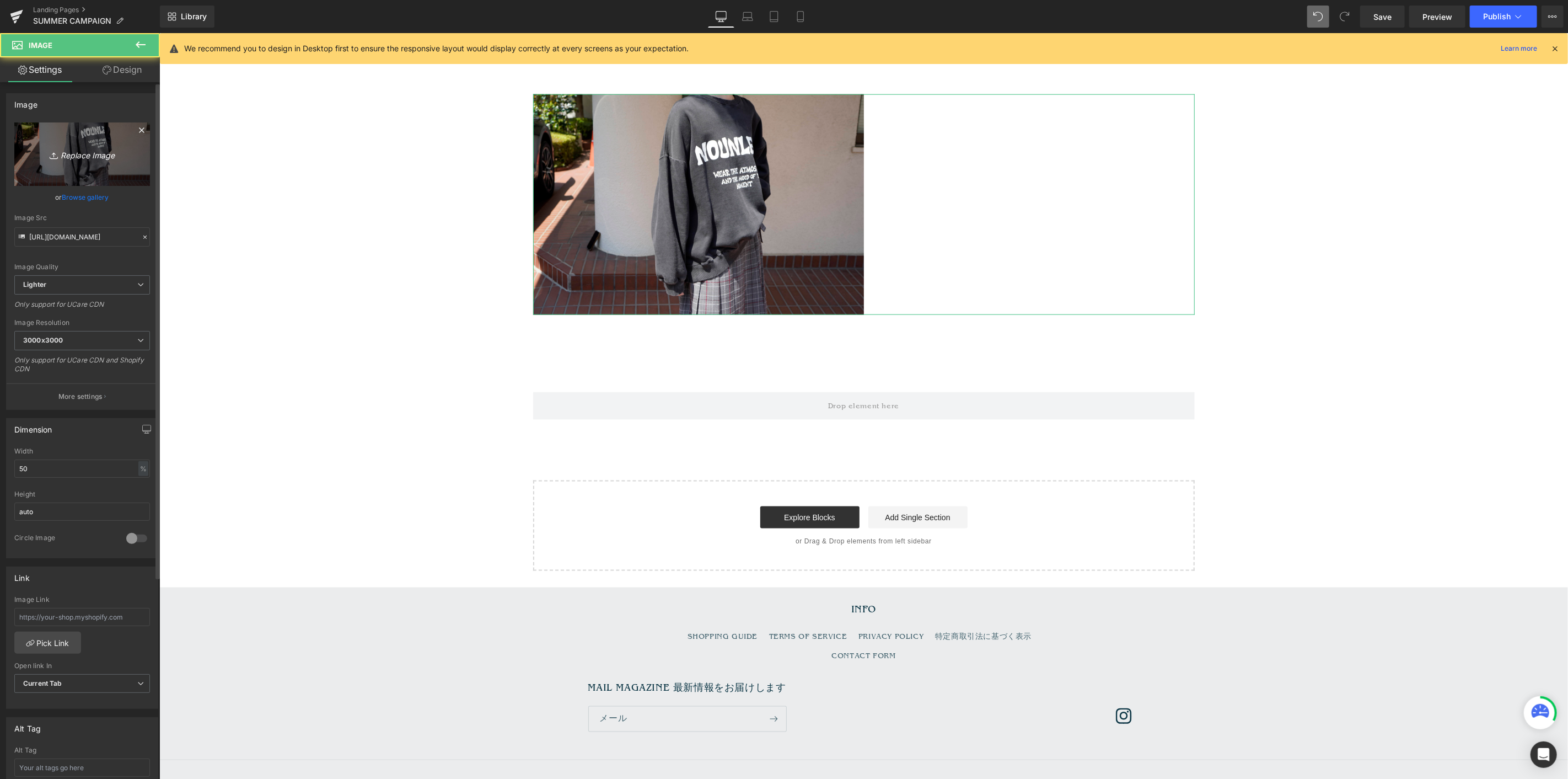
click at [78, 181] on link "Replace Image" at bounding box center [82, 154] width 136 height 64
type input "C:\fakepath\_DSC8084.jpg"
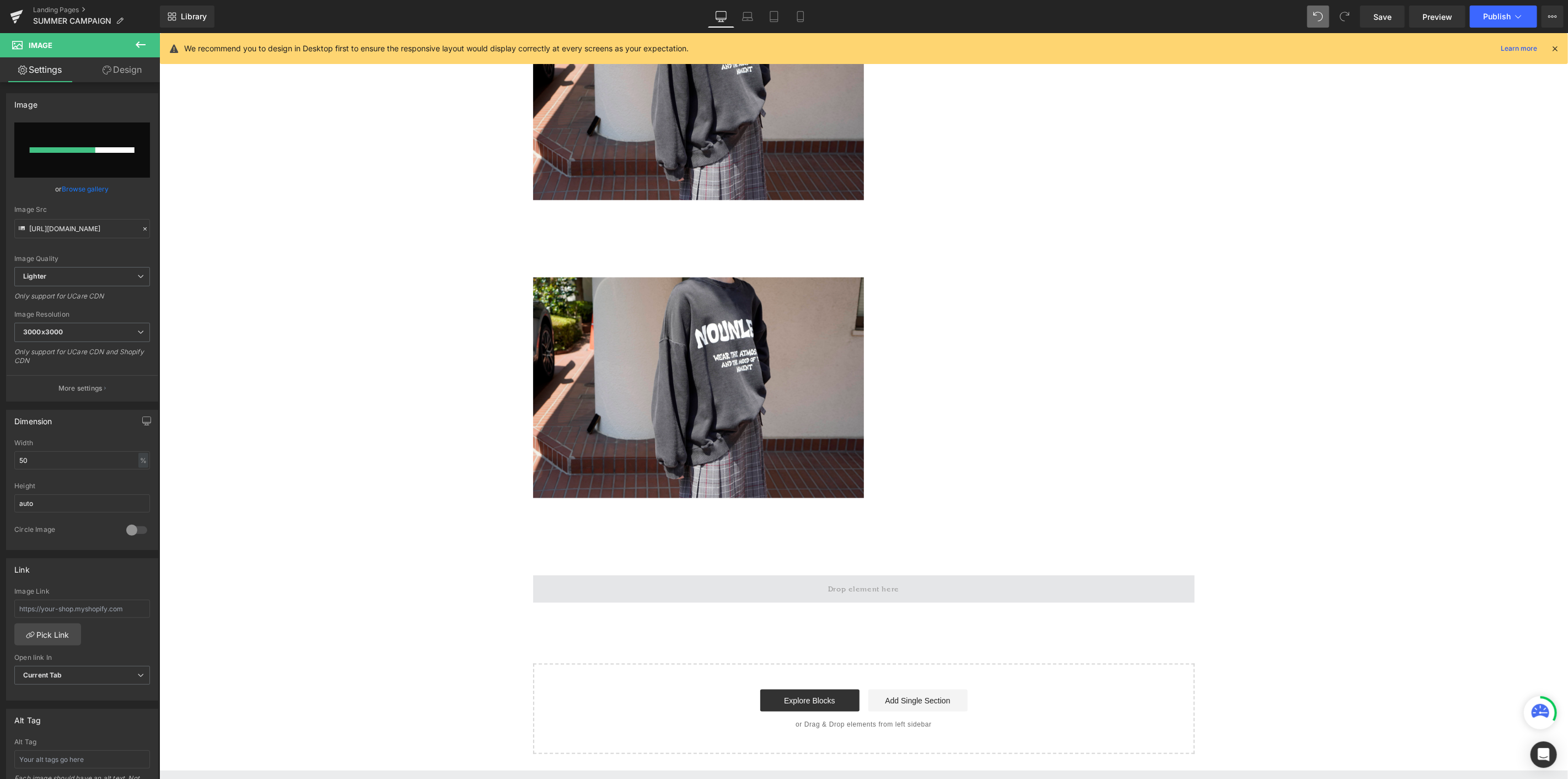
scroll to position [4416, 0]
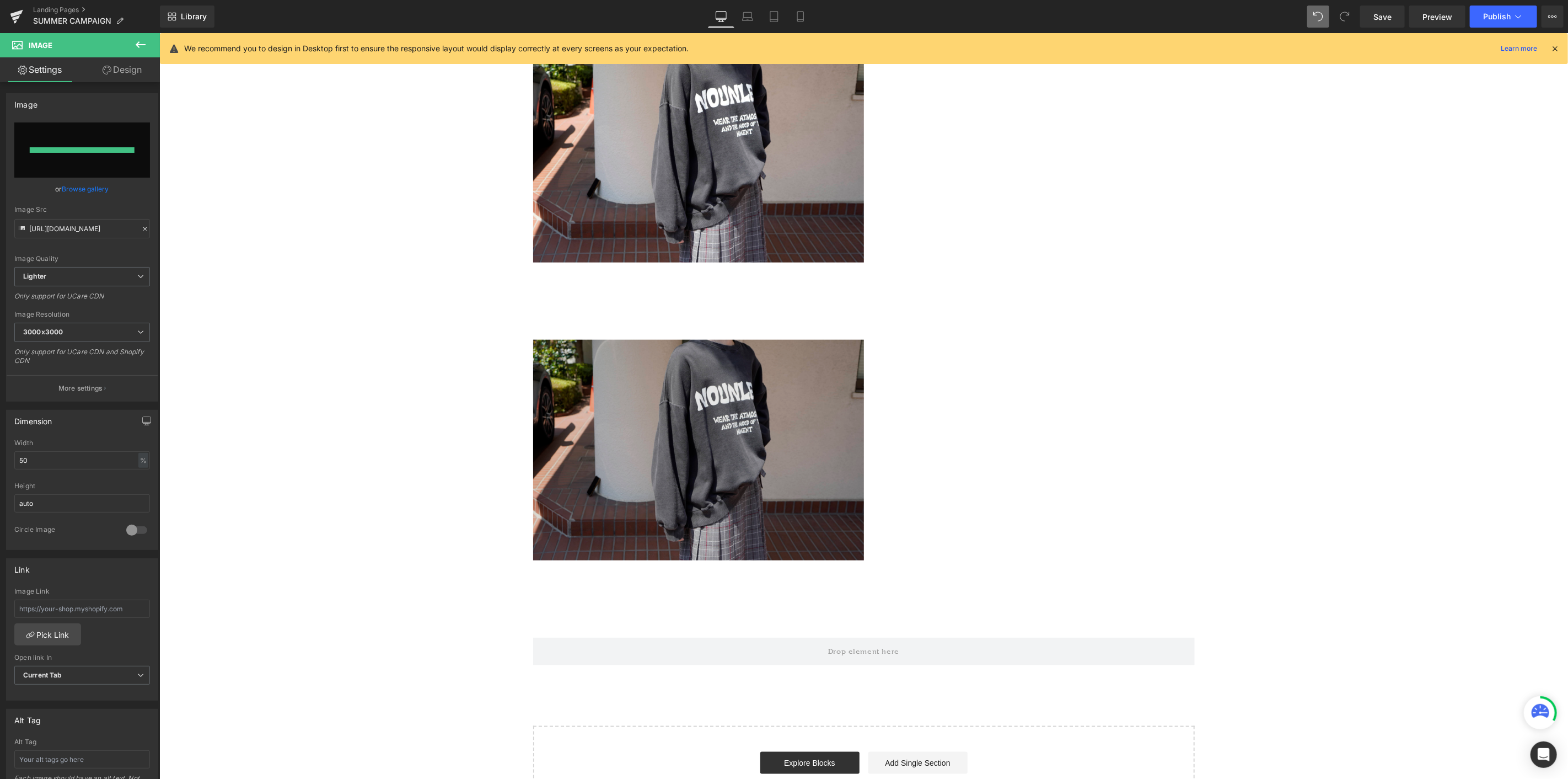
type input "[URL][DOMAIN_NAME]"
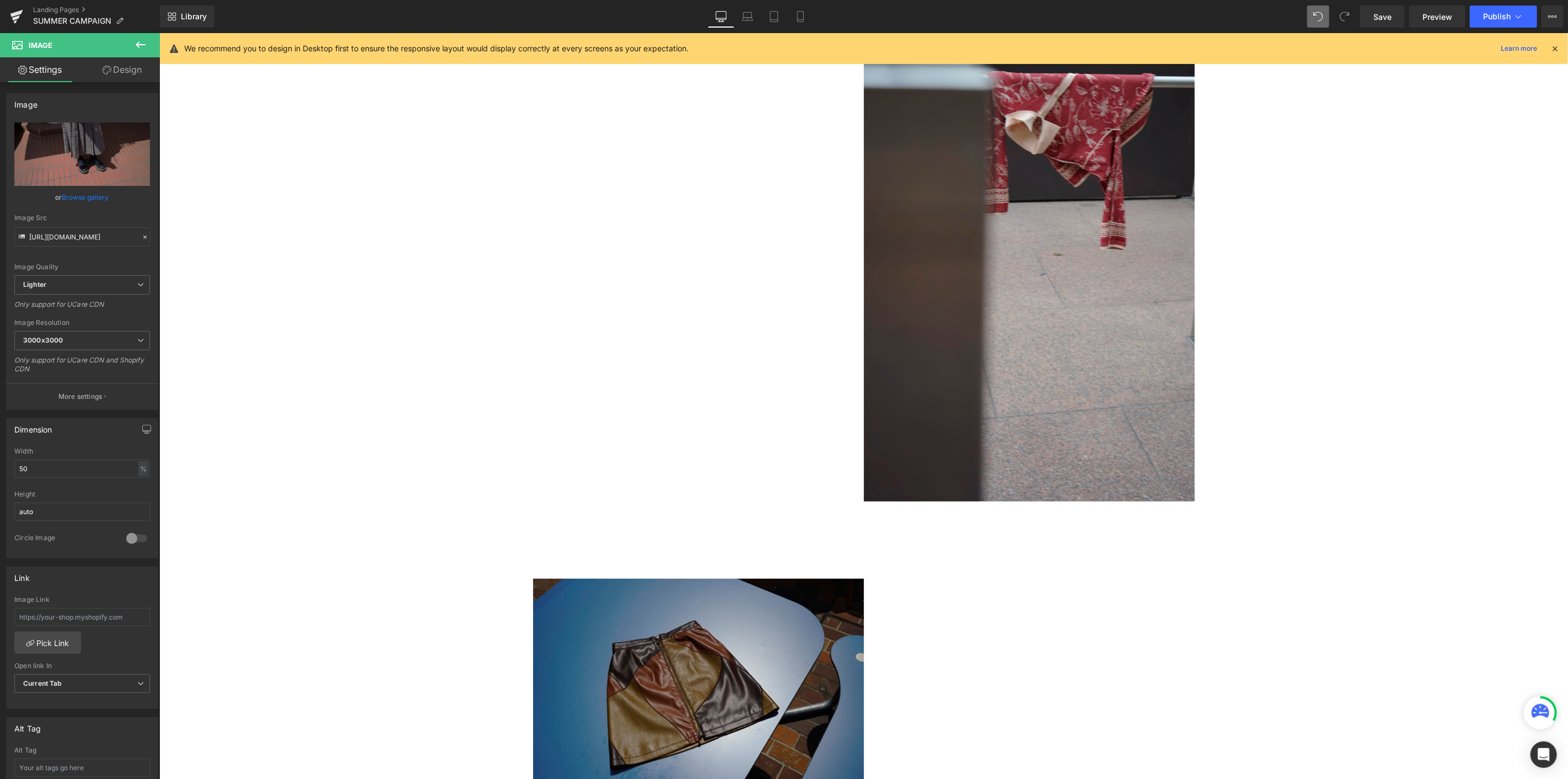
scroll to position [3742, 0]
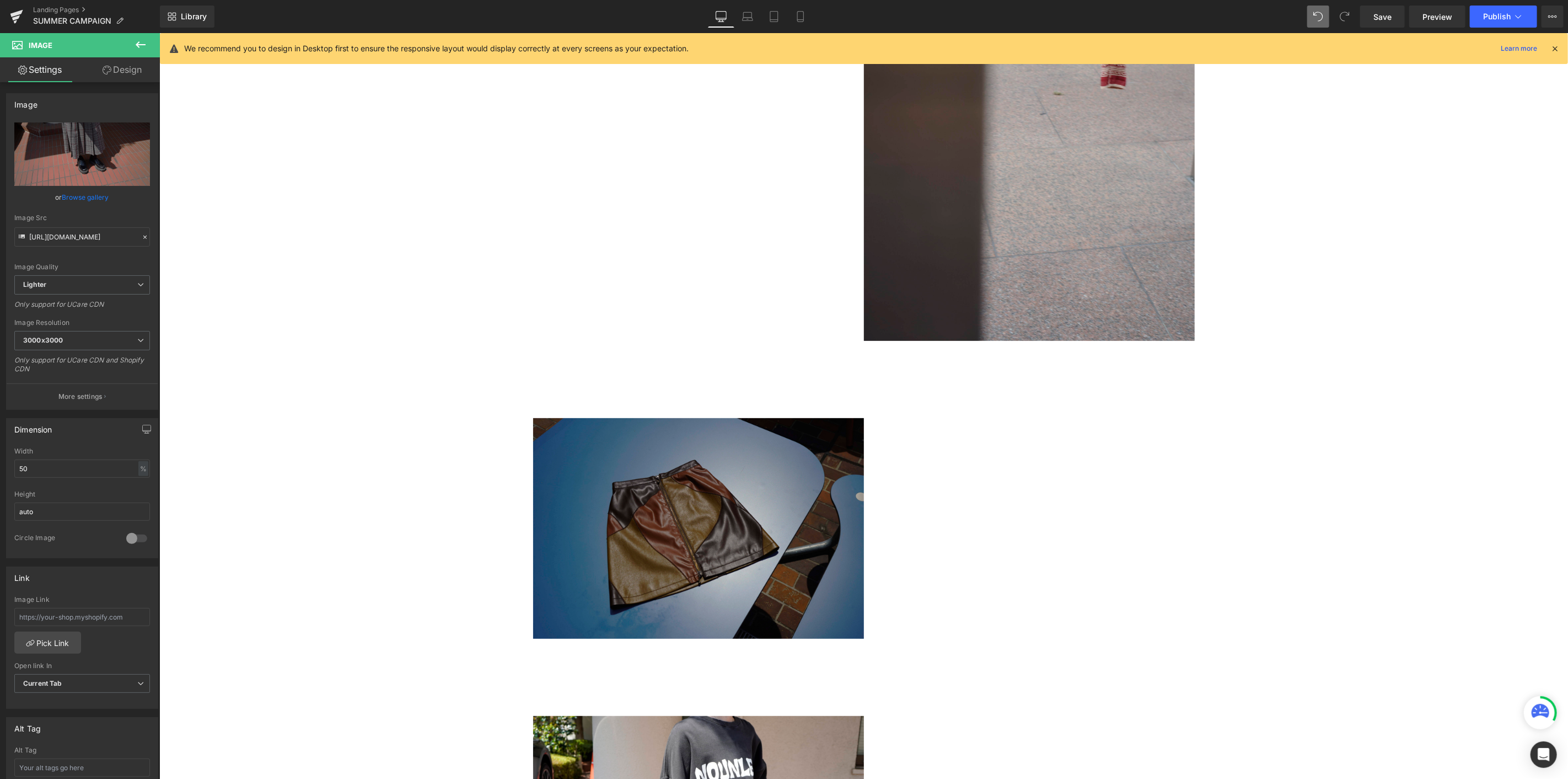
click at [704, 425] on img at bounding box center [698, 527] width 331 height 221
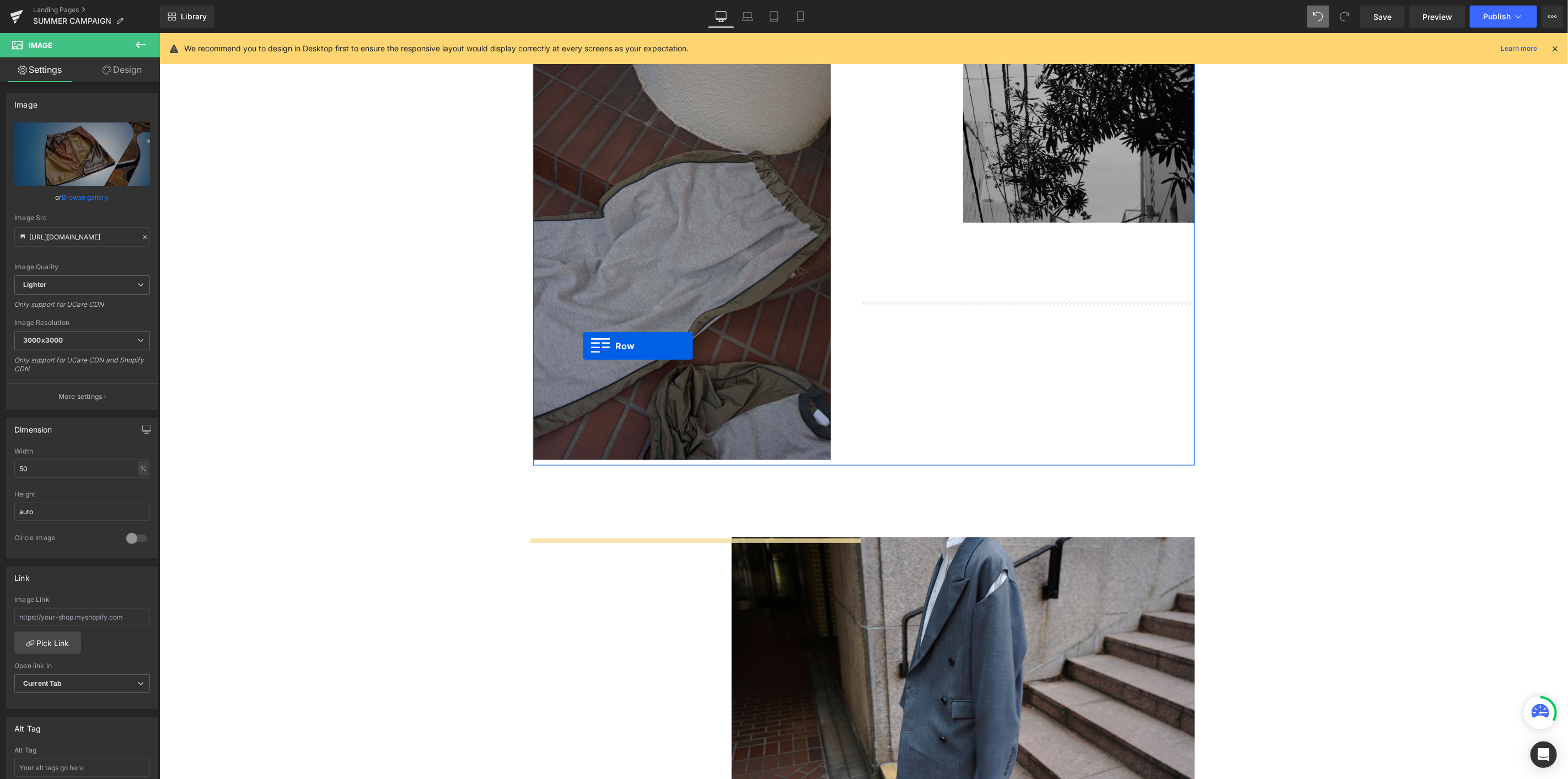
scroll to position [1168, 0]
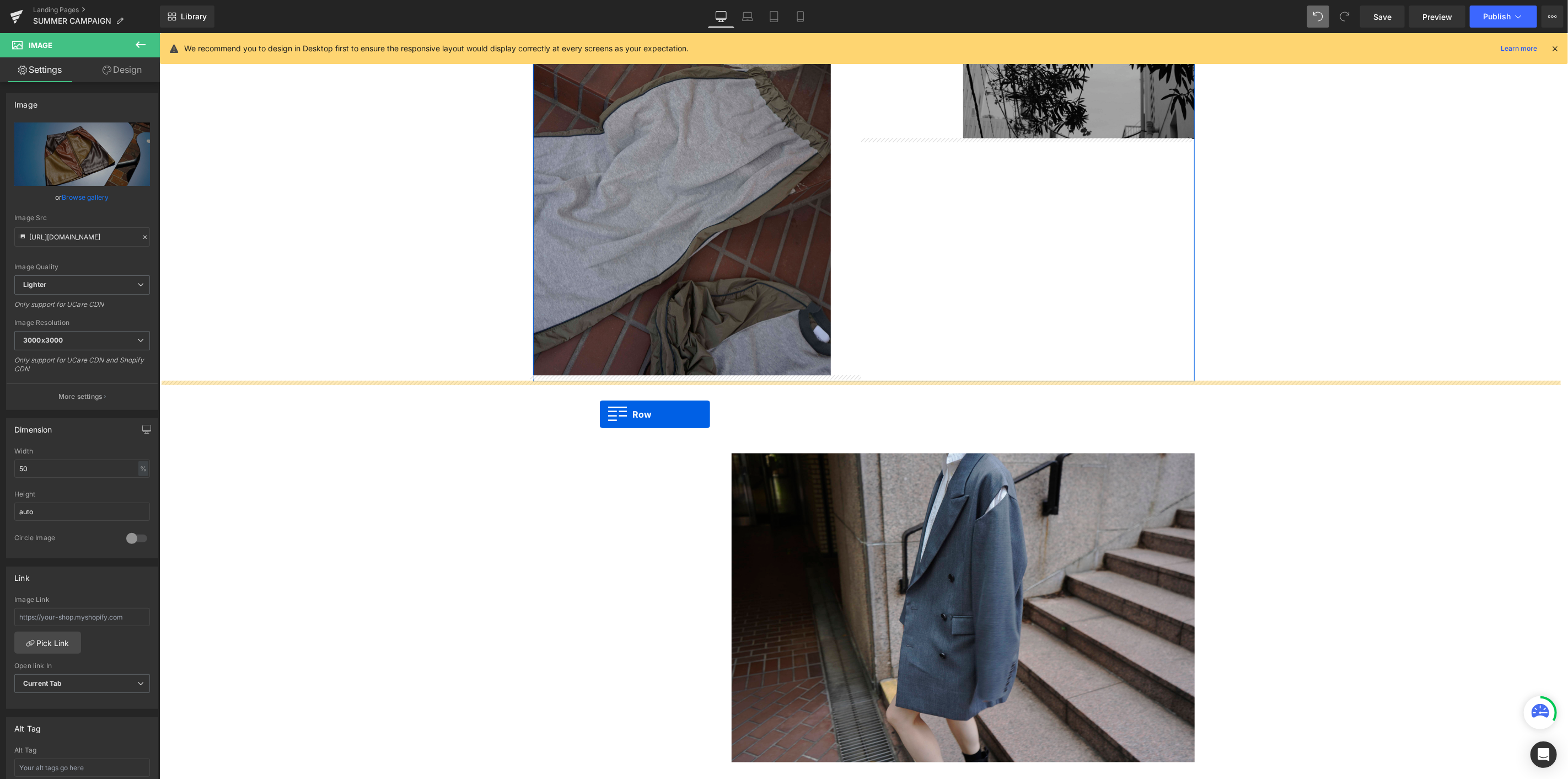
drag, startPoint x: 540, startPoint y: 409, endPoint x: 599, endPoint y: 413, distance: 59.1
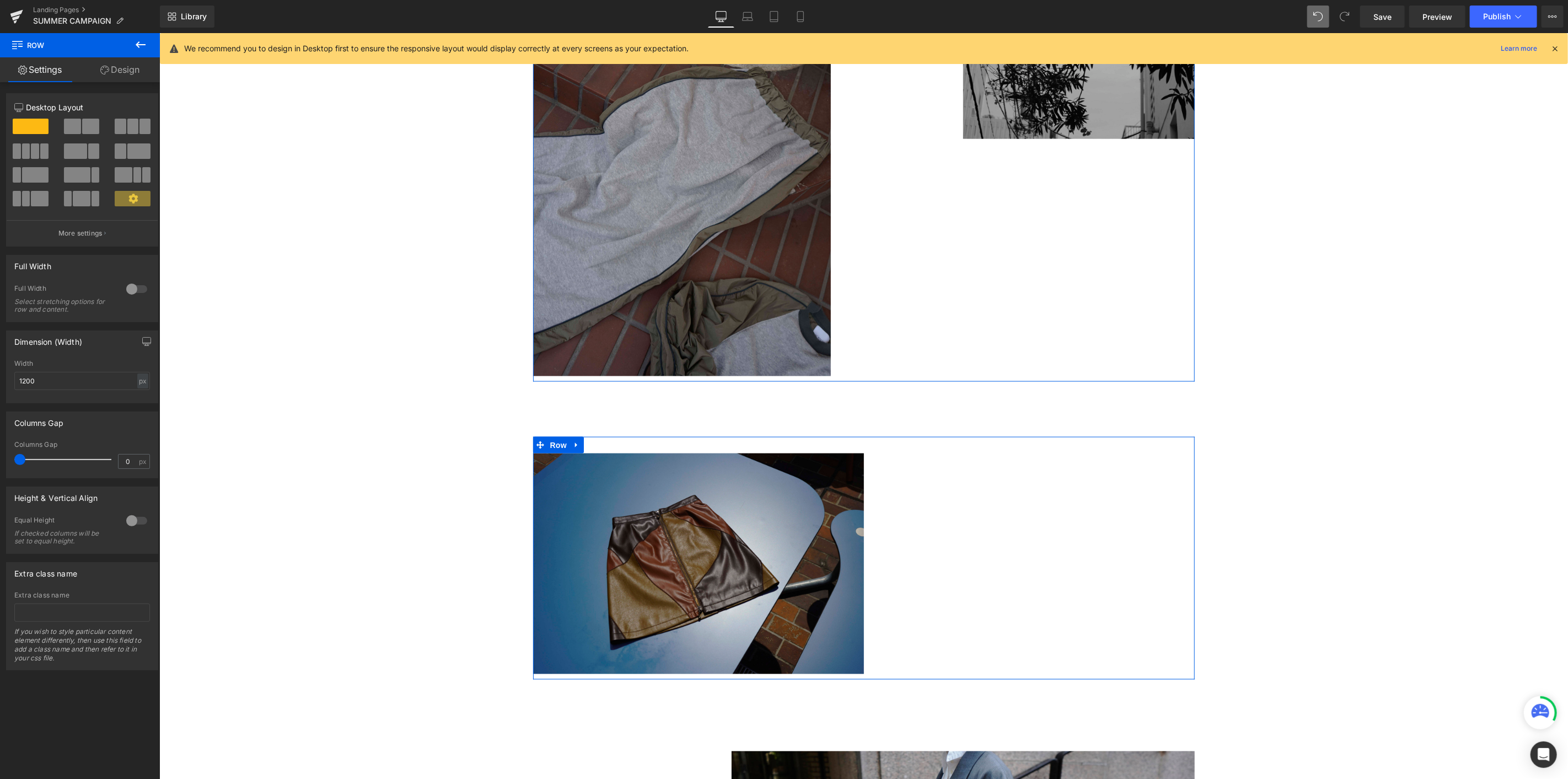
click at [131, 75] on link "Design" at bounding box center [120, 70] width 80 height 25
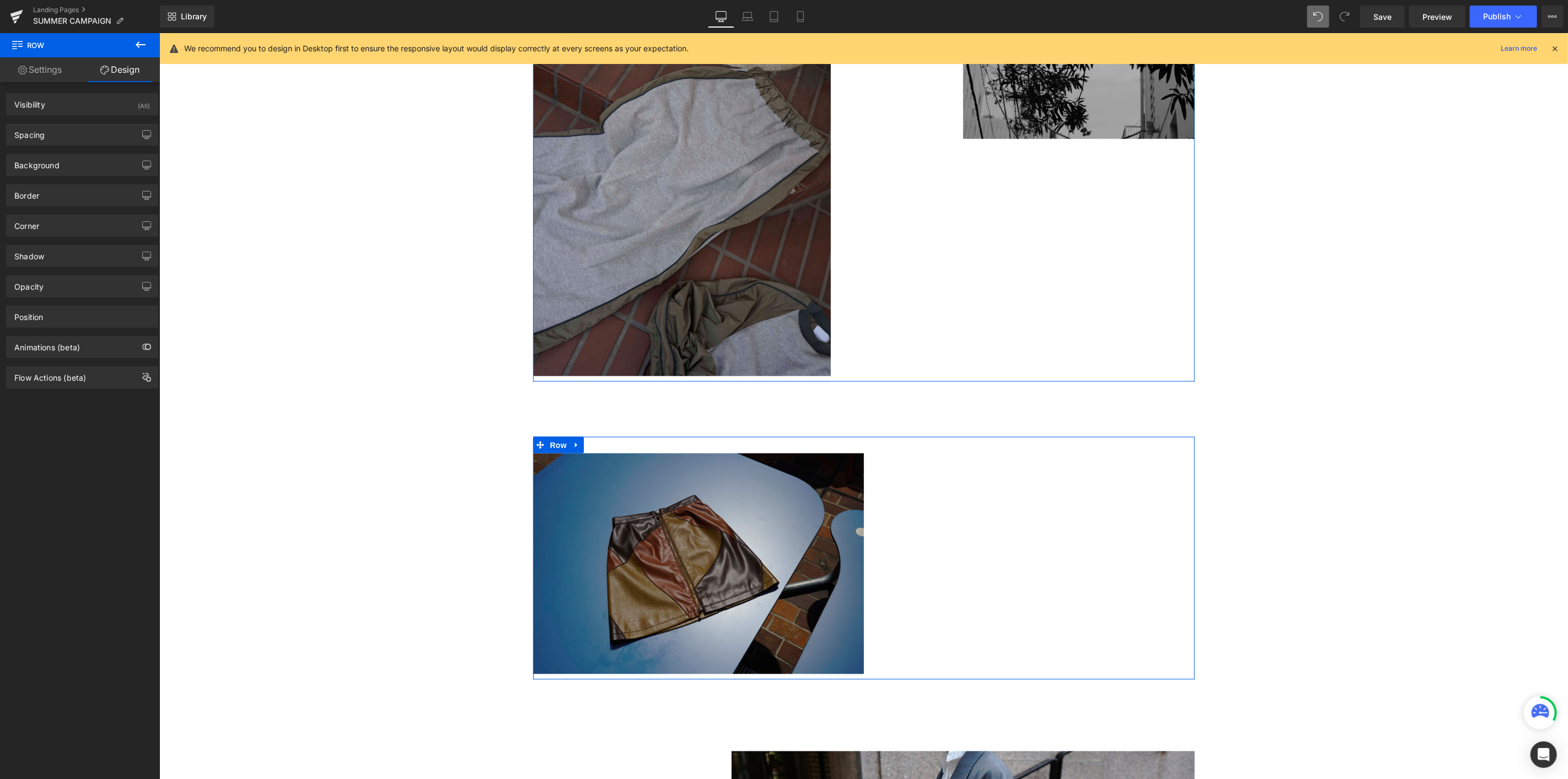
click at [42, 69] on link "Settings" at bounding box center [40, 70] width 80 height 25
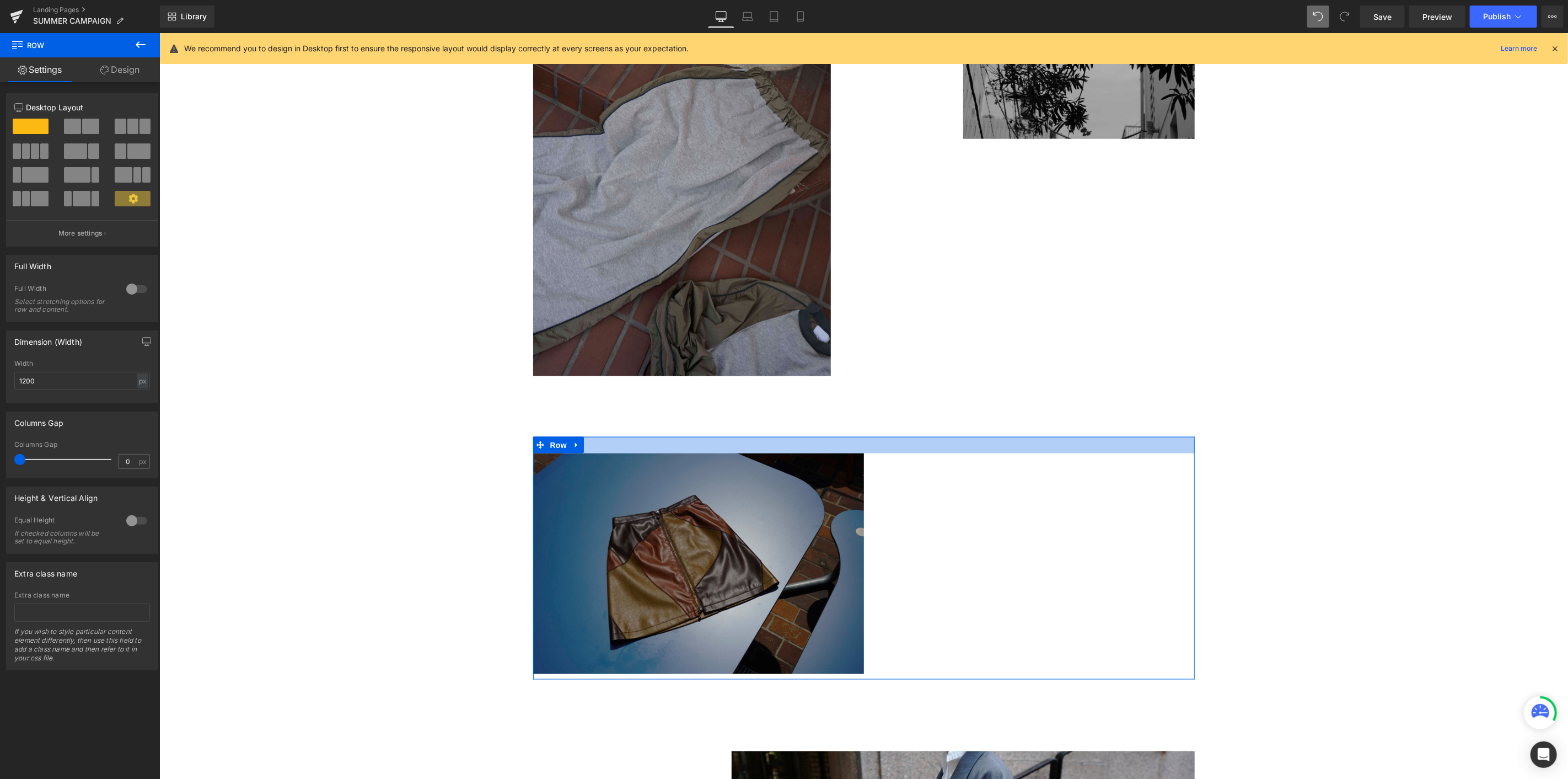
click at [642, 425] on img at bounding box center [698, 563] width 331 height 221
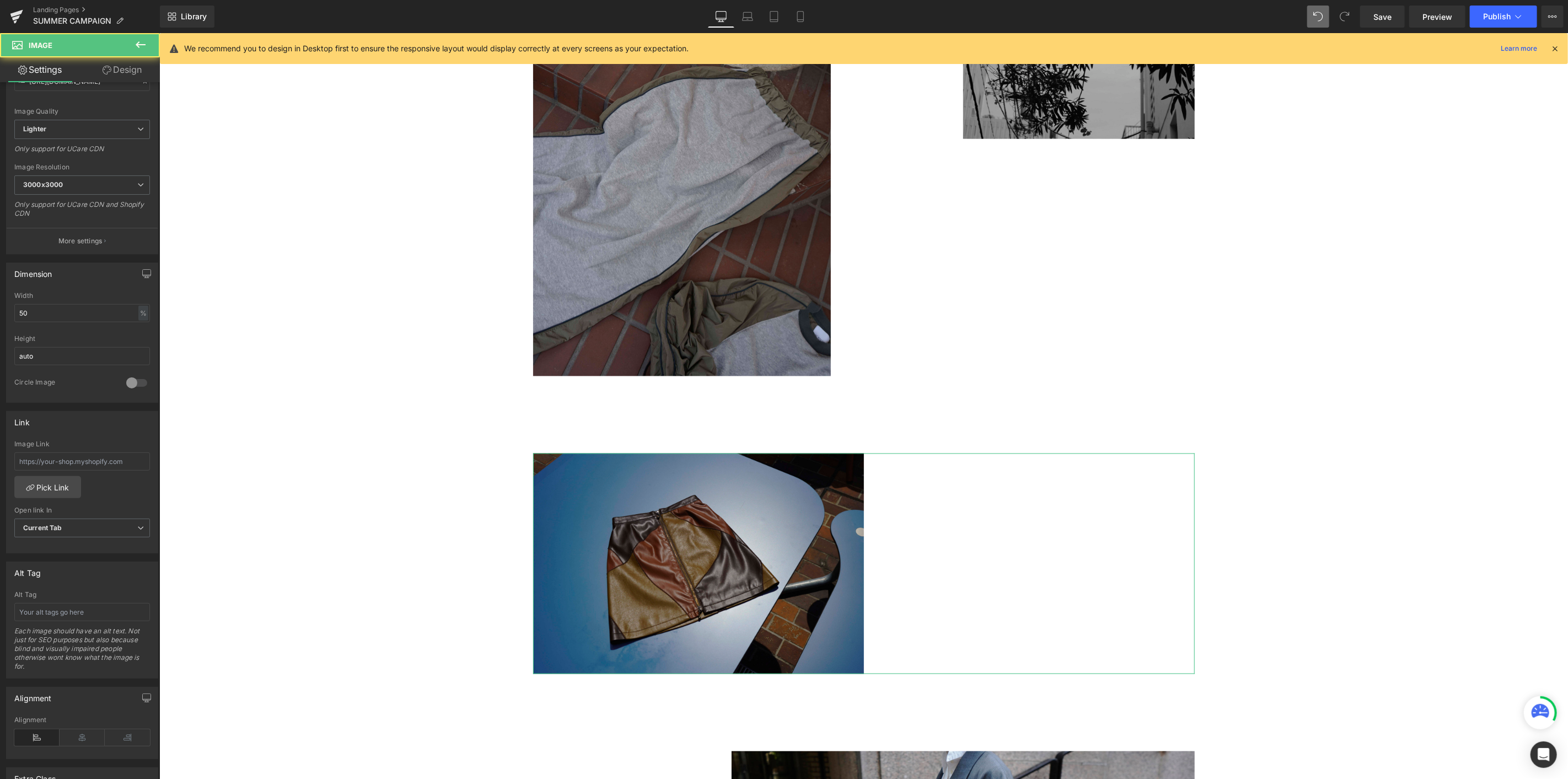
scroll to position [284, 0]
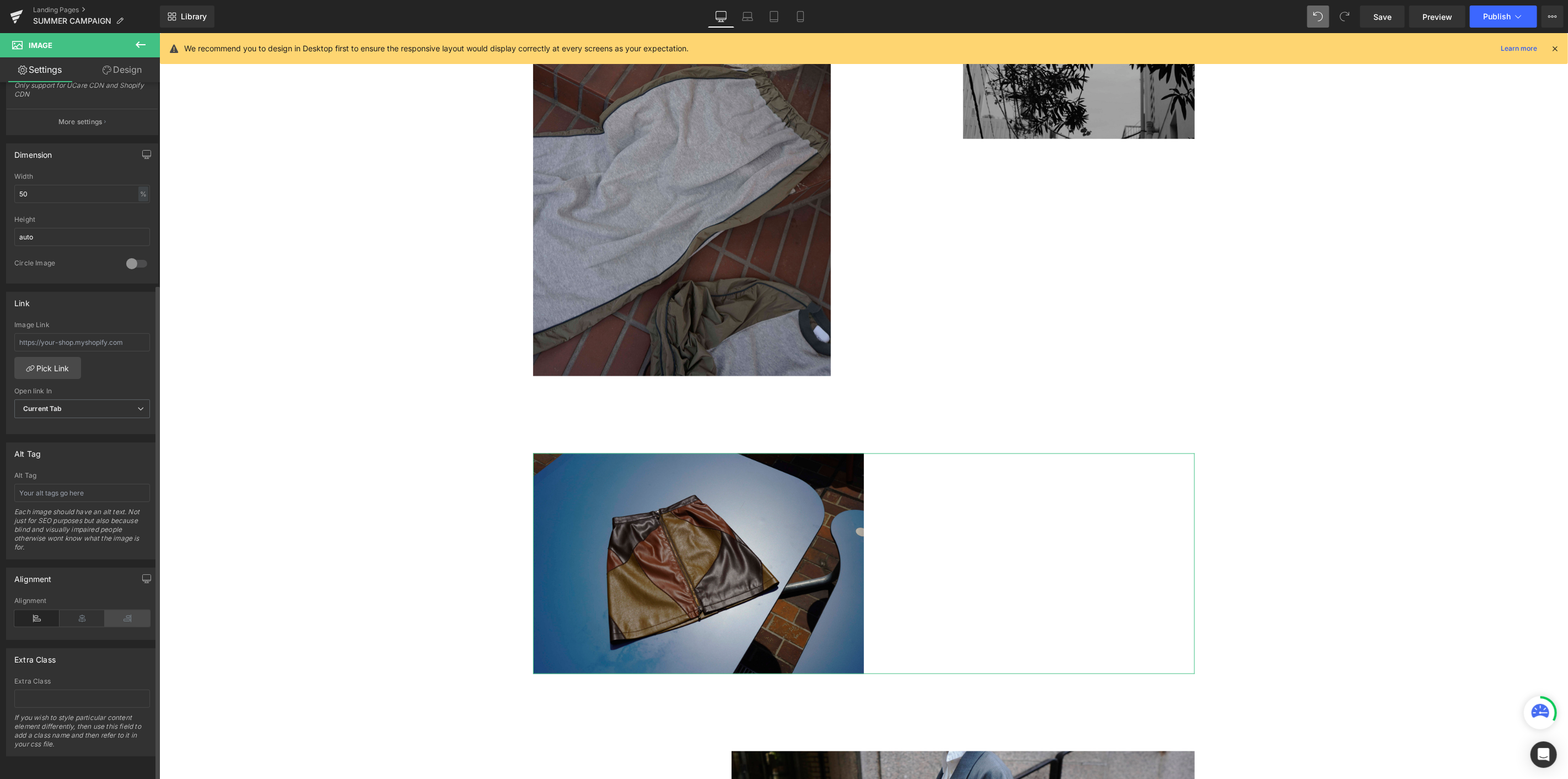
click at [125, 425] on div "Alignment" at bounding box center [82, 618] width 136 height 43
click at [123, 425] on icon at bounding box center [127, 618] width 45 height 16
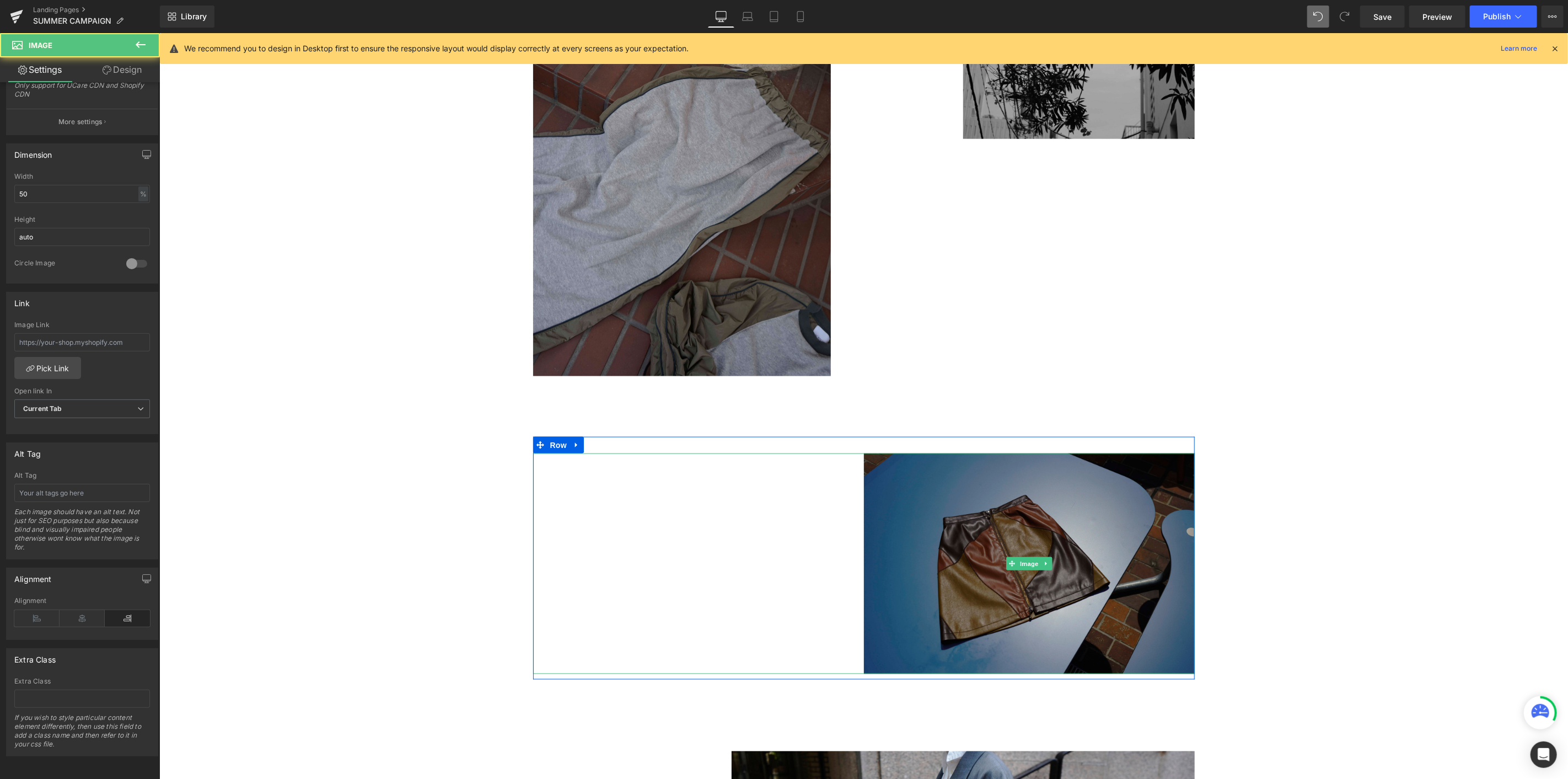
click at [941, 425] on img at bounding box center [1029, 563] width 331 height 221
click at [918, 425] on img at bounding box center [1029, 563] width 331 height 221
click at [941, 425] on img at bounding box center [1029, 563] width 331 height 221
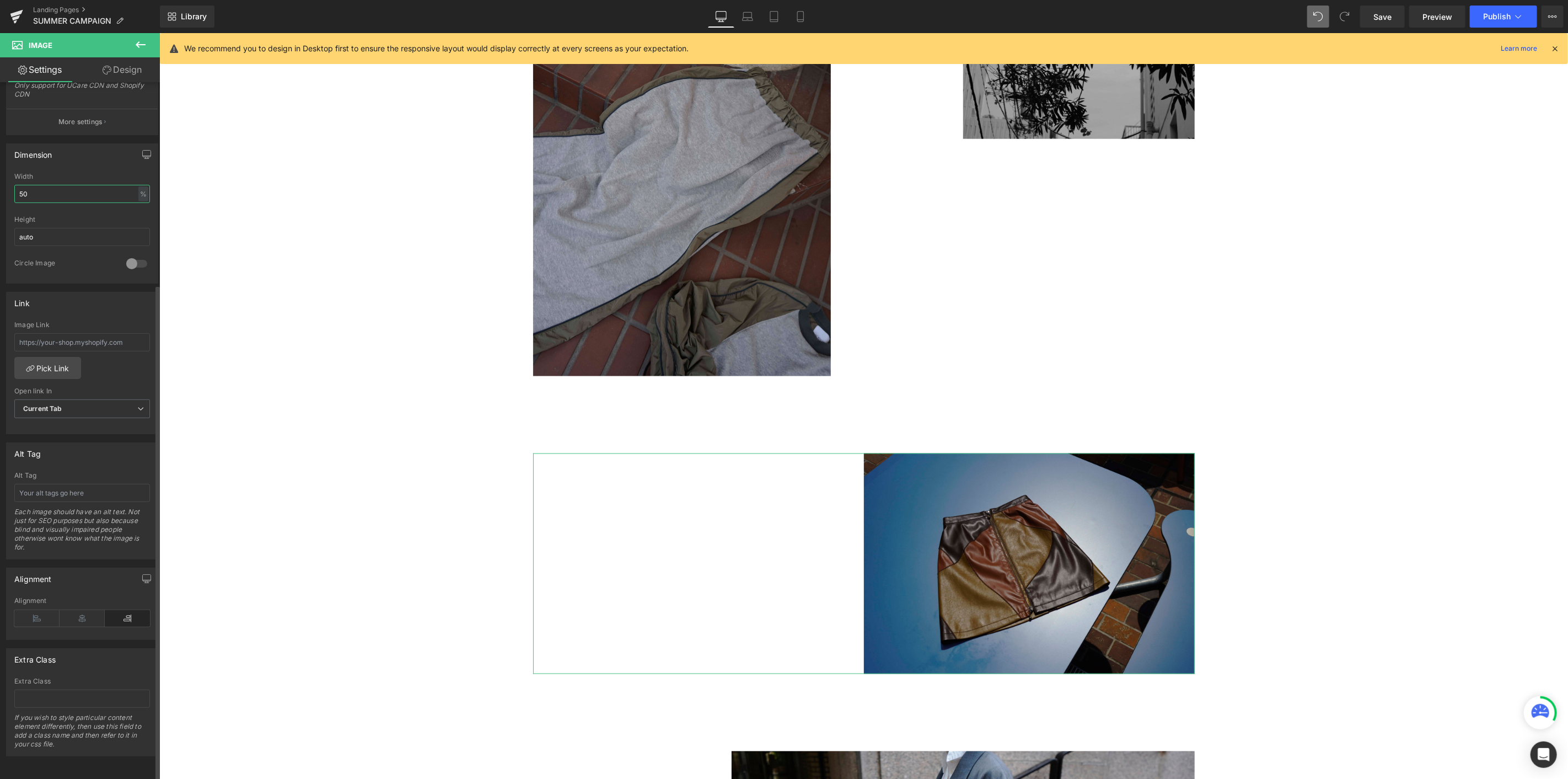
drag, startPoint x: 47, startPoint y: 185, endPoint x: 0, endPoint y: 183, distance: 47.0
click at [0, 183] on div "Dimension 50% Width 50 % % px auto Height auto 0 Circle Image" at bounding box center [82, 209] width 165 height 148
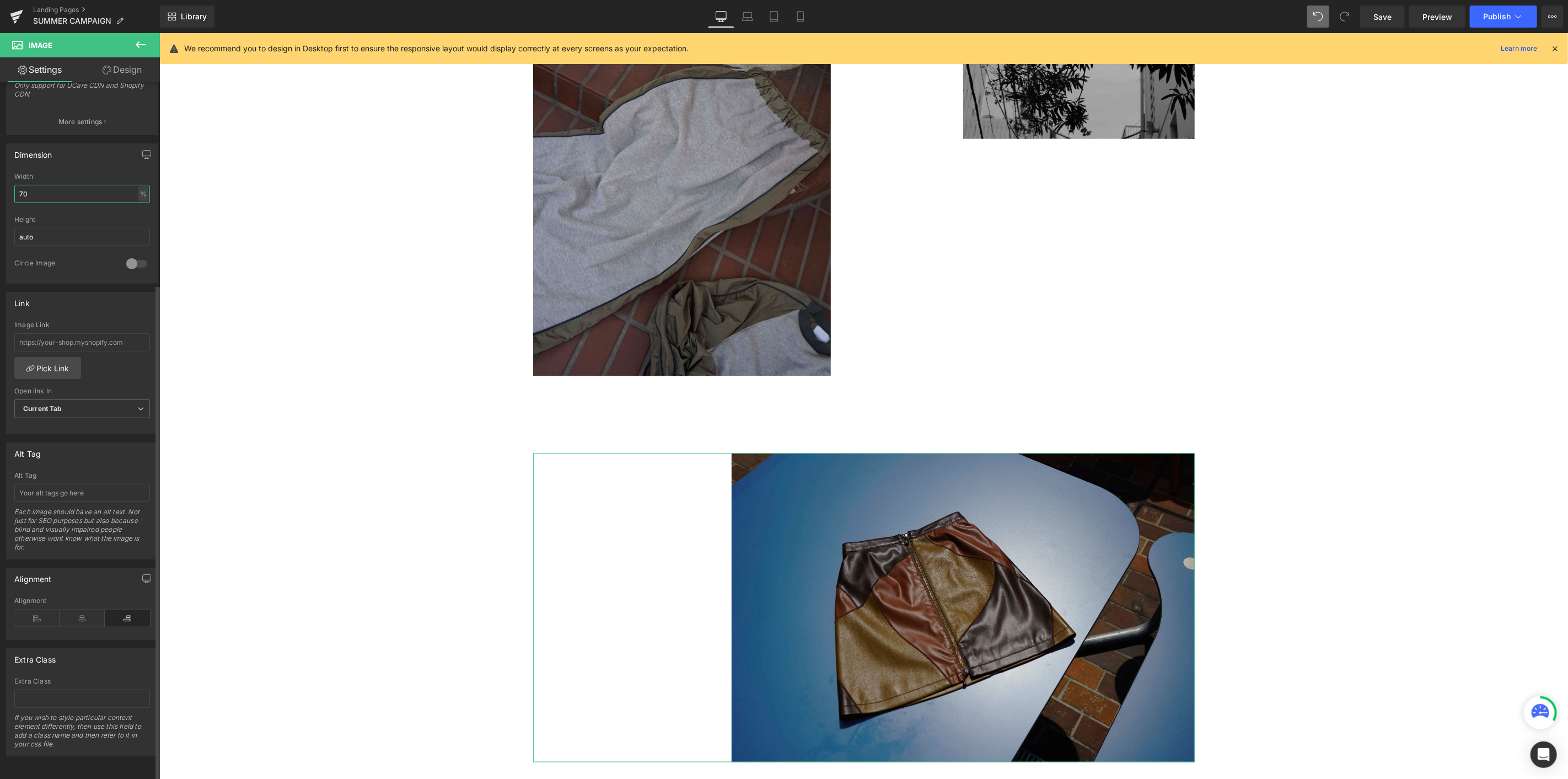
type input "70"
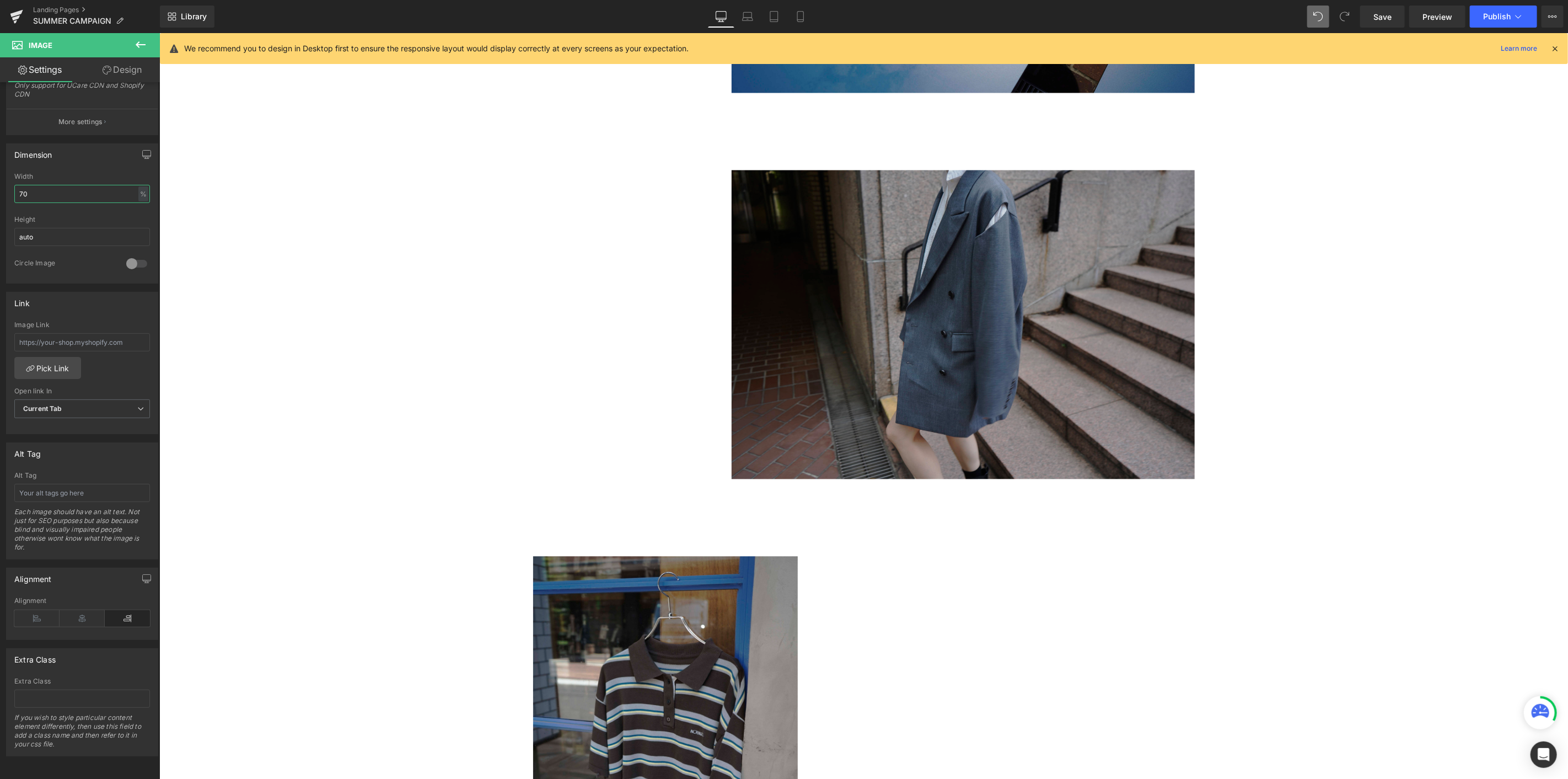
scroll to position [1842, 0]
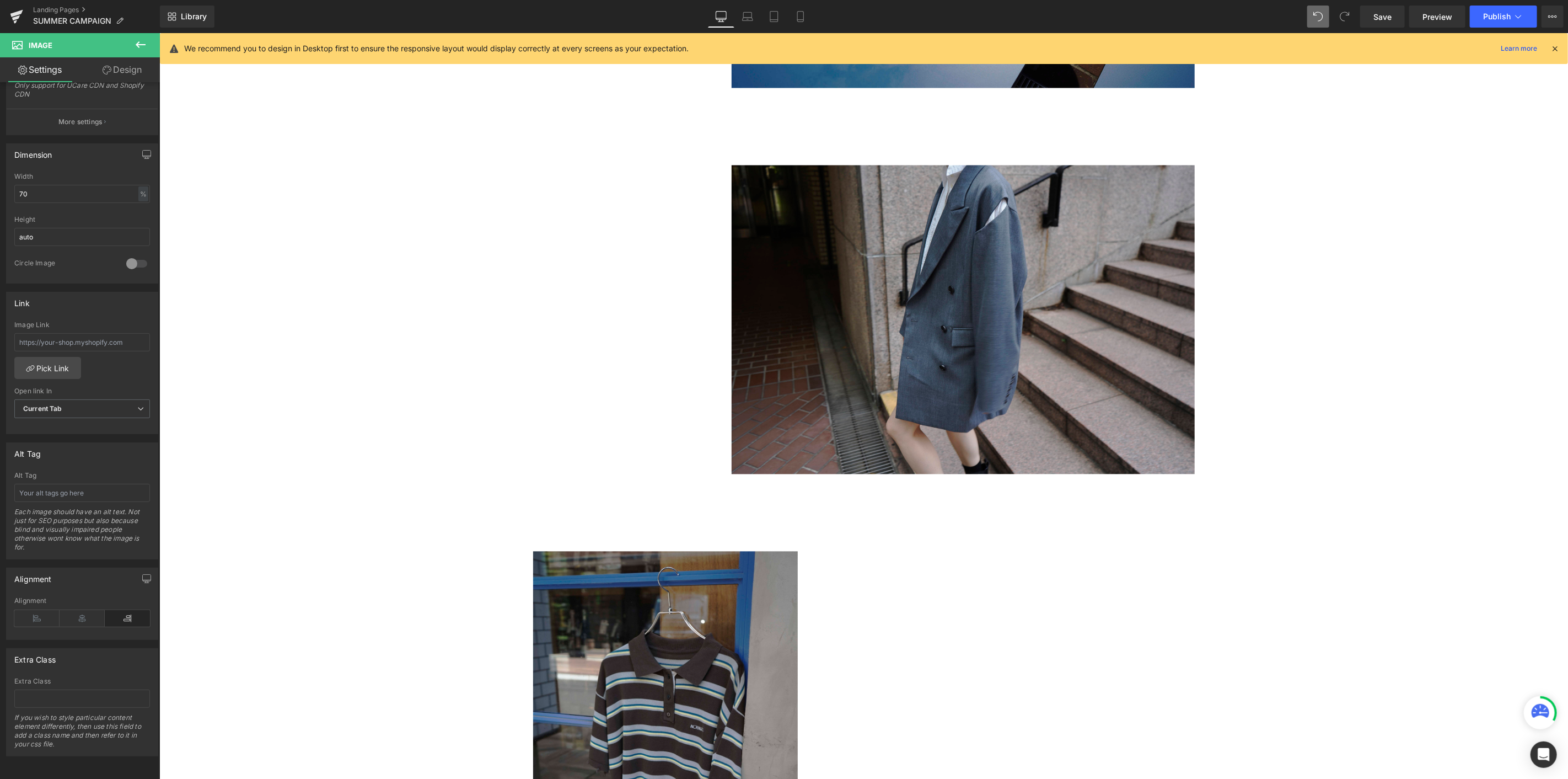
click at [839, 300] on img at bounding box center [962, 319] width 463 height 309
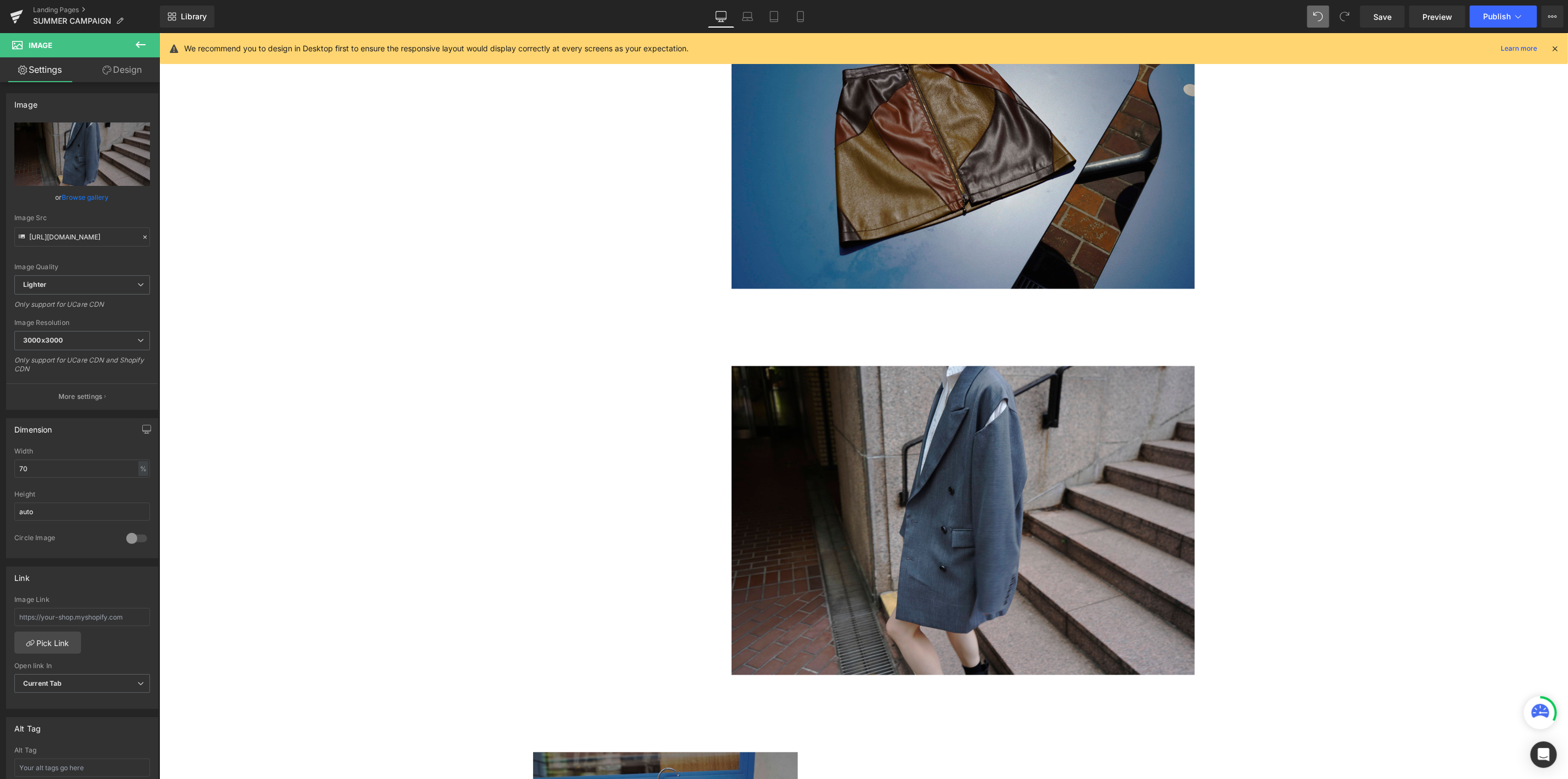
scroll to position [1658, 0]
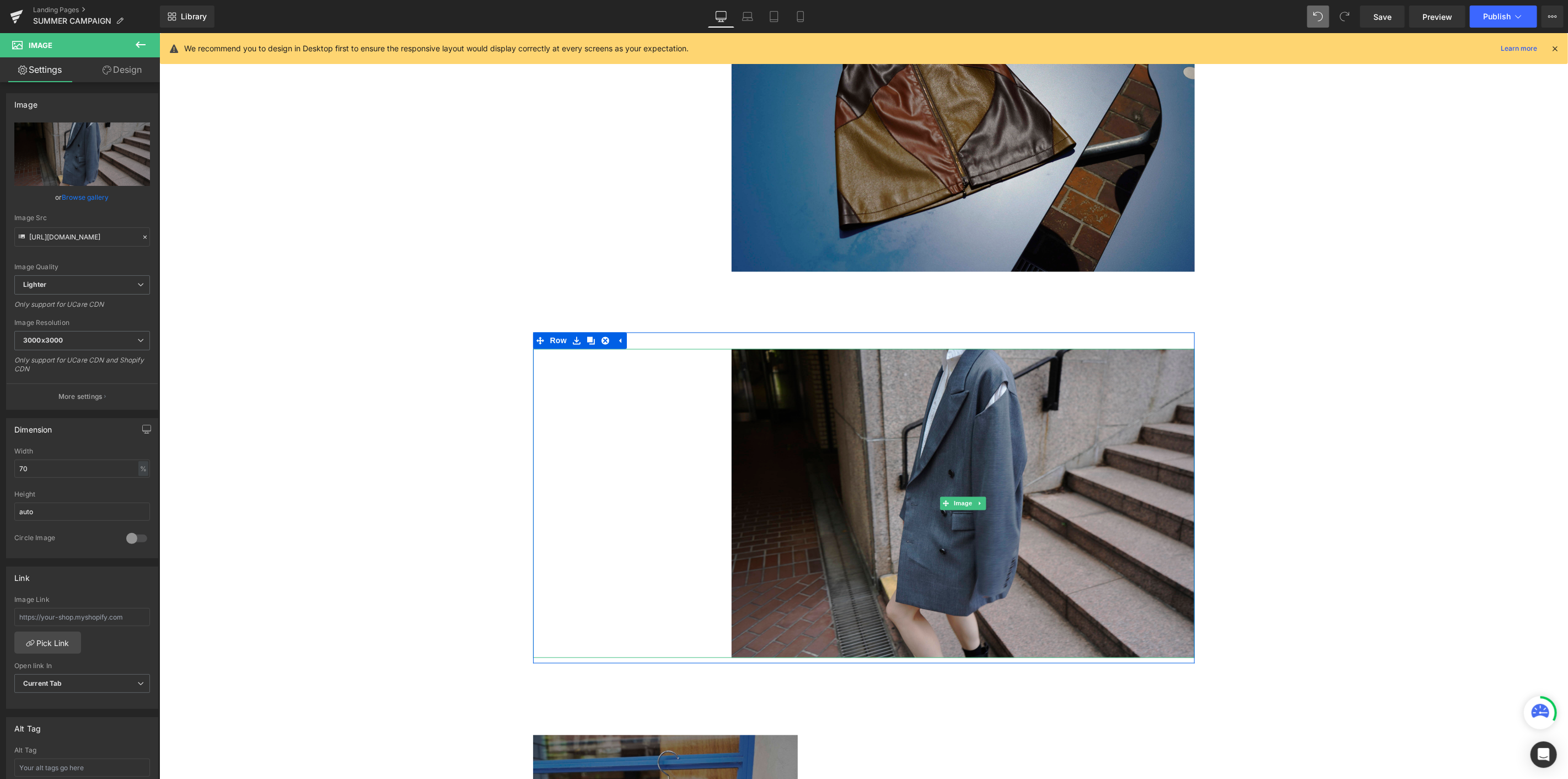
click at [611, 411] on div at bounding box center [864, 503] width 661 height 309
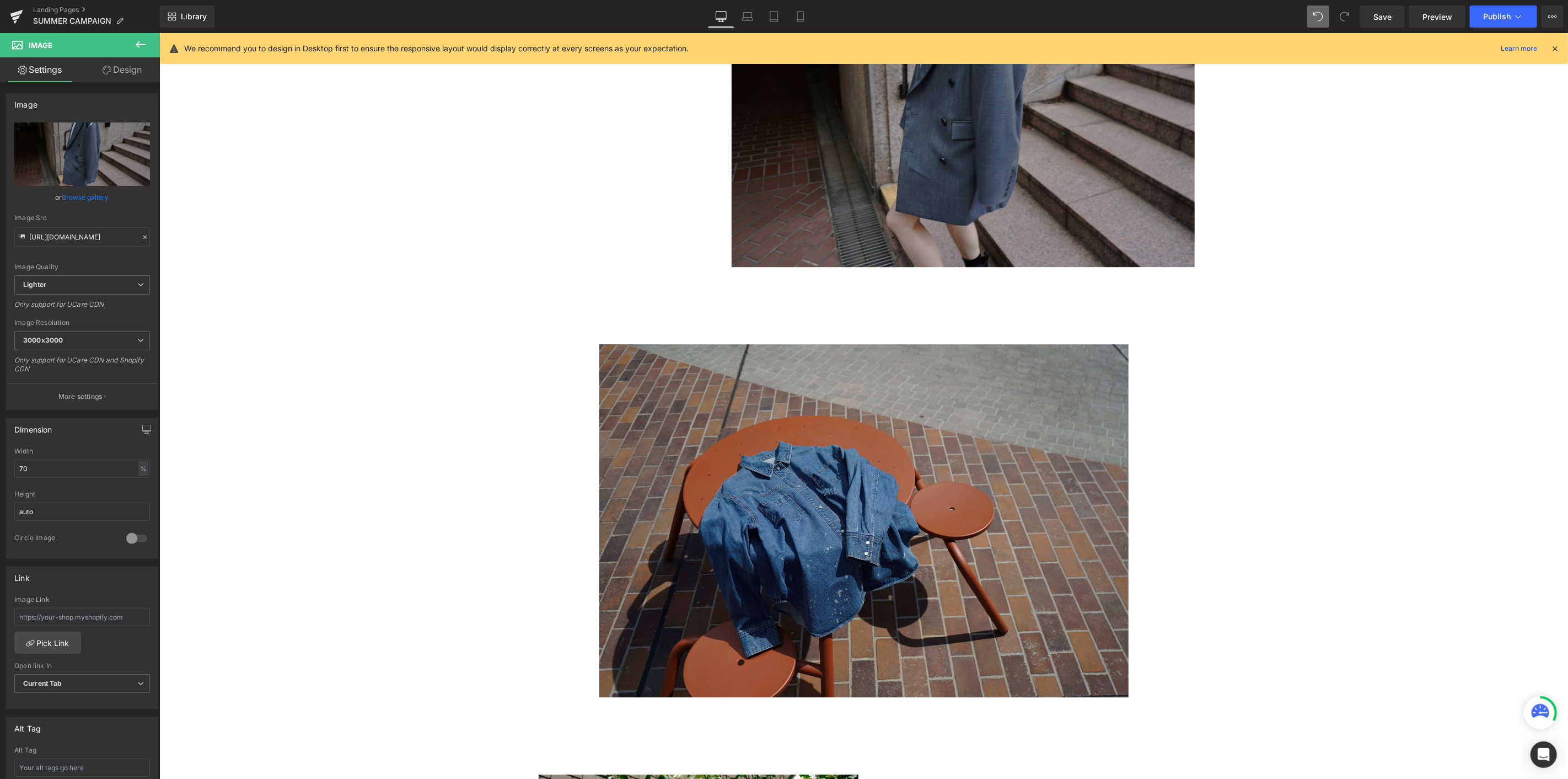
scroll to position [2539, 0]
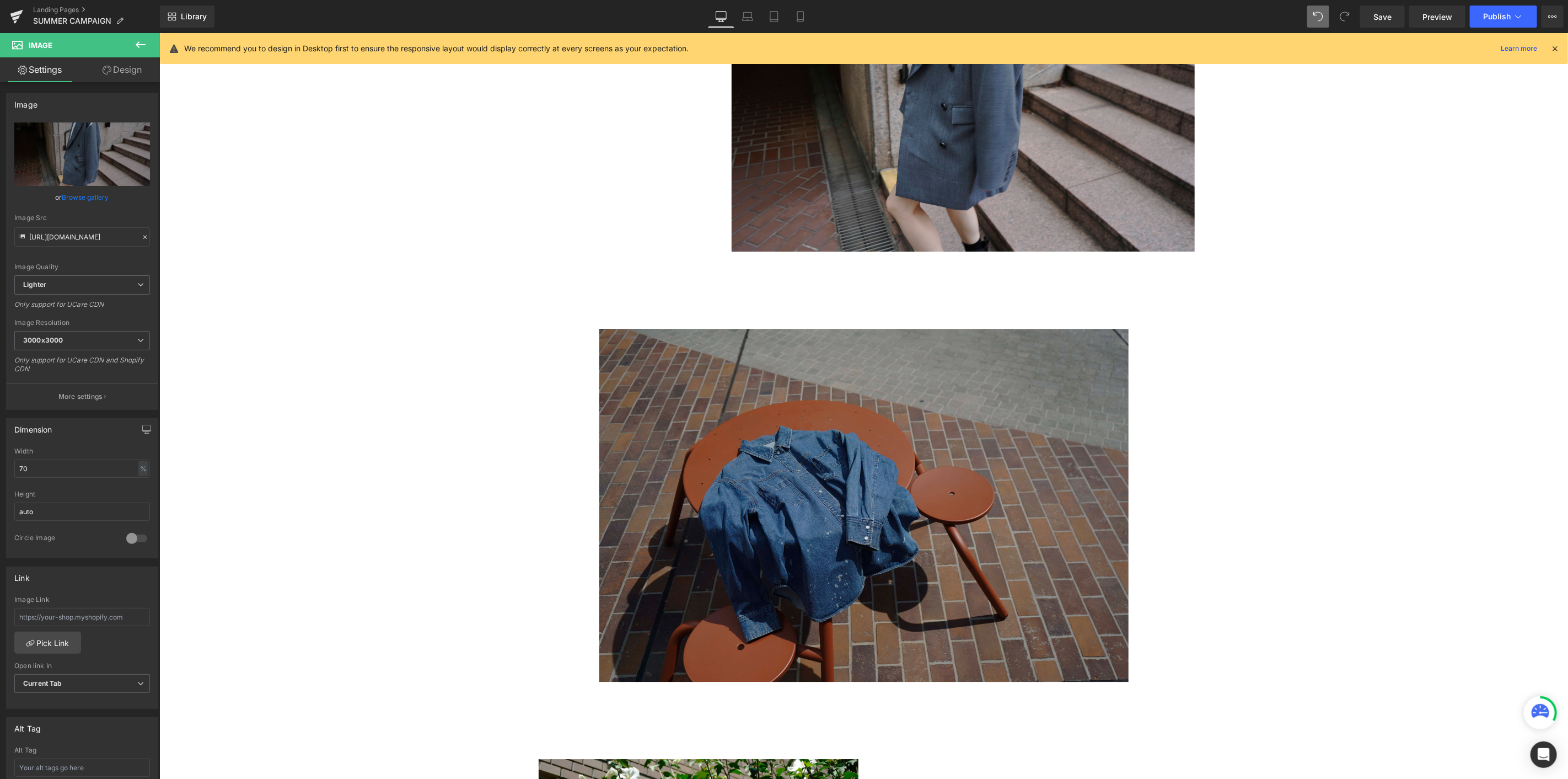
click at [897, 425] on img at bounding box center [863, 504] width 529 height 353
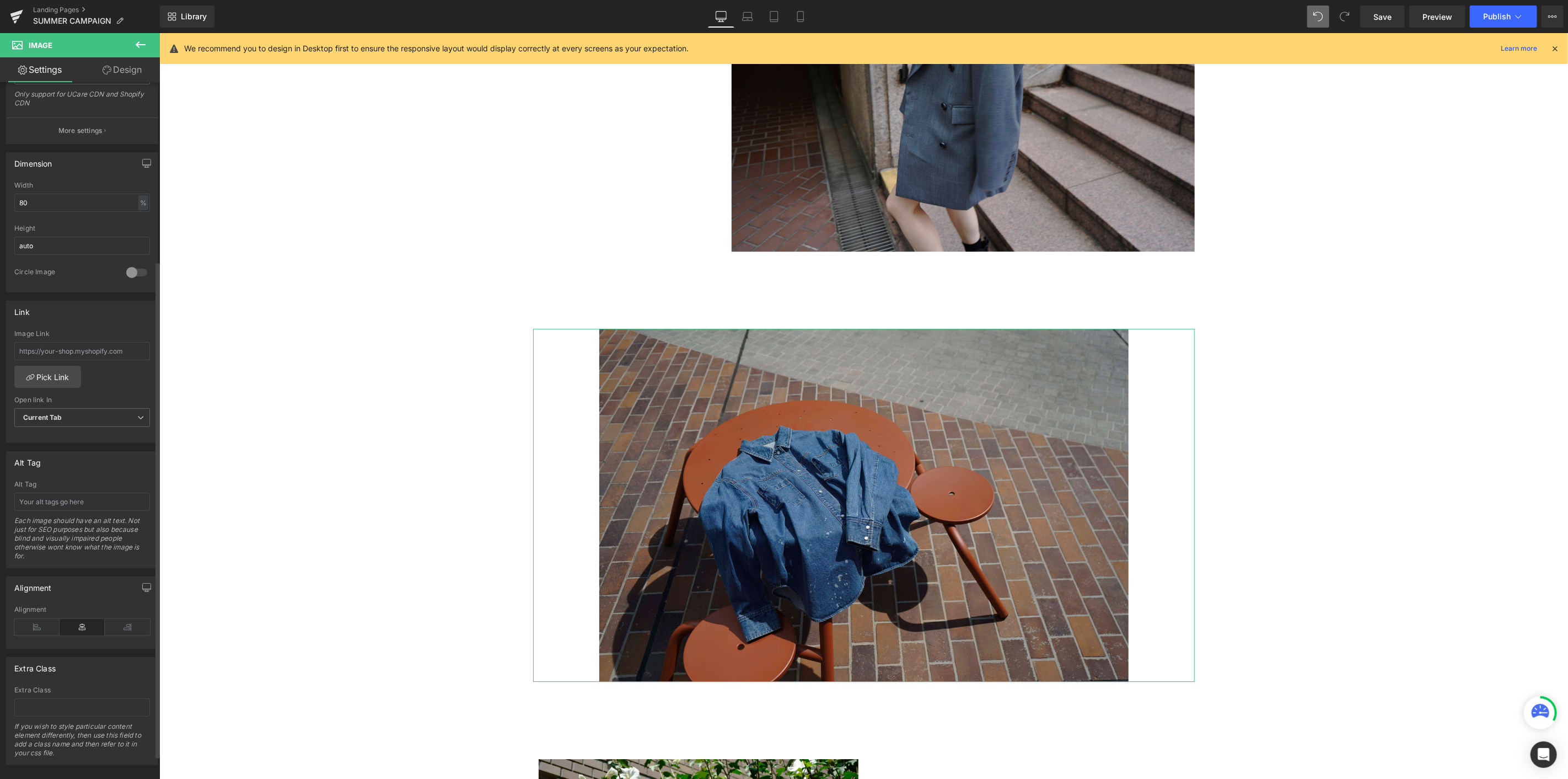
scroll to position [284, 0]
click at [31, 425] on icon at bounding box center [36, 618] width 45 height 16
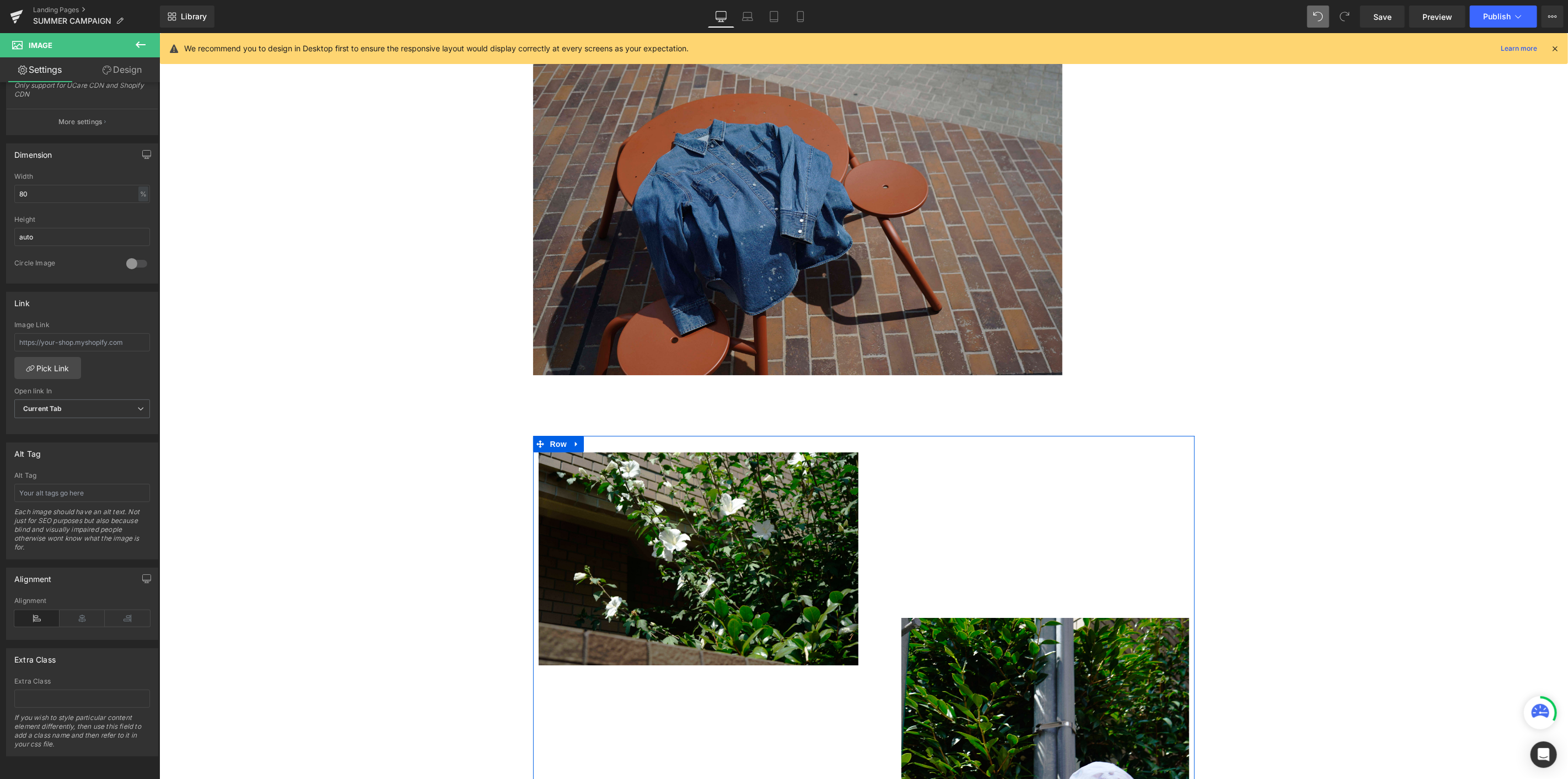
scroll to position [3152, 0]
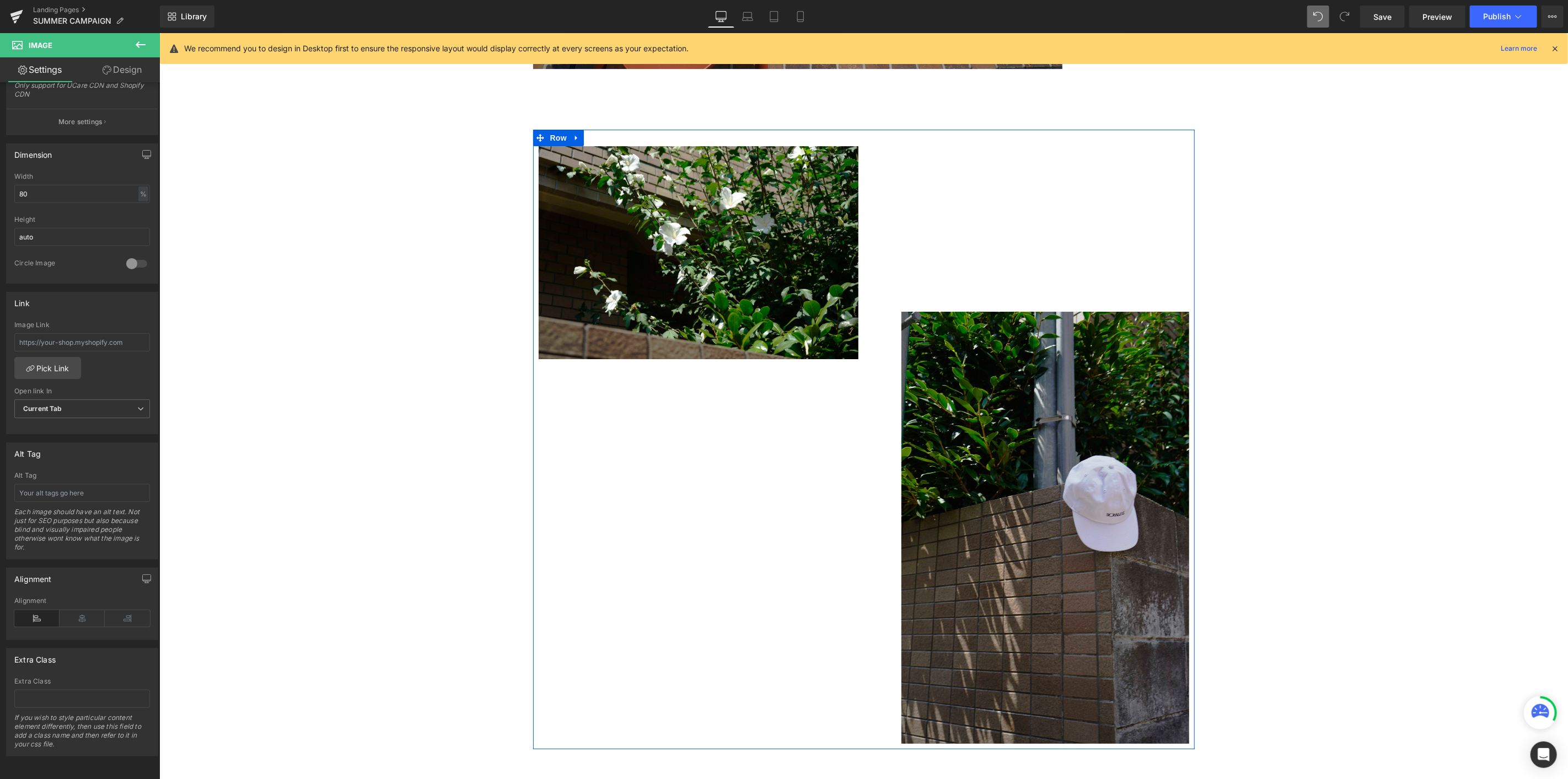
click at [941, 398] on img at bounding box center [1045, 526] width 288 height 432
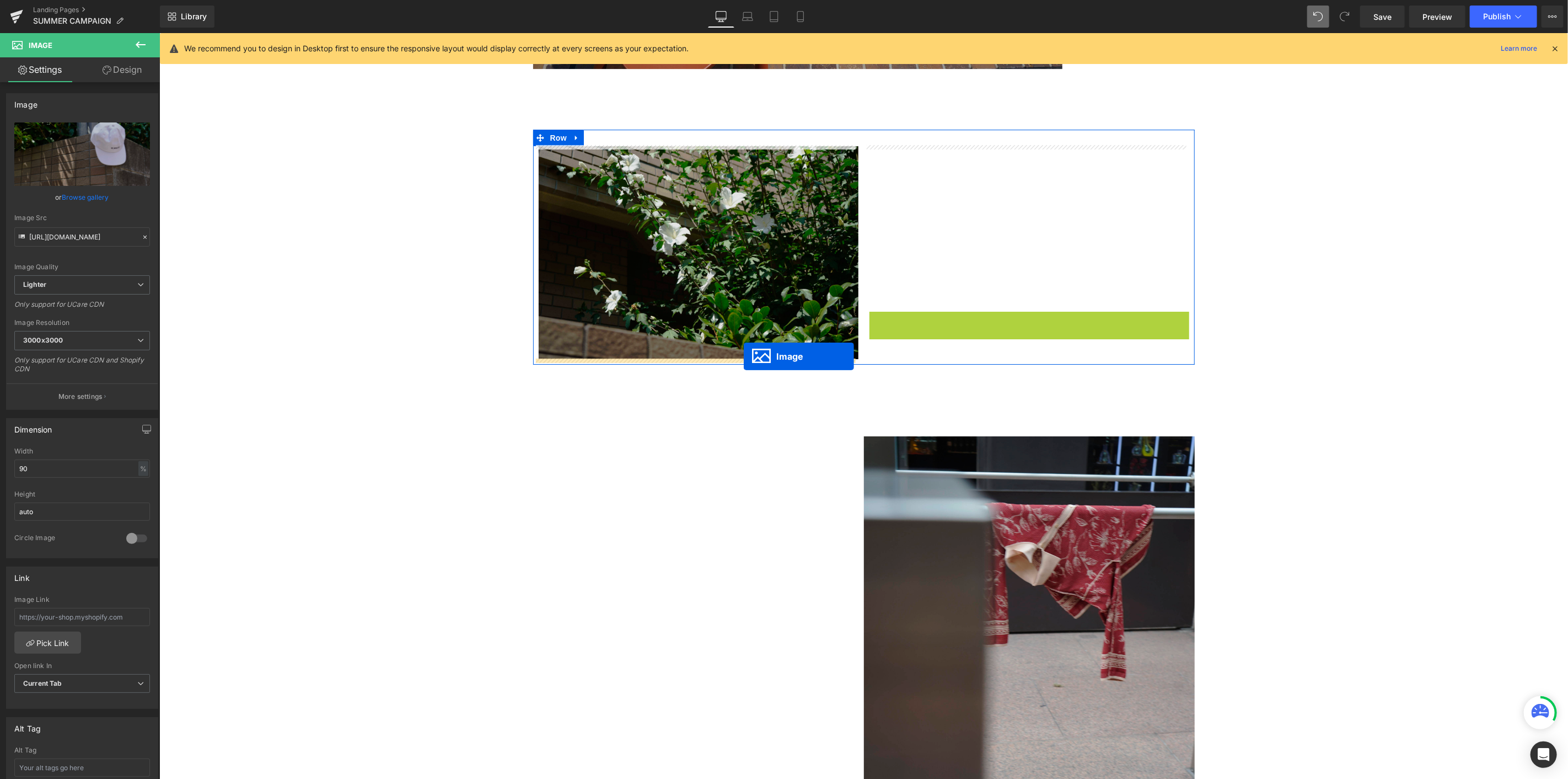
drag, startPoint x: 1019, startPoint y: 525, endPoint x: 743, endPoint y: 356, distance: 323.6
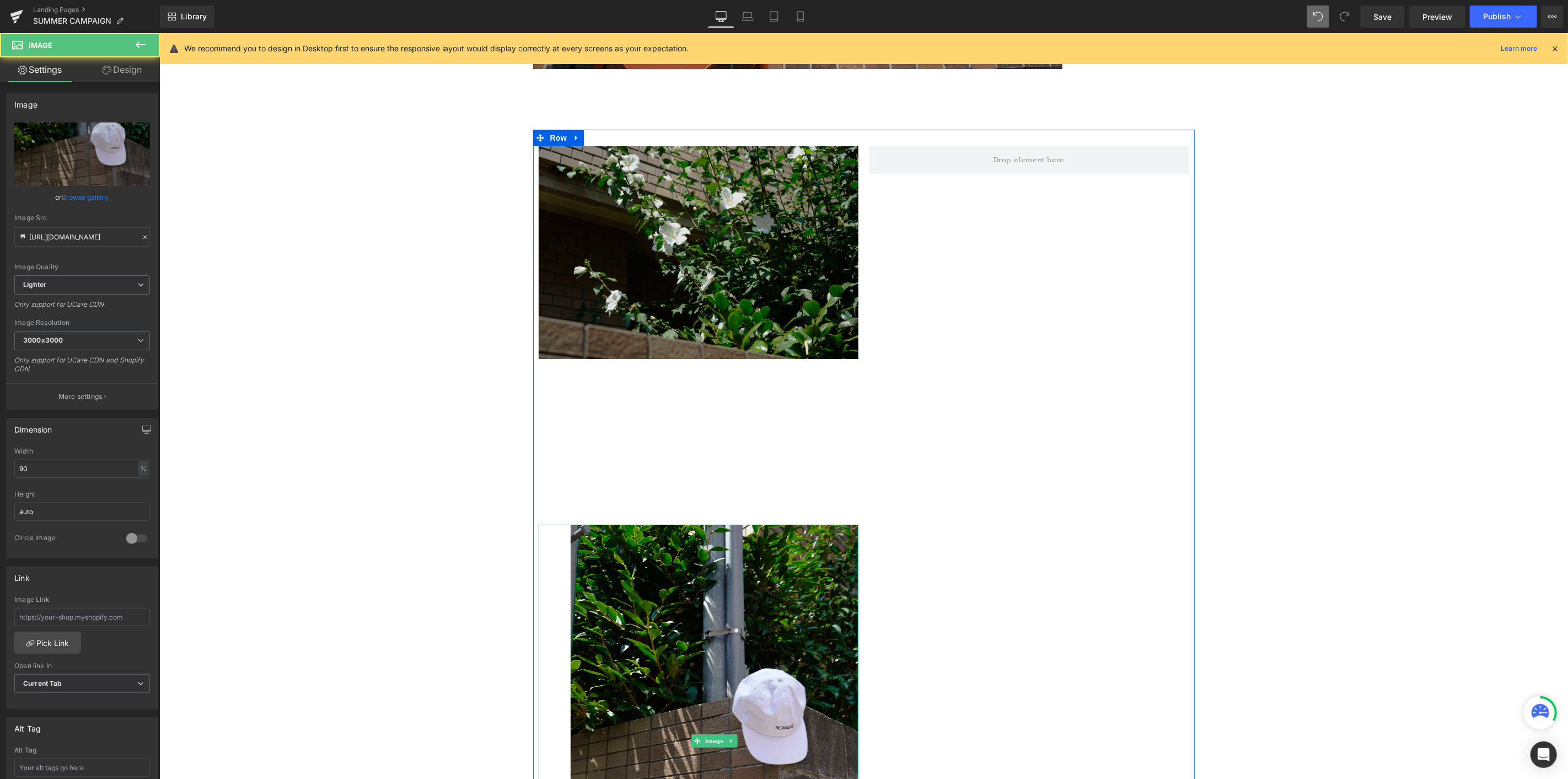
click at [671, 266] on img at bounding box center [698, 252] width 320 height 213
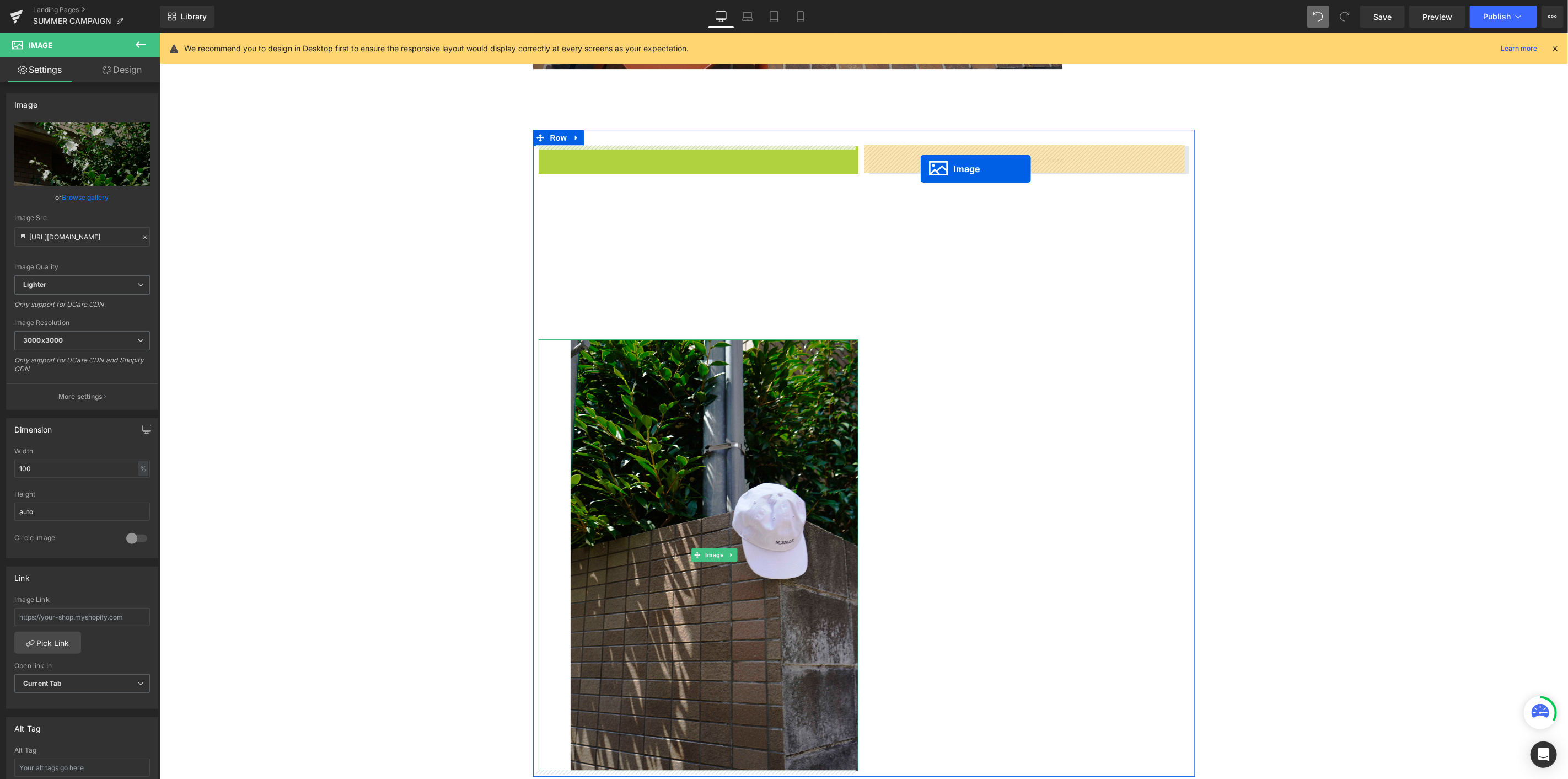
drag, startPoint x: 673, startPoint y: 250, endPoint x: 921, endPoint y: 168, distance: 261.2
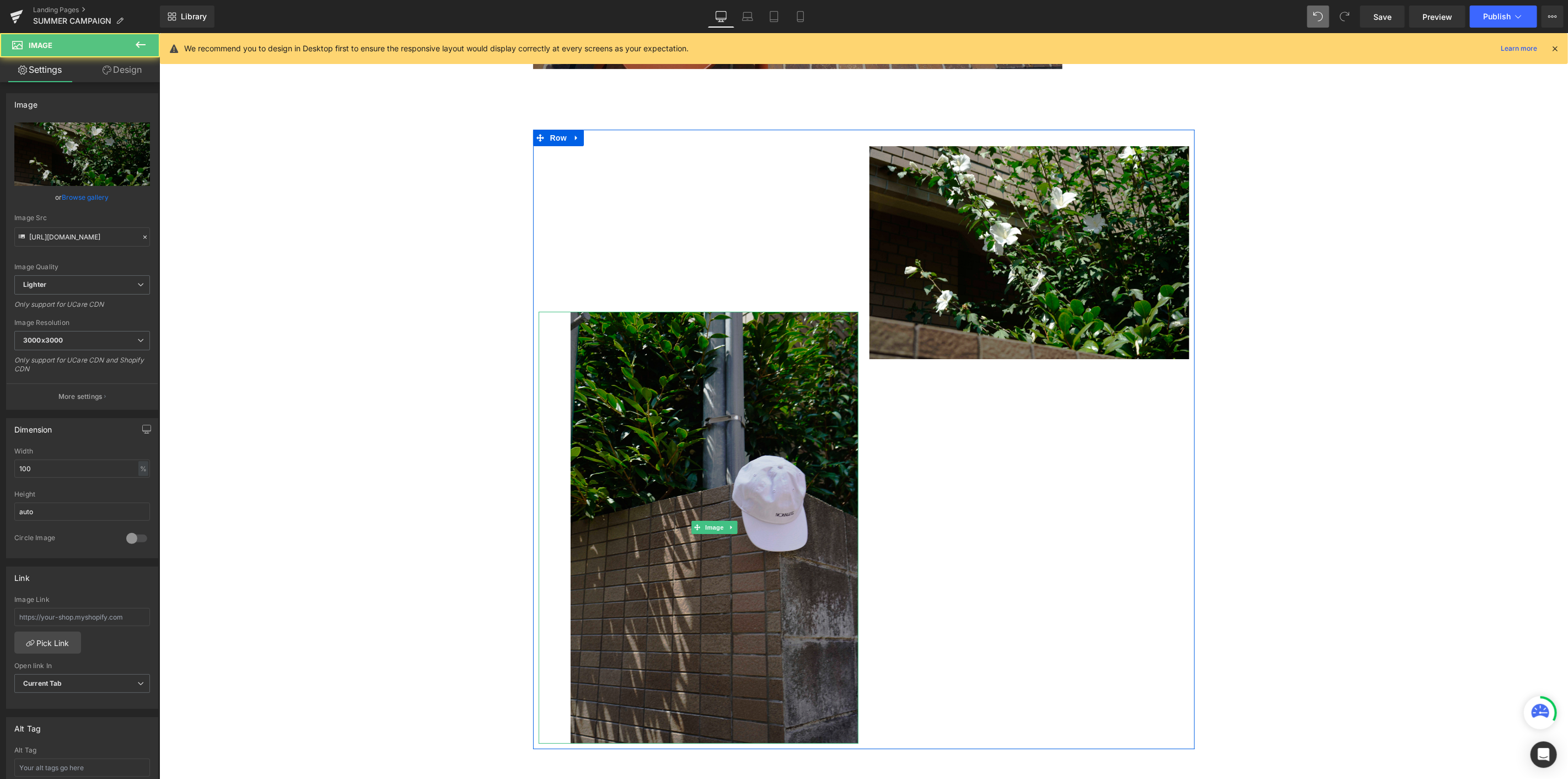
click at [703, 425] on img at bounding box center [714, 526] width 288 height 432
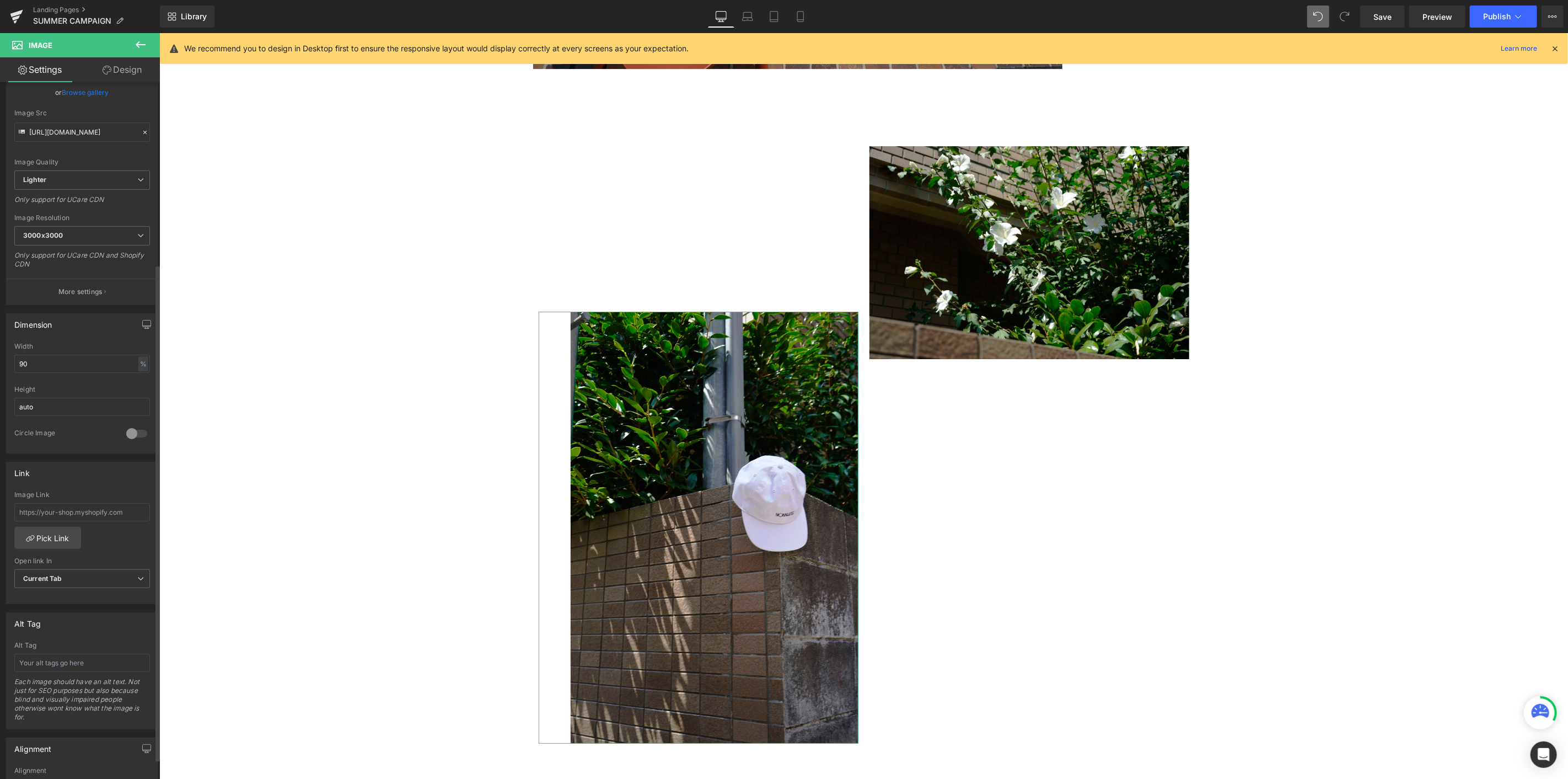
scroll to position [284, 0]
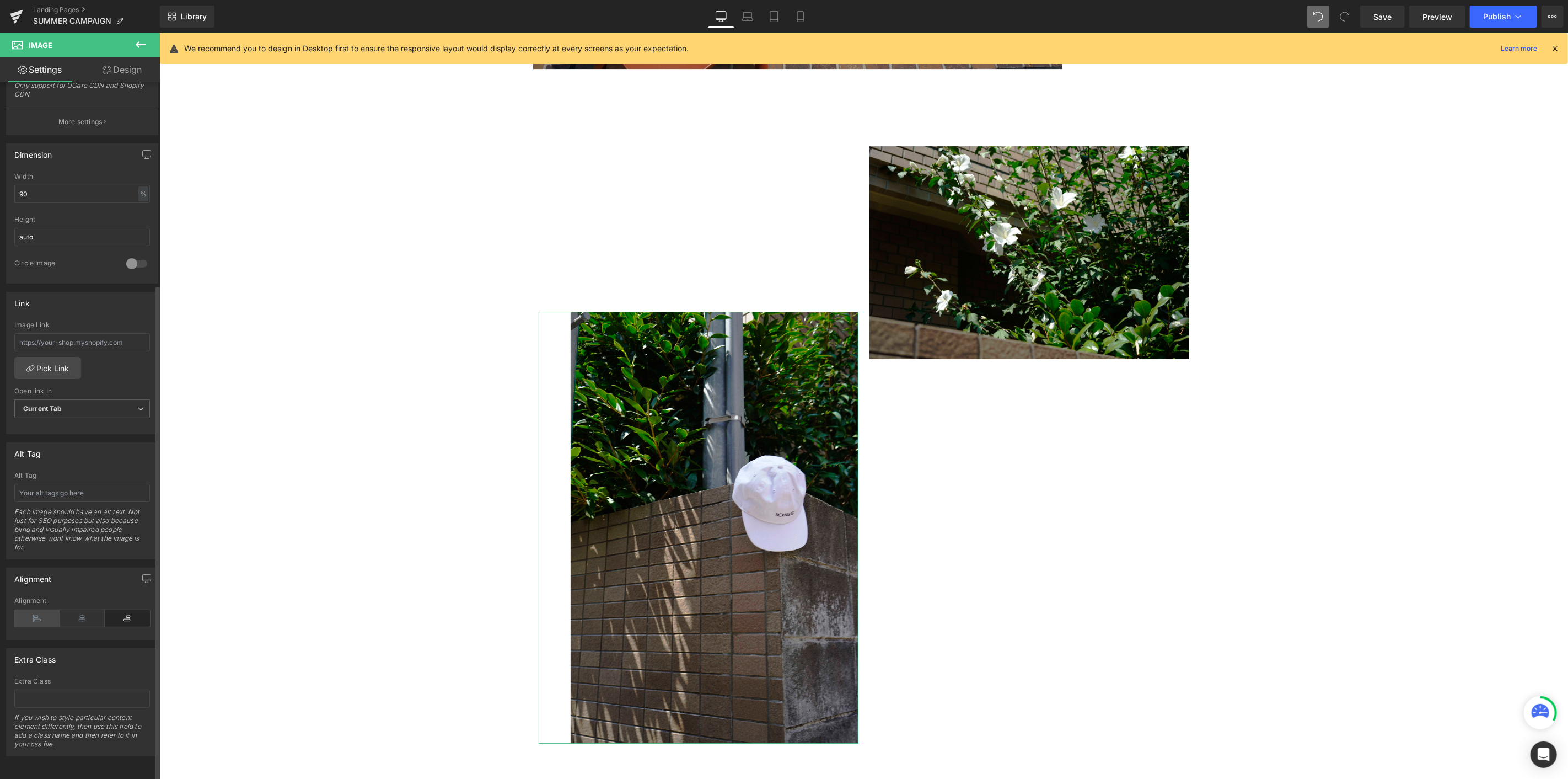
click at [38, 425] on icon at bounding box center [36, 618] width 45 height 16
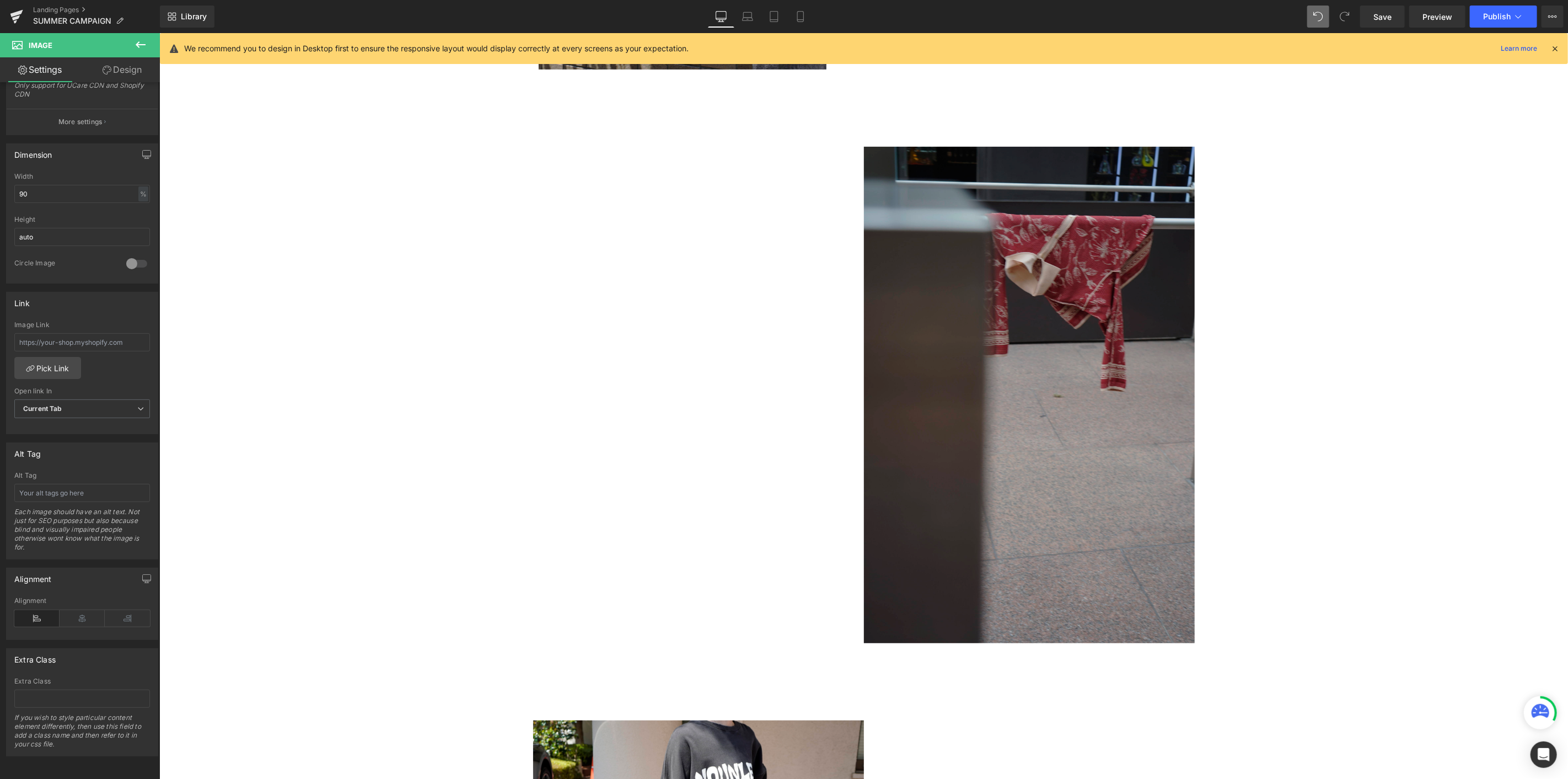
click at [941, 347] on img at bounding box center [1029, 394] width 331 height 496
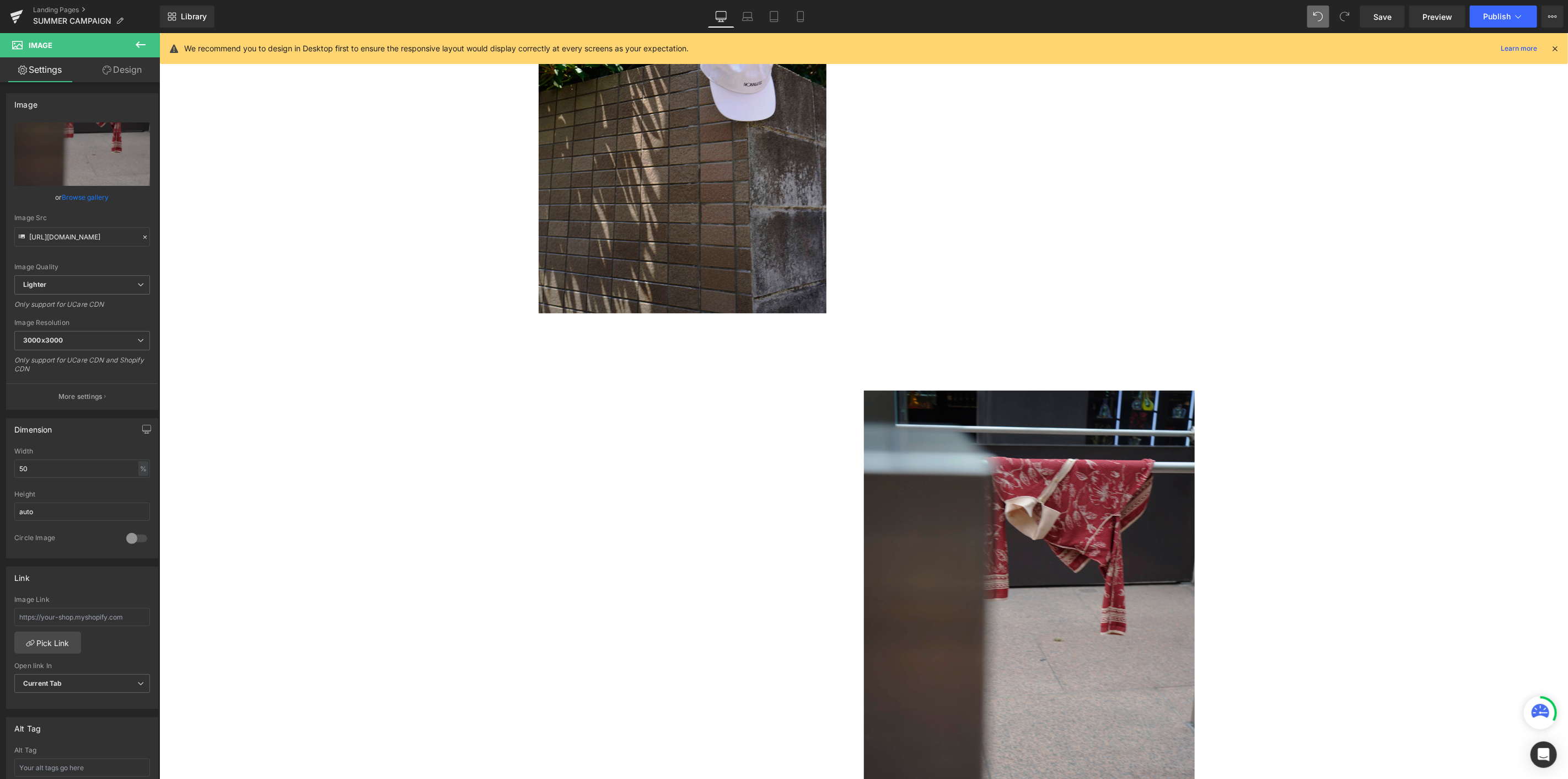
scroll to position [3642, 0]
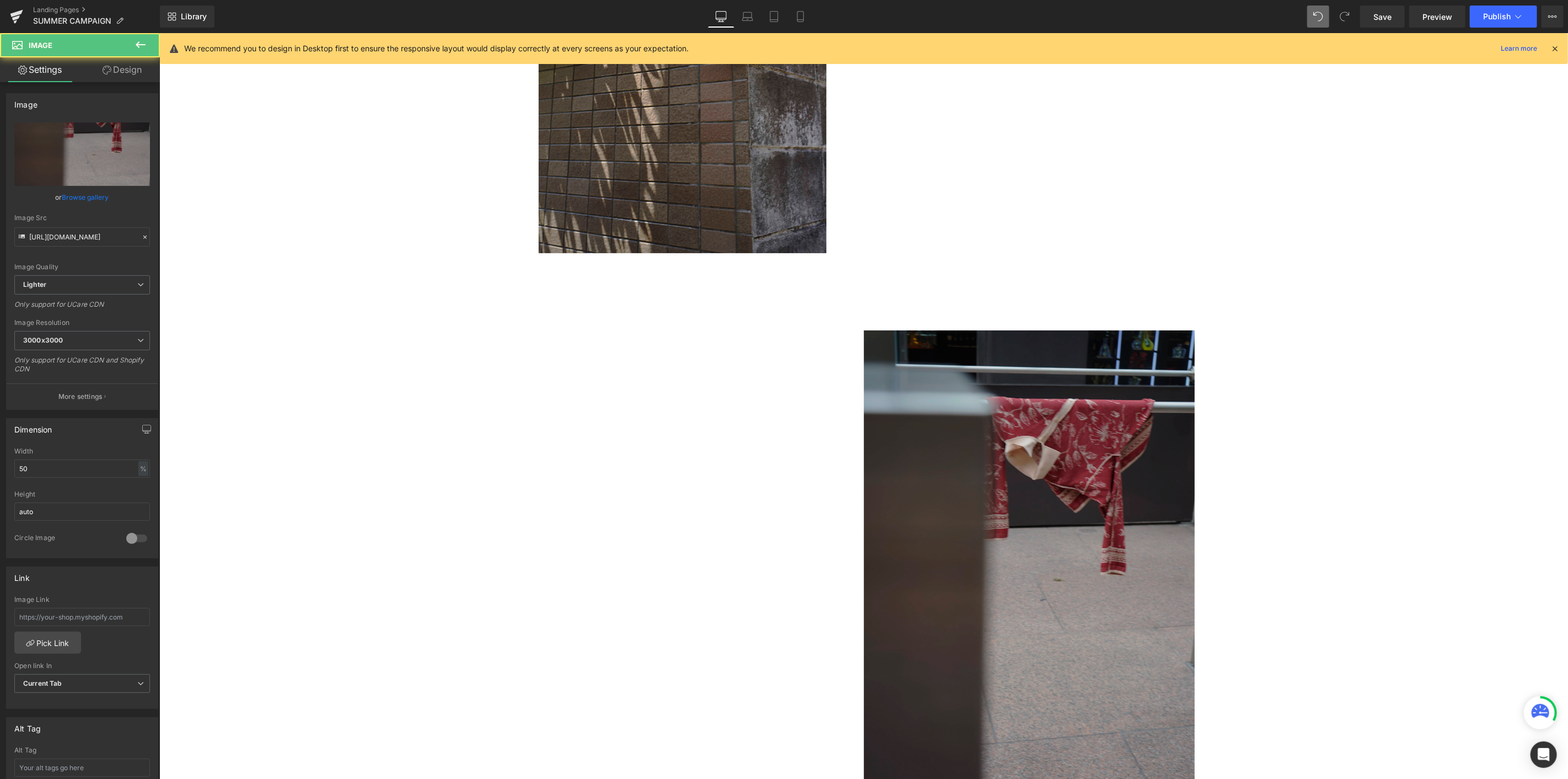
click at [941, 419] on img at bounding box center [1029, 578] width 331 height 496
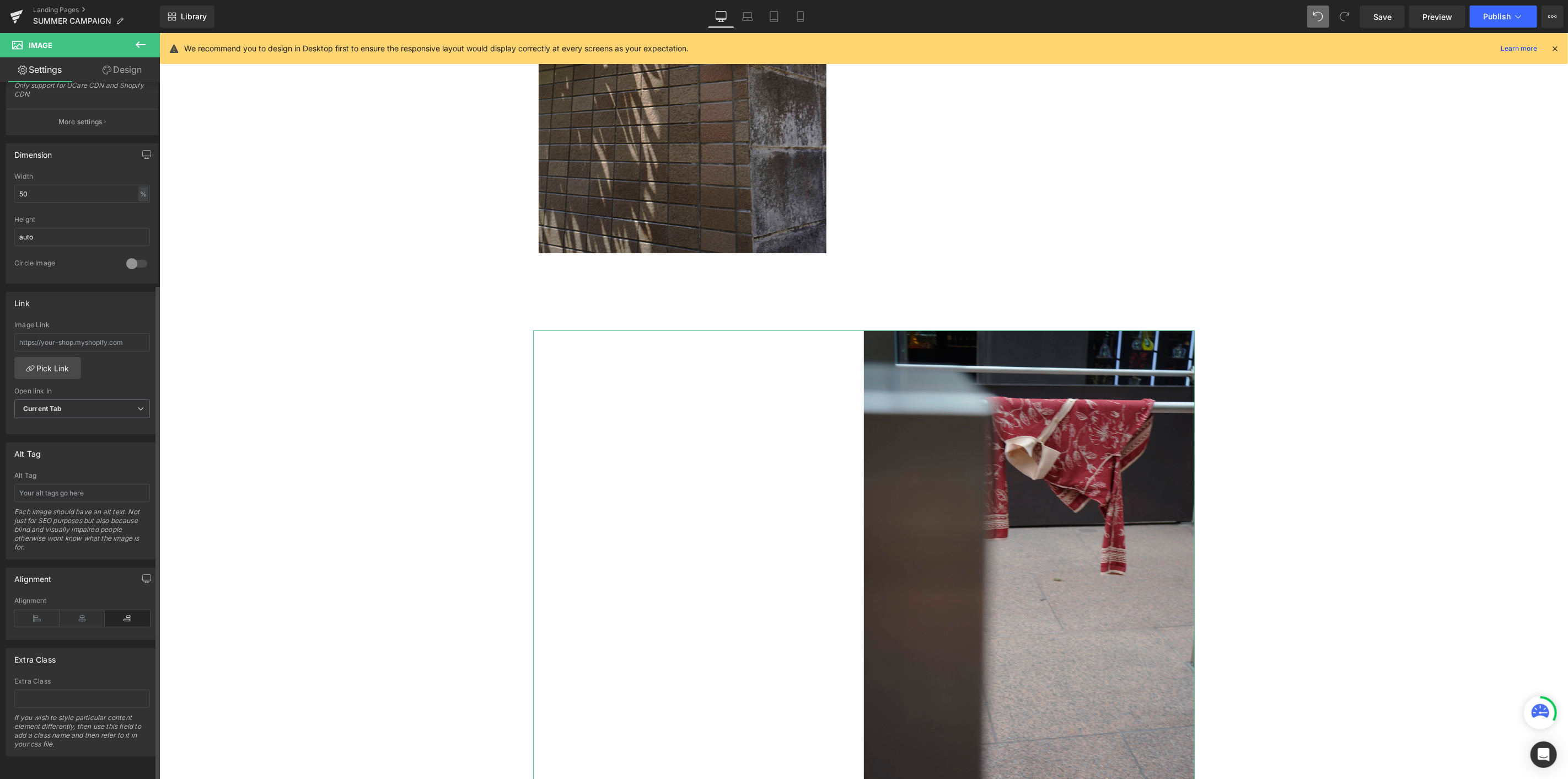
scroll to position [284, 0]
click at [80, 425] on icon at bounding box center [82, 618] width 45 height 16
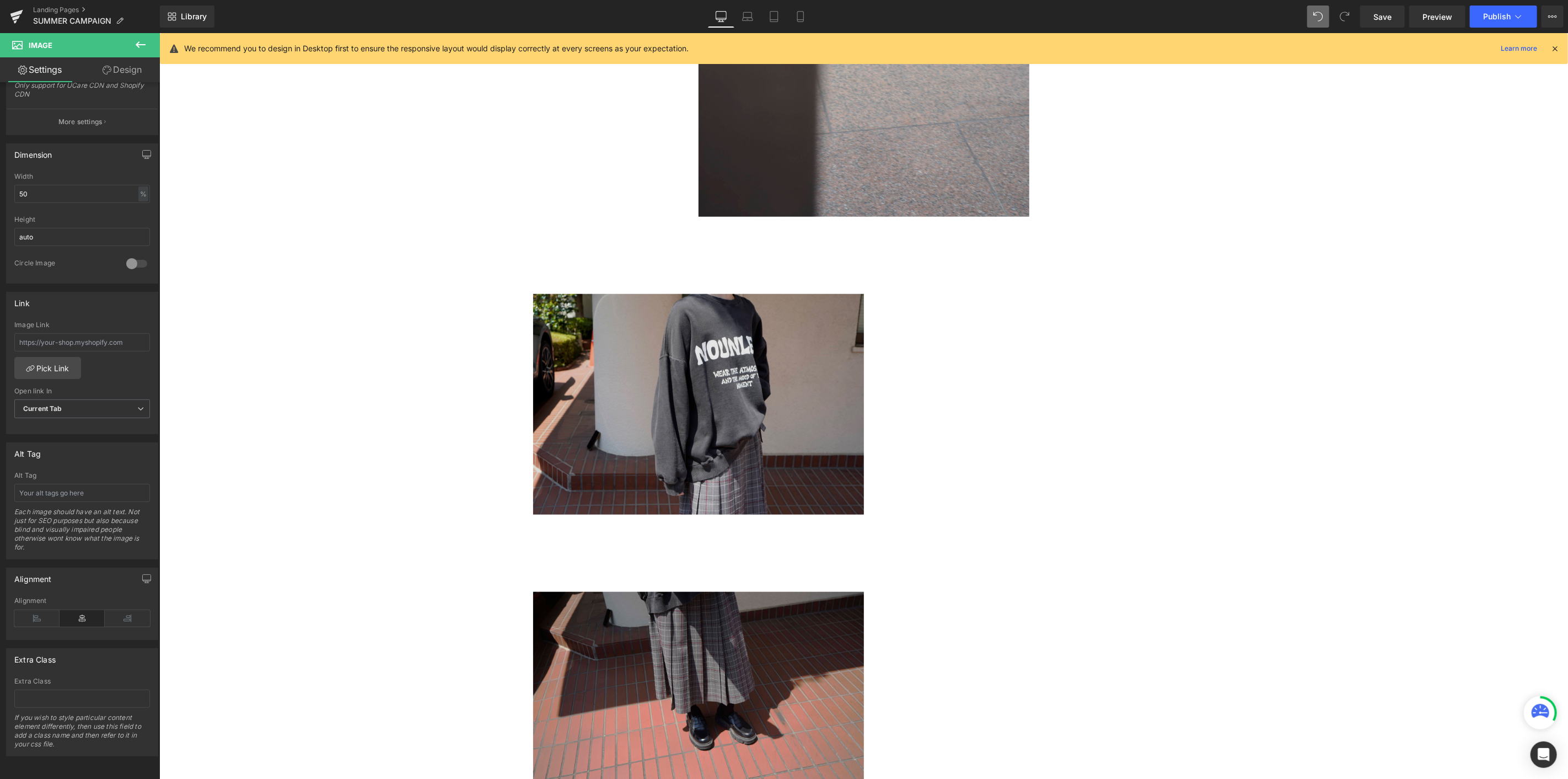
scroll to position [4255, 0]
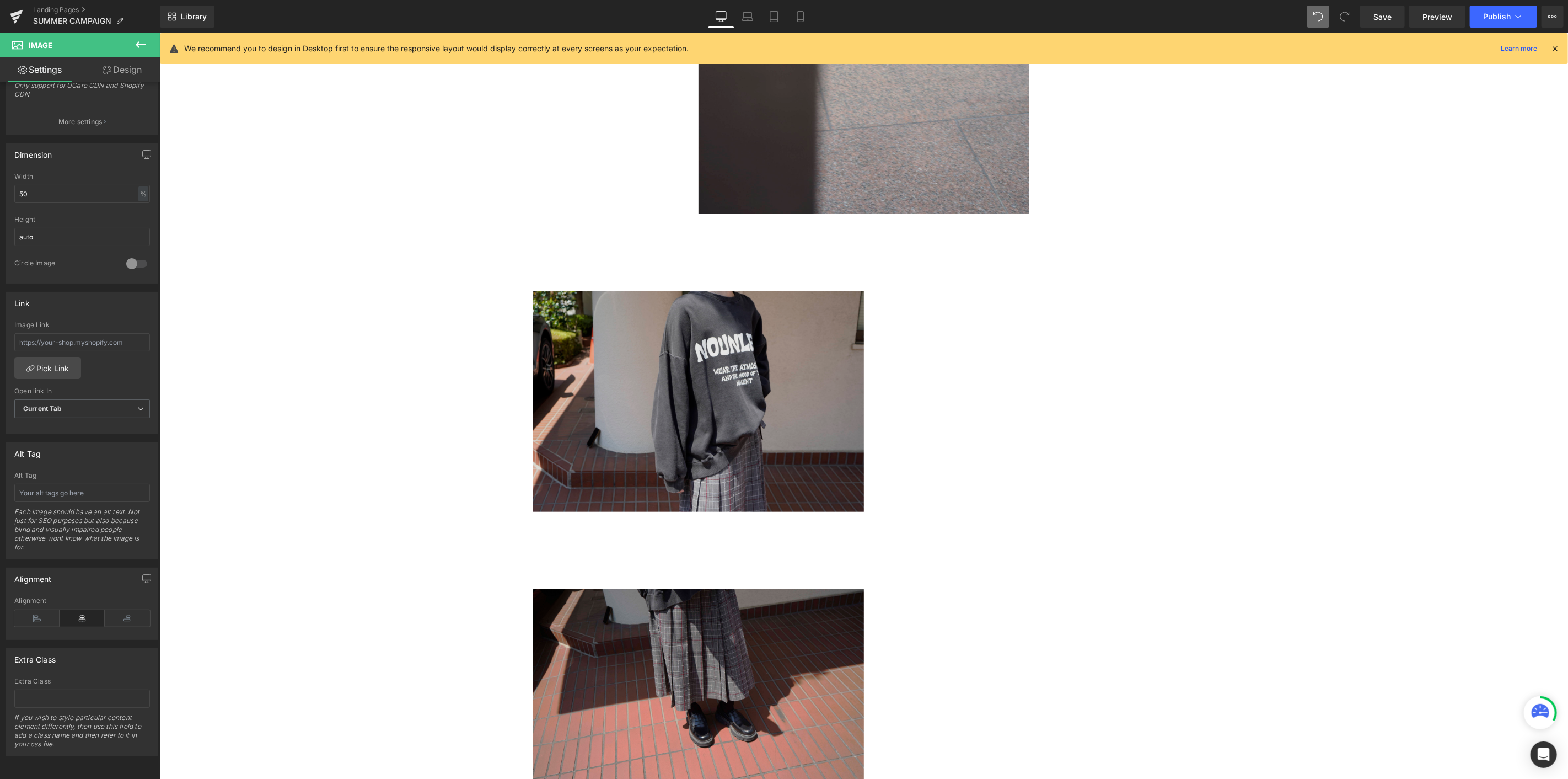
click at [653, 425] on img at bounding box center [698, 401] width 331 height 221
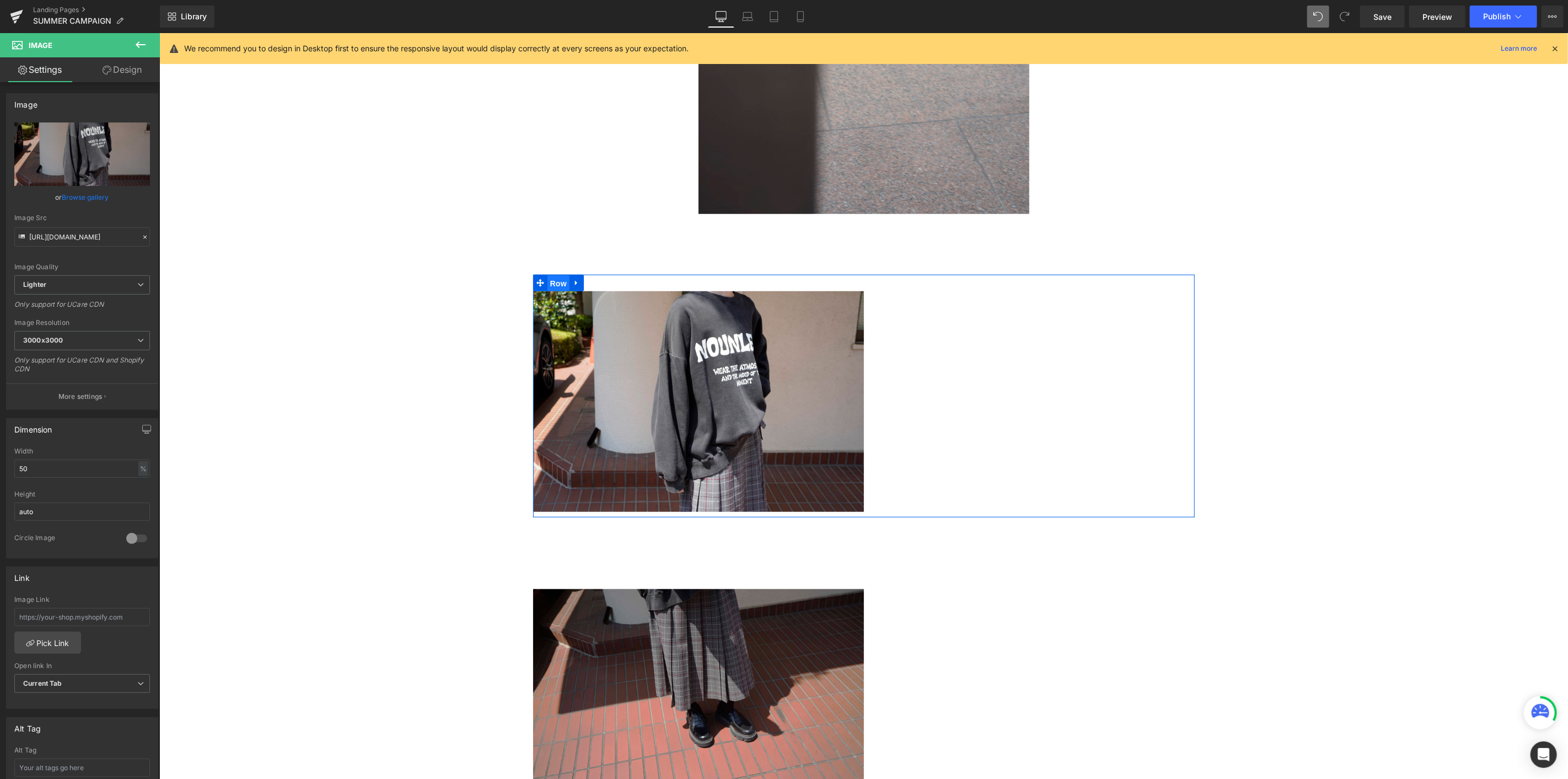
click at [557, 278] on span "Row" at bounding box center [558, 283] width 22 height 16
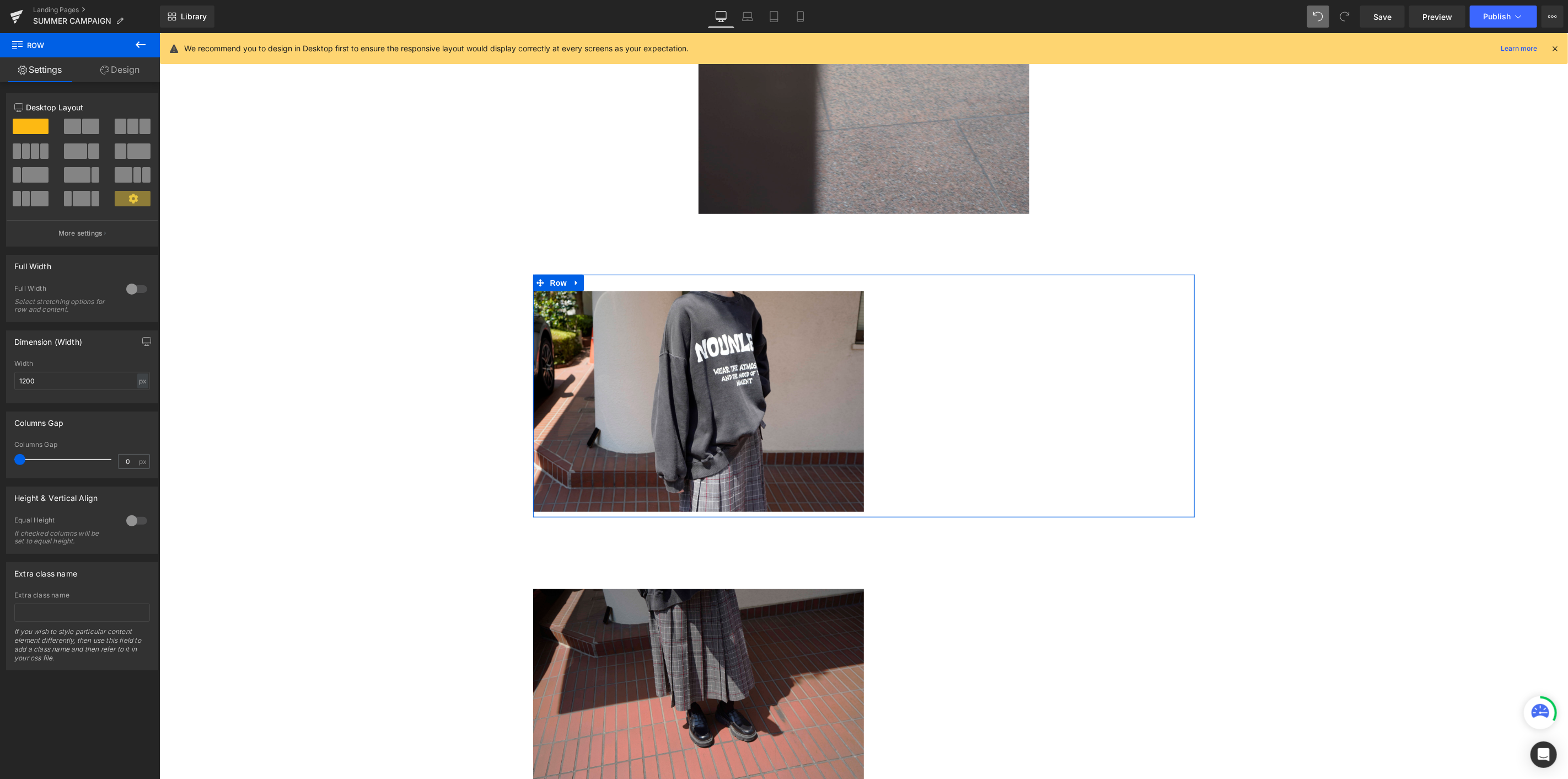
drag, startPoint x: 84, startPoint y: 123, endPoint x: 415, endPoint y: 315, distance: 382.7
click at [84, 123] on span at bounding box center [90, 126] width 17 height 16
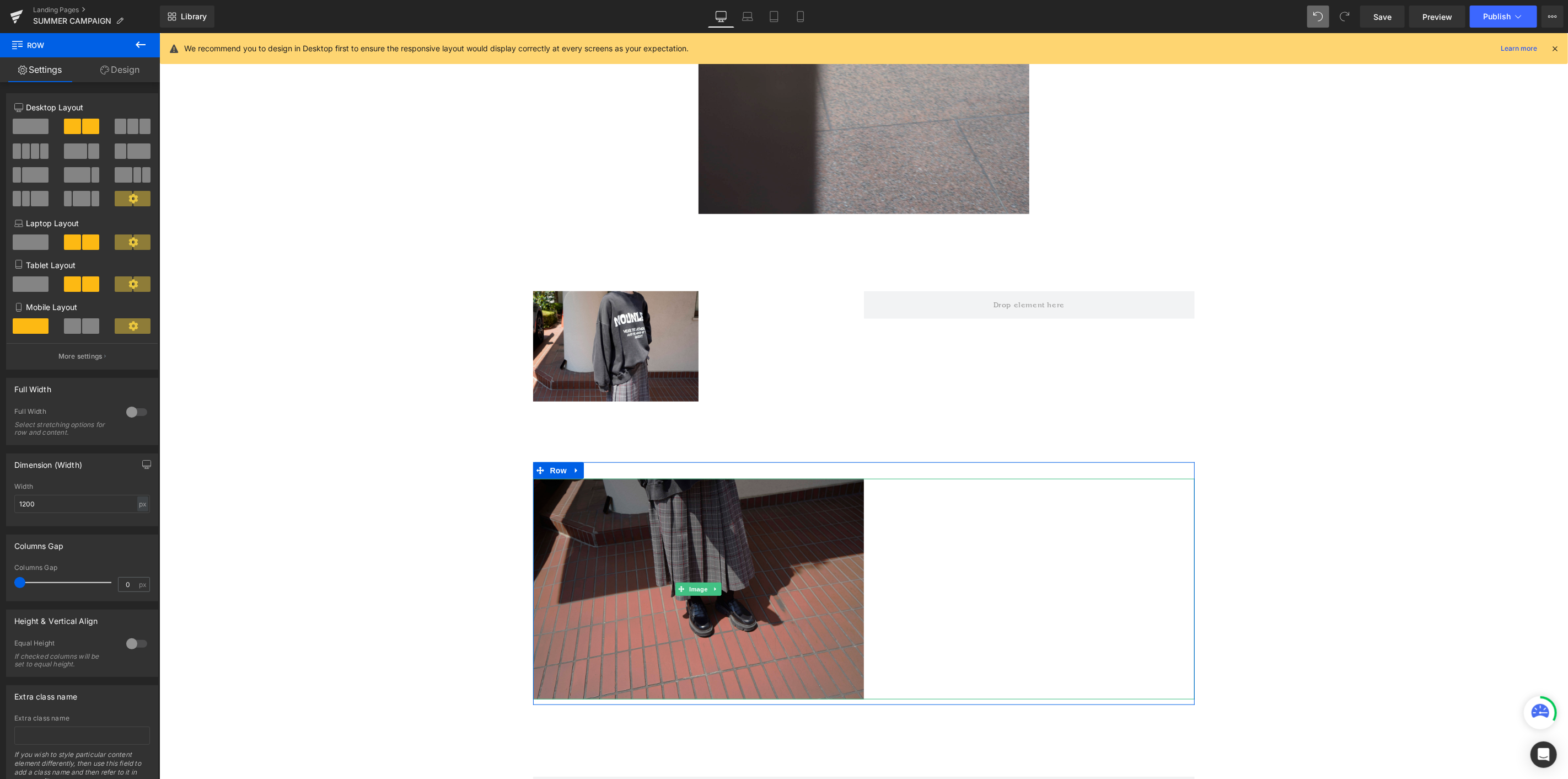
click at [712, 425] on icon at bounding box center [715, 588] width 6 height 7
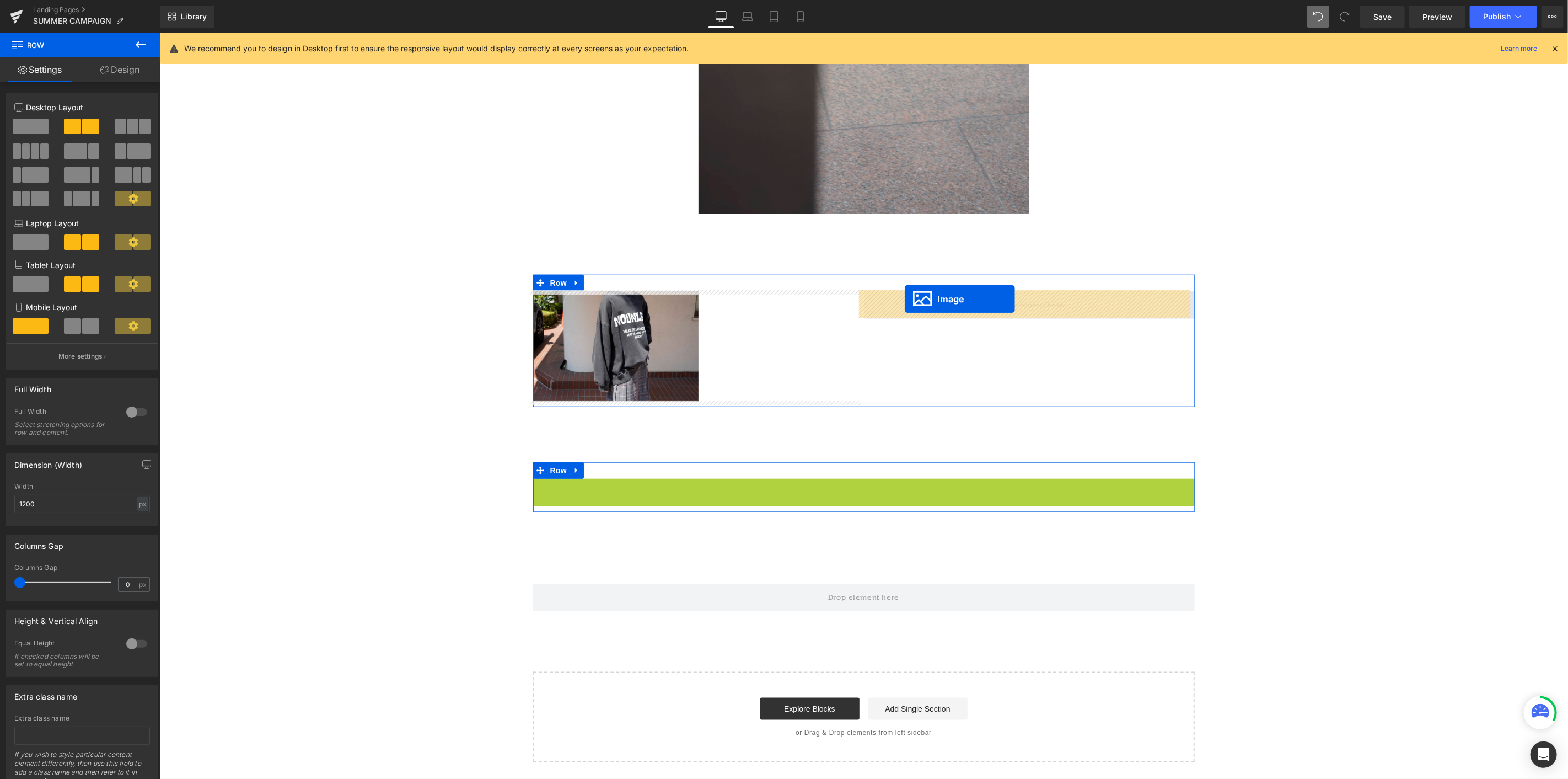
drag, startPoint x: 659, startPoint y: 591, endPoint x: 904, endPoint y: 299, distance: 381.2
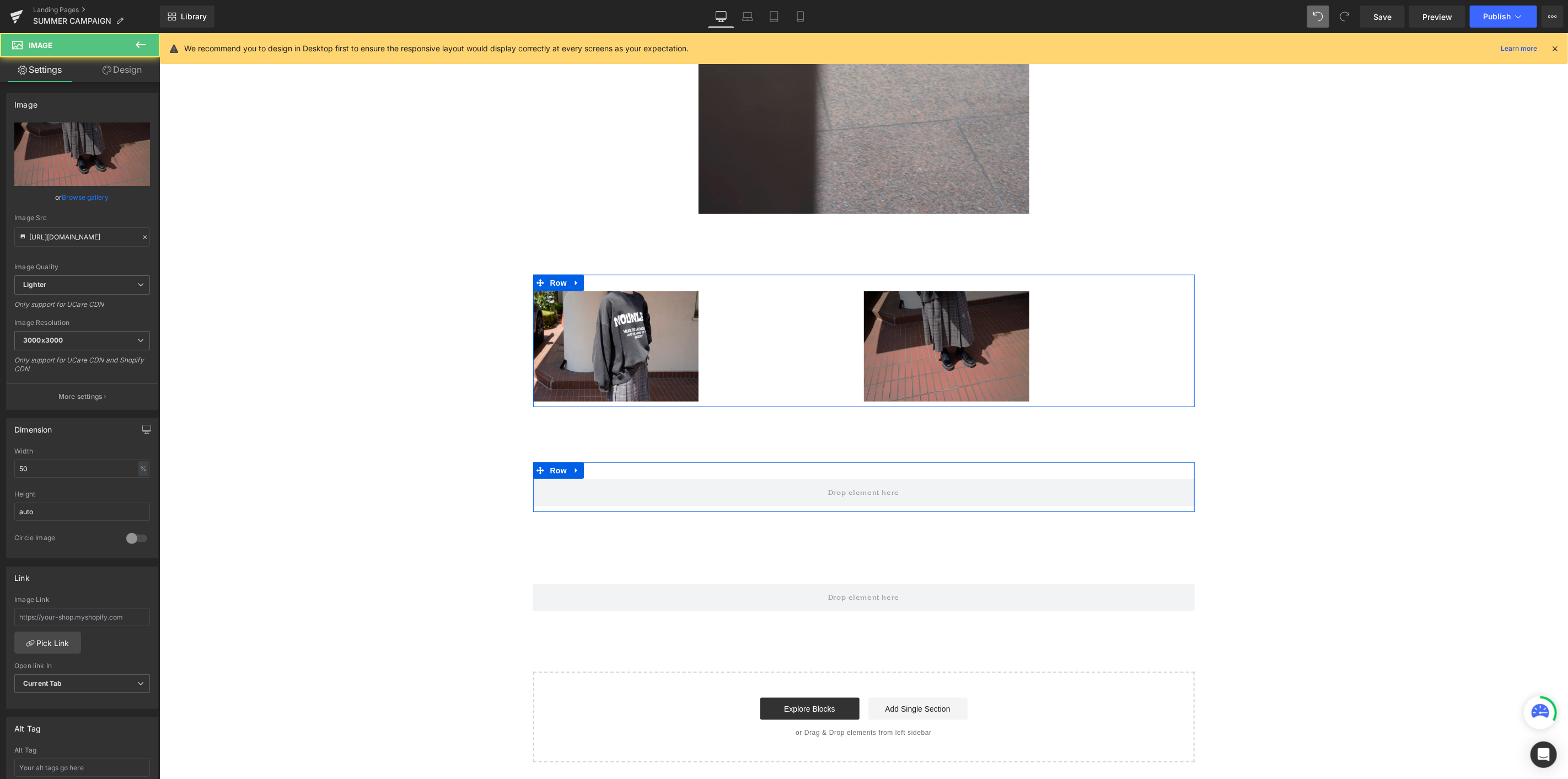
click at [912, 326] on img at bounding box center [946, 346] width 165 height 110
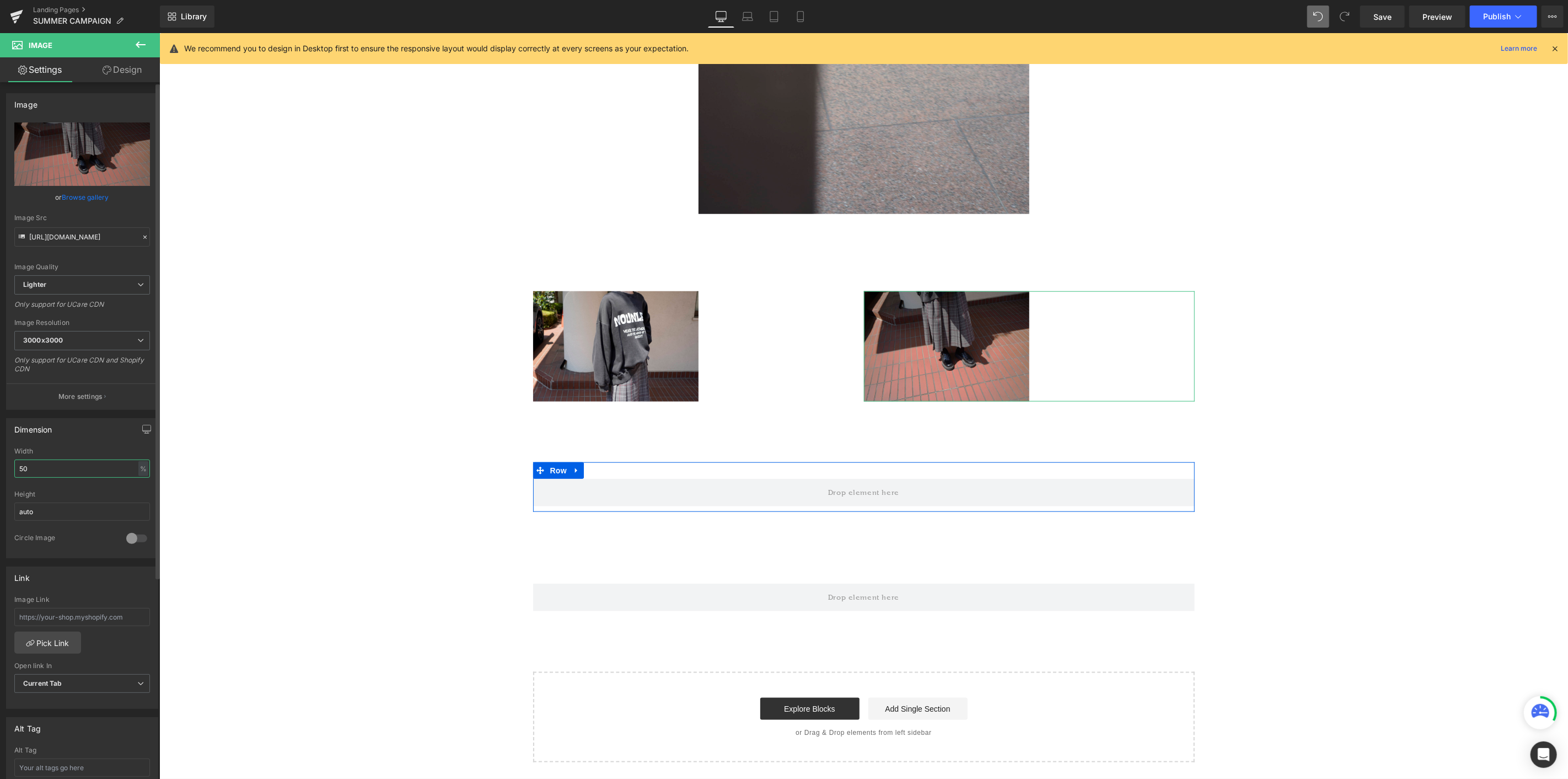
drag, startPoint x: 12, startPoint y: 462, endPoint x: 0, endPoint y: 461, distance: 12.0
click at [0, 425] on div "Dimension 50% Width 50 % % px auto Height auto 0 Circle Image" at bounding box center [82, 484] width 165 height 148
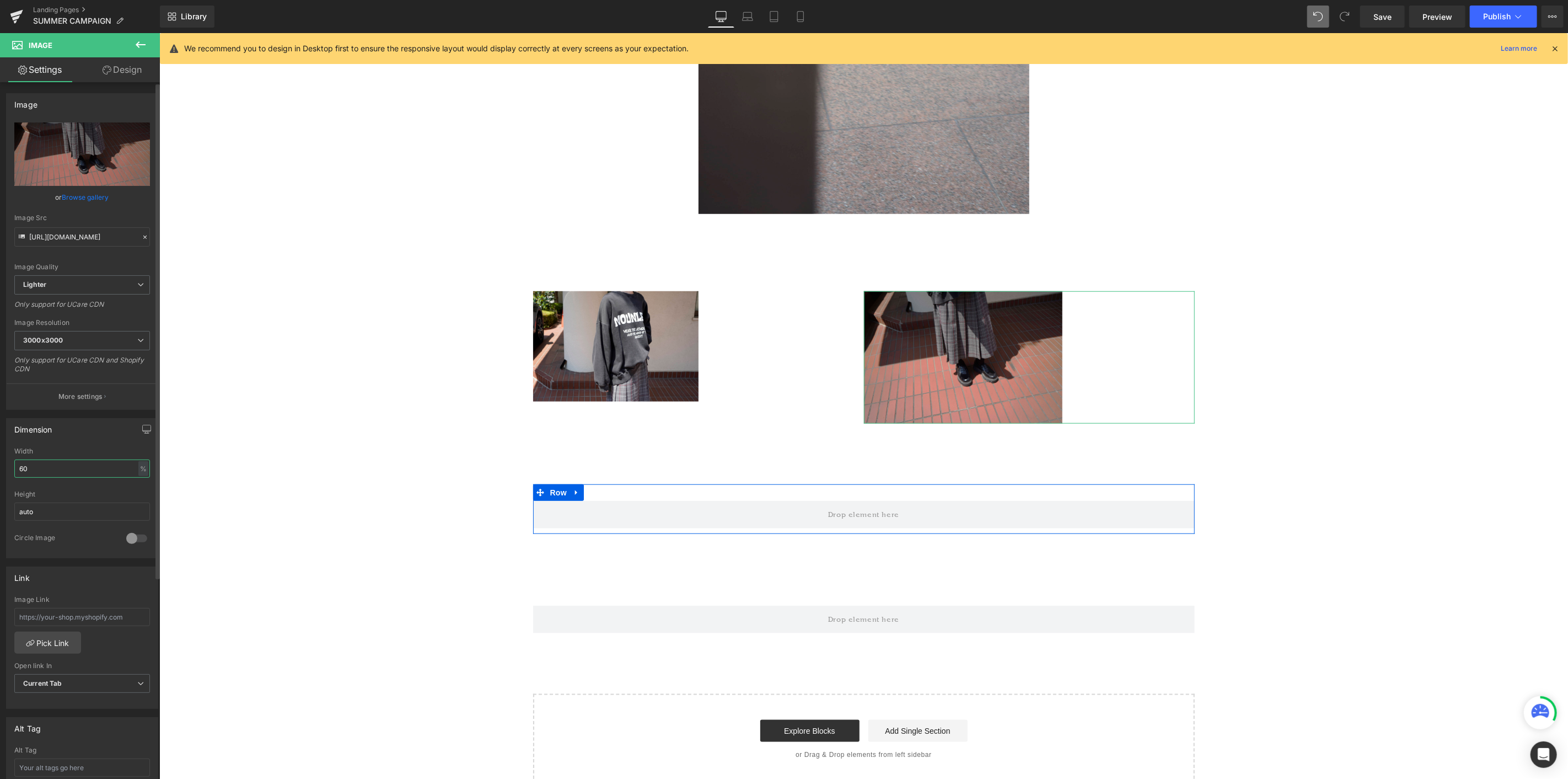
type input "6"
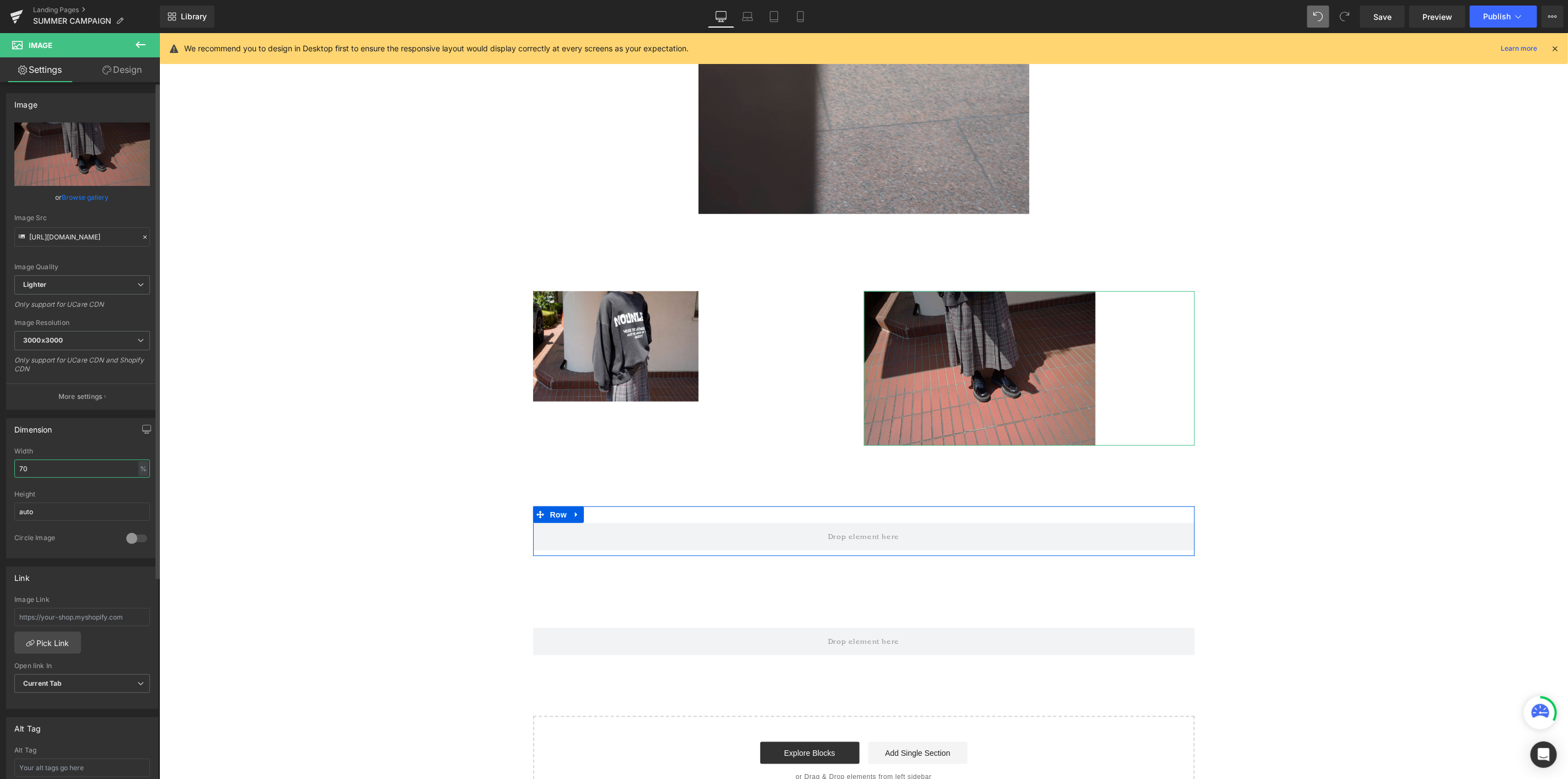
drag, startPoint x: 69, startPoint y: 470, endPoint x: 8, endPoint y: 463, distance: 61.4
click at [9, 425] on div "70% Width 70 % % px auto Height auto 0 Circle Image" at bounding box center [82, 502] width 151 height 110
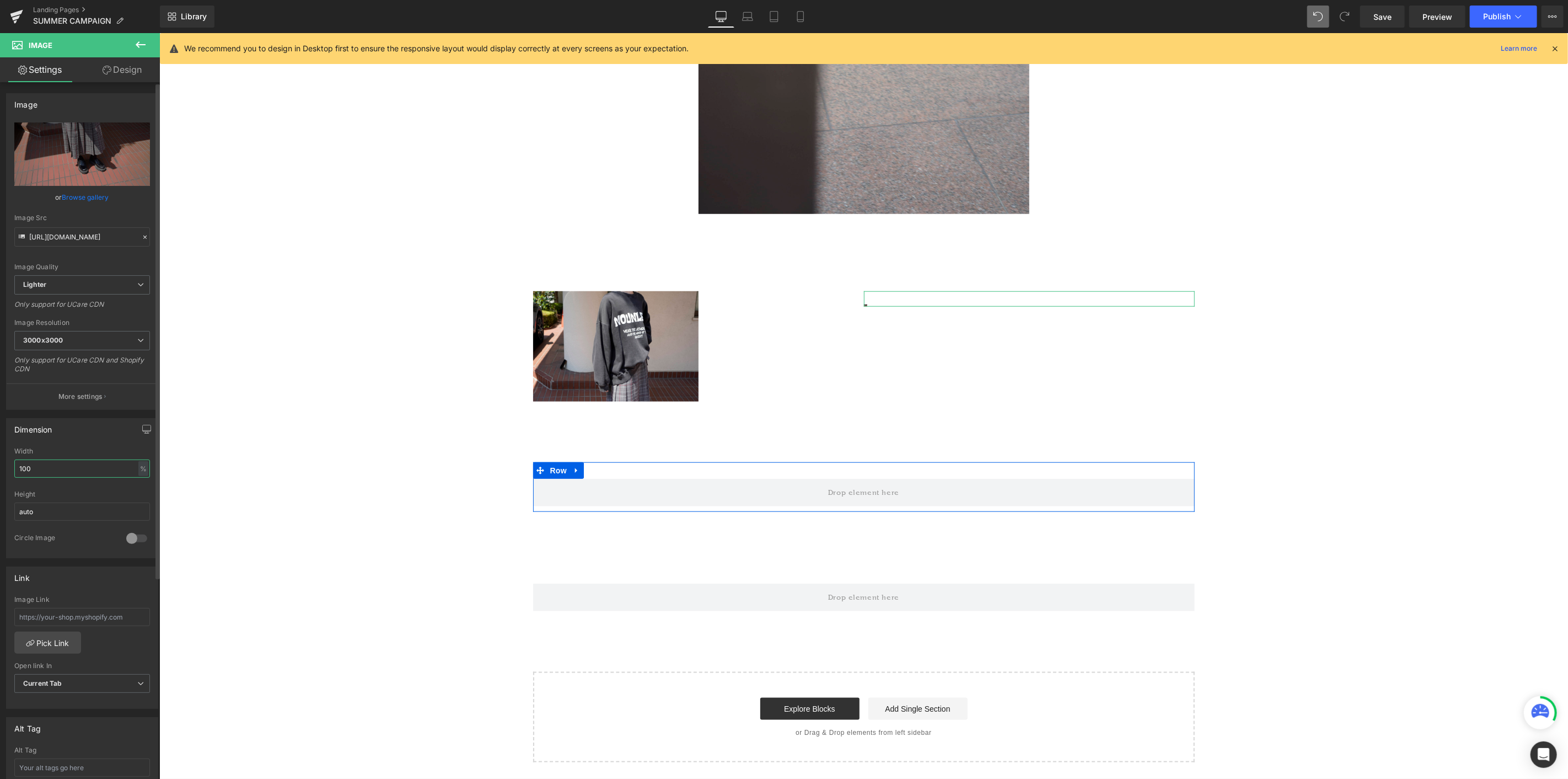
type input "100"
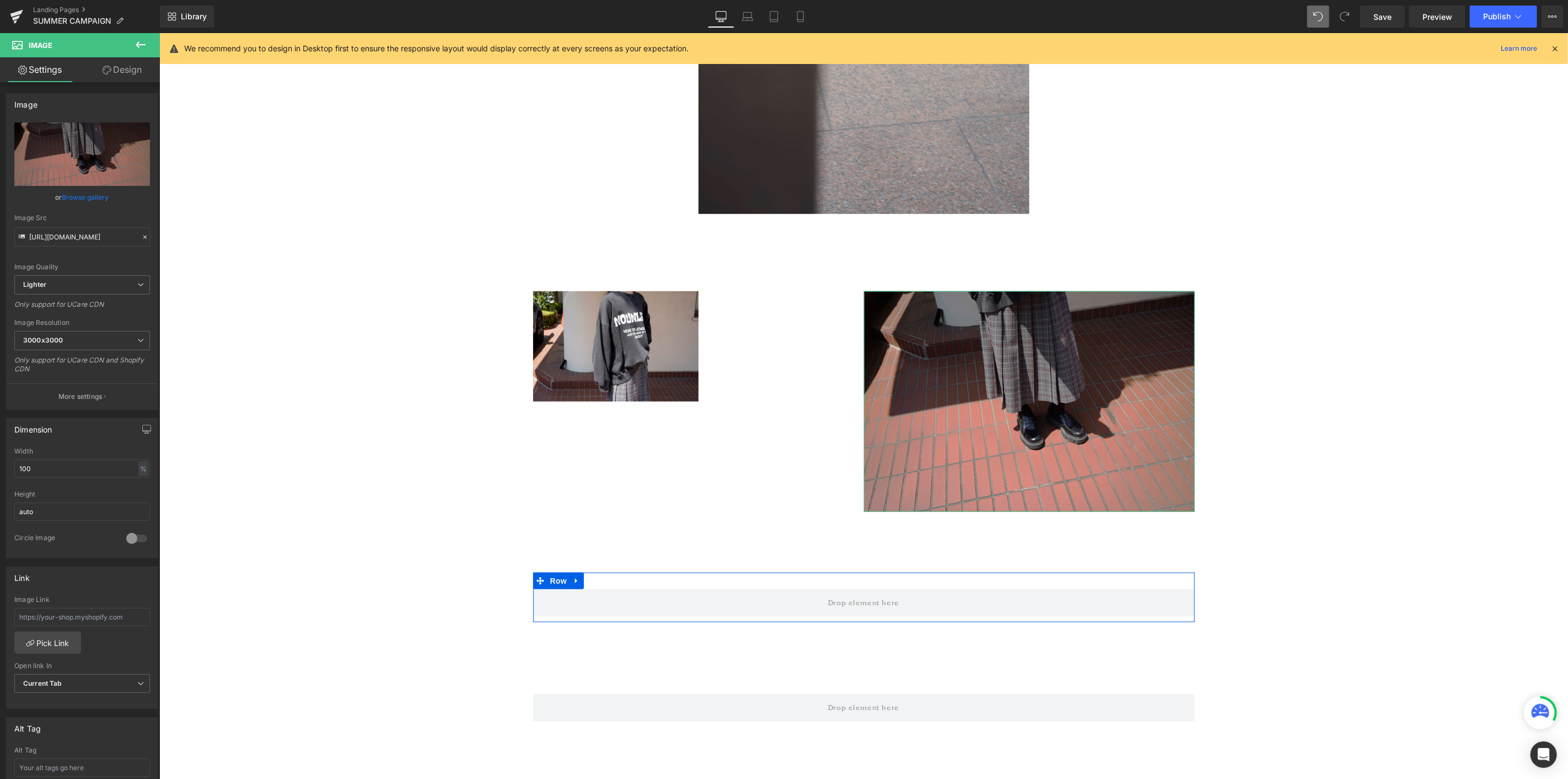
click at [125, 72] on link "Design" at bounding box center [122, 70] width 80 height 25
click at [0, 0] on div "Spacing" at bounding box center [0, 0] width 0 height 0
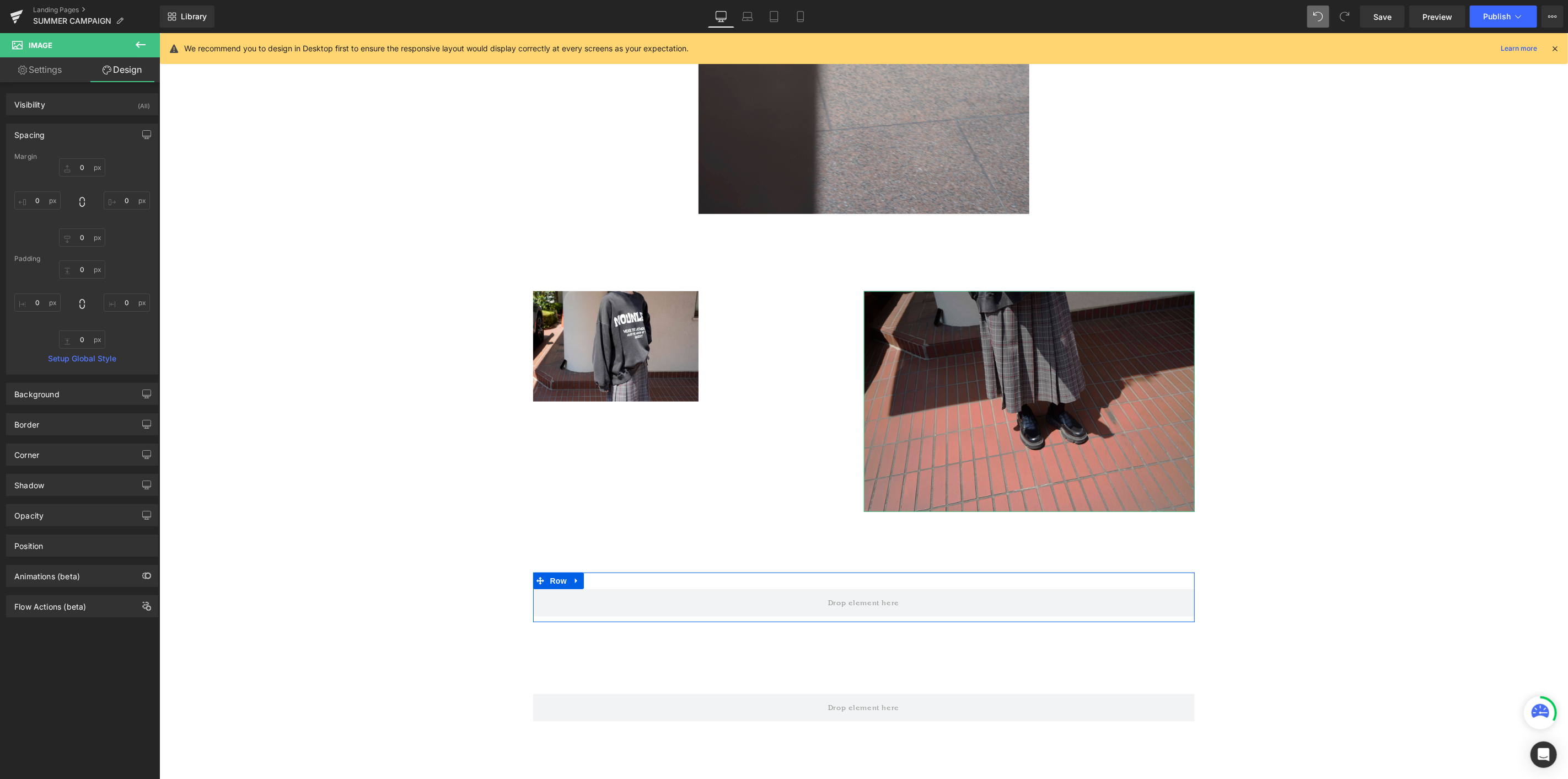
type input "0"
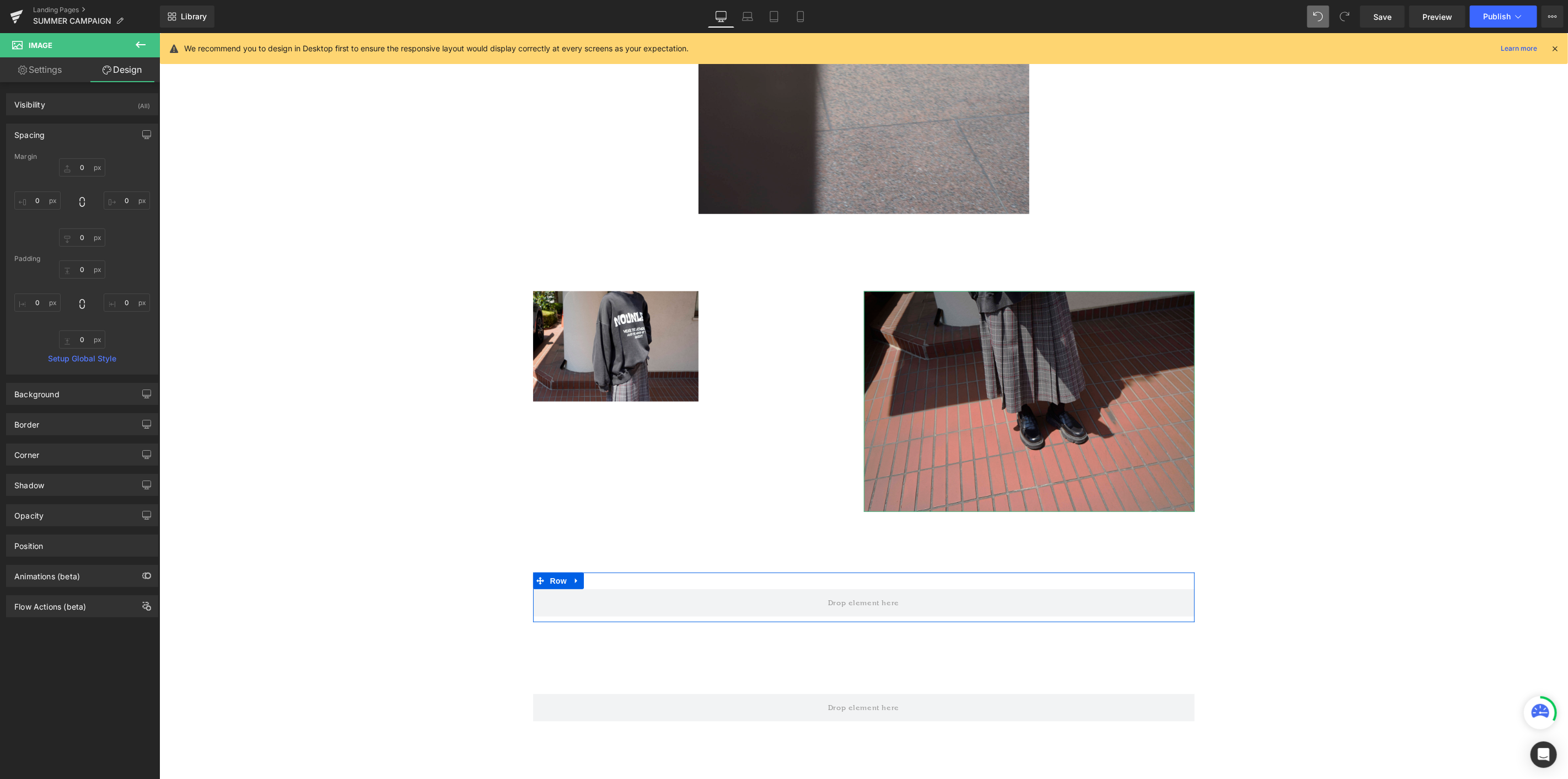
type input "0"
click at [80, 170] on input "0" at bounding box center [82, 167] width 47 height 18
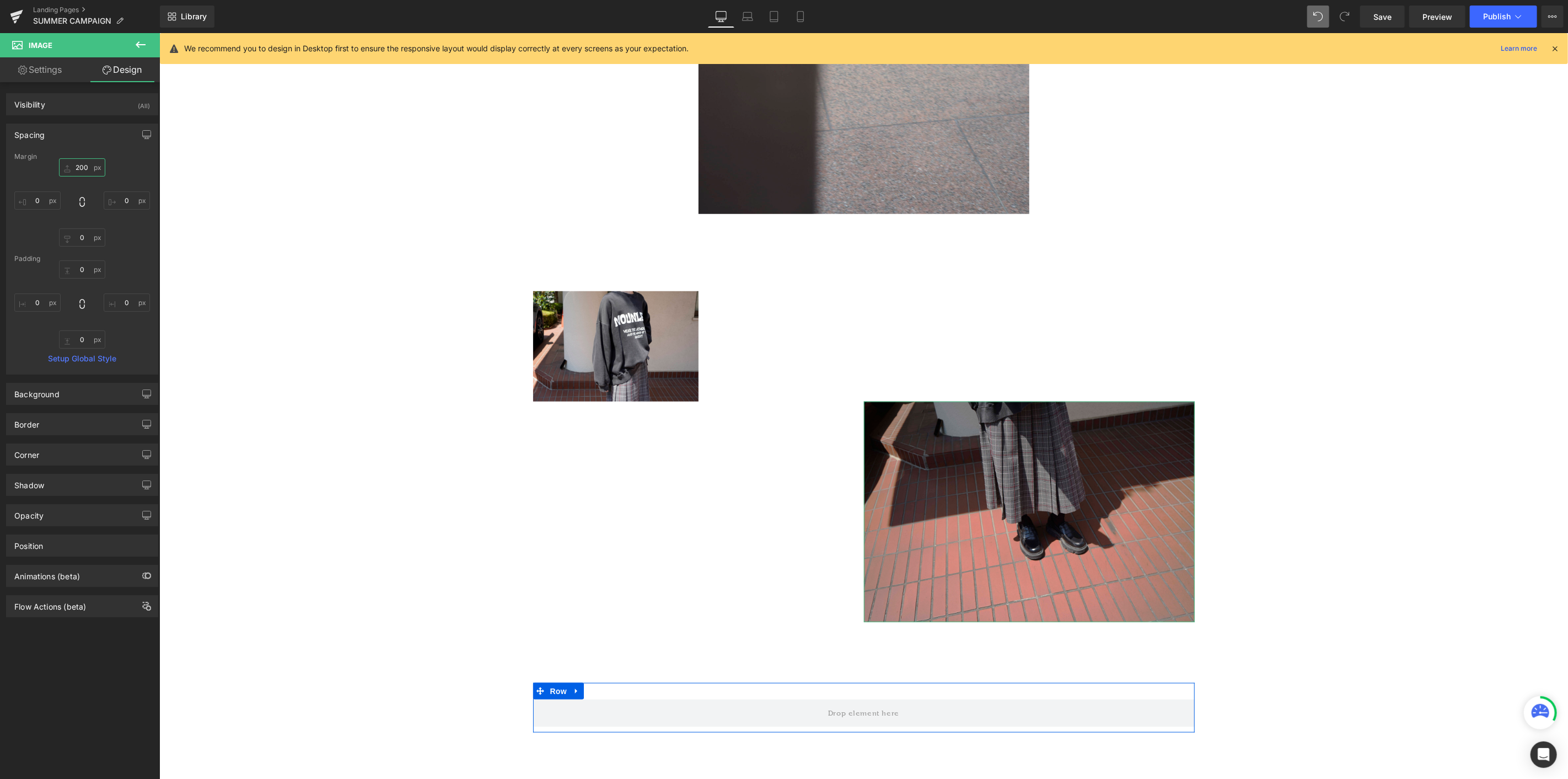
type input "200"
click at [664, 332] on img at bounding box center [616, 346] width 165 height 110
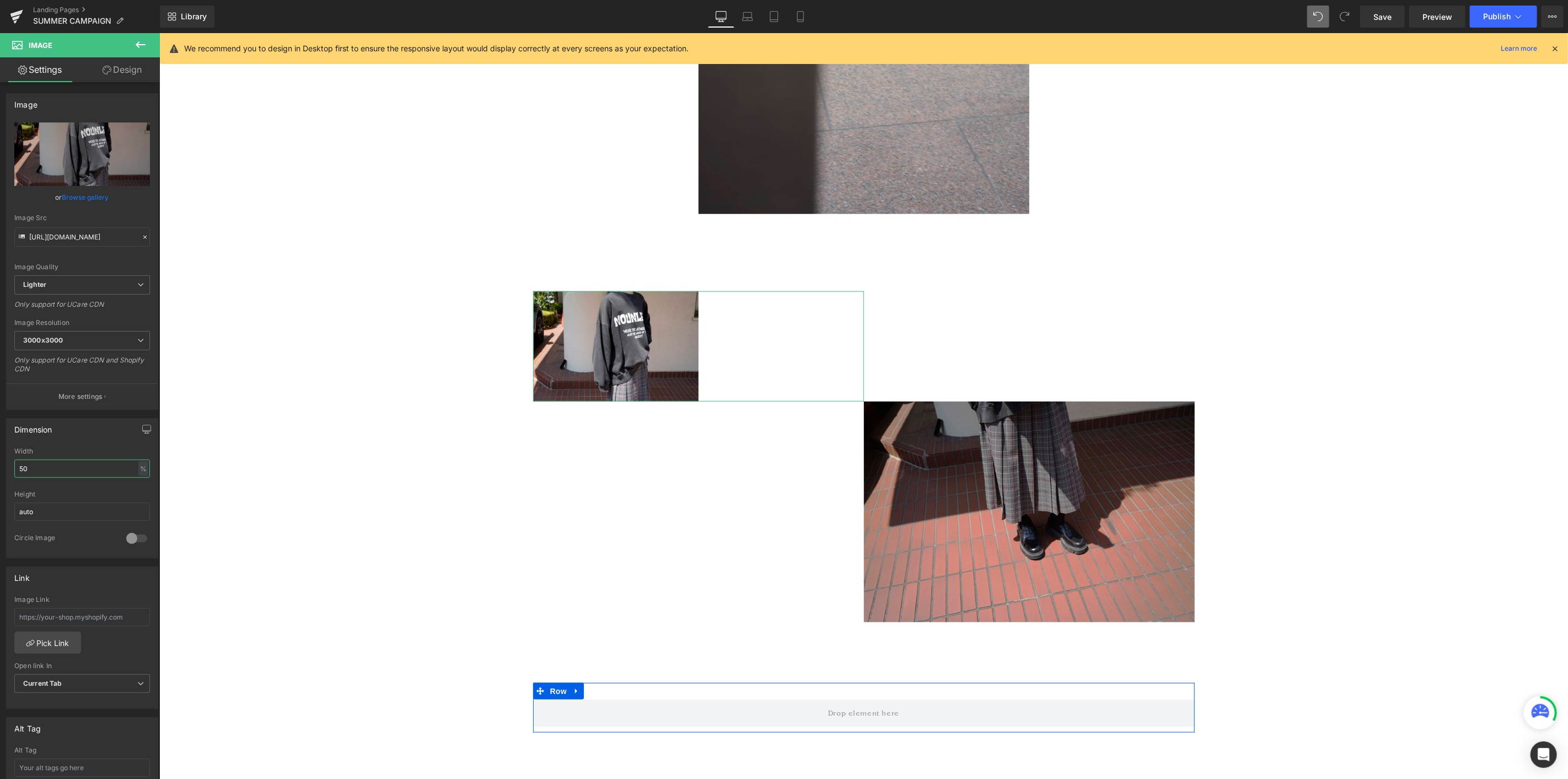
drag, startPoint x: 41, startPoint y: 467, endPoint x: 0, endPoint y: 462, distance: 41.3
click at [0, 425] on div "Dimension 50% Width 50 % % px auto Height auto 0 Circle Image" at bounding box center [82, 484] width 165 height 148
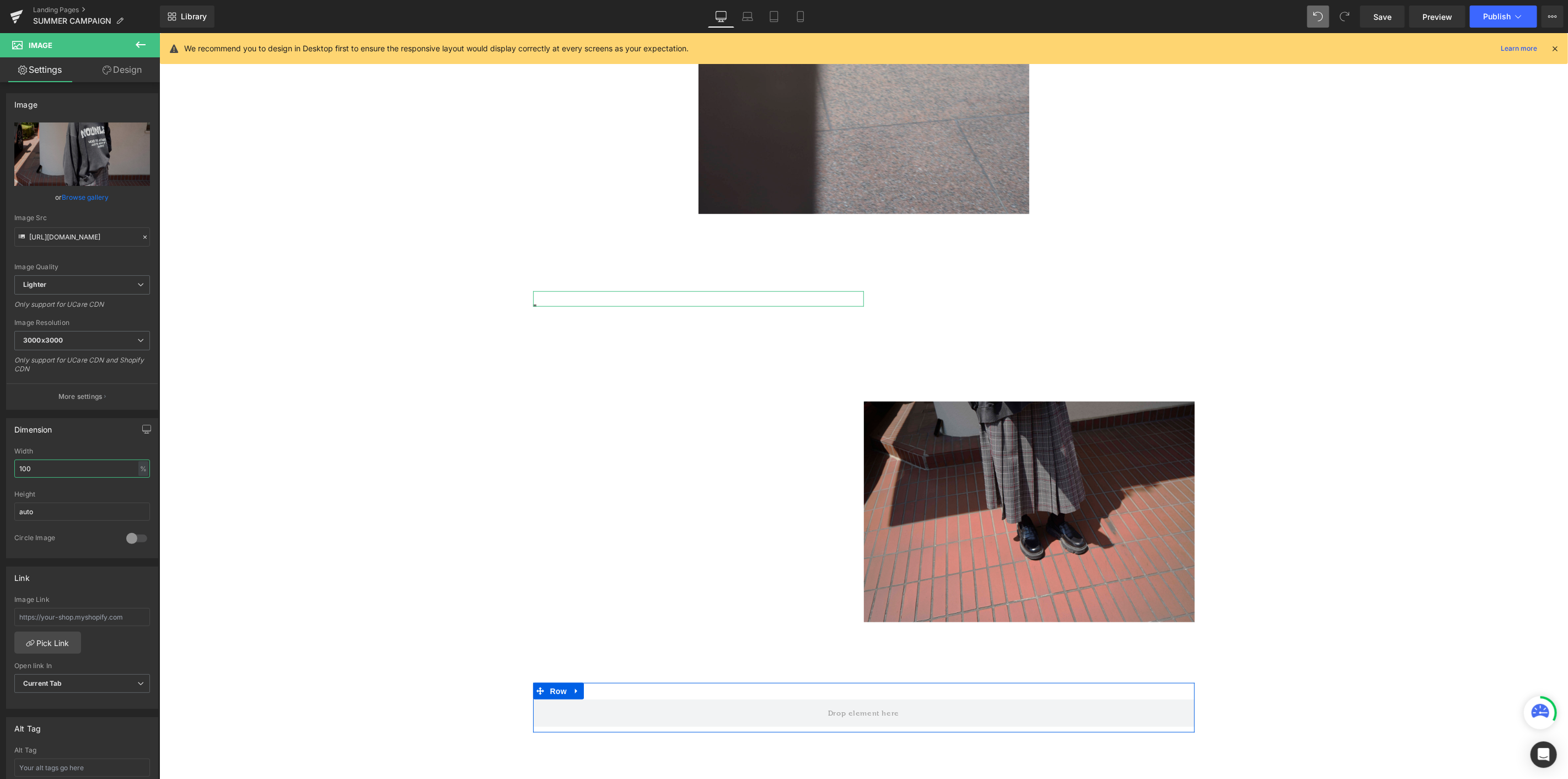
type input "100"
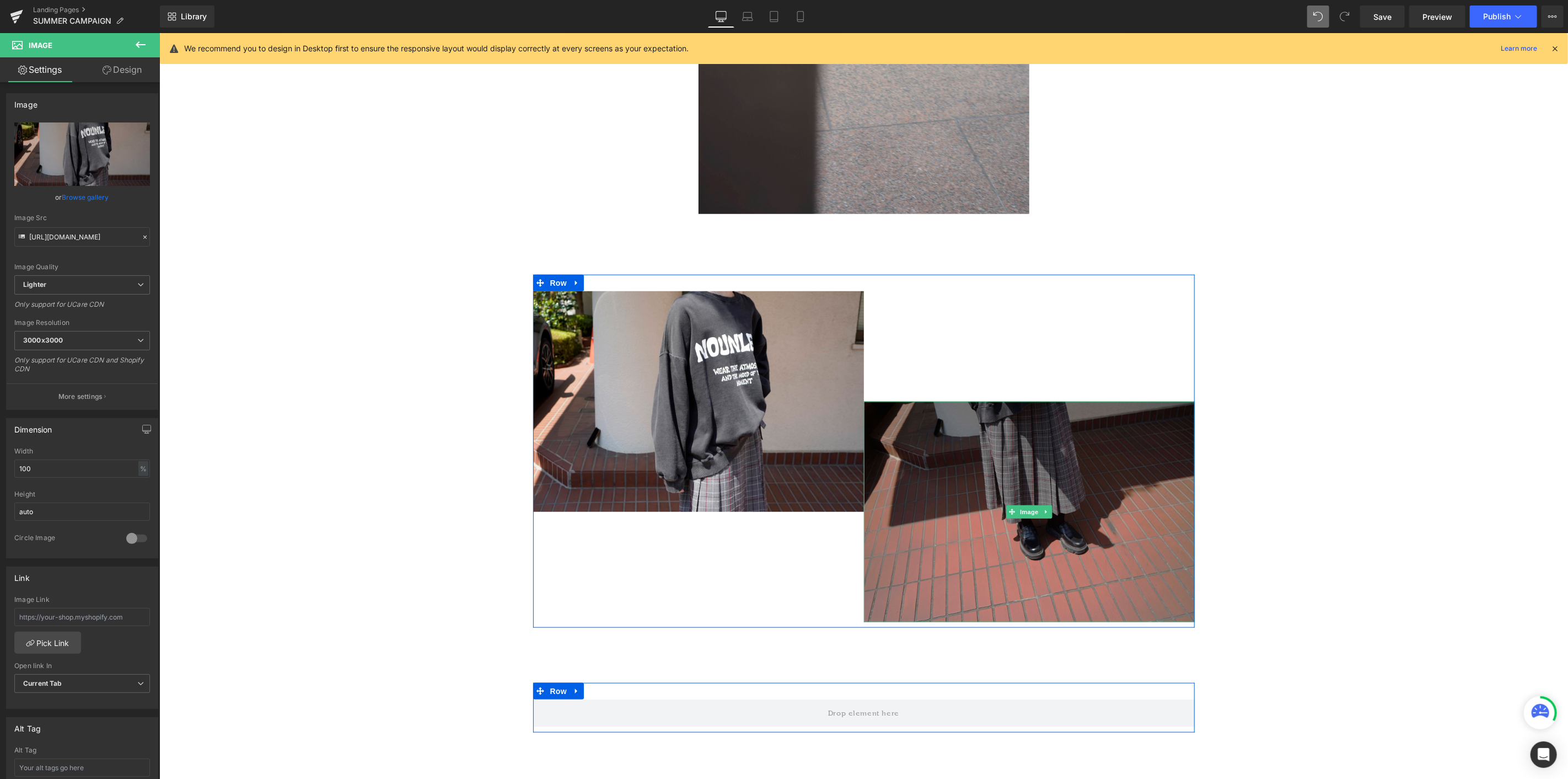
click at [927, 425] on img at bounding box center [1029, 511] width 331 height 221
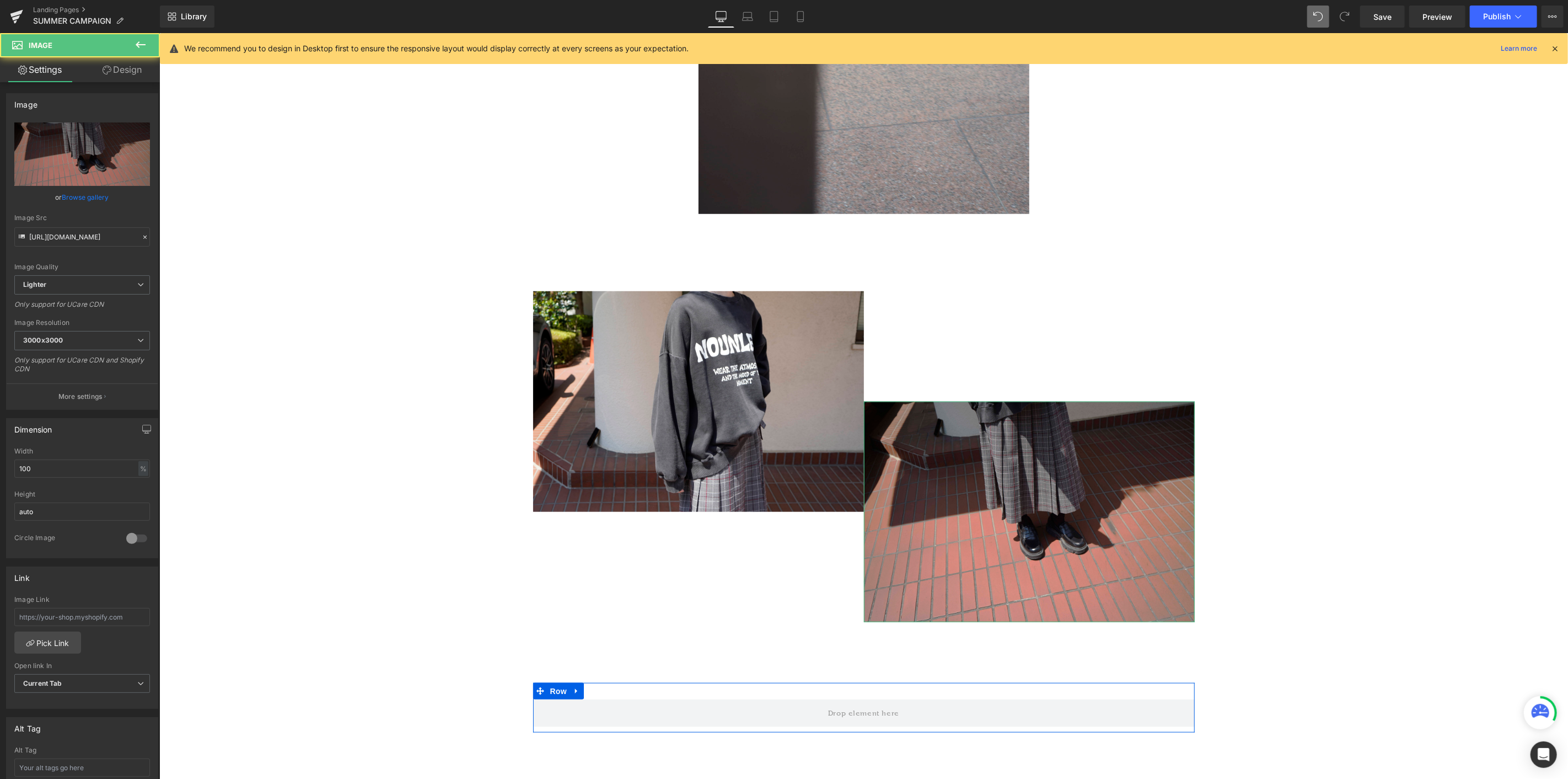
click at [123, 64] on link "Design" at bounding box center [122, 70] width 80 height 25
click at [0, 0] on div "Spacing" at bounding box center [0, 0] width 0 height 0
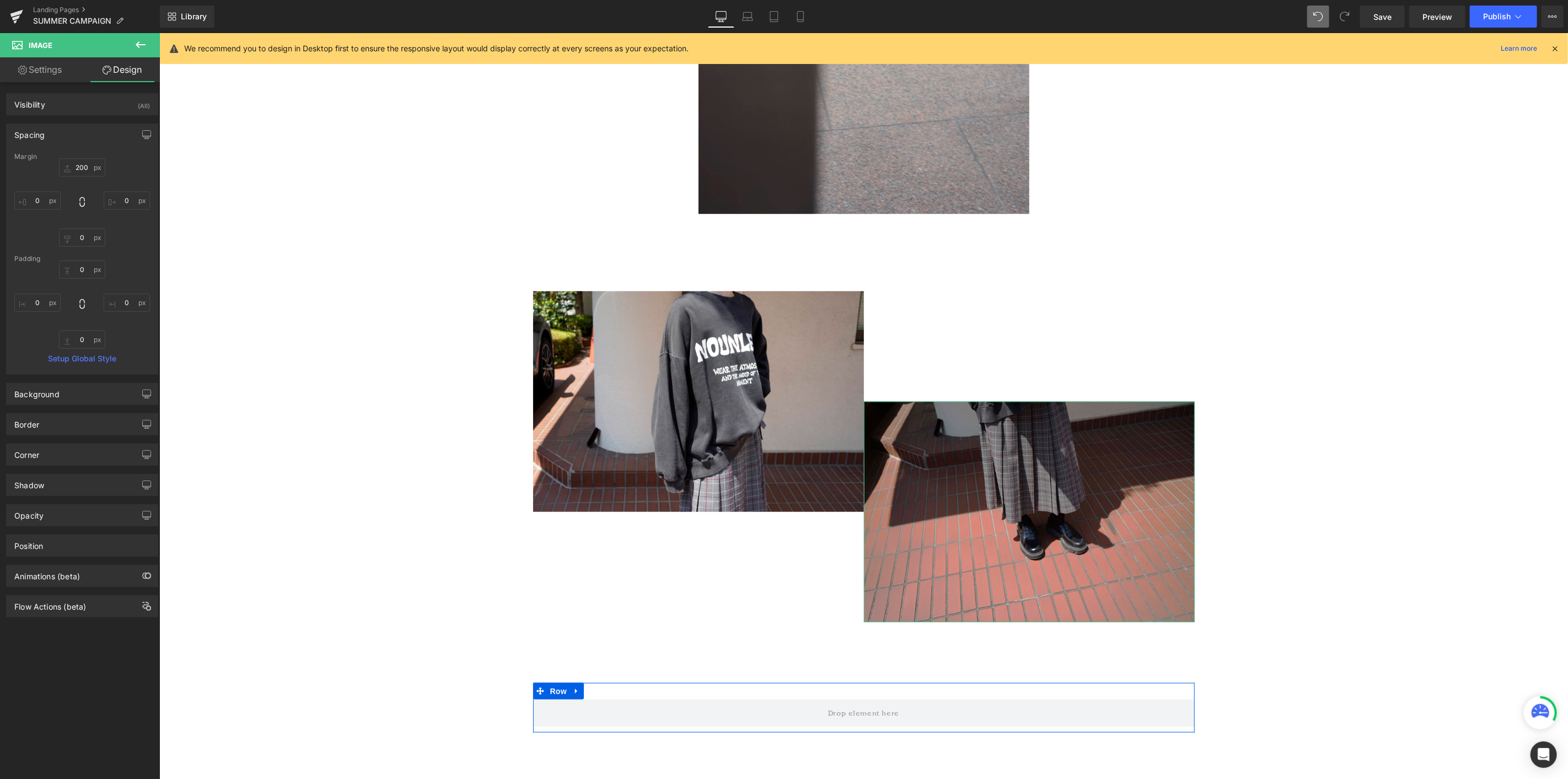
type input "200"
type input "0"
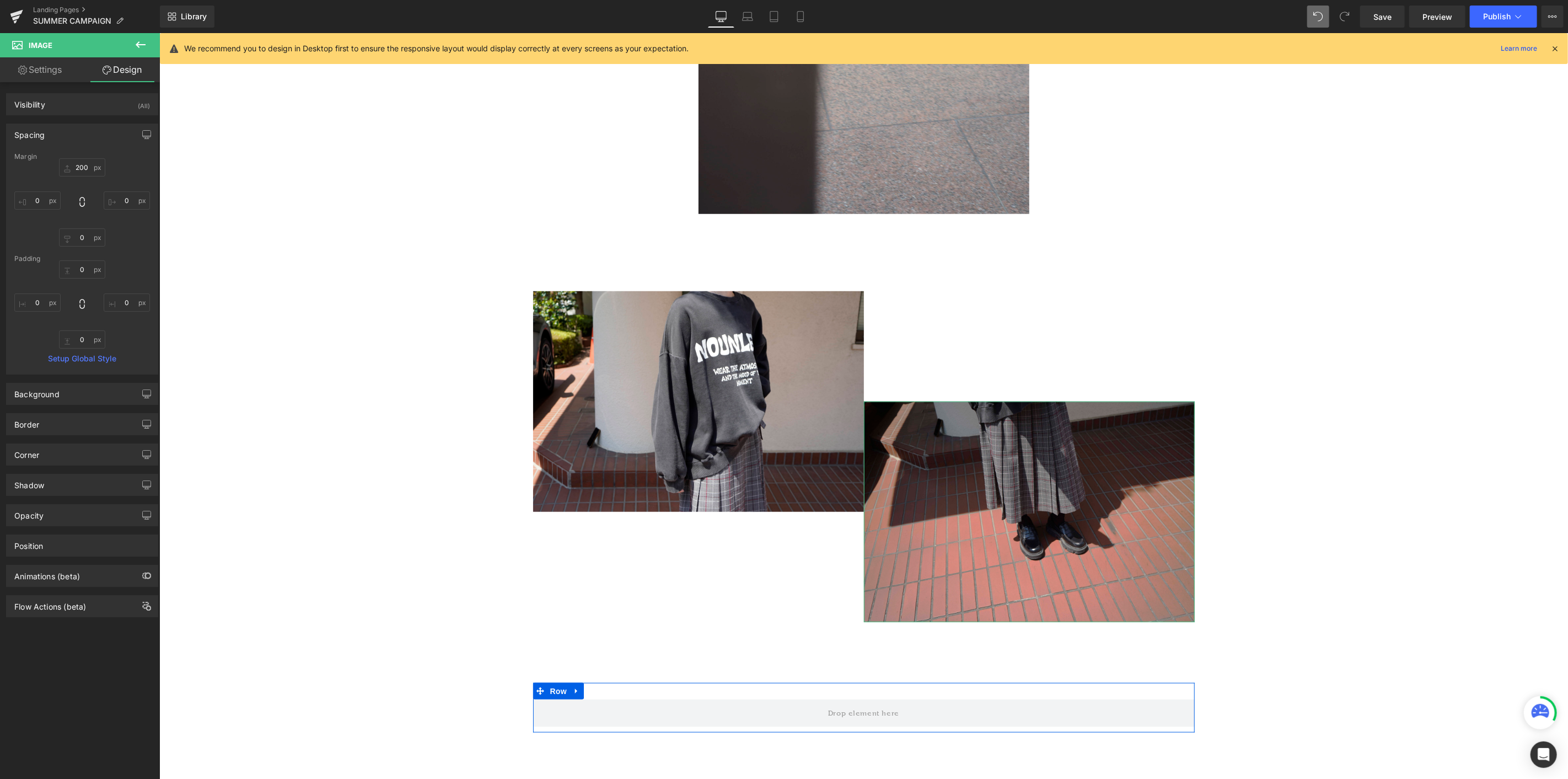
type input "0"
click at [83, 171] on input "200" at bounding box center [82, 167] width 47 height 18
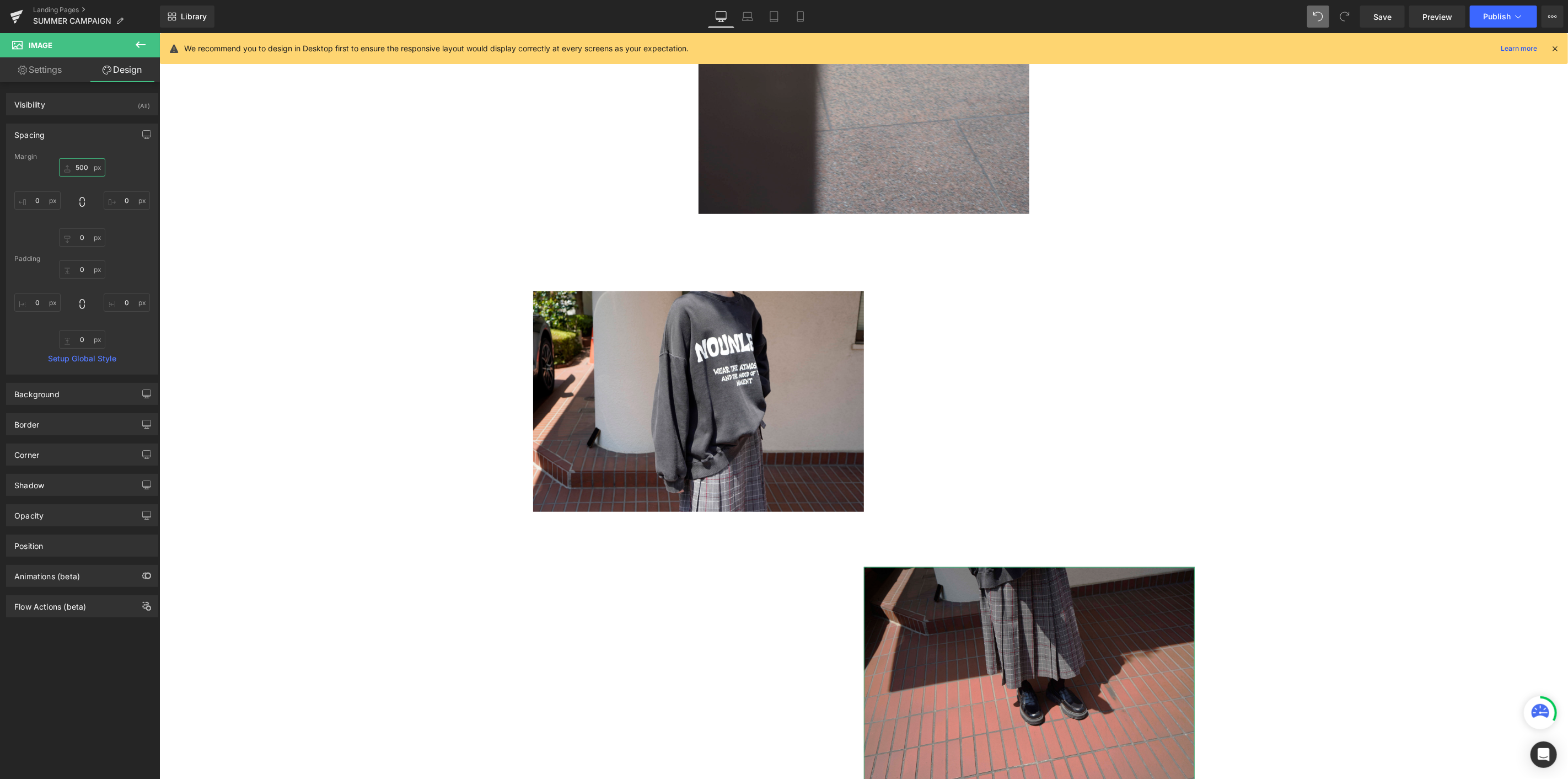
type input "500"
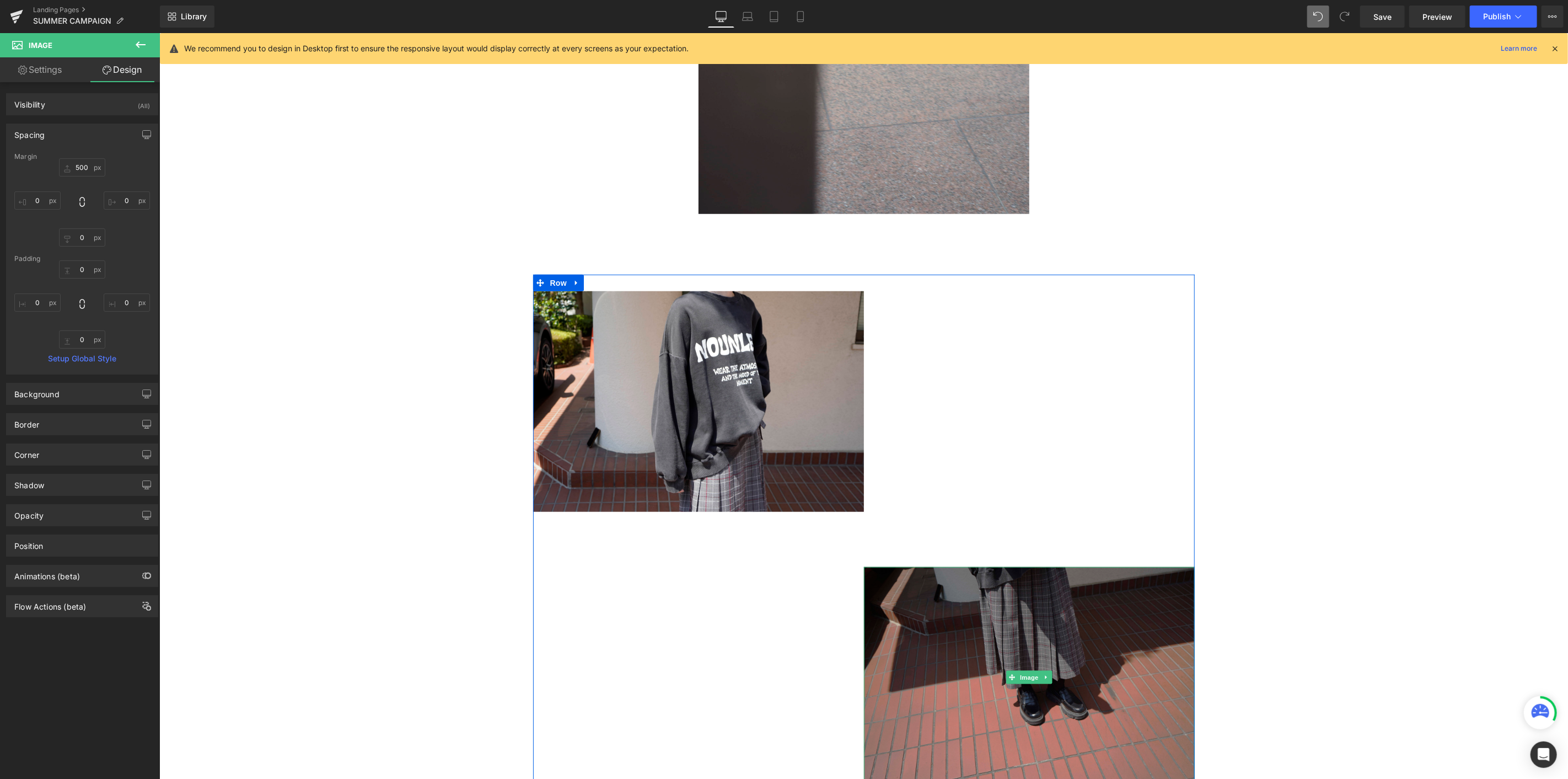
click at [941, 425] on img at bounding box center [1029, 676] width 331 height 221
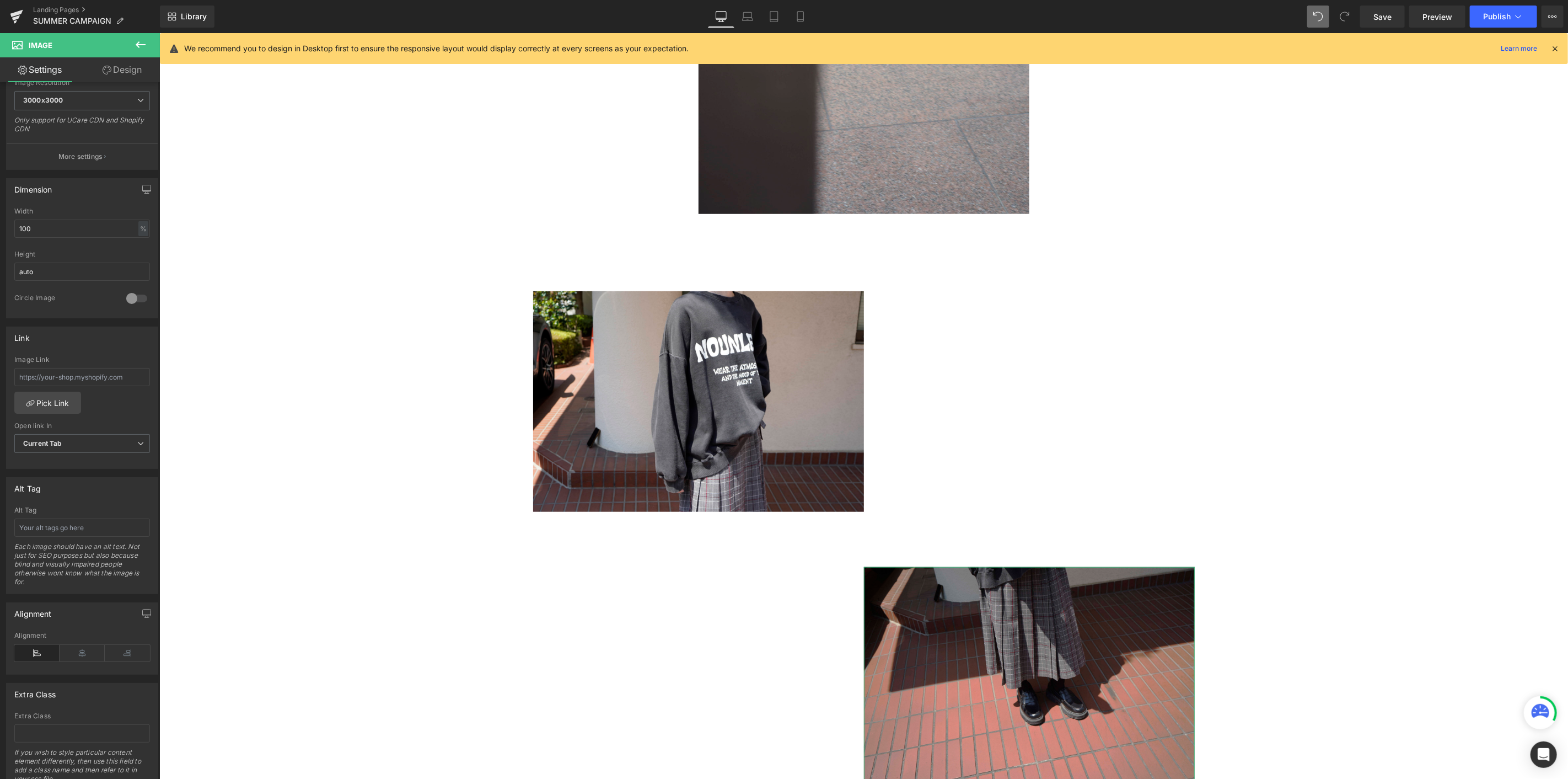
scroll to position [245, 0]
click at [84, 425] on icon at bounding box center [82, 648] width 45 height 16
click at [114, 425] on icon at bounding box center [127, 648] width 45 height 16
click at [131, 70] on link "Design" at bounding box center [122, 70] width 80 height 25
click at [0, 0] on div "Spacing" at bounding box center [0, 0] width 0 height 0
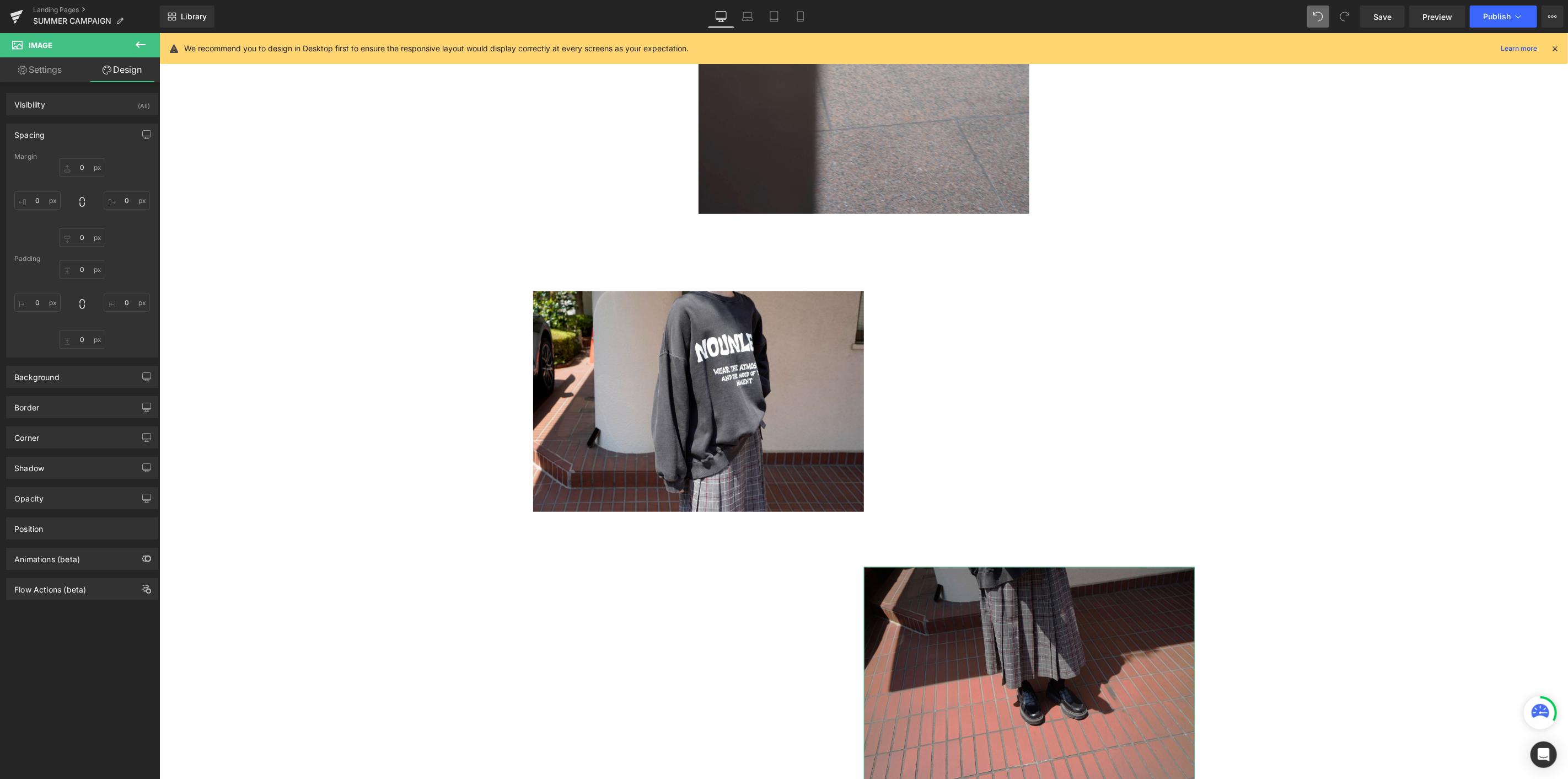
type input "500"
type input "0"
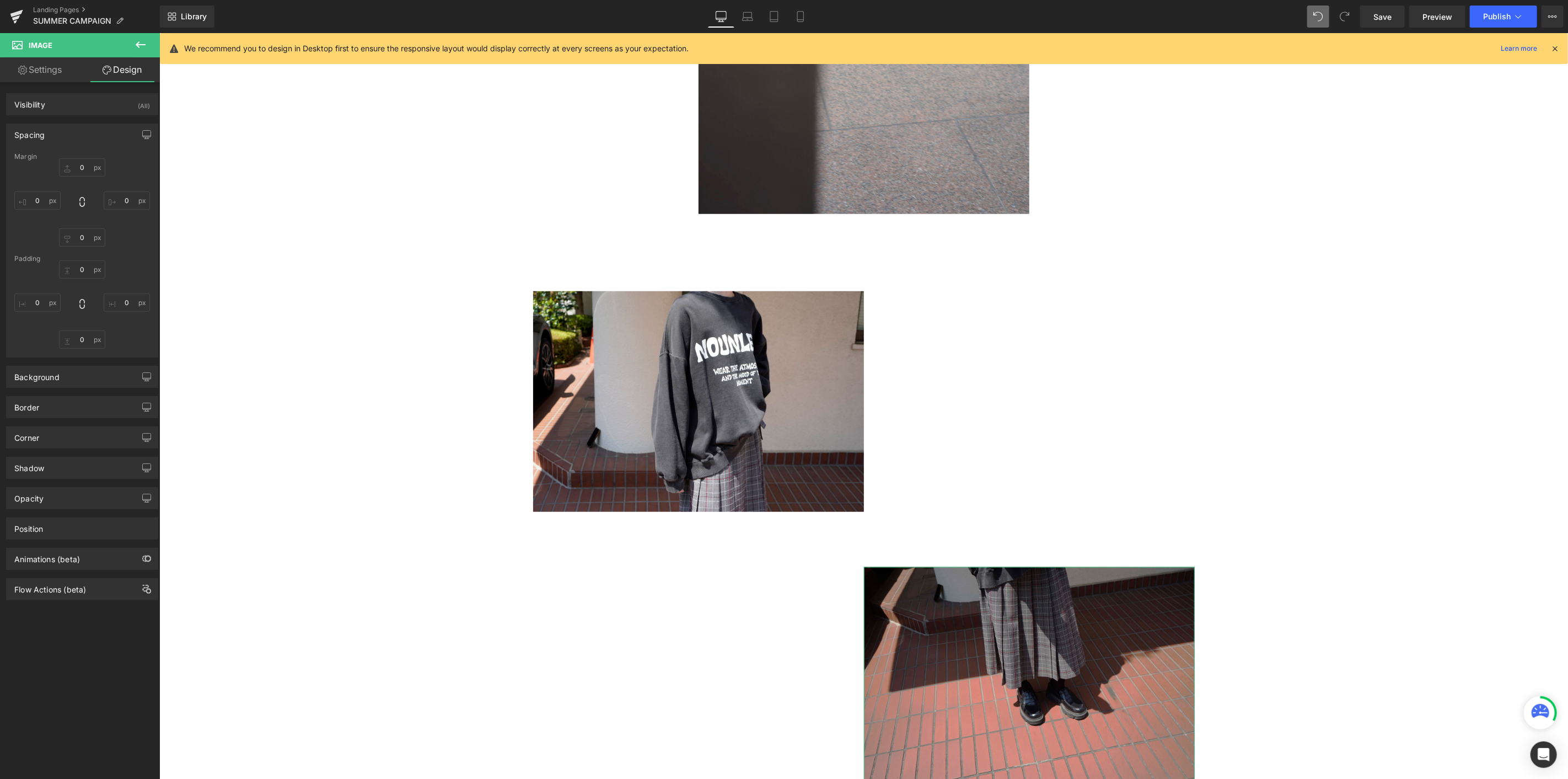
type input "0"
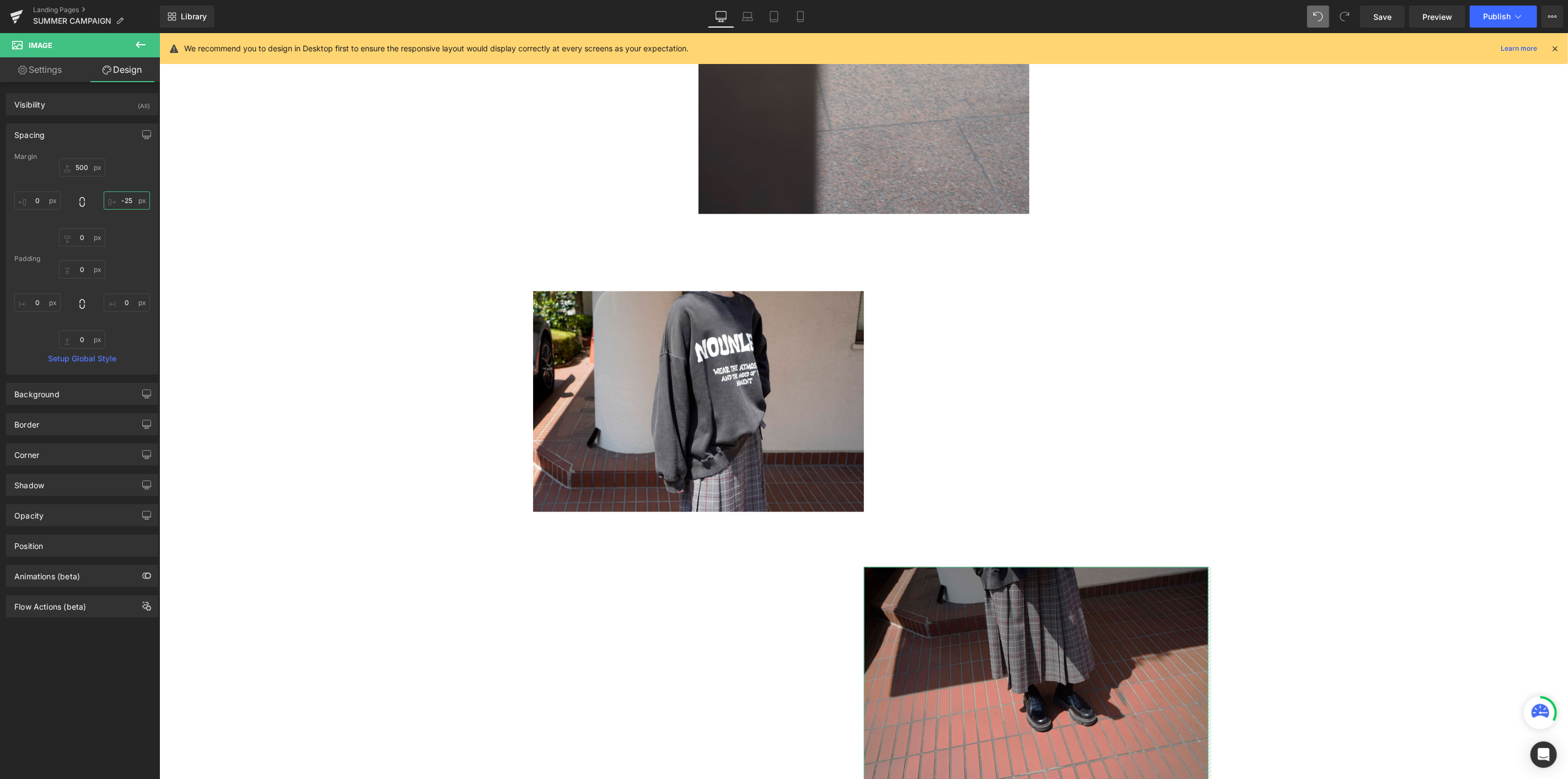
click at [125, 201] on input "-25" at bounding box center [126, 200] width 47 height 18
drag, startPoint x: 119, startPoint y: 202, endPoint x: 143, endPoint y: 200, distance: 24.1
click at [143, 200] on input "-25" at bounding box center [126, 200] width 47 height 18
type input "-"
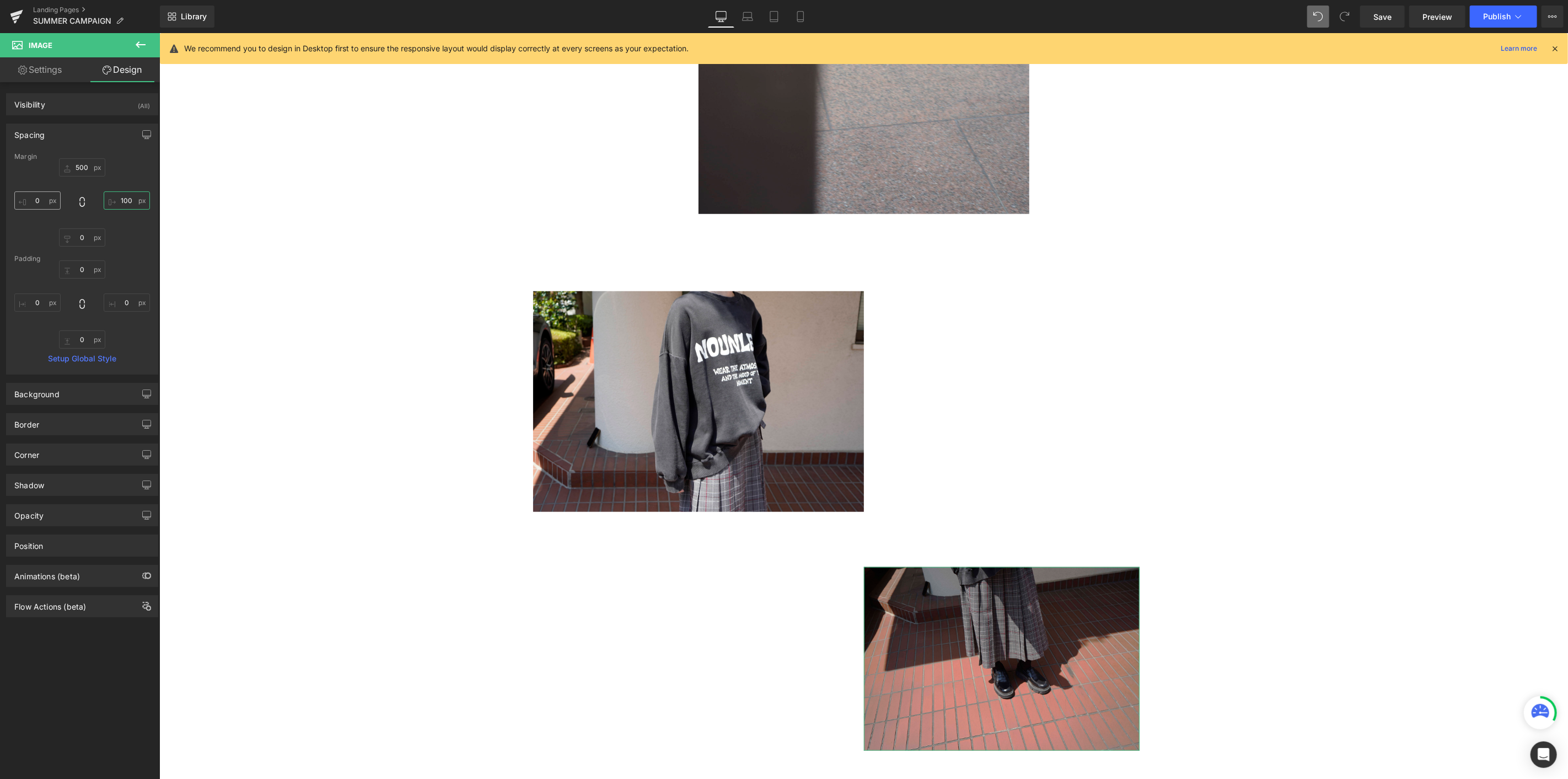
type input "100"
click at [49, 194] on input "0" at bounding box center [37, 200] width 47 height 18
click at [46, 206] on input "0" at bounding box center [37, 200] width 47 height 18
type input "0-"
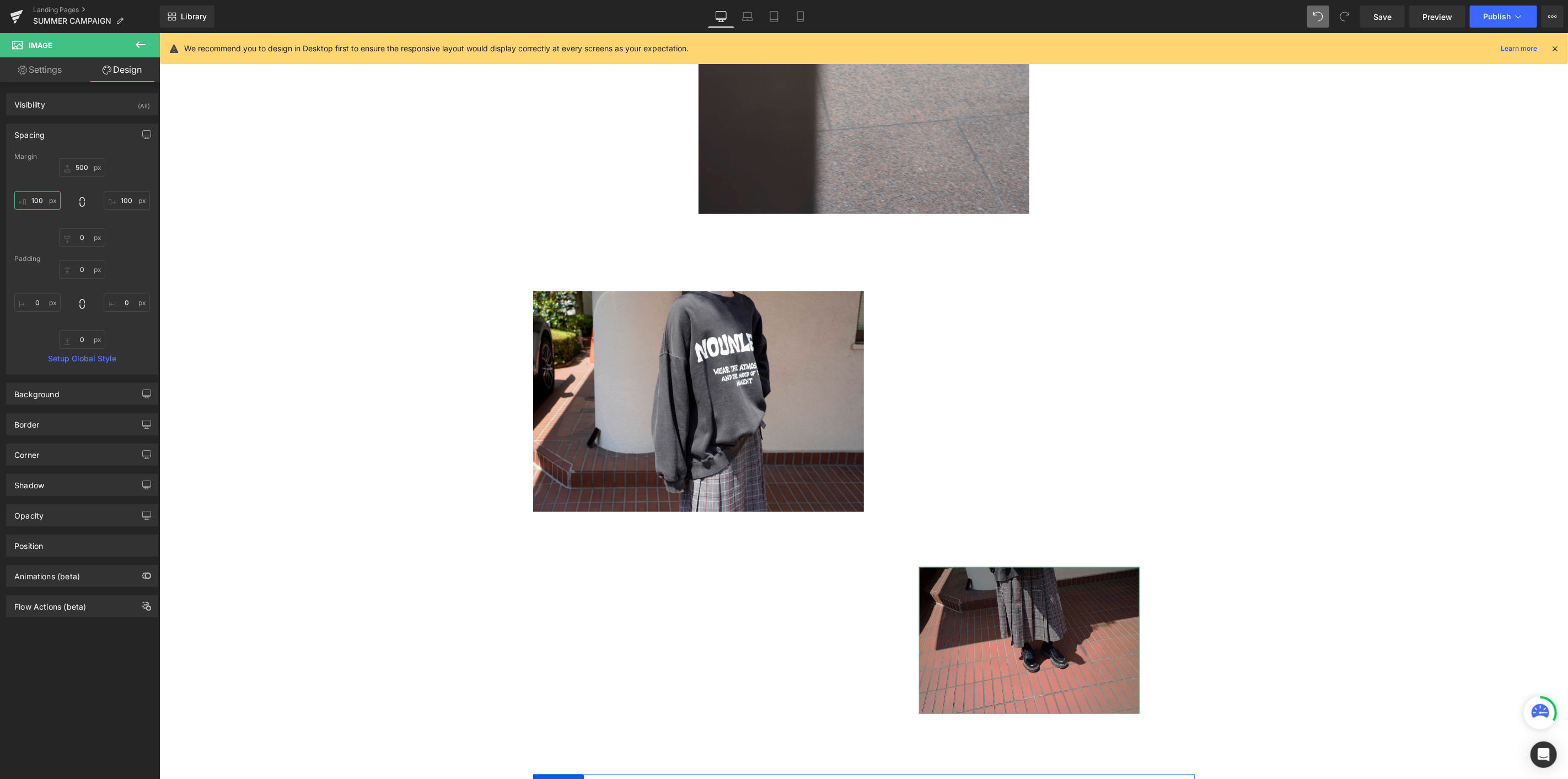
type input "-100"
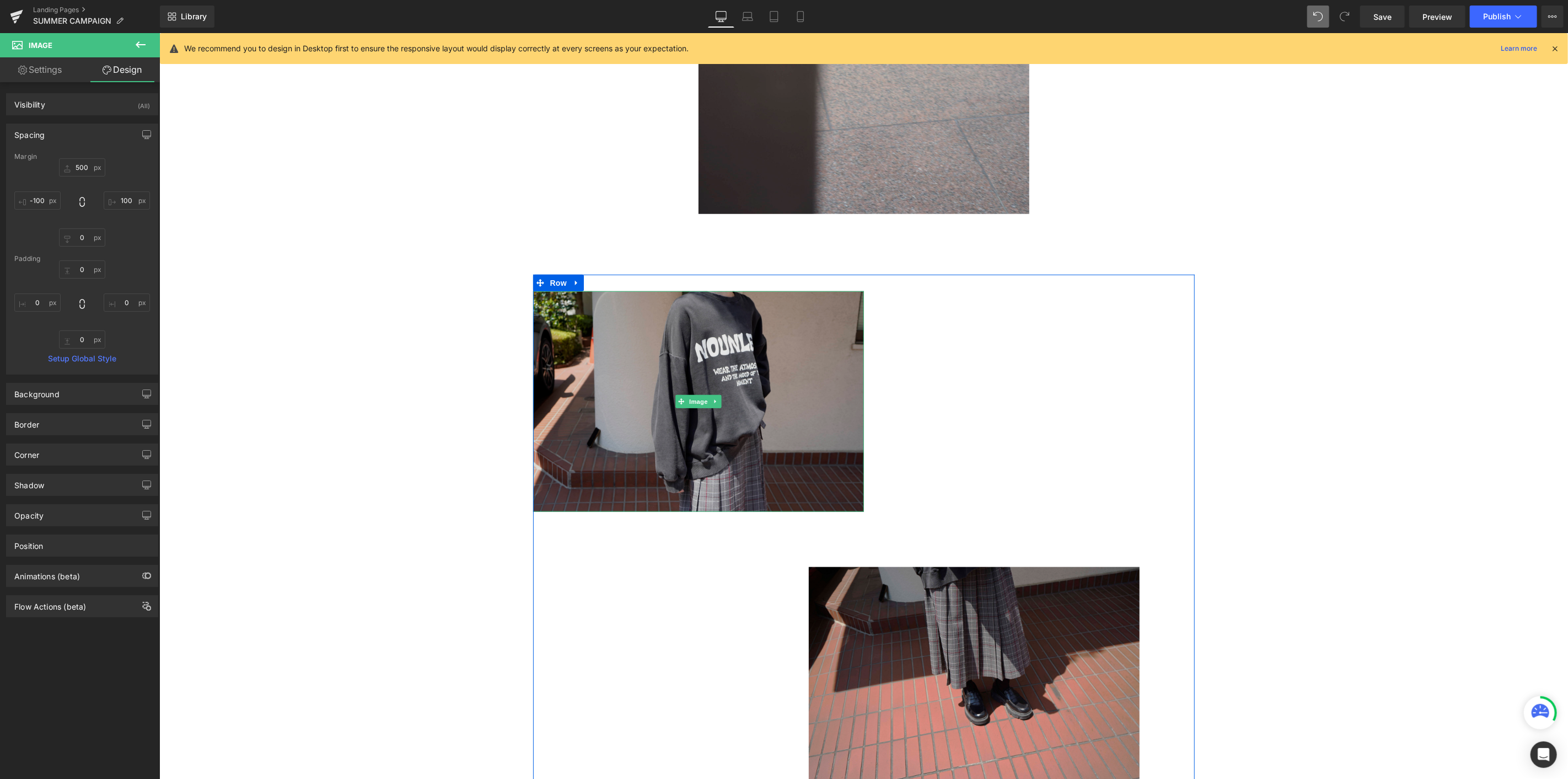
drag, startPoint x: 684, startPoint y: 414, endPoint x: 560, endPoint y: 408, distance: 124.1
click at [687, 414] on img at bounding box center [698, 401] width 331 height 221
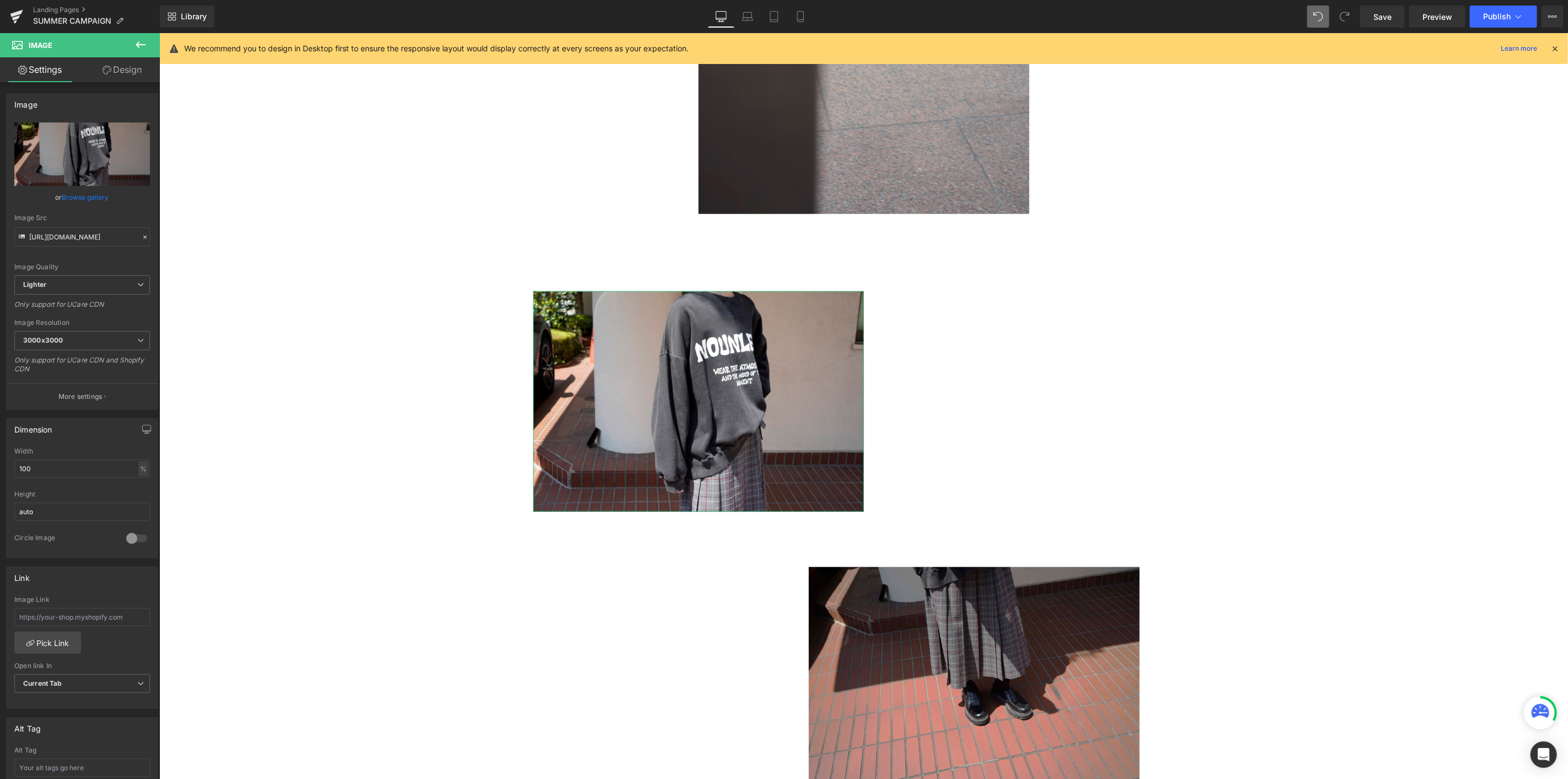
drag, startPoint x: 145, startPoint y: 65, endPoint x: 66, endPoint y: 136, distance: 106.2
click at [145, 65] on link "Design" at bounding box center [122, 70] width 80 height 25
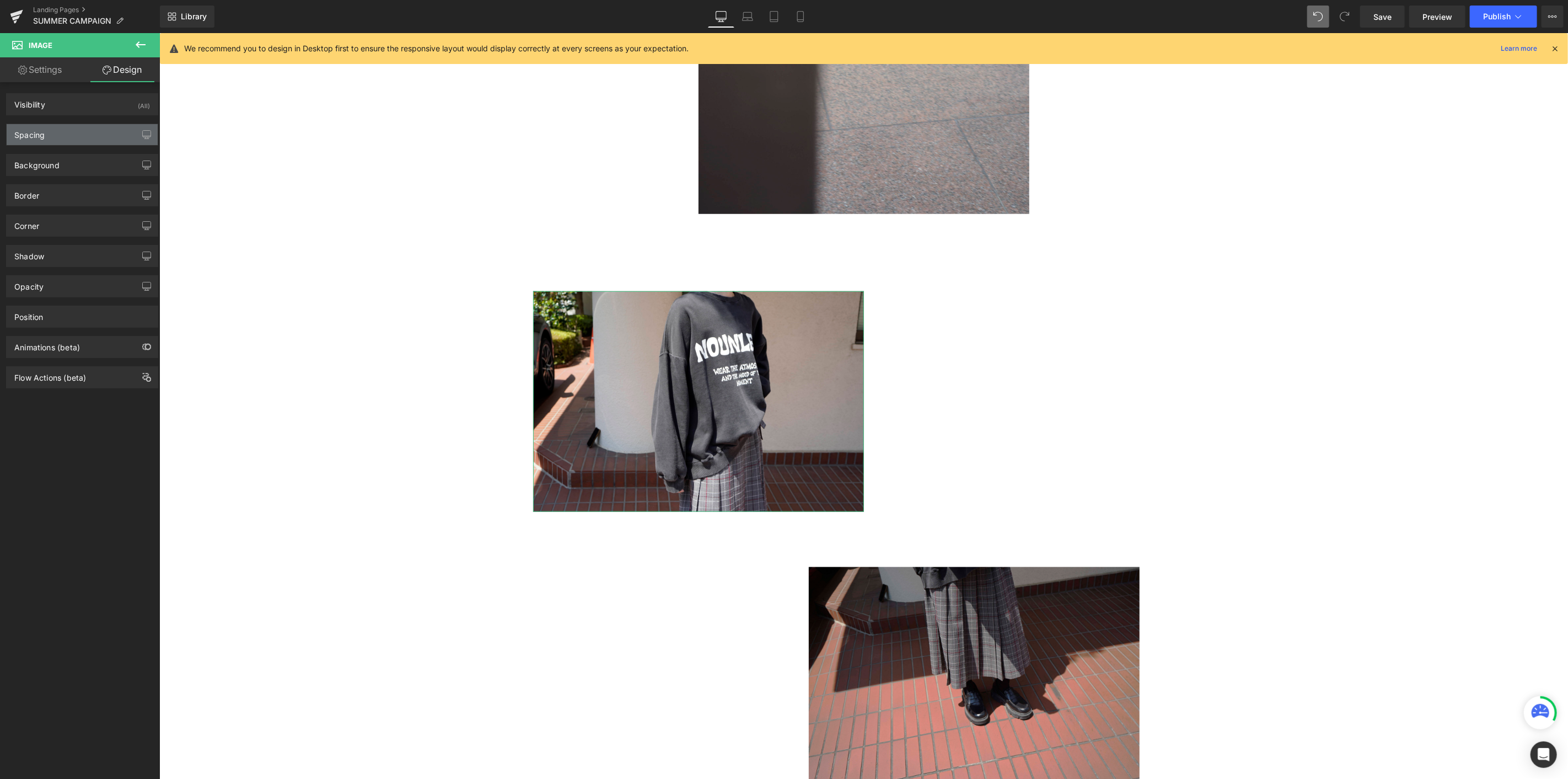
click at [66, 136] on div "Spacing" at bounding box center [82, 134] width 151 height 21
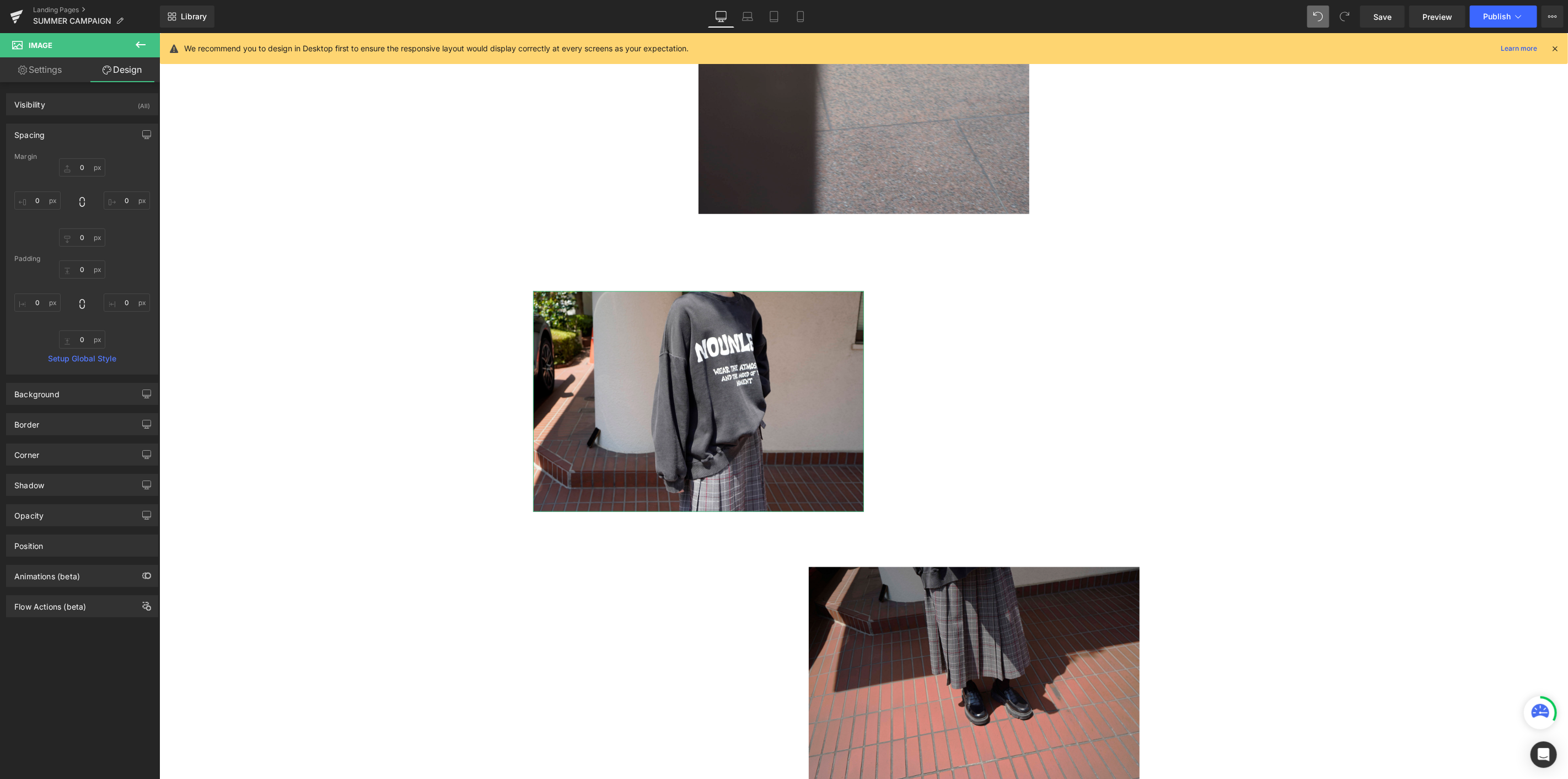
type input "0"
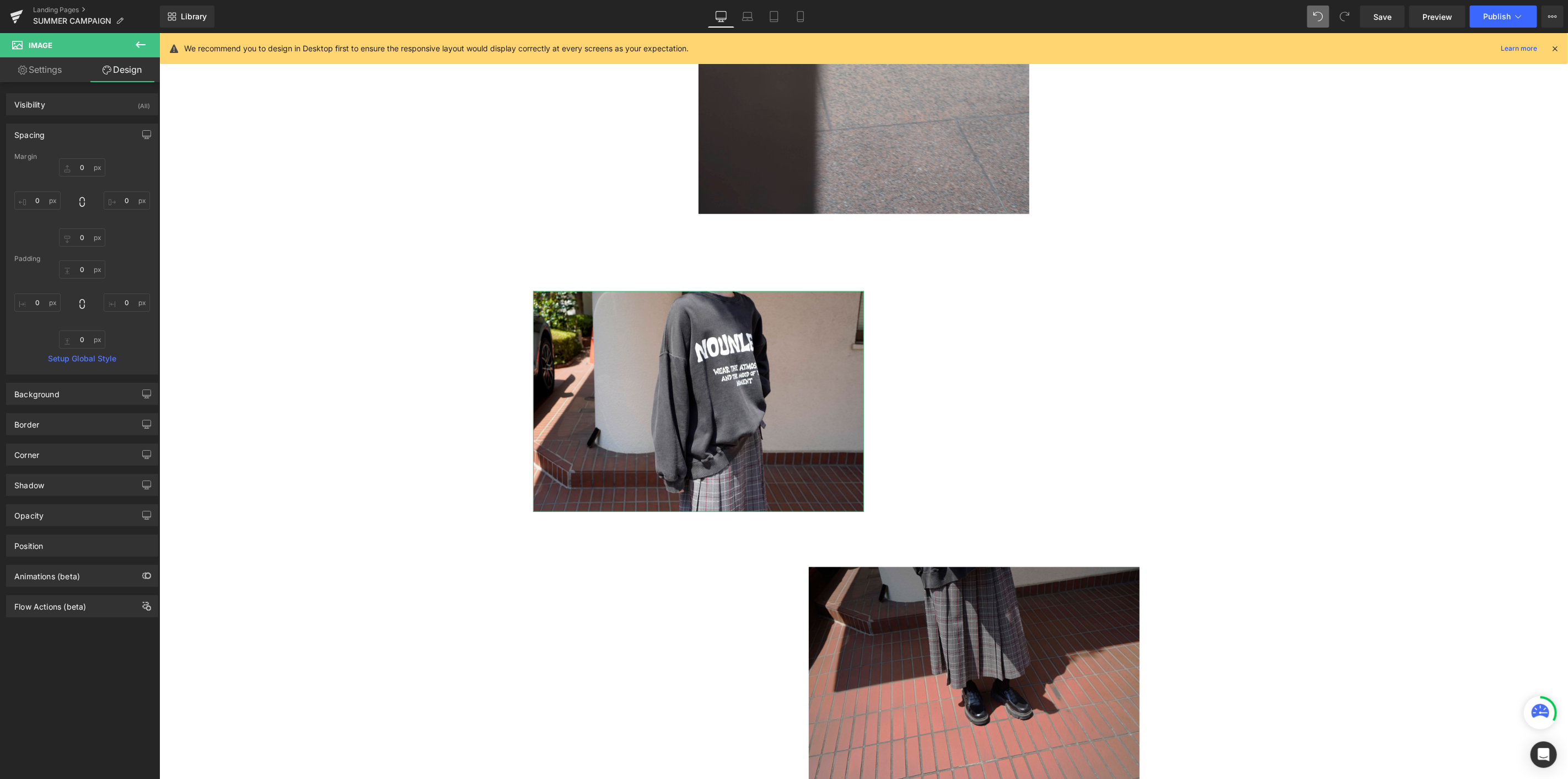
type input "0"
click at [47, 206] on input "0" at bounding box center [37, 200] width 47 height 18
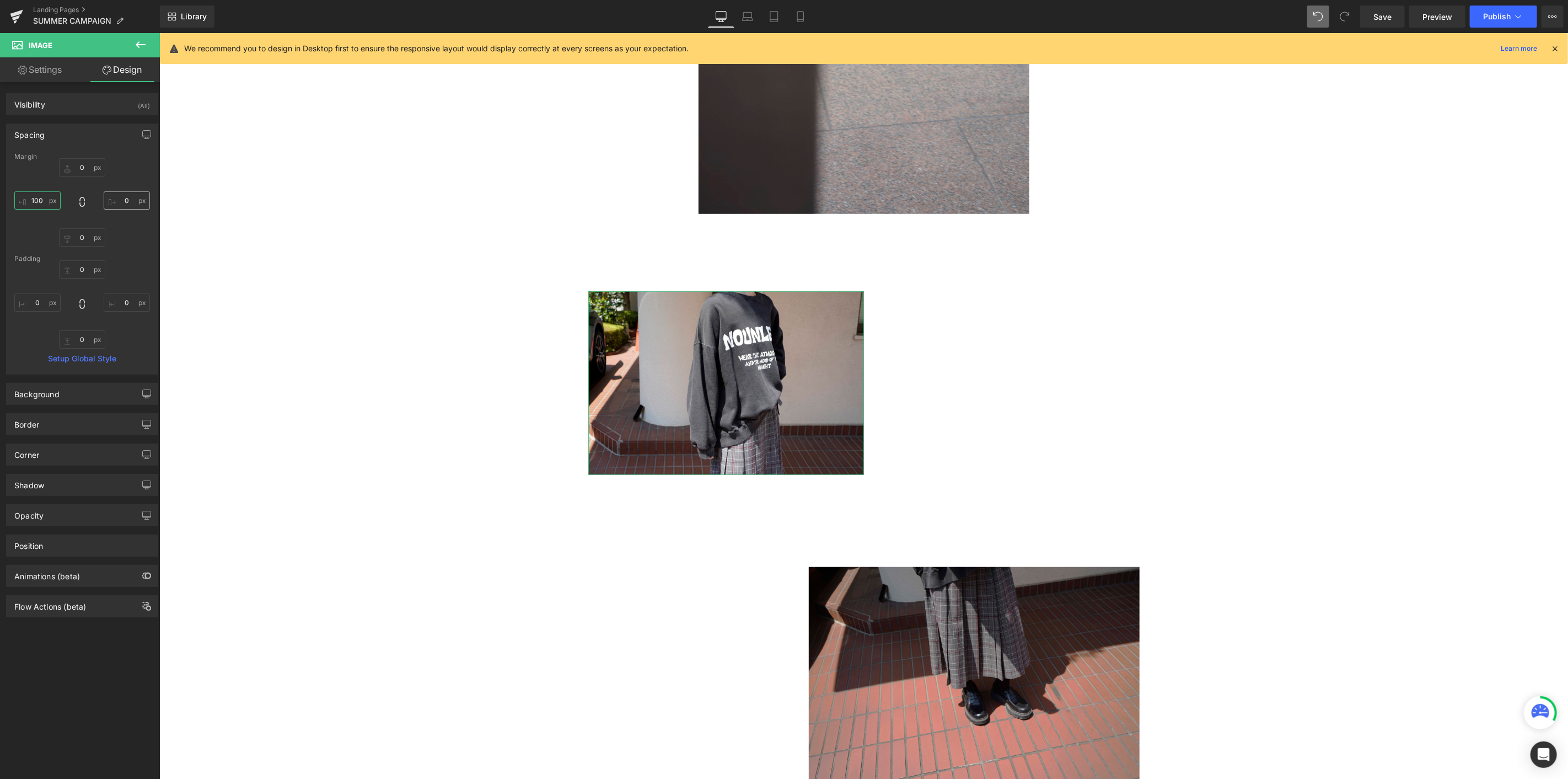
type input "100"
click at [125, 202] on input "0" at bounding box center [126, 200] width 47 height 18
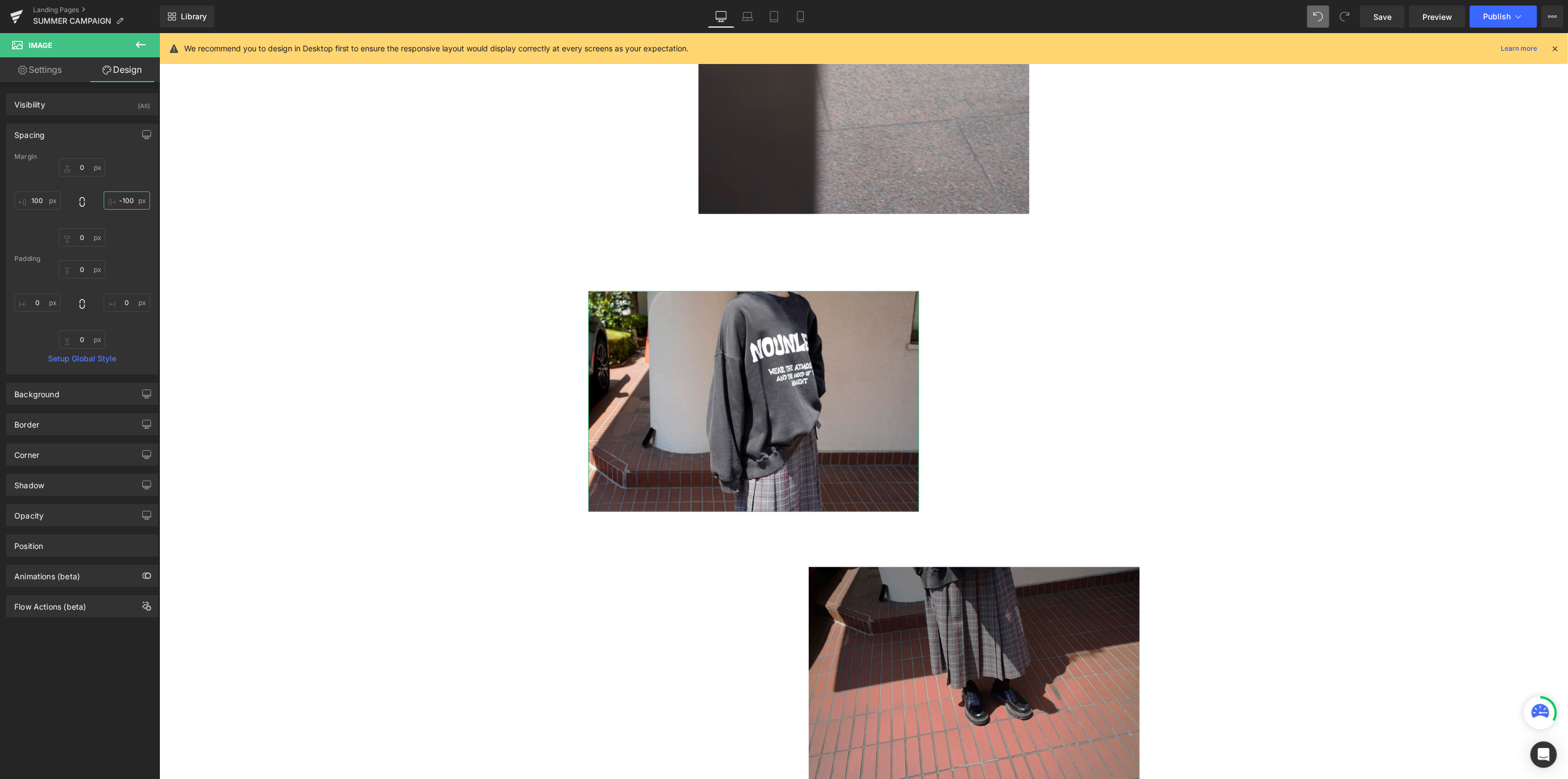
type input "-100"
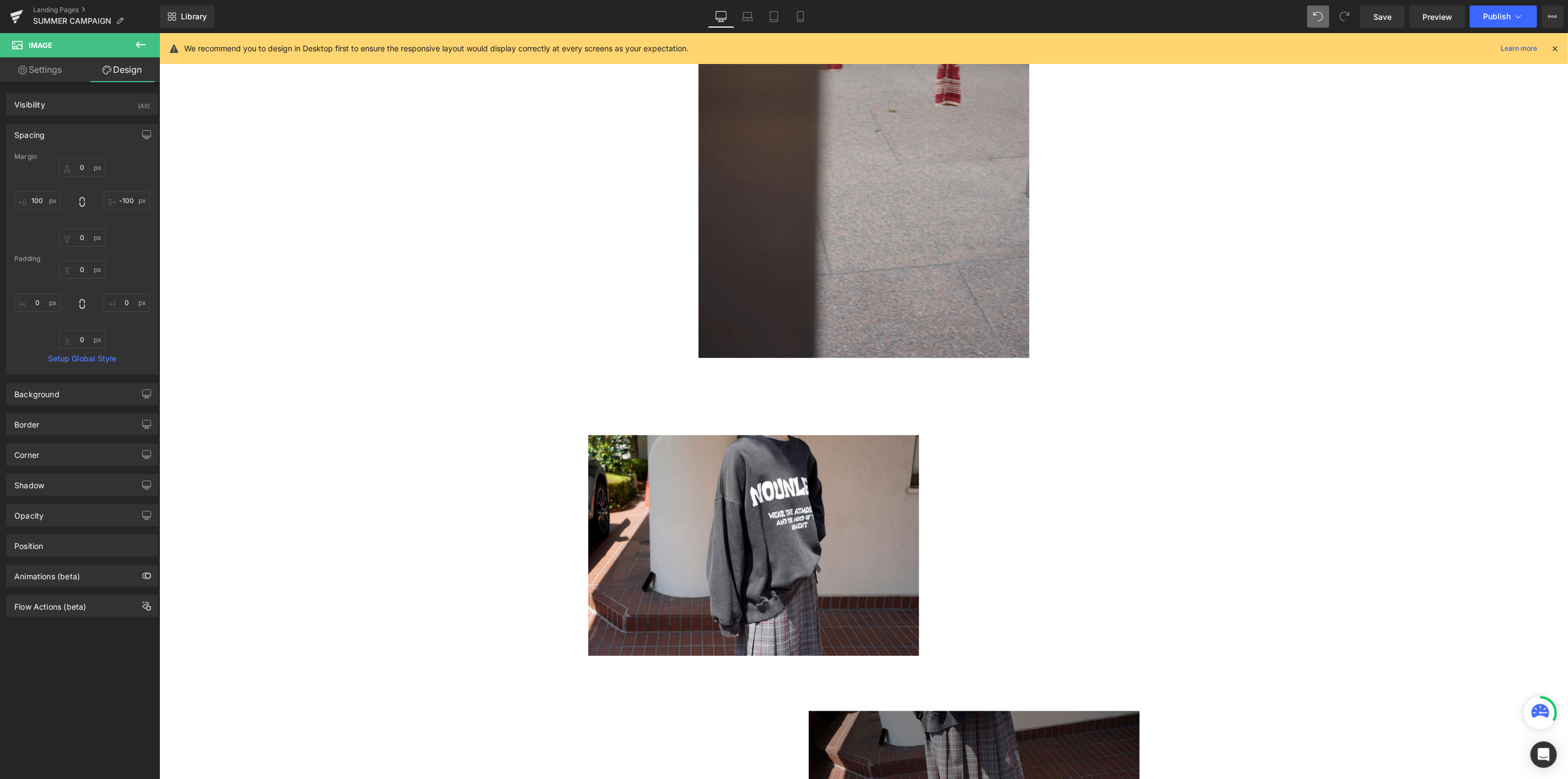
scroll to position [4316, 0]
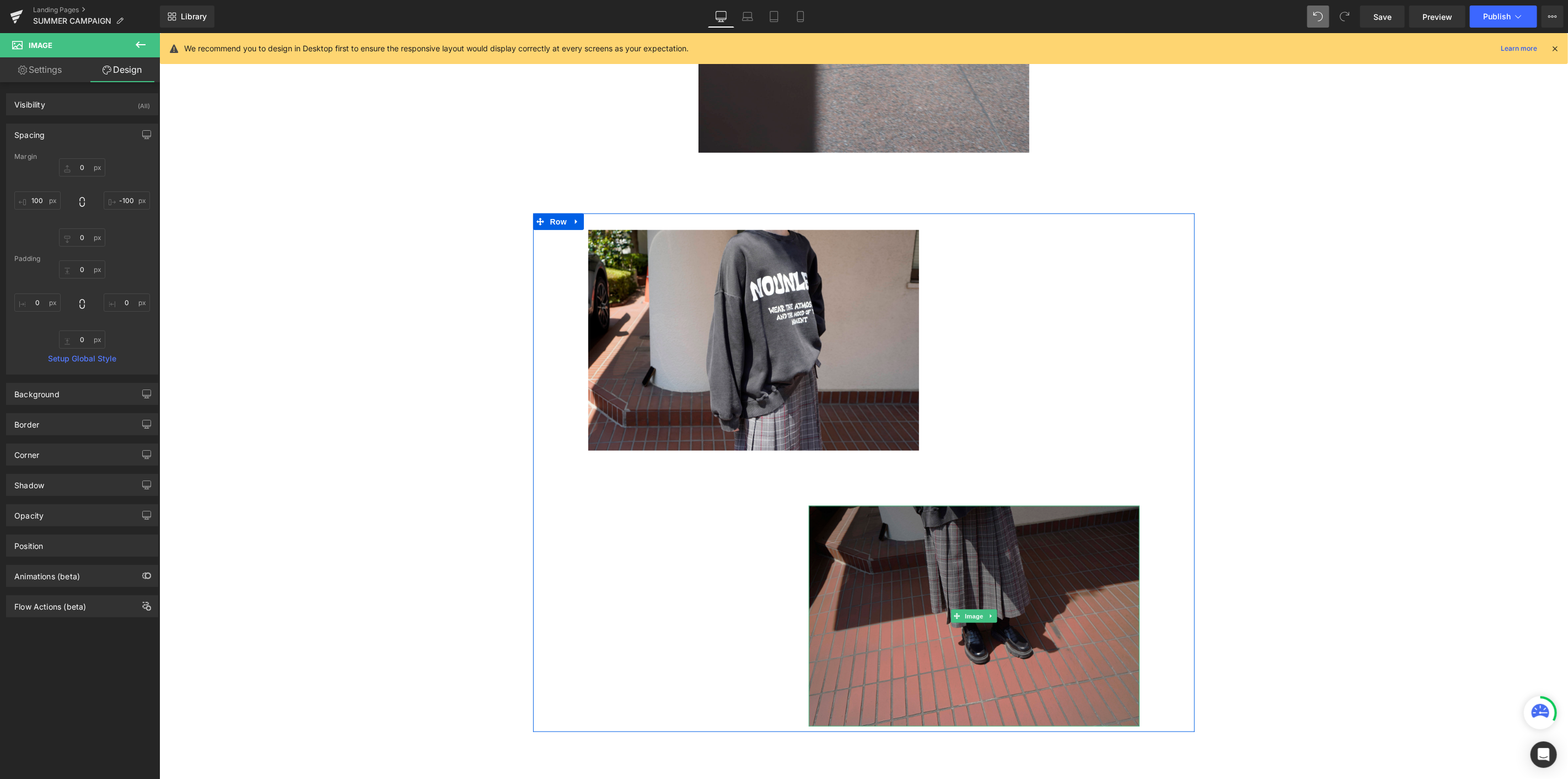
click at [941, 425] on img at bounding box center [974, 615] width 331 height 221
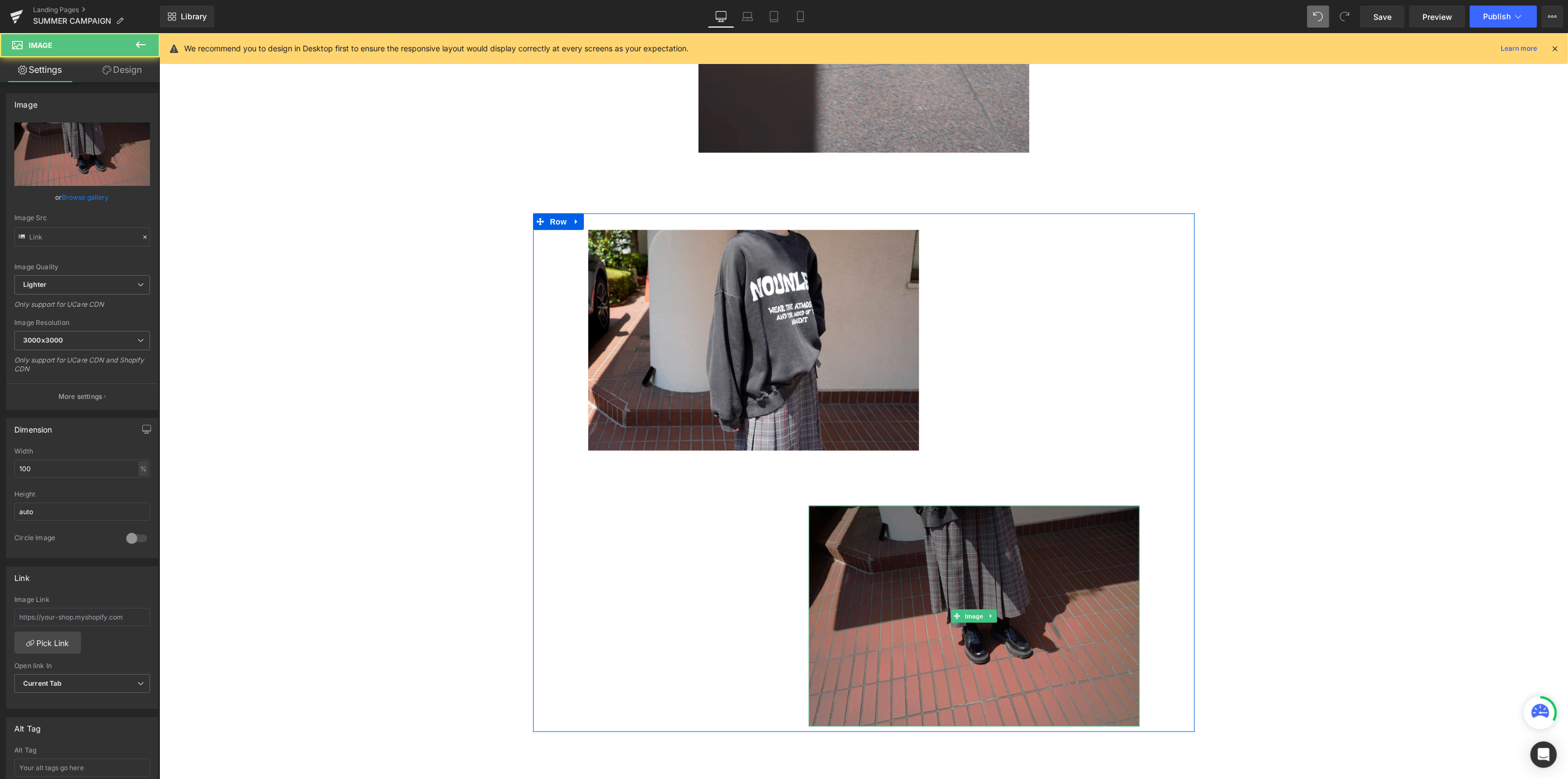
type input "[URL][DOMAIN_NAME]"
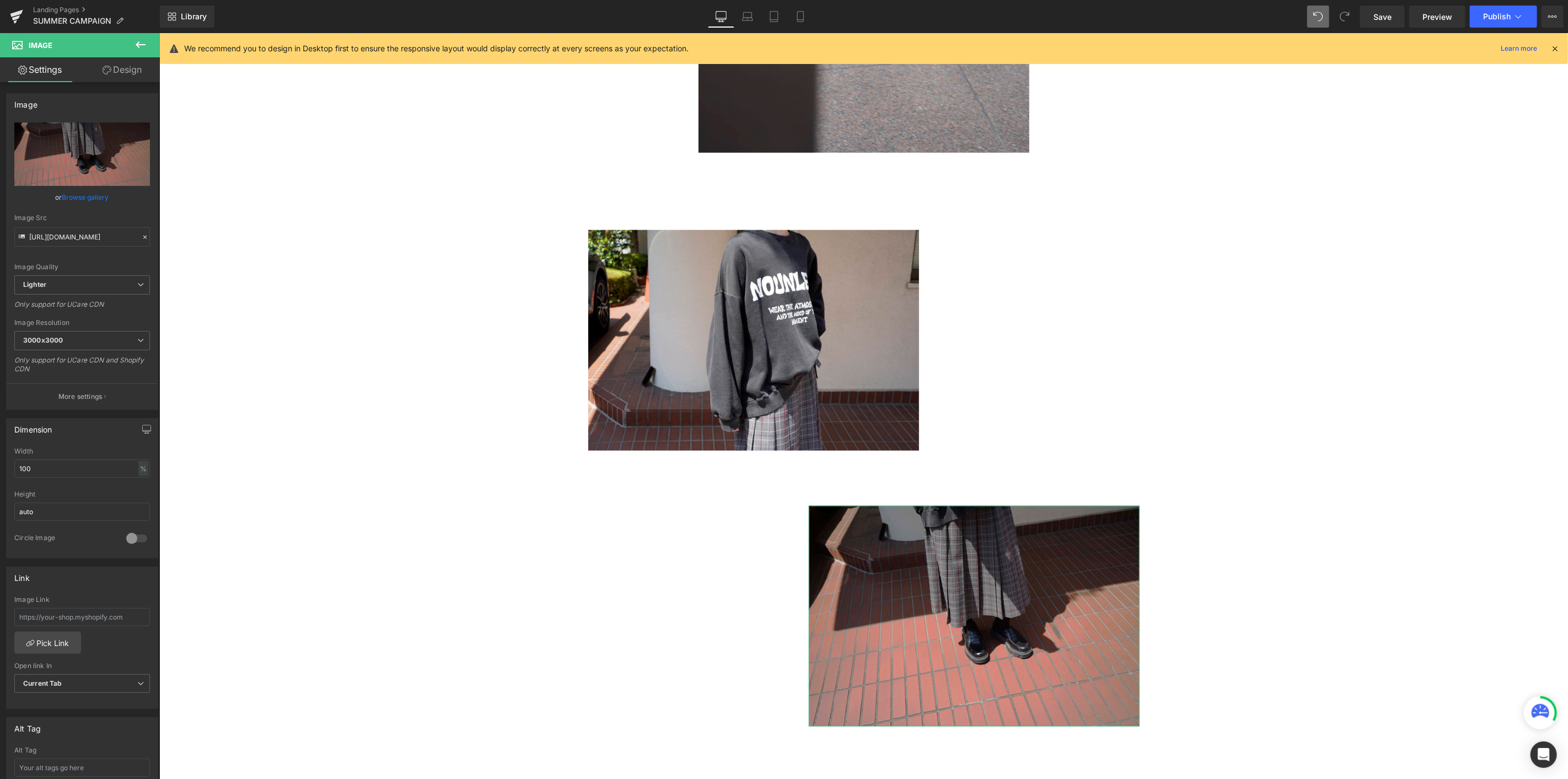
click at [132, 73] on link "Design" at bounding box center [122, 70] width 80 height 25
click at [0, 0] on div "Spacing" at bounding box center [0, 0] width 0 height 0
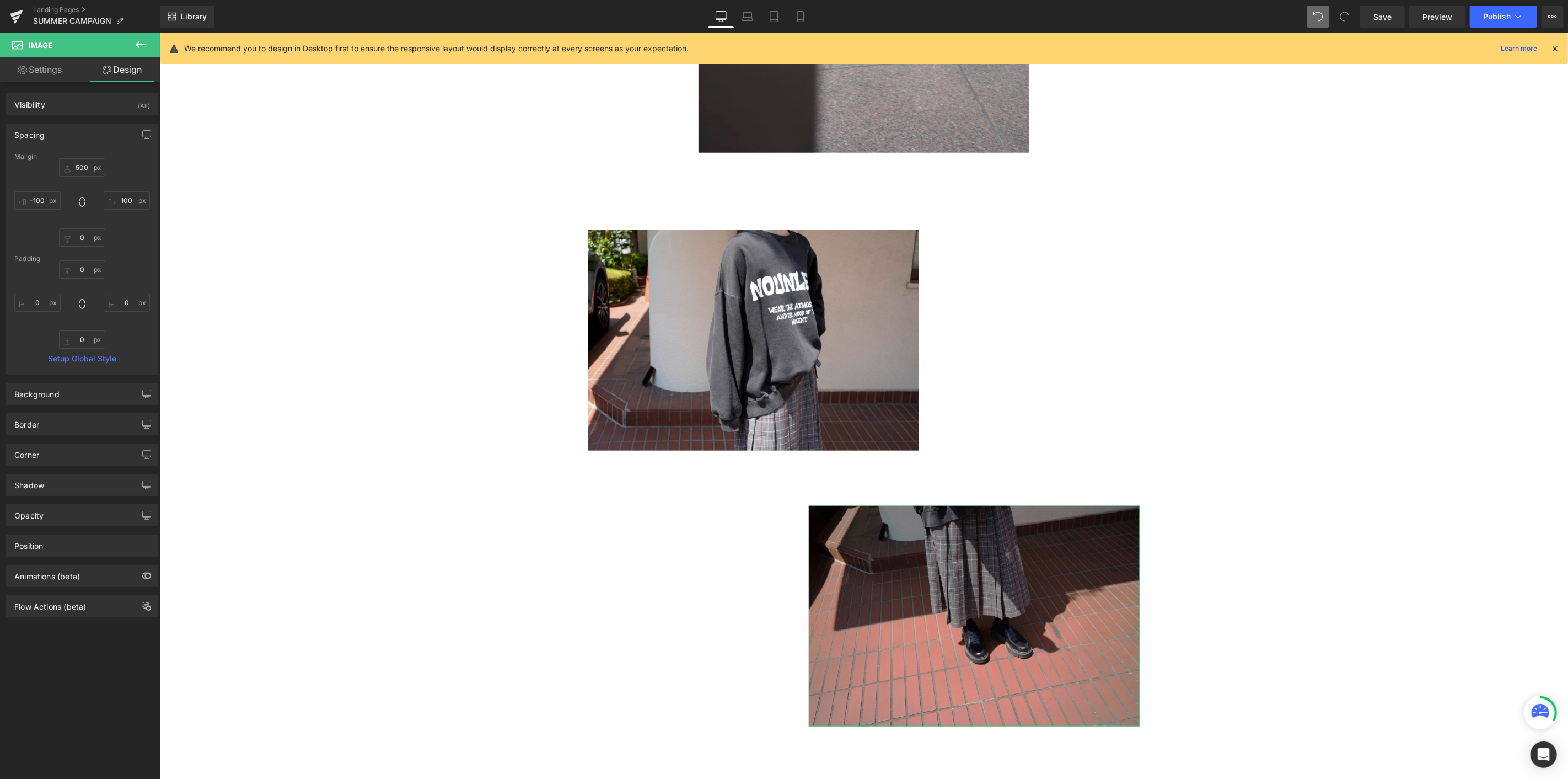
type input "500"
type input "100"
type input "0"
type input "-100"
type input "0"
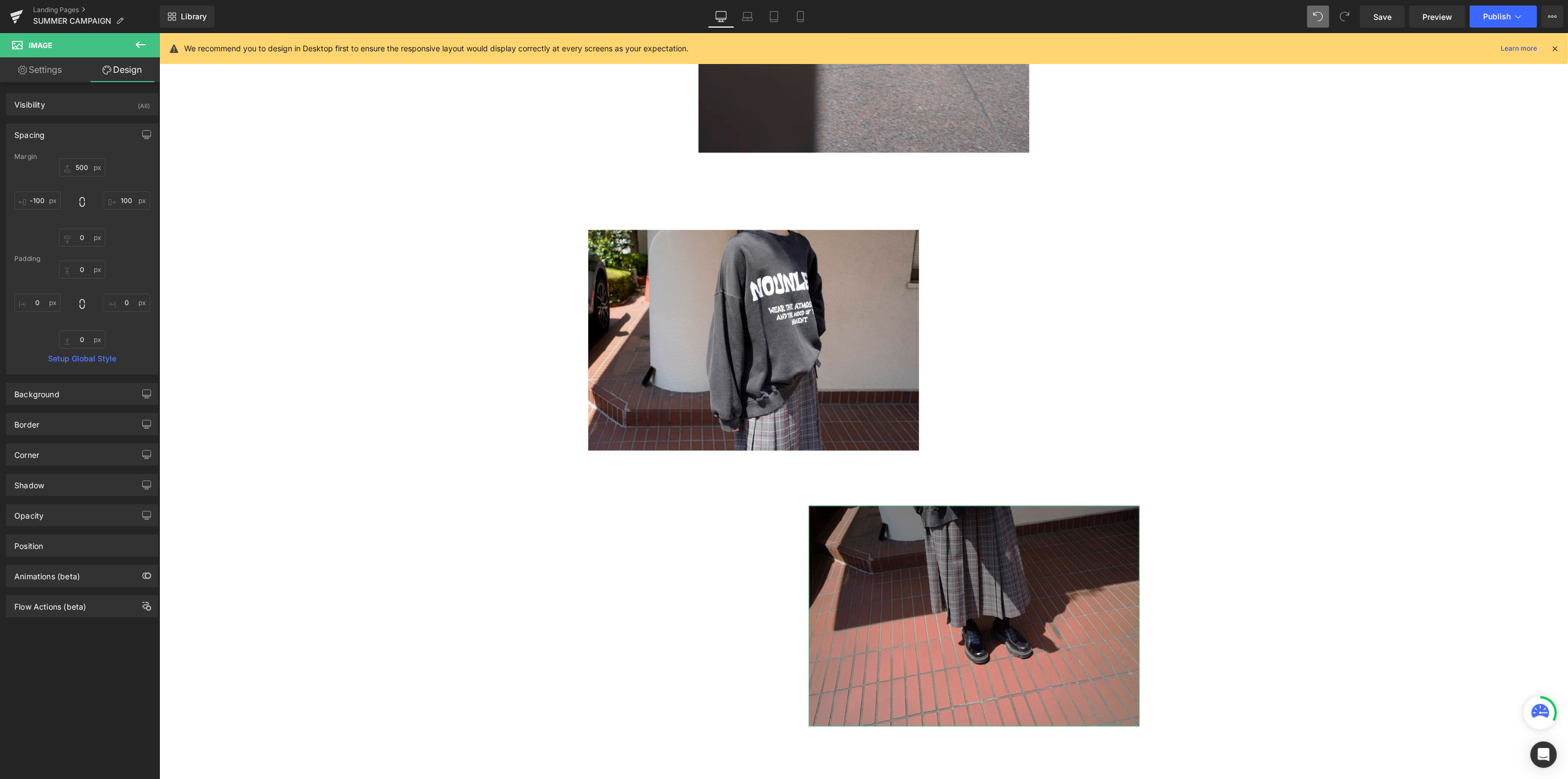
type input "0"
click at [83, 167] on input "500" at bounding box center [82, 167] width 47 height 18
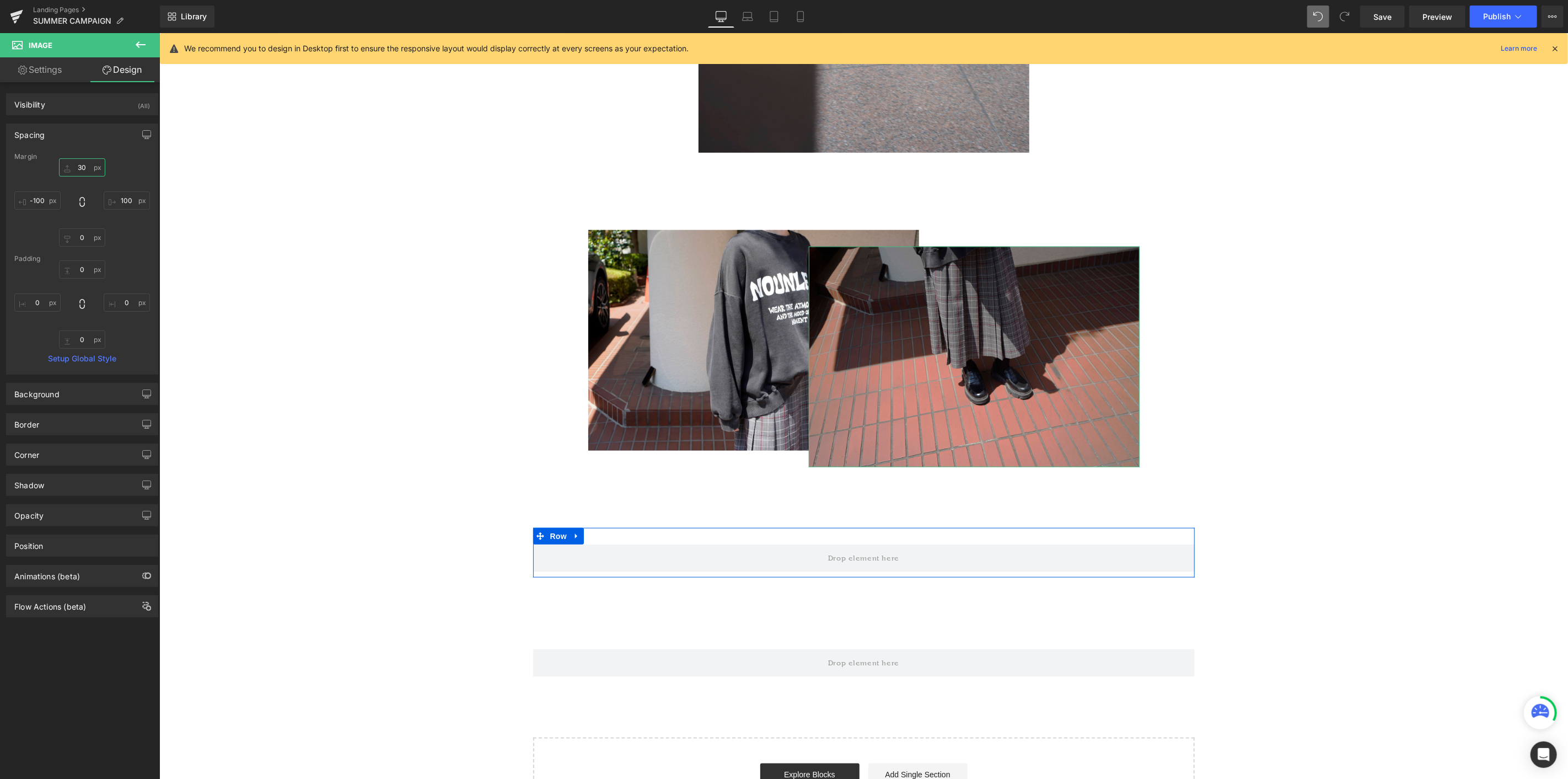
type input "350"
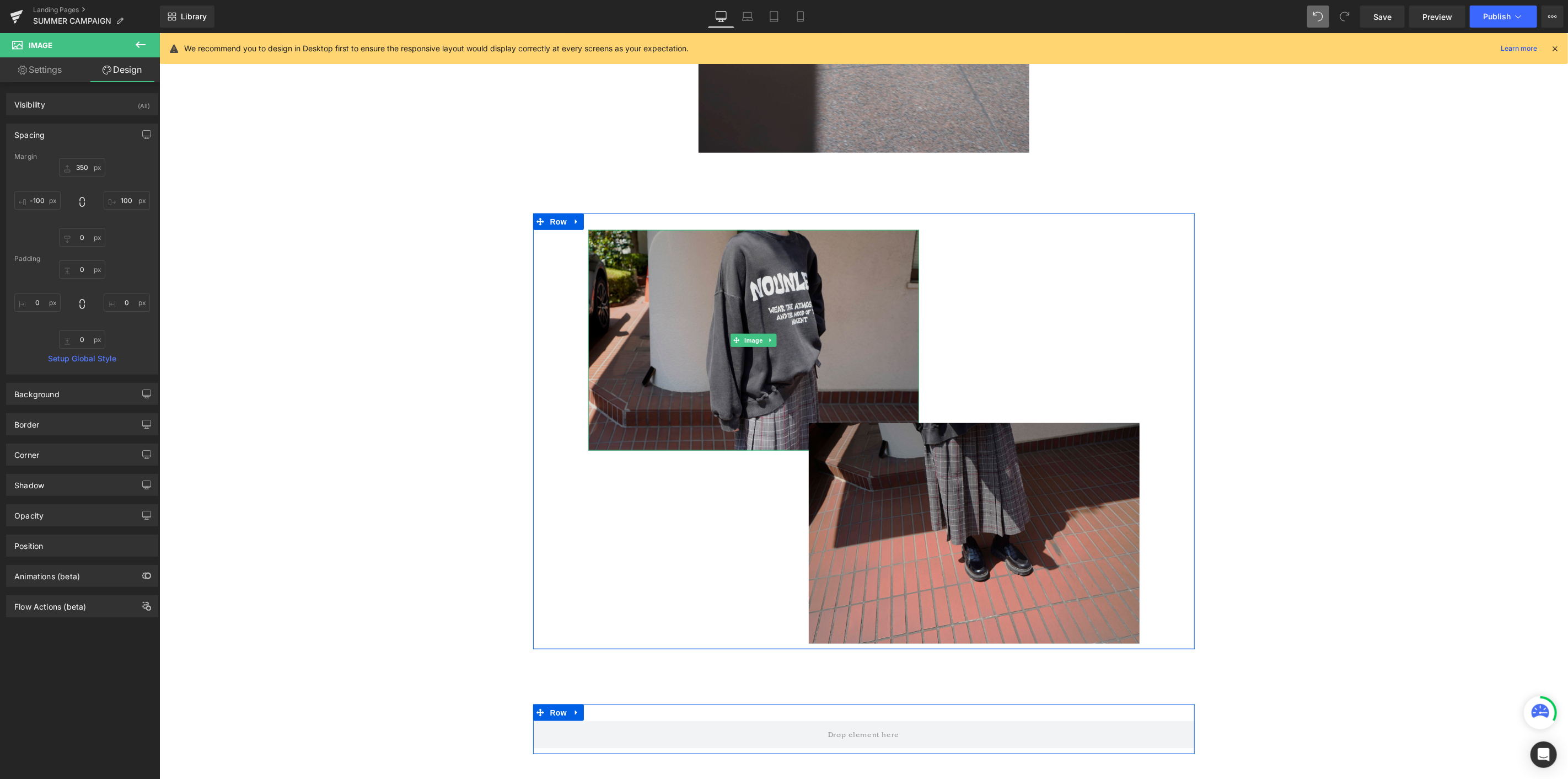
click at [838, 315] on img at bounding box center [753, 340] width 331 height 221
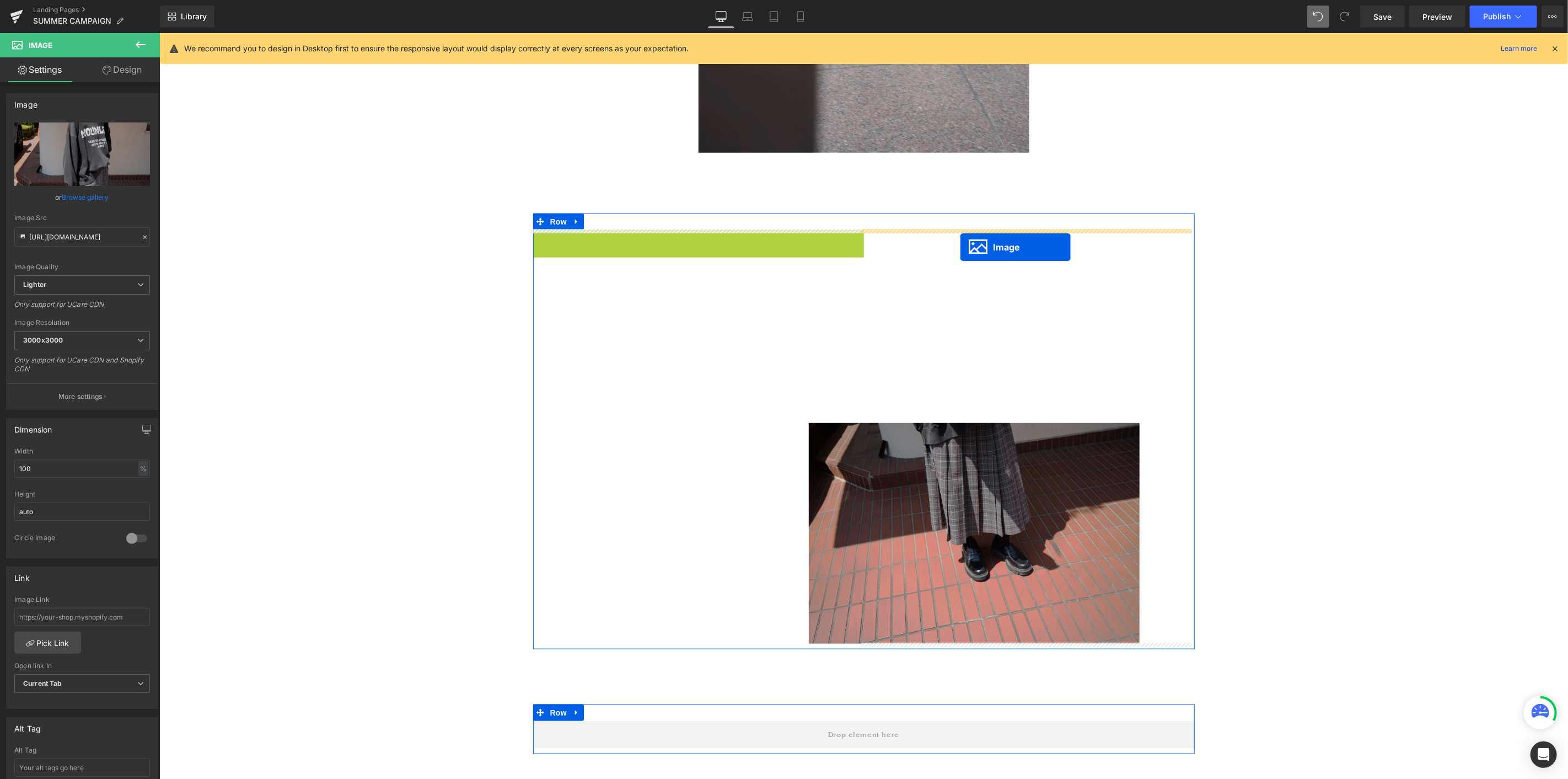
drag, startPoint x: 729, startPoint y: 338, endPoint x: 960, endPoint y: 248, distance: 247.9
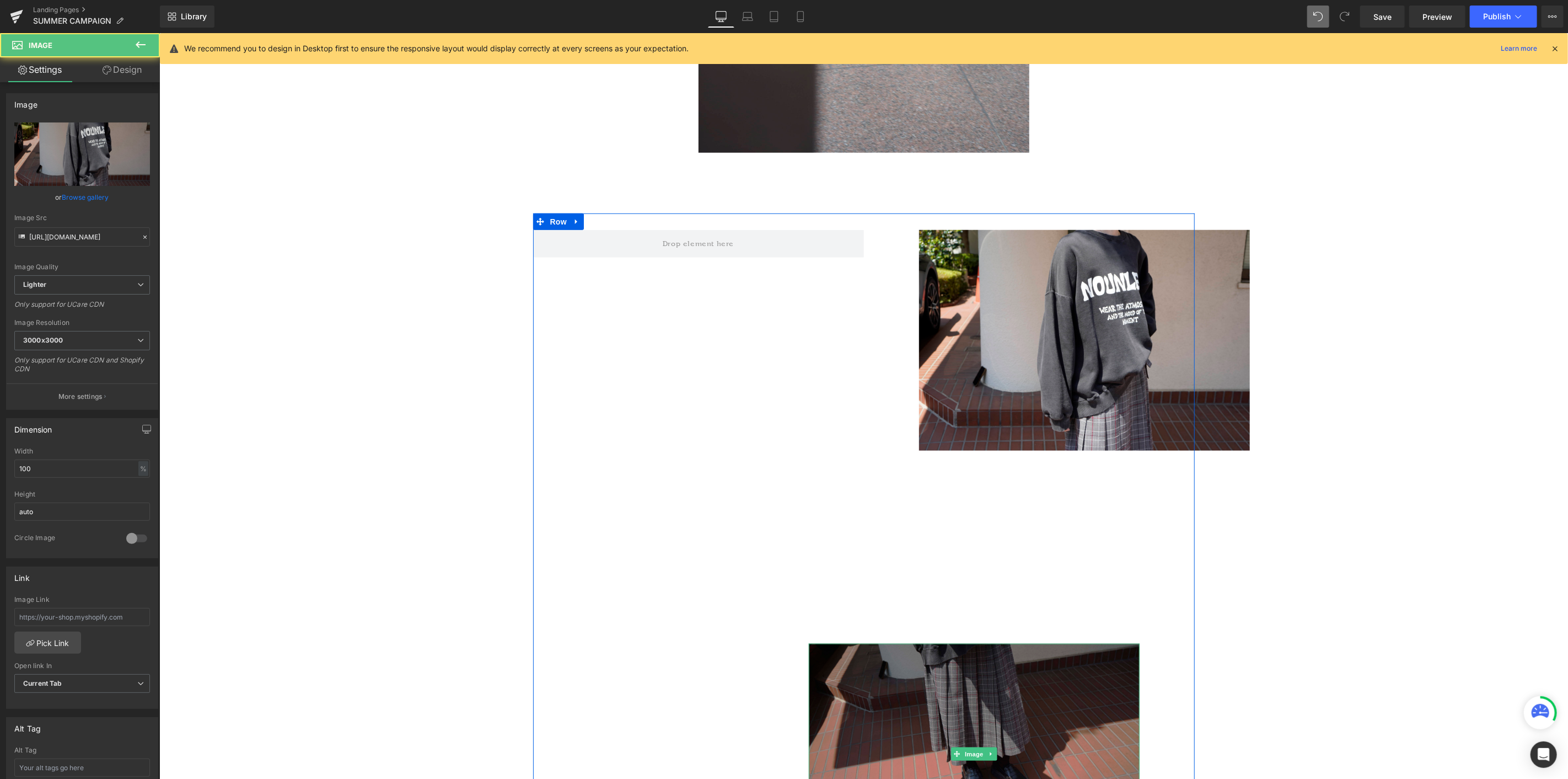
click at [941, 425] on img at bounding box center [974, 753] width 331 height 221
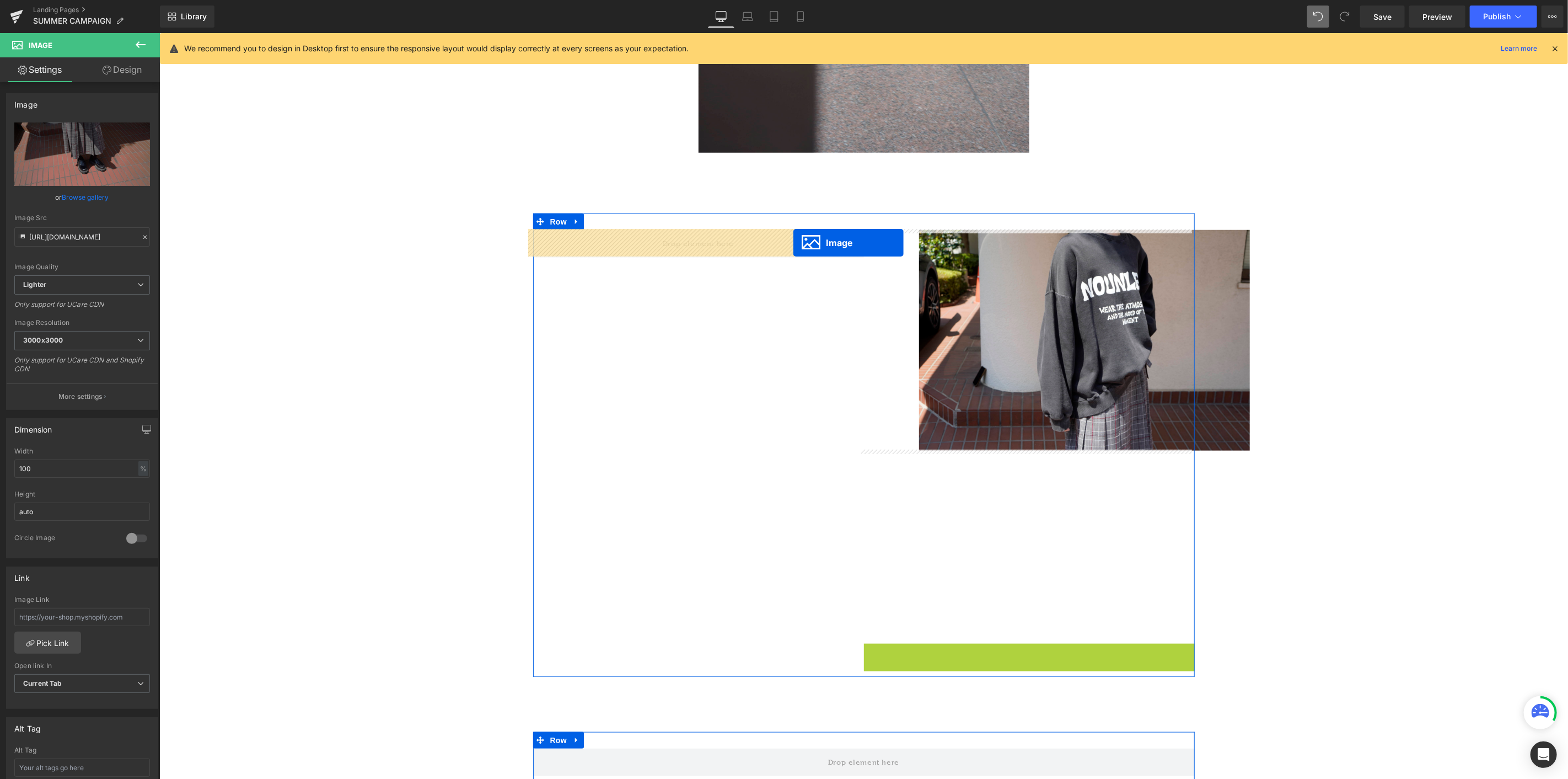
drag, startPoint x: 950, startPoint y: 747, endPoint x: 797, endPoint y: 242, distance: 527.7
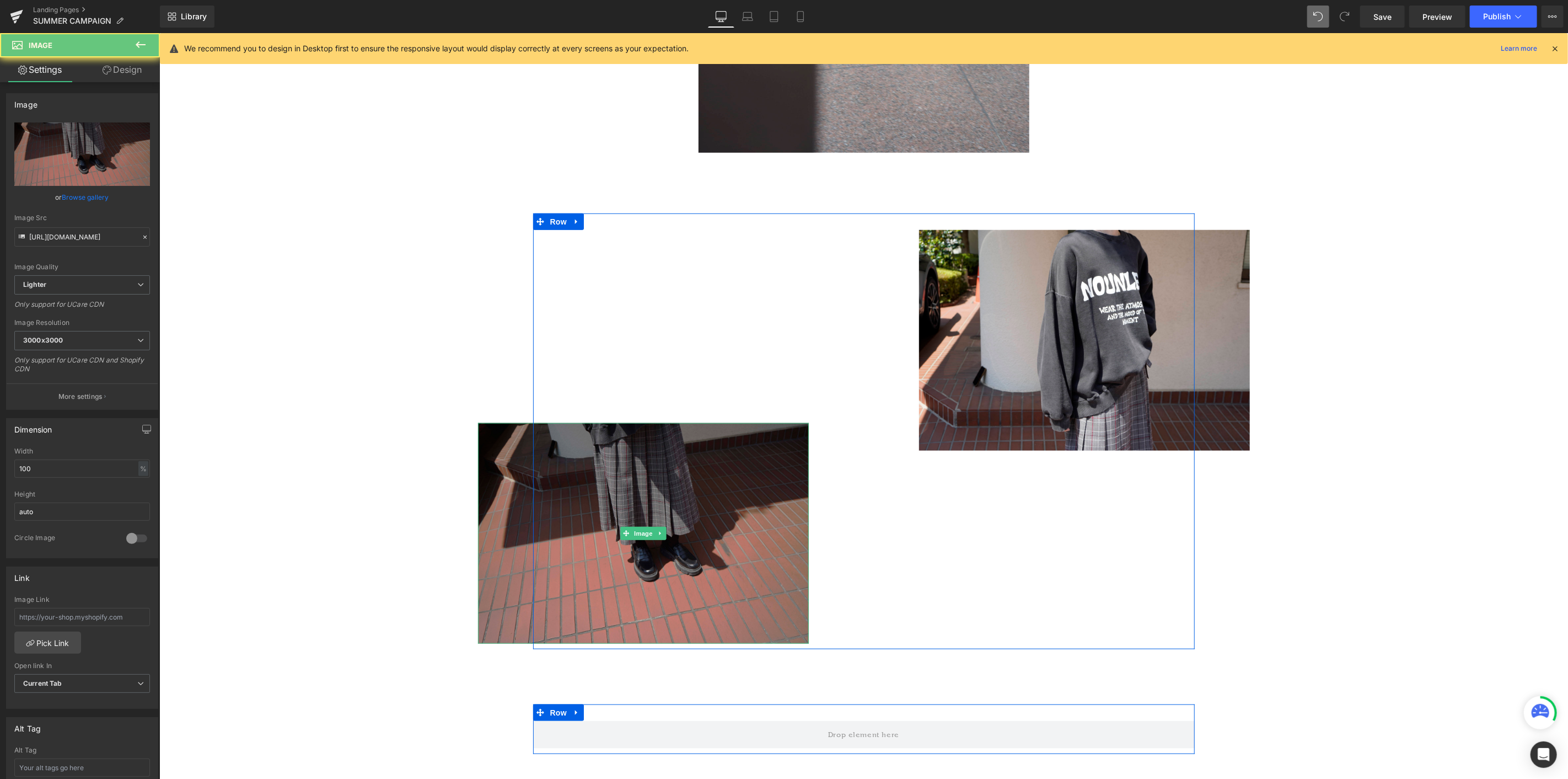
click at [742, 425] on img at bounding box center [643, 532] width 331 height 221
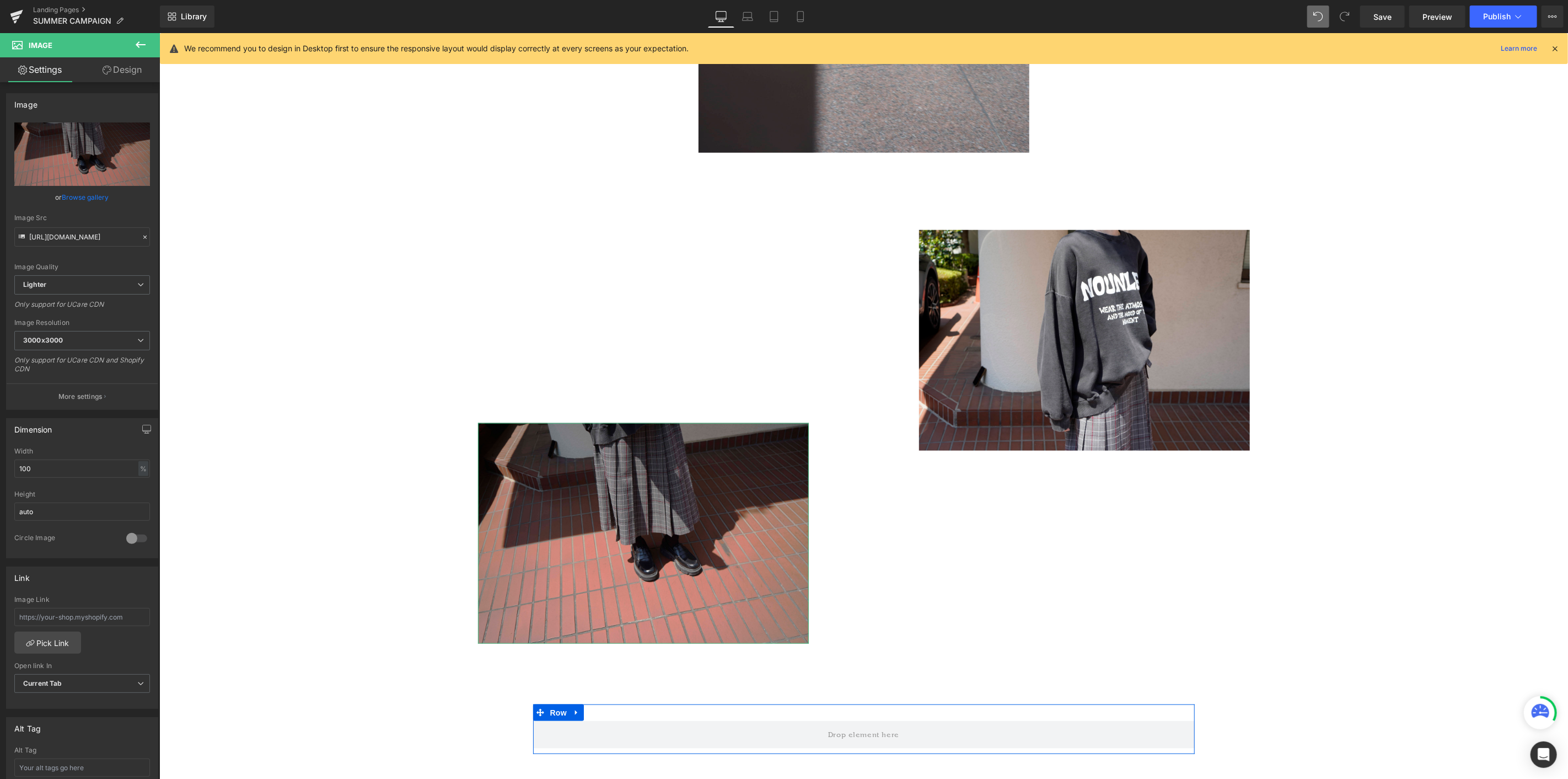
drag, startPoint x: 109, startPoint y: 68, endPoint x: 61, endPoint y: 224, distance: 163.2
click at [109, 68] on icon at bounding box center [107, 70] width 9 height 9
click at [0, 0] on div "Spacing" at bounding box center [0, 0] width 0 height 0
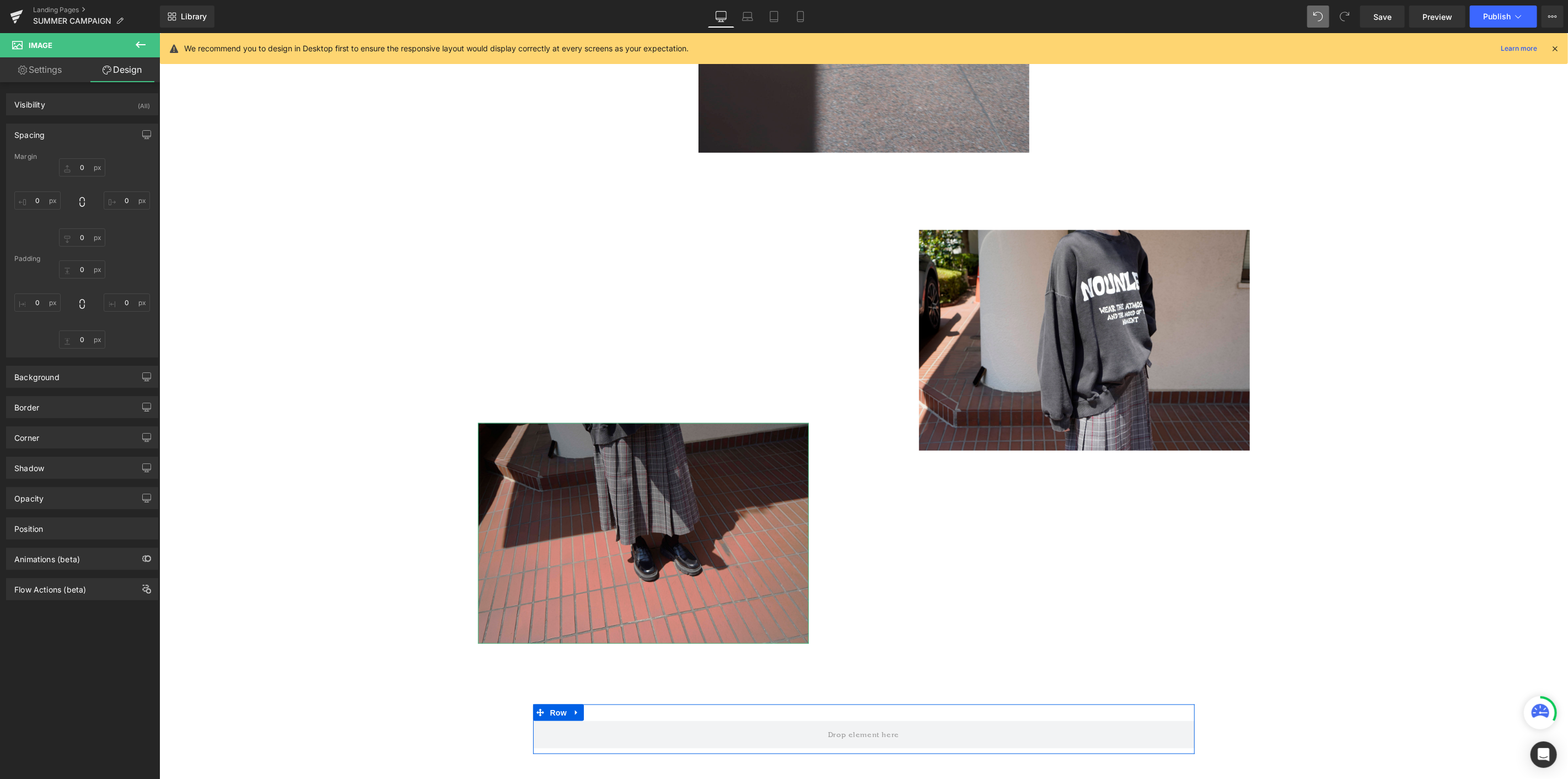
type input "350"
type input "100"
type input "0"
type input "-100"
type input "0"
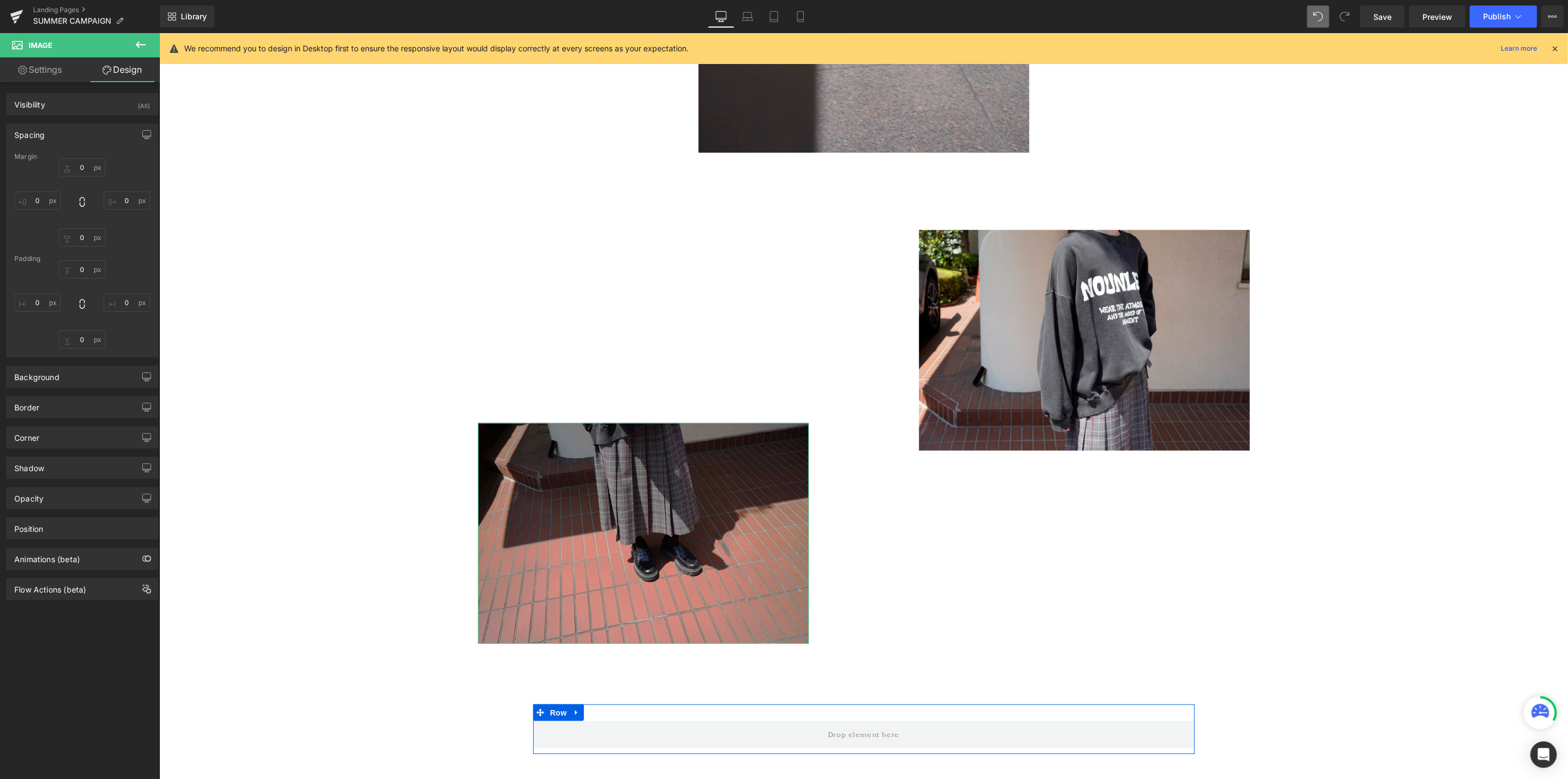
type input "0"
click at [40, 202] on input "-100" at bounding box center [37, 200] width 47 height 18
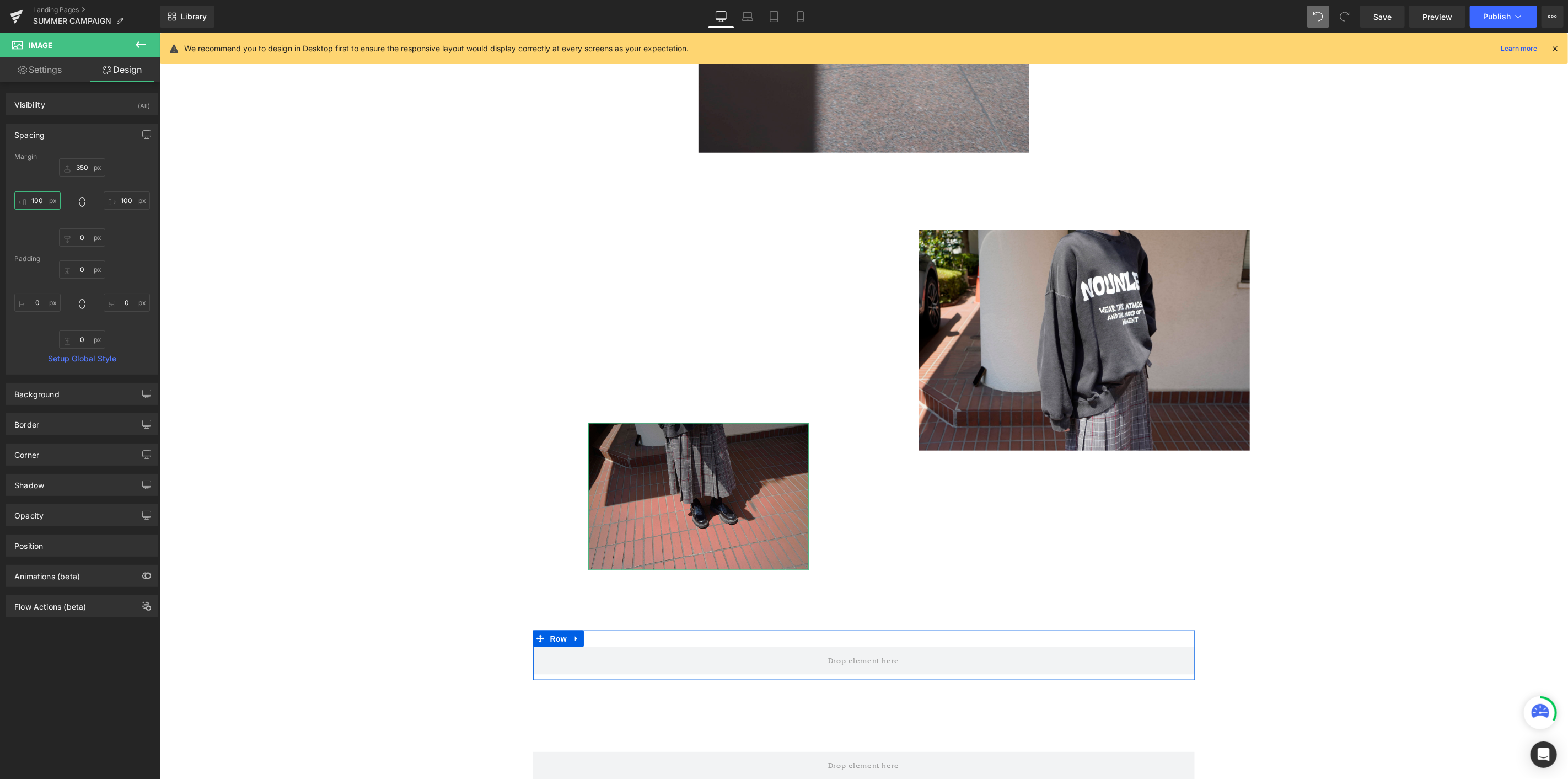
type input "100"
click at [128, 202] on input "100" at bounding box center [126, 200] width 47 height 18
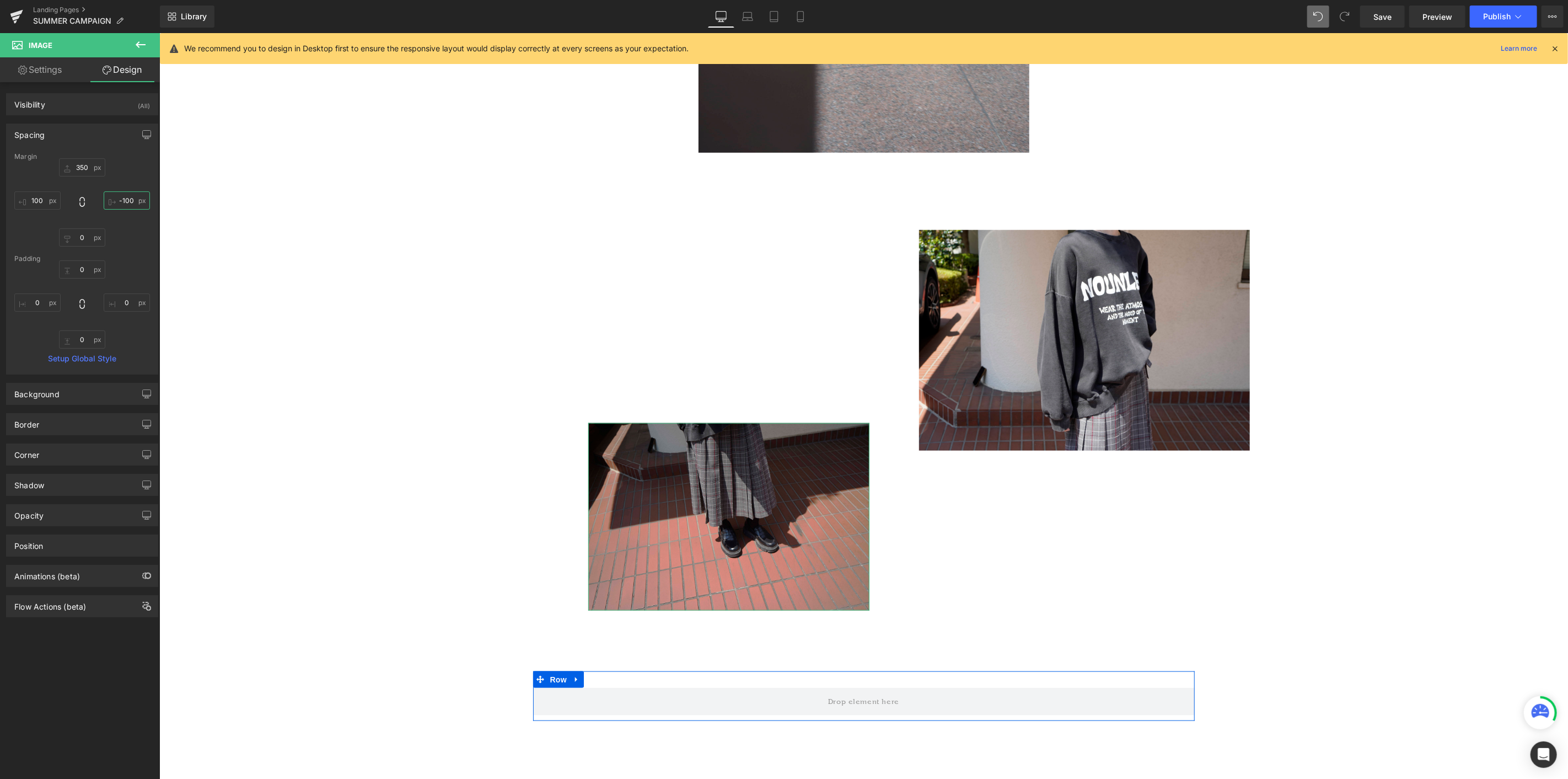
type input "-100"
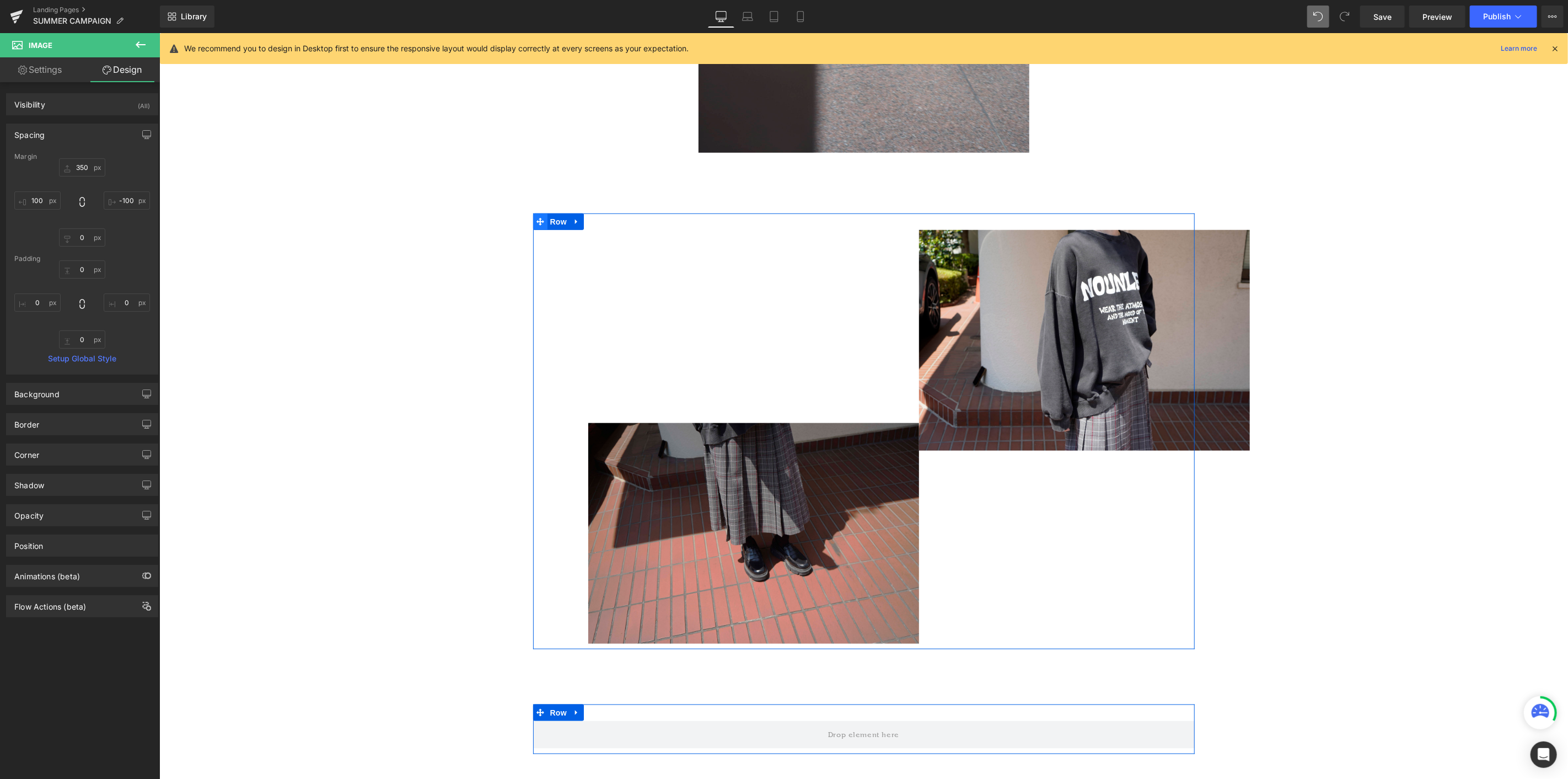
click at [941, 328] on img at bounding box center [1084, 340] width 331 height 221
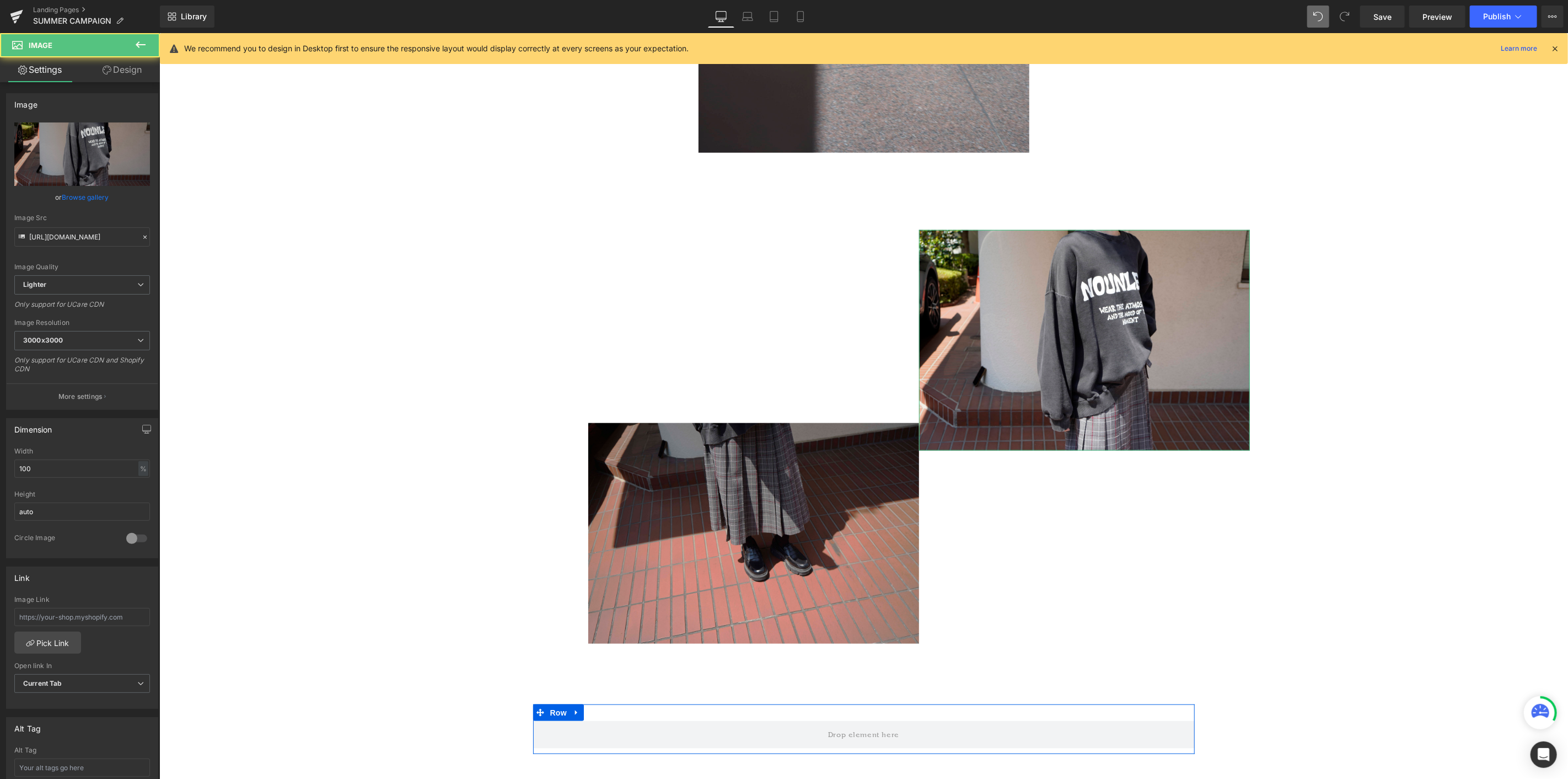
drag, startPoint x: 123, startPoint y: 72, endPoint x: 41, endPoint y: 150, distance: 113.2
click at [123, 72] on link "Design" at bounding box center [122, 70] width 80 height 25
click at [0, 0] on div "Spacing" at bounding box center [0, 0] width 0 height 0
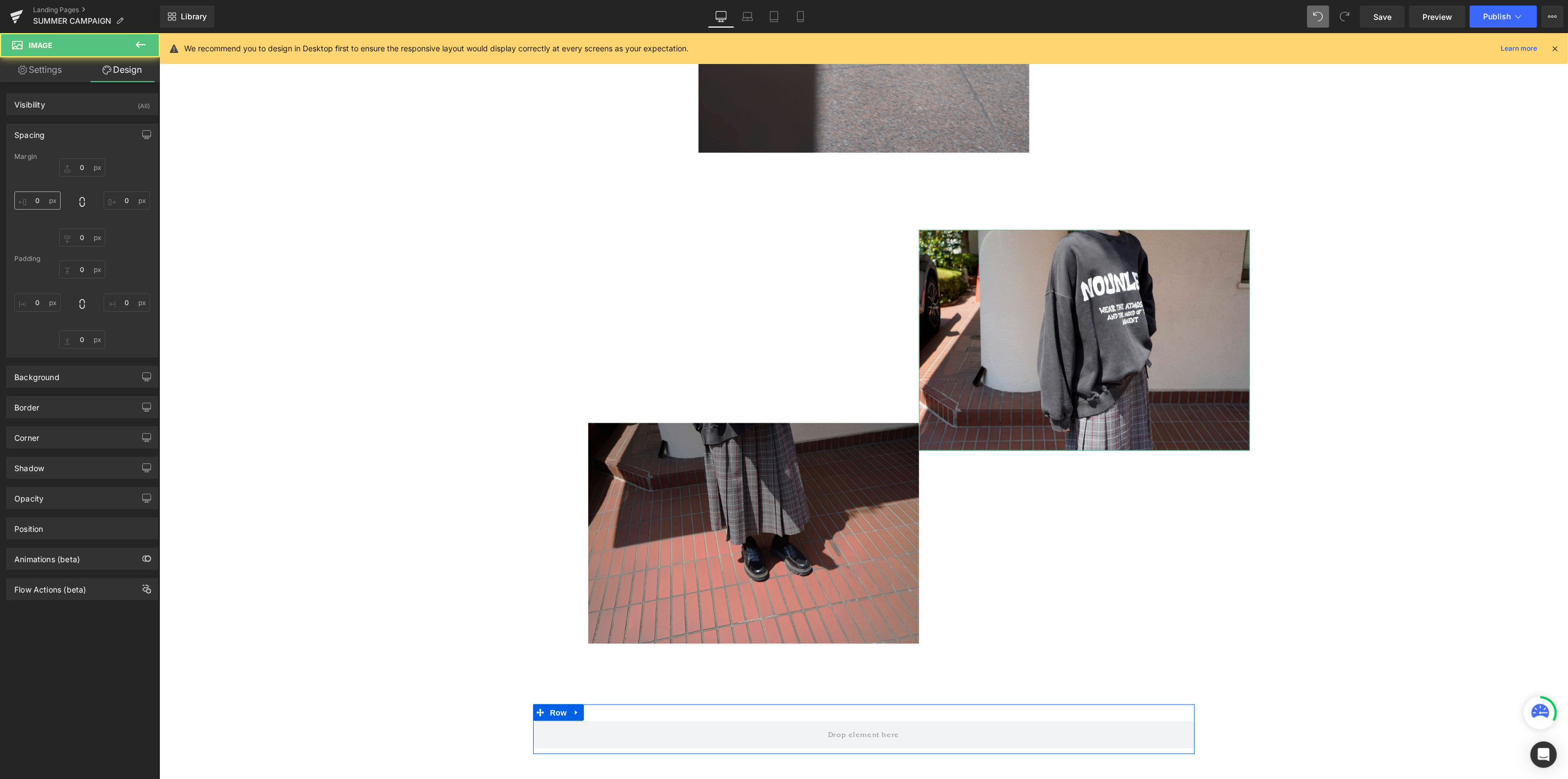
type input "0"
type input "-100"
type input "0"
type input "100"
type input "0"
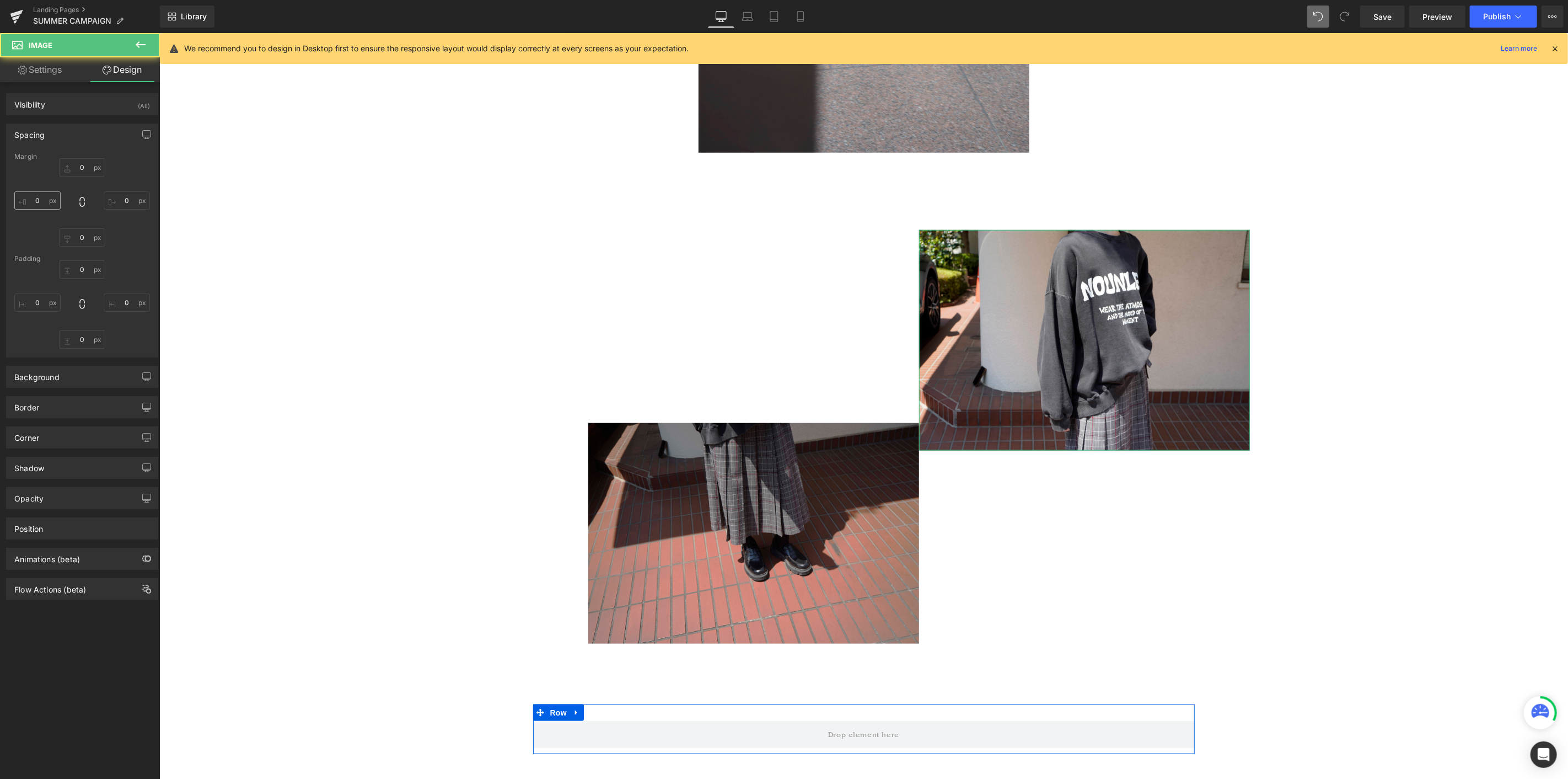
type input "0"
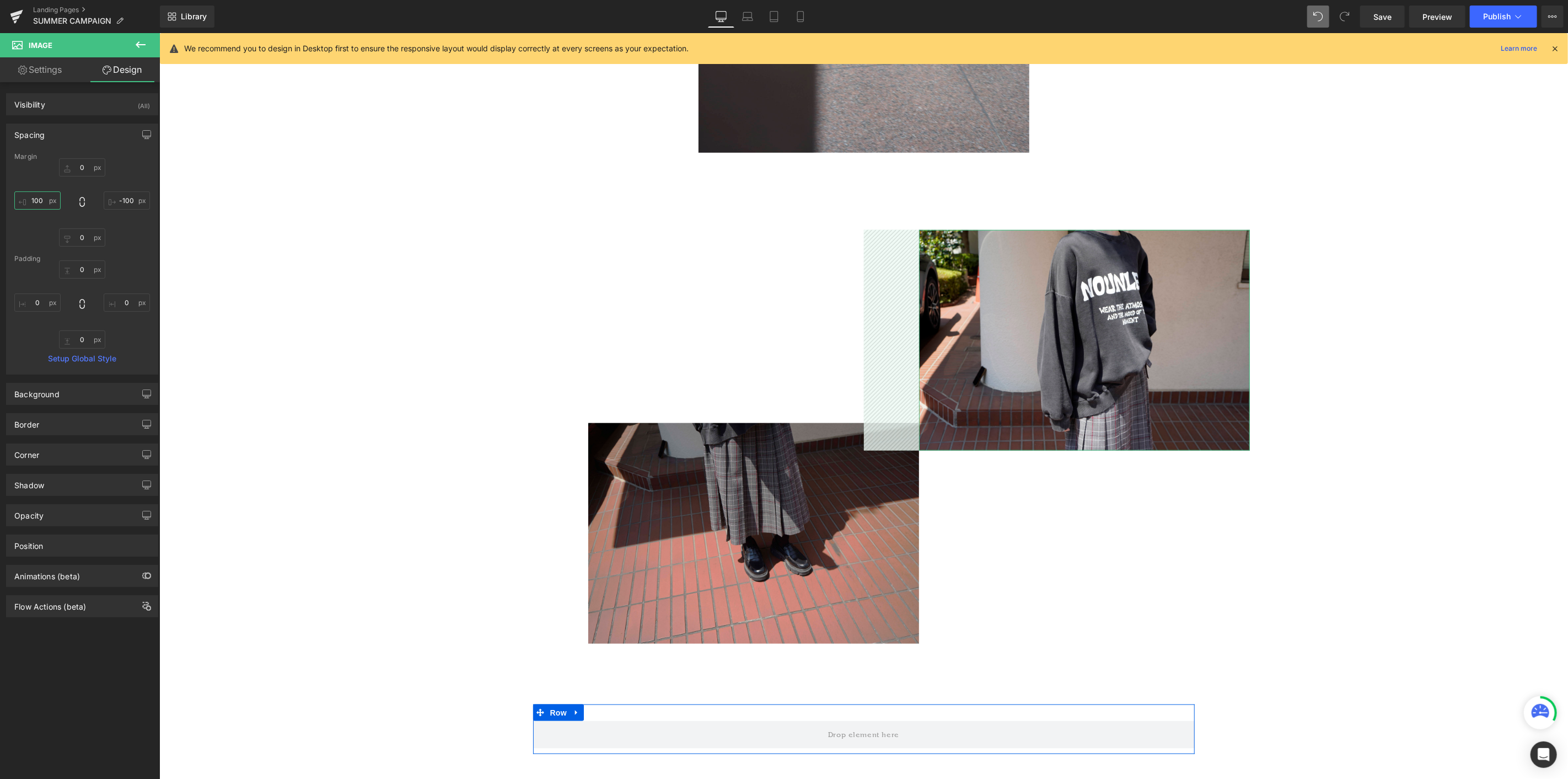
click at [41, 195] on input "100" at bounding box center [37, 200] width 47 height 18
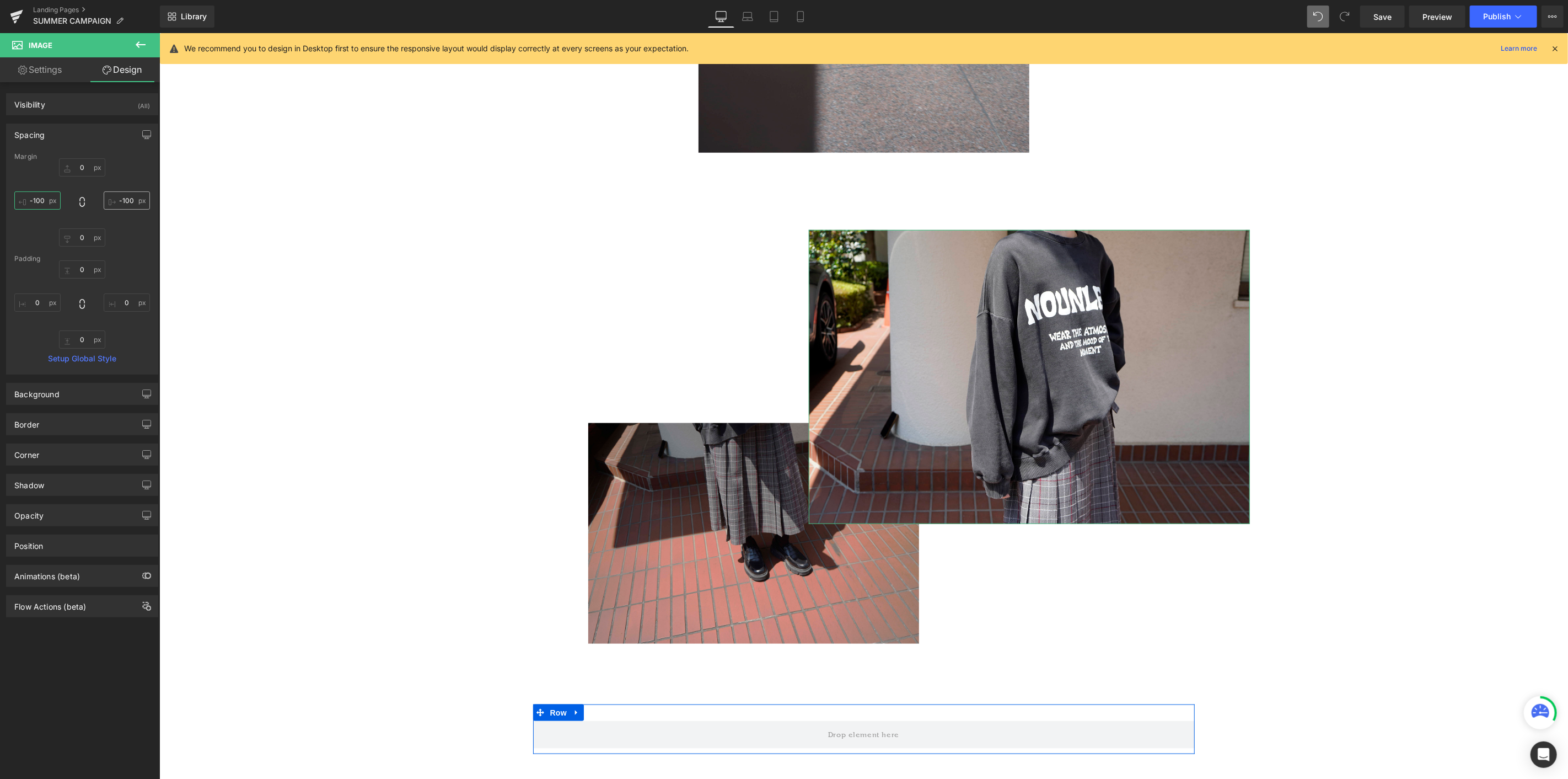
type input "-100"
click at [130, 191] on input "-100" at bounding box center [126, 200] width 47 height 18
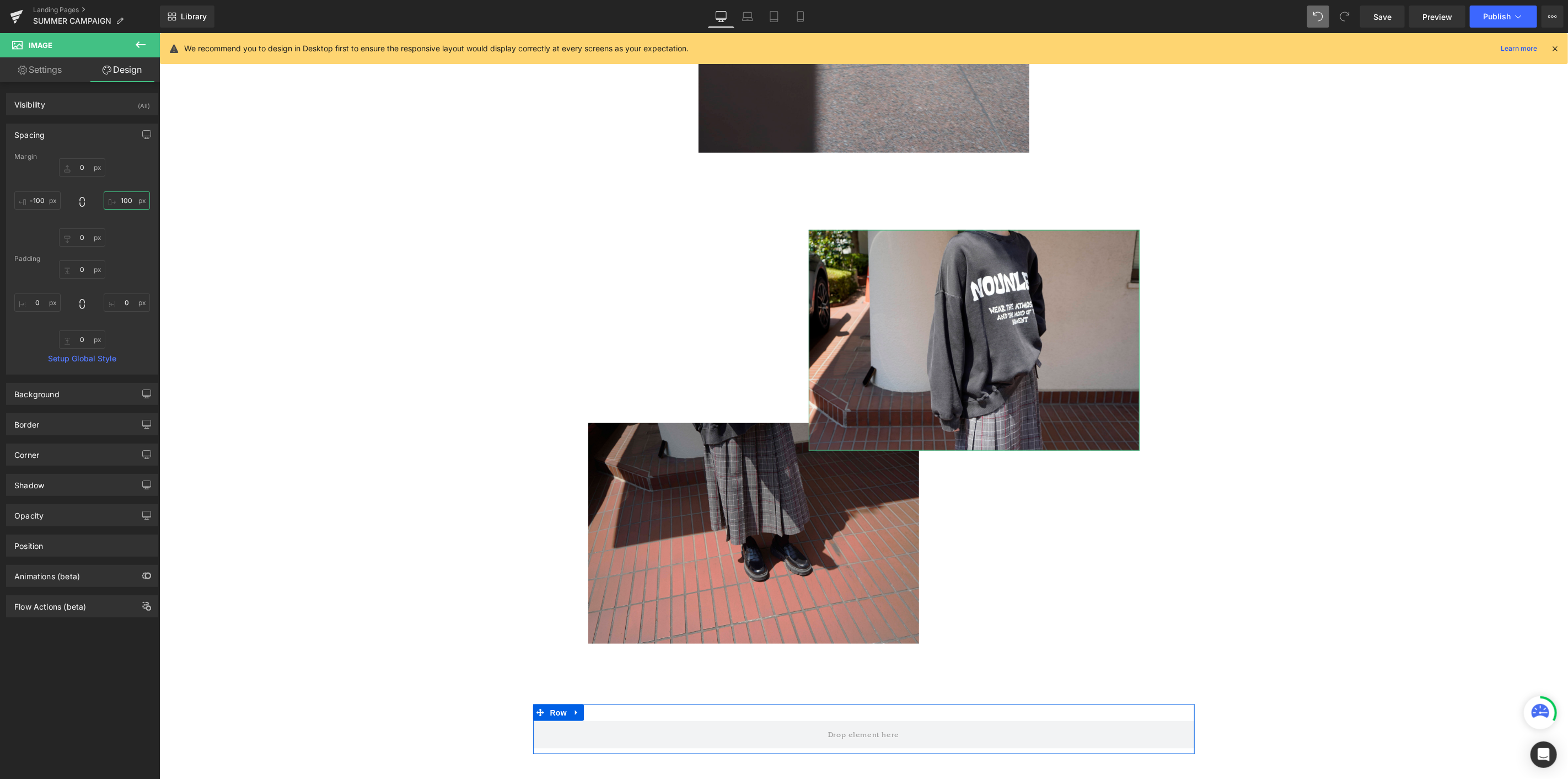
type input "100"
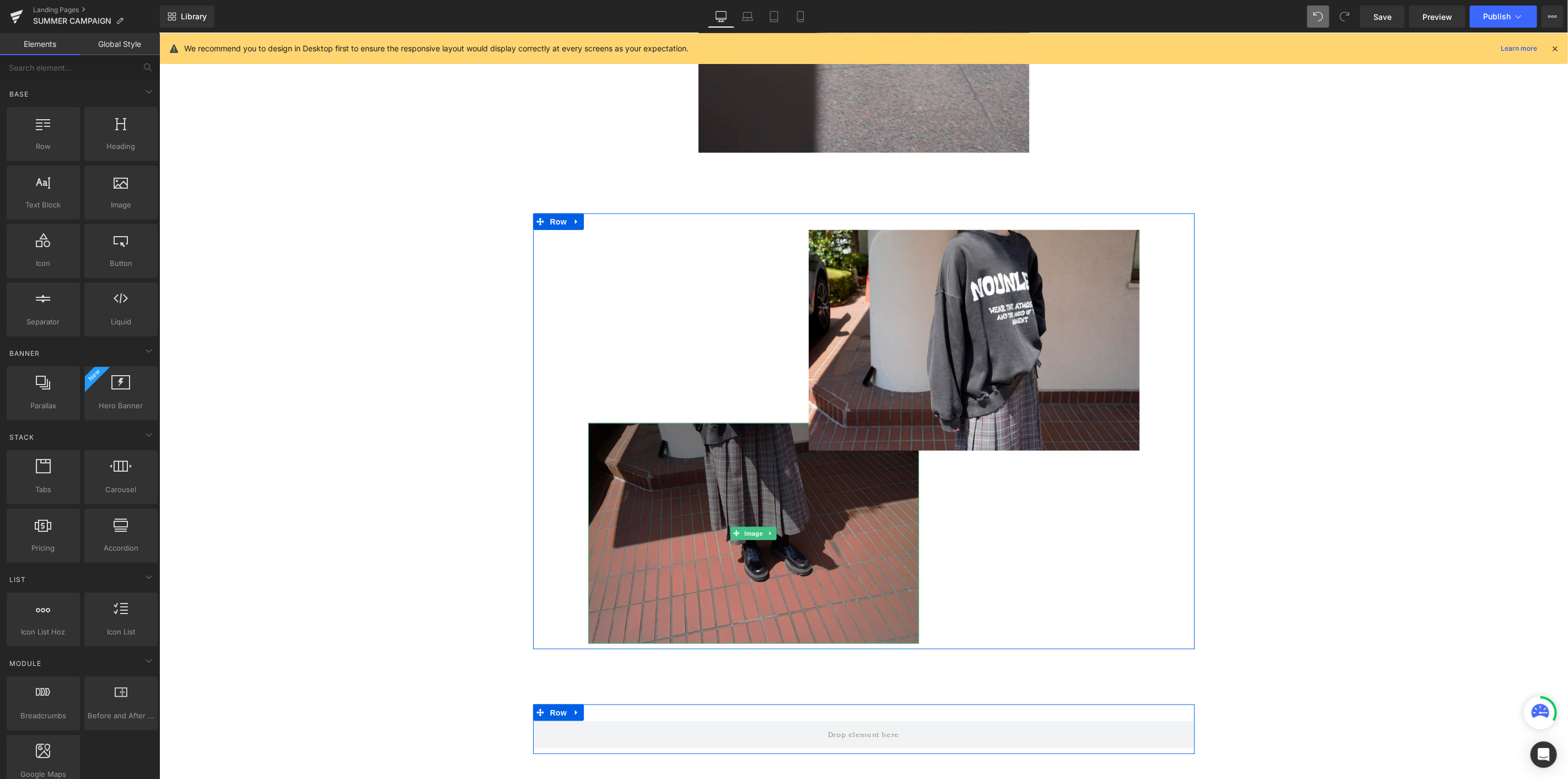
click at [845, 425] on img at bounding box center [753, 532] width 331 height 221
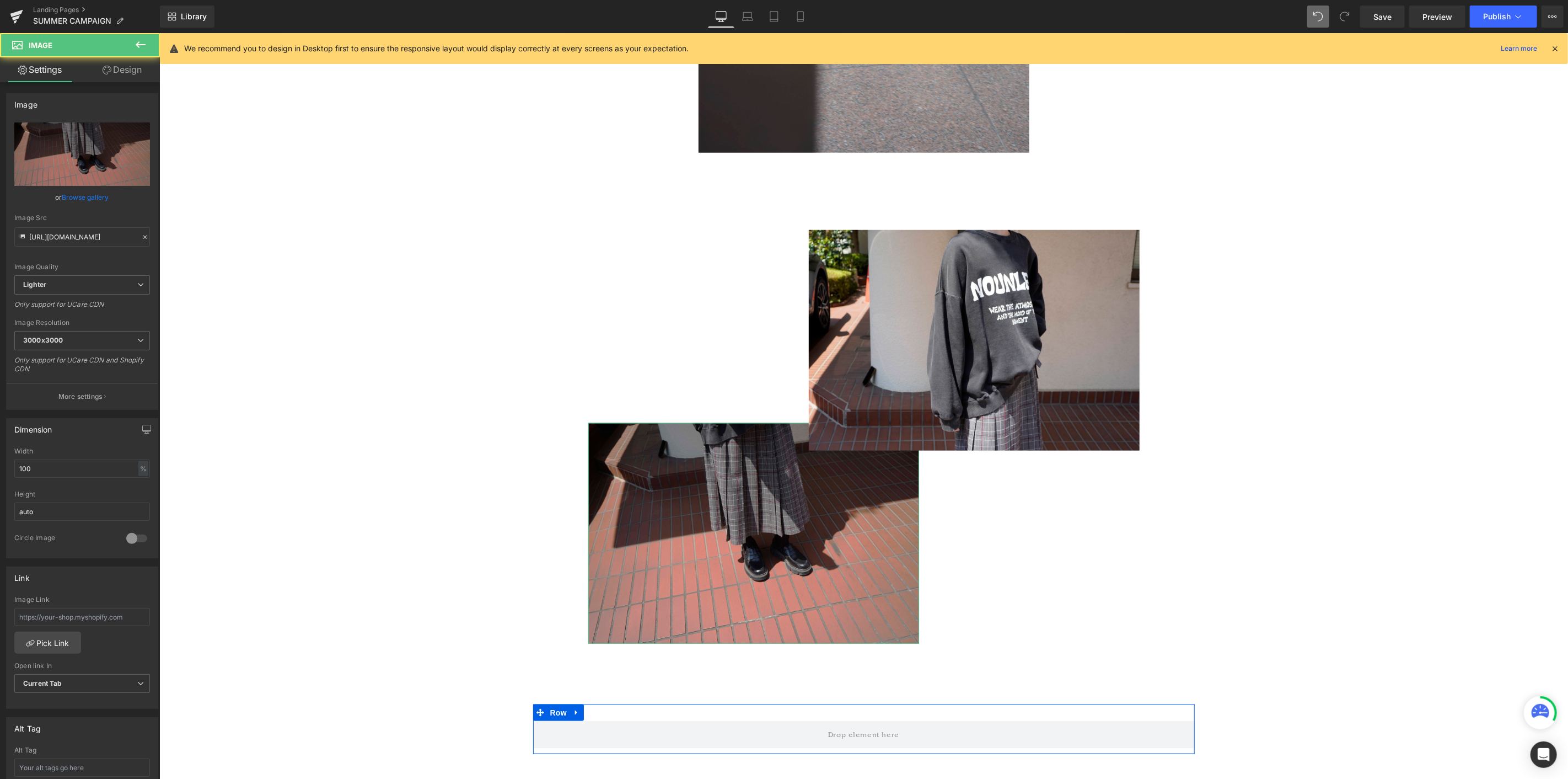
click at [129, 69] on link "Design" at bounding box center [122, 70] width 80 height 25
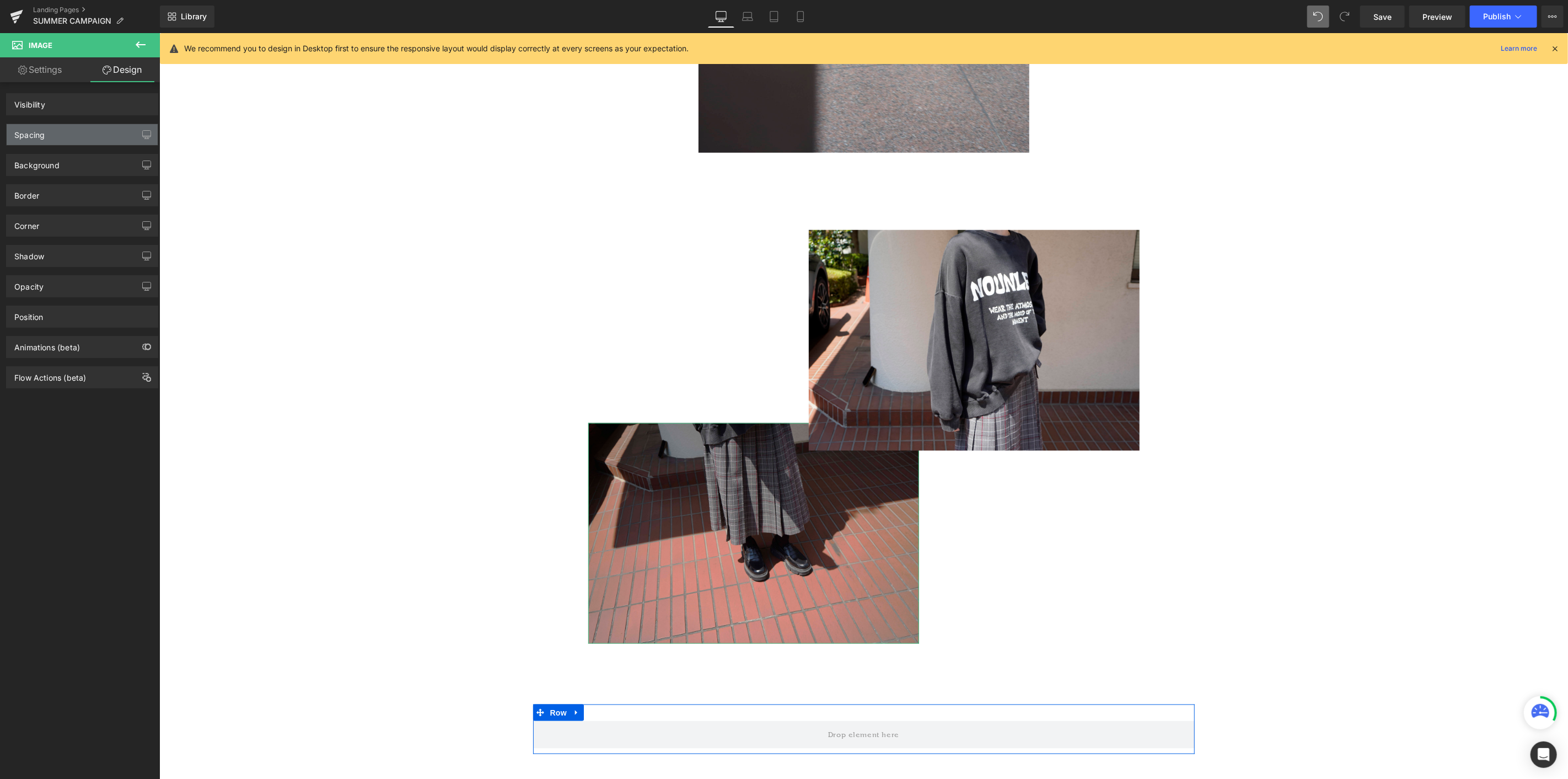
click at [103, 135] on div "Spacing" at bounding box center [82, 134] width 151 height 21
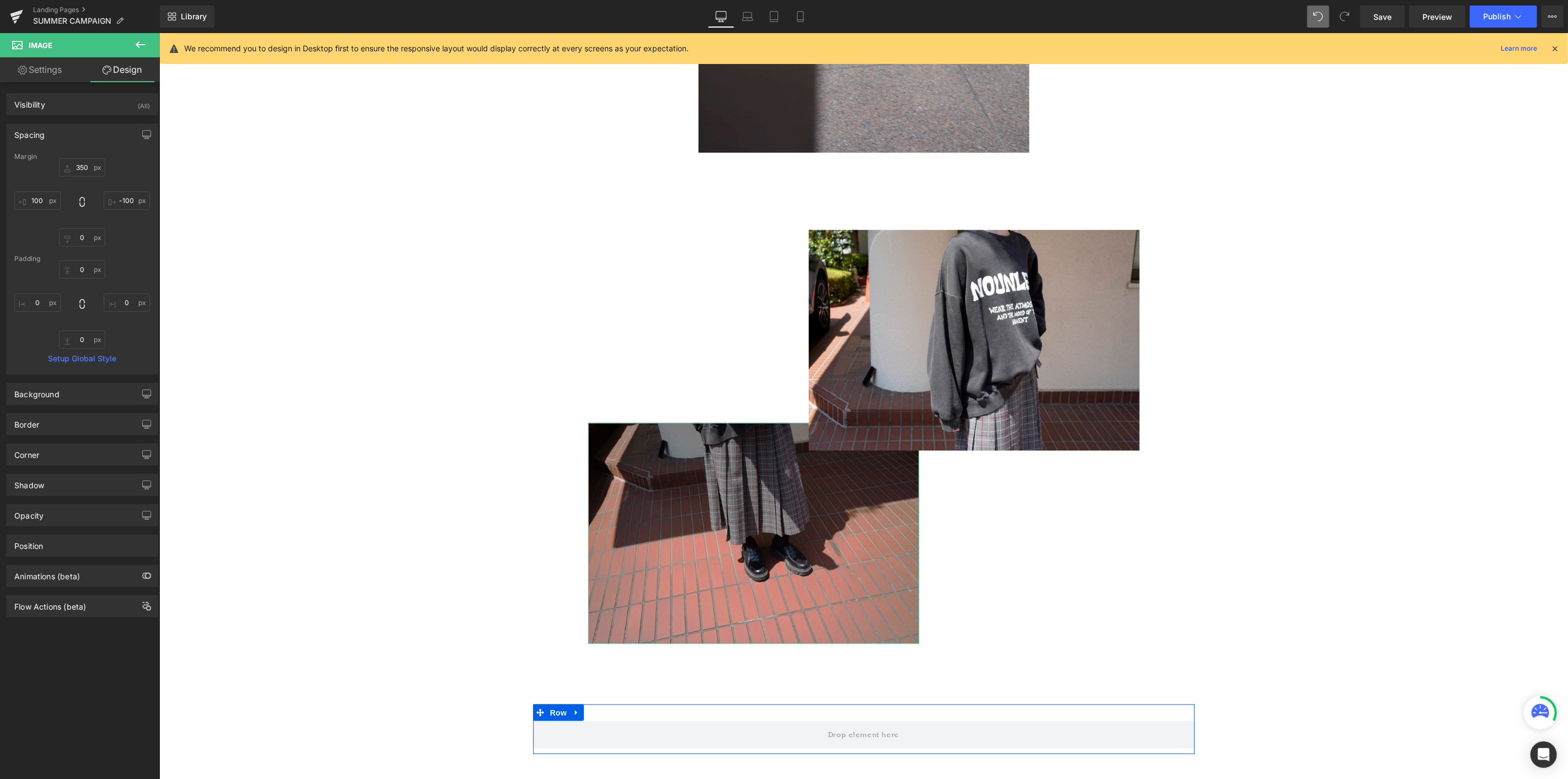
type input "350"
type input "-100"
type input "0"
type input "100"
type input "0"
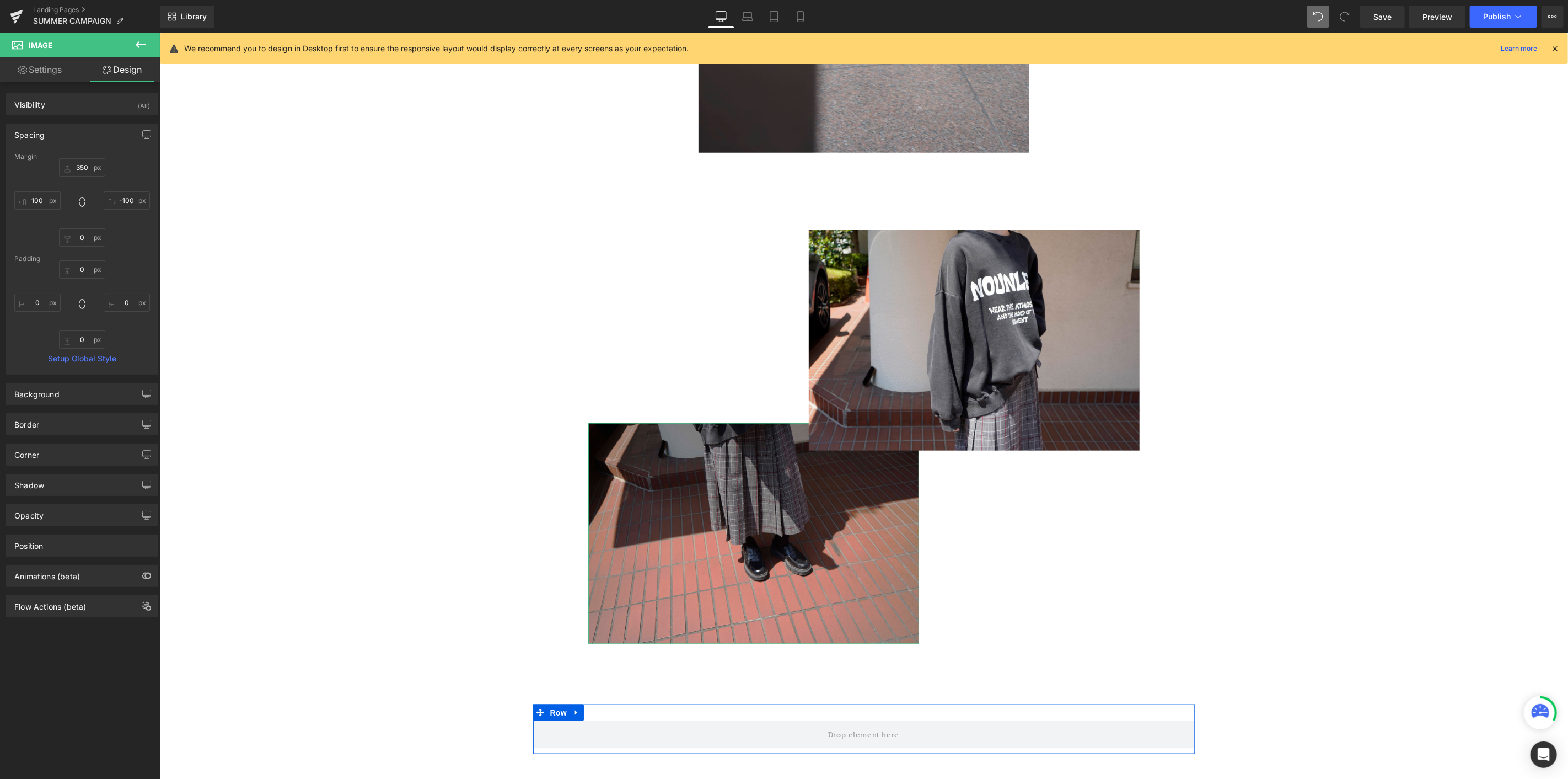
type input "0"
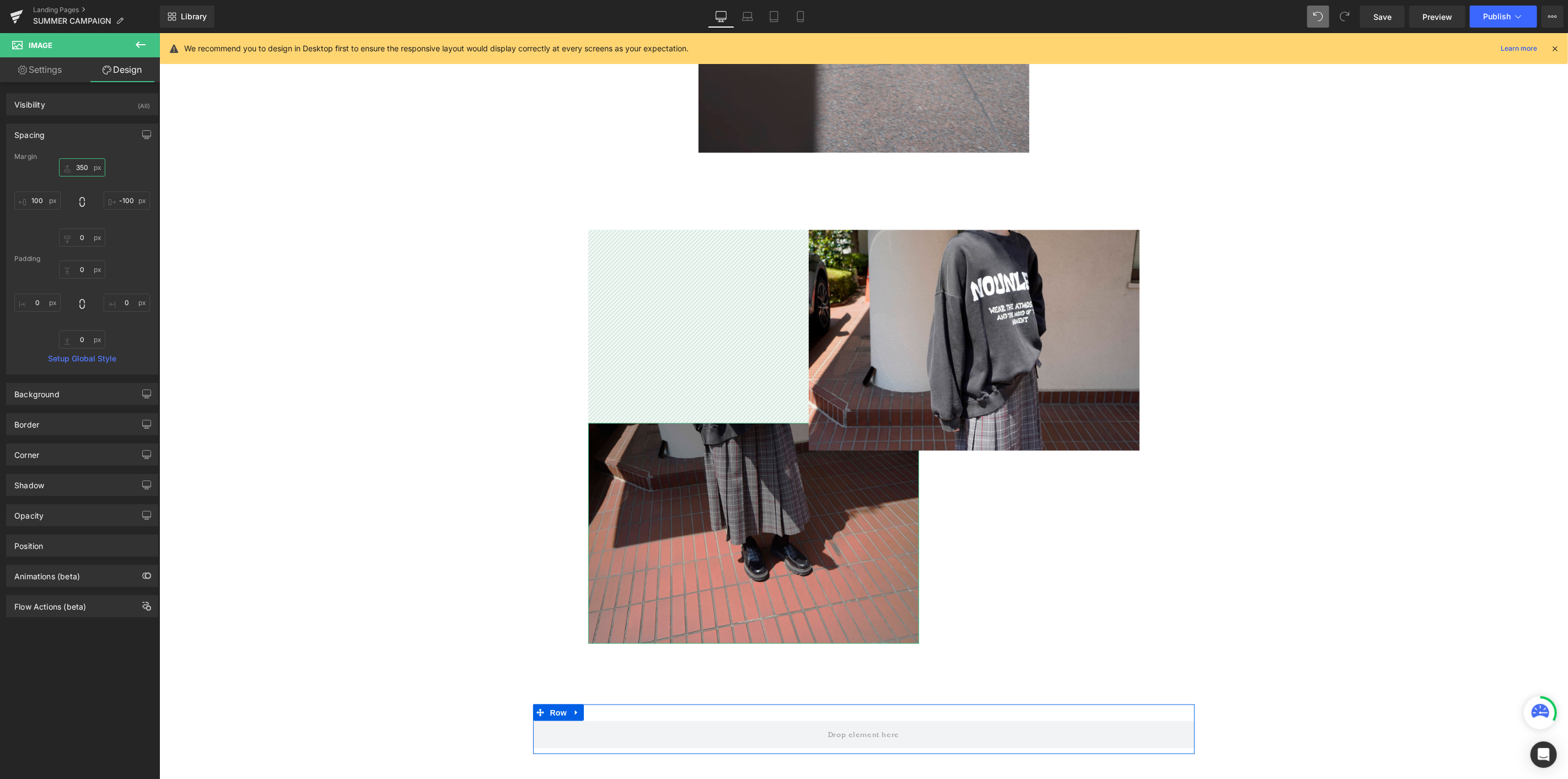
click at [80, 171] on input "350" at bounding box center [82, 167] width 47 height 18
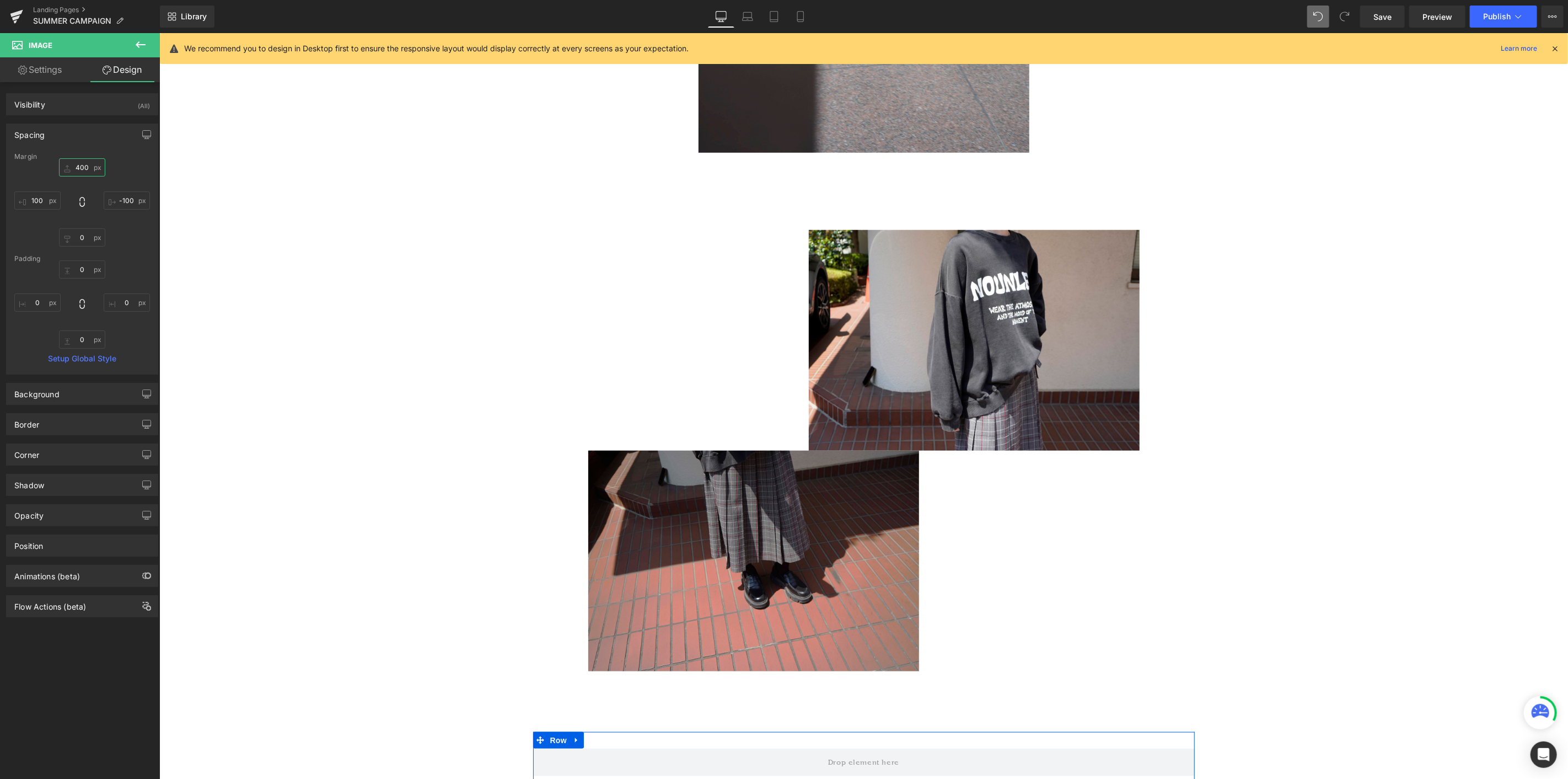
type input "400"
click at [38, 196] on input "100" at bounding box center [37, 200] width 47 height 18
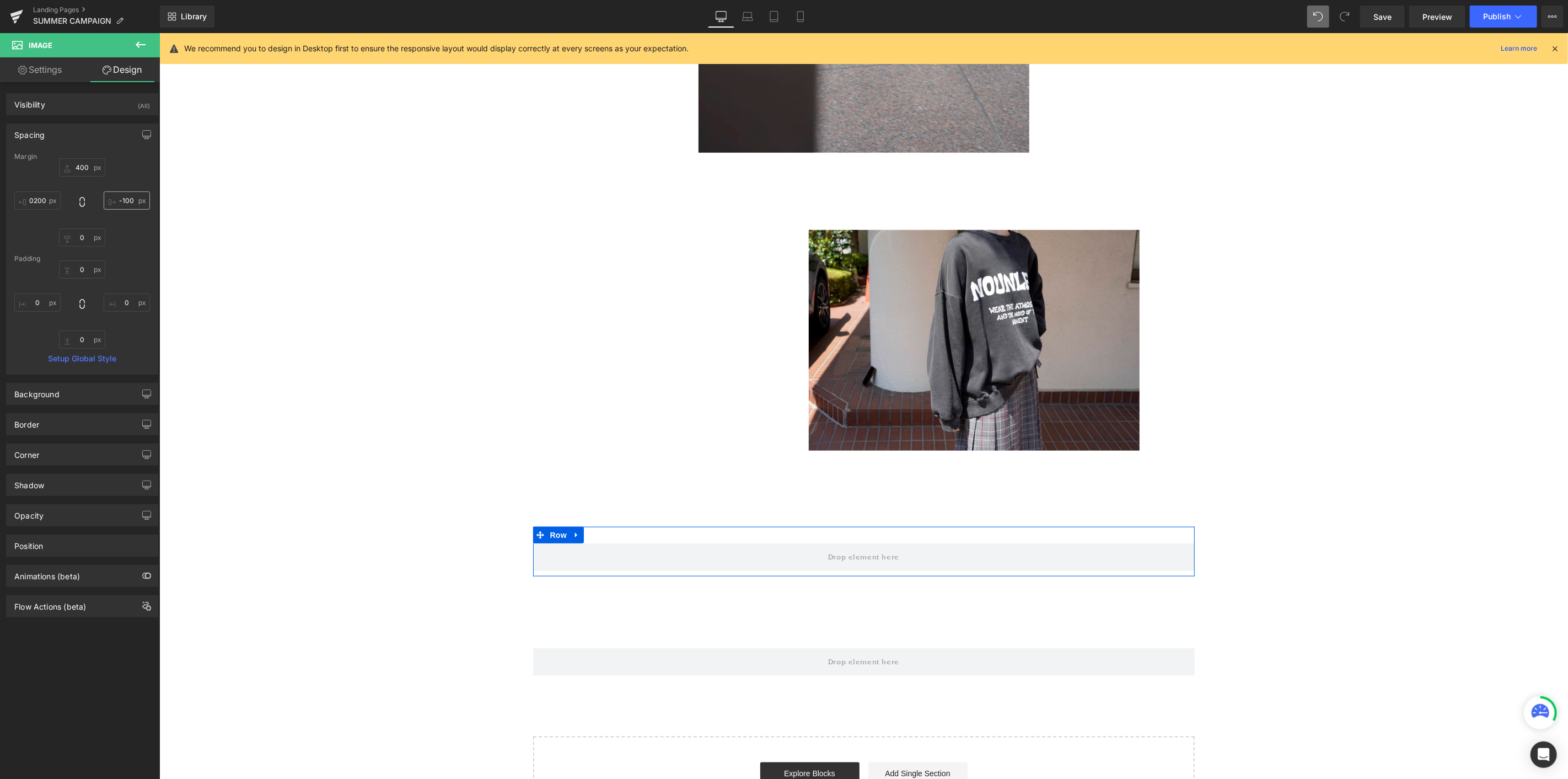
scroll to position [0, 0]
click at [43, 199] on input "102000" at bounding box center [37, 200] width 47 height 18
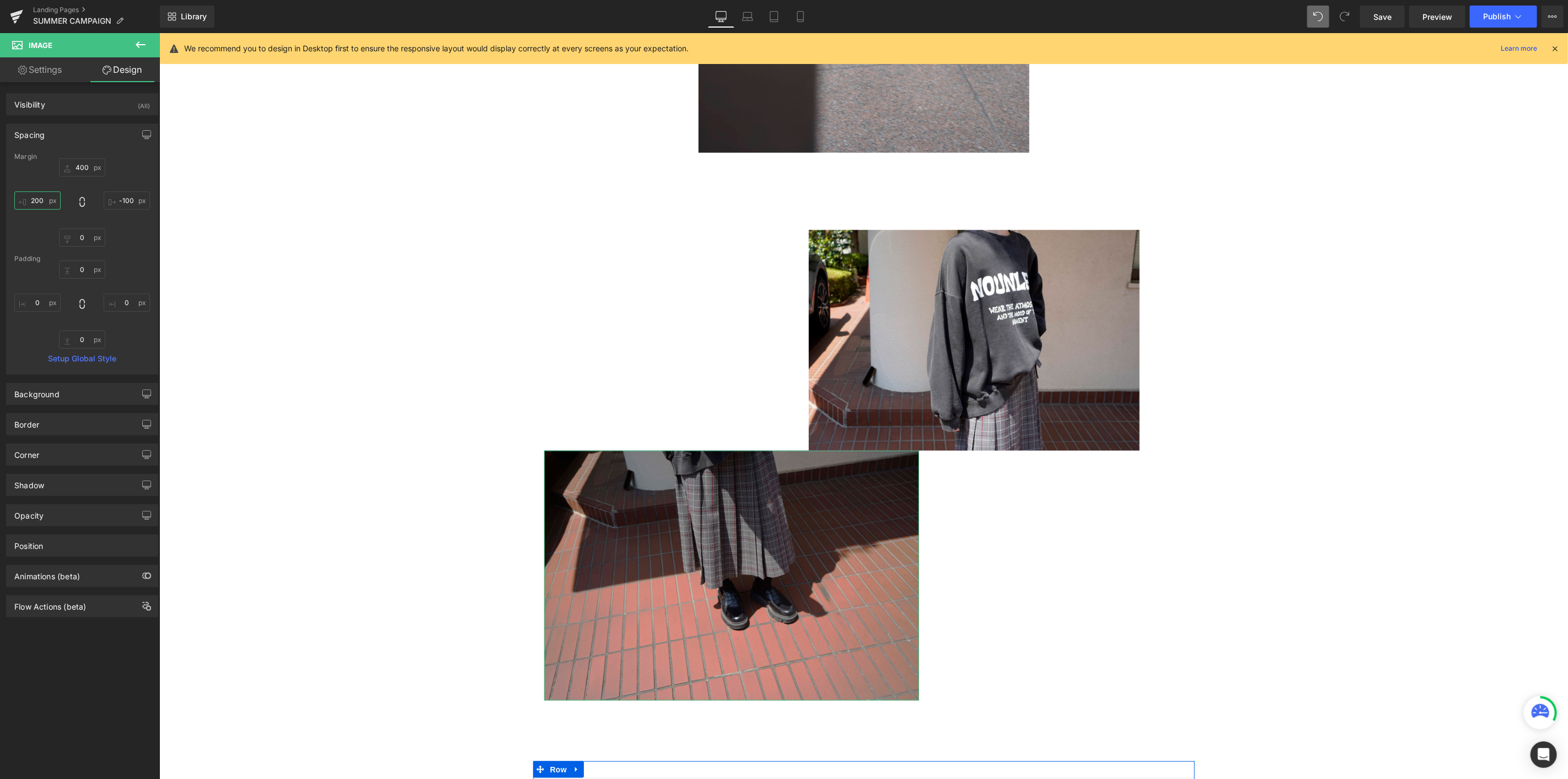
type input "200"
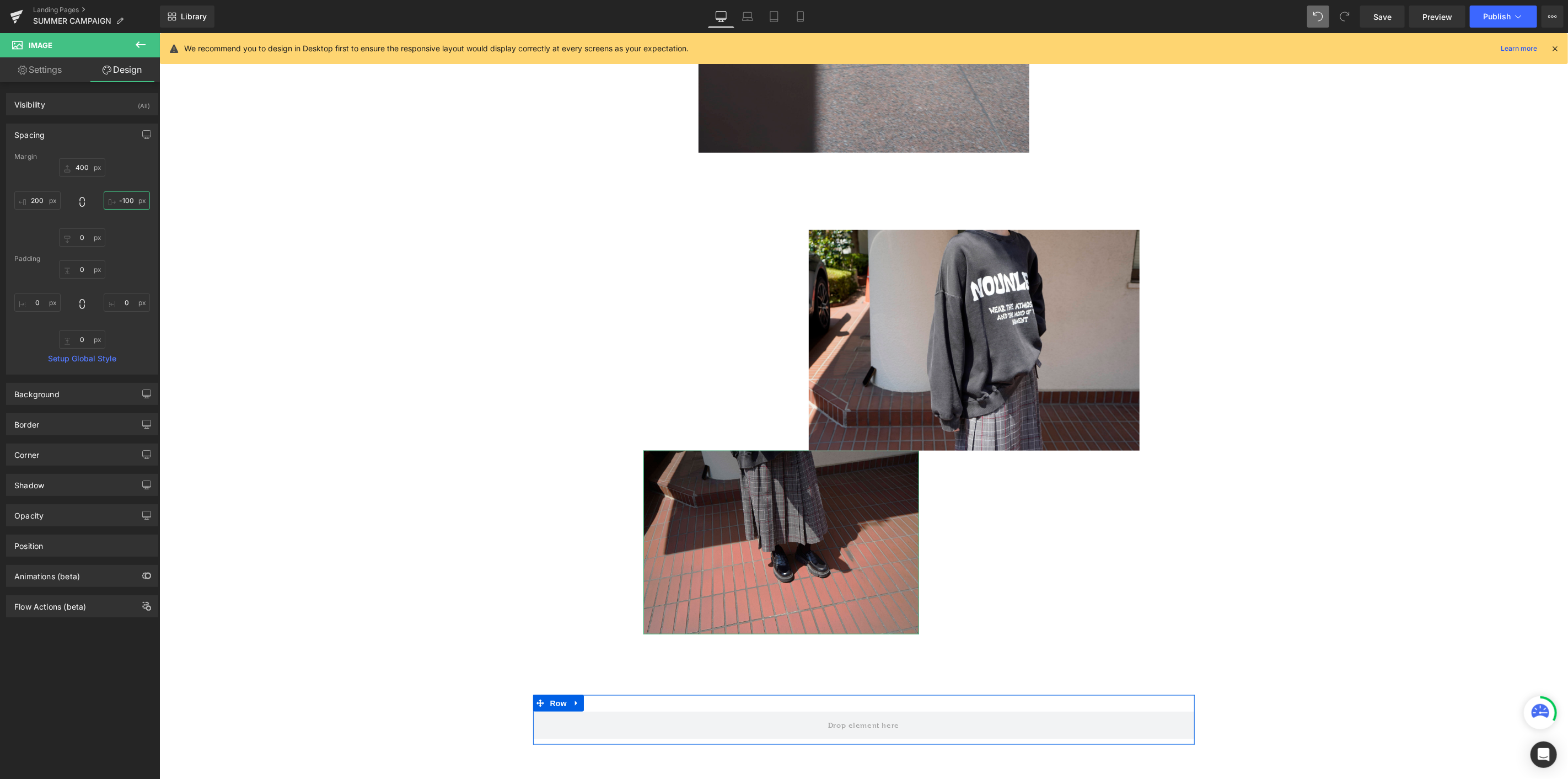
click at [135, 200] on input "-100" at bounding box center [126, 200] width 47 height 18
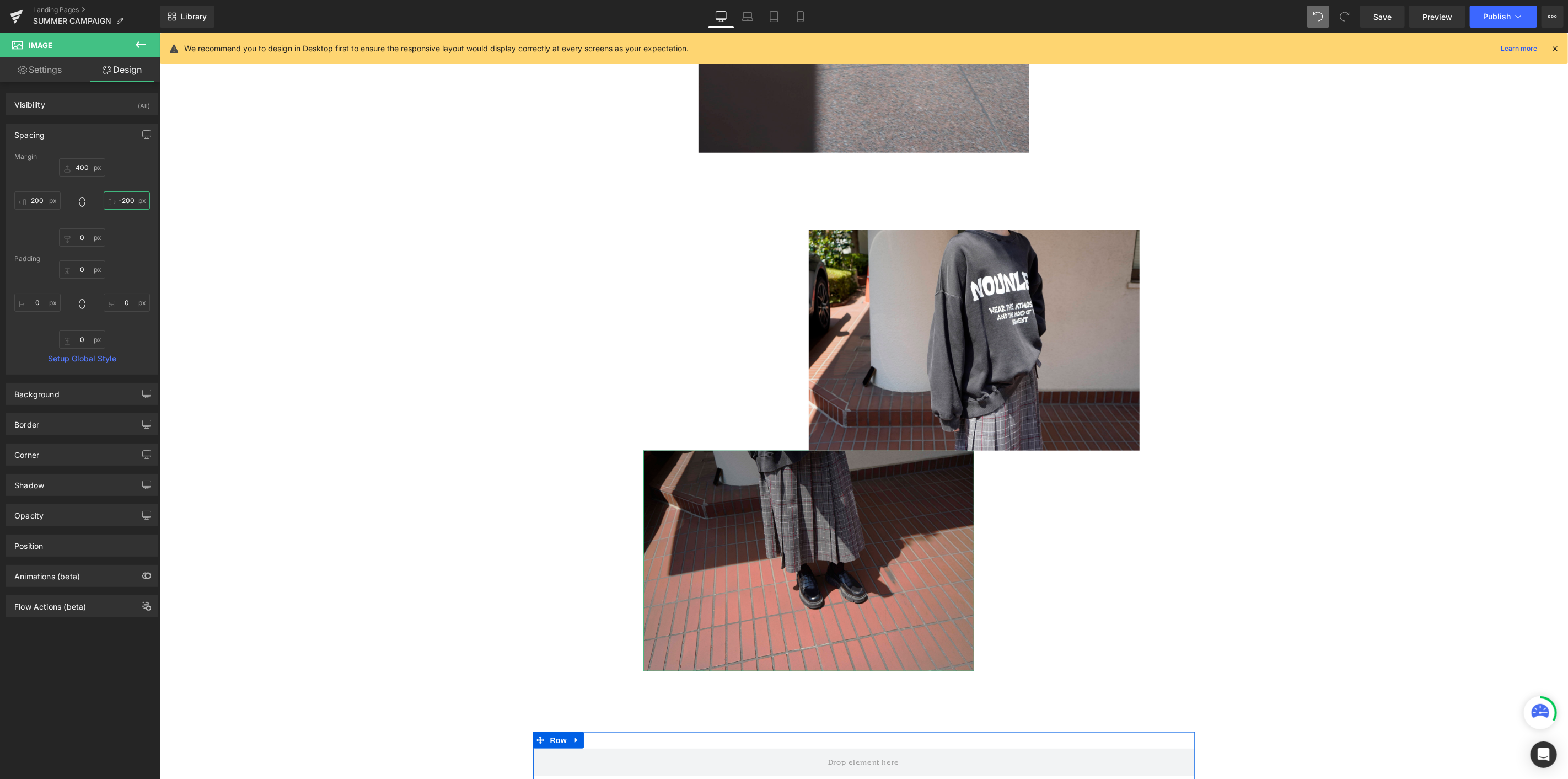
type input "-200"
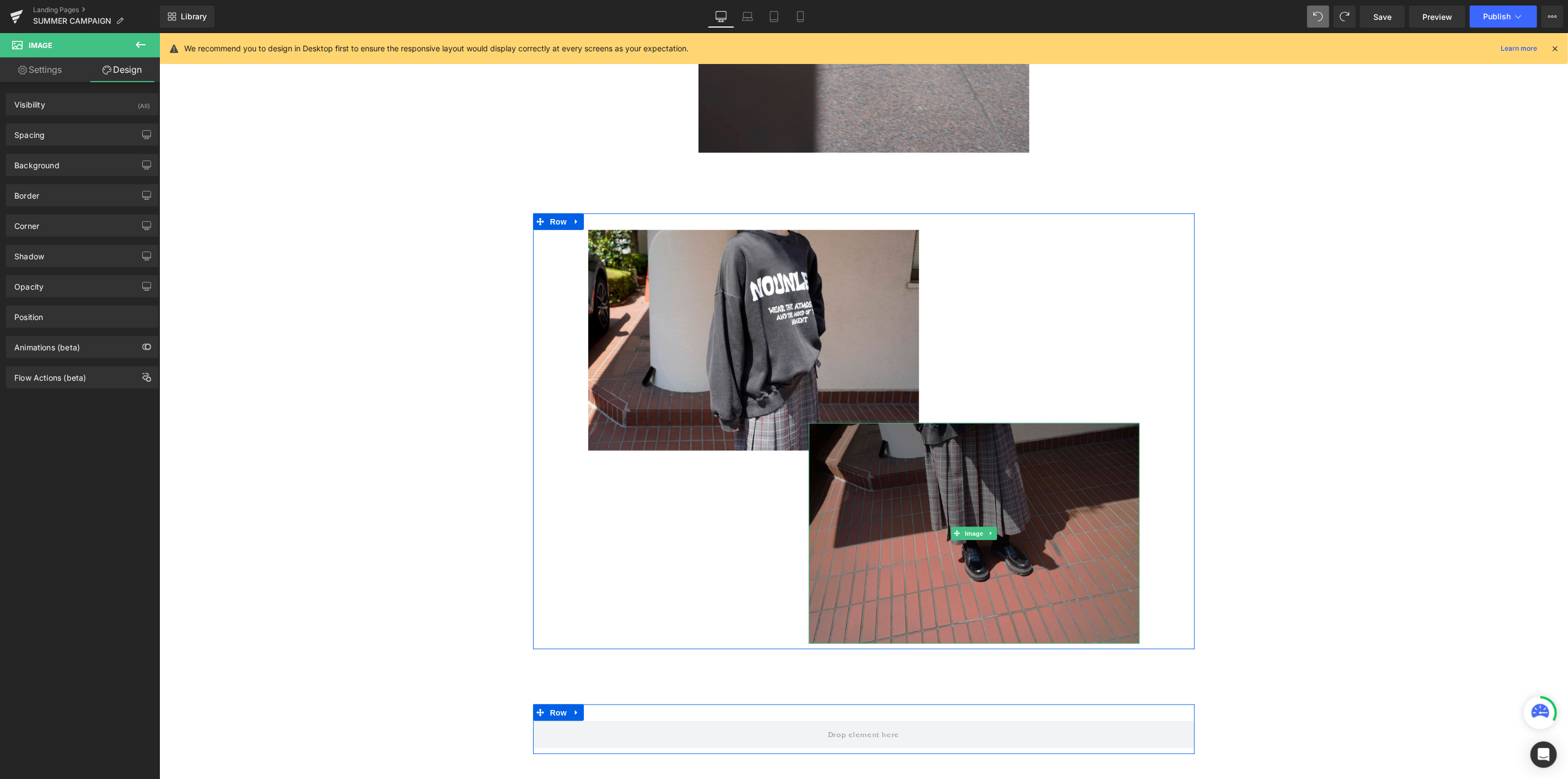
click at [833, 425] on img at bounding box center [974, 532] width 331 height 221
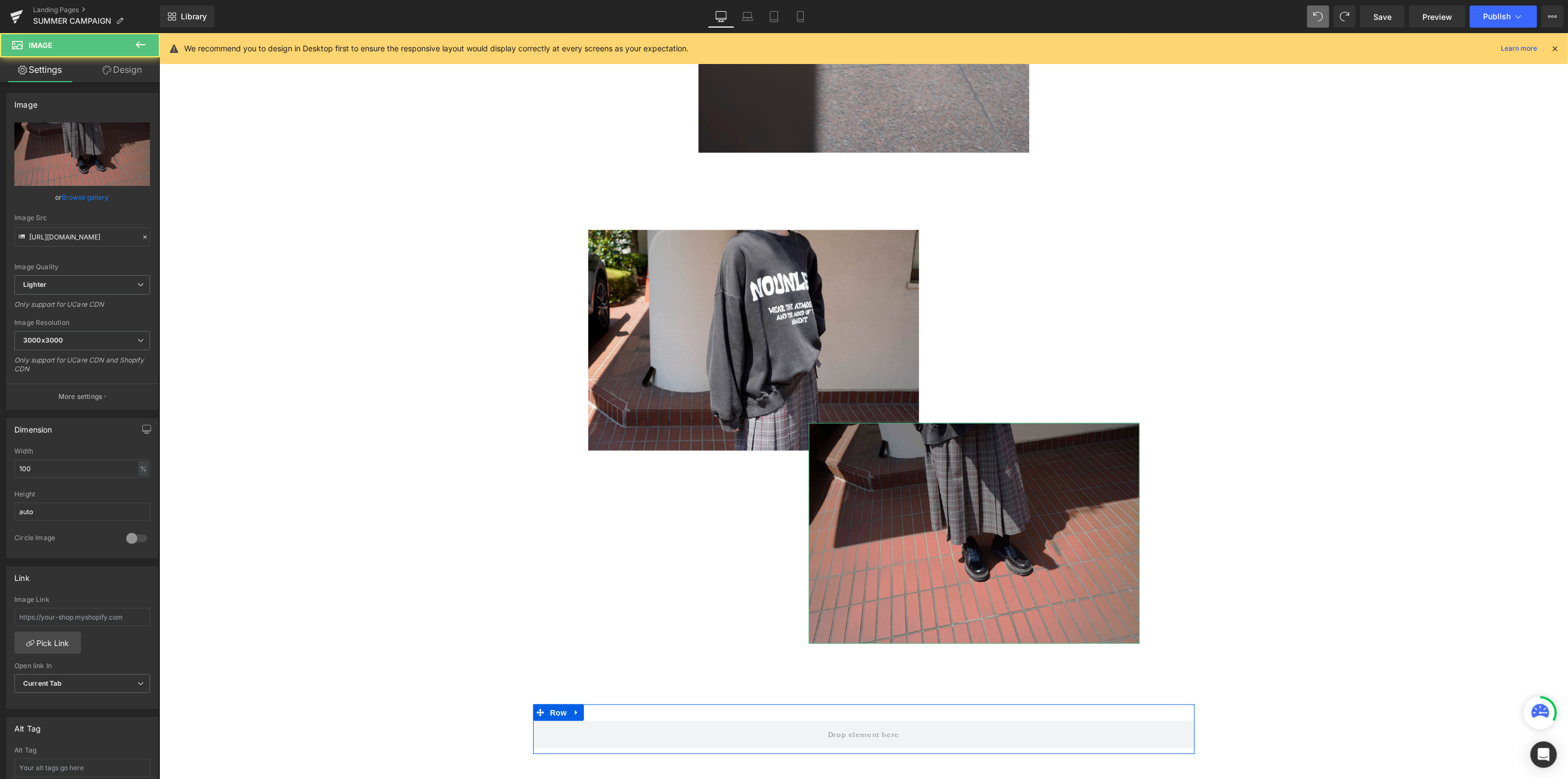
click at [122, 78] on link "Design" at bounding box center [122, 70] width 80 height 25
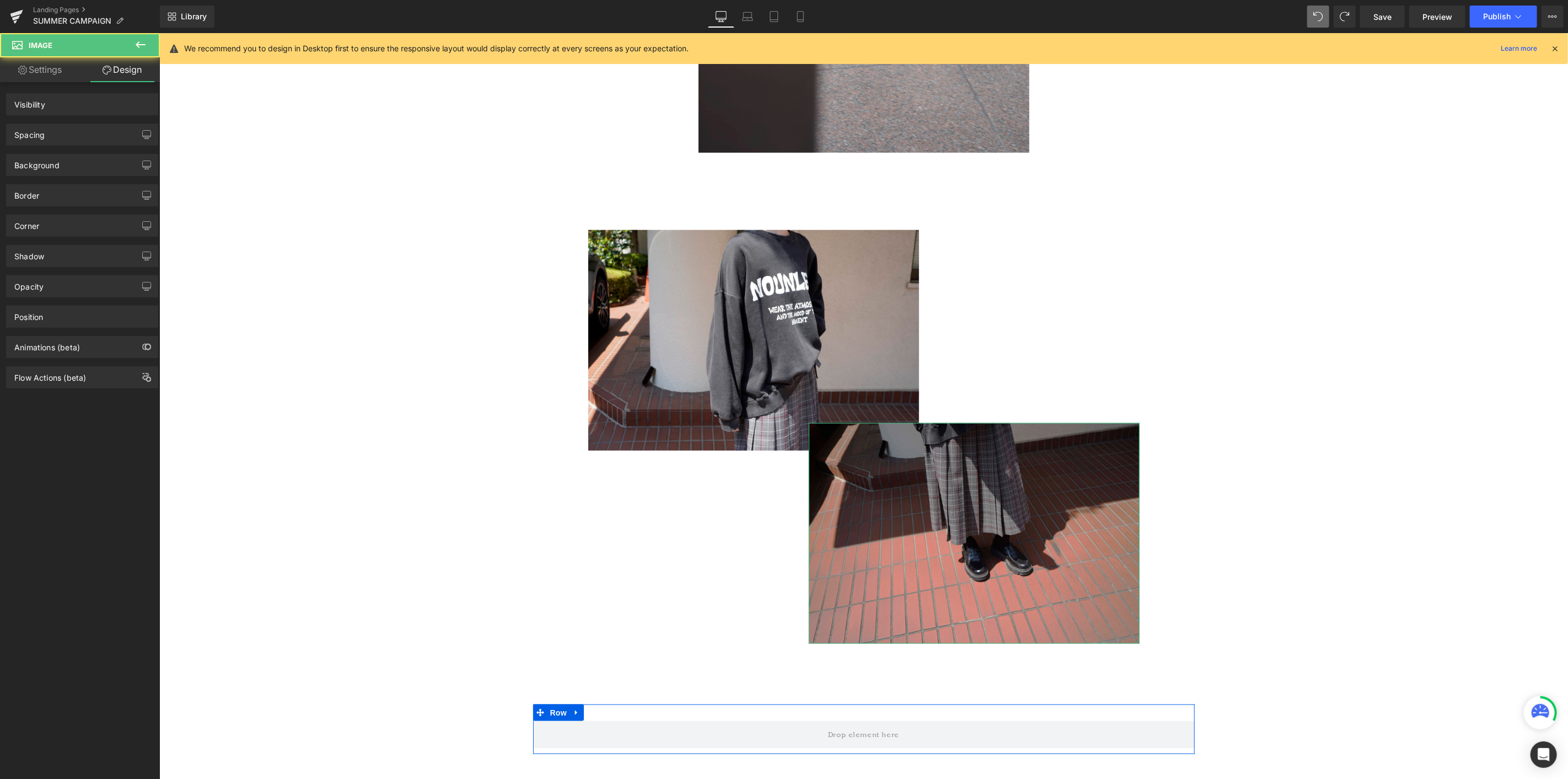
click at [78, 134] on div "Spacing" at bounding box center [82, 134] width 151 height 21
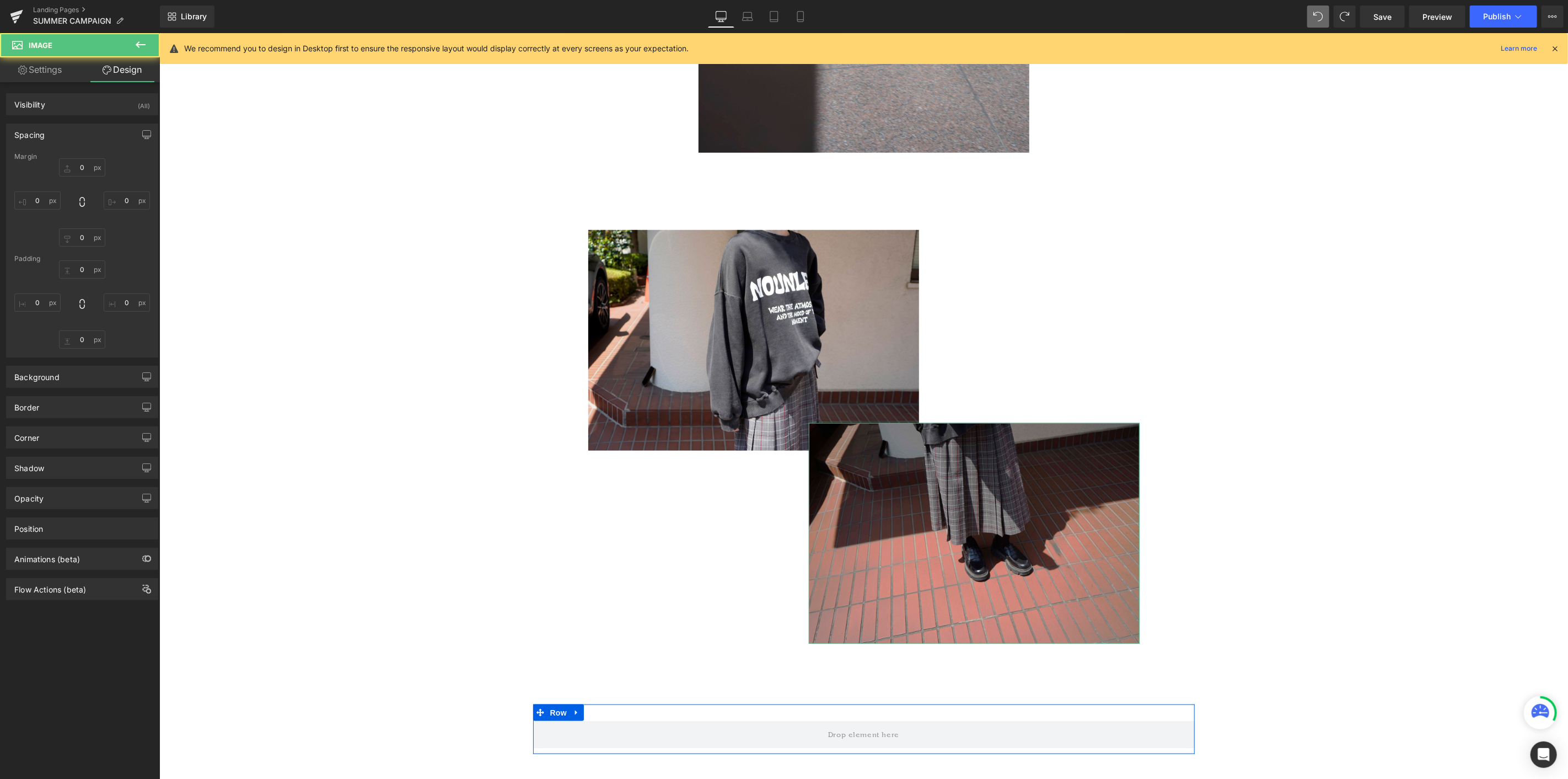
type input "350"
type input "100"
type input "0"
type input "-100"
type input "0"
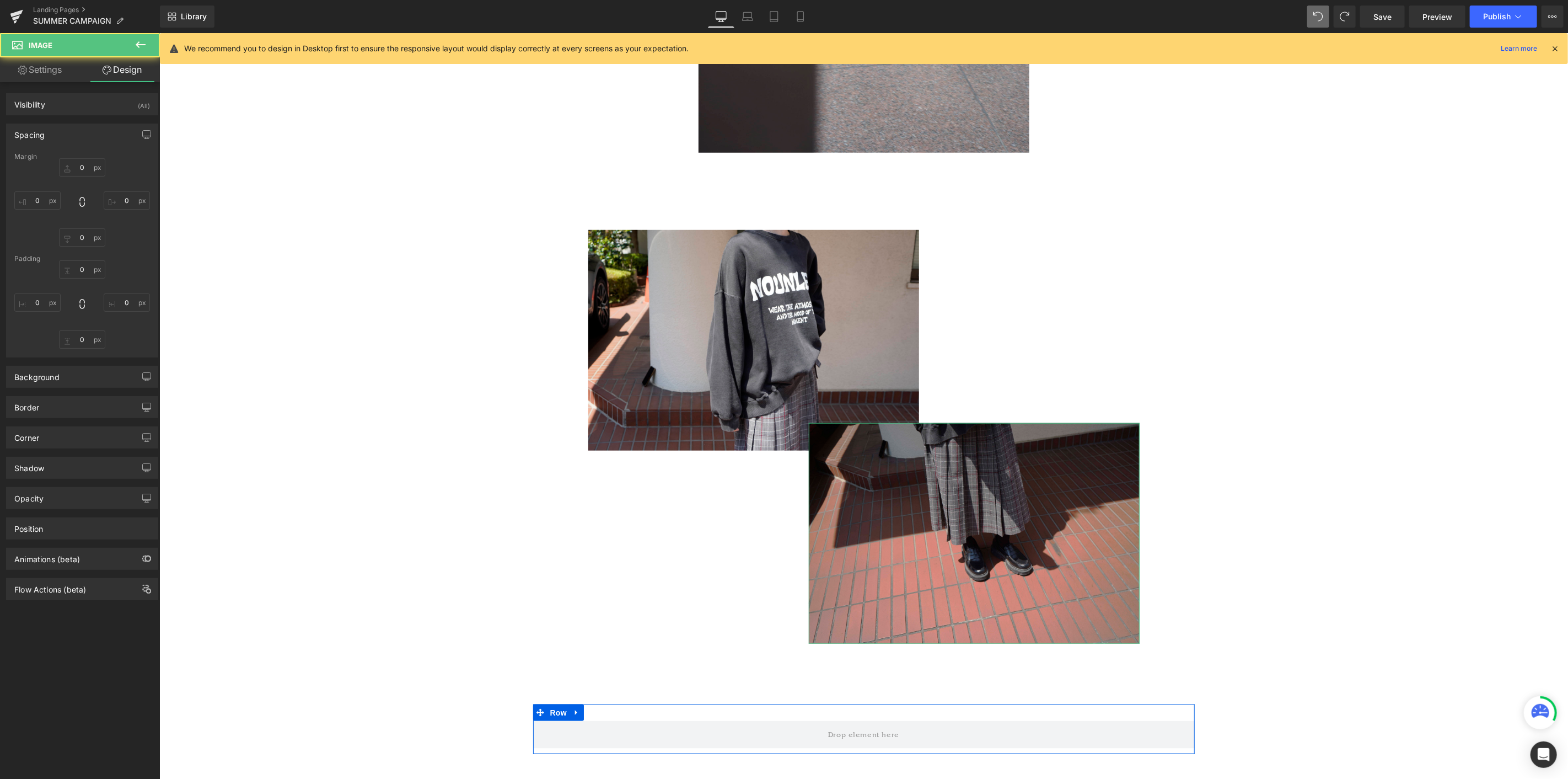
type input "0"
click at [81, 169] on input "350" at bounding box center [82, 167] width 47 height 18
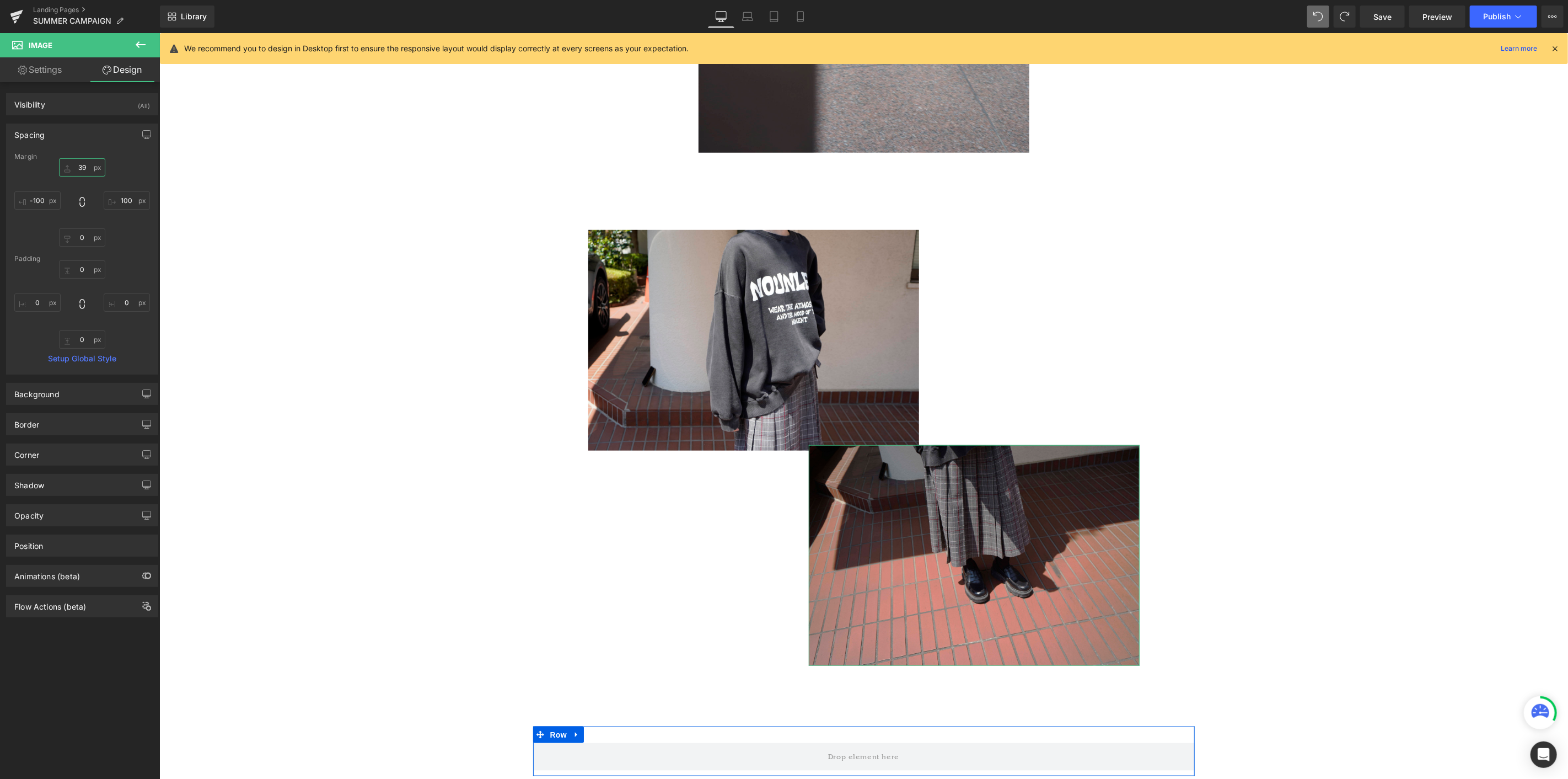
type input "3"
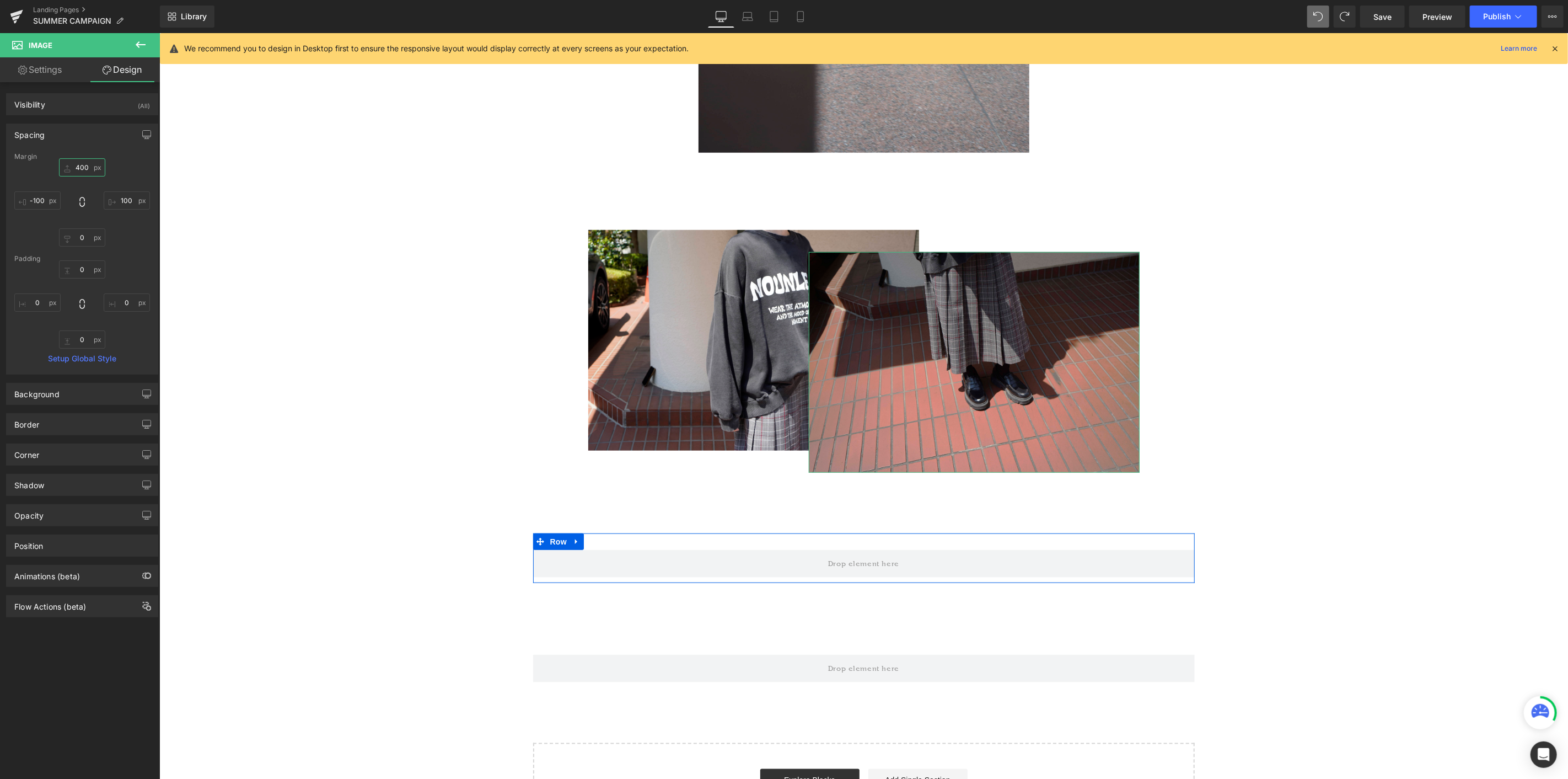
type input "400"
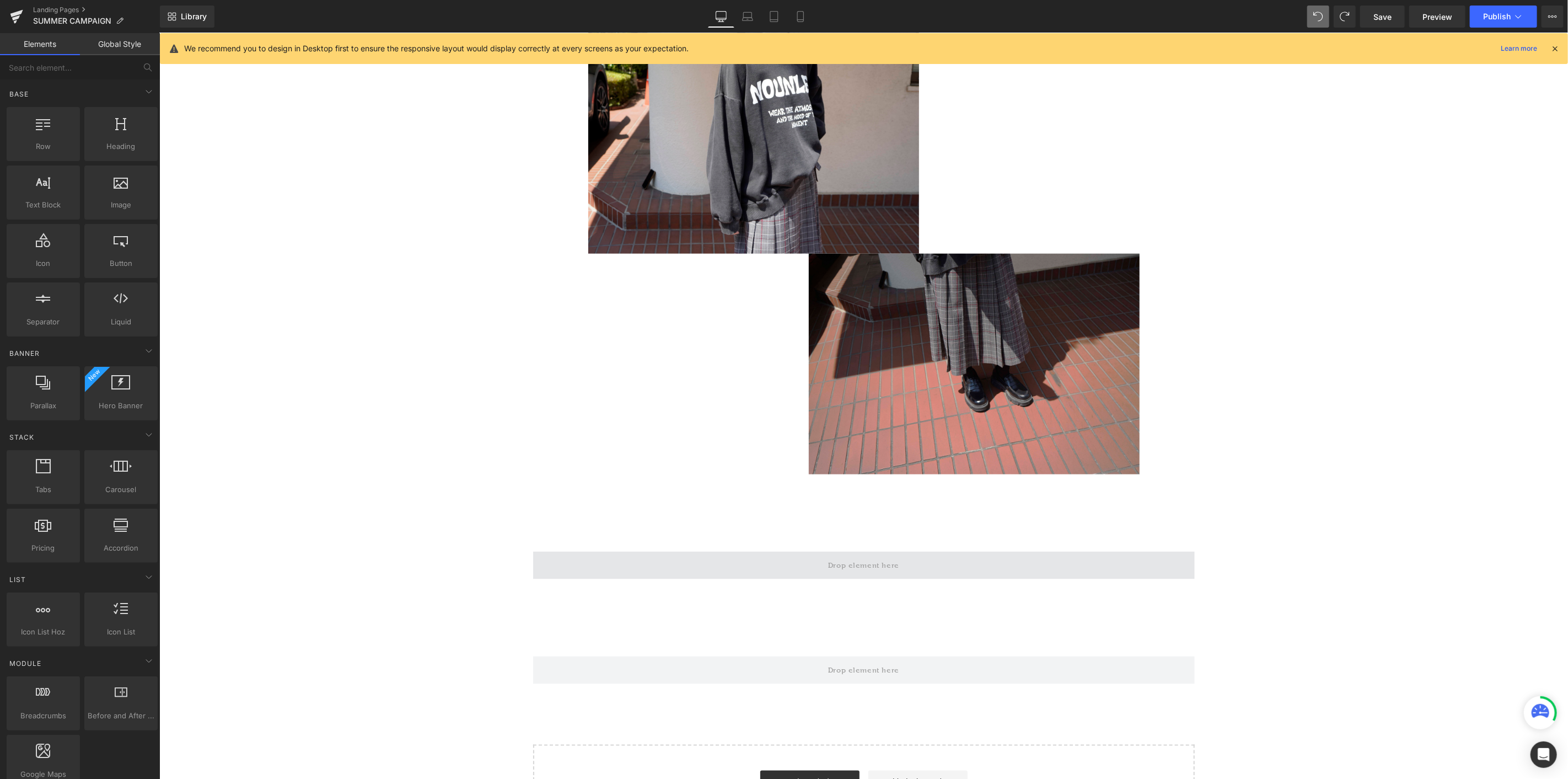
scroll to position [4562, 0]
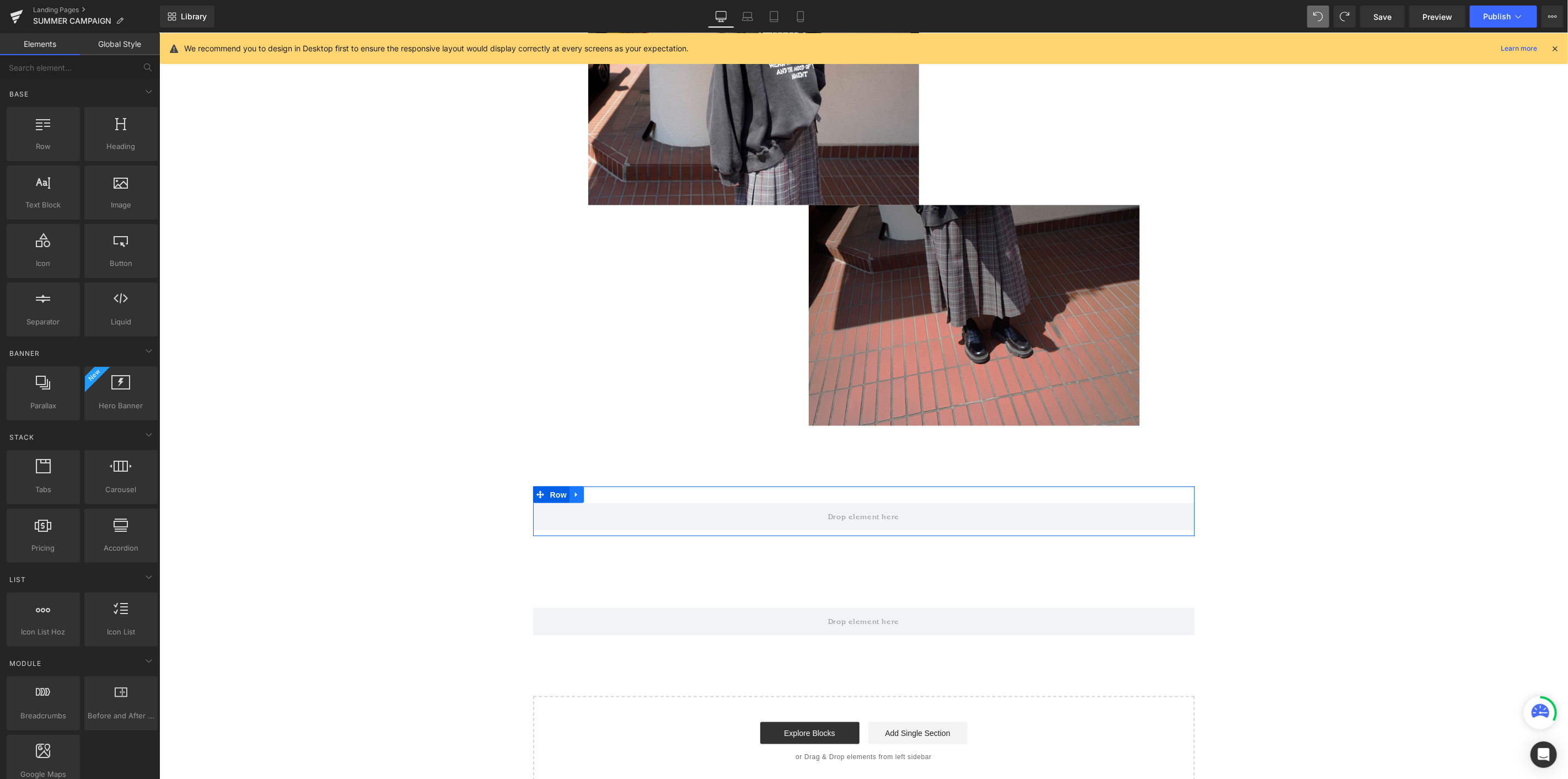
click at [571, 425] on link at bounding box center [576, 494] width 14 height 16
click at [598, 425] on link at bounding box center [605, 494] width 14 height 16
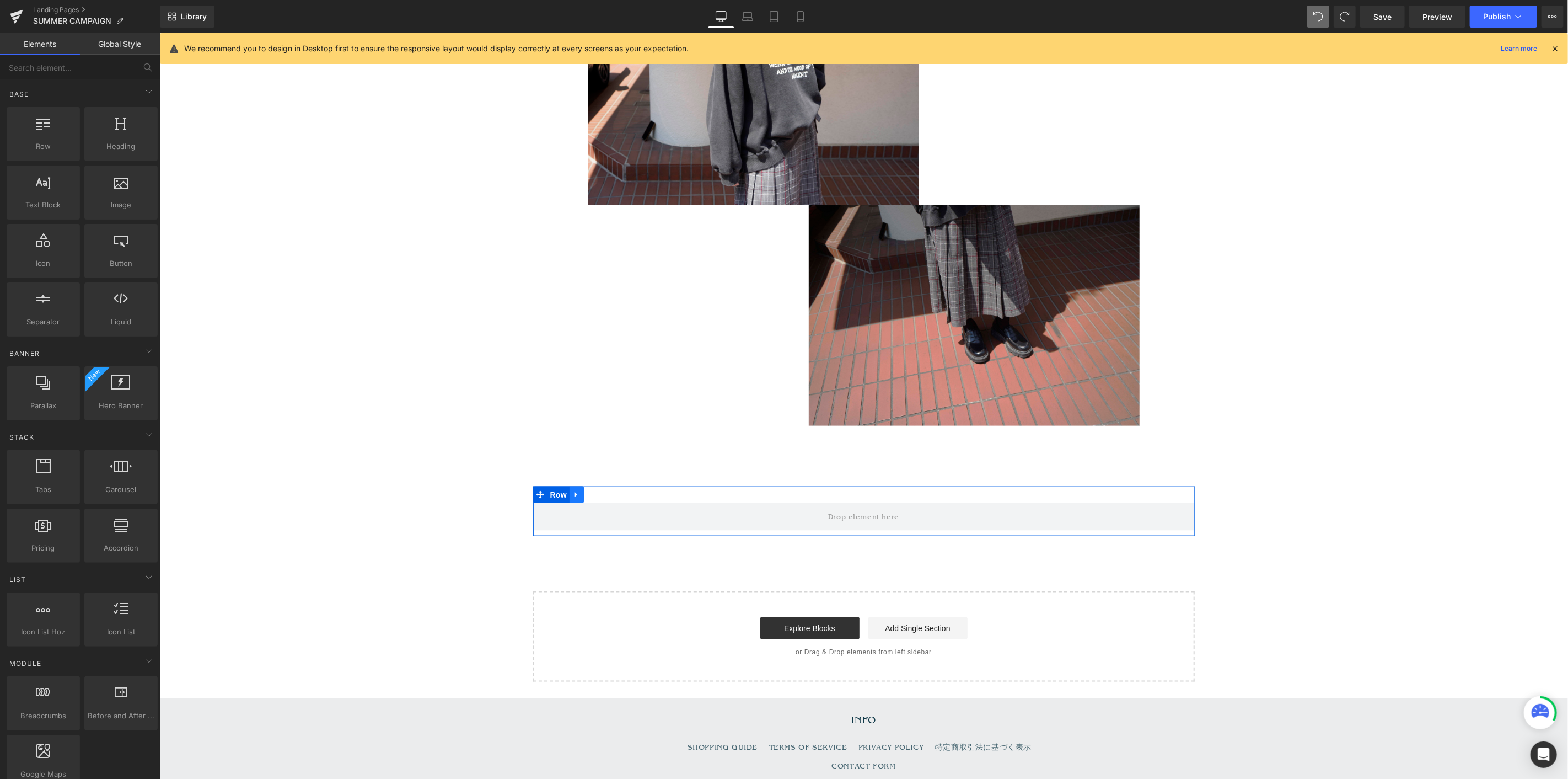
click at [574, 425] on icon at bounding box center [576, 493] width 7 height 8
click at [601, 425] on icon at bounding box center [605, 494] width 7 height 7
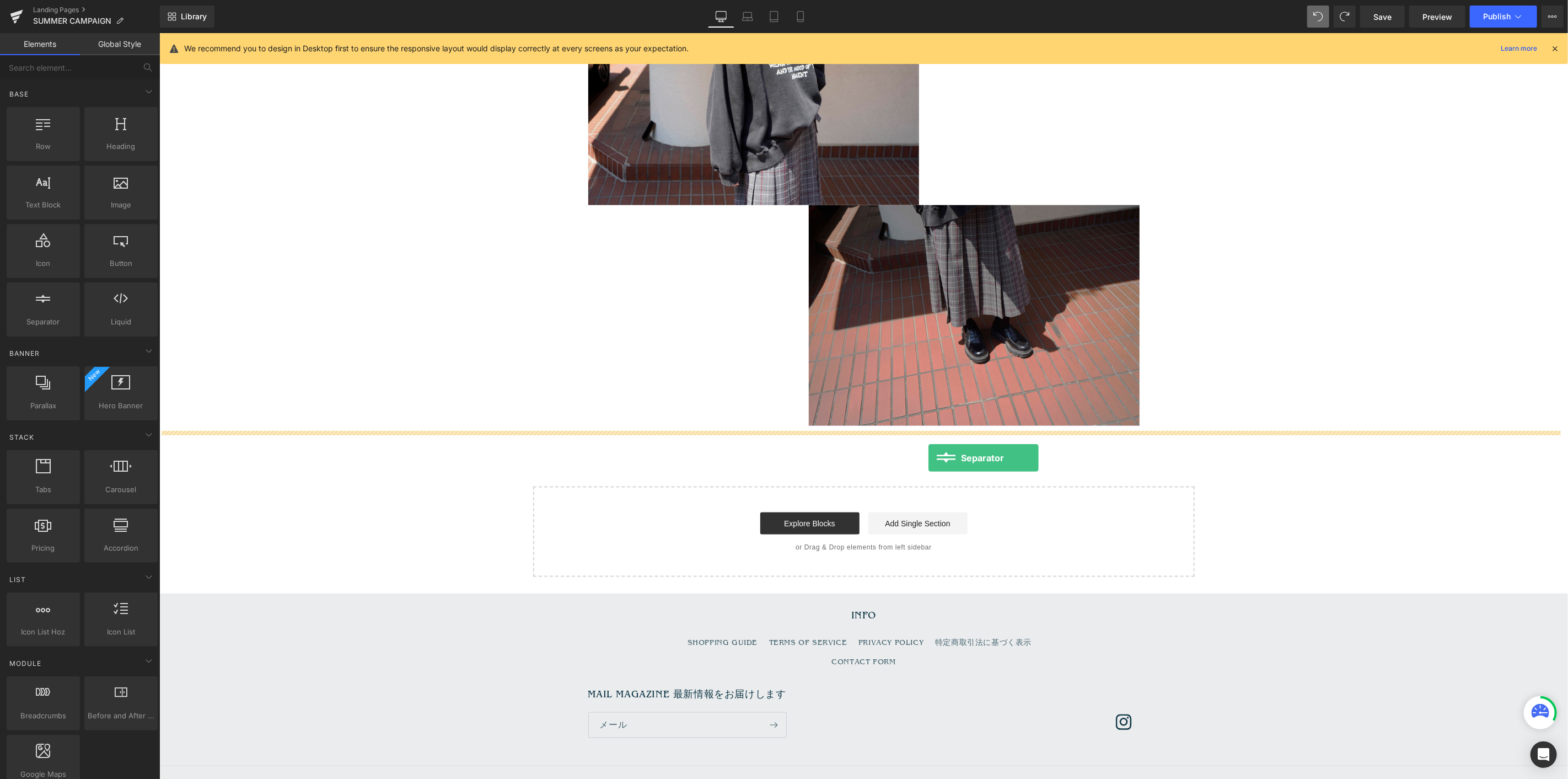
drag, startPoint x: 227, startPoint y: 347, endPoint x: 928, endPoint y: 457, distance: 709.6
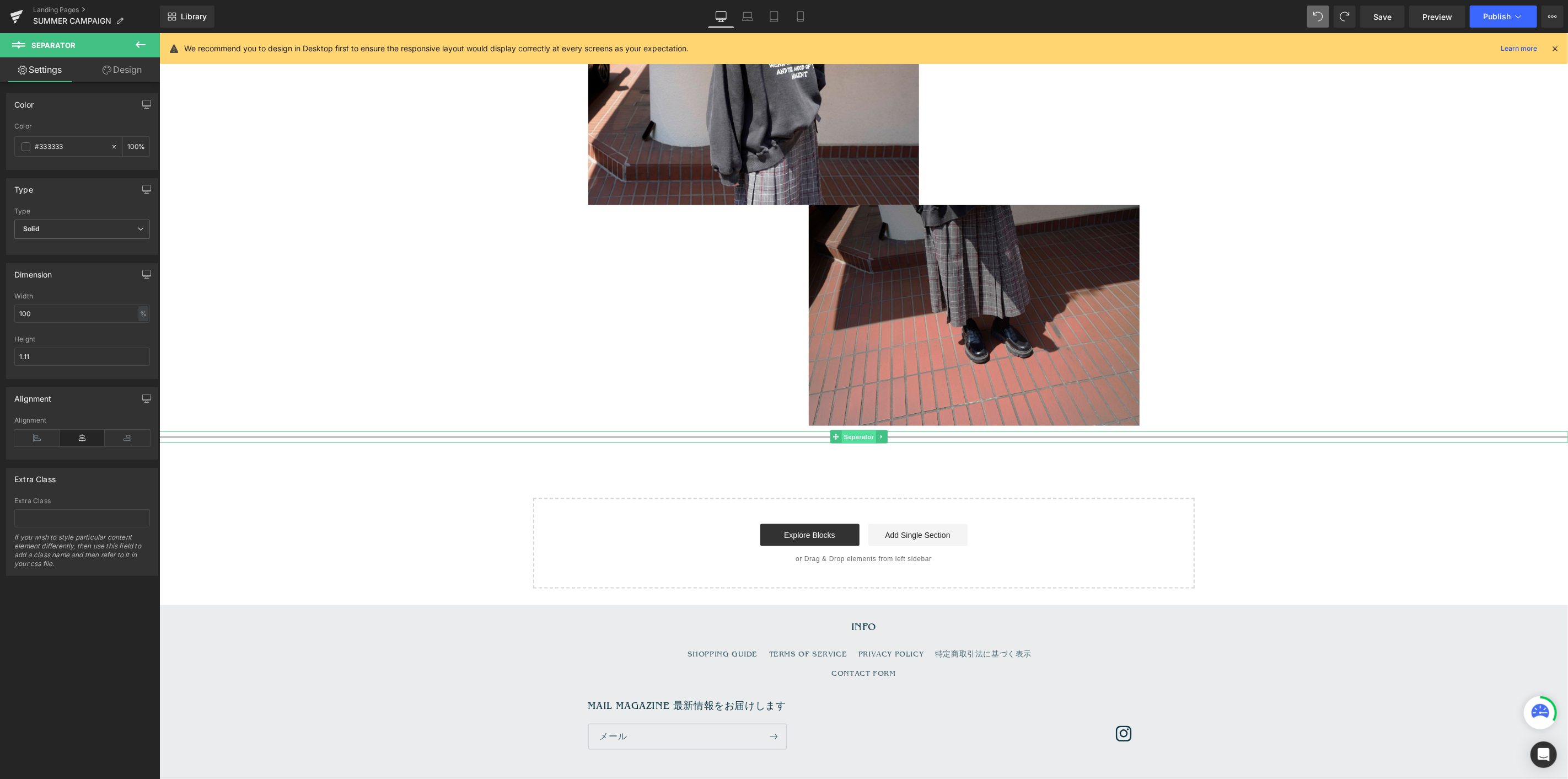
click at [867, 425] on span "Separator" at bounding box center [859, 436] width 34 height 13
drag, startPoint x: 68, startPoint y: 147, endPoint x: 41, endPoint y: 145, distance: 27.1
click at [41, 145] on input "#333333" at bounding box center [70, 146] width 71 height 12
type input "#"
type input "0"
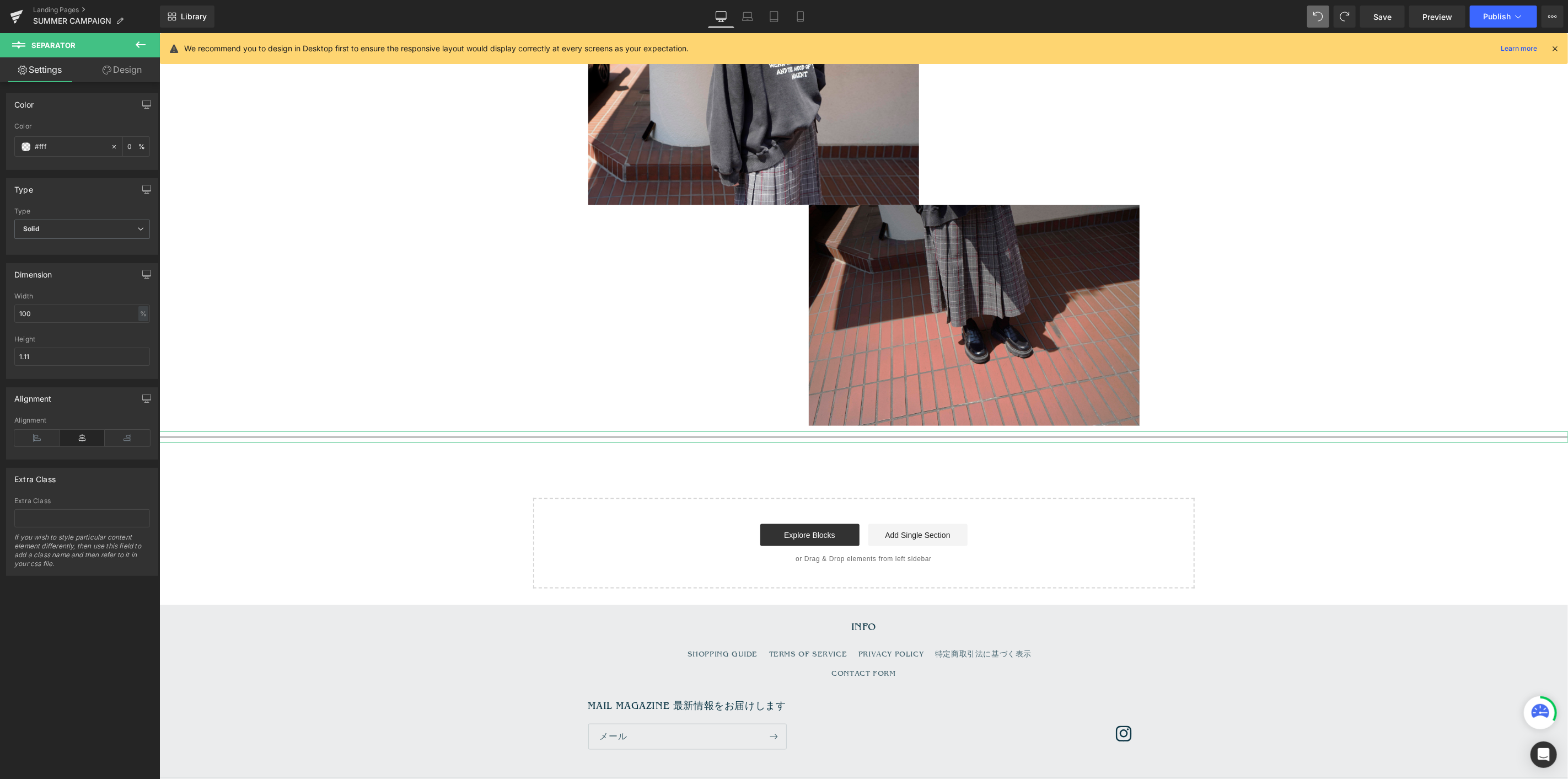
type input "#ffff"
type input "100"
type input "#fffff"
type input "0"
type input "#ffffff"
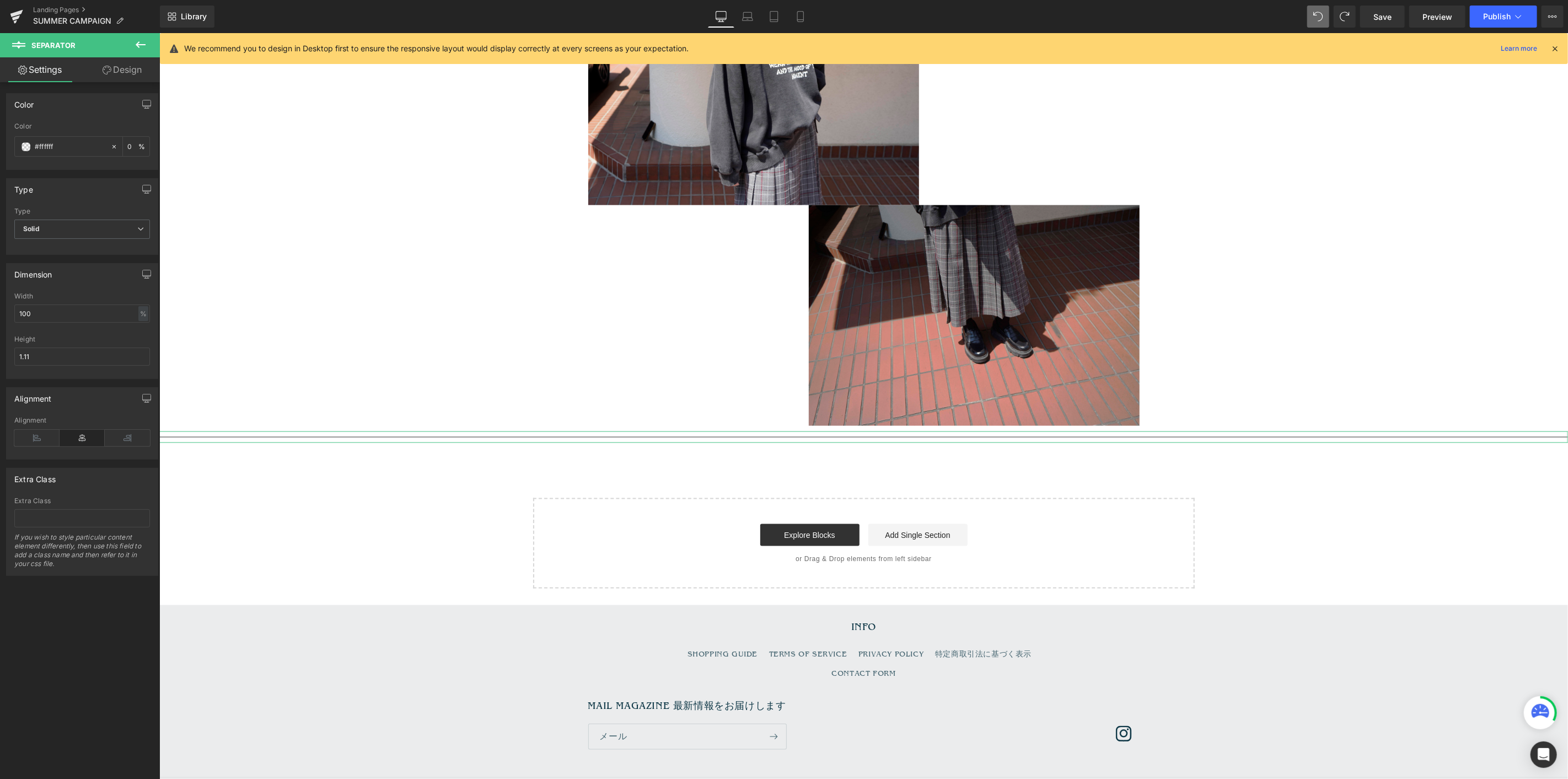
type input "100"
type input "#ffffff"
drag, startPoint x: 40, startPoint y: 351, endPoint x: 6, endPoint y: 343, distance: 34.9
click at [8, 351] on div "100% Width 100 % % px 1.11px Height 1.11" at bounding box center [82, 335] width 151 height 86
type input "100"
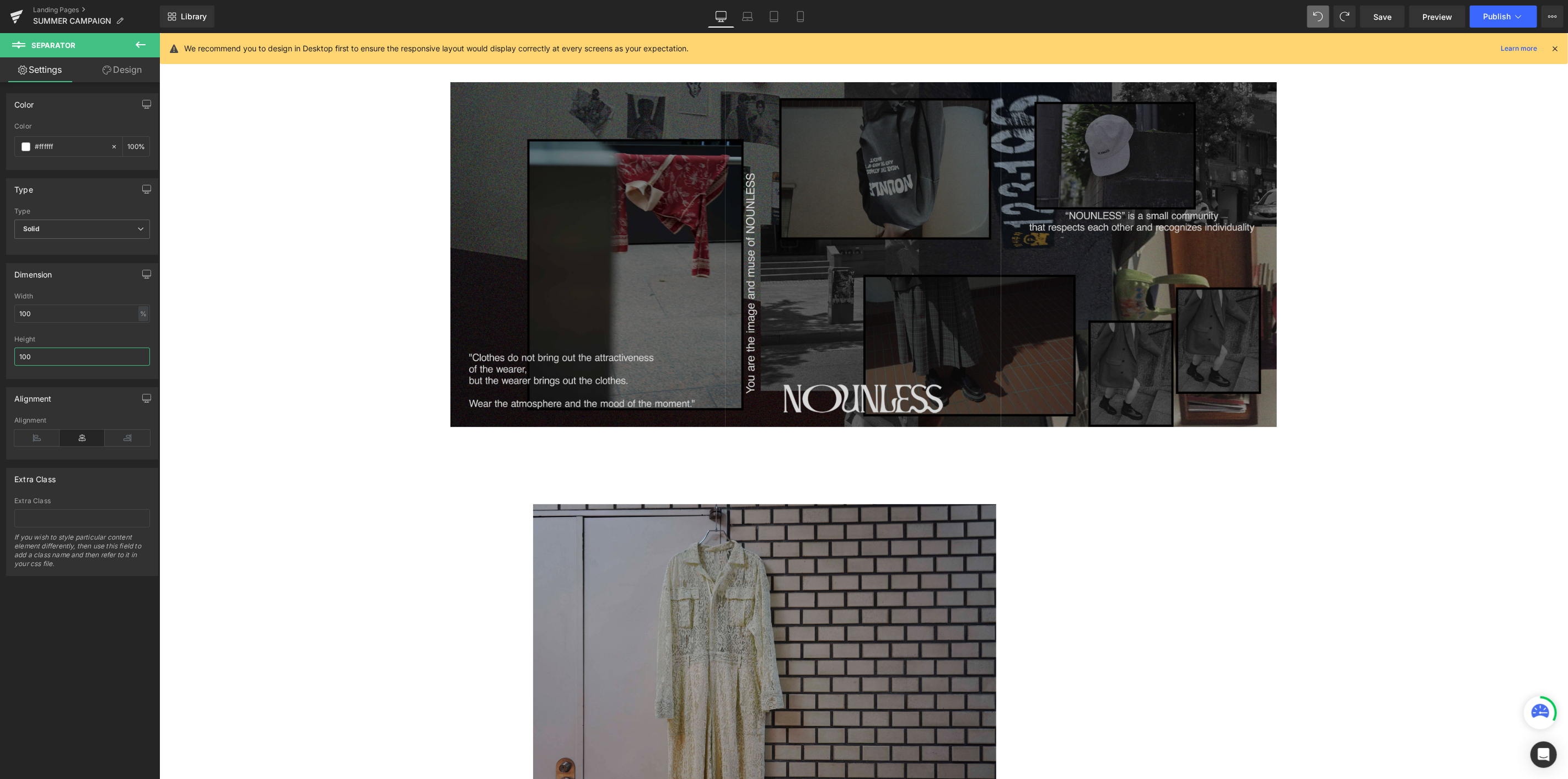
scroll to position [0, 0]
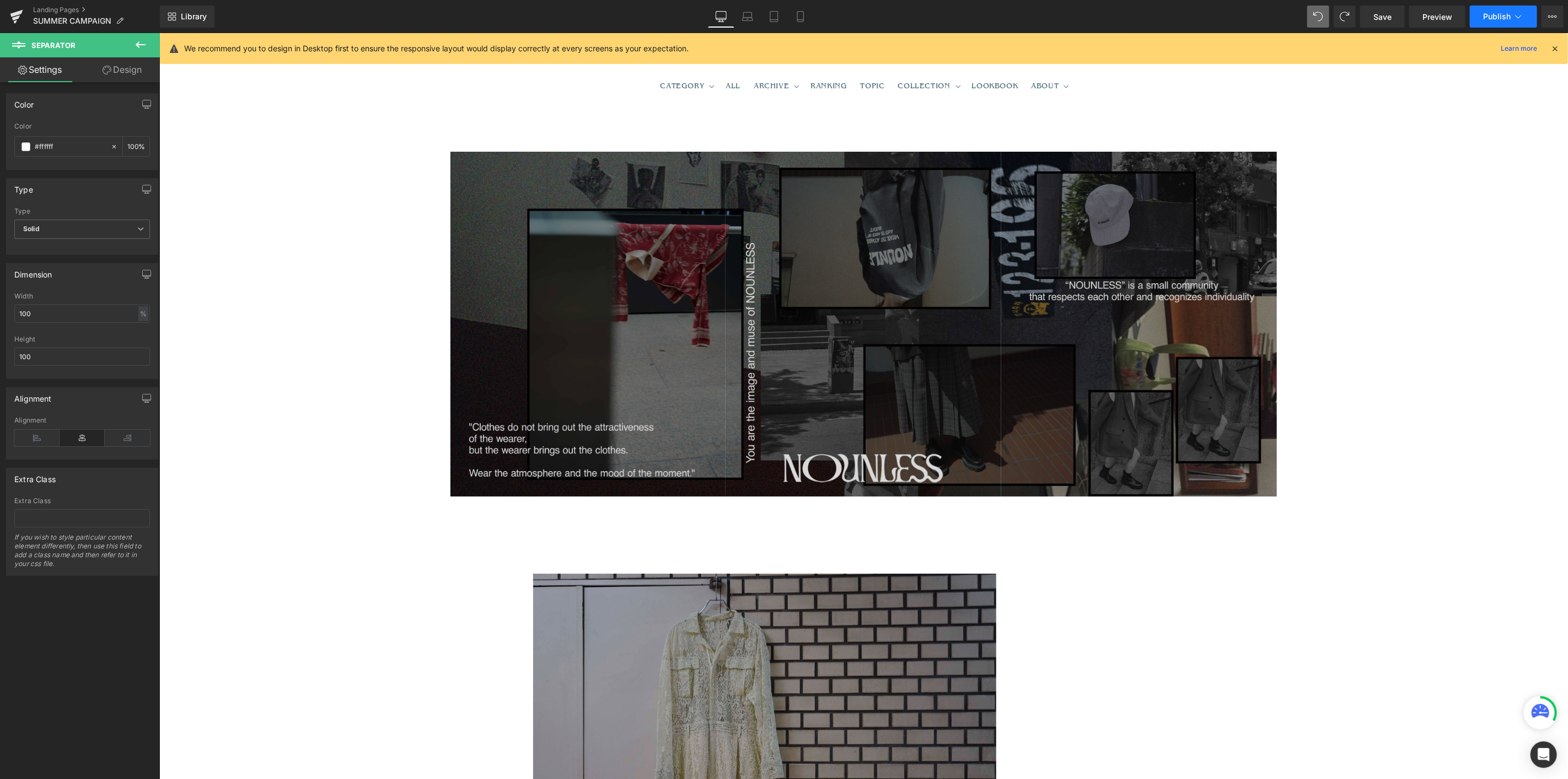
click at [941, 24] on button "Publish" at bounding box center [1503, 16] width 67 height 22
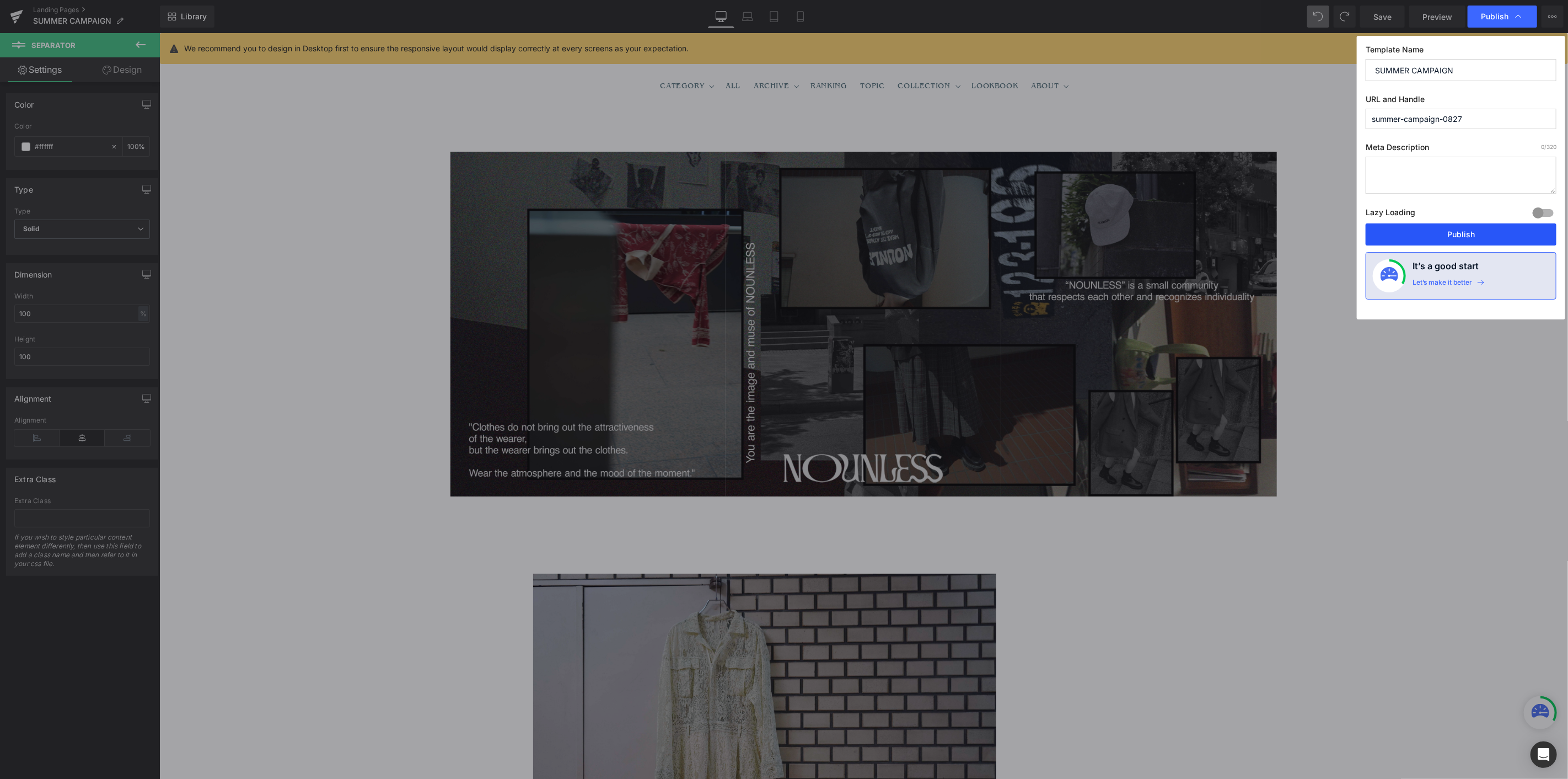
click at [941, 234] on button "Publish" at bounding box center [1461, 235] width 190 height 22
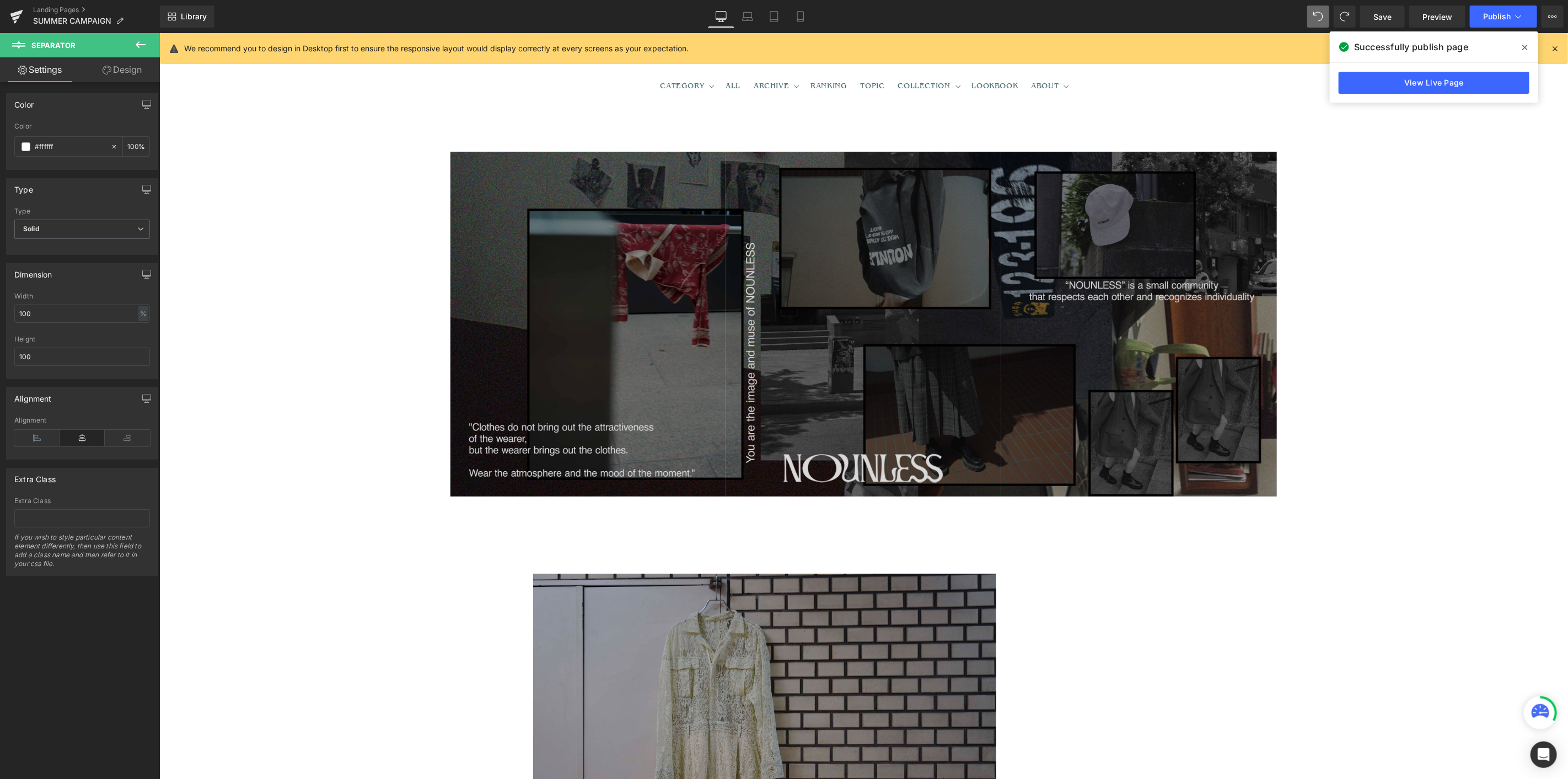
click at [941, 52] on span at bounding box center [1525, 47] width 18 height 18
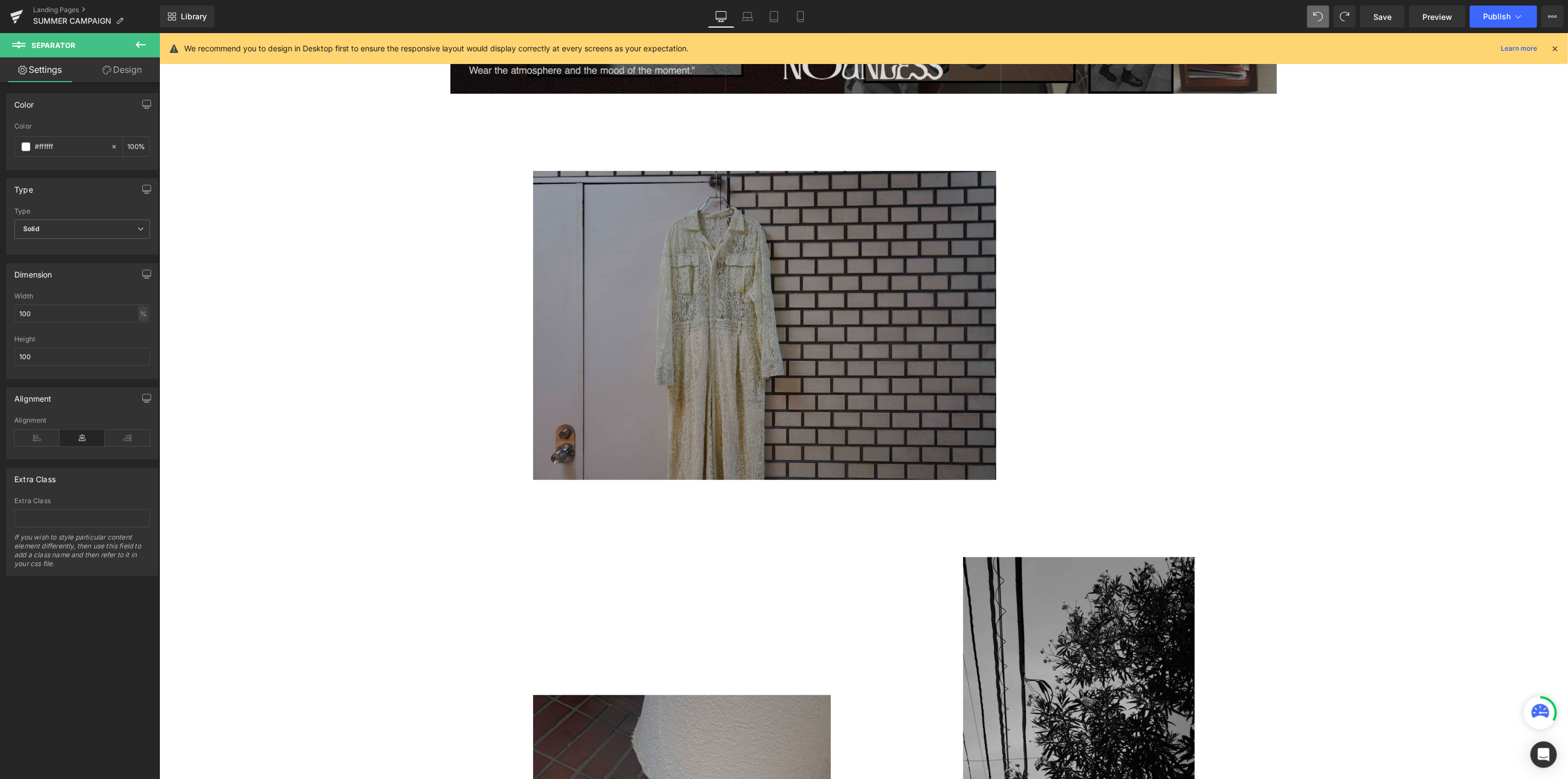
scroll to position [367, 0]
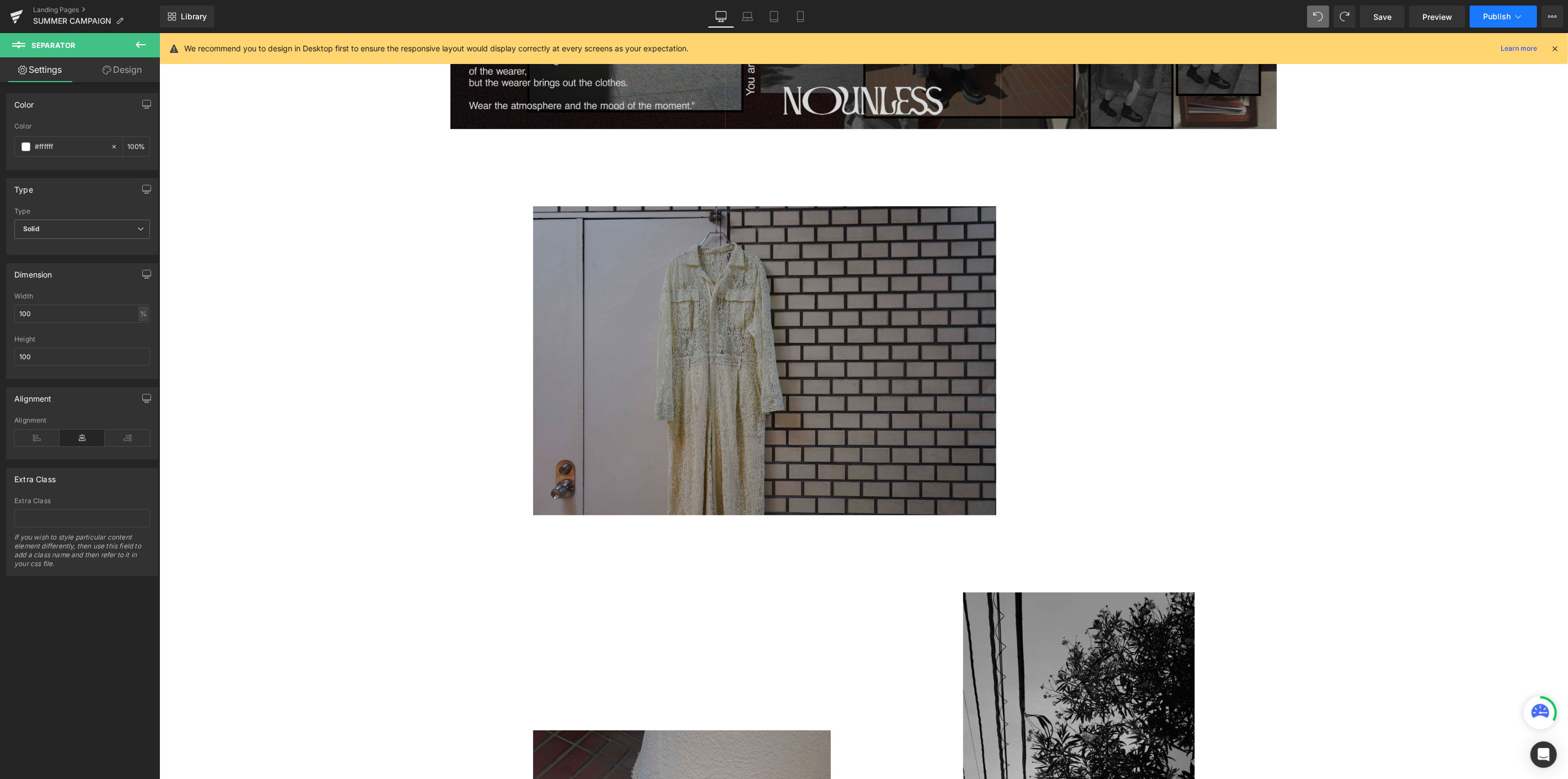
click at [941, 10] on button "Publish" at bounding box center [1503, 16] width 67 height 22
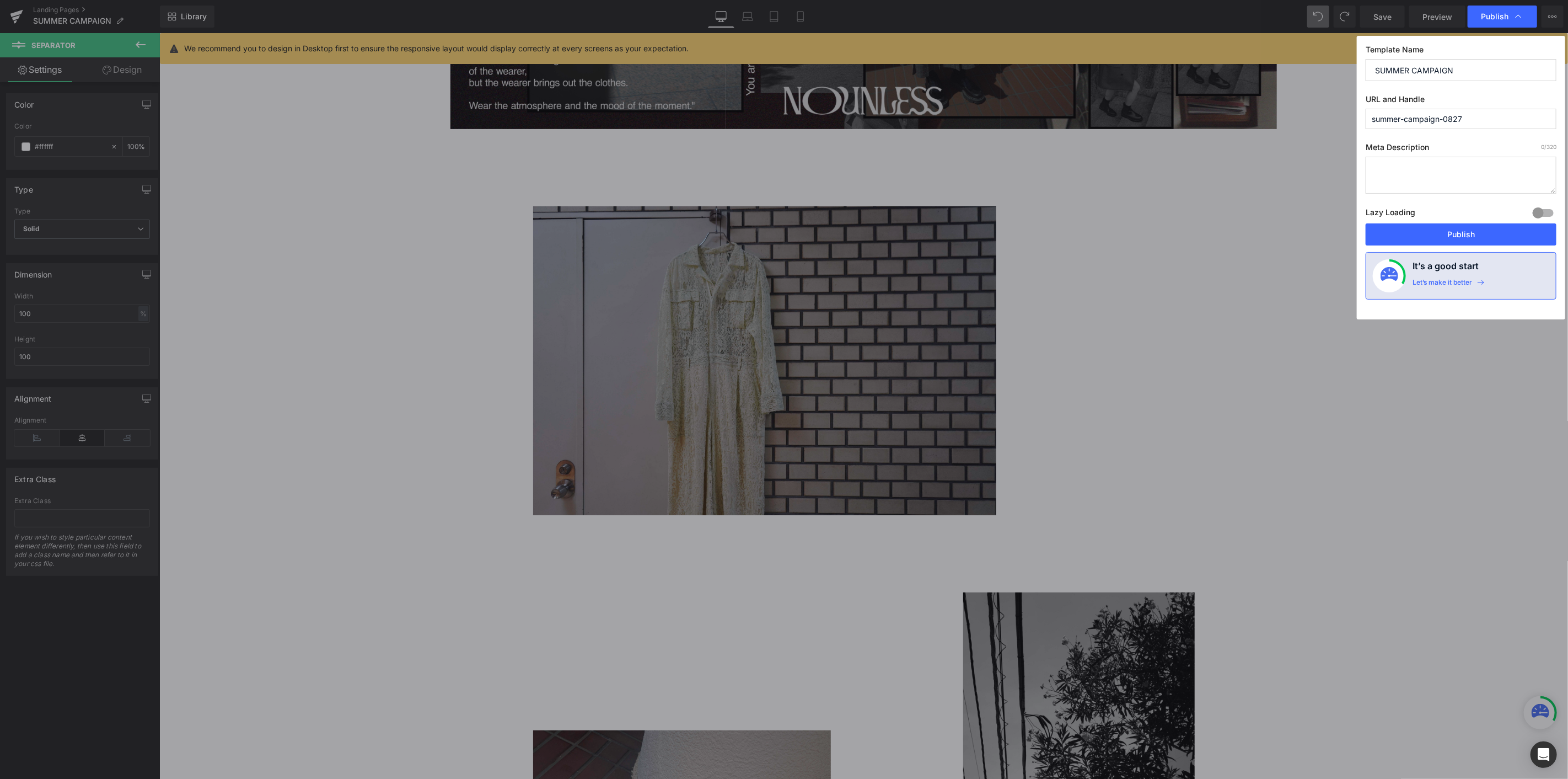
drag, startPoint x: 1502, startPoint y: 67, endPoint x: 1056, endPoint y: 49, distance: 446.4
click at [941, 49] on div "Publish Template Name SUMMER CAMPAIGN URL and Handle summer-campaign-0827 Meta …" at bounding box center [784, 389] width 1568 height 779
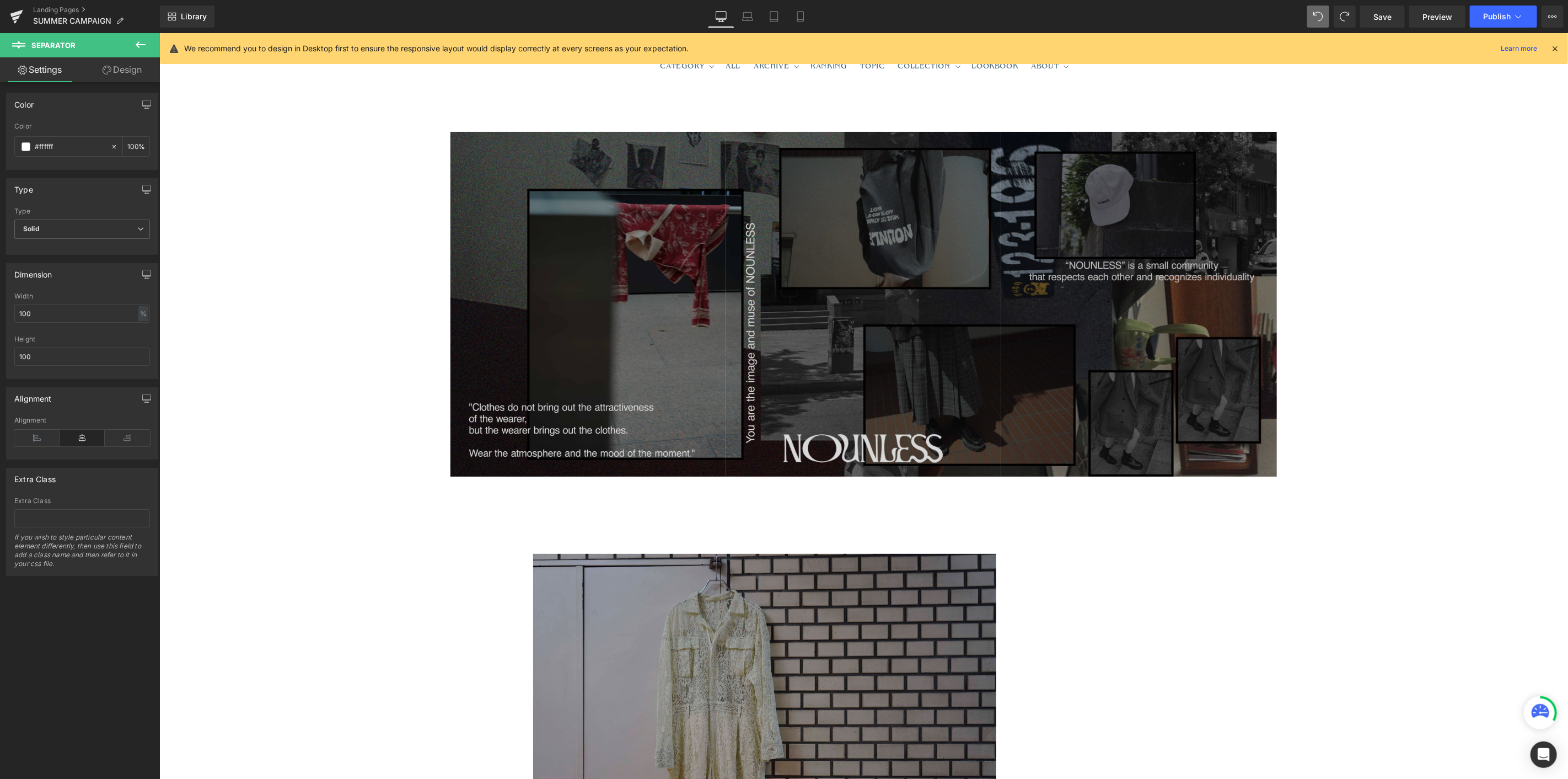
scroll to position [0, 0]
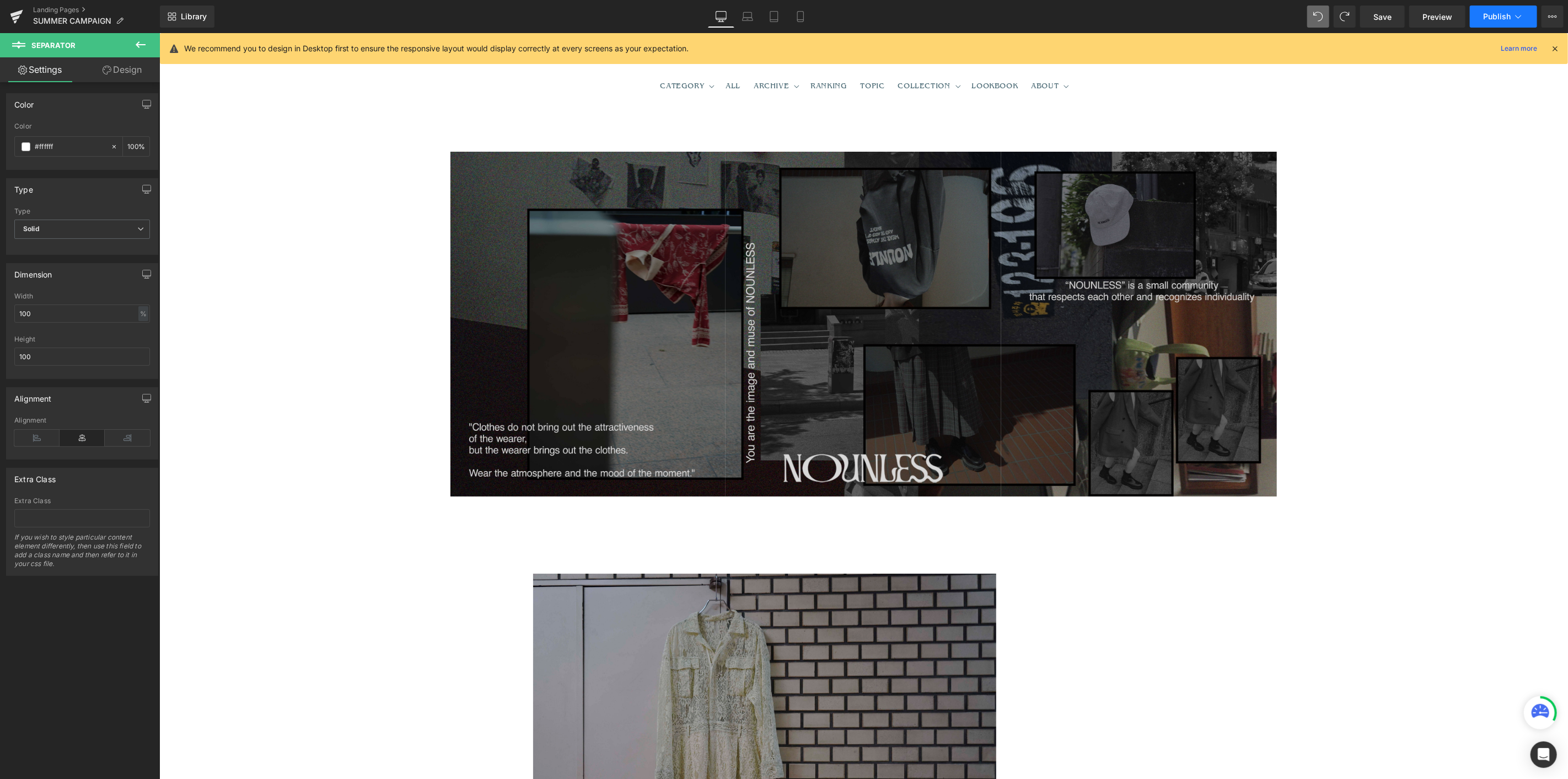
click at [941, 11] on button "Publish" at bounding box center [1503, 16] width 67 height 22
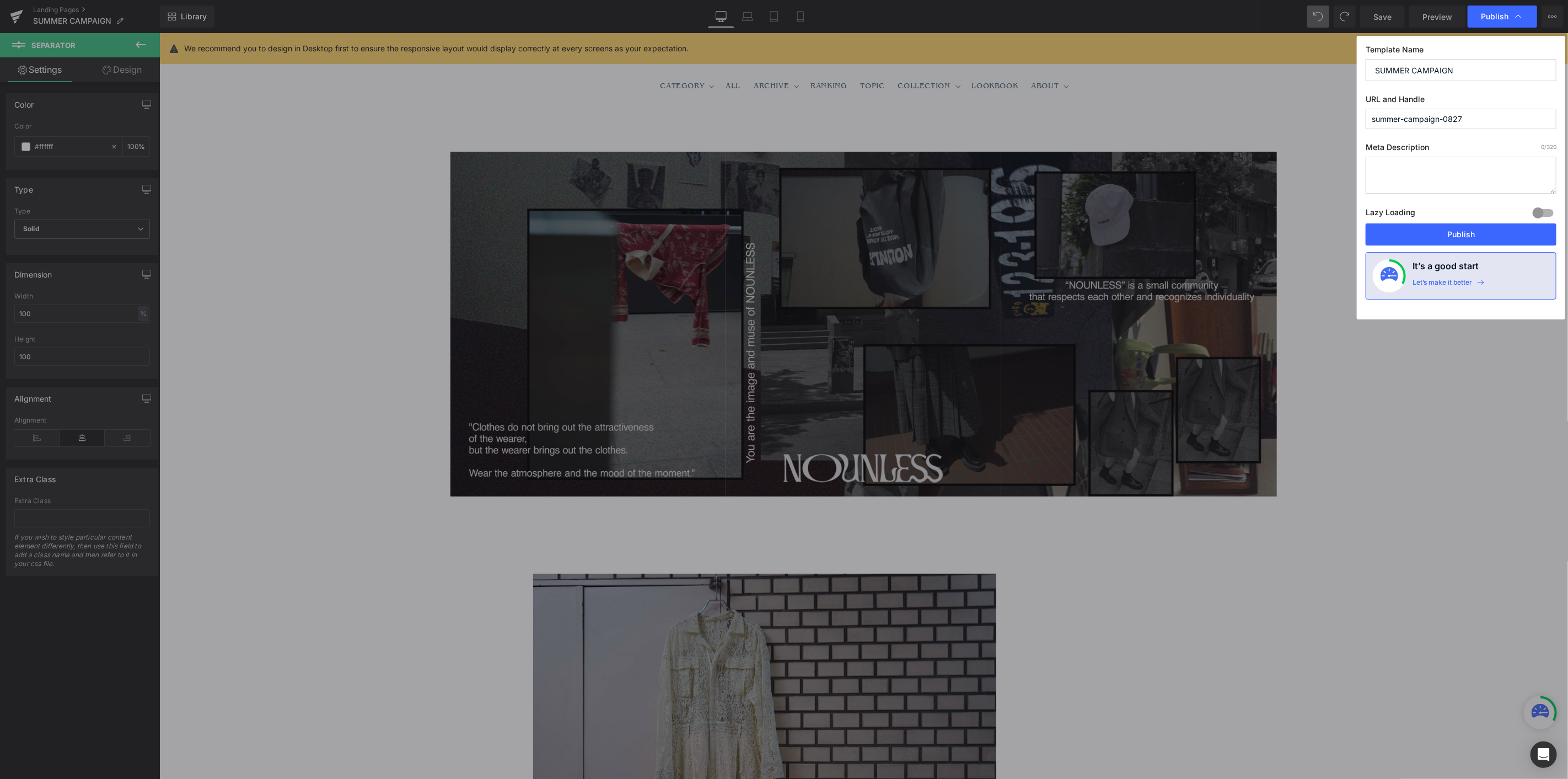
drag, startPoint x: 1469, startPoint y: 69, endPoint x: 1269, endPoint y: 61, distance: 200.2
click at [941, 61] on div "Publish Template Name SUMMER CAMPAIGN URL and Handle summer-campaign-0827 Meta …" at bounding box center [784, 389] width 1568 height 779
drag, startPoint x: 1430, startPoint y: 68, endPoint x: 1236, endPoint y: 68, distance: 194.0
click at [941, 68] on div "Publish Template Name NOUNLESS URL and Handle summer-campaign-0827 Meta Descrip…" at bounding box center [784, 389] width 1568 height 779
type input "NOUNLESS"
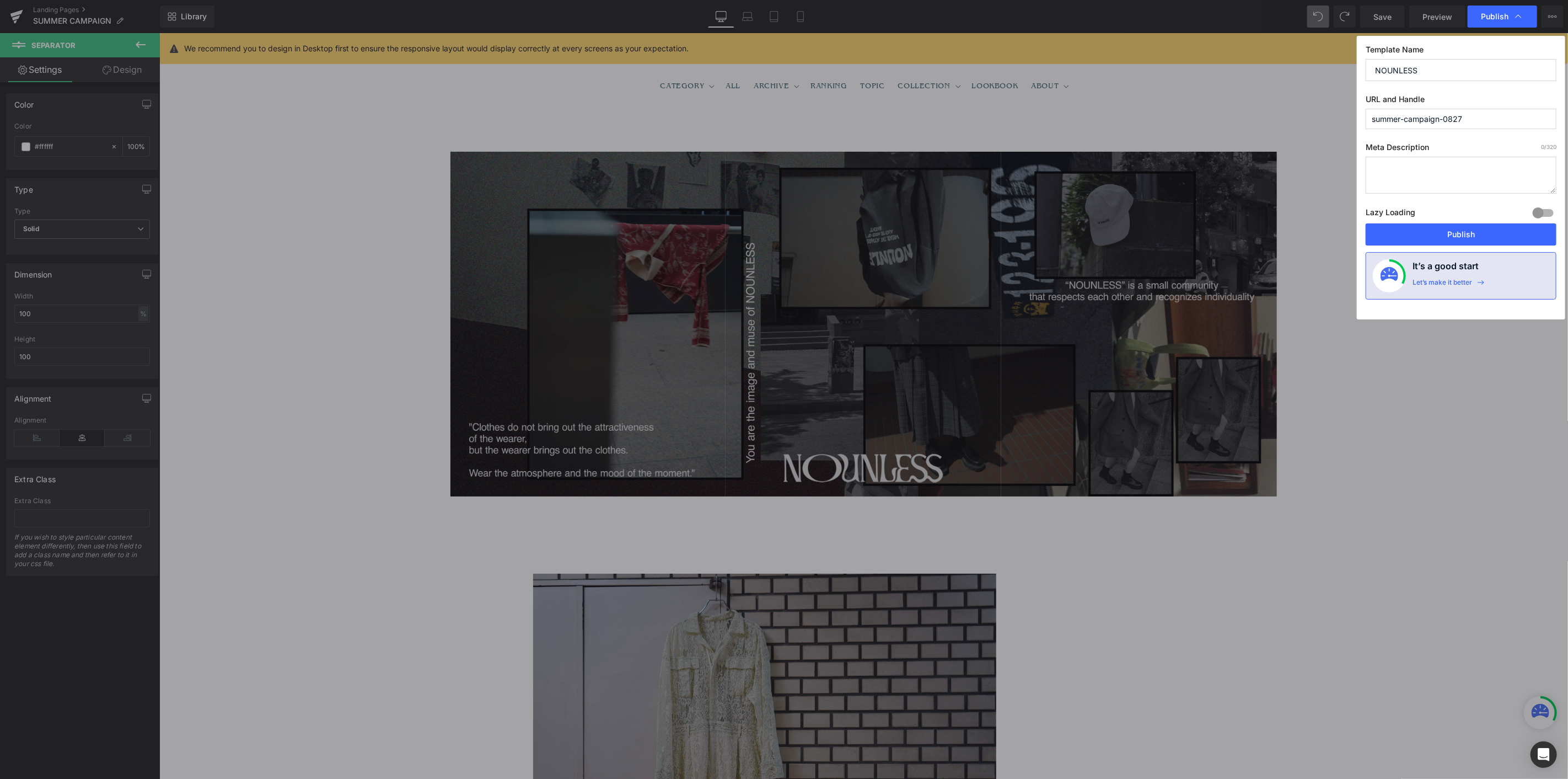
click at [941, 119] on input "summer-campaign-0827" at bounding box center [1461, 119] width 190 height 21
drag, startPoint x: 1441, startPoint y: 119, endPoint x: 1208, endPoint y: 117, distance: 233.0
click at [941, 117] on div "Publish Template Name NOUNLESS URL and Handle summer-campaign-0827 Meta Descrip…" at bounding box center [784, 389] width 1568 height 779
paste input "NOUNLESS"
click at [941, 114] on input "nounless-0827" at bounding box center [1461, 119] width 190 height 21
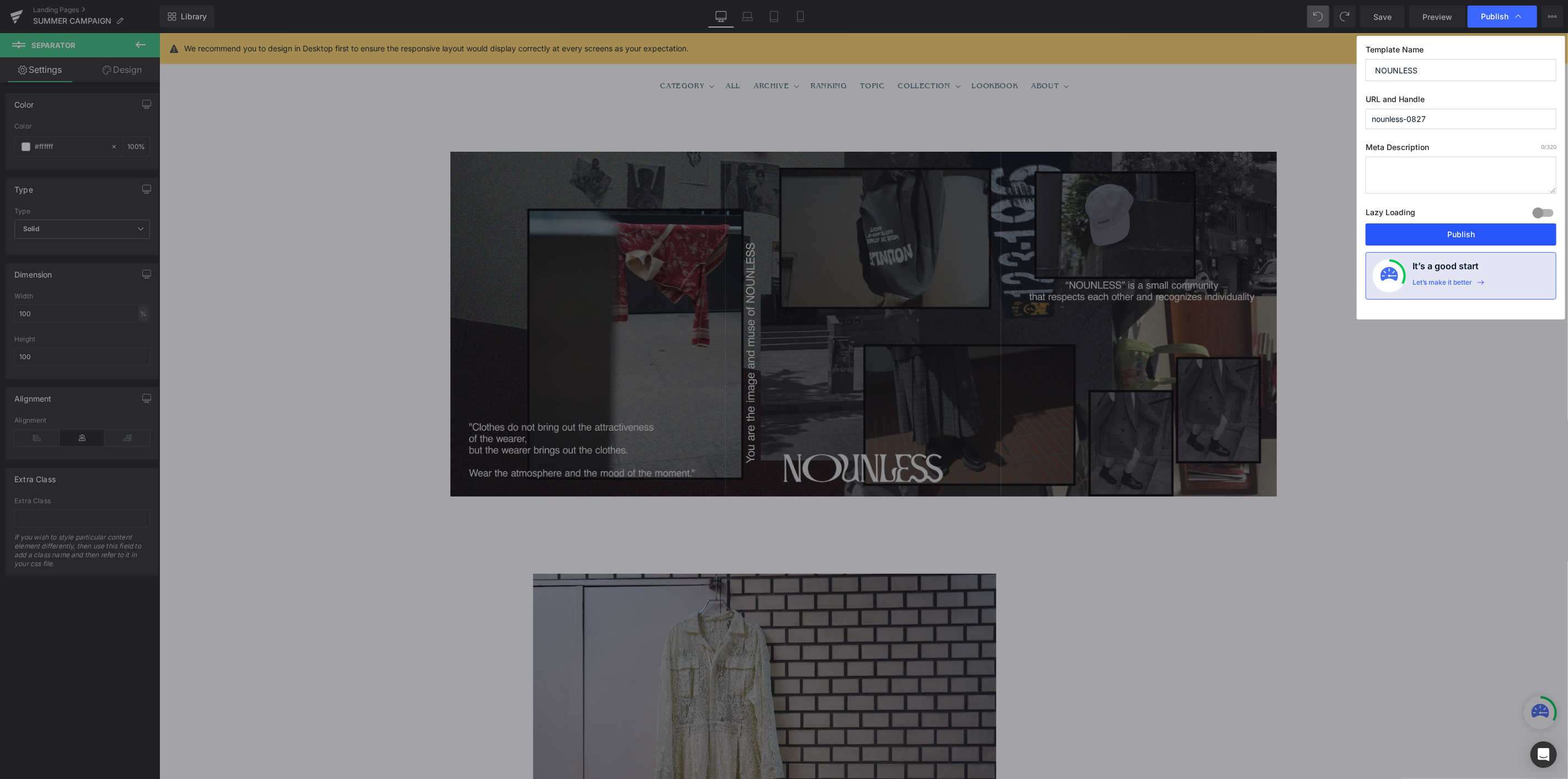
type input "nounless-0827"
click at [941, 240] on button "Publish" at bounding box center [1461, 235] width 190 height 22
